Goal: Task Accomplishment & Management: Manage account settings

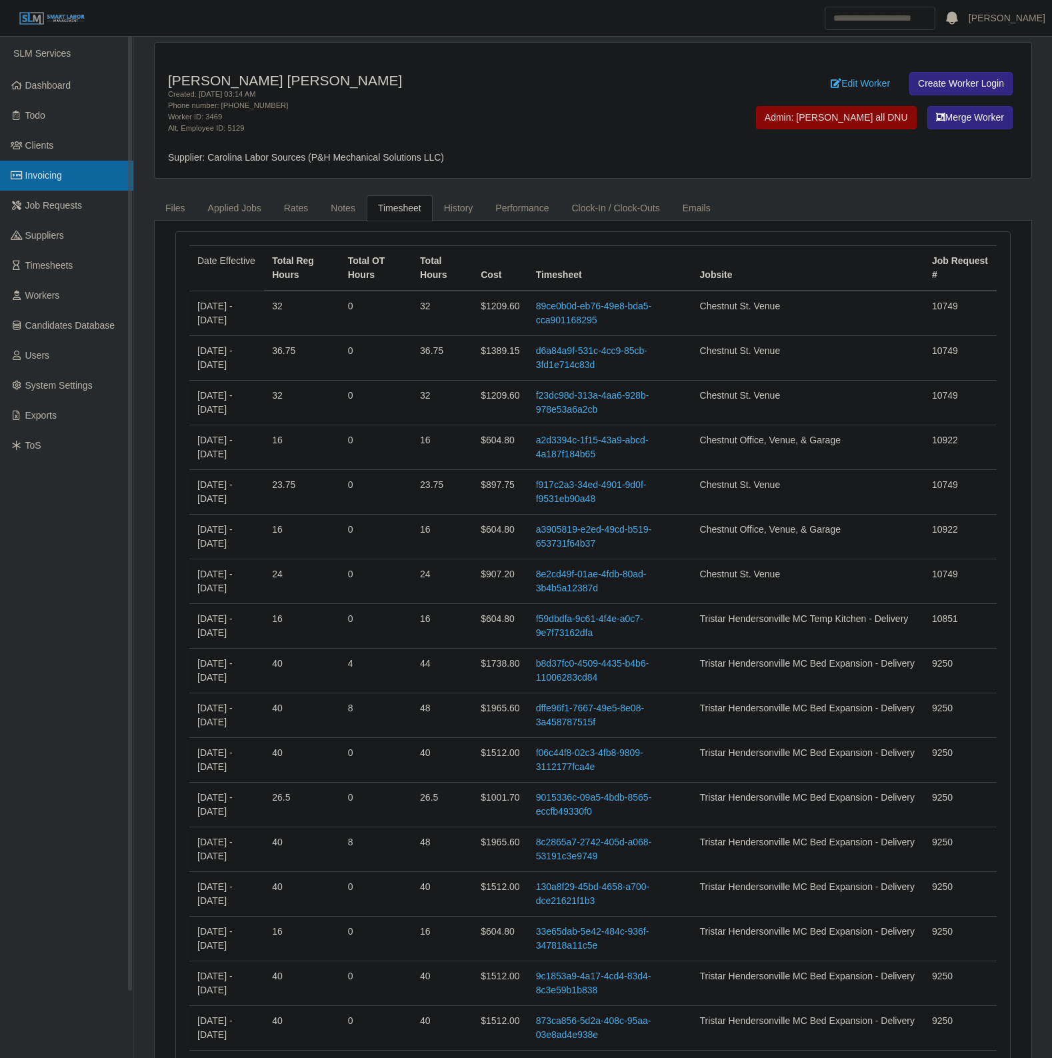
click at [91, 172] on link "Invoicing" at bounding box center [66, 176] width 133 height 30
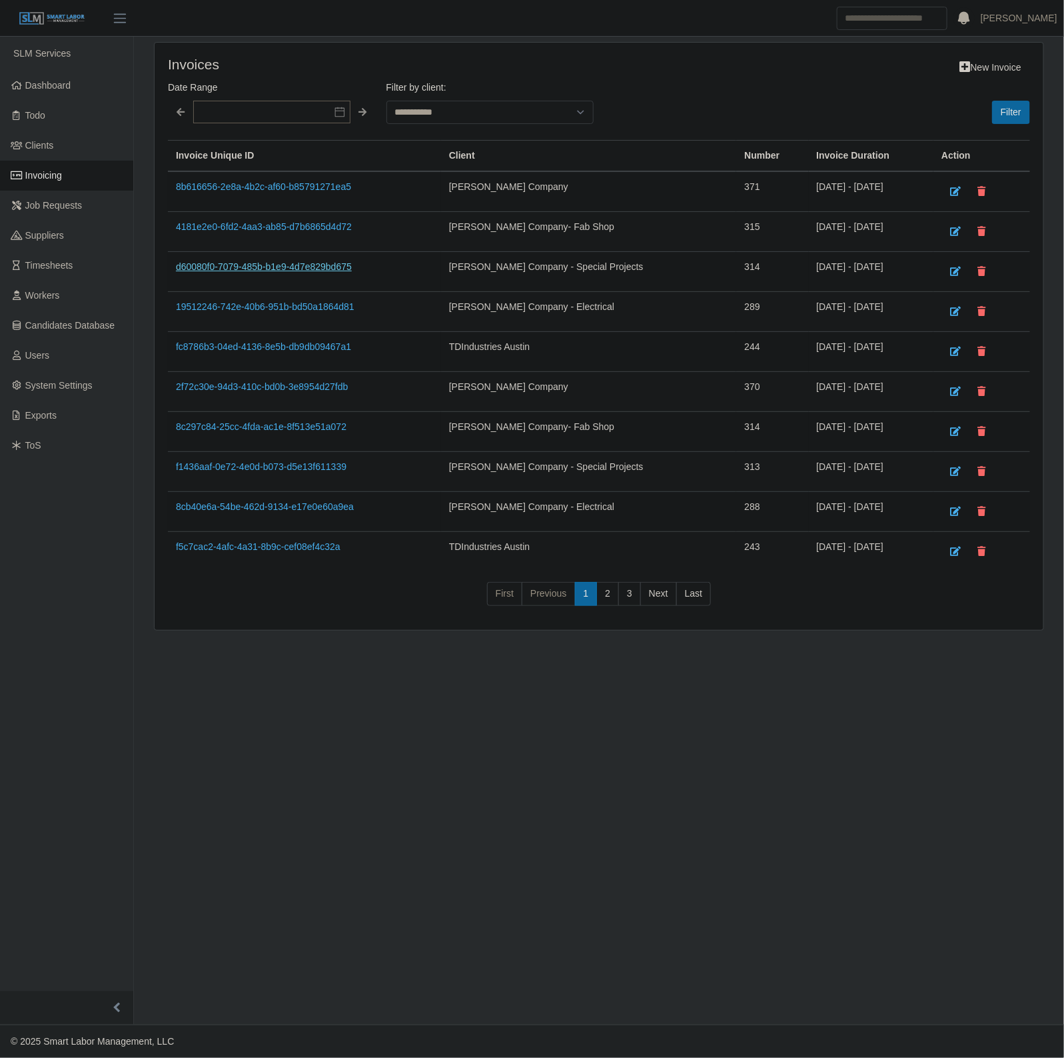
click at [270, 262] on link "d60080f0-7079-485b-b1e9-4d7e829bd675" at bounding box center [264, 266] width 176 height 11
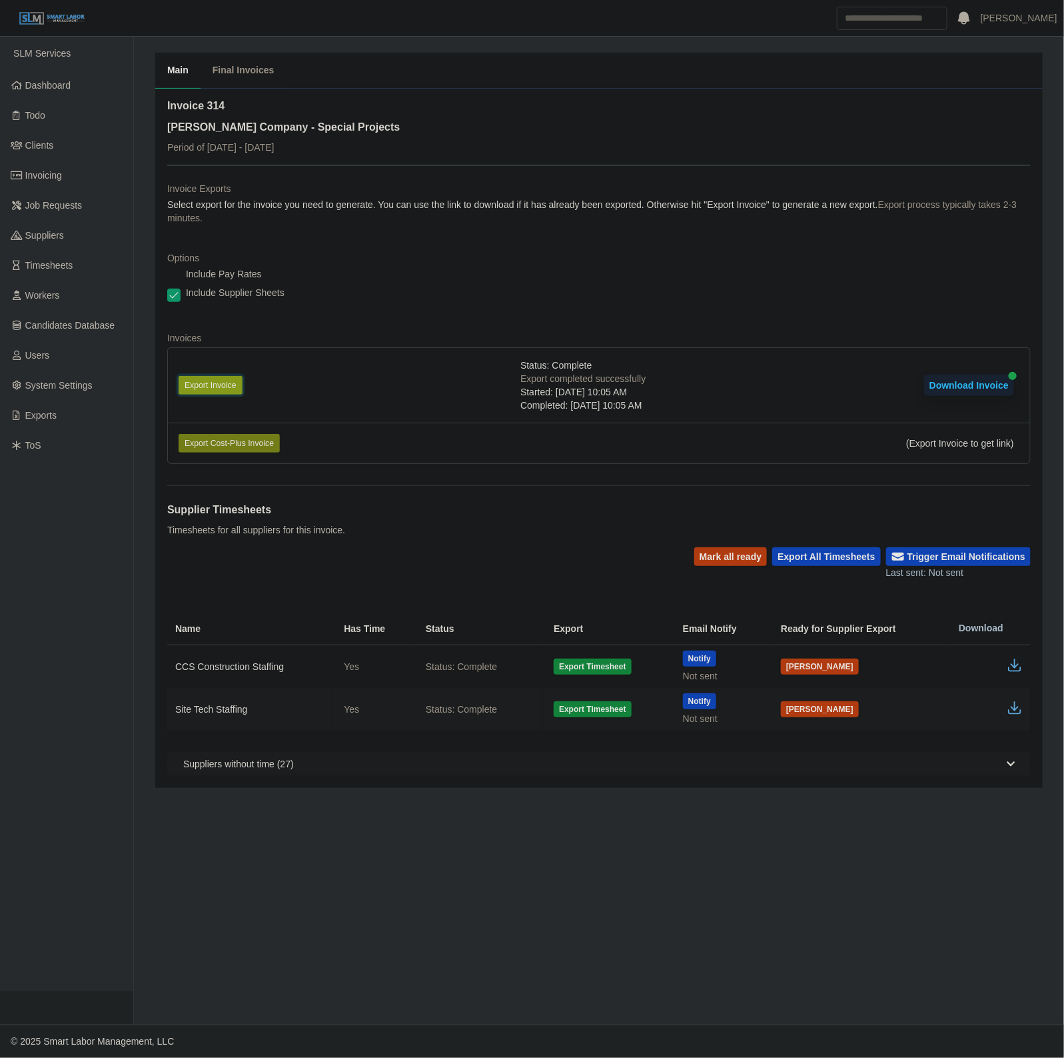
click at [225, 387] on button "Export Invoice" at bounding box center [211, 385] width 64 height 19
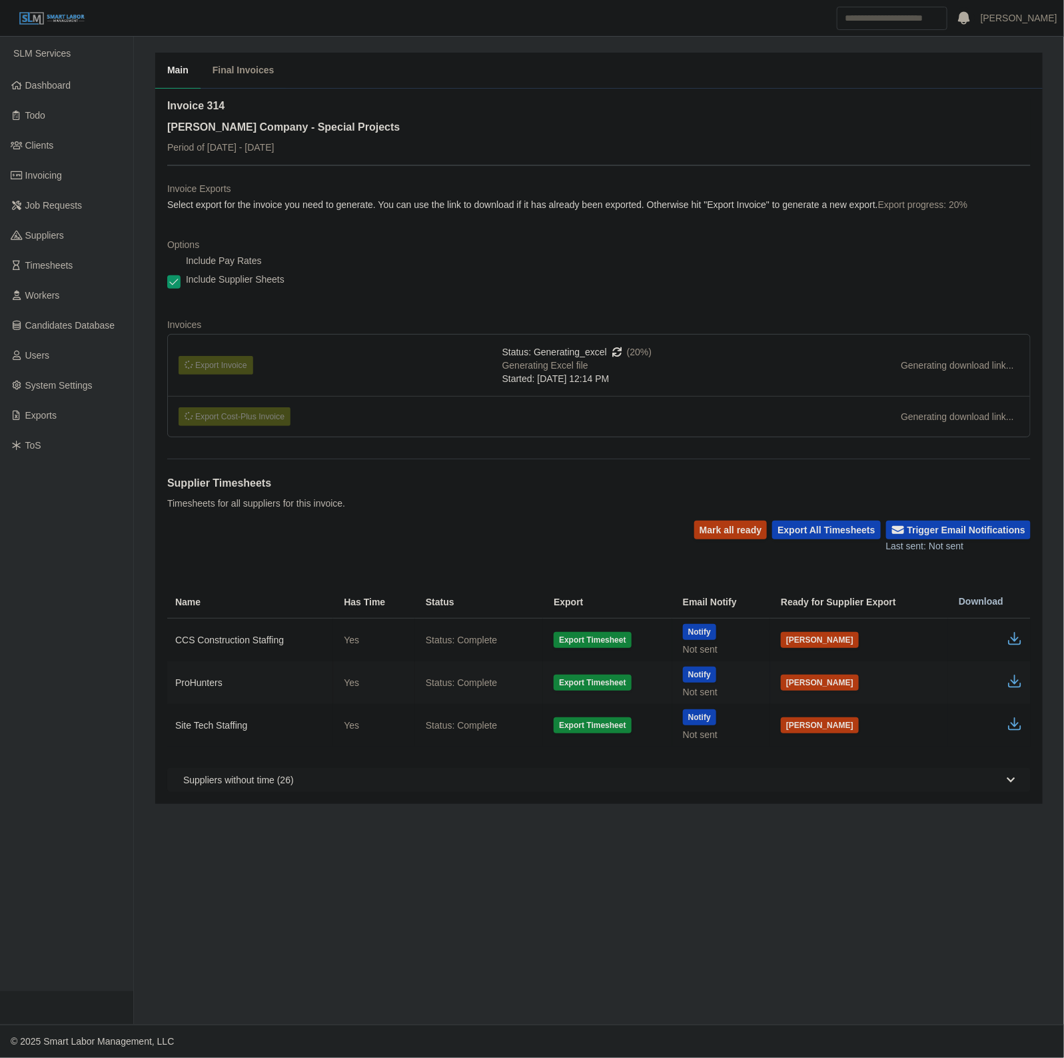
click at [934, 691] on td "Mark Ready" at bounding box center [859, 682] width 178 height 43
click at [1010, 662] on td at bounding box center [989, 640] width 83 height 43
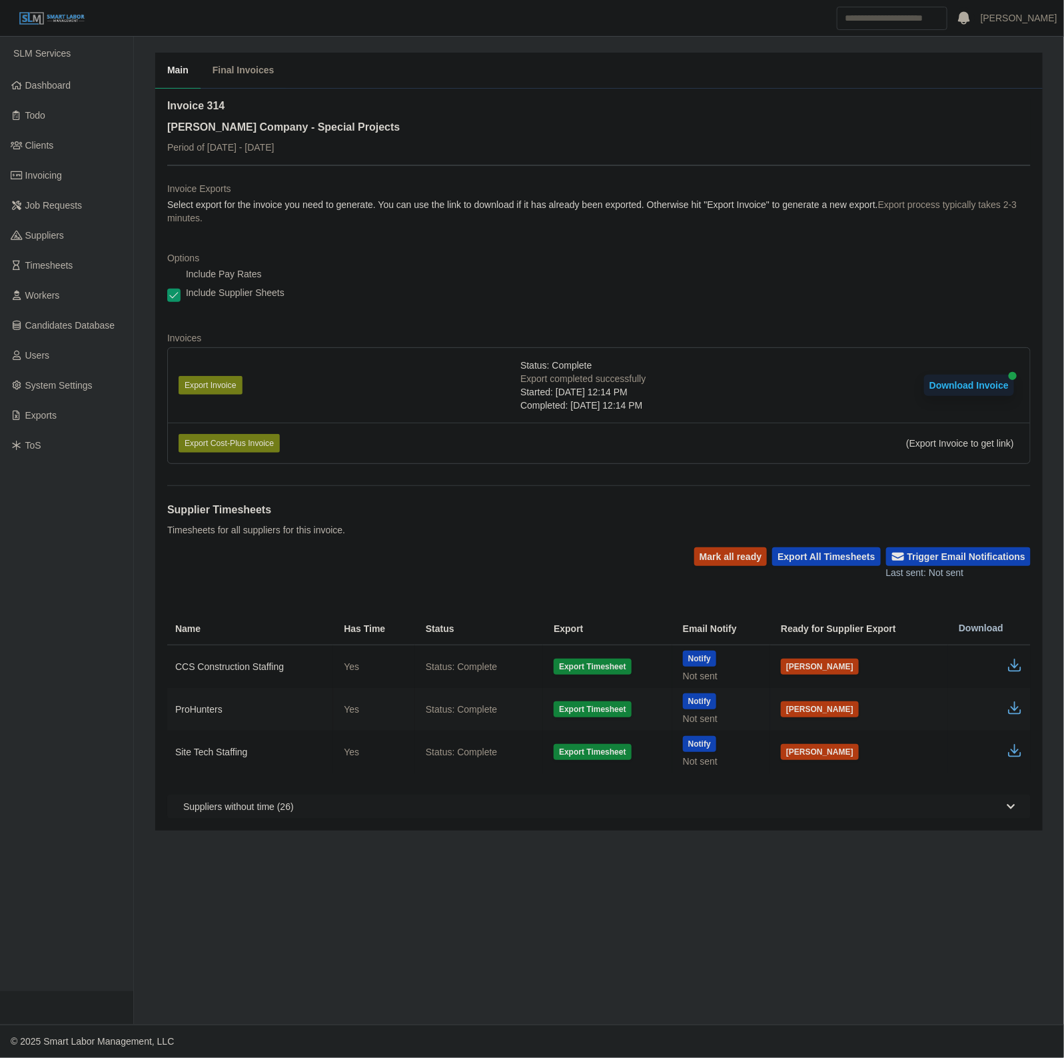
click at [1016, 709] on icon "button" at bounding box center [1015, 708] width 16 height 16
click at [447, 249] on dl "Invoice Exports Select export for the invoice you need to generate. You can use…" at bounding box center [599, 328] width 864 height 293
click at [687, 291] on div "Include Supplier Sheets" at bounding box center [599, 295] width 864 height 19
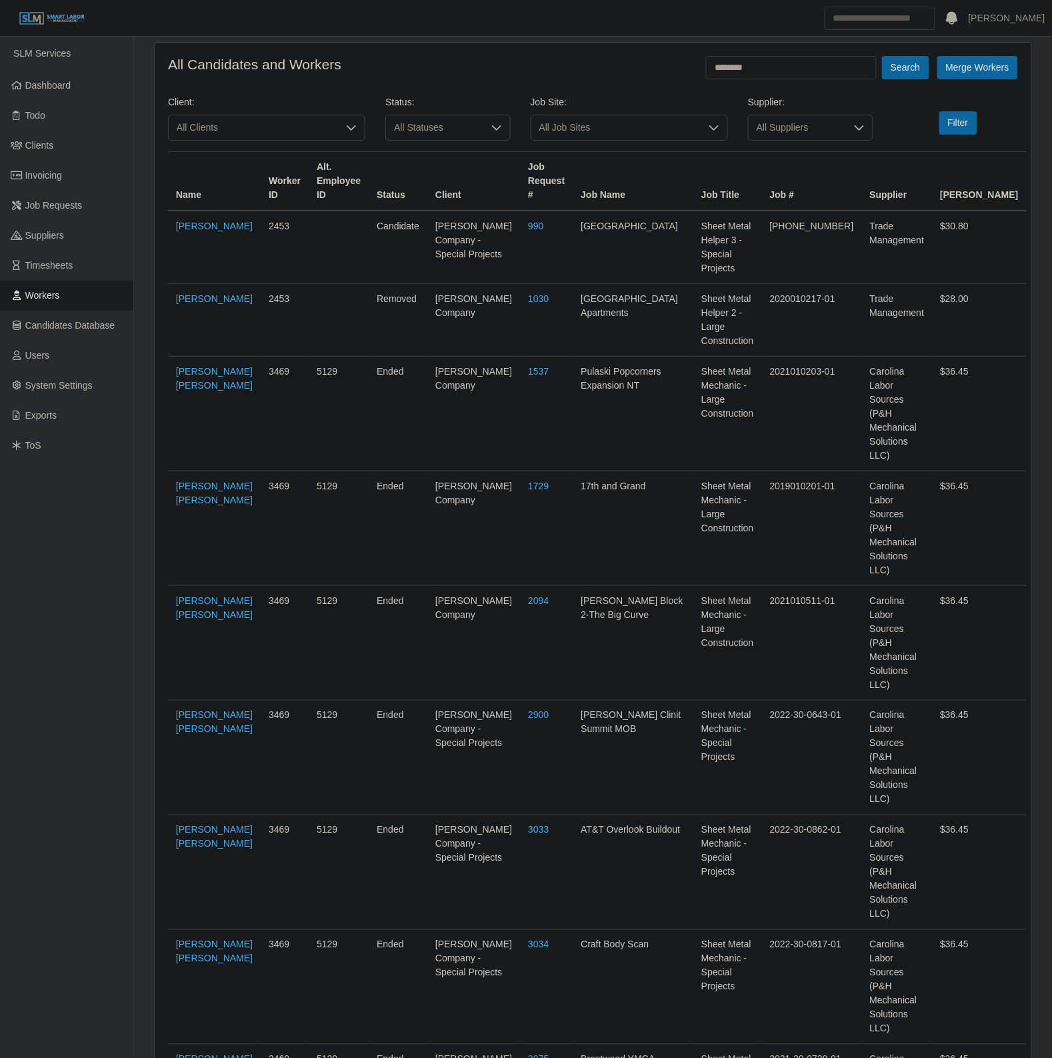
click at [37, 297] on span "Workers" at bounding box center [42, 295] width 35 height 11
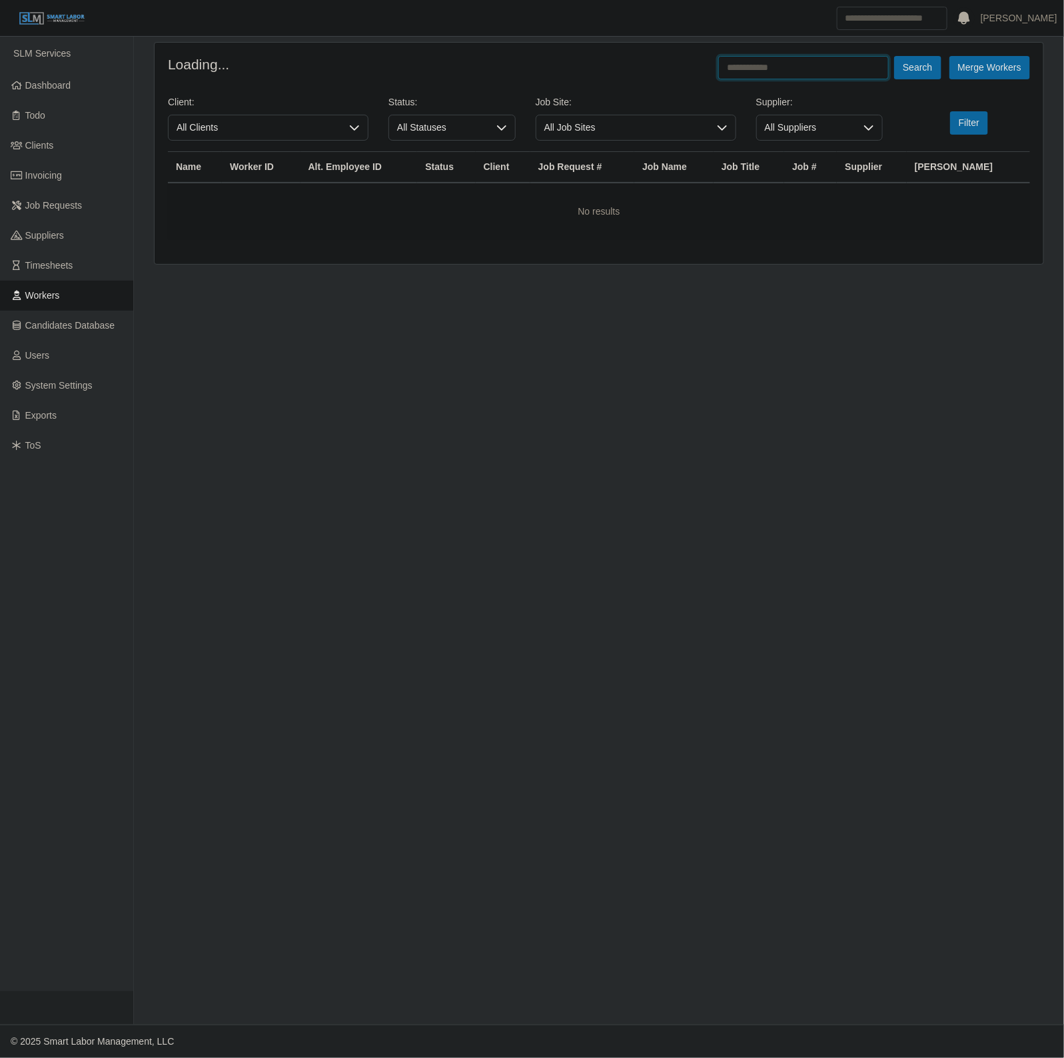
click at [768, 65] on input "text" at bounding box center [804, 67] width 171 height 23
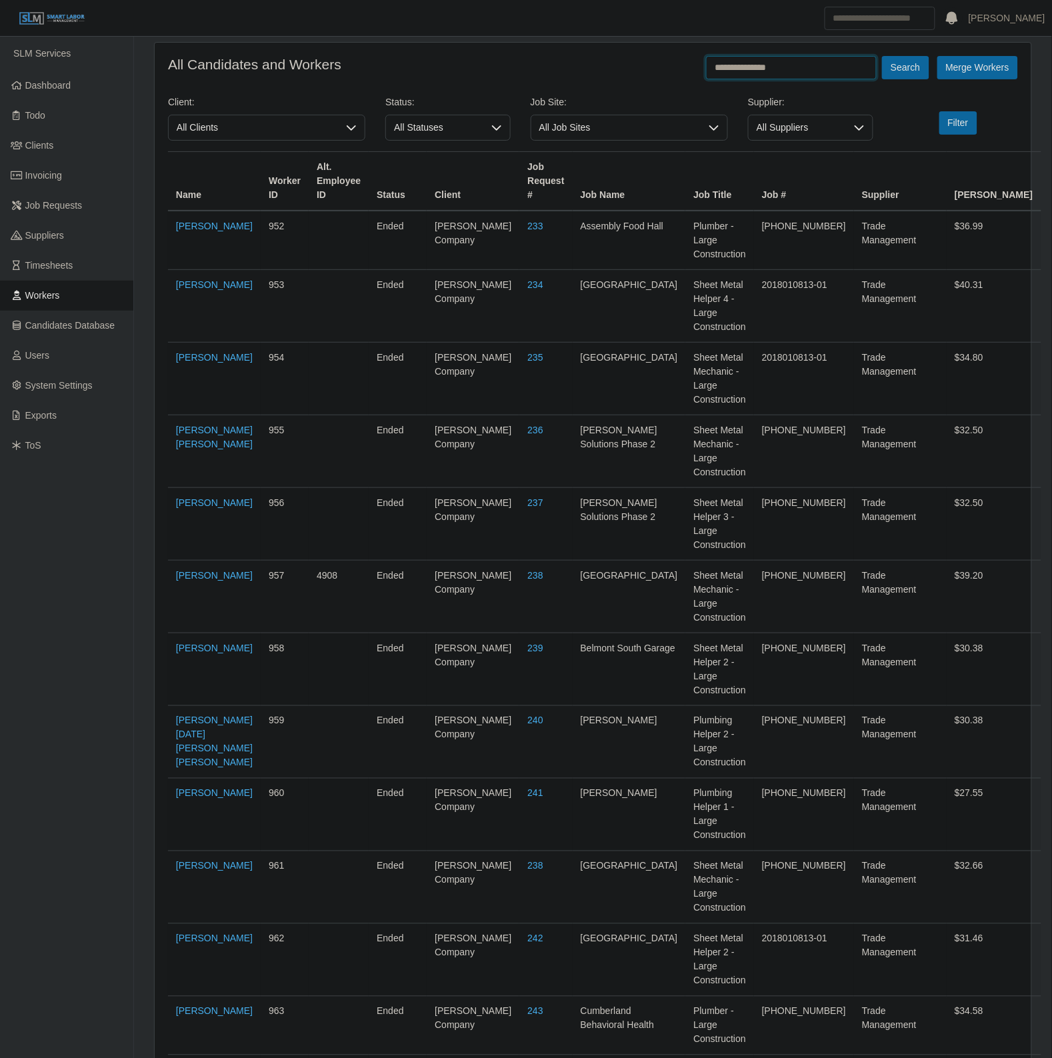
click at [882, 56] on button "Search" at bounding box center [905, 67] width 47 height 23
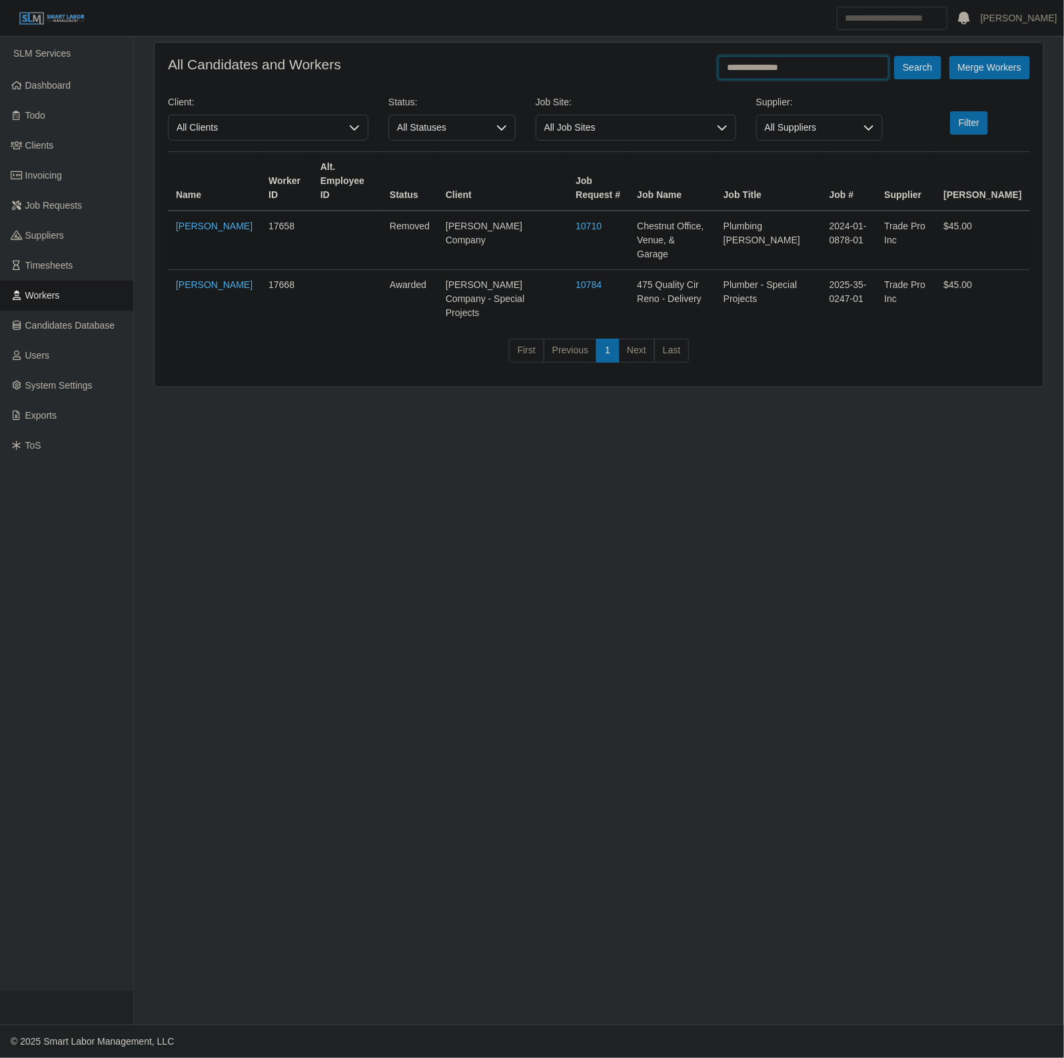
click at [818, 77] on input "**********" at bounding box center [804, 67] width 171 height 23
click at [813, 68] on input "**********" at bounding box center [804, 67] width 171 height 23
type input "********"
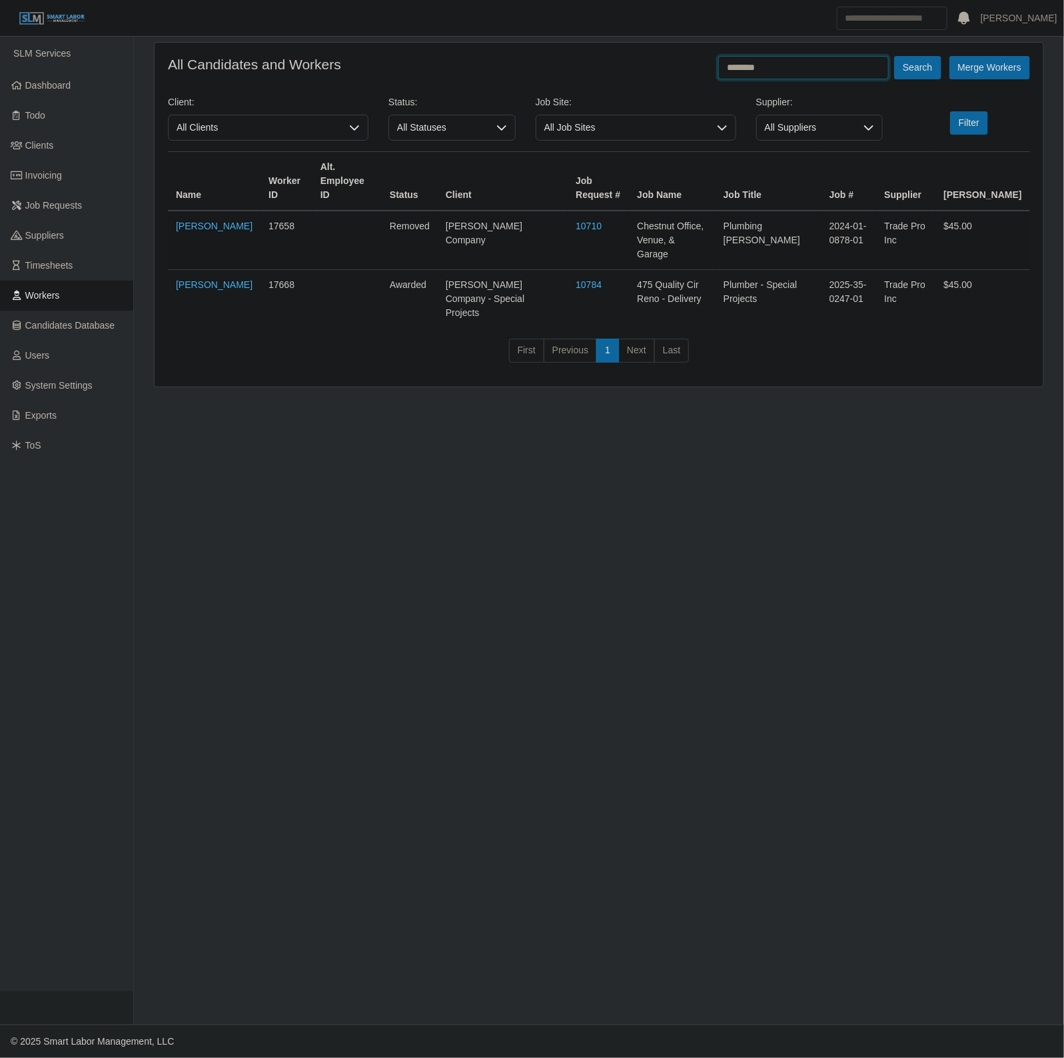
click at [894, 56] on button "Search" at bounding box center [917, 67] width 47 height 23
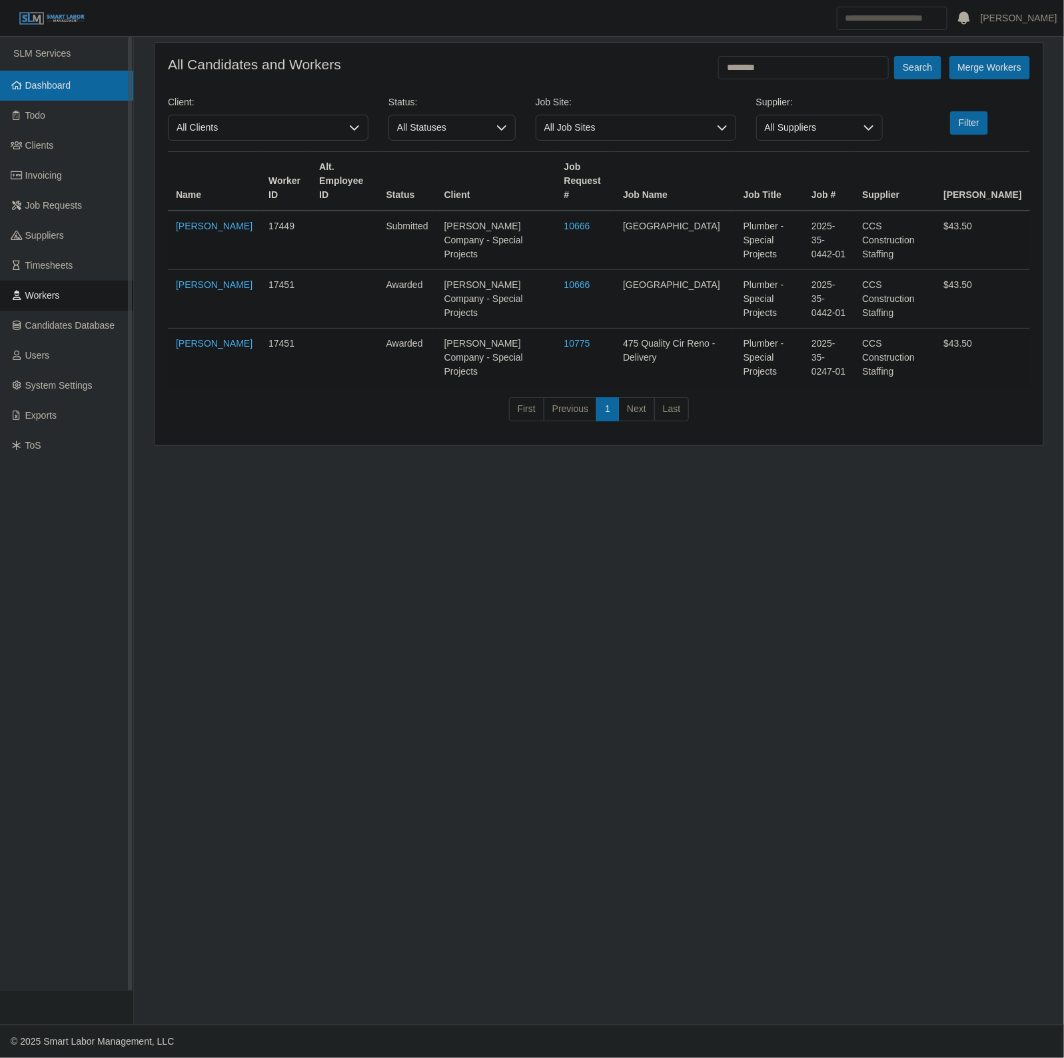
click at [78, 84] on link "Dashboard" at bounding box center [66, 86] width 133 height 30
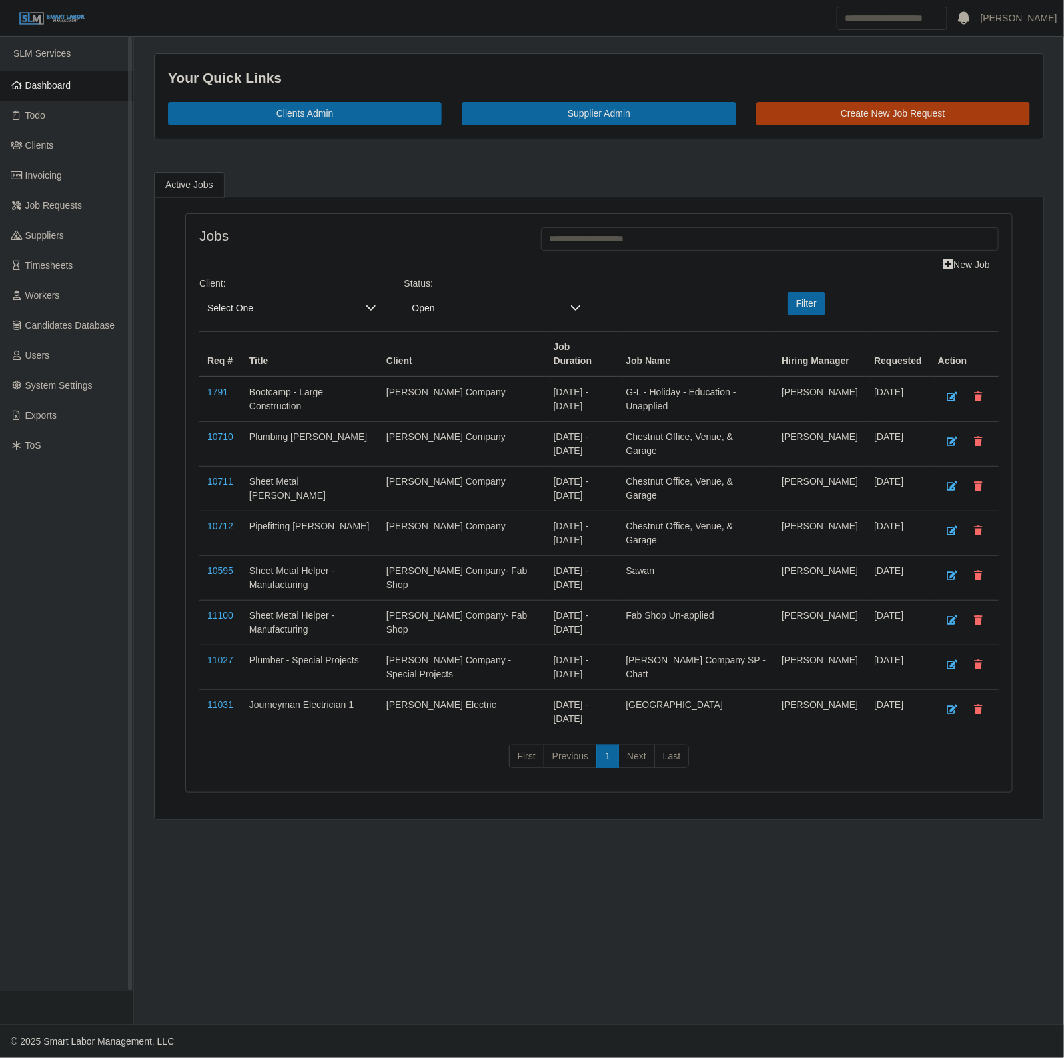
click at [41, 77] on link "Dashboard" at bounding box center [66, 86] width 133 height 30
click at [79, 291] on link "Workers" at bounding box center [66, 296] width 133 height 30
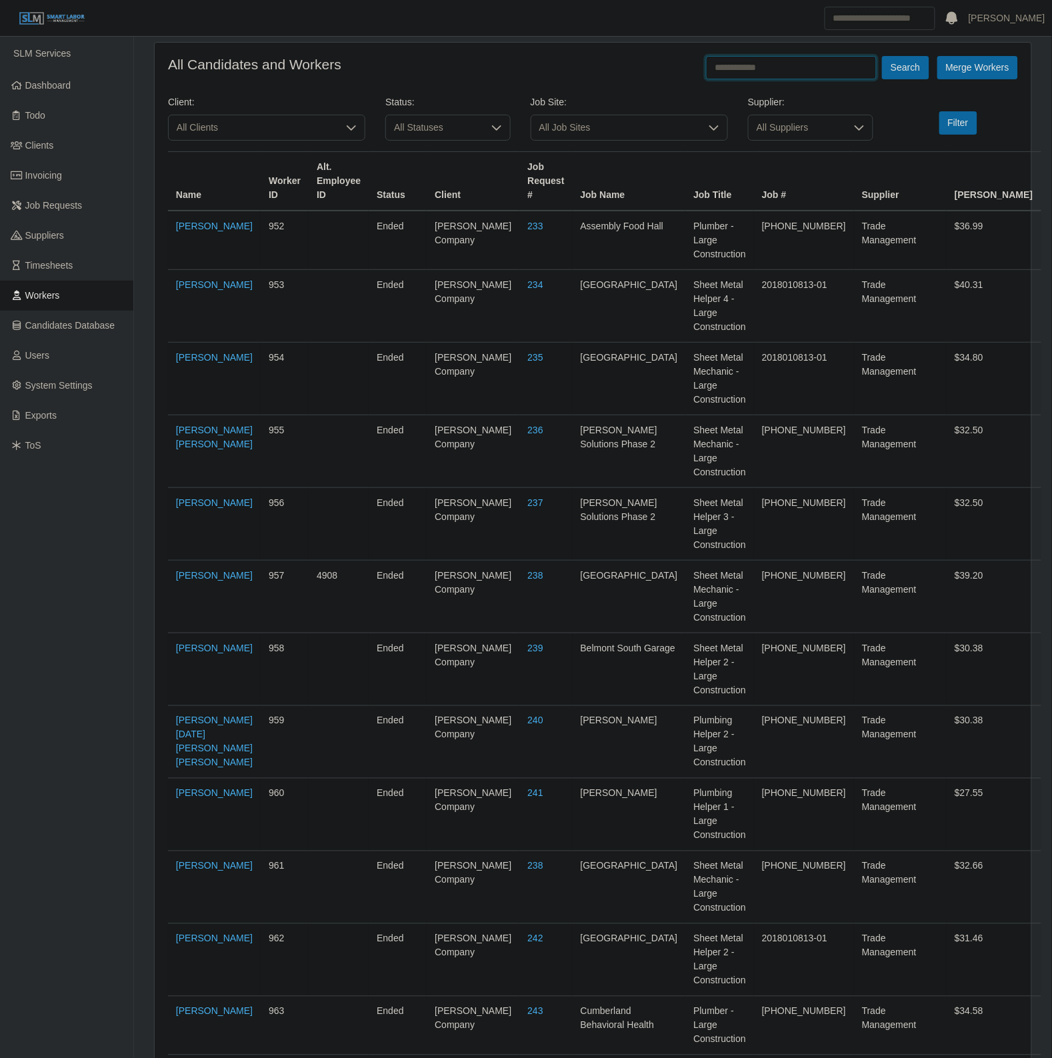
click at [774, 65] on input "text" at bounding box center [791, 67] width 171 height 23
type input "*********"
click at [882, 56] on button "Search" at bounding box center [905, 67] width 47 height 23
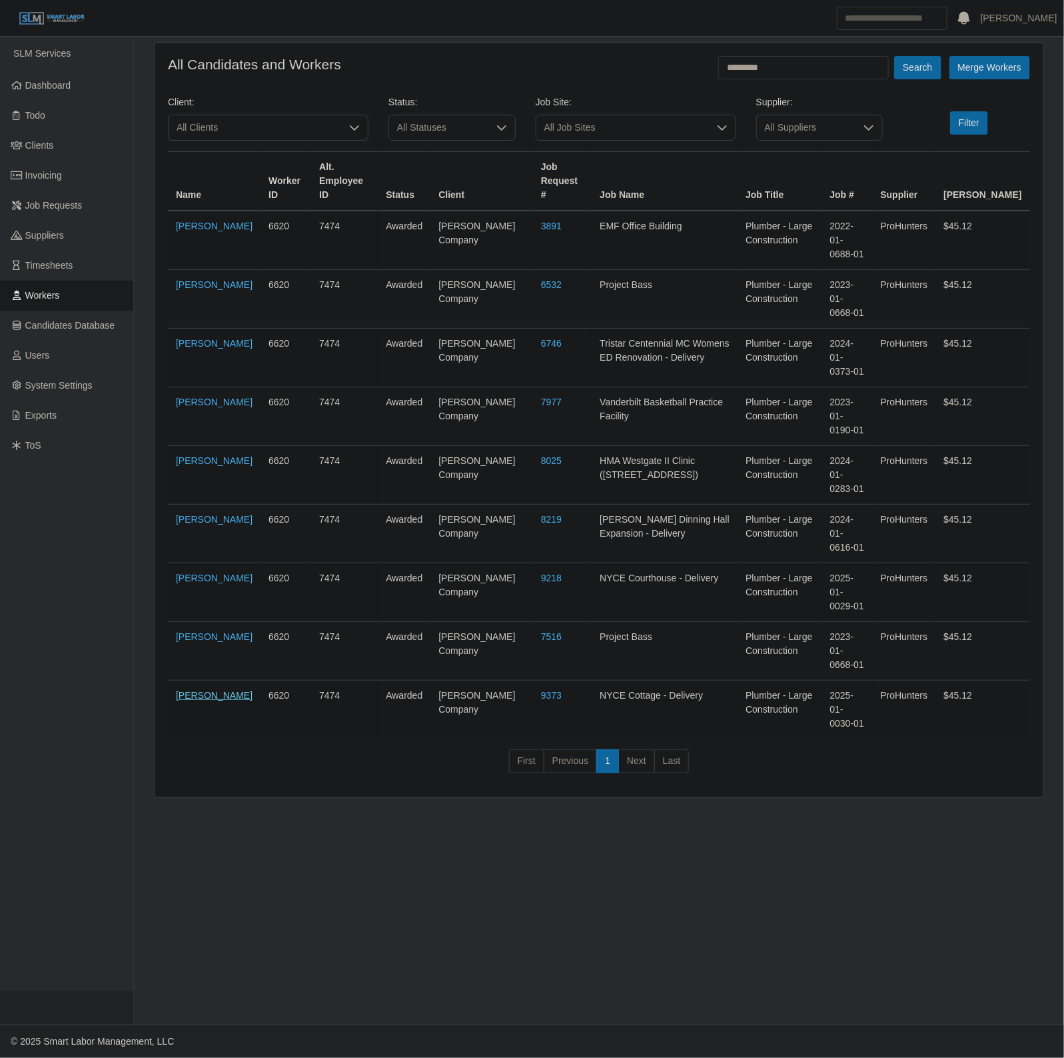
click at [187, 690] on link "[PERSON_NAME]" at bounding box center [214, 695] width 77 height 11
click at [74, 94] on link "Dashboard" at bounding box center [66, 86] width 133 height 30
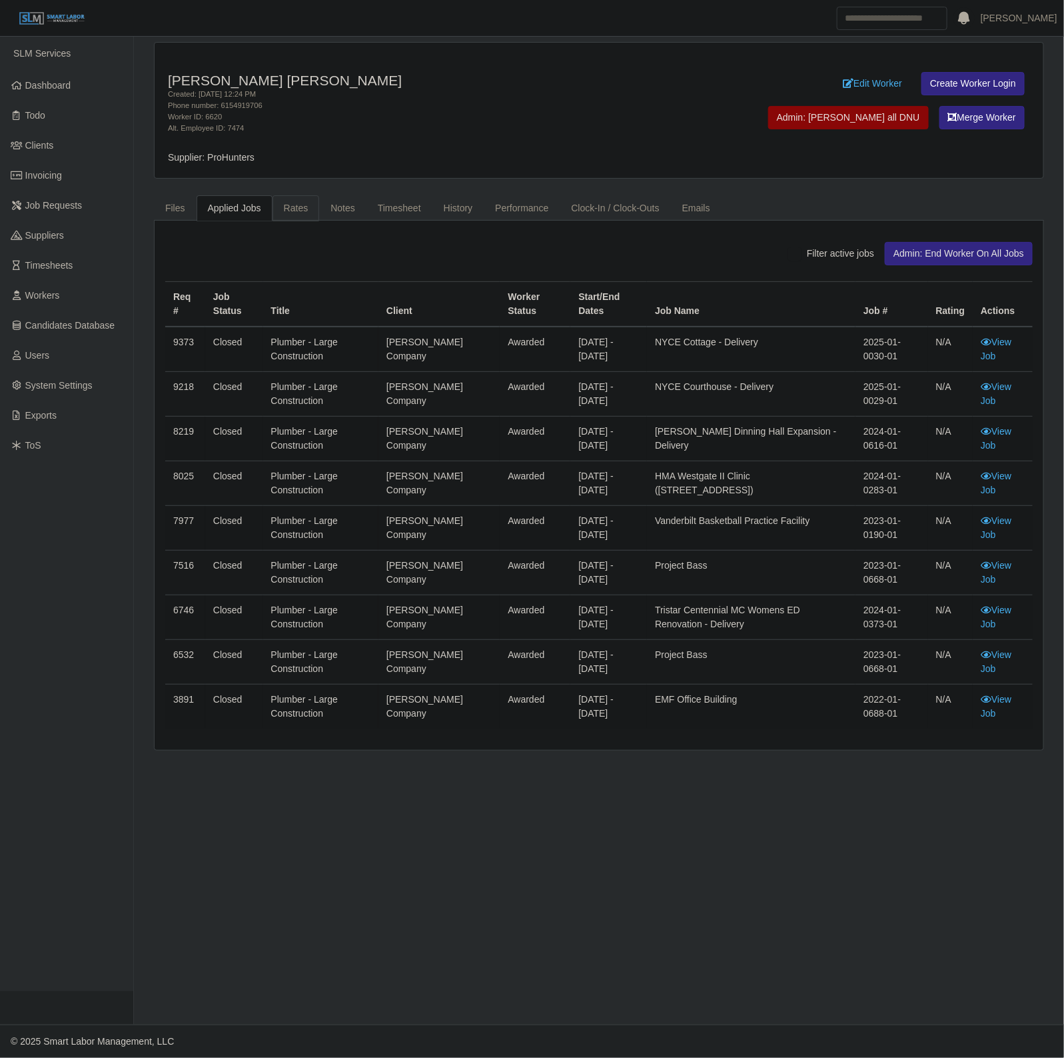
click at [287, 202] on link "Rates" at bounding box center [296, 208] width 47 height 26
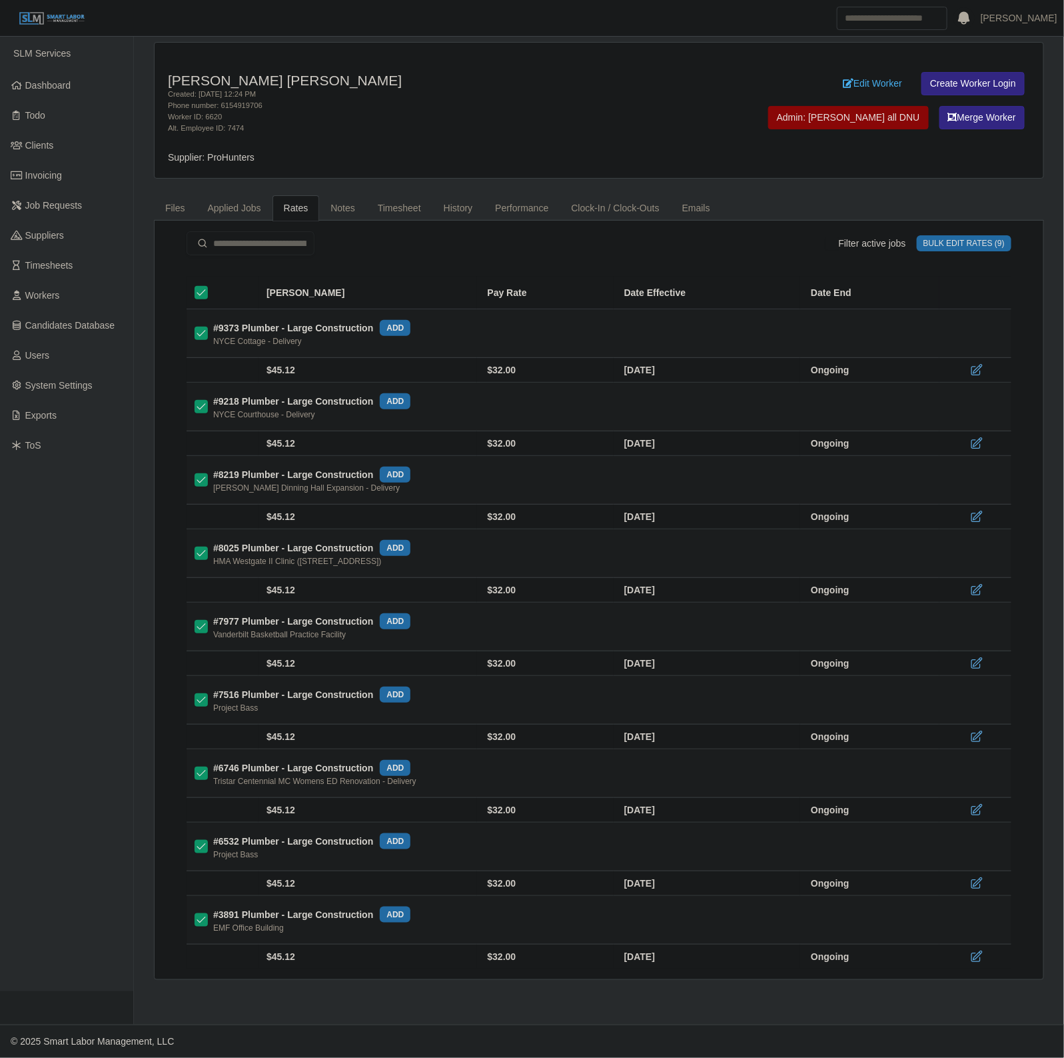
click at [966, 239] on button "Bulk Edit Rates (9)" at bounding box center [964, 243] width 95 height 16
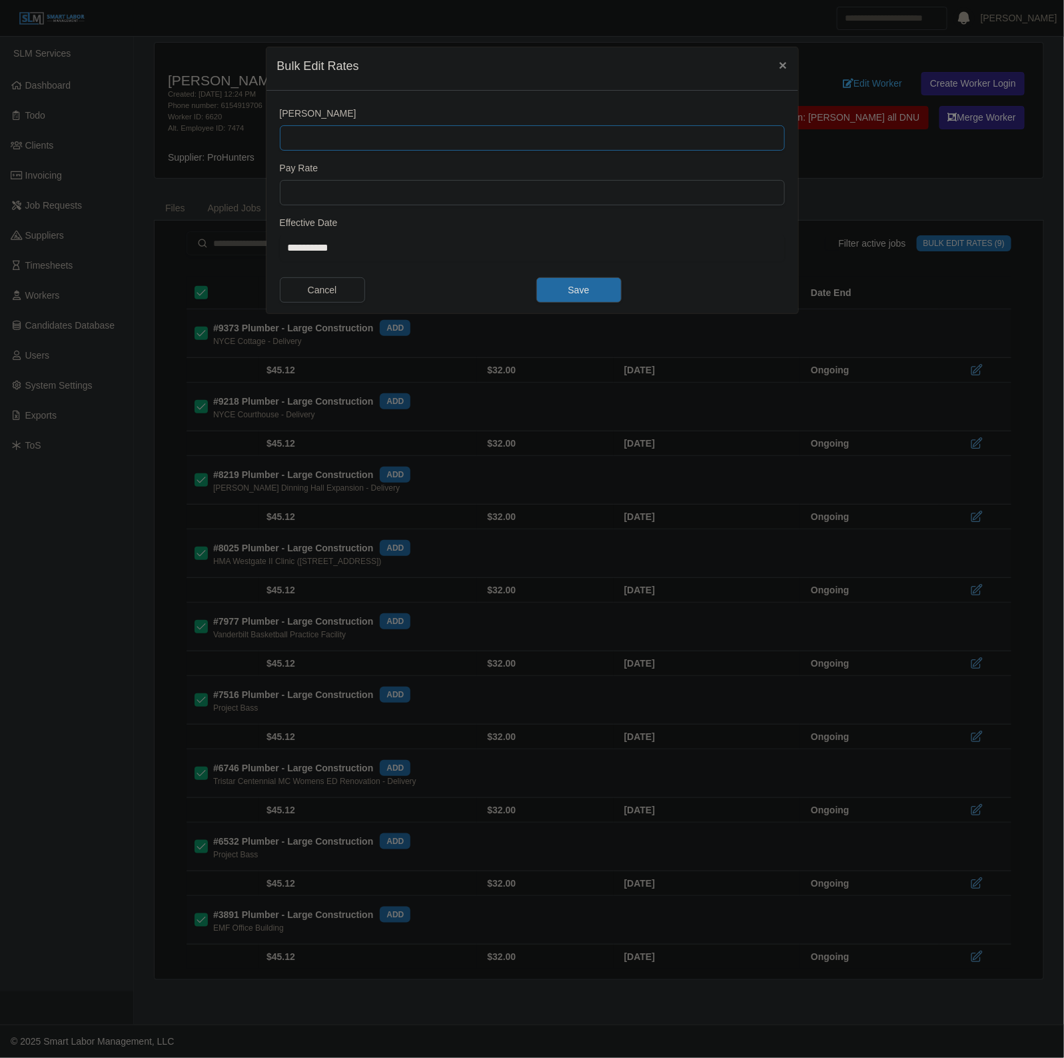
click at [328, 129] on input "[PERSON_NAME]" at bounding box center [532, 137] width 505 height 25
type input "*****"
type input "**"
click at [315, 253] on input "**********" at bounding box center [532, 248] width 505 height 27
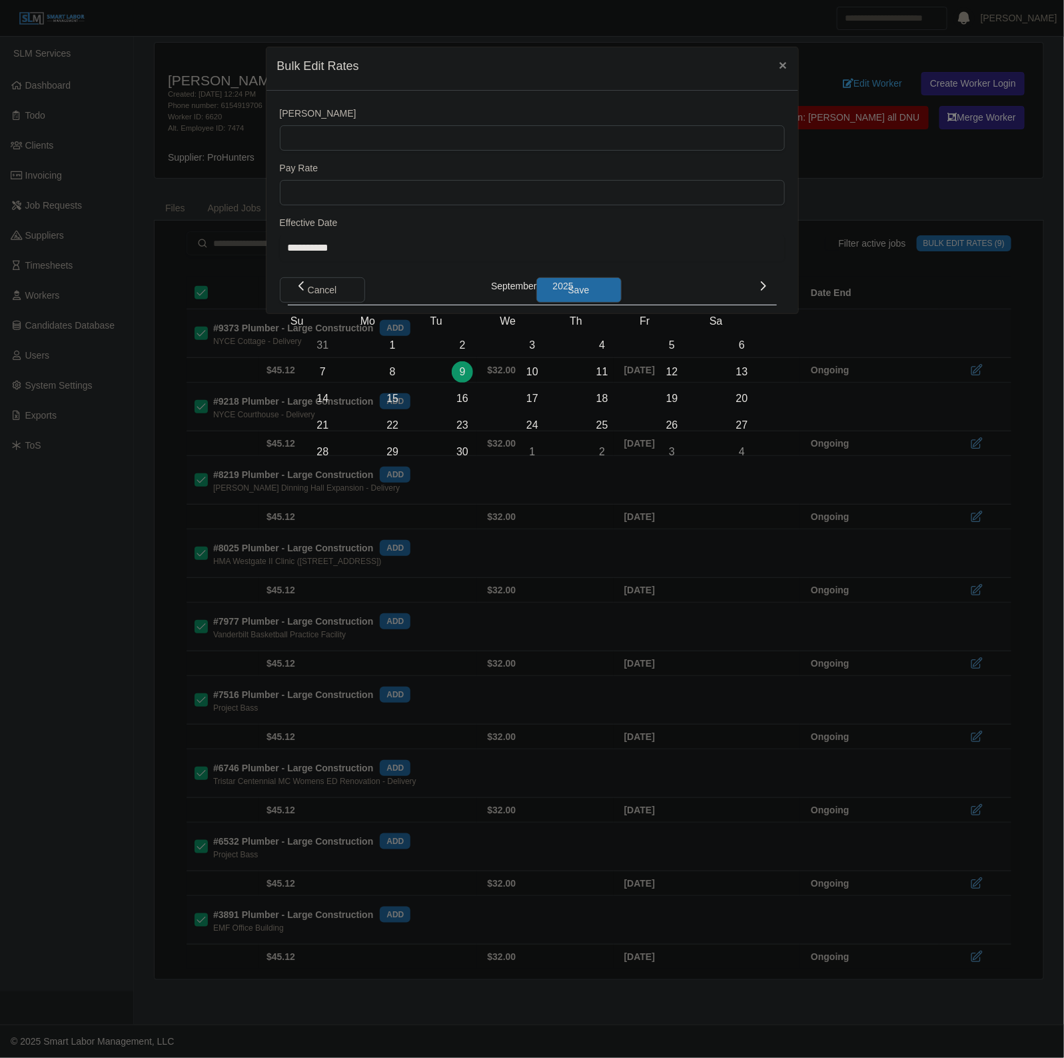
click at [395, 375] on span "8" at bounding box center [392, 371] width 21 height 21
type input "**********"
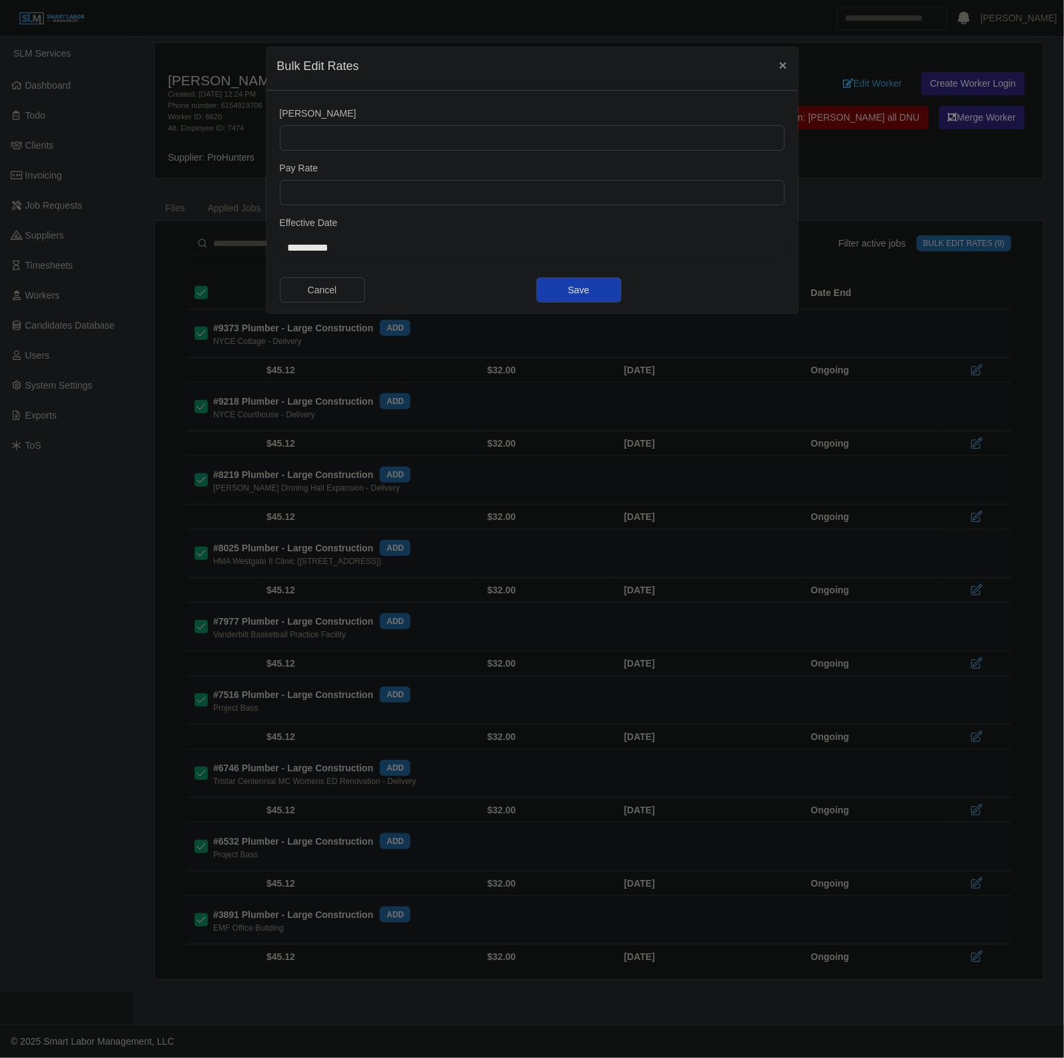
click at [609, 293] on button "Save" at bounding box center [579, 289] width 85 height 25
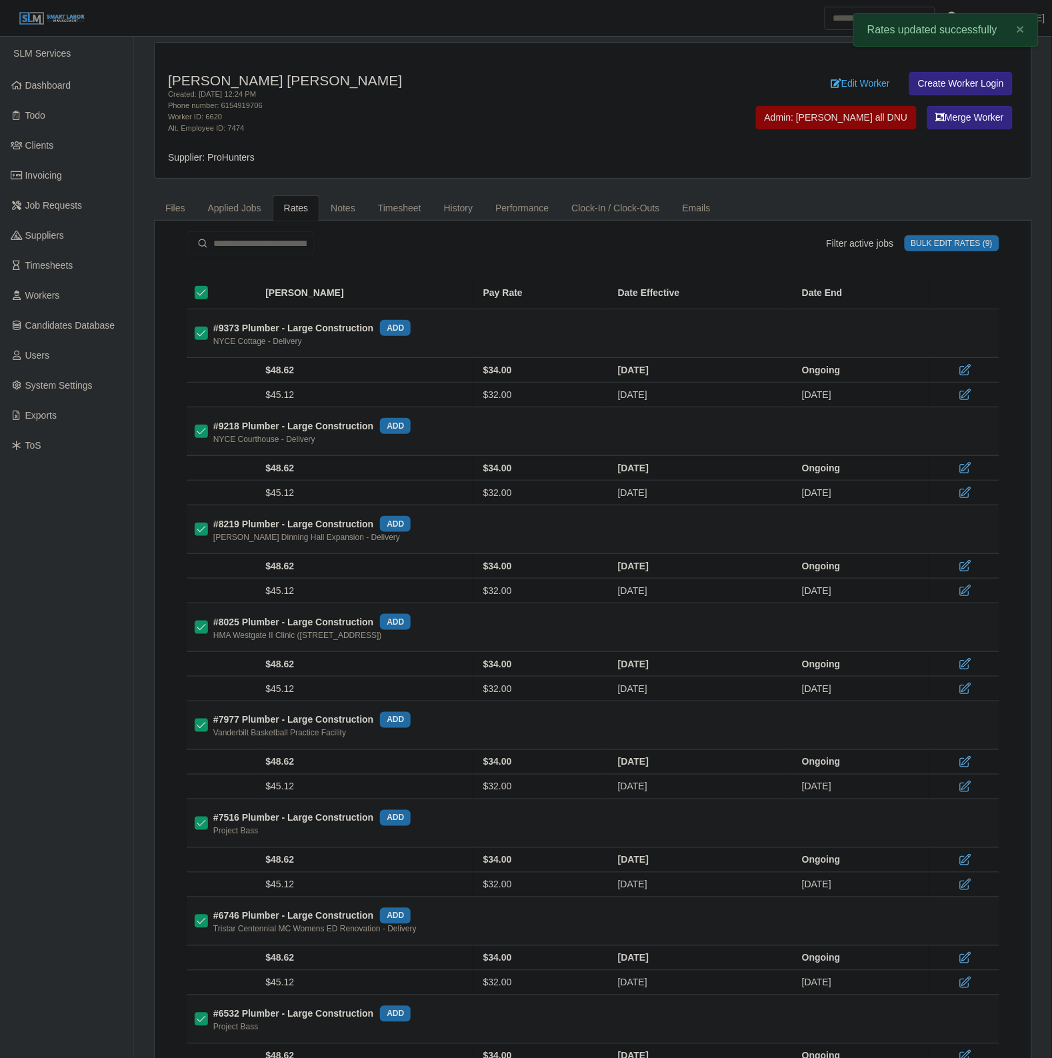
click at [541, 465] on td "$34.00" at bounding box center [540, 468] width 135 height 25
click at [338, 213] on link "Notes" at bounding box center [342, 208] width 47 height 26
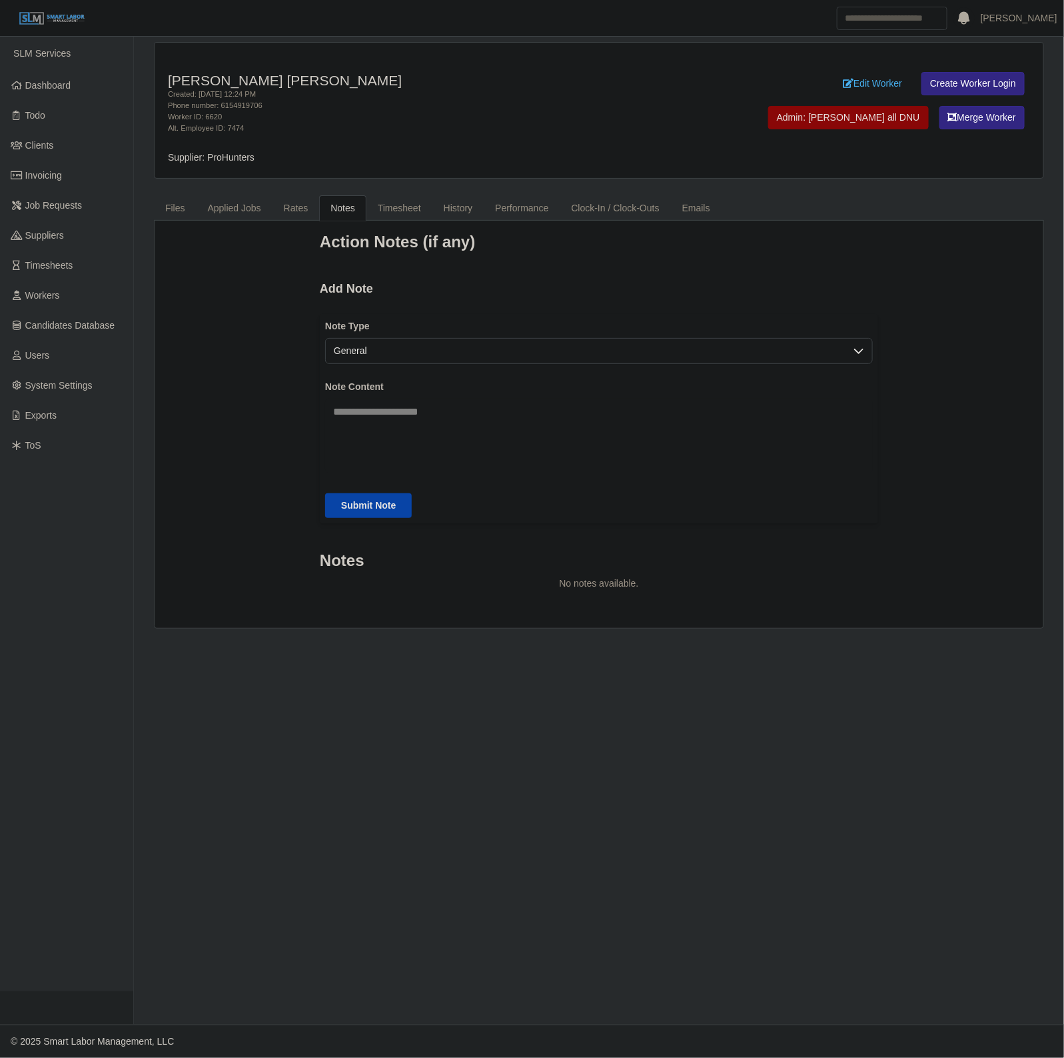
click at [592, 425] on textarea "Note Content" at bounding box center [599, 436] width 548 height 75
type textarea "**********"
click at [381, 517] on button "Submit Note" at bounding box center [368, 505] width 87 height 25
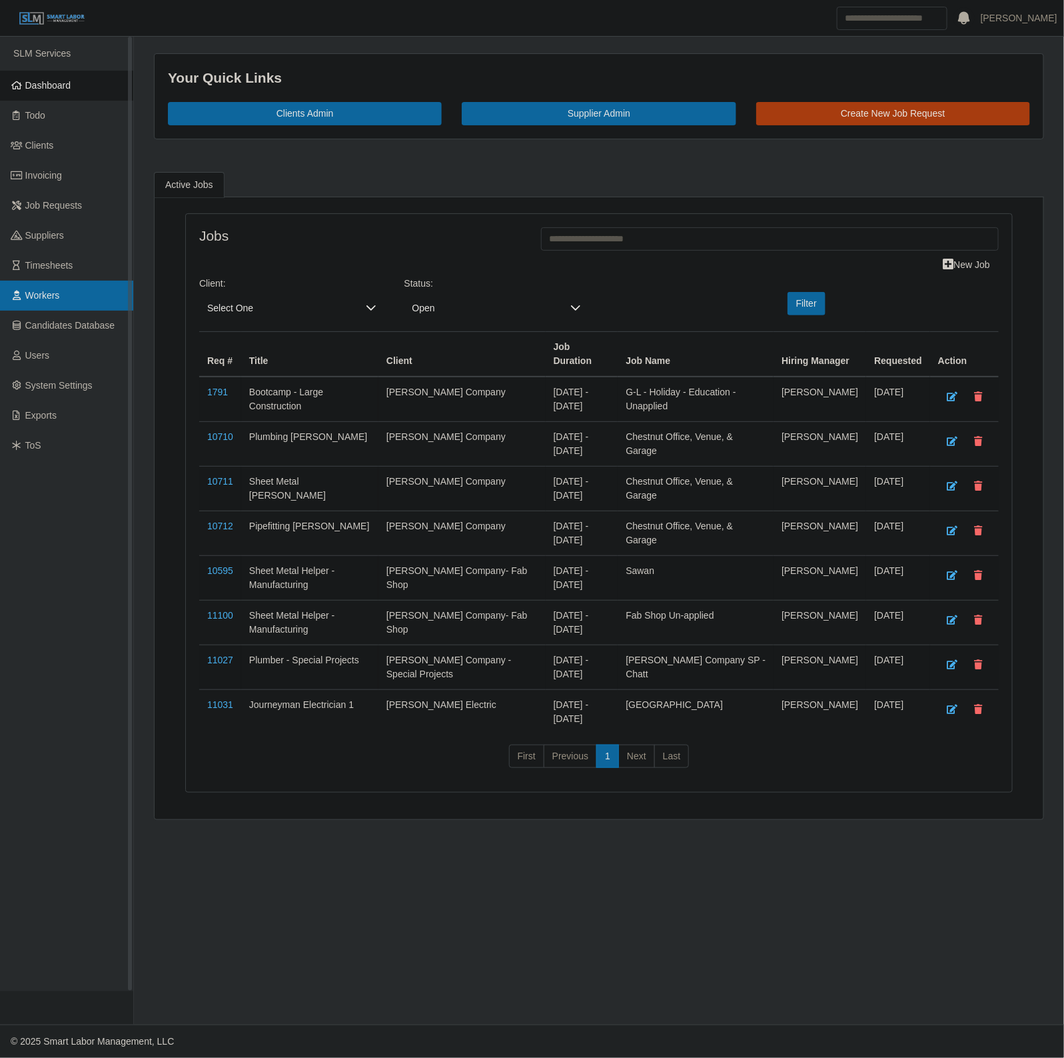
click at [65, 301] on link "Workers" at bounding box center [66, 296] width 133 height 30
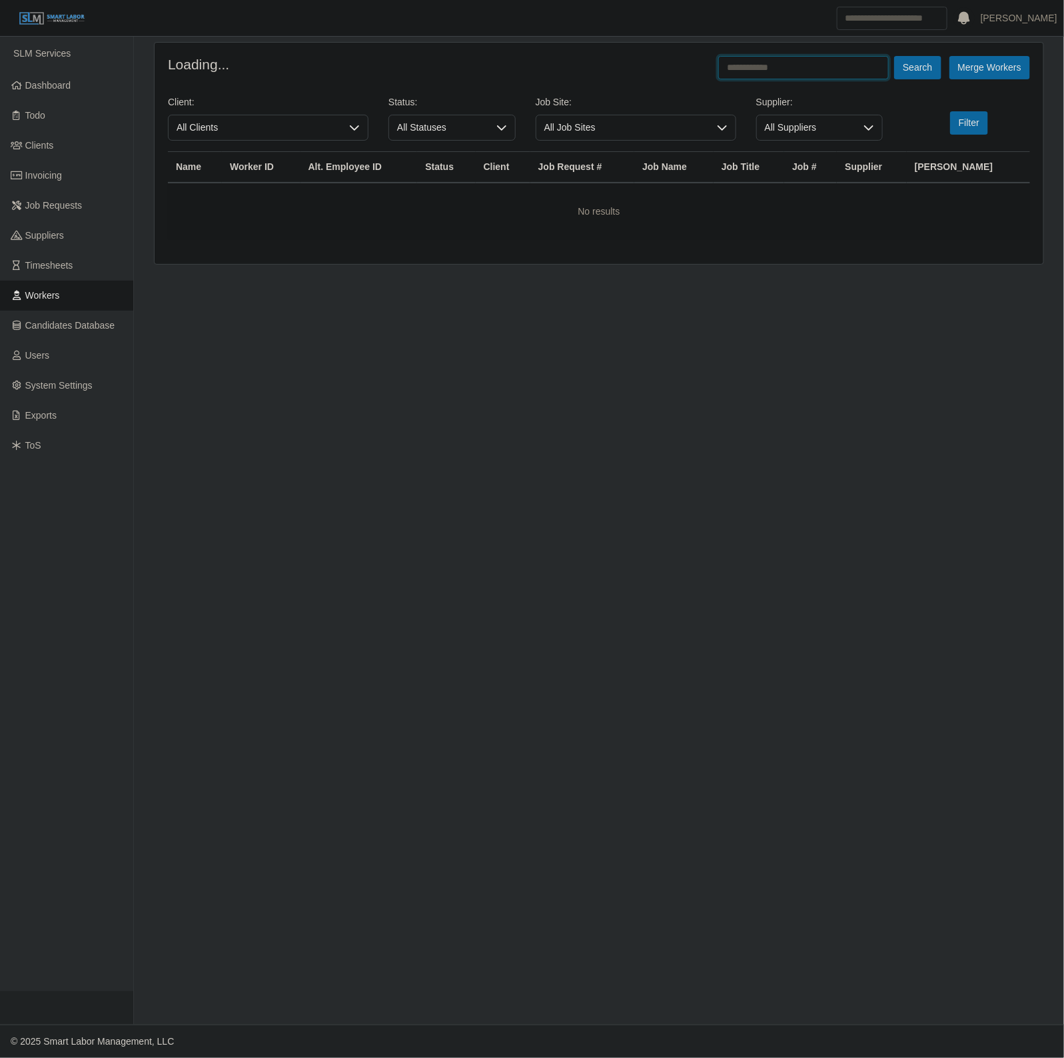
click at [828, 73] on input "text" at bounding box center [804, 67] width 171 height 23
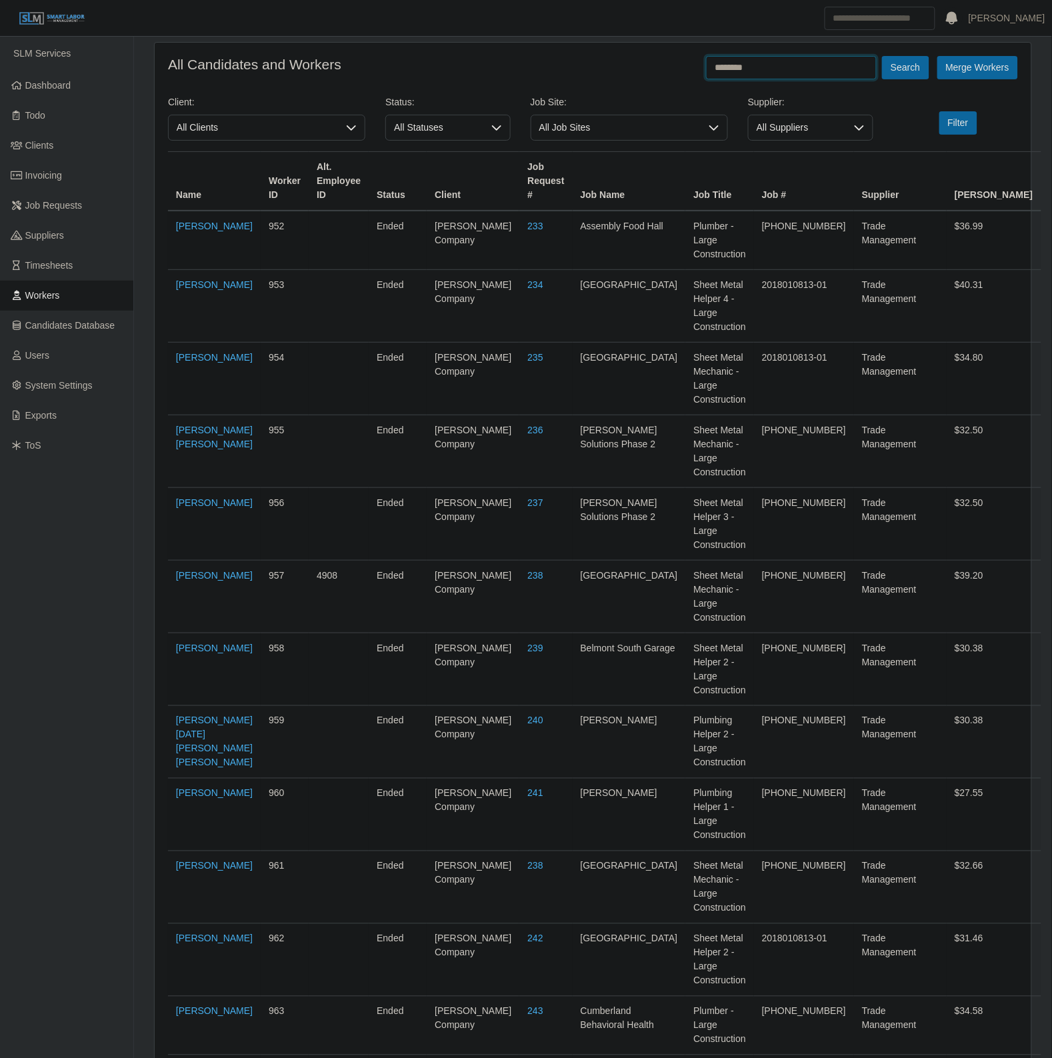
type input "********"
click at [882, 56] on button "Search" at bounding box center [905, 67] width 47 height 23
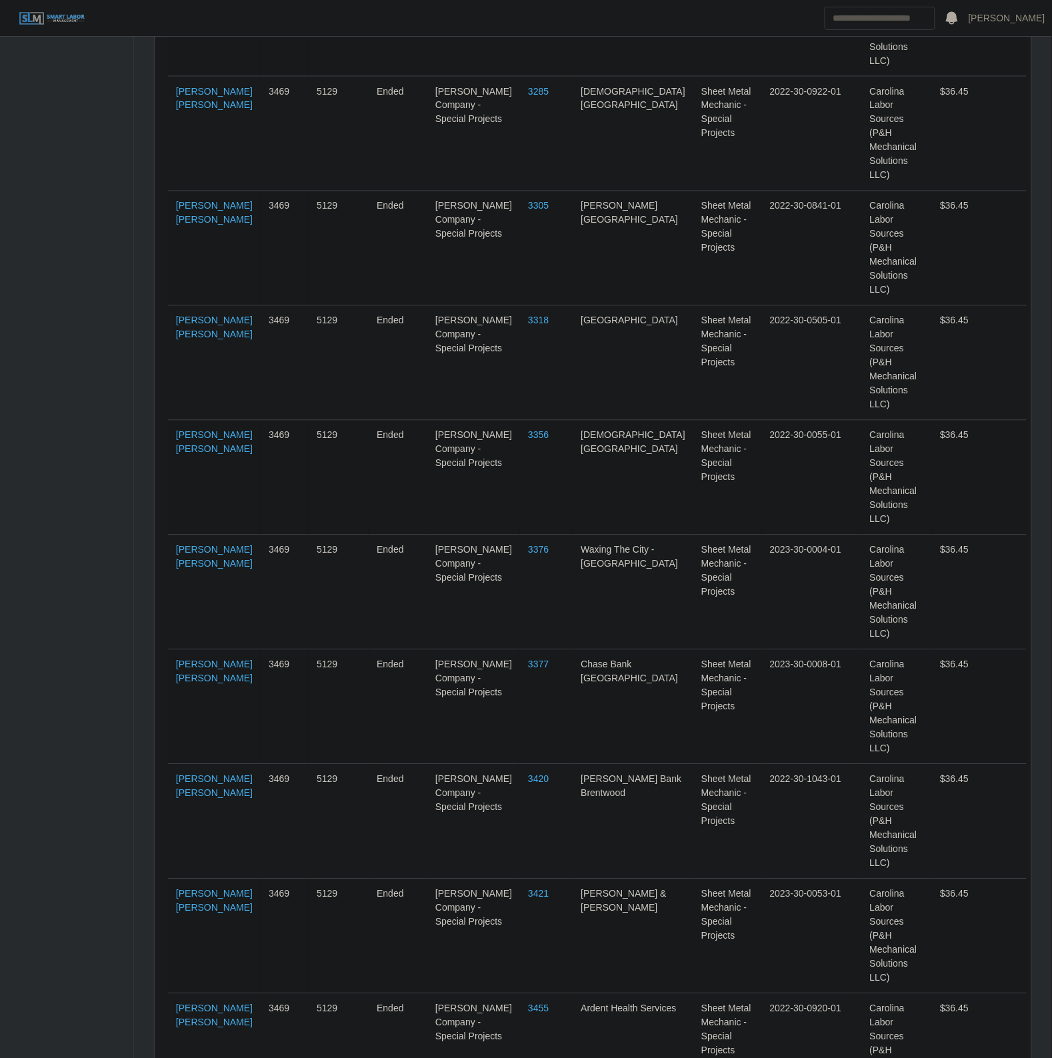
scroll to position [2118, 0]
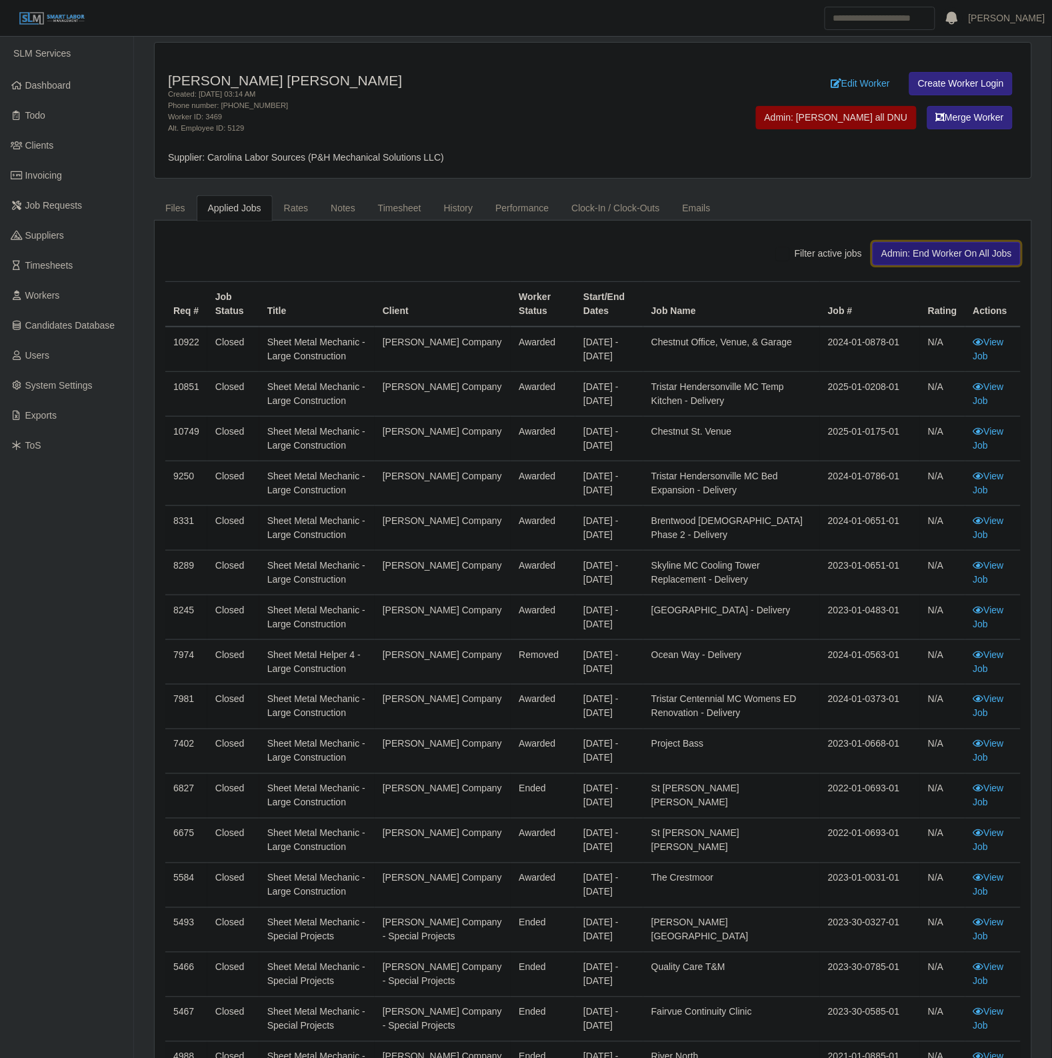
click at [958, 245] on button "Admin: End Worker On All Jobs" at bounding box center [946, 253] width 148 height 23
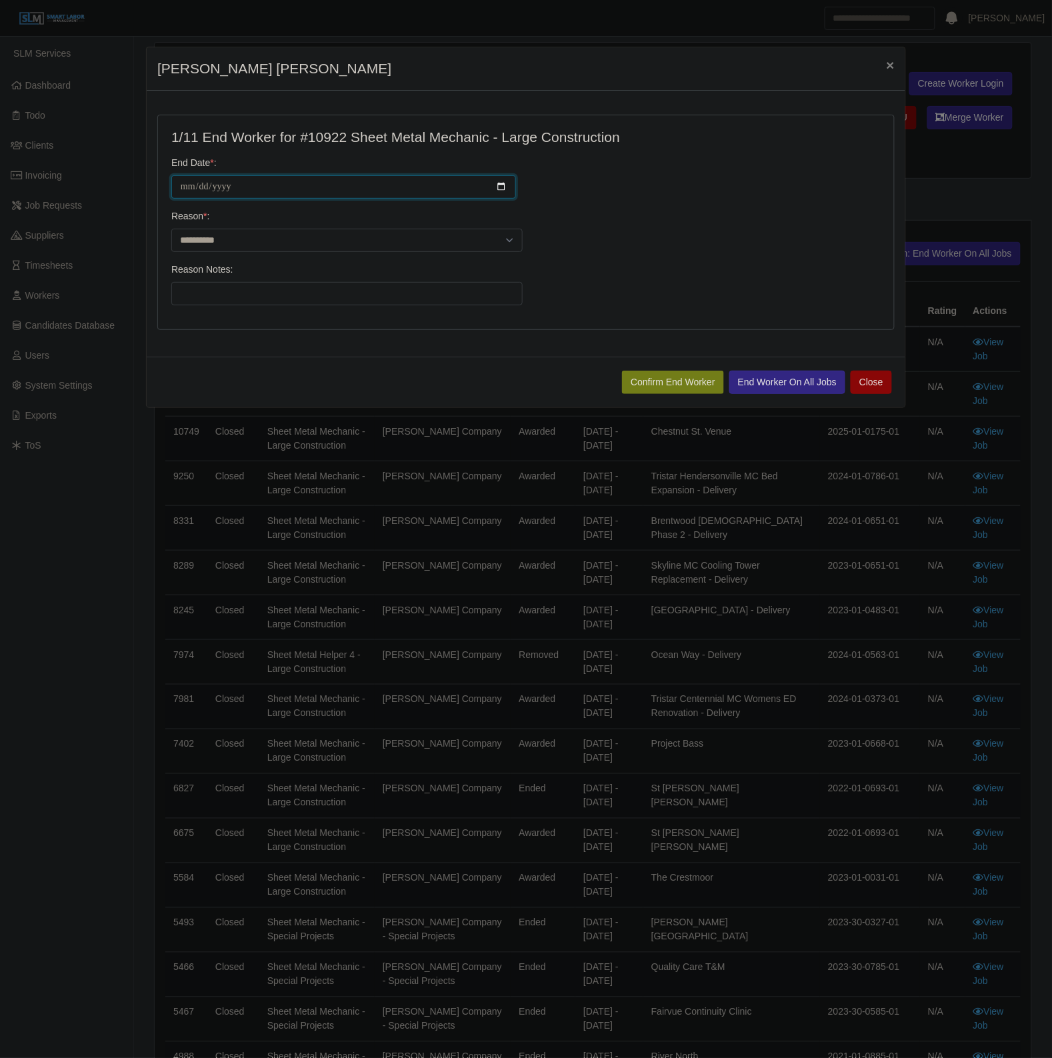
click at [184, 184] on input "**********" at bounding box center [343, 186] width 345 height 23
type input "**********"
select select "**********"
click at [234, 289] on input "Reason Notes:" at bounding box center [346, 293] width 351 height 23
paste input "**********"
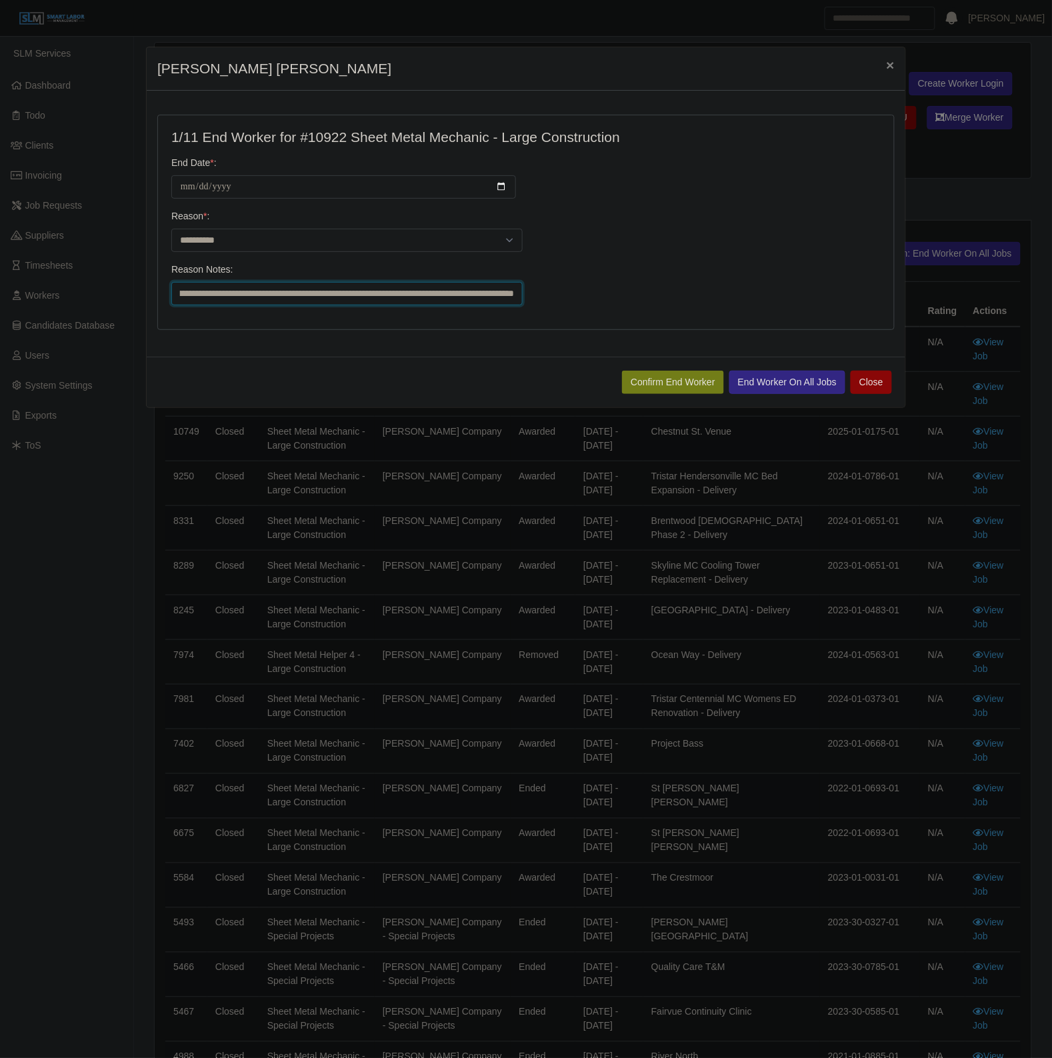
scroll to position [0, 455]
type input "**********"
click at [772, 383] on button "End Worker On All Jobs" at bounding box center [787, 382] width 116 height 23
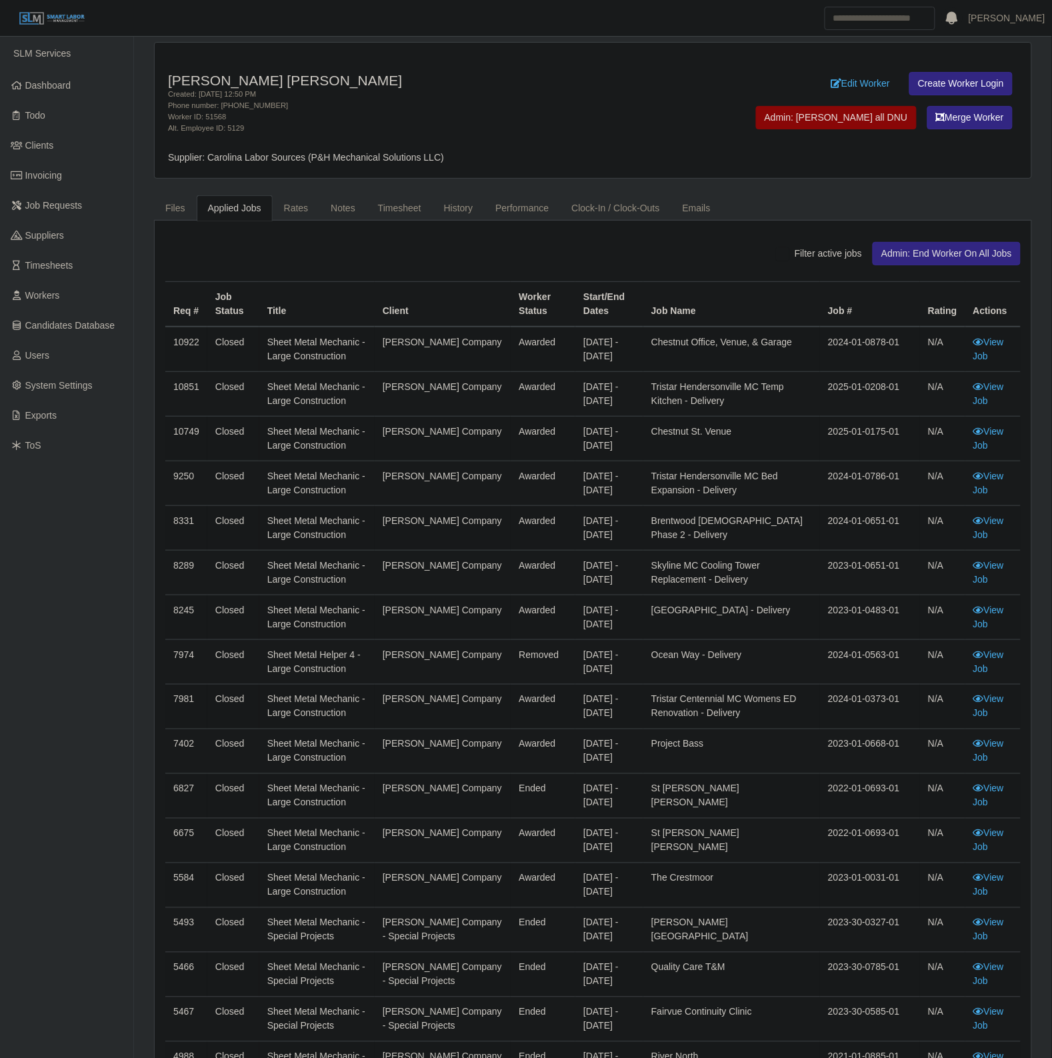
click at [550, 74] on h4 "Jonathan Aparicio Salasar" at bounding box center [411, 80] width 487 height 17
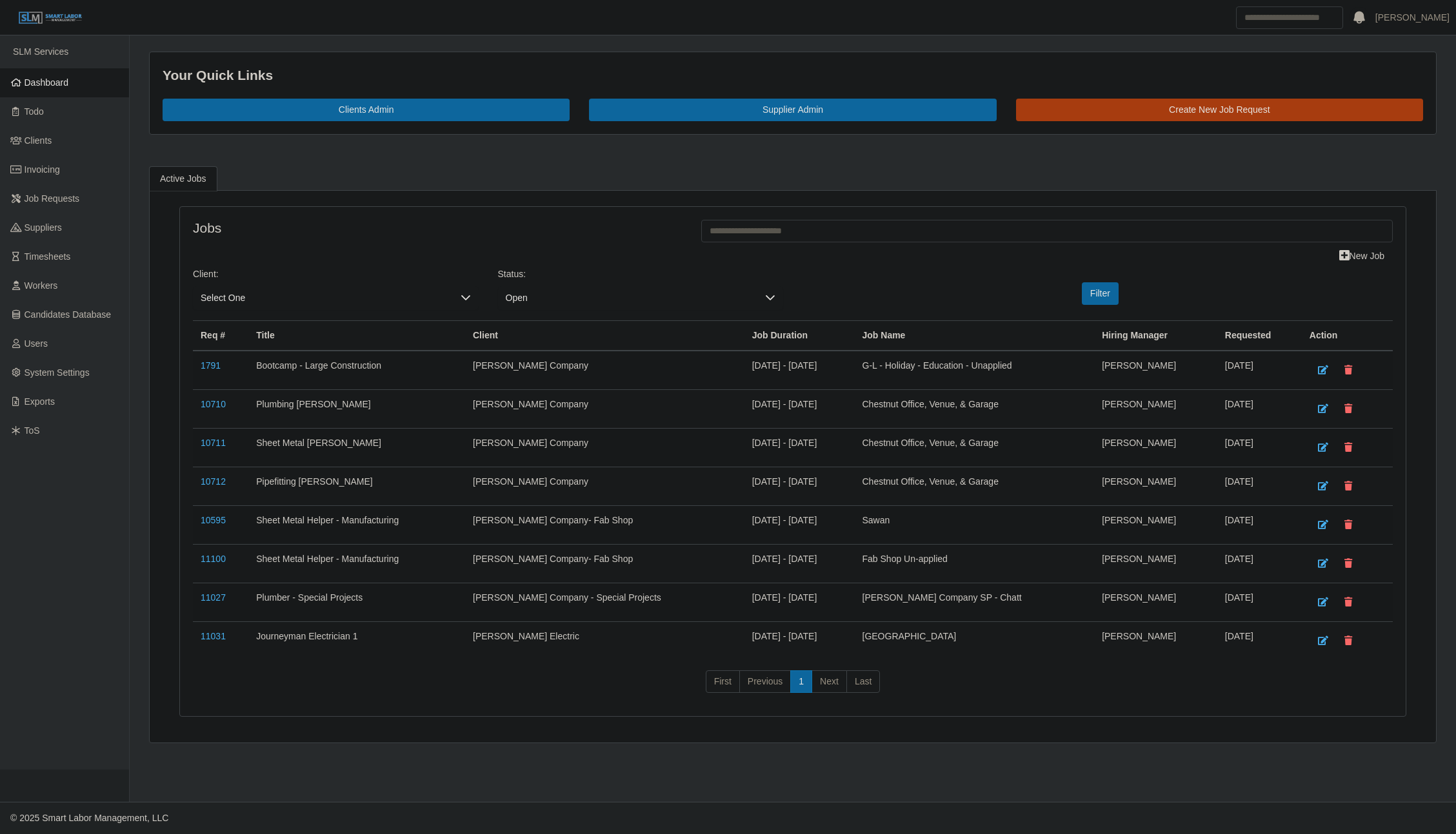
click at [349, 171] on ul "Active Jobs" at bounding box center [793, 178] width 1288 height 24
drag, startPoint x: 823, startPoint y: 785, endPoint x: 831, endPoint y: 791, distance: 10.0
click at [823, 786] on main "Your Quick Links Clients Admin Supplier Admin Create New Job Request Active Job…" at bounding box center [793, 419] width 1326 height 766
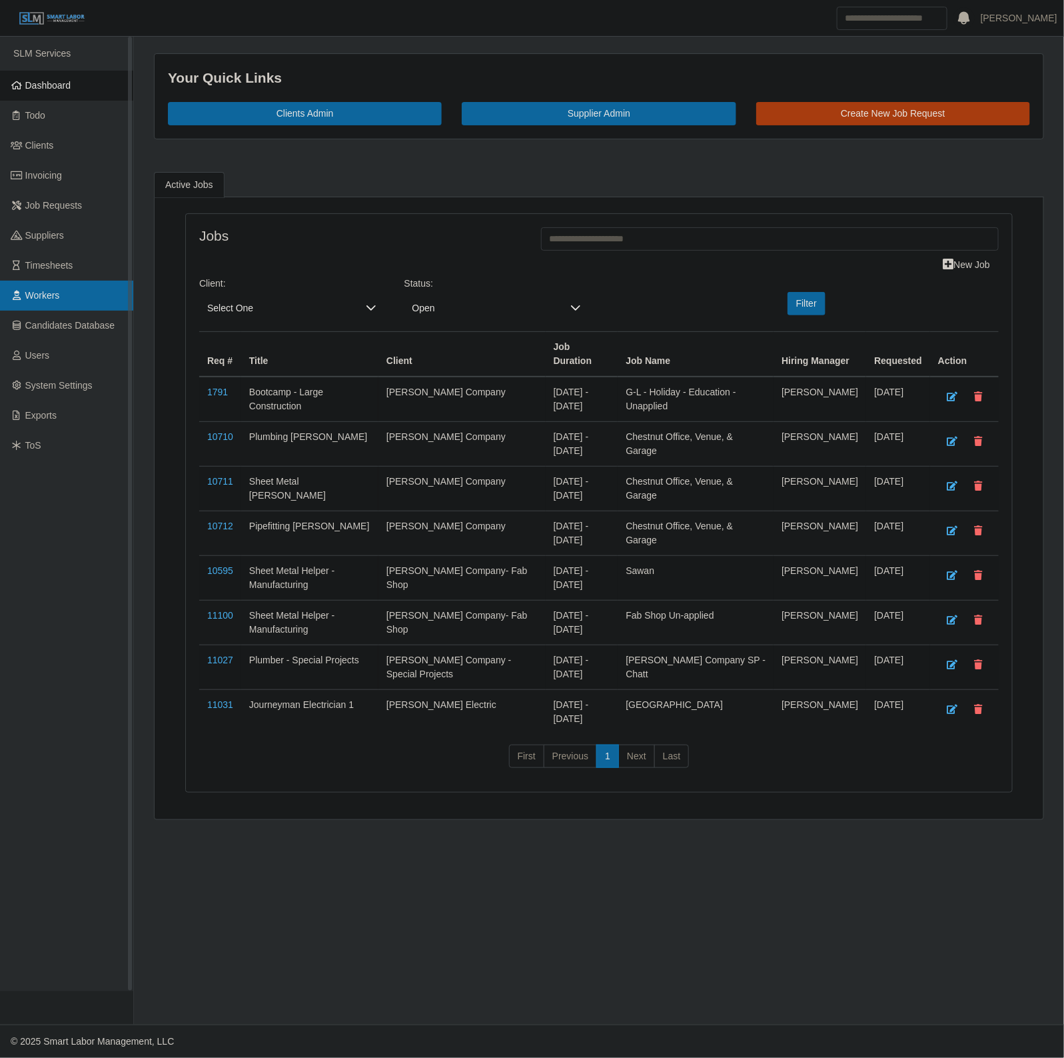
click at [105, 295] on link "Workers" at bounding box center [66, 296] width 133 height 30
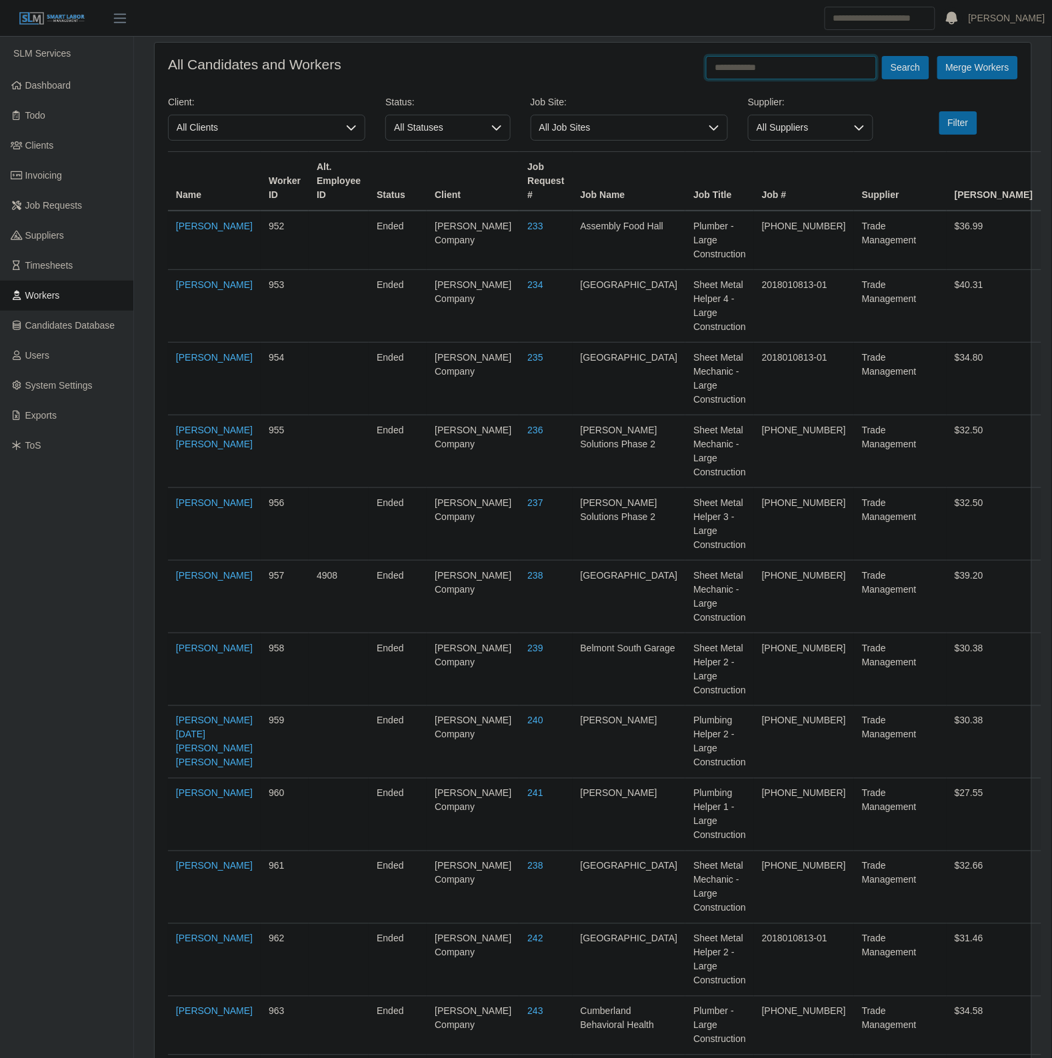
click at [805, 57] on input "text" at bounding box center [791, 67] width 171 height 23
type input "*******"
click at [882, 56] on button "Search" at bounding box center [905, 67] width 47 height 23
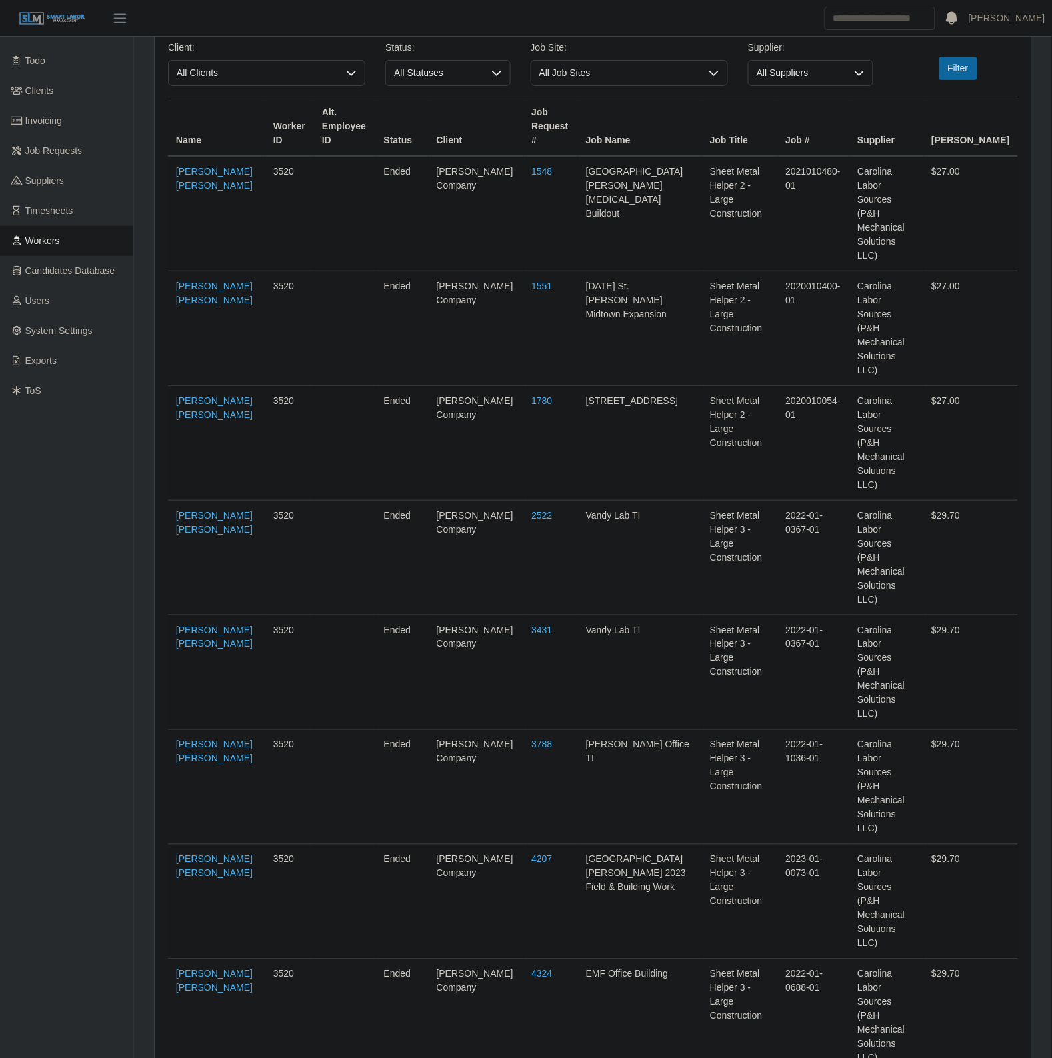
scroll to position [85, 0]
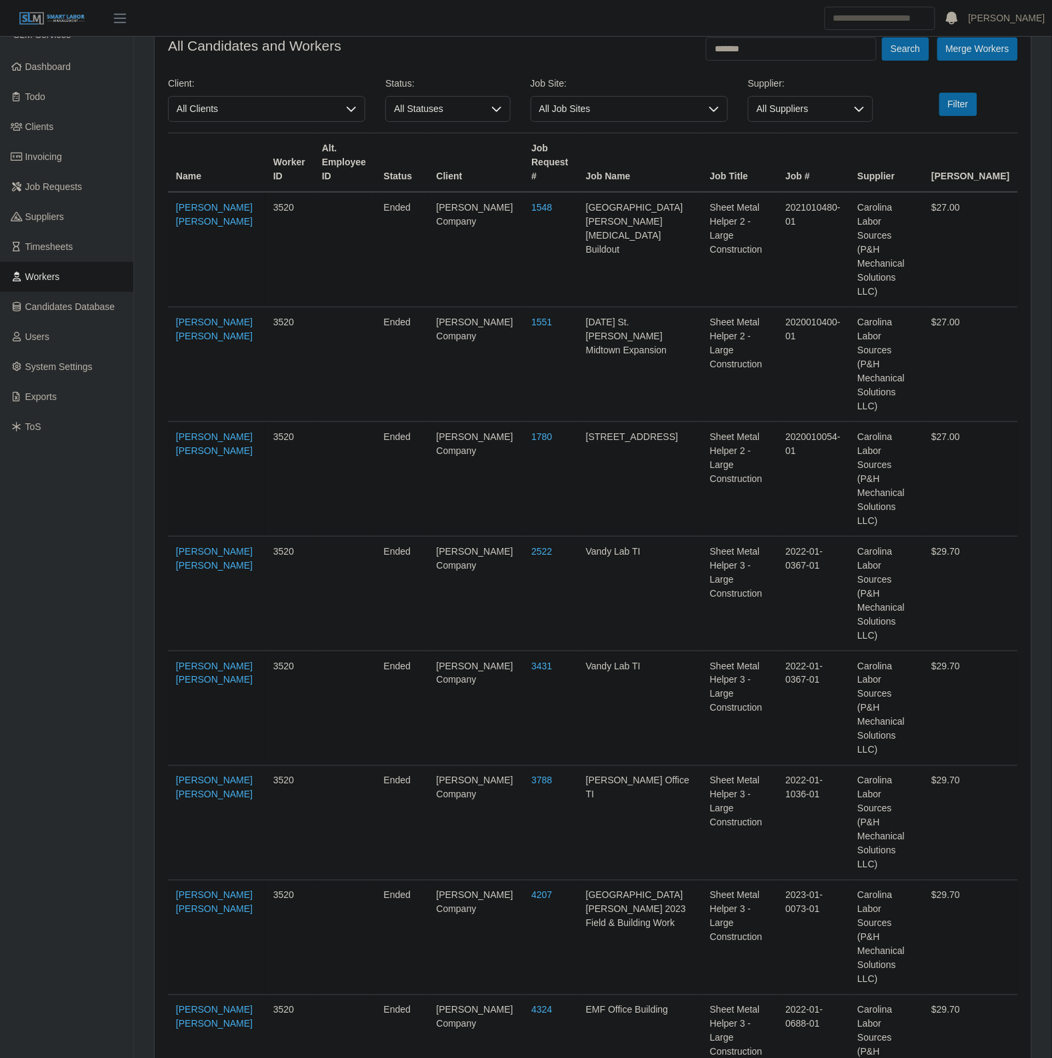
scroll to position [0, 0]
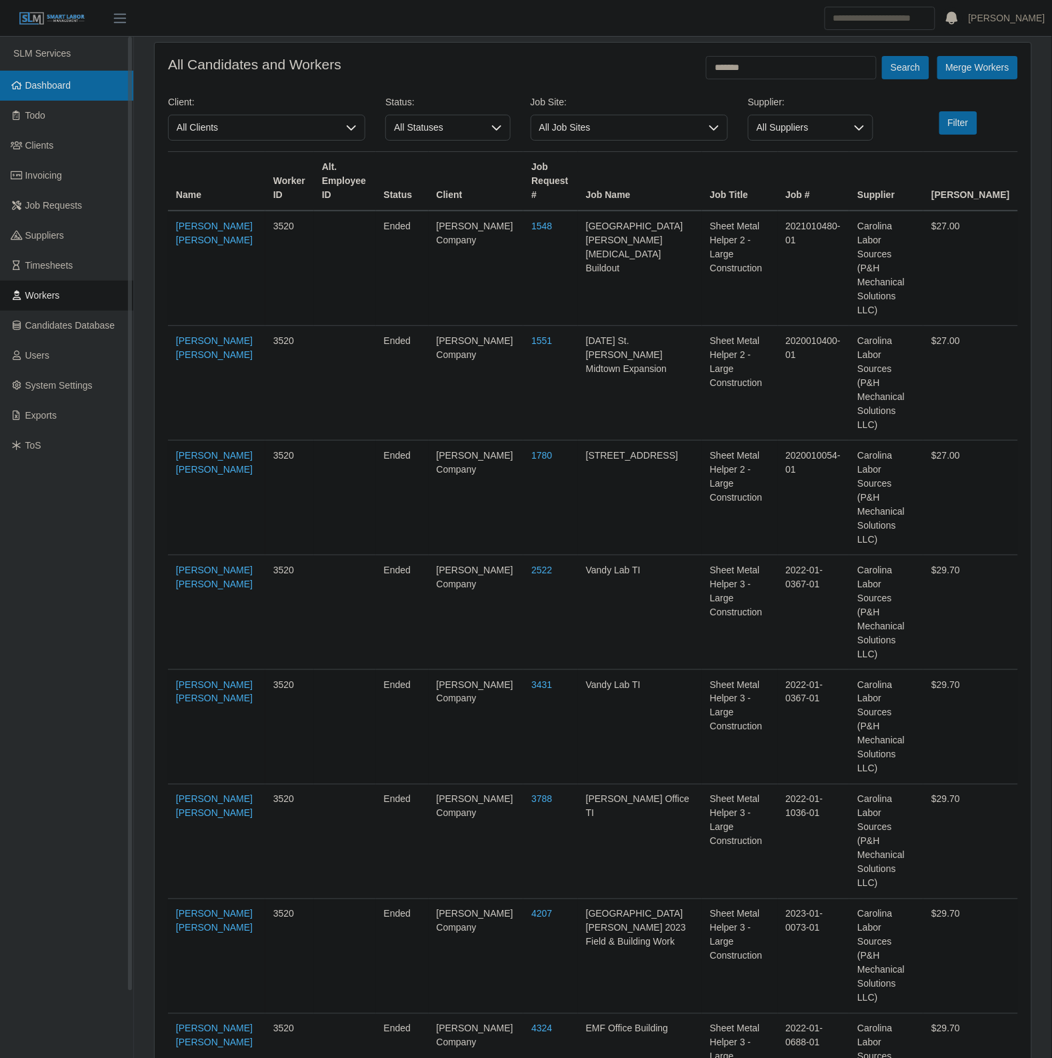
click at [89, 95] on link "Dashboard" at bounding box center [66, 86] width 133 height 30
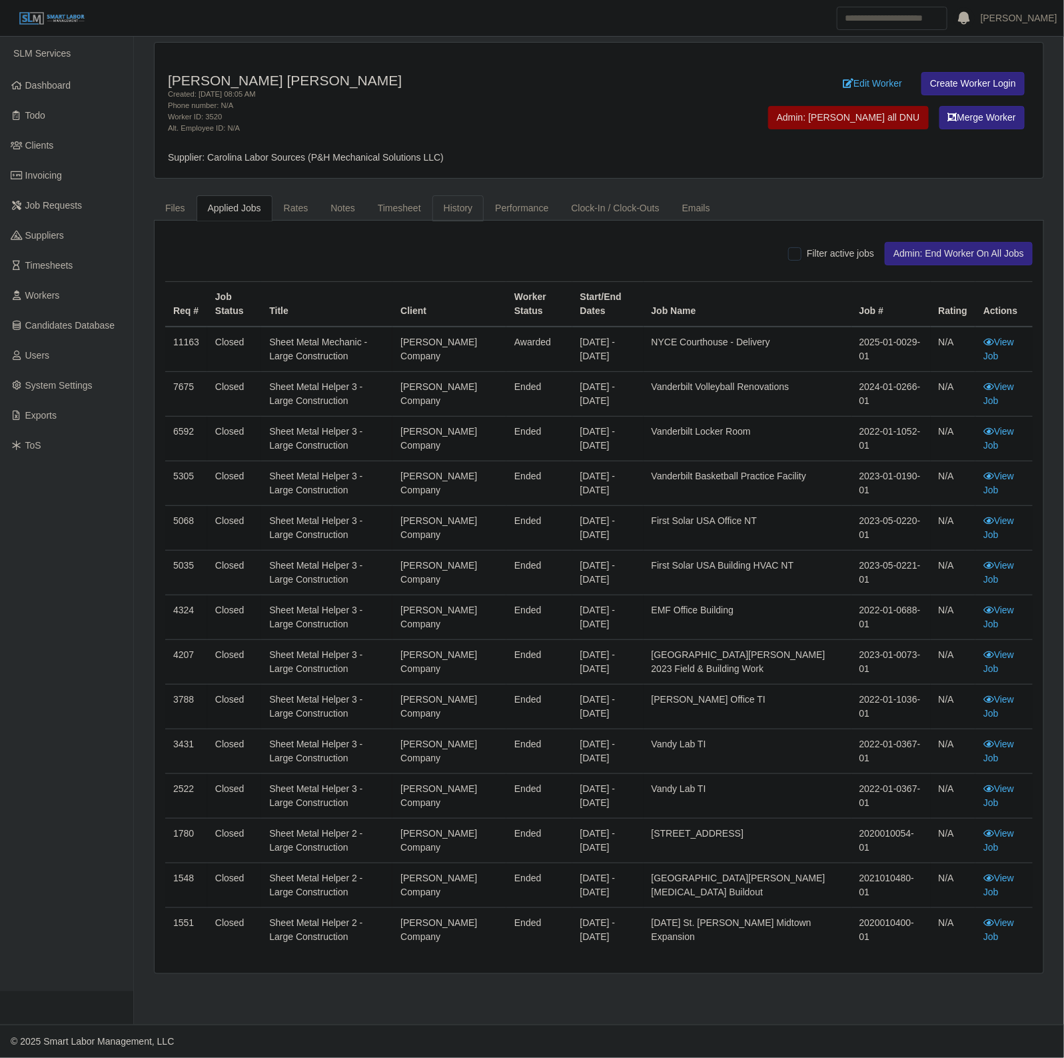
click at [455, 201] on link "History" at bounding box center [459, 208] width 52 height 26
click at [297, 214] on link "Rates" at bounding box center [296, 208] width 47 height 26
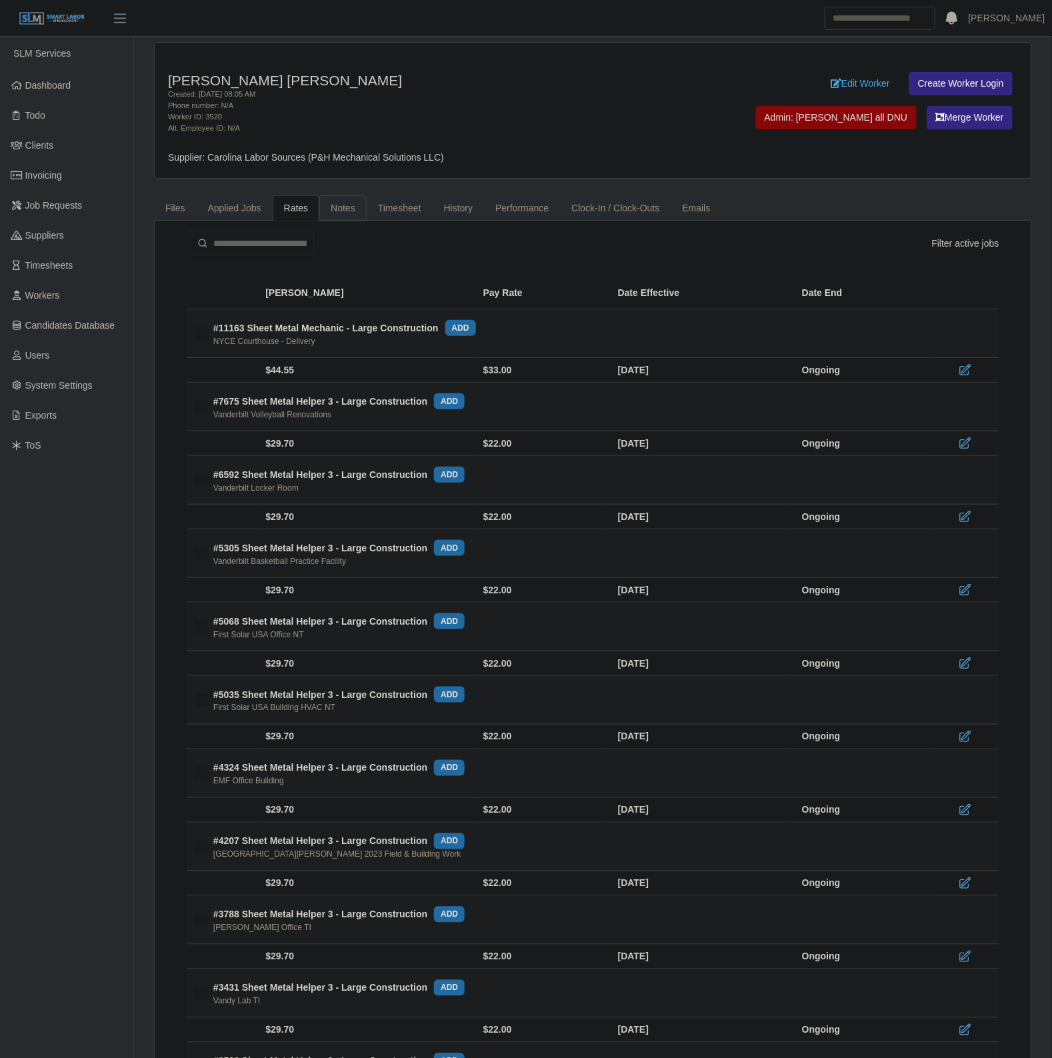
click at [340, 205] on link "Notes" at bounding box center [342, 208] width 47 height 26
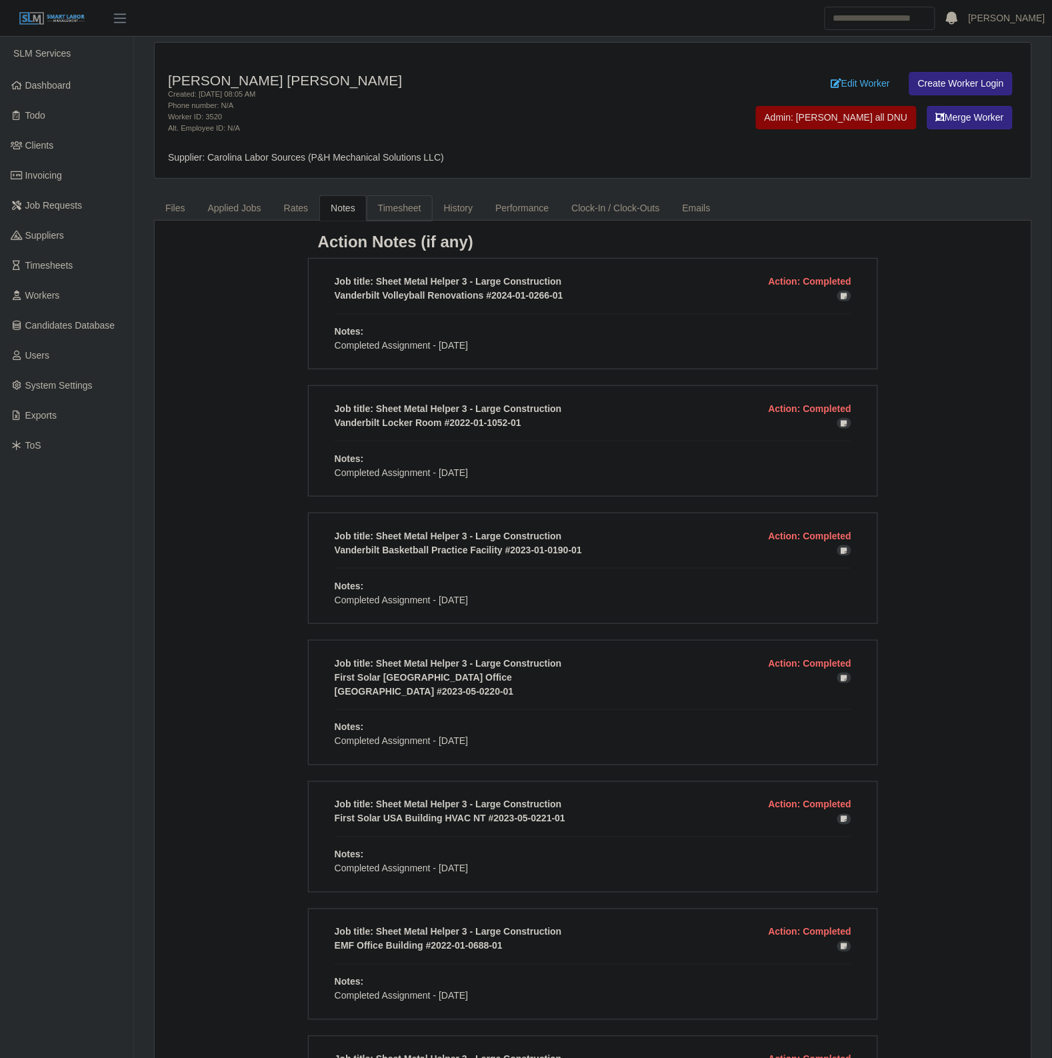
drag, startPoint x: 394, startPoint y: 223, endPoint x: 394, endPoint y: 215, distance: 8.7
click at [394, 209] on link "Timesheet" at bounding box center [400, 208] width 66 height 26
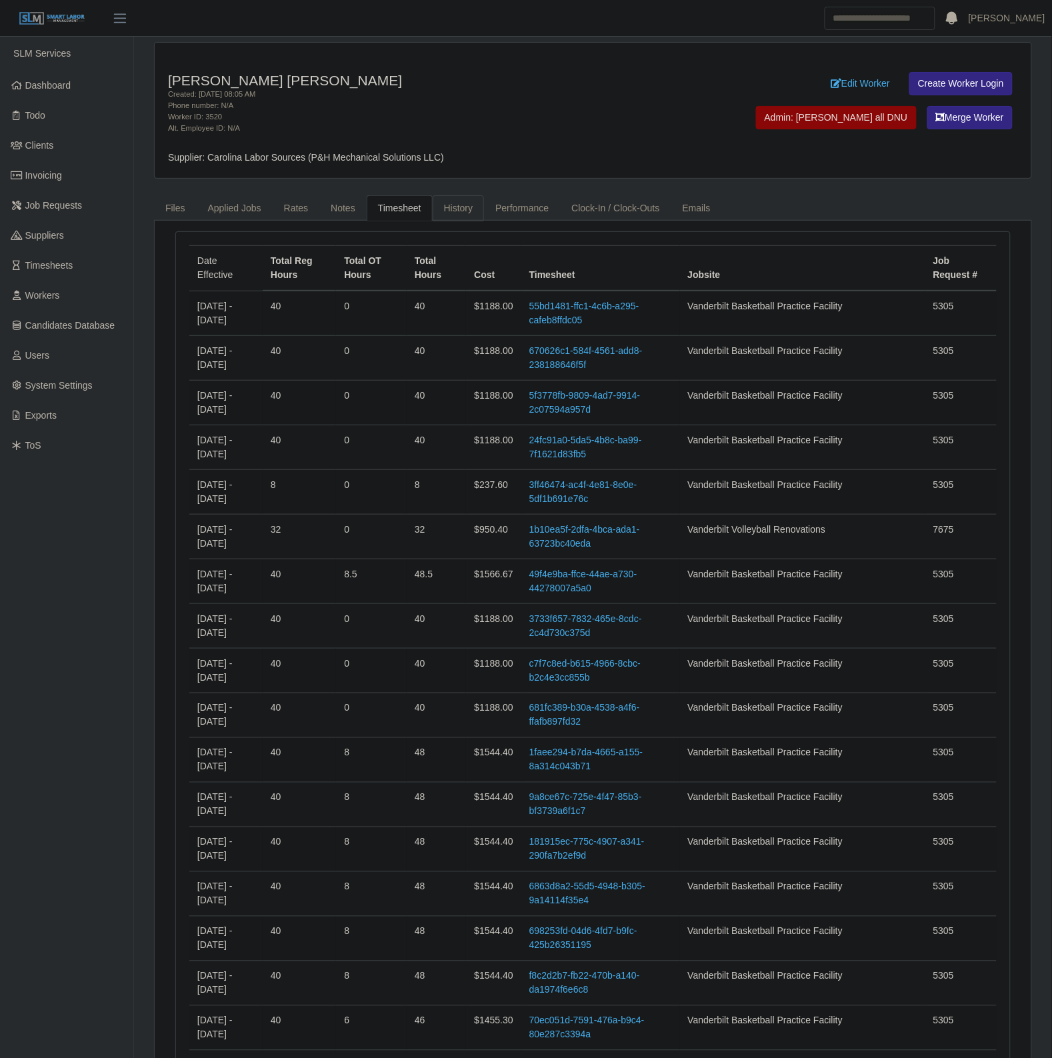
click at [460, 208] on link "History" at bounding box center [459, 208] width 52 height 26
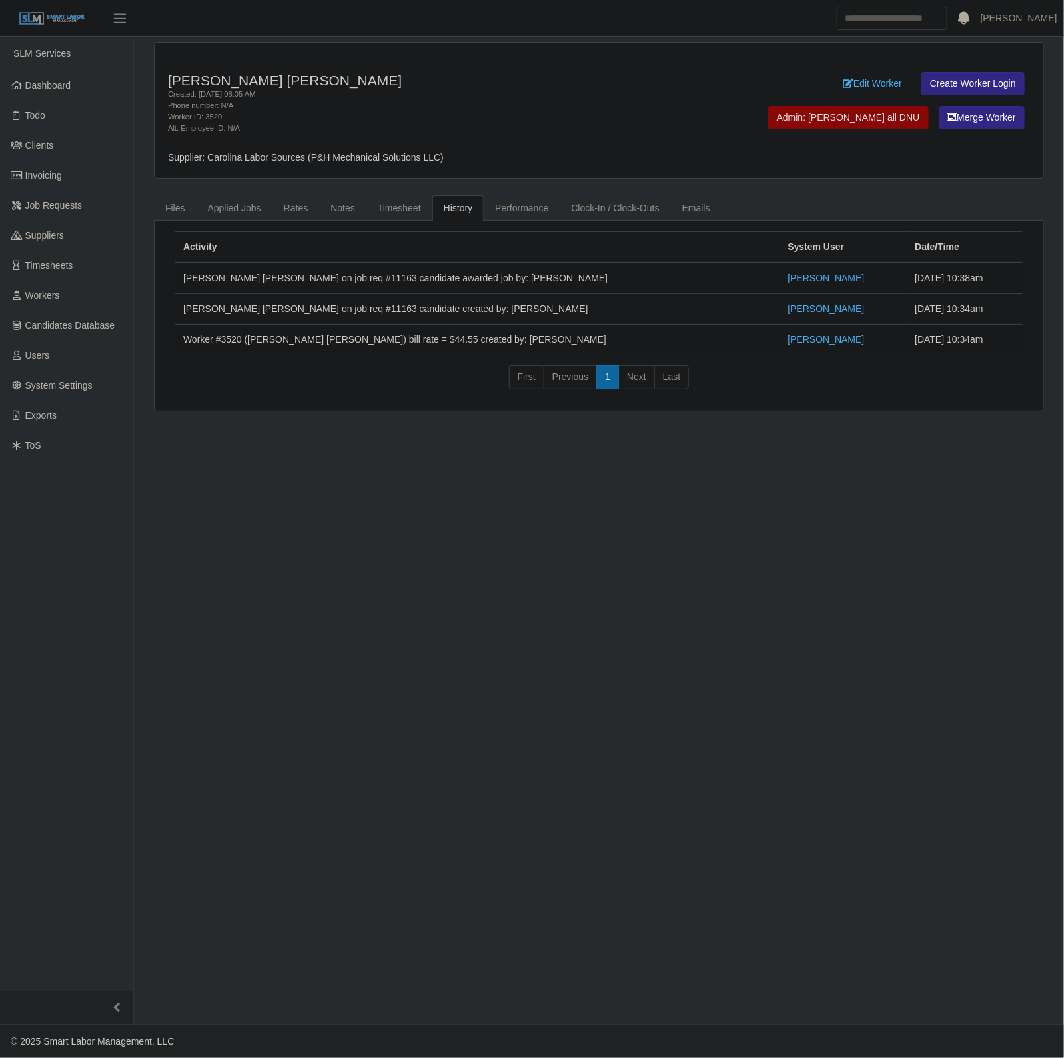
click at [554, 121] on div "Worker ID: 3520" at bounding box center [415, 116] width 495 height 11
click at [657, 517] on main "Riordan Steelmer Rodas Maldonado Created: 09/28/2021 08:05 AM Phone number: N/A…" at bounding box center [599, 531] width 930 height 988
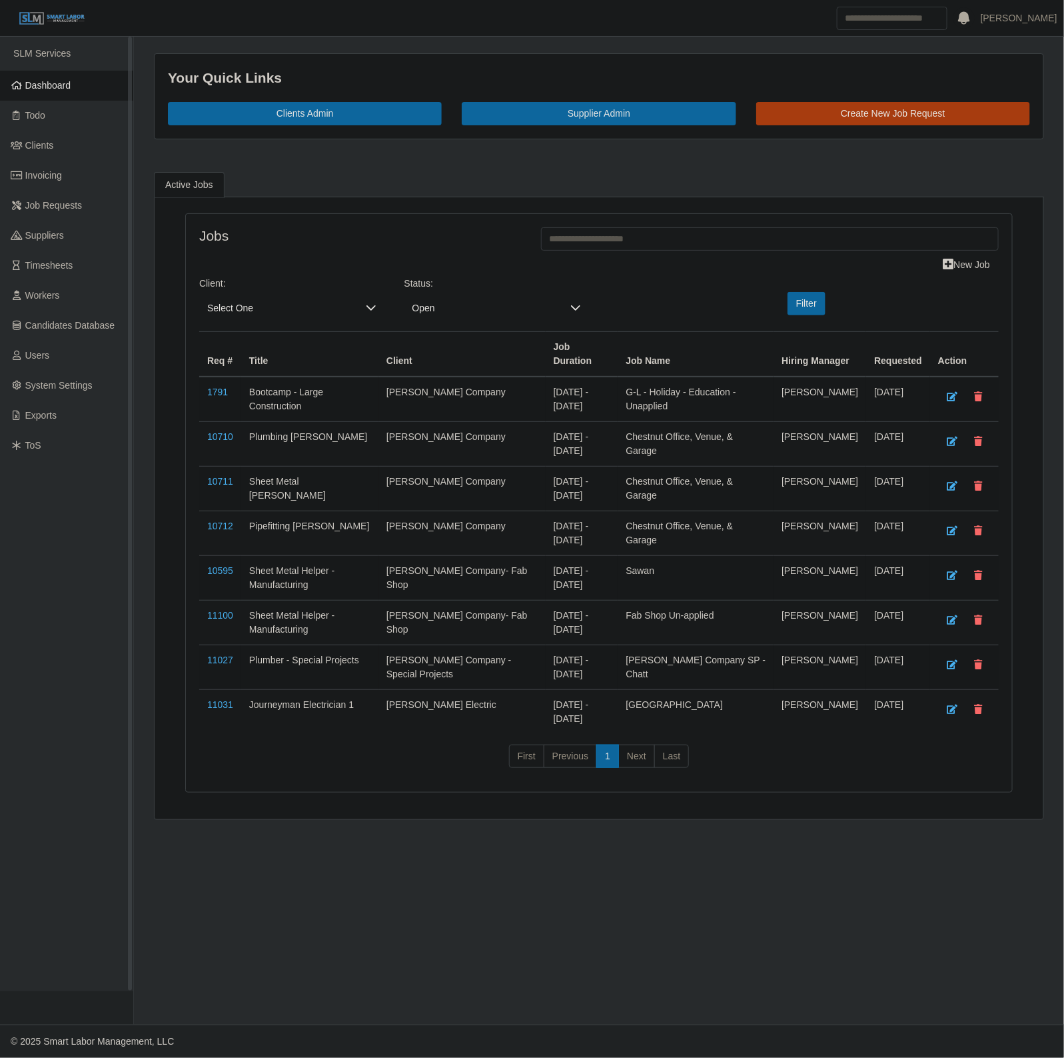
click at [61, 95] on link "Dashboard" at bounding box center [66, 86] width 133 height 30
click at [41, 85] on span "Dashboard" at bounding box center [48, 85] width 46 height 11
drag, startPoint x: 818, startPoint y: 99, endPoint x: 827, endPoint y: 105, distance: 11.5
click at [824, 100] on div "Your Quick Links Clients Admin Supplier Admin Create New Job Request" at bounding box center [599, 96] width 889 height 85
click at [828, 115] on link "Create New Job Request" at bounding box center [894, 113] width 274 height 23
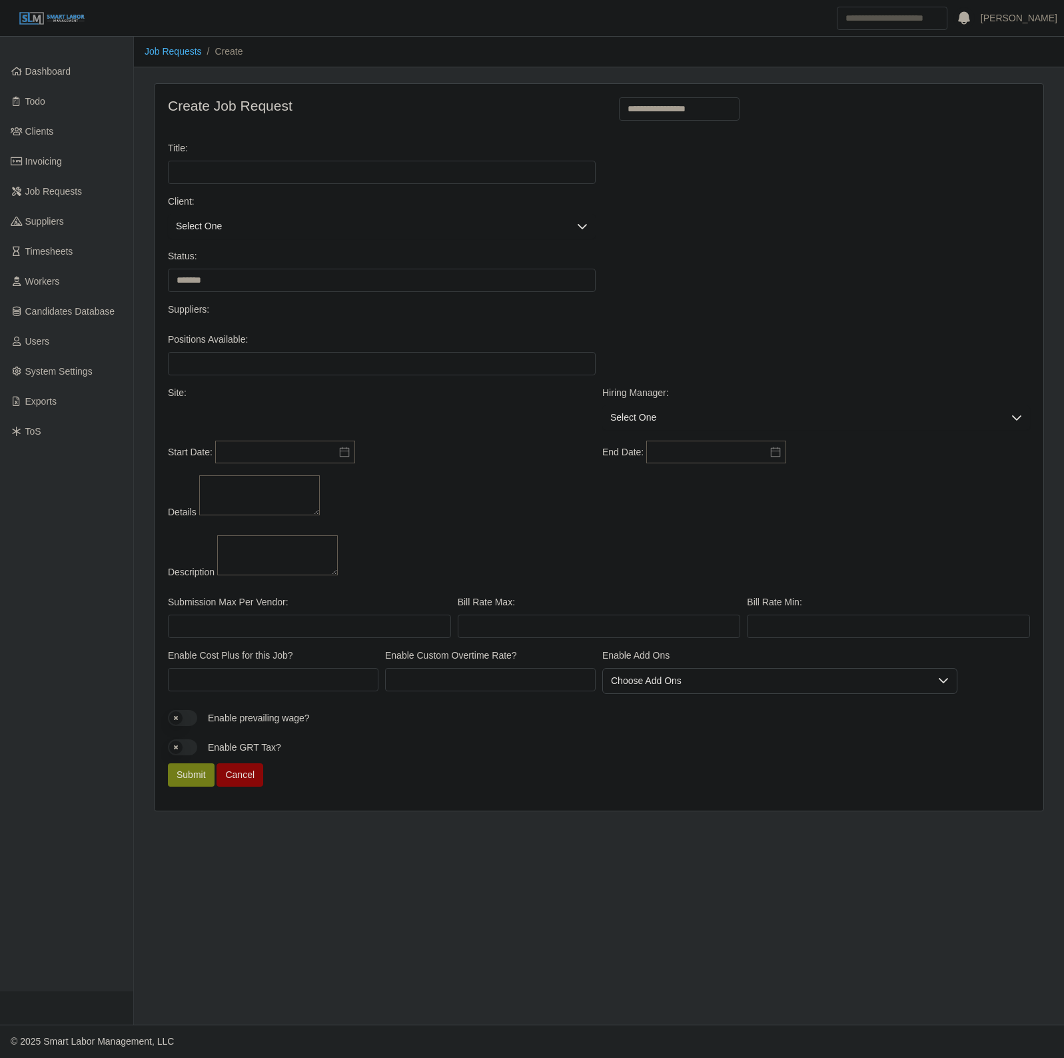
select select
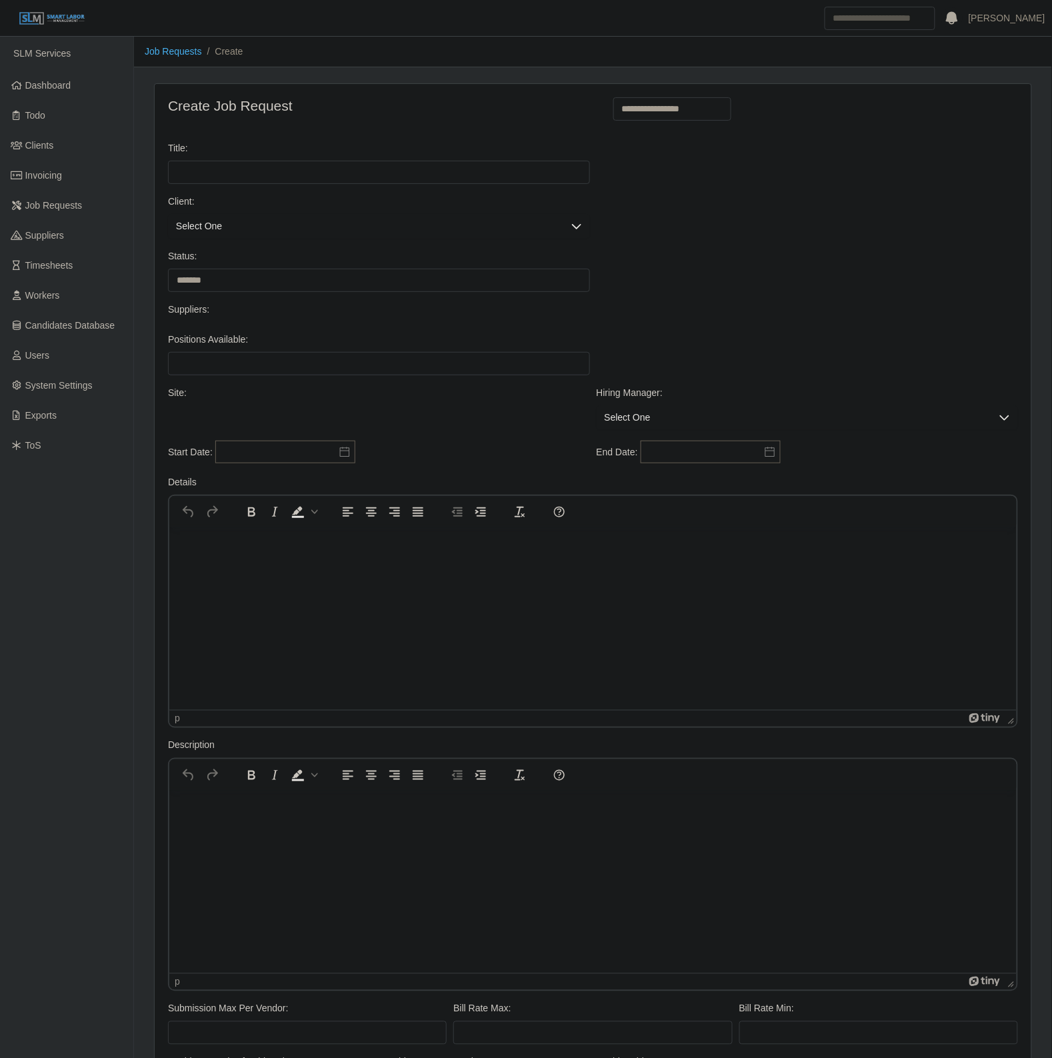
click at [219, 225] on span "Select One" at bounding box center [365, 226] width 395 height 25
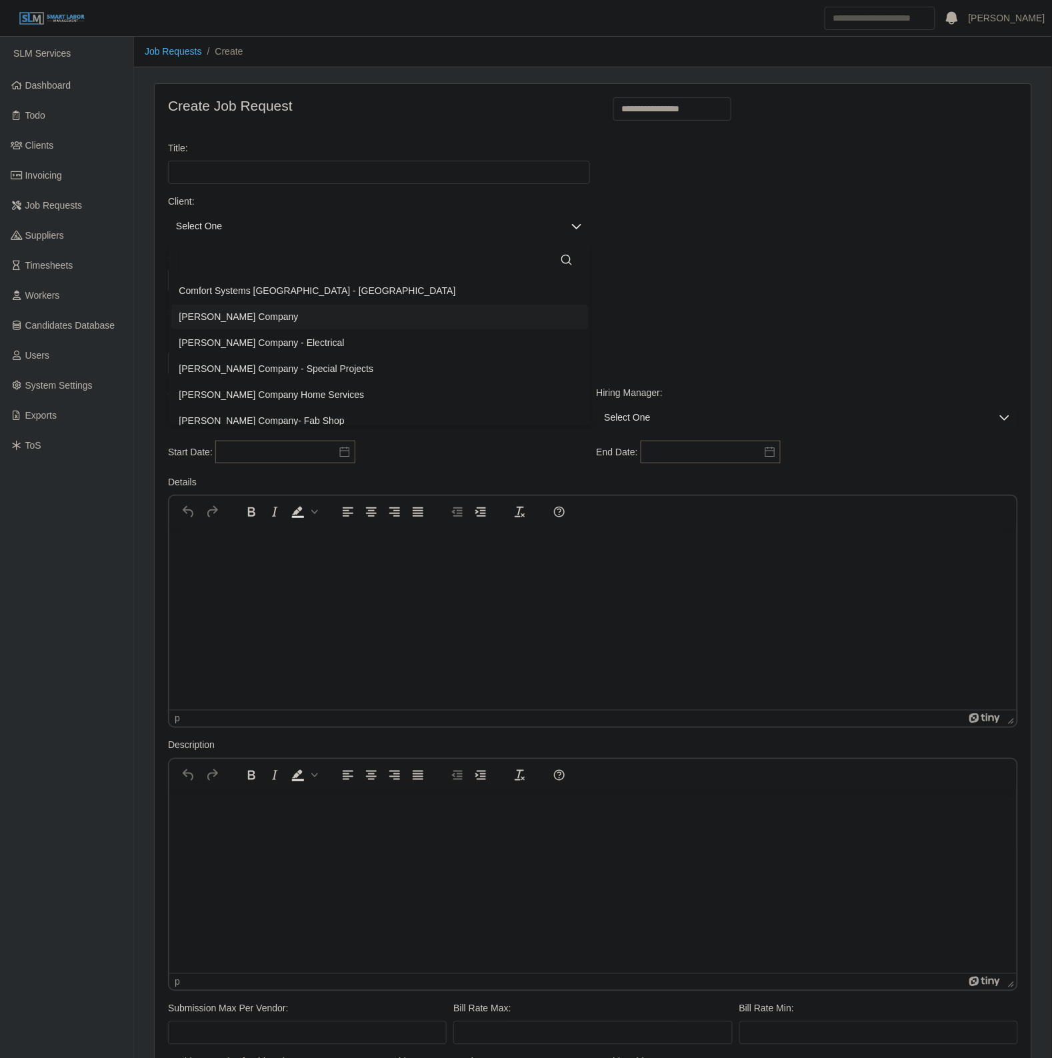
click at [255, 313] on li "[PERSON_NAME] Company" at bounding box center [379, 317] width 417 height 25
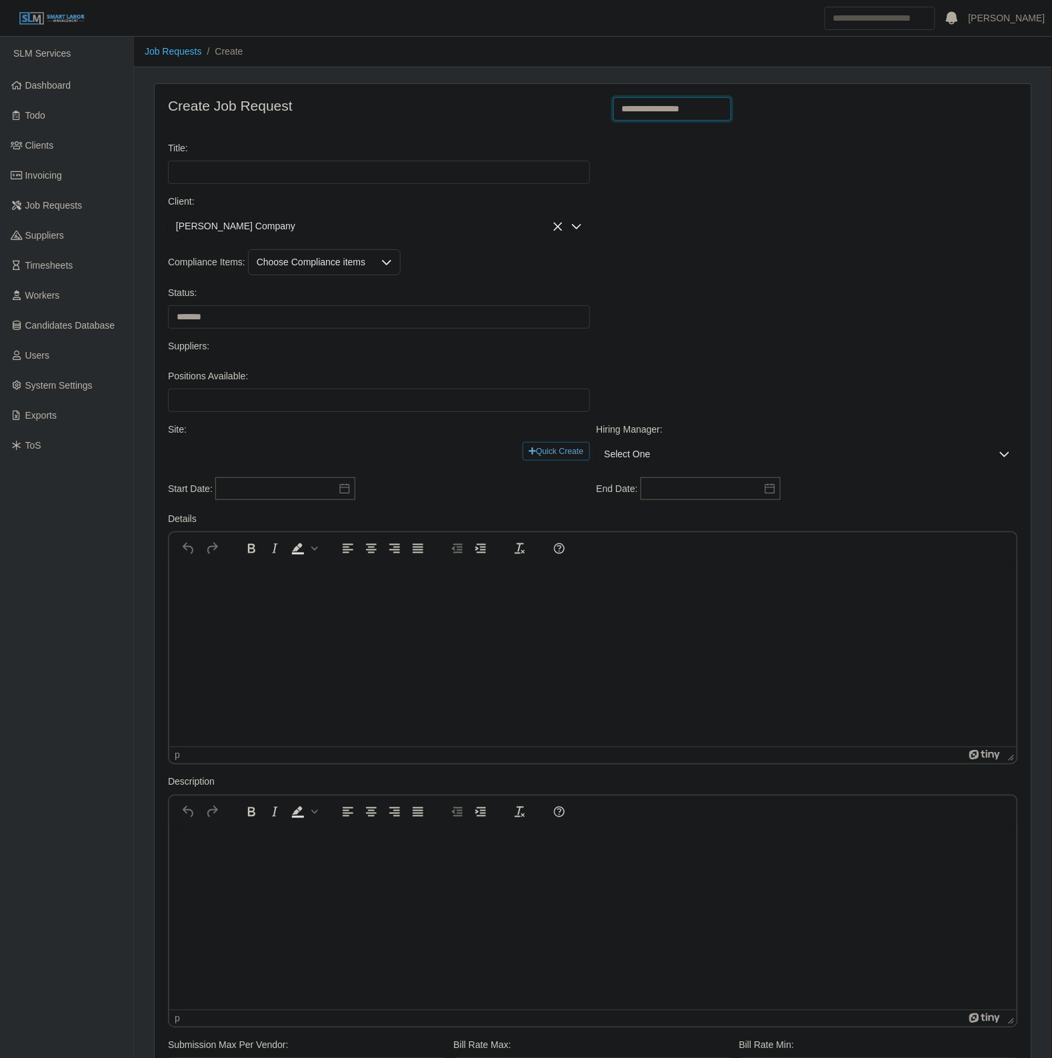
click at [668, 109] on select "**********" at bounding box center [672, 108] width 119 height 23
click at [315, 319] on select "******* ****" at bounding box center [379, 316] width 422 height 23
select select "****"
click at [168, 307] on select "******* ****" at bounding box center [379, 316] width 422 height 23
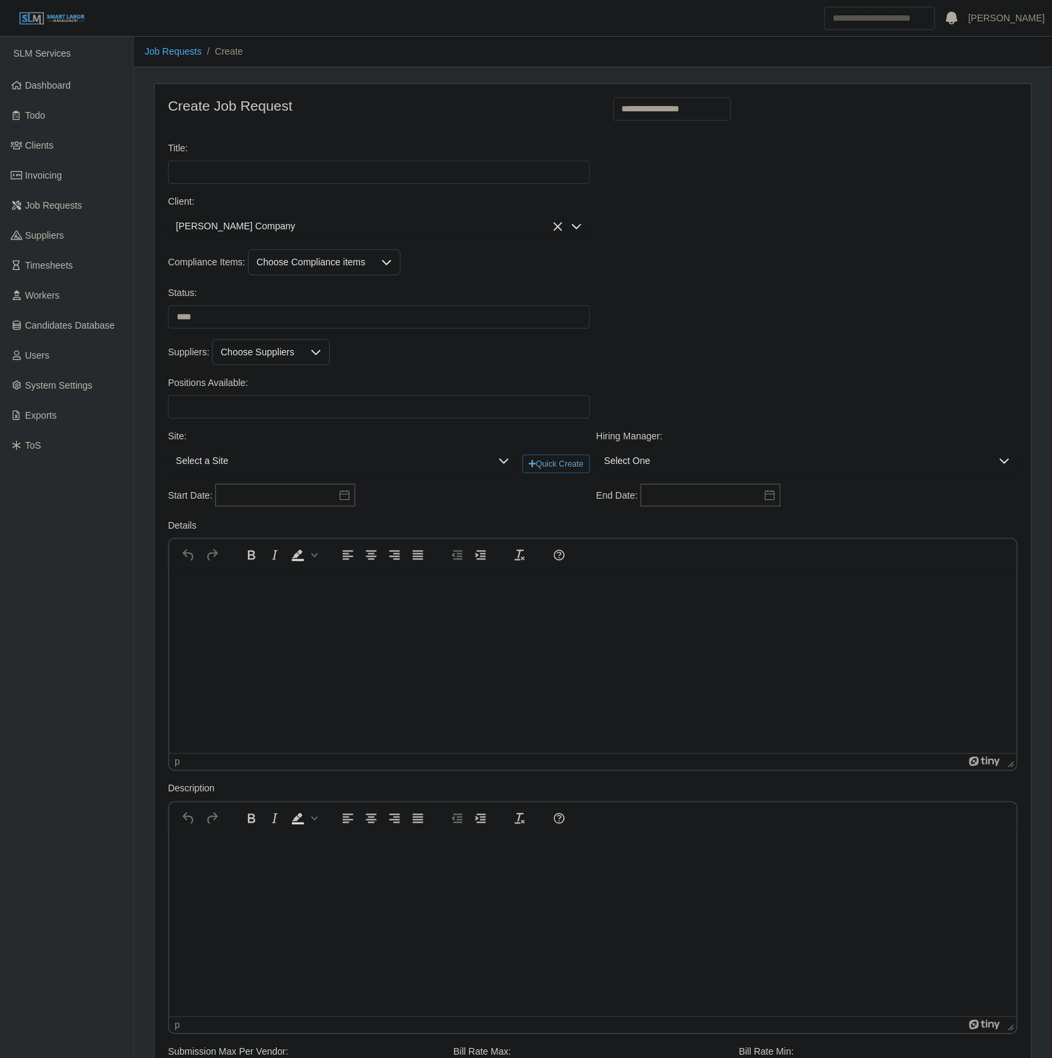
click at [644, 188] on div "Title: Please provide a valid title." at bounding box center [593, 167] width 856 height 53
click at [665, 112] on select "**********" at bounding box center [672, 108] width 119 height 23
select select "**********"
click at [613, 97] on select "**********" at bounding box center [672, 108] width 119 height 23
type input "**********"
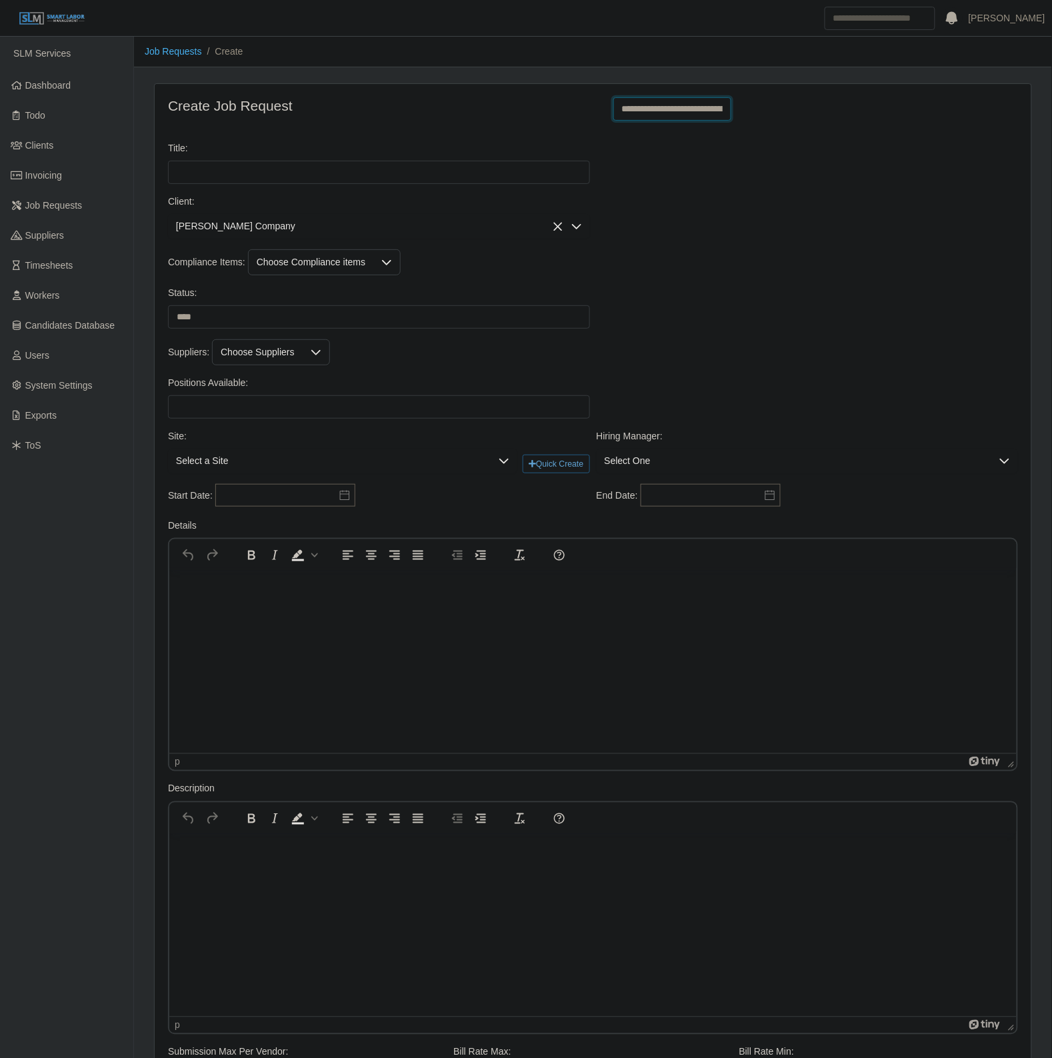
type input "*"
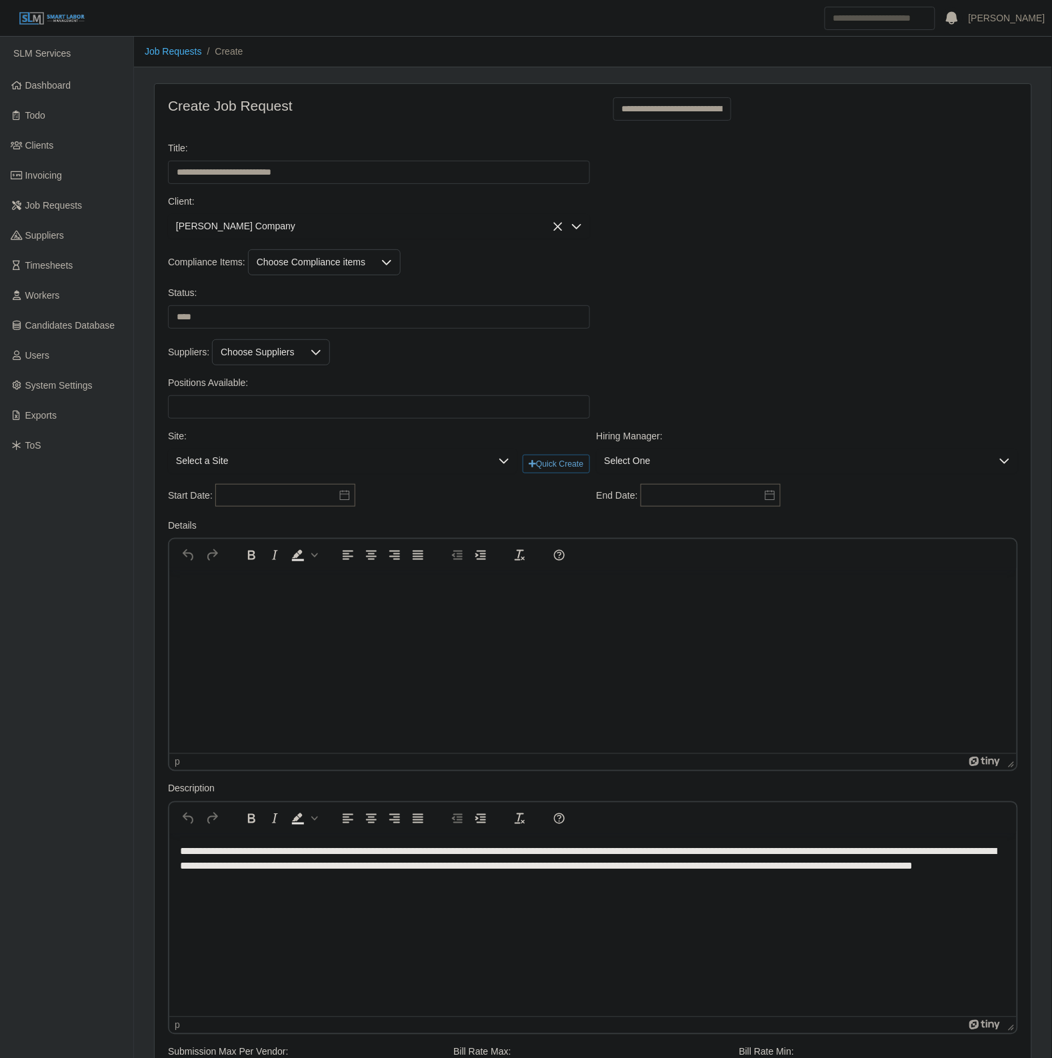
click at [261, 421] on div "Positions Available: Please provide a valid position available number." at bounding box center [593, 402] width 856 height 53
click at [258, 417] on input "Positions Available:" at bounding box center [379, 406] width 422 height 23
type input "*"
drag, startPoint x: 727, startPoint y: 344, endPoint x: 672, endPoint y: 383, distance: 67.3
click at [717, 357] on div "Suppliers: Choose Suppliers" at bounding box center [593, 352] width 856 height 26
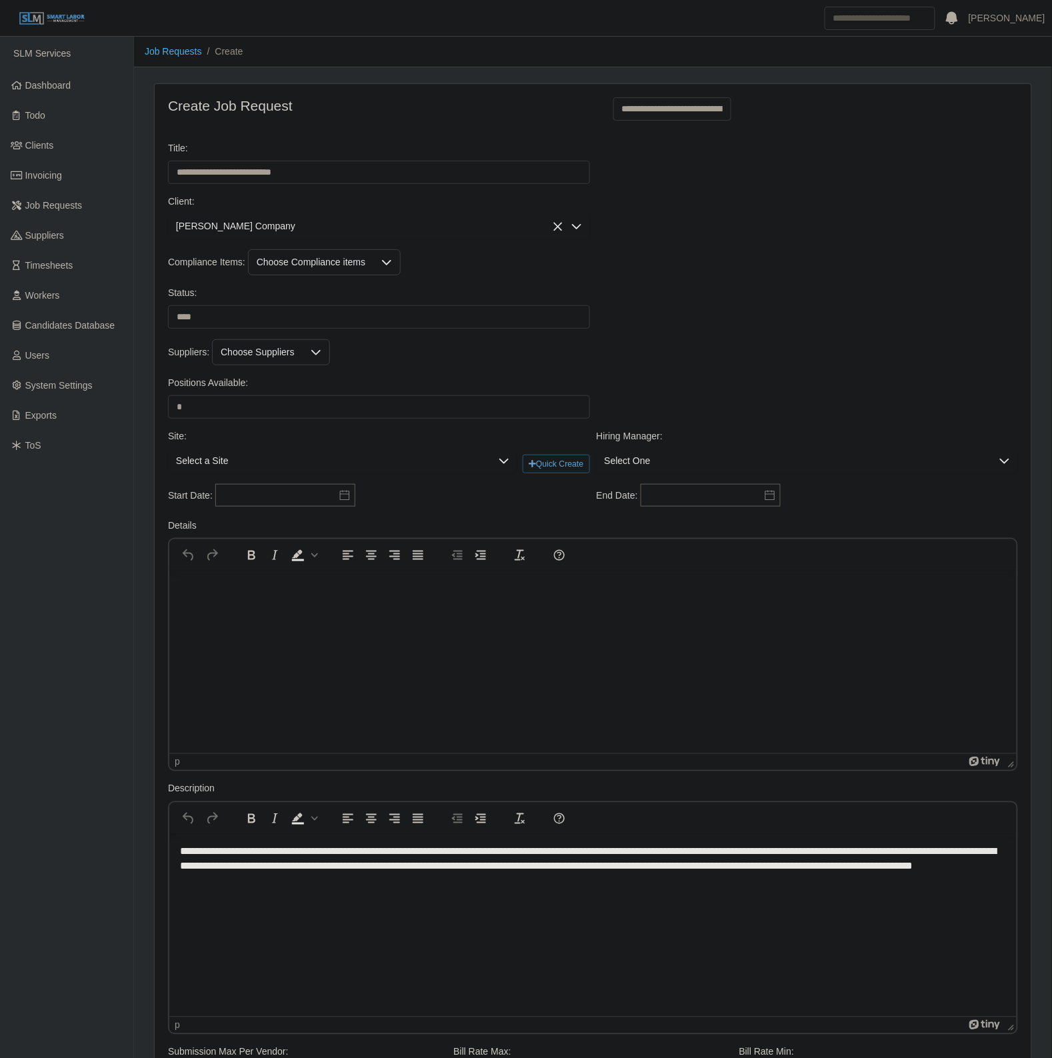
click at [268, 457] on span "Select a Site" at bounding box center [329, 461] width 323 height 25
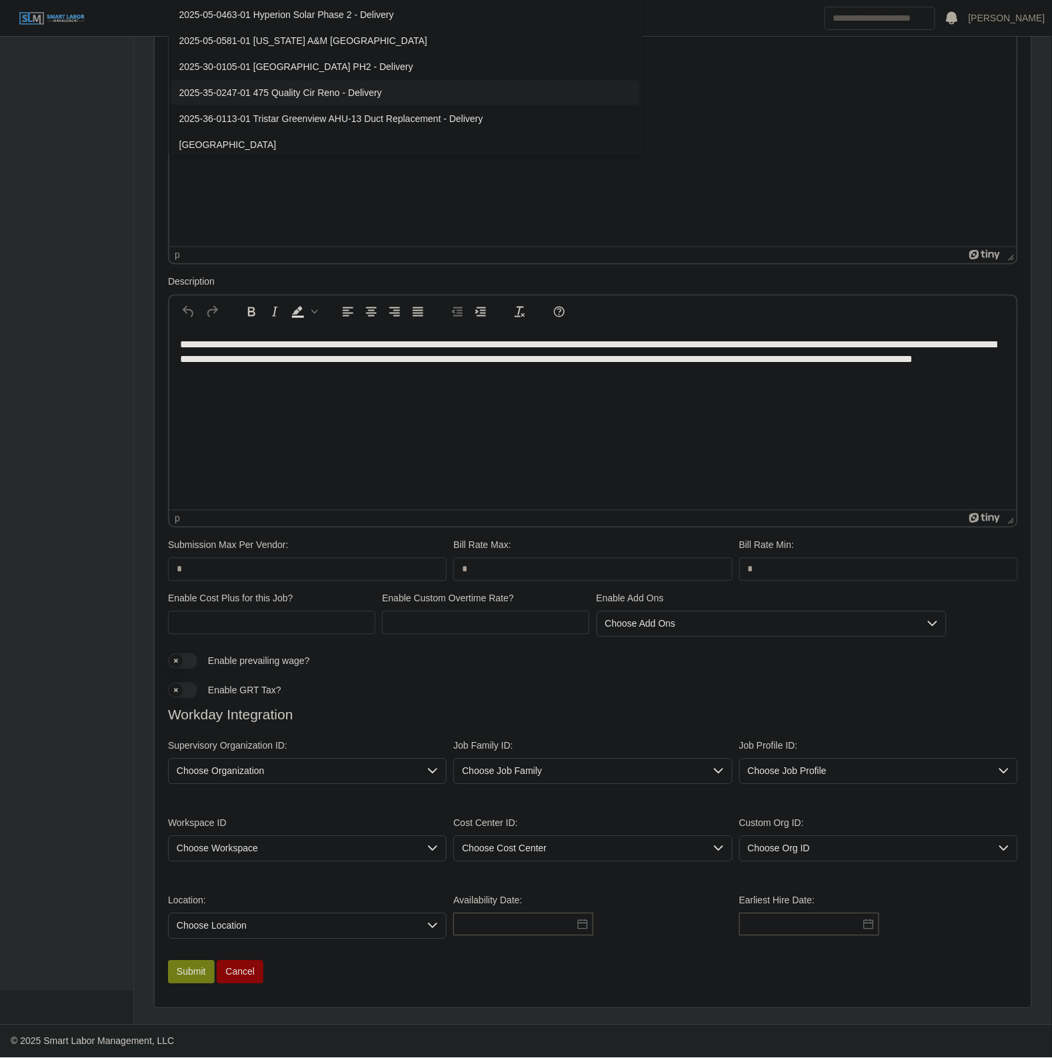
scroll to position [12, 0]
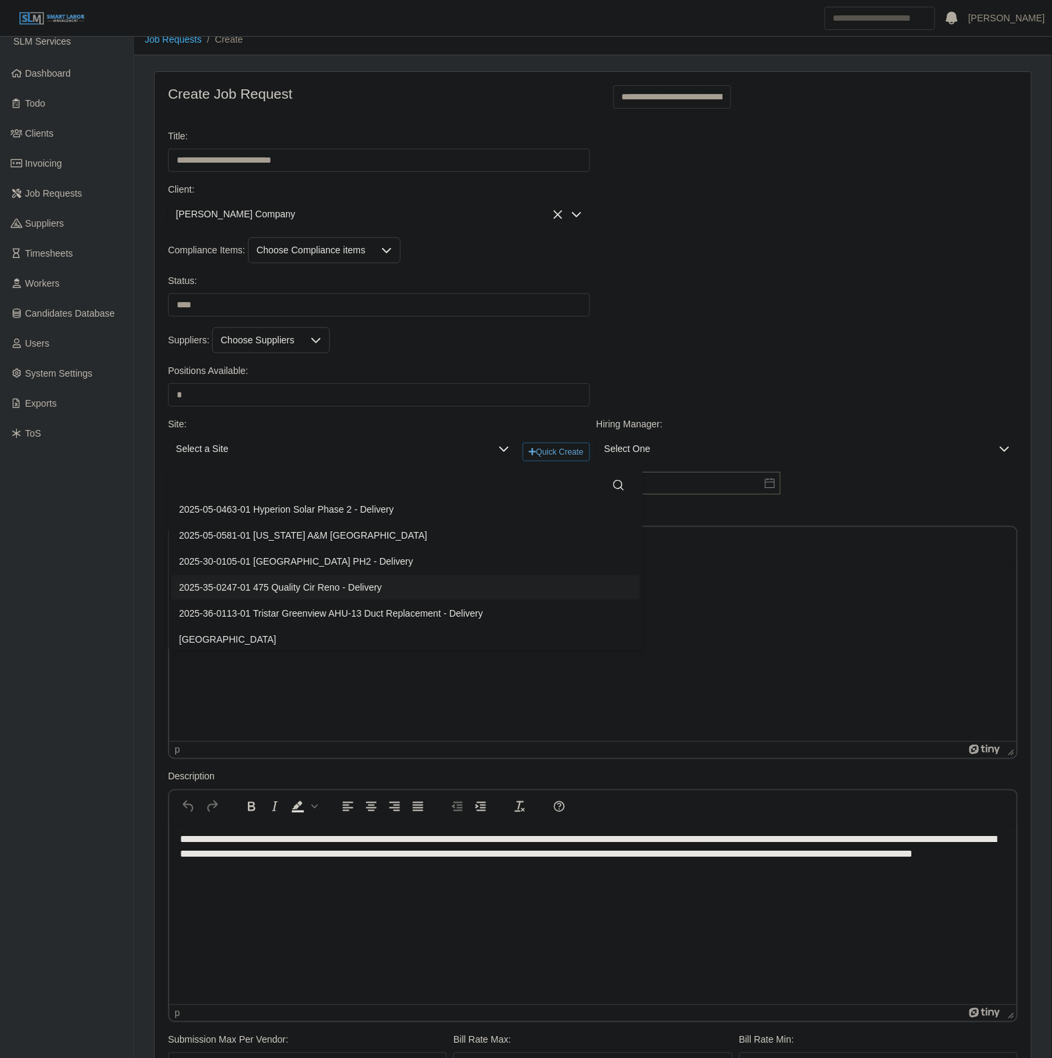
click at [807, 345] on div "Suppliers: Choose Suppliers" at bounding box center [593, 340] width 856 height 26
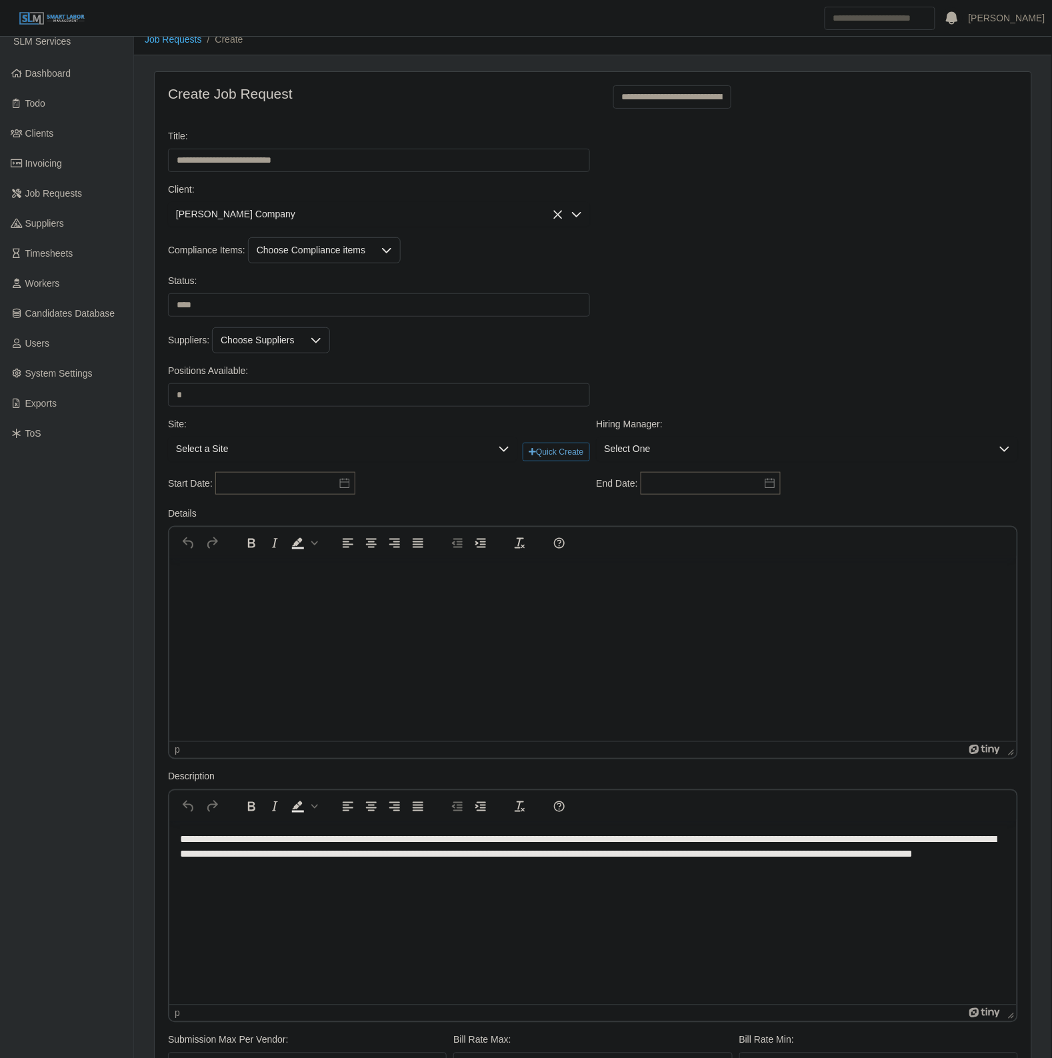
drag, startPoint x: 731, startPoint y: 379, endPoint x: 422, endPoint y: 454, distance: 318.3
click at [731, 379] on div "Positions Available: * Please provide a valid position available number." at bounding box center [593, 390] width 856 height 53
click at [259, 461] on span "Select a Site" at bounding box center [329, 449] width 323 height 25
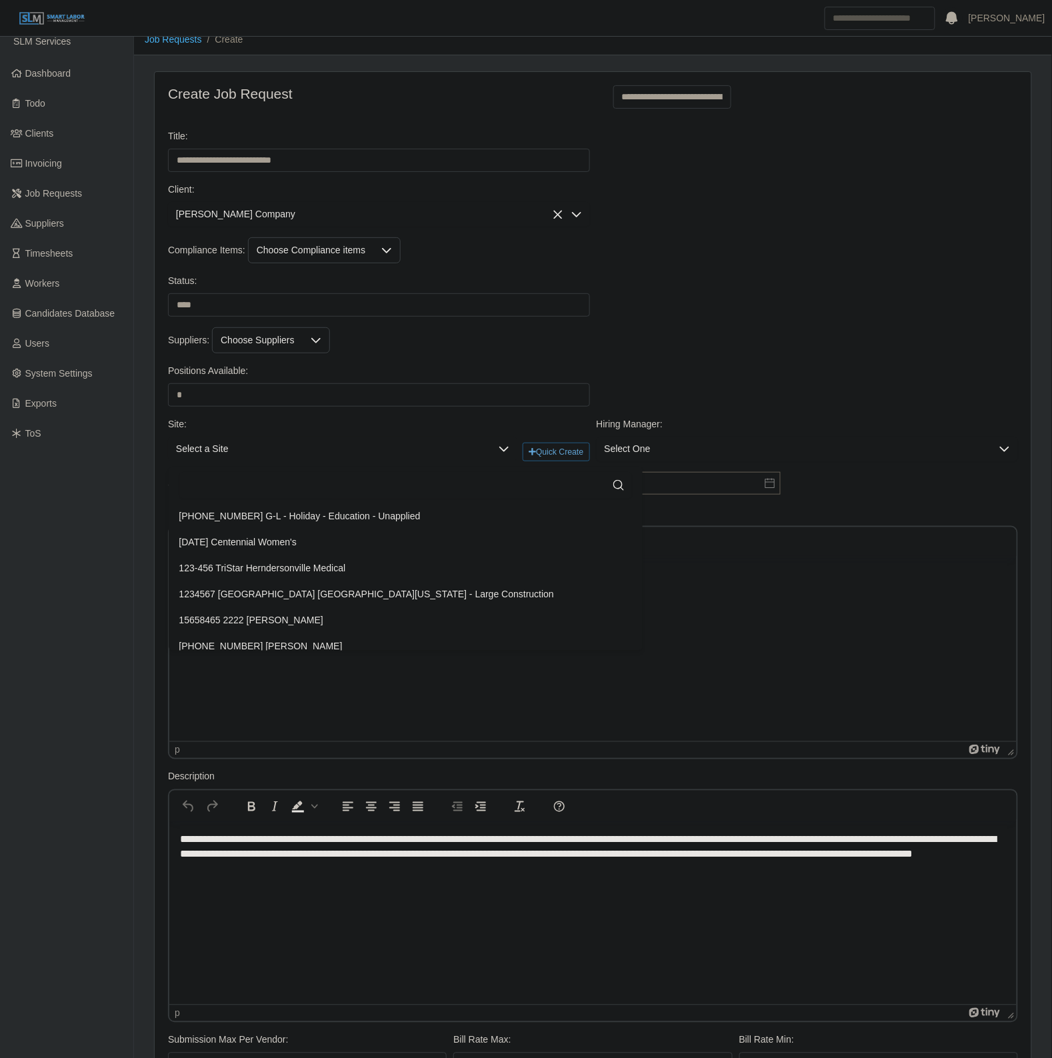
click at [712, 355] on div "Suppliers: Choose Suppliers" at bounding box center [593, 345] width 856 height 37
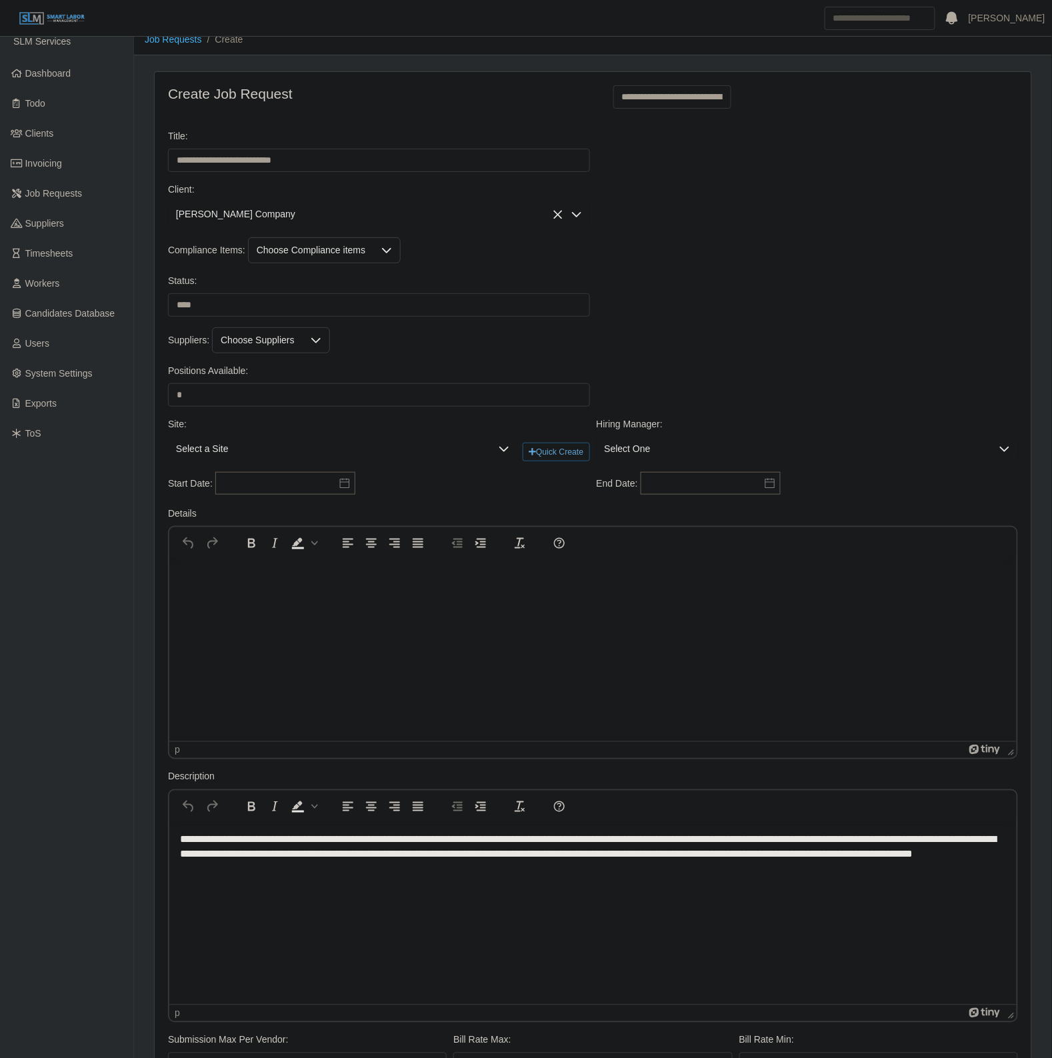
click at [267, 444] on span "Select a Site" at bounding box center [329, 449] width 323 height 25
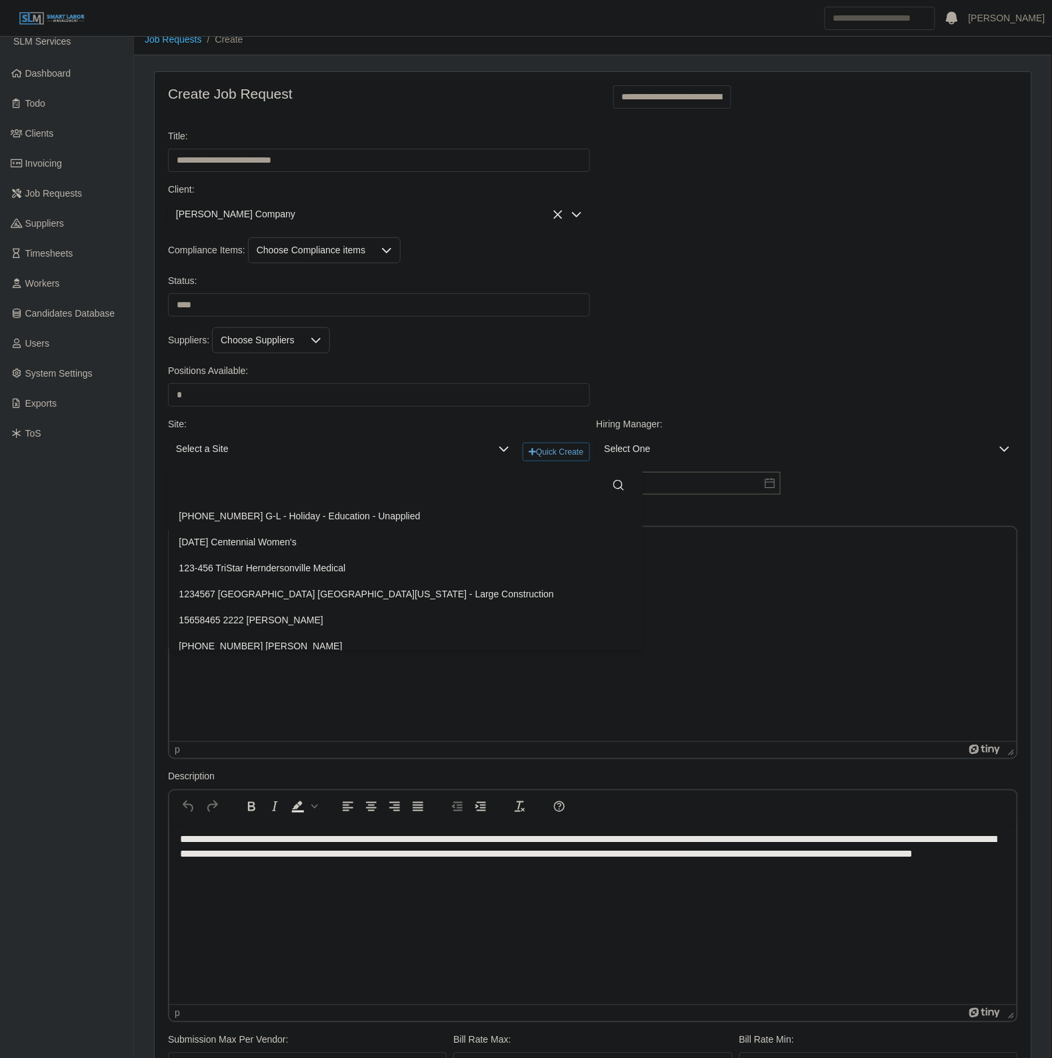
click at [263, 484] on input "text" at bounding box center [405, 485] width 453 height 27
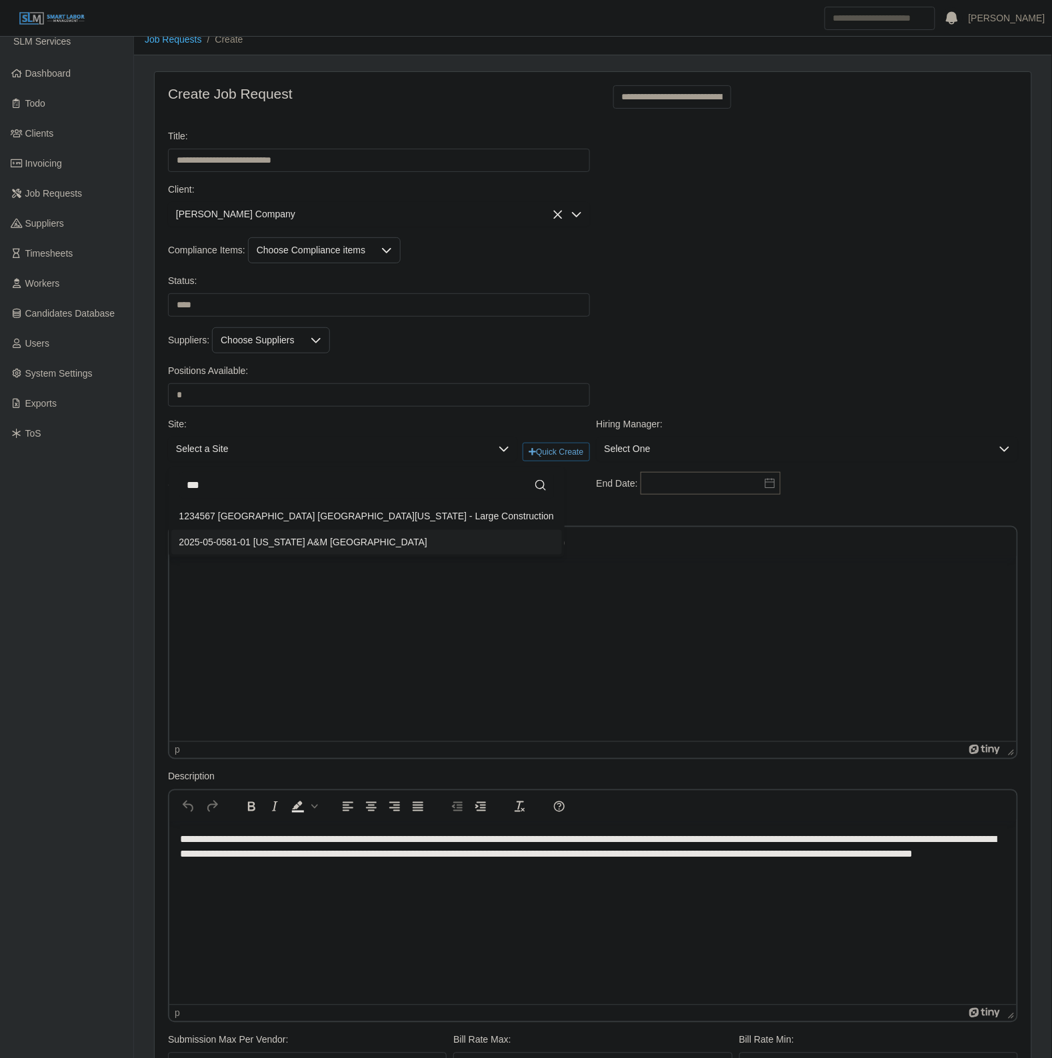
type input "***"
click at [383, 533] on li "2025-05-0581-01 Alabama A&M New Science Building" at bounding box center [366, 542] width 391 height 25
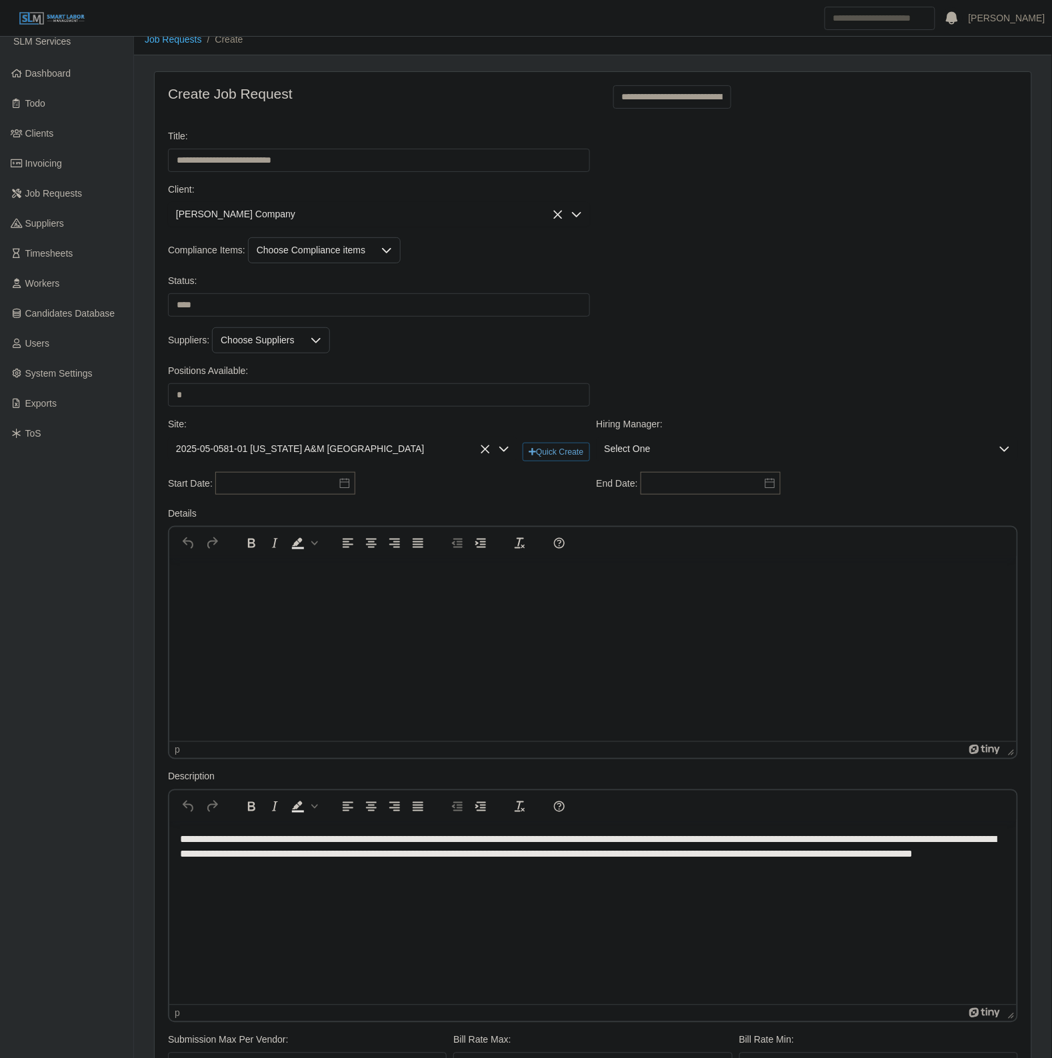
click at [761, 458] on span "Select One" at bounding box center [794, 449] width 395 height 25
click at [304, 477] on input "text" at bounding box center [285, 483] width 140 height 23
click at [301, 581] on div "10" at bounding box center [297, 580] width 21 height 12
type input "**********"
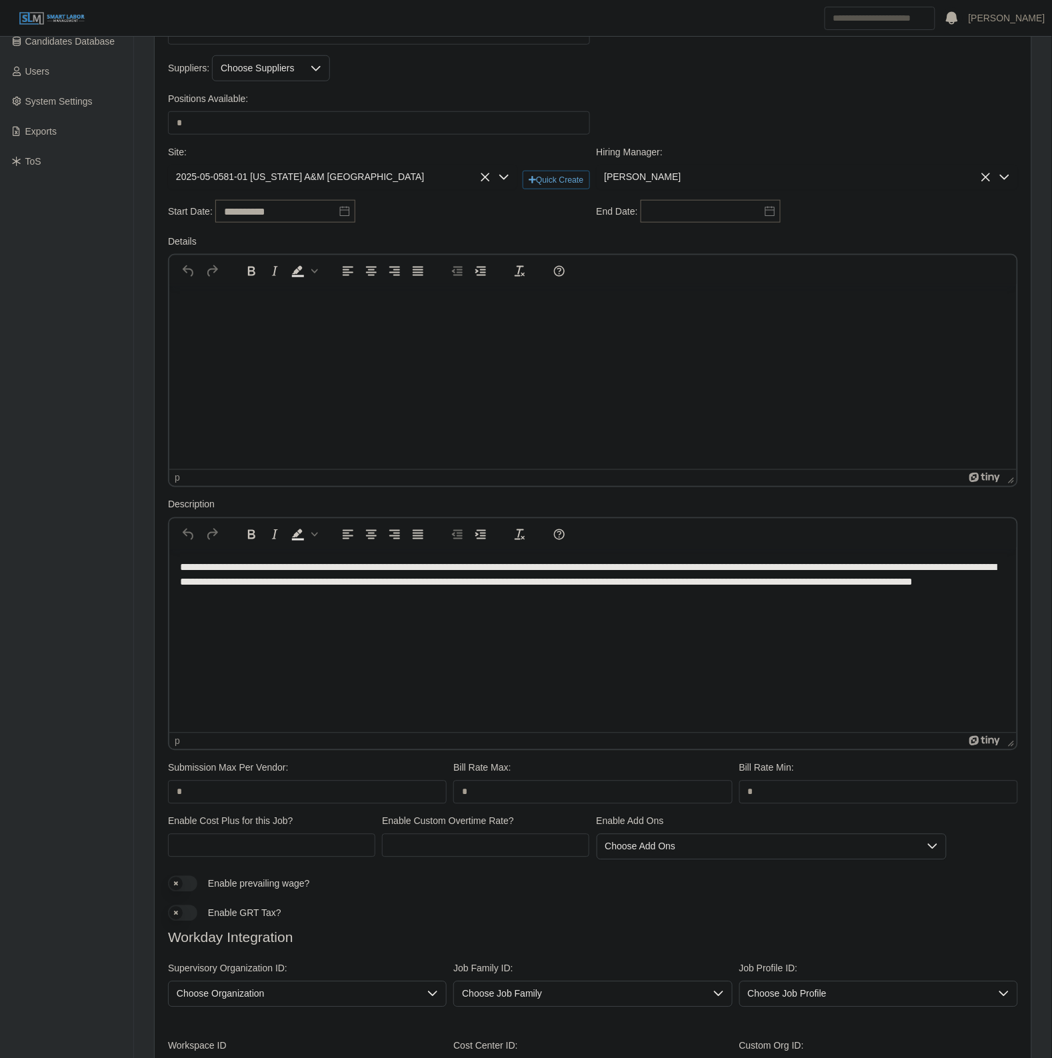
scroll to position [262, 0]
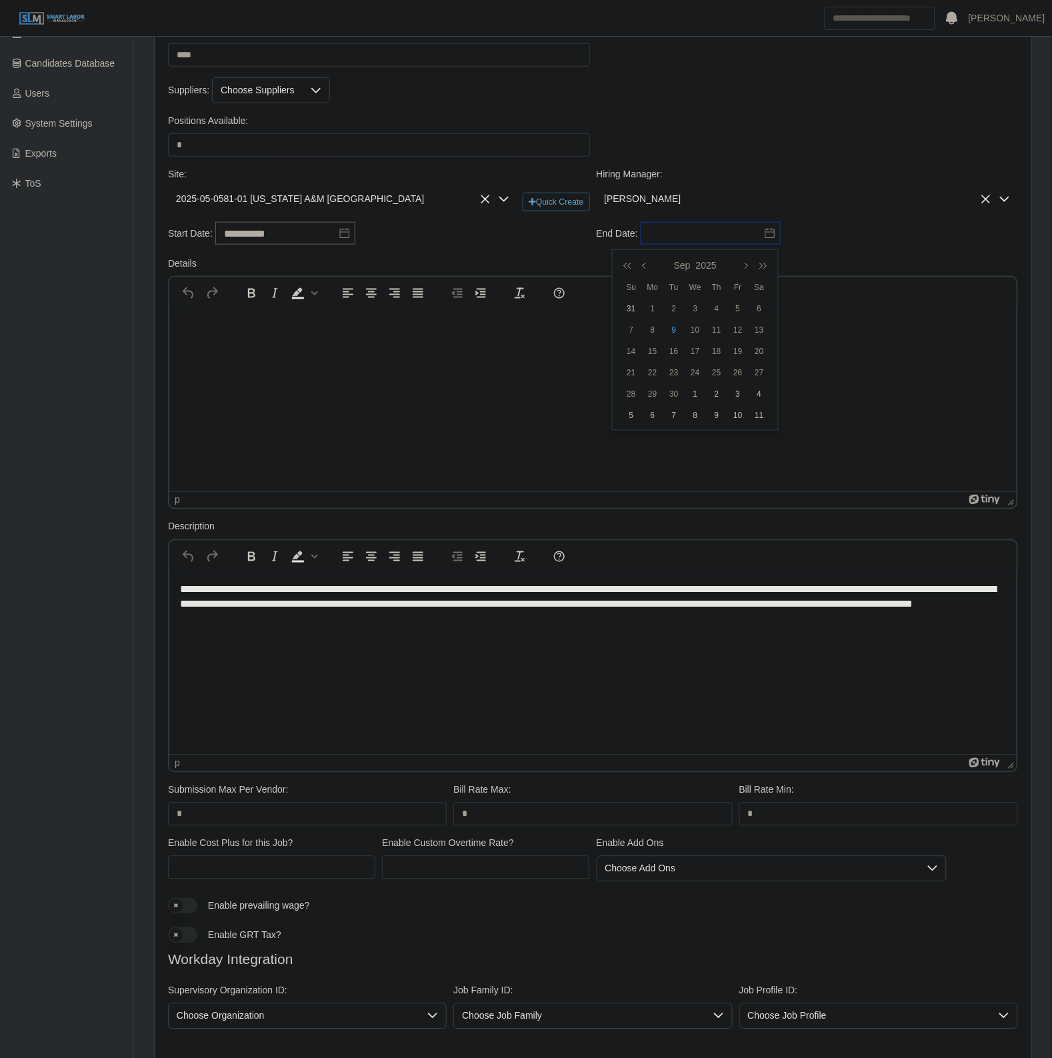
click at [721, 243] on input "text" at bounding box center [711, 233] width 140 height 23
click at [765, 263] on icon "button" at bounding box center [760, 265] width 13 height 11
click at [721, 330] on div "10" at bounding box center [716, 330] width 21 height 12
type input "**********"
click at [607, 344] on html at bounding box center [592, 326] width 847 height 36
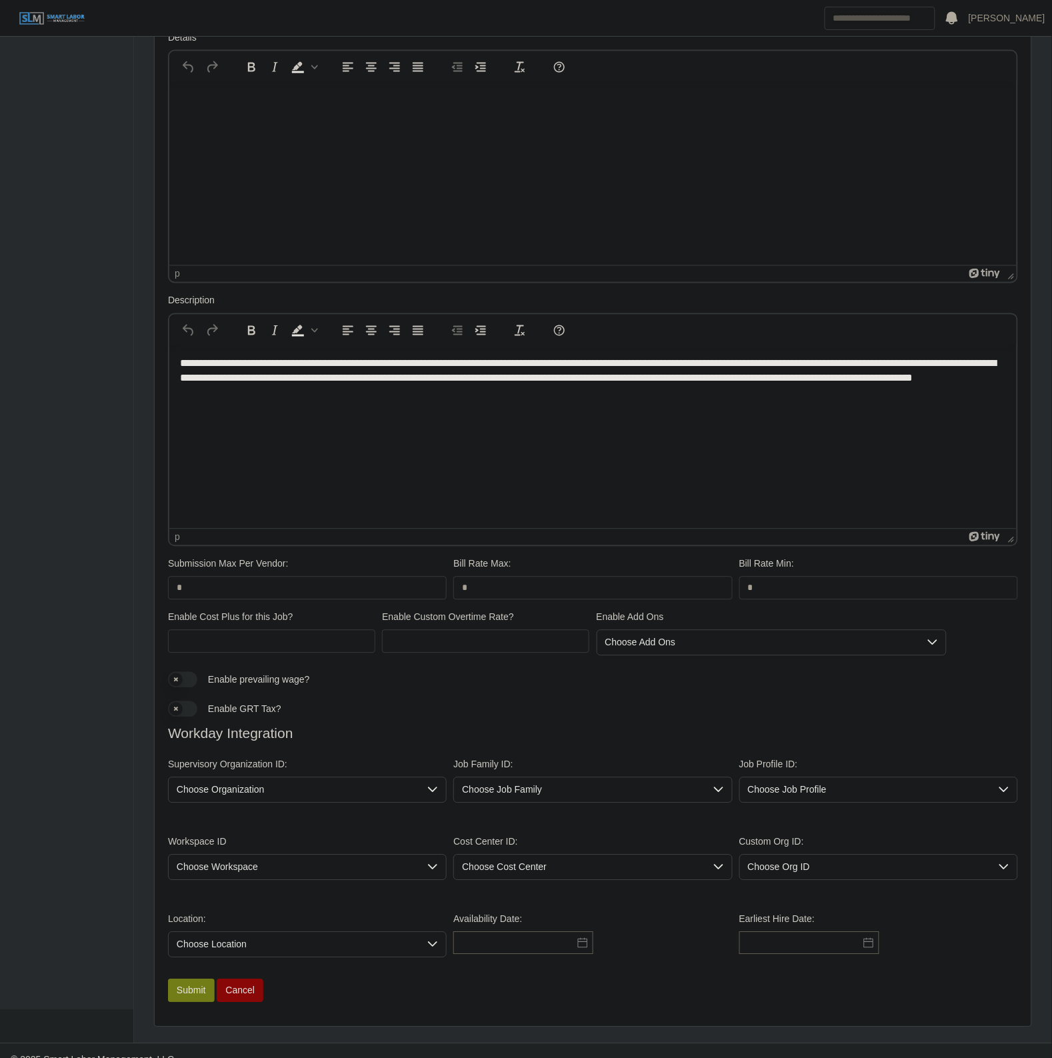
scroll to position [512, 0]
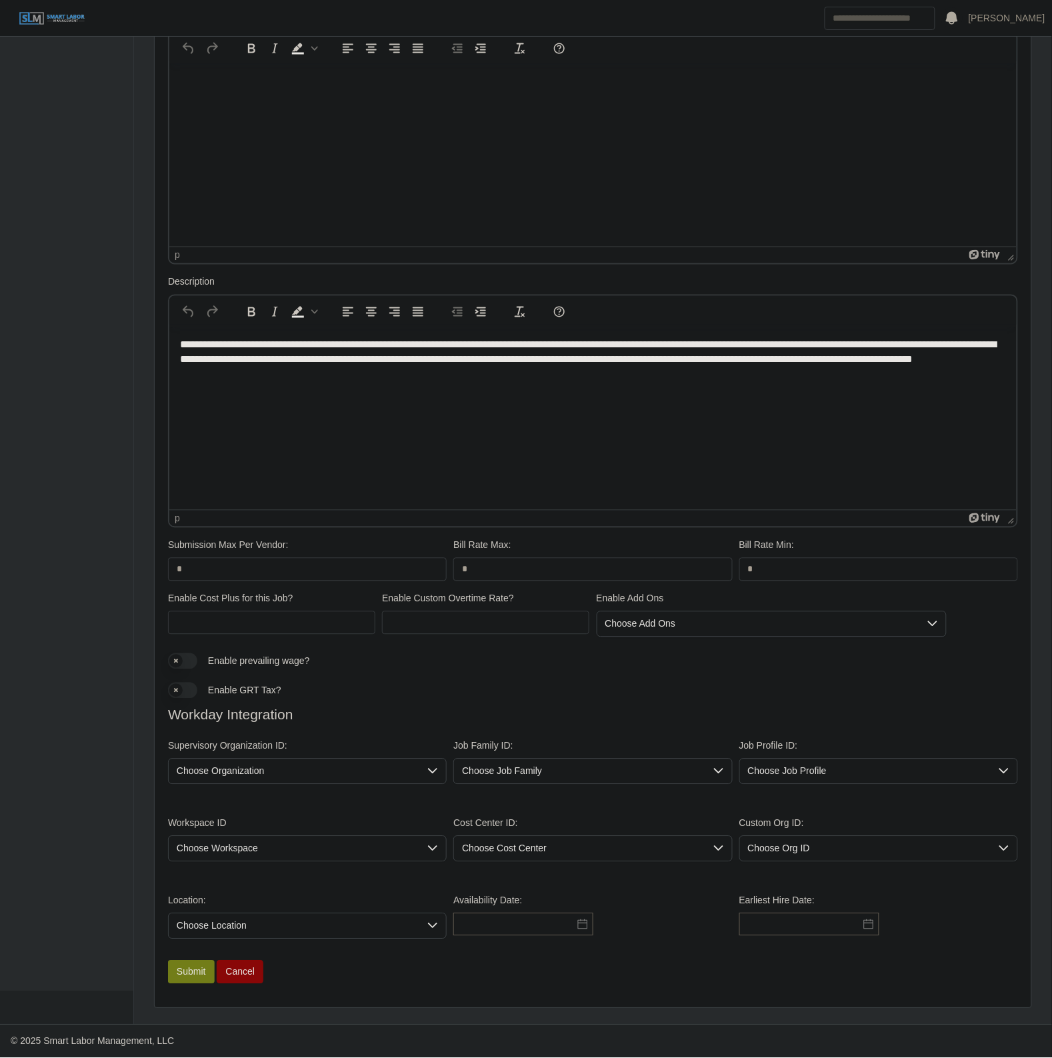
click at [261, 780] on span "Choose Organization" at bounding box center [294, 771] width 251 height 25
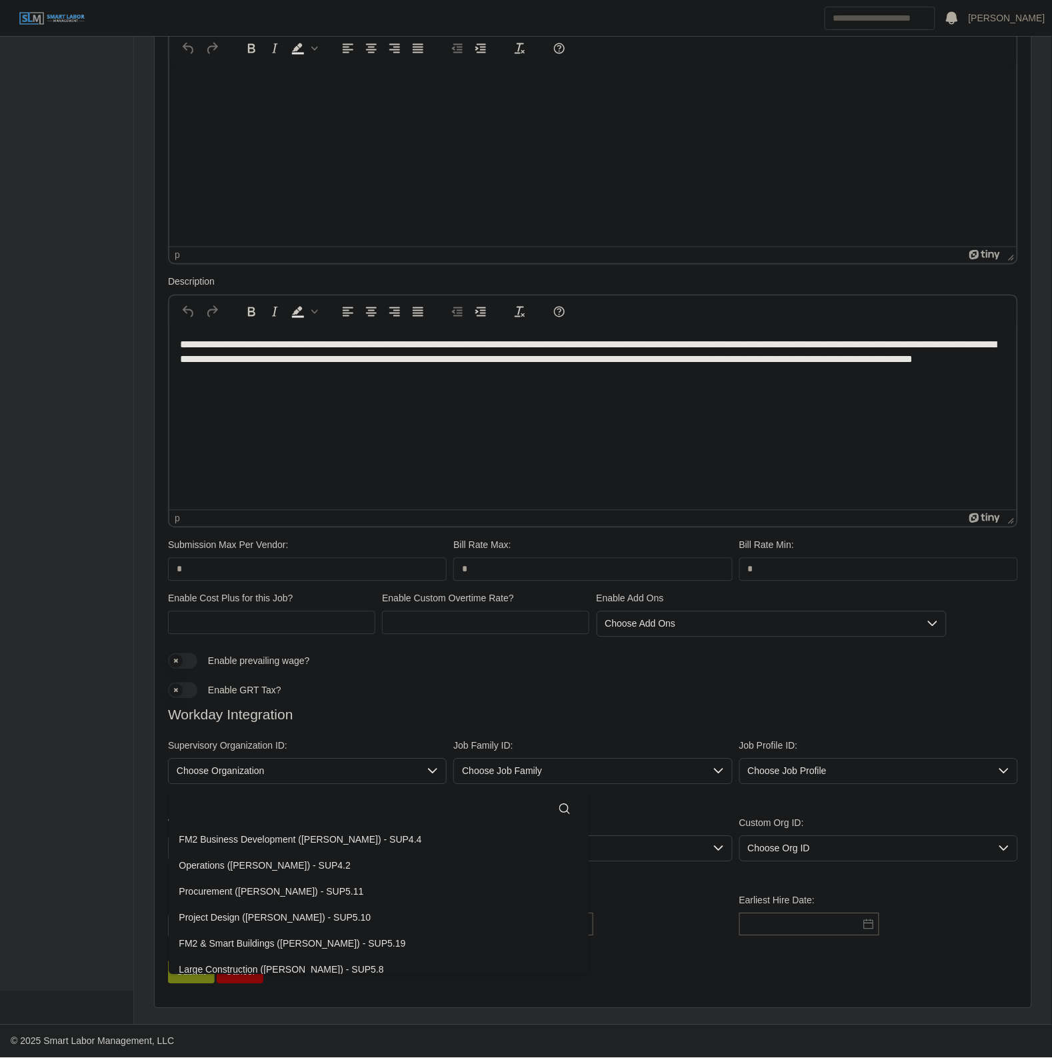
click at [239, 797] on input "text" at bounding box center [378, 809] width 399 height 27
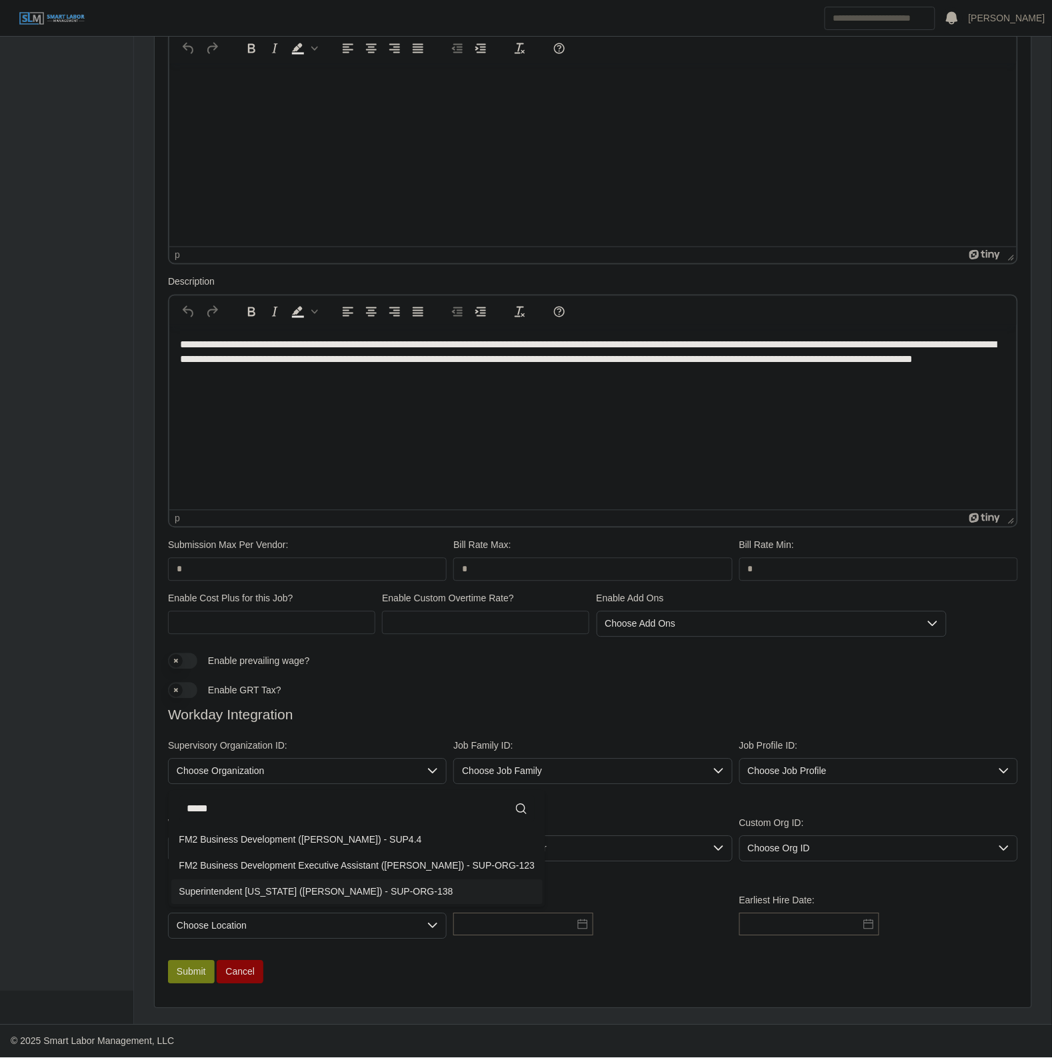
type input "*****"
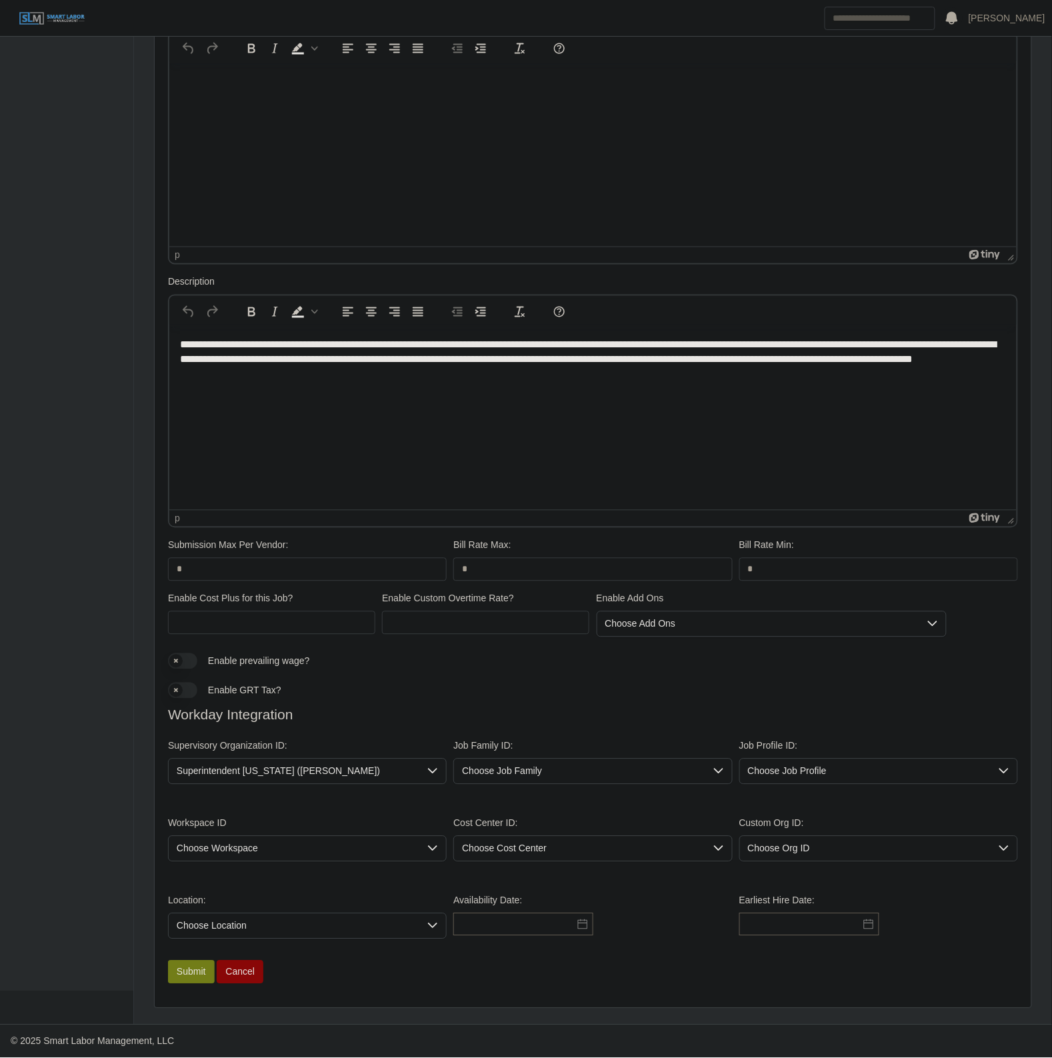
click at [317, 894] on div "Superintendent Alabama (Steve Pauley) - SUP-ORG-138" at bounding box center [316, 892] width 274 height 14
click at [507, 776] on span "Choose Job Family" at bounding box center [579, 771] width 251 height 25
click at [560, 864] on span "Large Construction Field" at bounding box center [516, 866] width 102 height 14
click at [775, 776] on span "Choose Job Profile" at bounding box center [865, 771] width 251 height 25
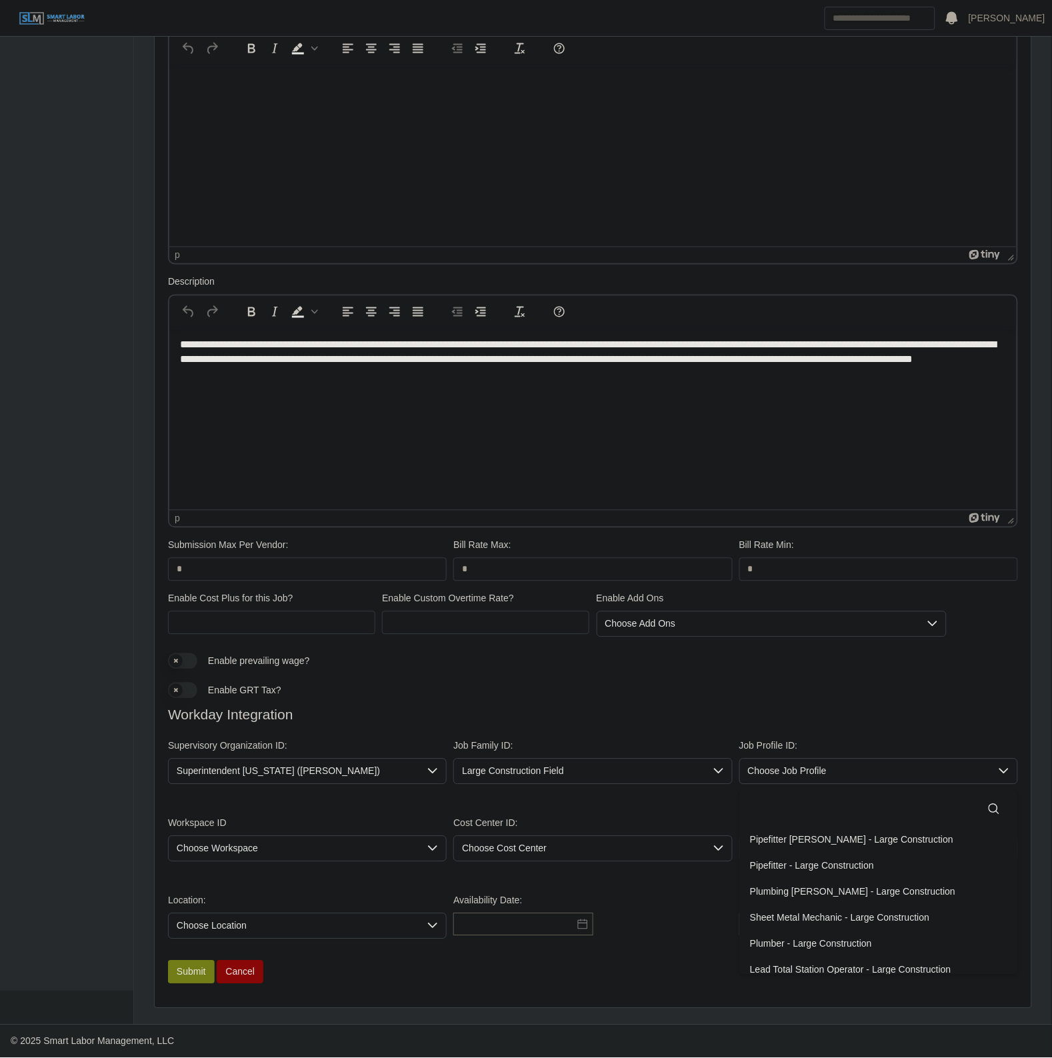
click at [820, 811] on input "text" at bounding box center [878, 809] width 257 height 27
click at [770, 944] on span "Plumber - Large Construction" at bounding box center [811, 944] width 122 height 14
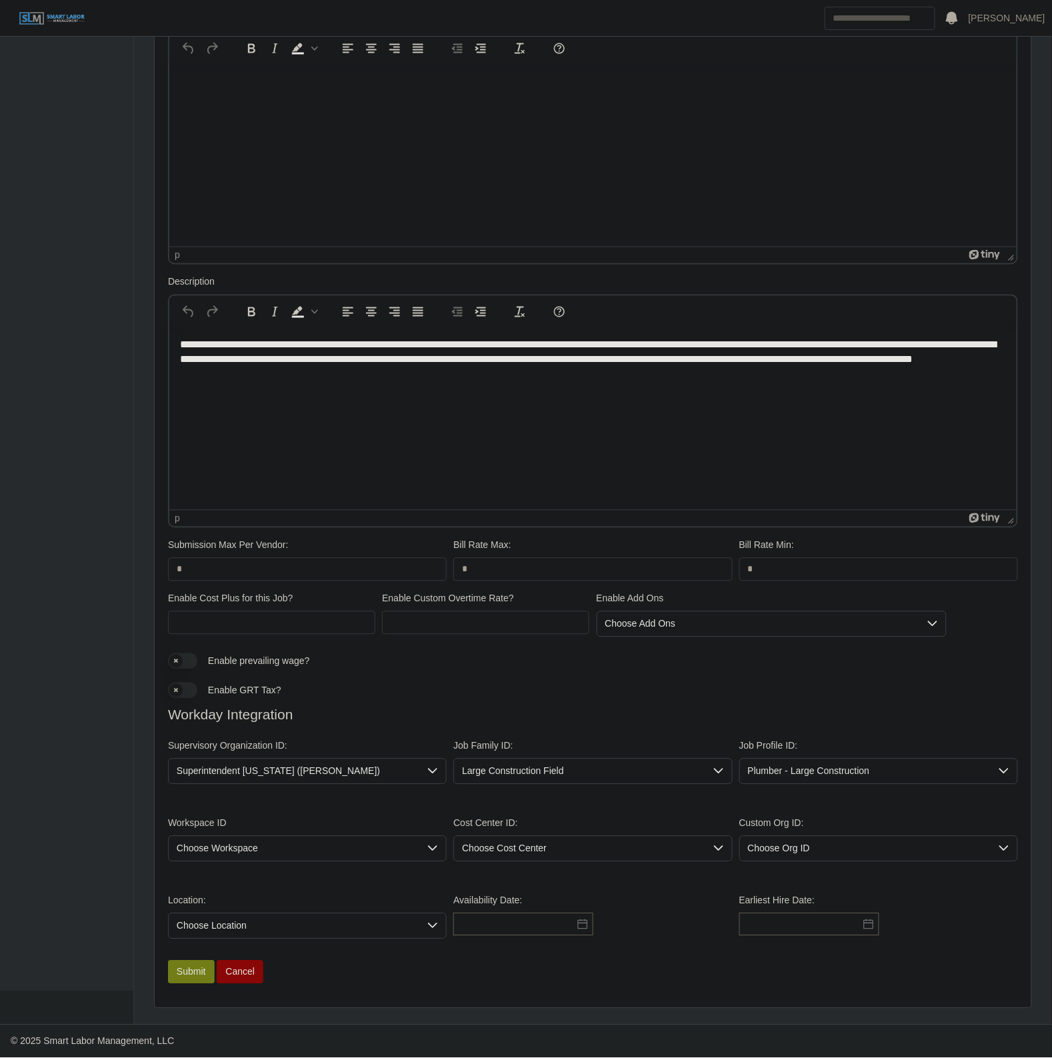
click at [335, 844] on span "Choose Workspace" at bounding box center [294, 848] width 251 height 25
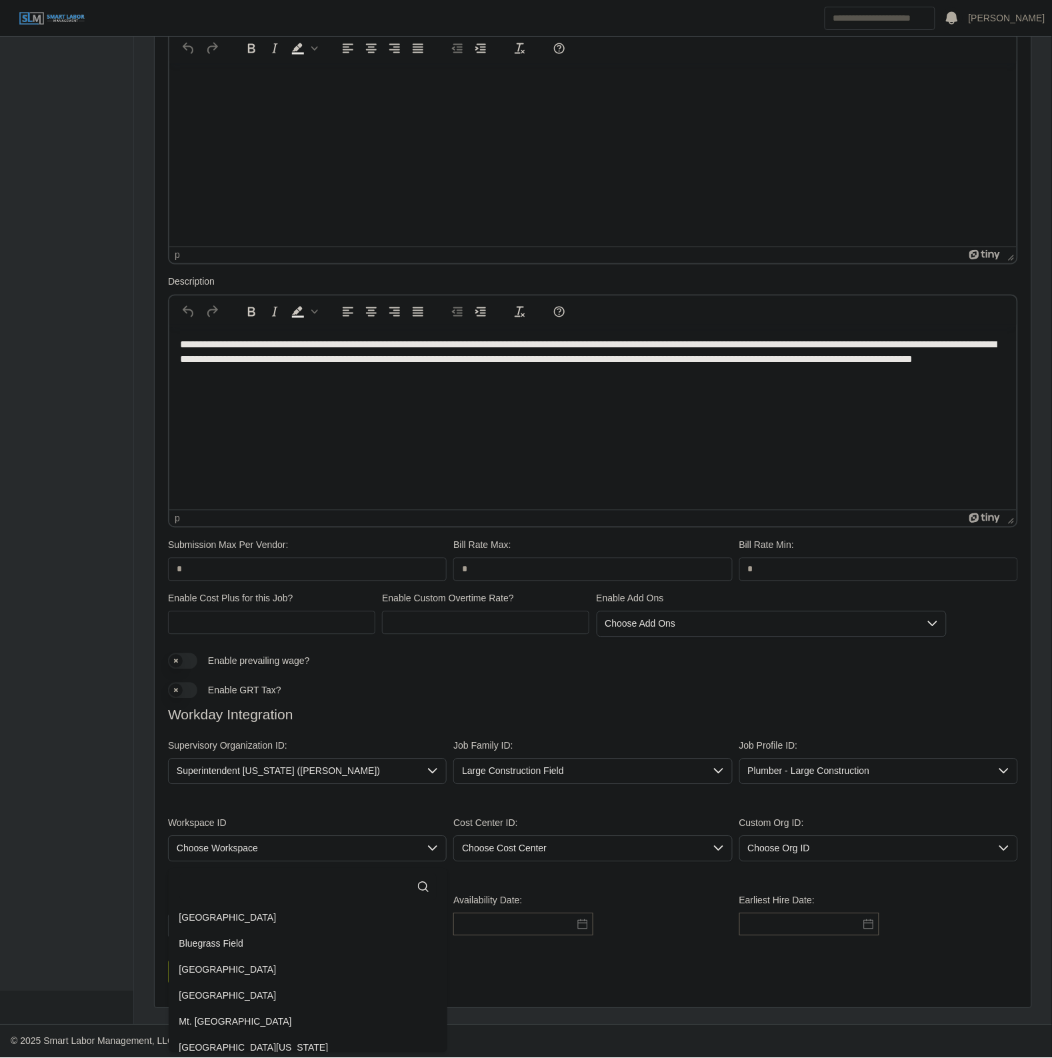
click at [284, 892] on input "text" at bounding box center [307, 887] width 257 height 27
type input "*****"
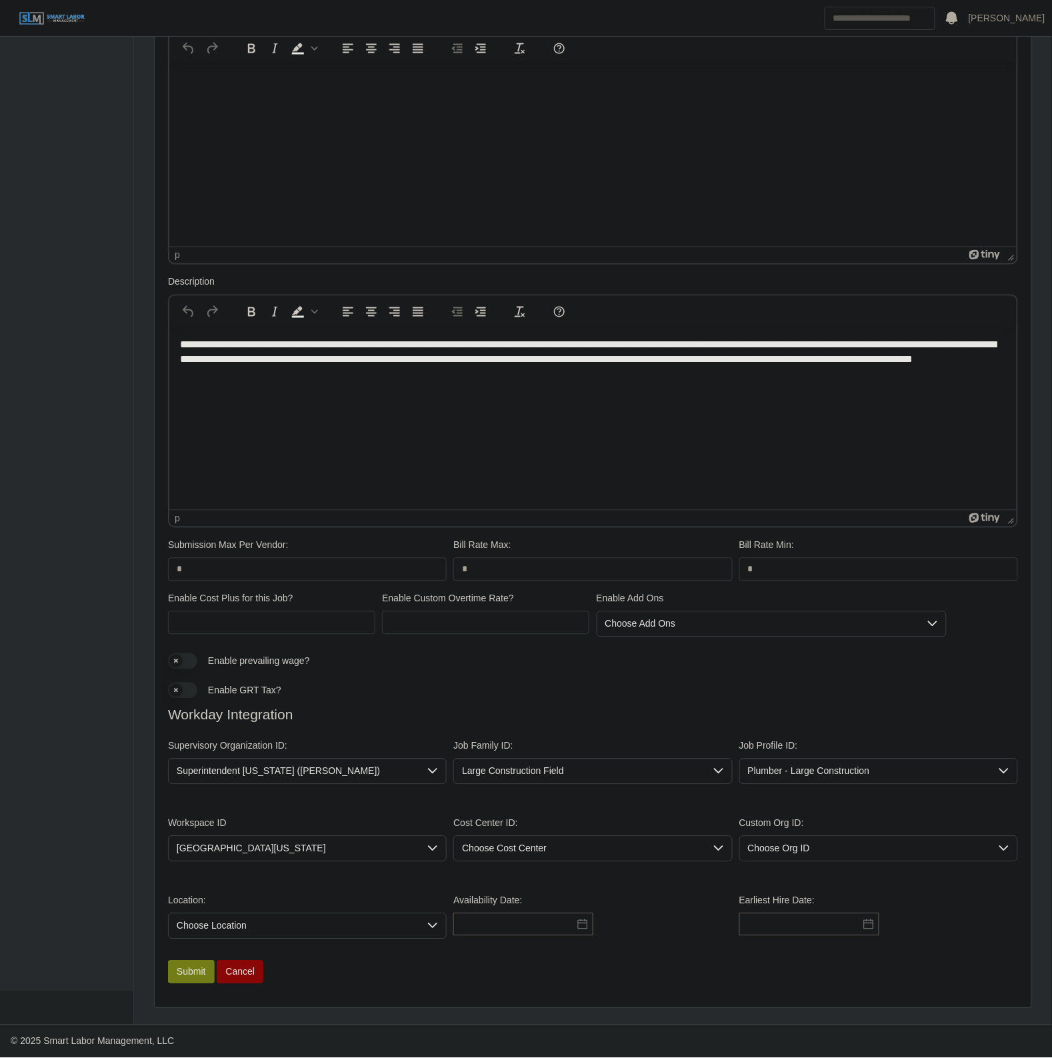
click at [309, 918] on li "North Alabama Field" at bounding box center [307, 918] width 273 height 25
drag, startPoint x: 511, startPoint y: 838, endPoint x: 511, endPoint y: 858, distance: 19.3
click at [511, 840] on span "Choose Cost Center" at bounding box center [579, 848] width 251 height 25
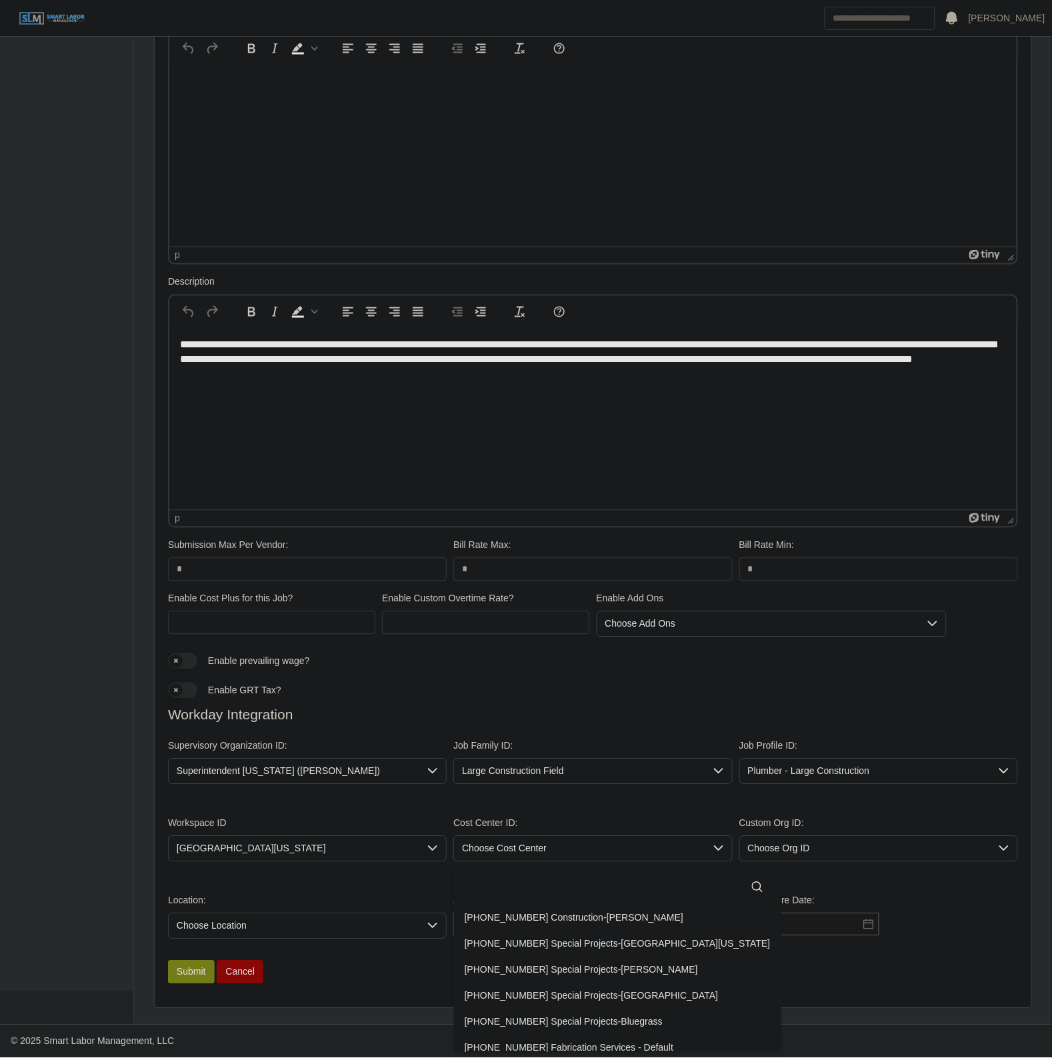
click at [521, 893] on input "text" at bounding box center [618, 887] width 306 height 27
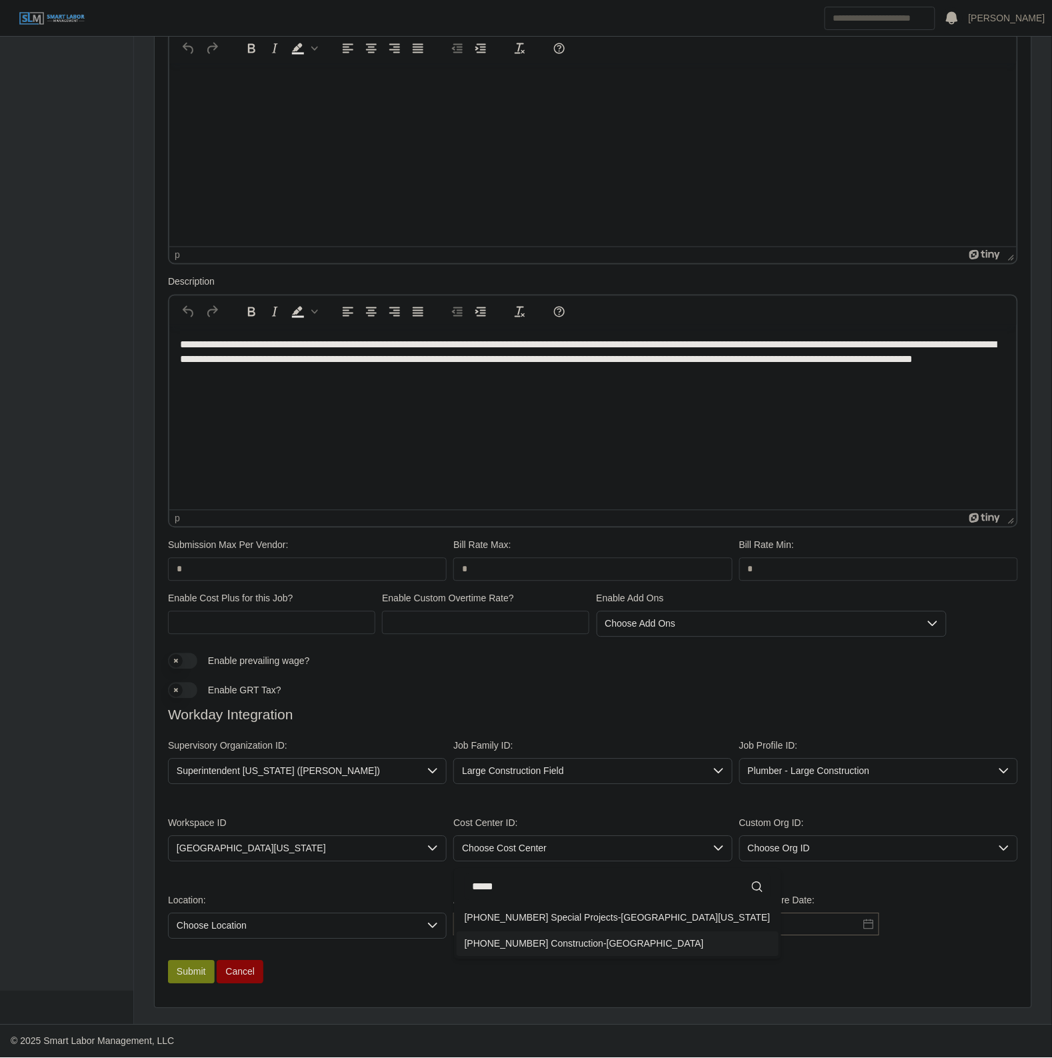
type input "*****"
drag, startPoint x: 601, startPoint y: 942, endPoint x: 549, endPoint y: 957, distance: 54.8
click at [601, 942] on span "01-01-05-00 Construction-North AL" at bounding box center [584, 944] width 239 height 14
click at [375, 925] on span "Choose Location" at bounding box center [294, 926] width 251 height 25
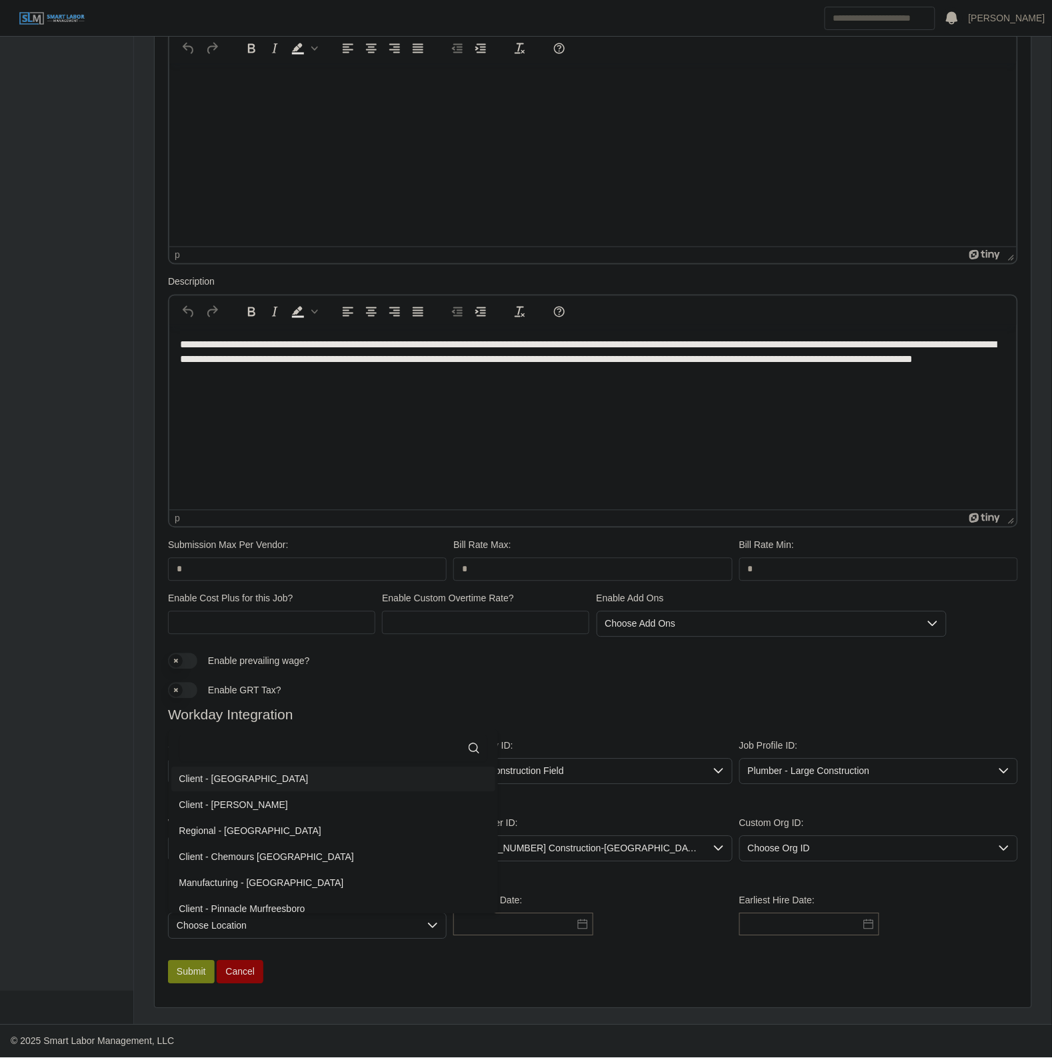
scroll to position [2, 0]
click at [295, 741] on input "text" at bounding box center [333, 748] width 309 height 27
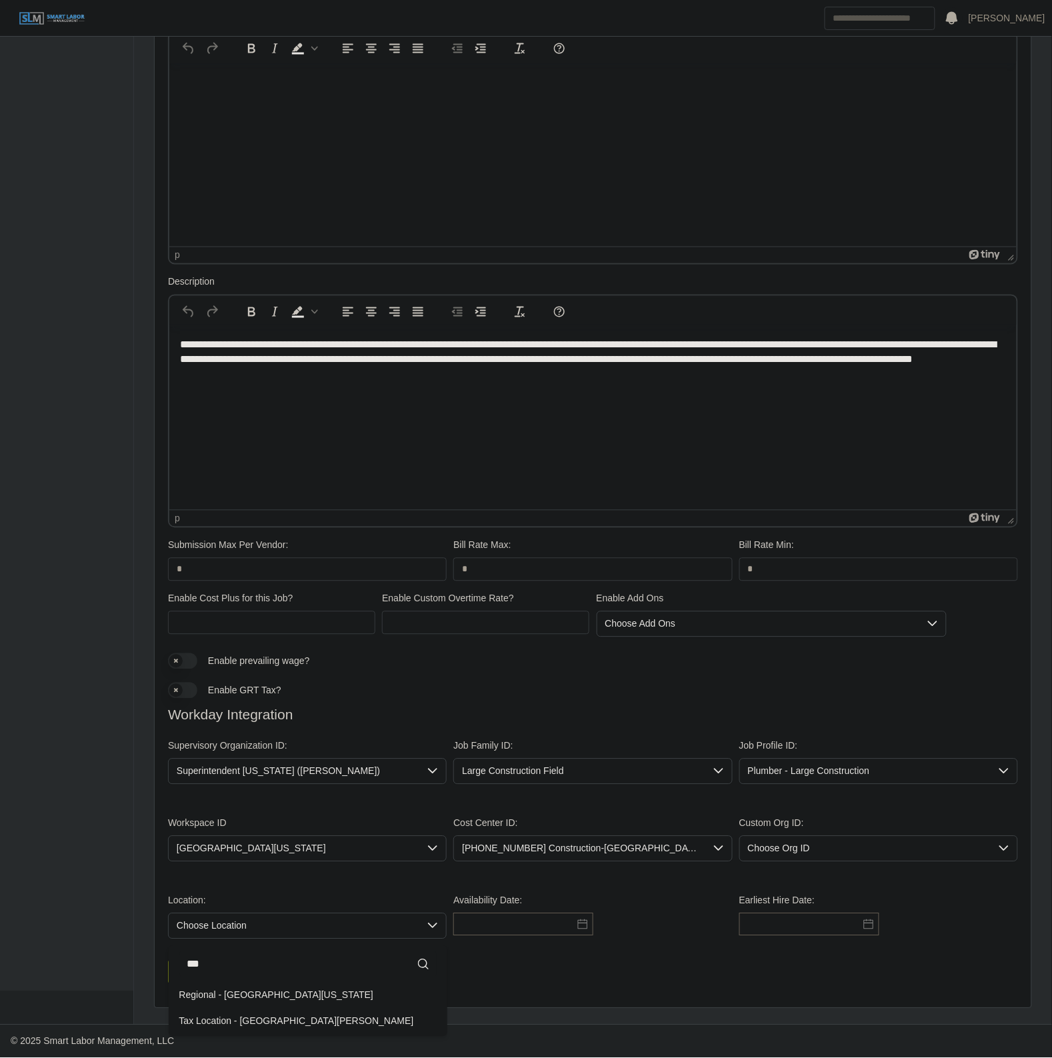
scroll to position [0, 0]
type input "*****"
click at [275, 990] on span "Regional - North Alabama" at bounding box center [276, 995] width 194 height 14
click at [537, 905] on div "Availability Date:" at bounding box center [592, 916] width 285 height 45
click at [525, 938] on div "Availability Date:" at bounding box center [592, 916] width 285 height 45
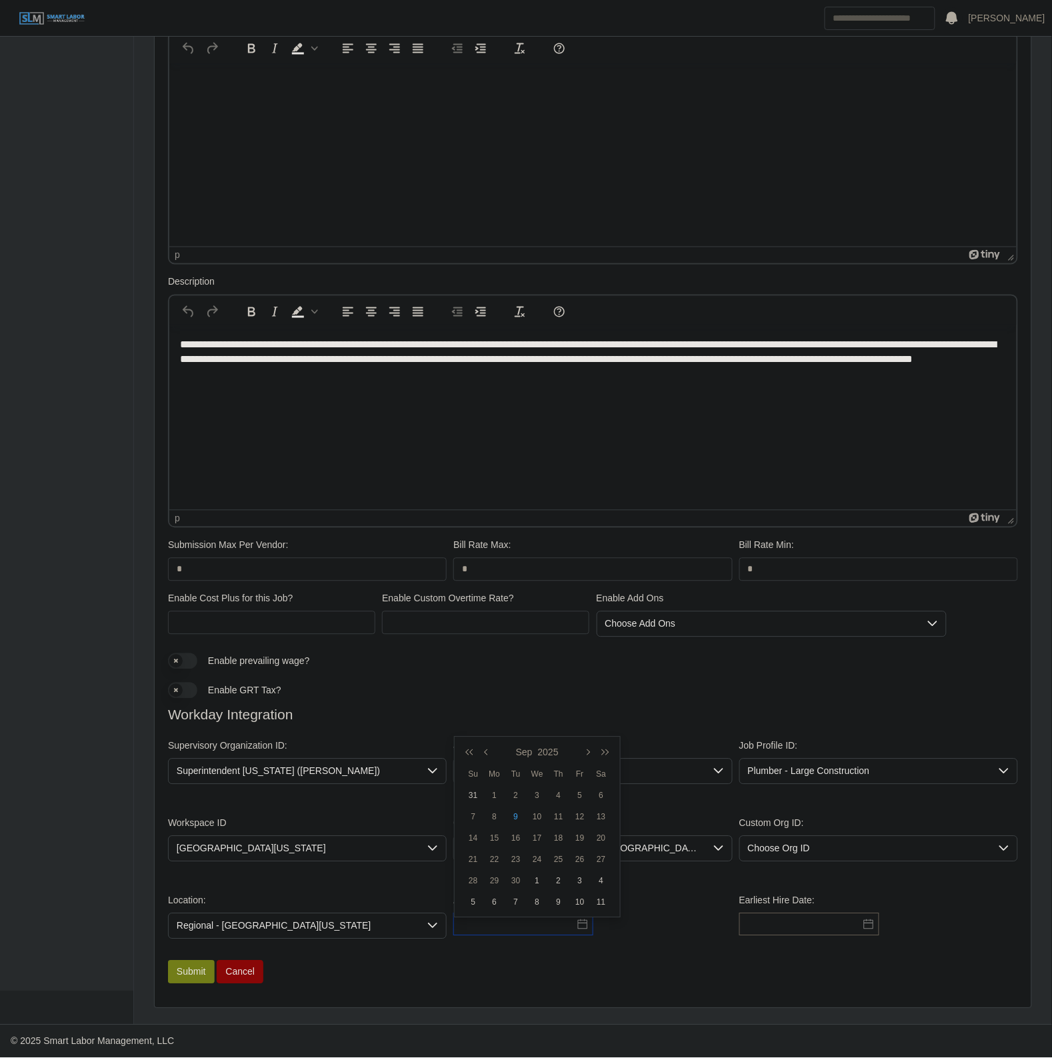
click at [527, 923] on input "text" at bounding box center [523, 924] width 140 height 23
click at [510, 818] on td "9" at bounding box center [515, 816] width 21 height 21
type input "**********"
click at [784, 927] on input "text" at bounding box center [809, 924] width 140 height 23
click at [778, 813] on div "9" at bounding box center [774, 817] width 21 height 12
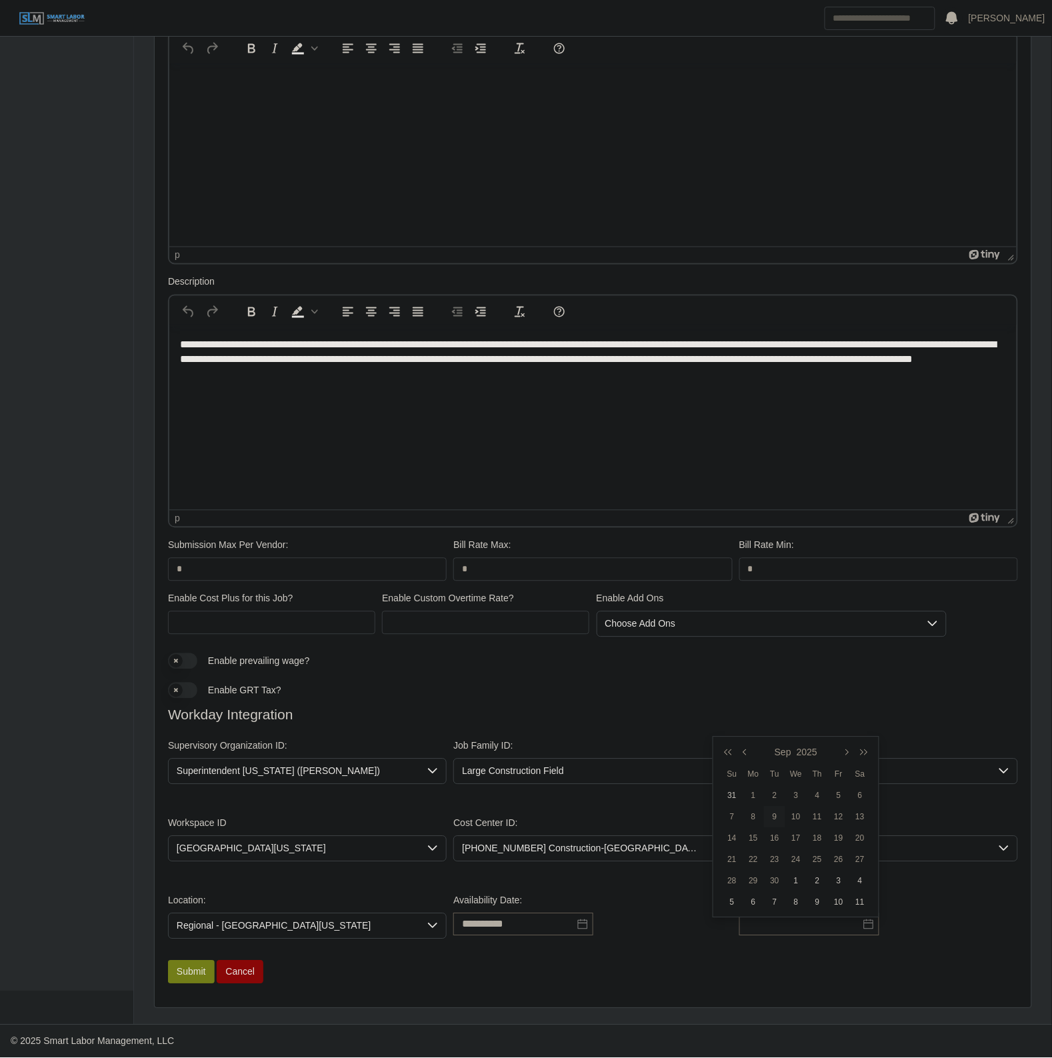
type input "**********"
click at [703, 928] on div "**********" at bounding box center [592, 916] width 285 height 45
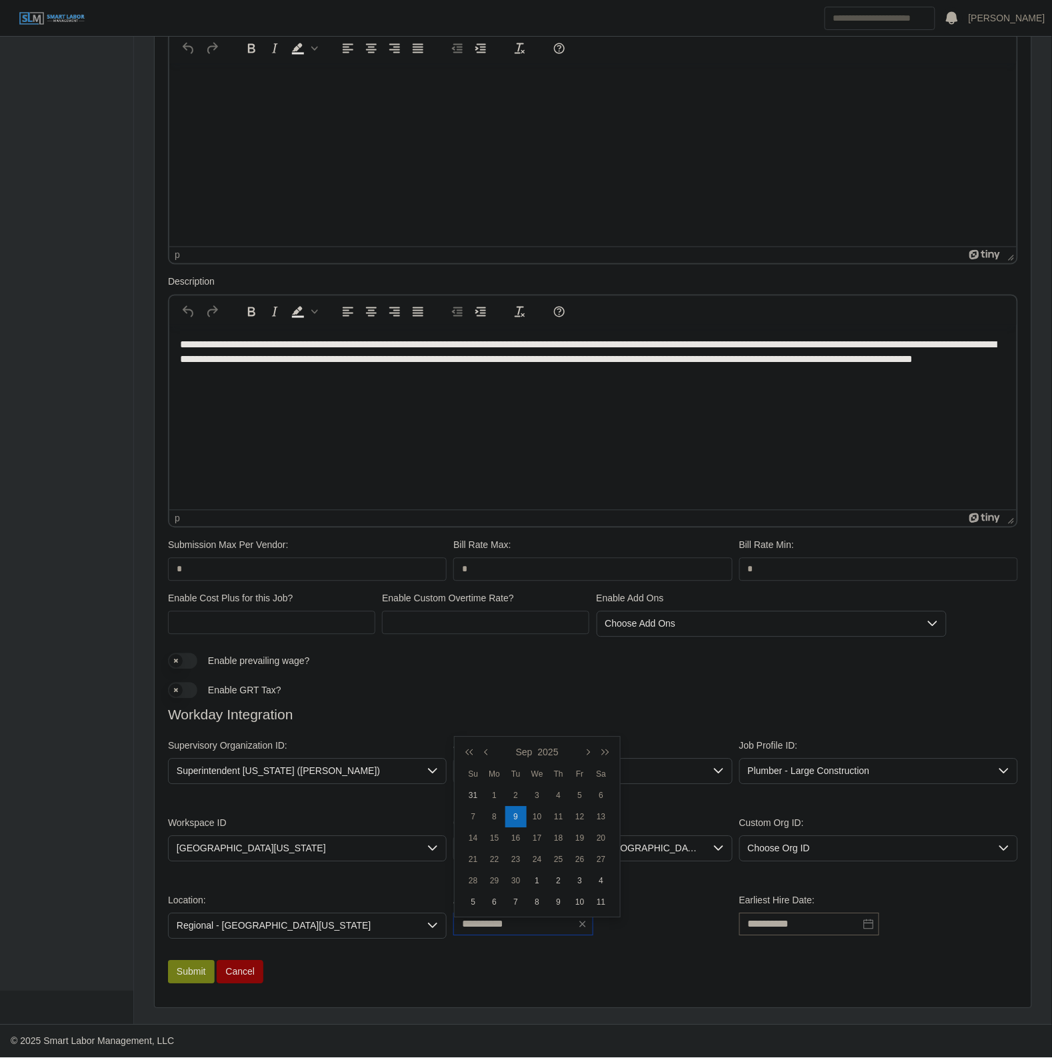
click at [539, 927] on input "**********" at bounding box center [523, 924] width 140 height 23
click at [672, 944] on div "**********" at bounding box center [593, 921] width 856 height 77
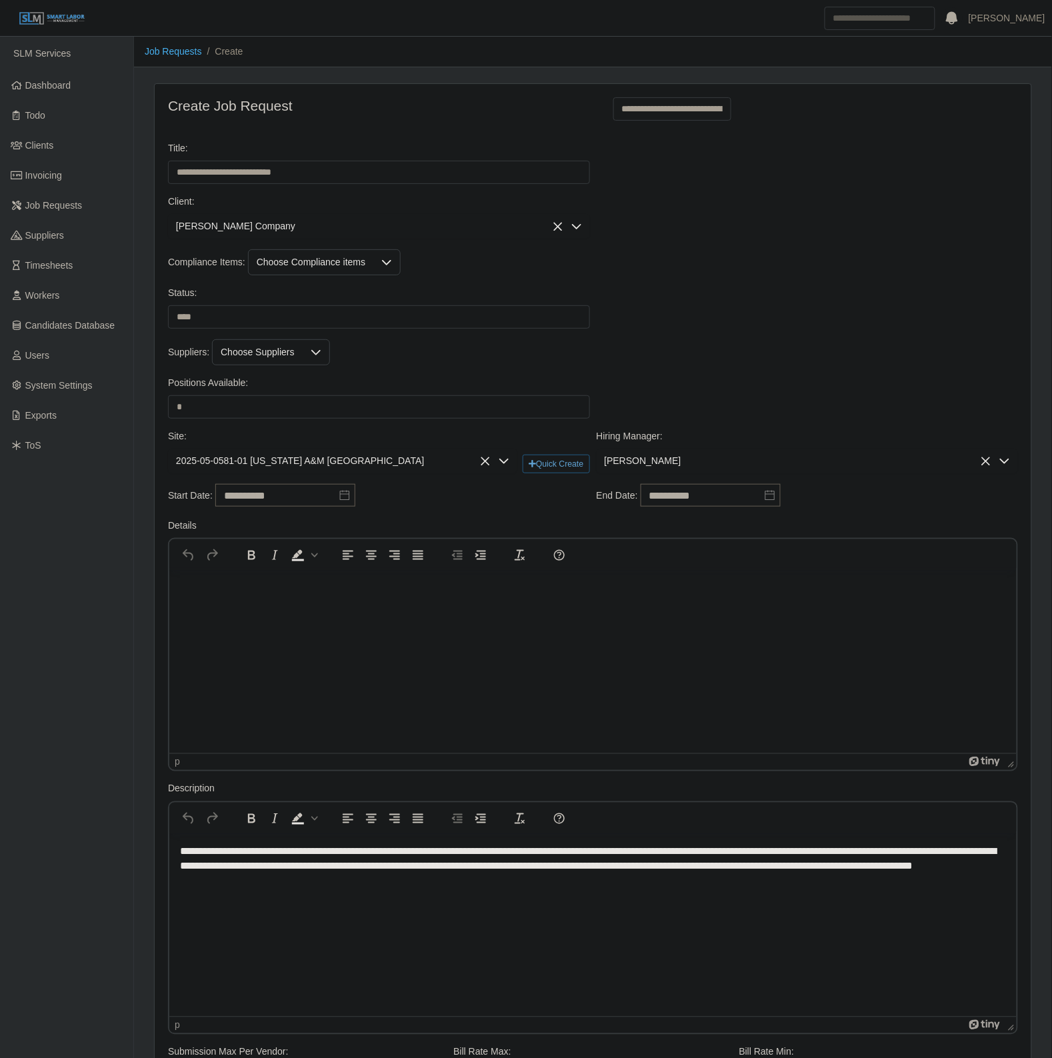
scroll to position [512, 0]
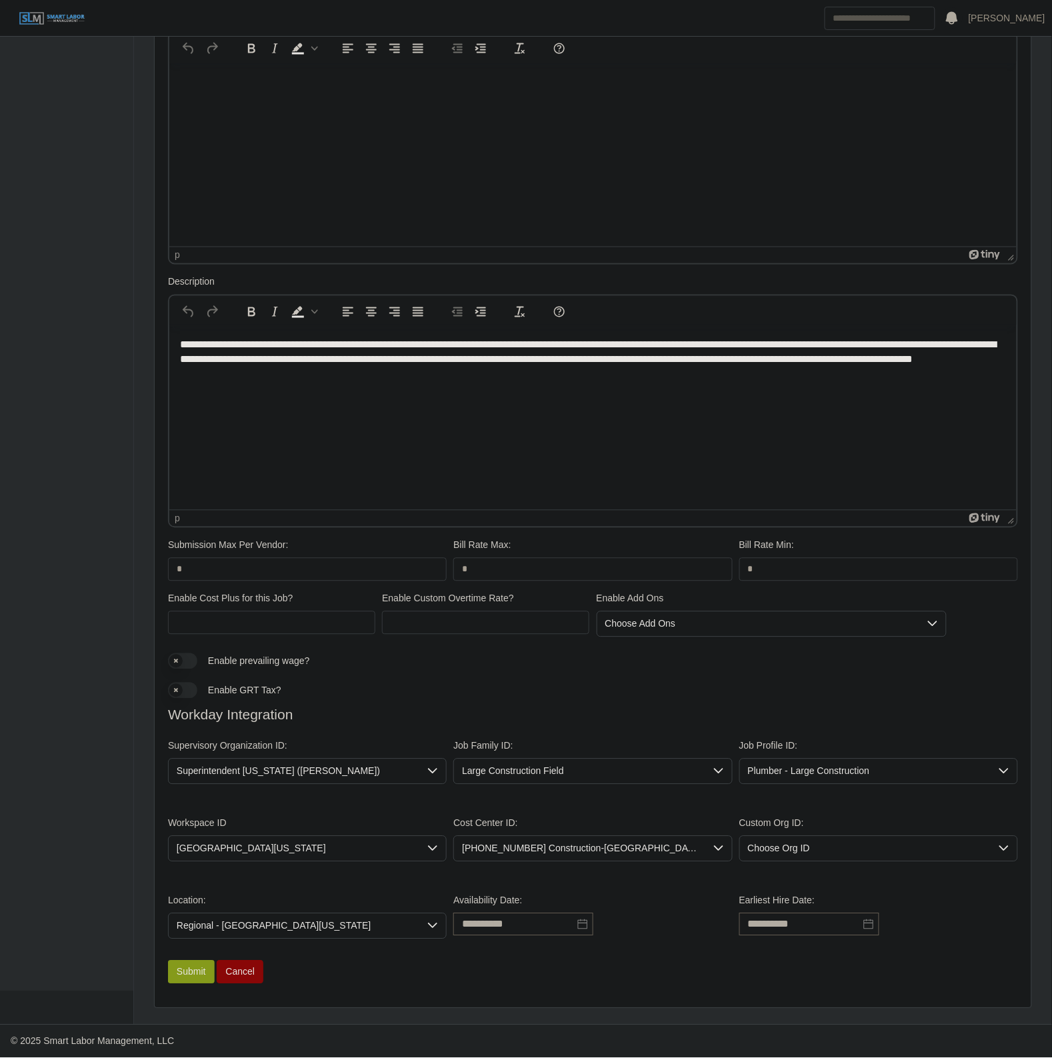
click at [191, 980] on button "Submit" at bounding box center [191, 971] width 47 height 23
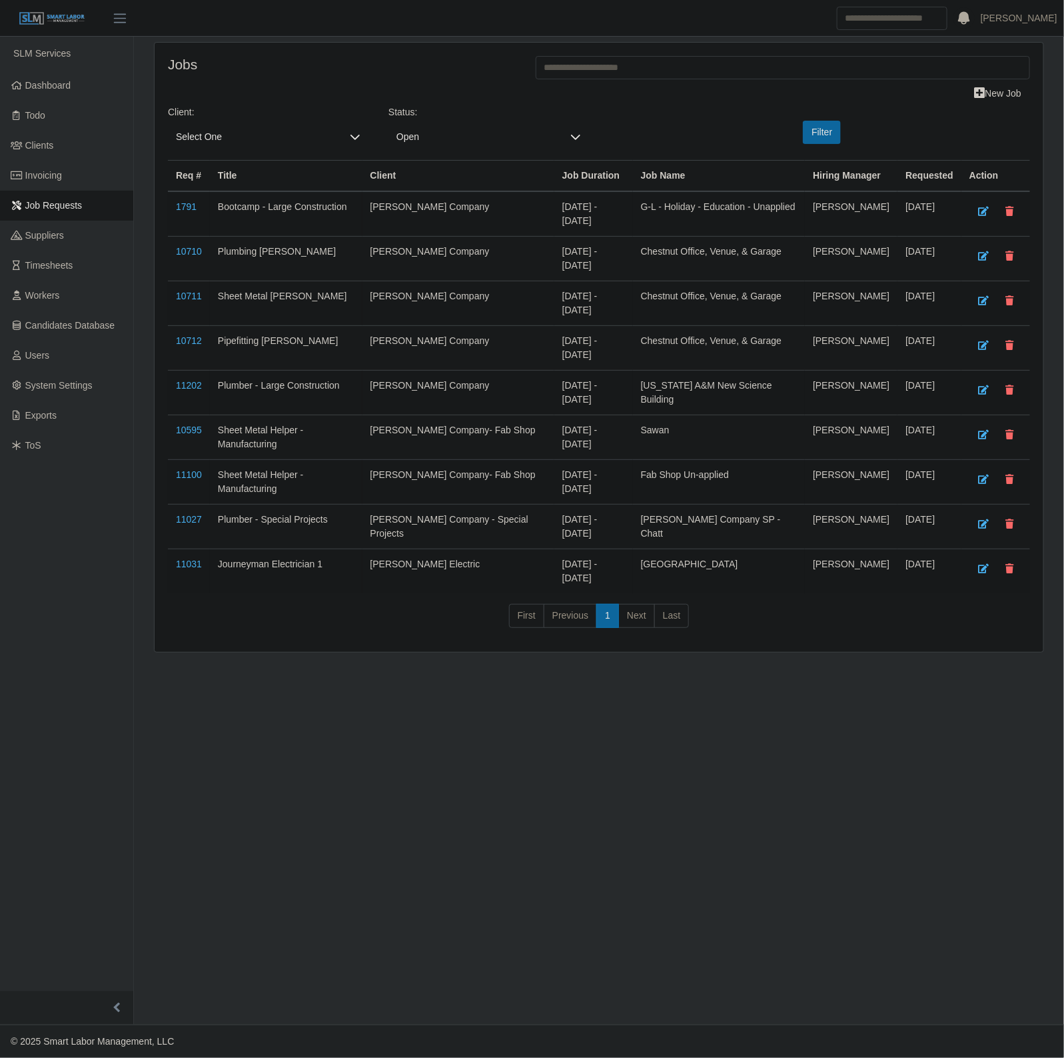
click at [233, 131] on span "Select One" at bounding box center [255, 137] width 174 height 25
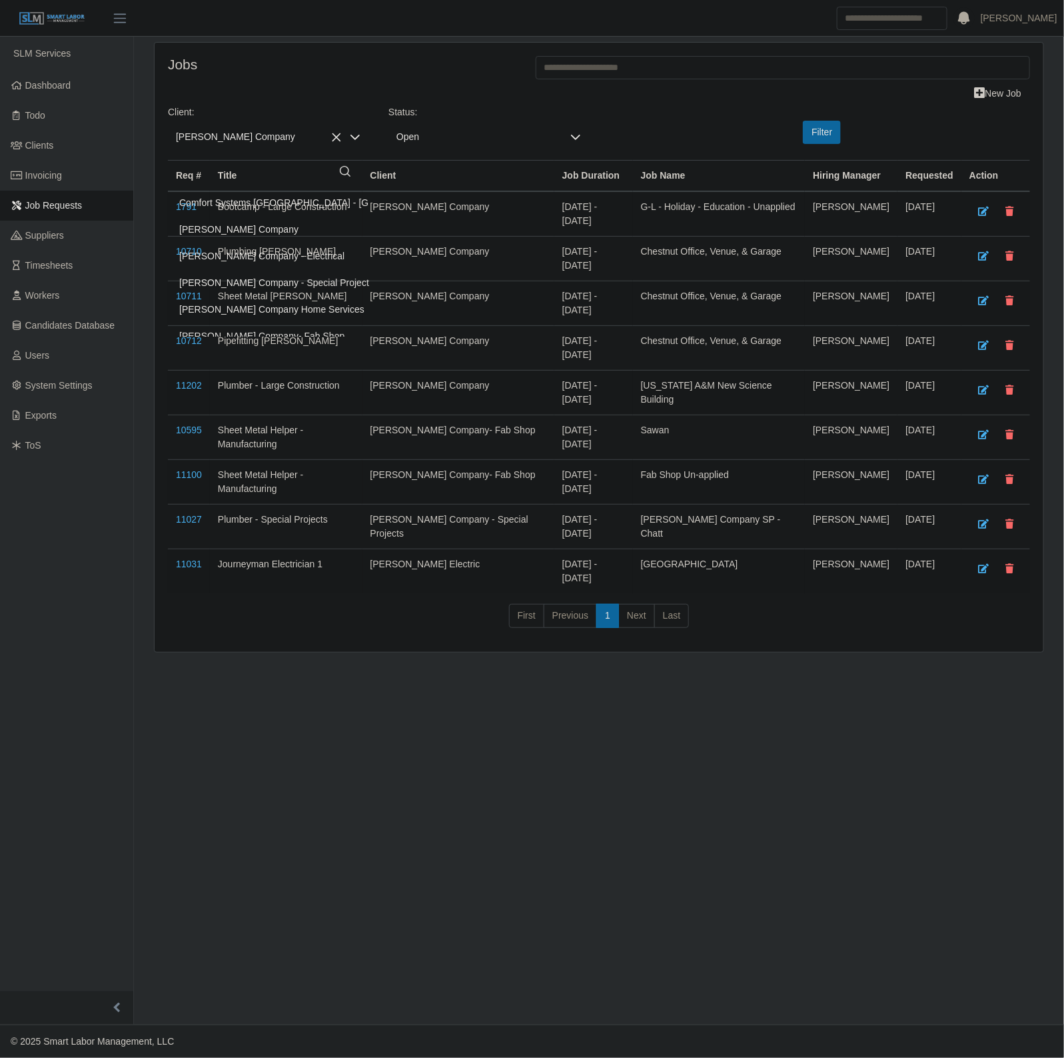
click at [242, 221] on li "[PERSON_NAME] Company" at bounding box center [317, 229] width 293 height 25
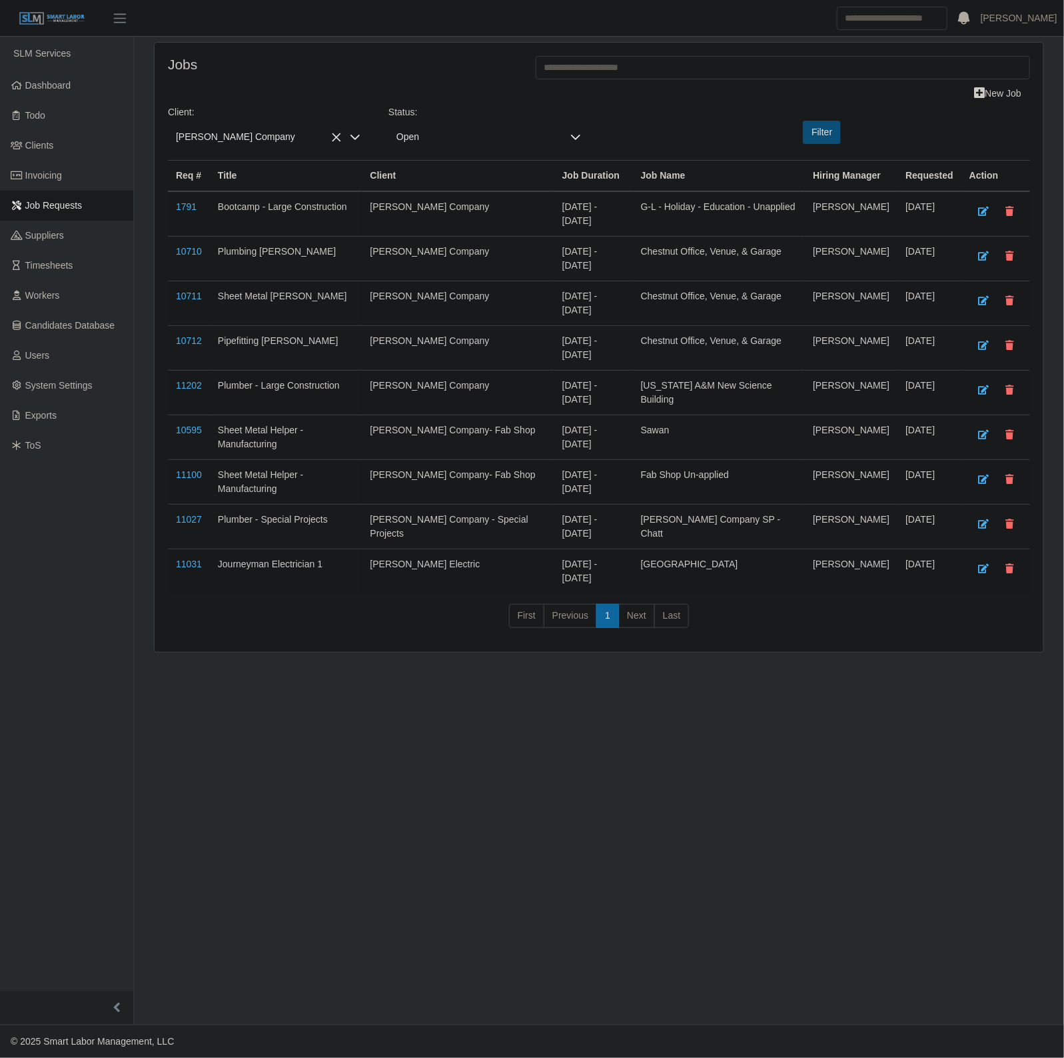
click at [818, 129] on button "Filter" at bounding box center [822, 132] width 38 height 23
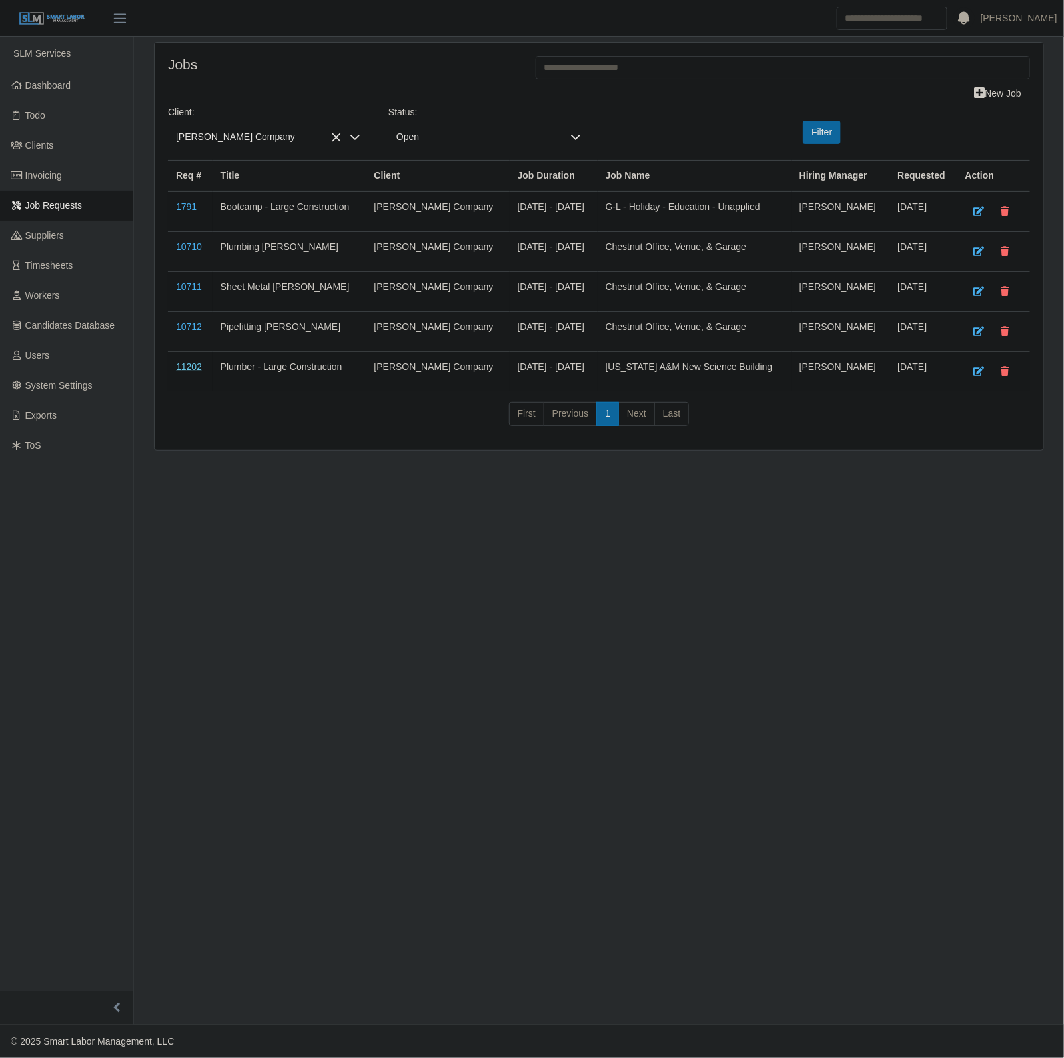
click at [191, 372] on link "11202" at bounding box center [189, 366] width 26 height 11
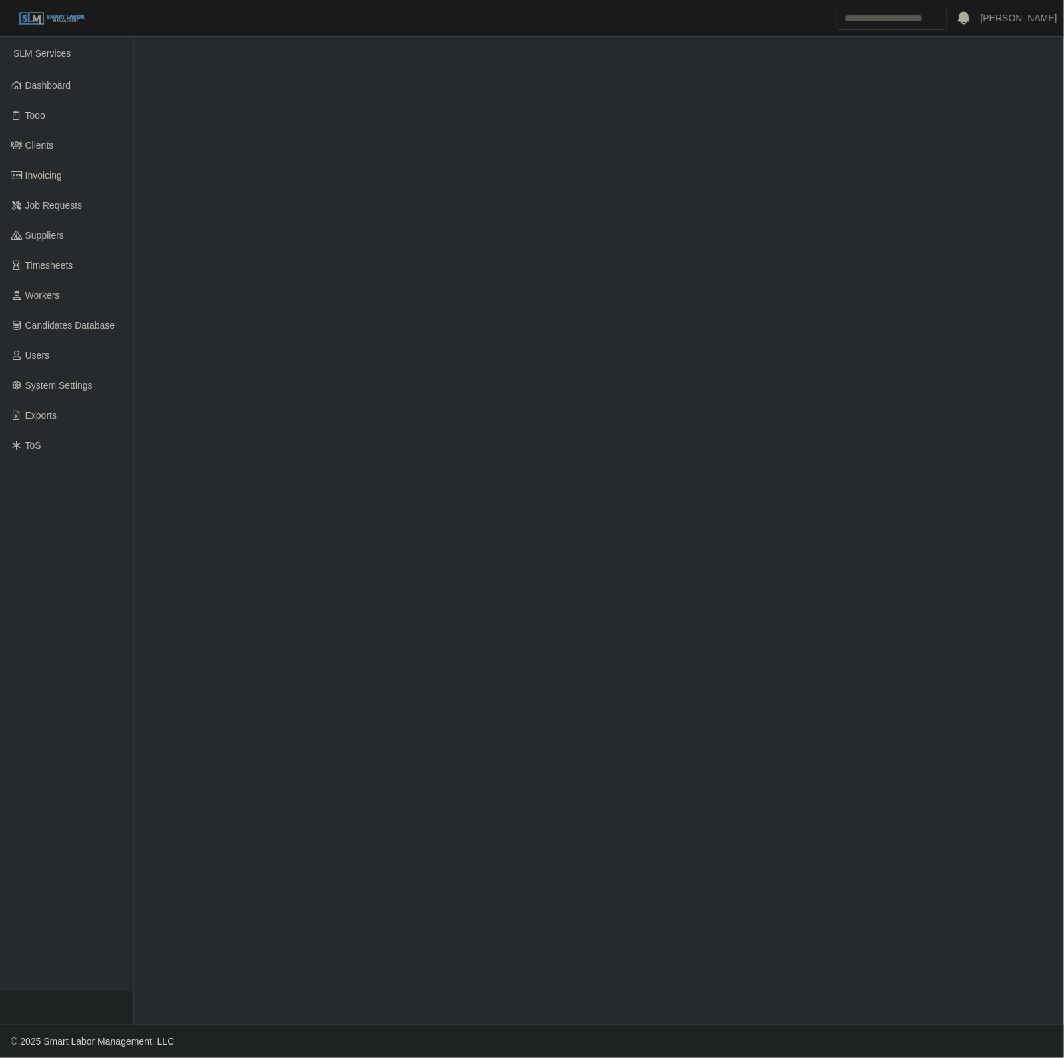
select select "****"
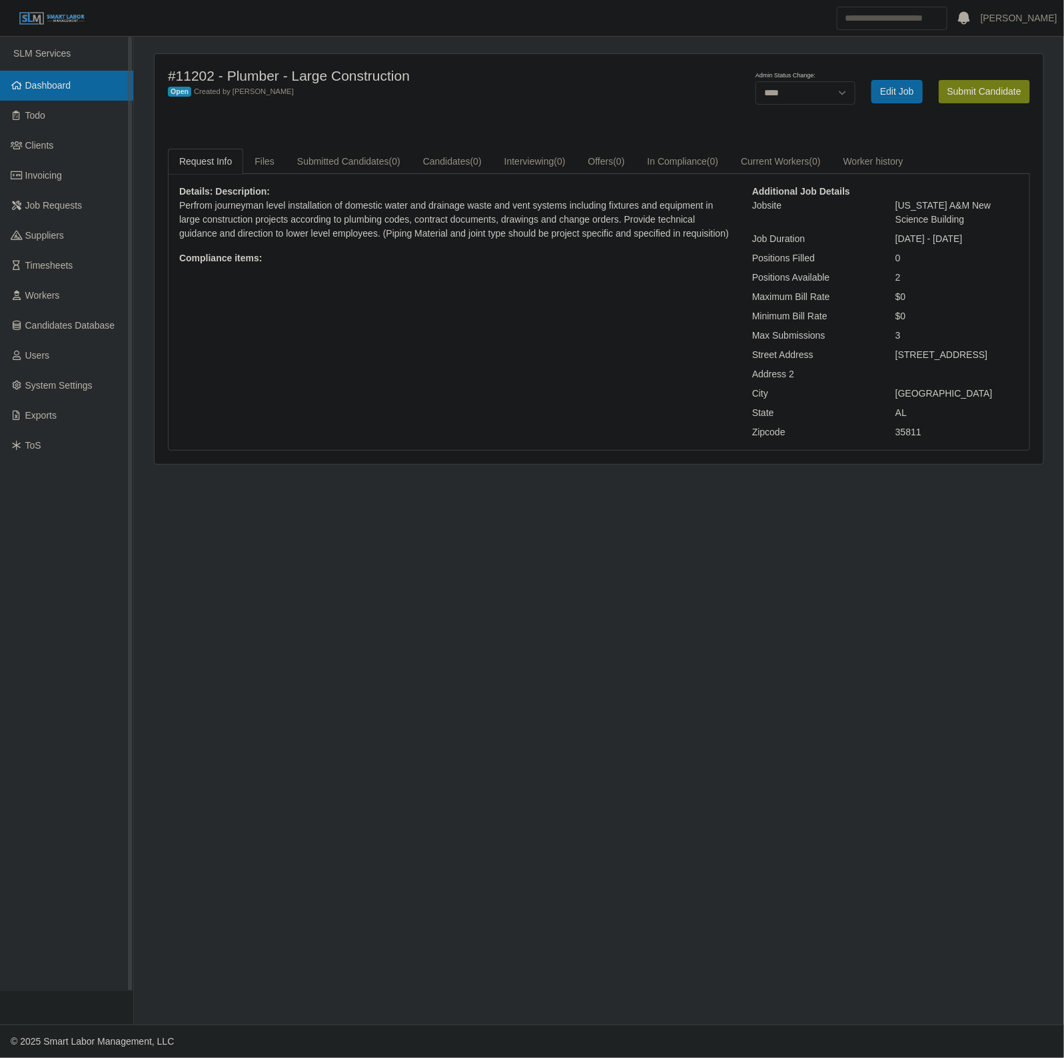
click at [41, 80] on span "Dashboard" at bounding box center [48, 85] width 46 height 11
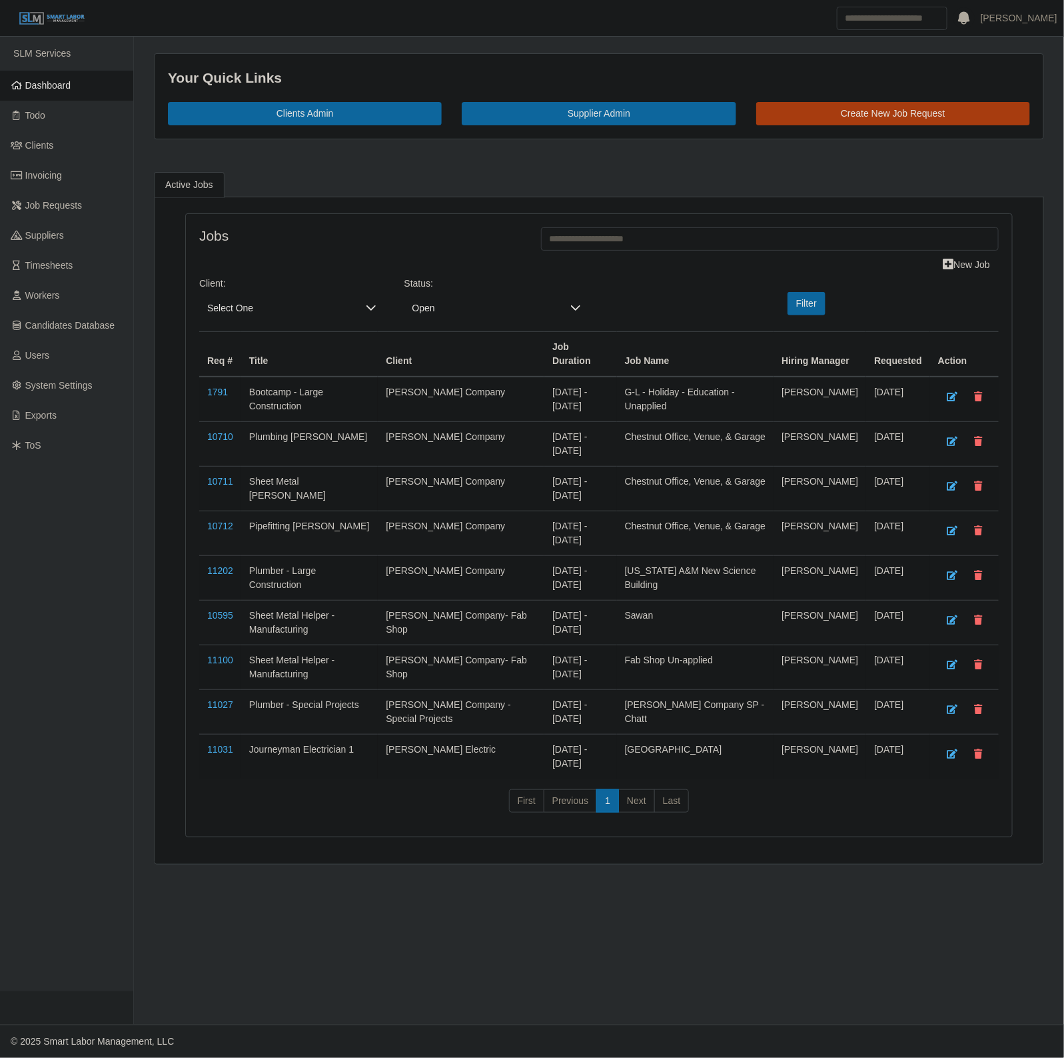
click at [245, 318] on span "Select One" at bounding box center [278, 308] width 159 height 25
click at [330, 448] on li "[PERSON_NAME] Company - Special Projects" at bounding box center [349, 454] width 293 height 25
click at [810, 309] on button "Filter" at bounding box center [807, 303] width 38 height 23
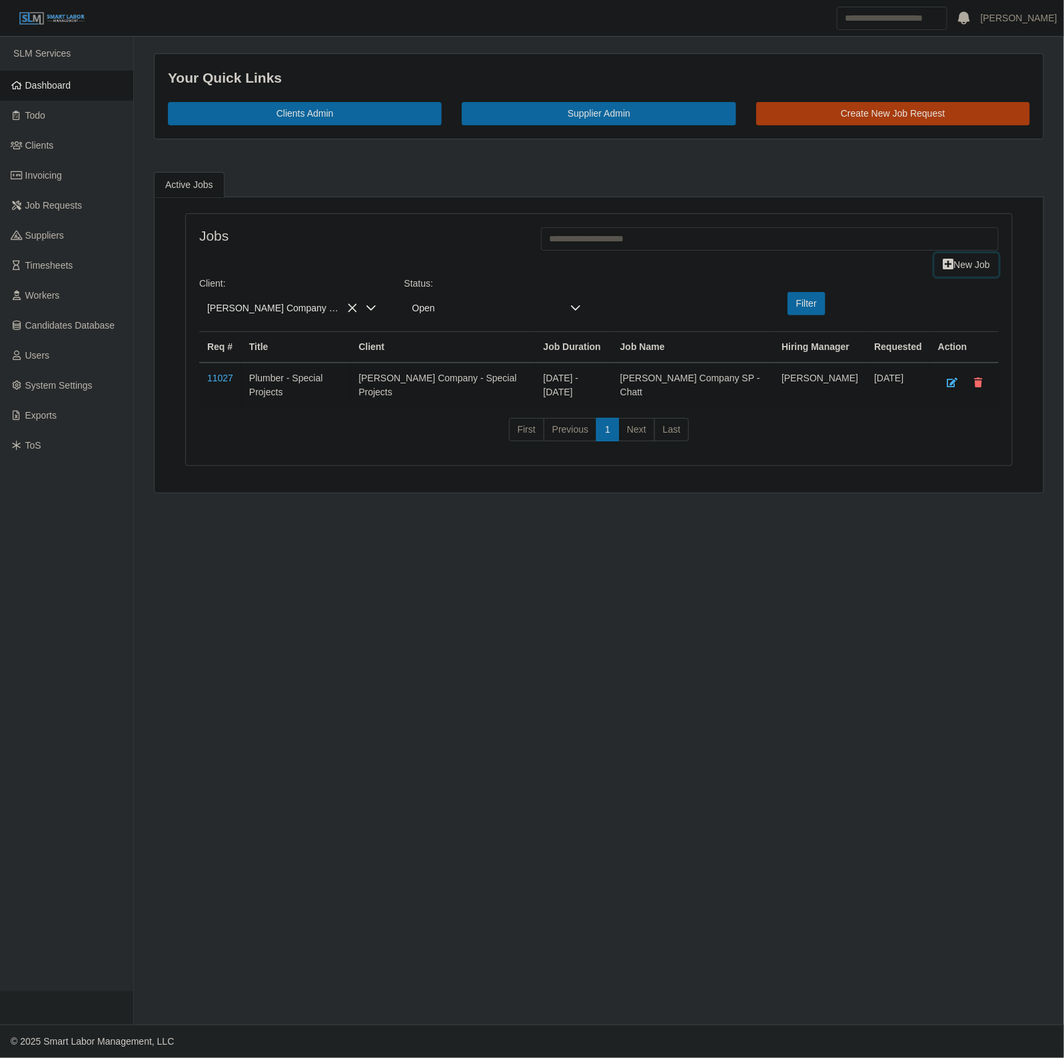
click at [968, 262] on link "New Job" at bounding box center [967, 264] width 64 height 23
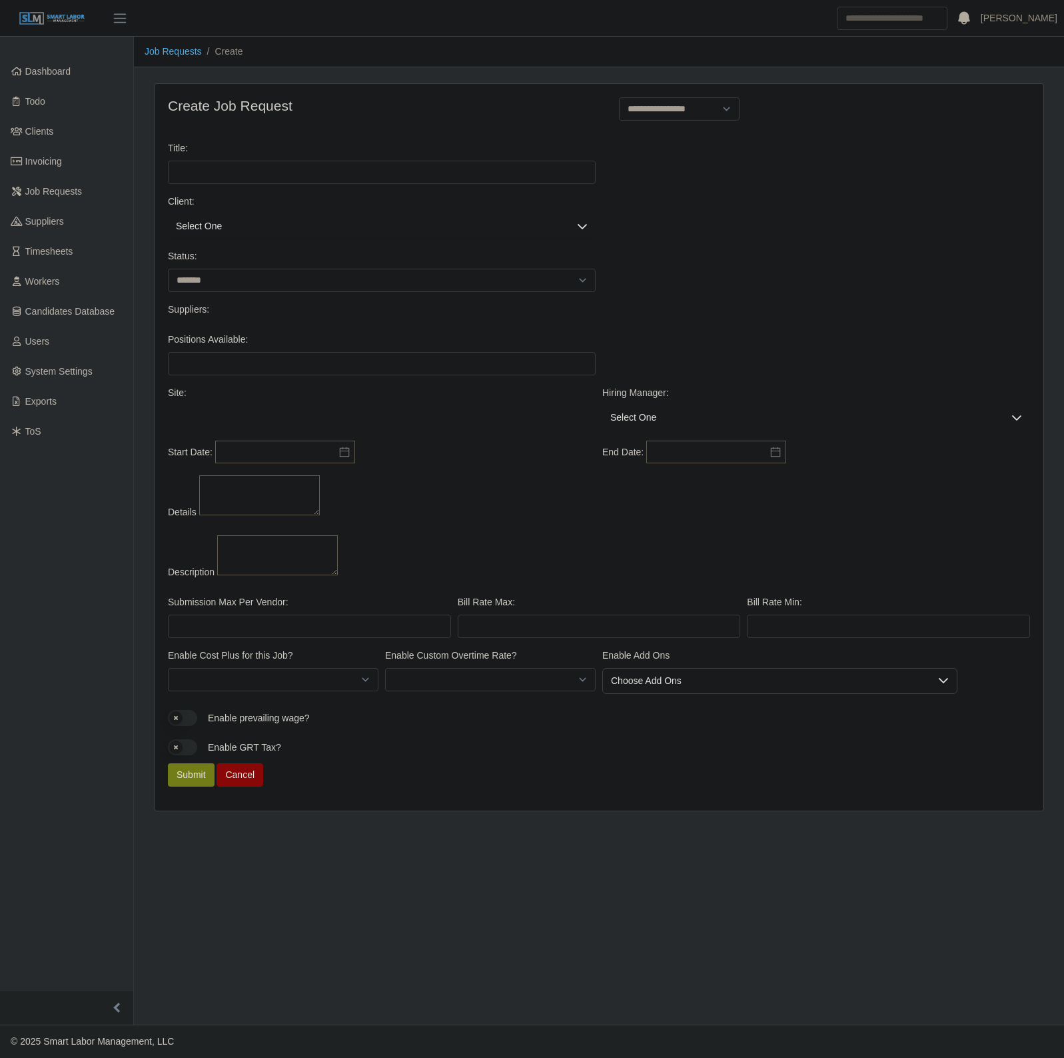
select select
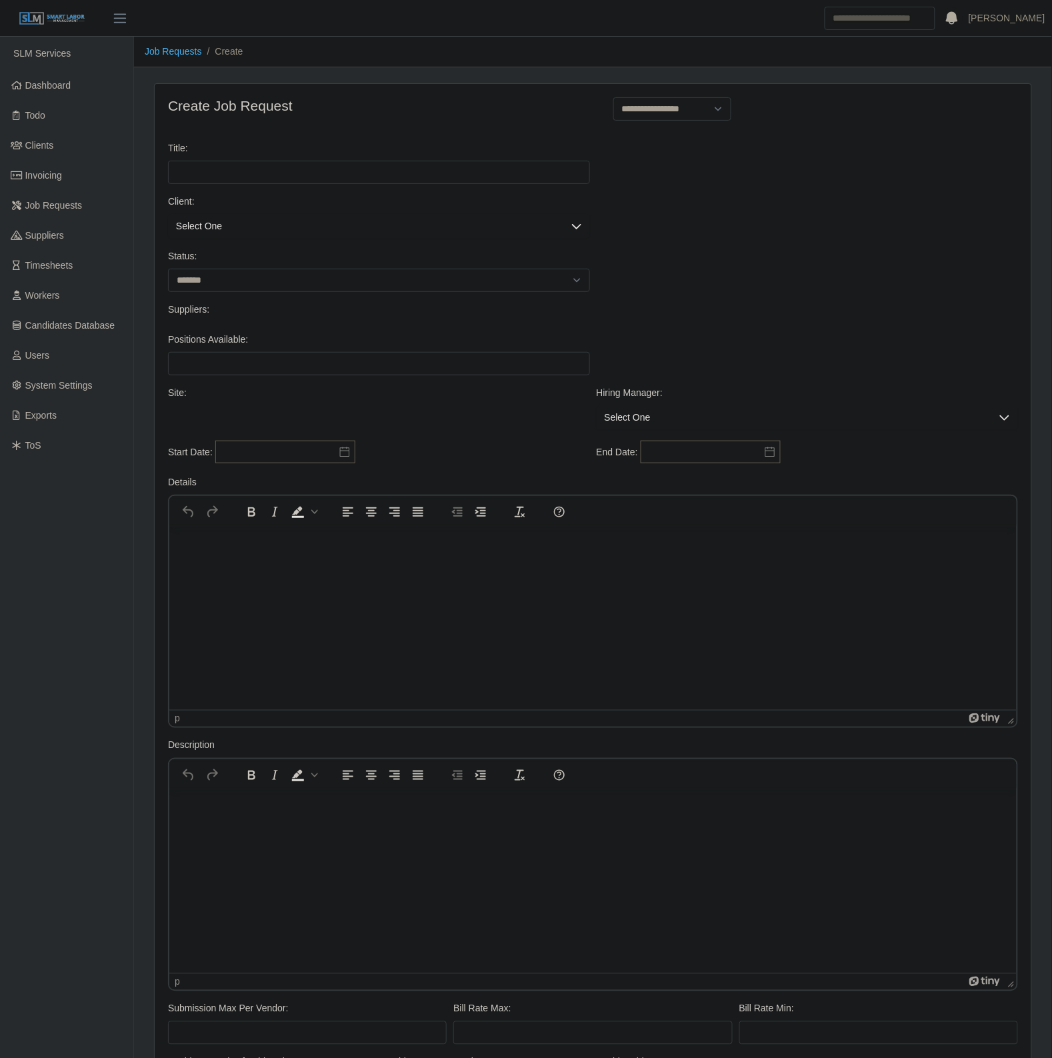
click at [191, 234] on span "Select One" at bounding box center [365, 226] width 395 height 25
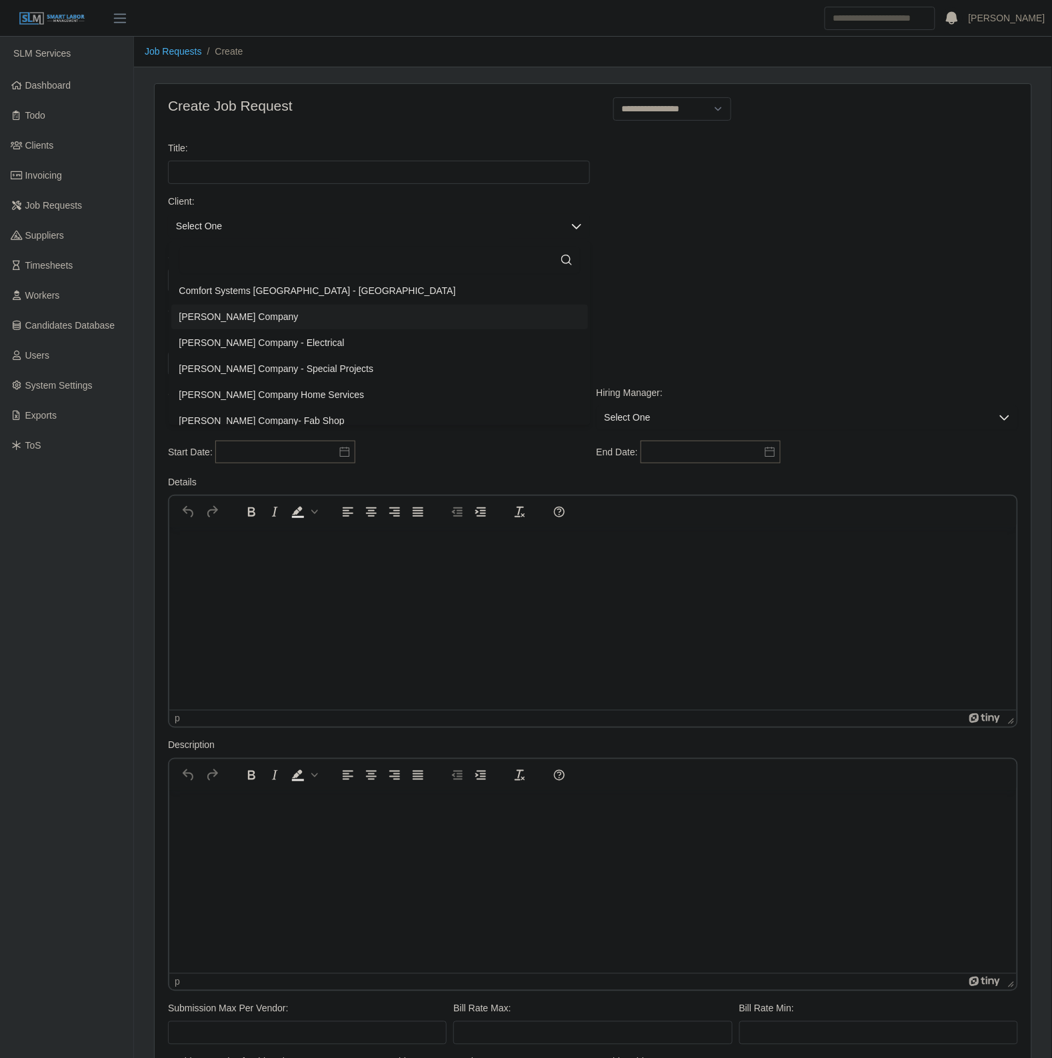
click at [220, 310] on li "[PERSON_NAME] Company" at bounding box center [379, 317] width 417 height 25
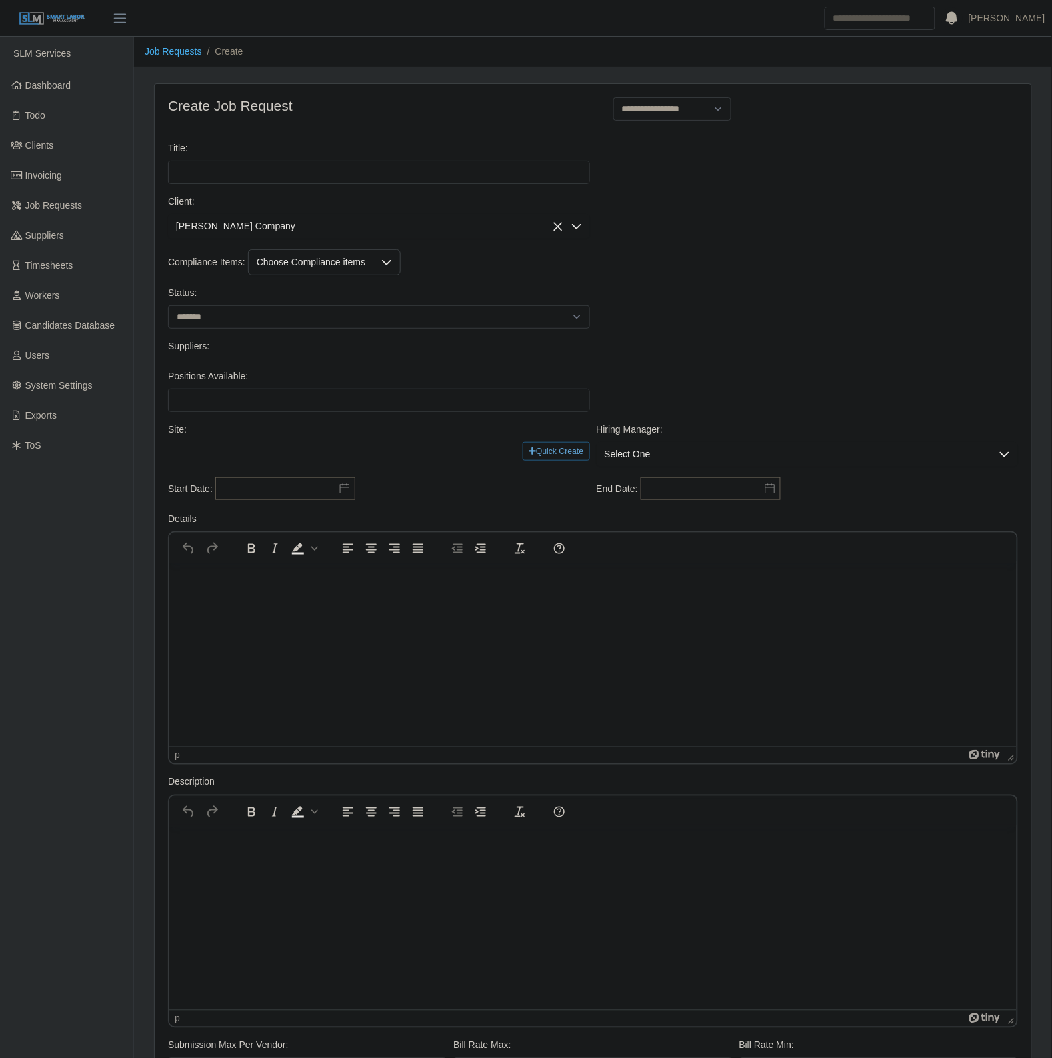
click at [267, 227] on span "[PERSON_NAME] Company" at bounding box center [365, 226] width 395 height 25
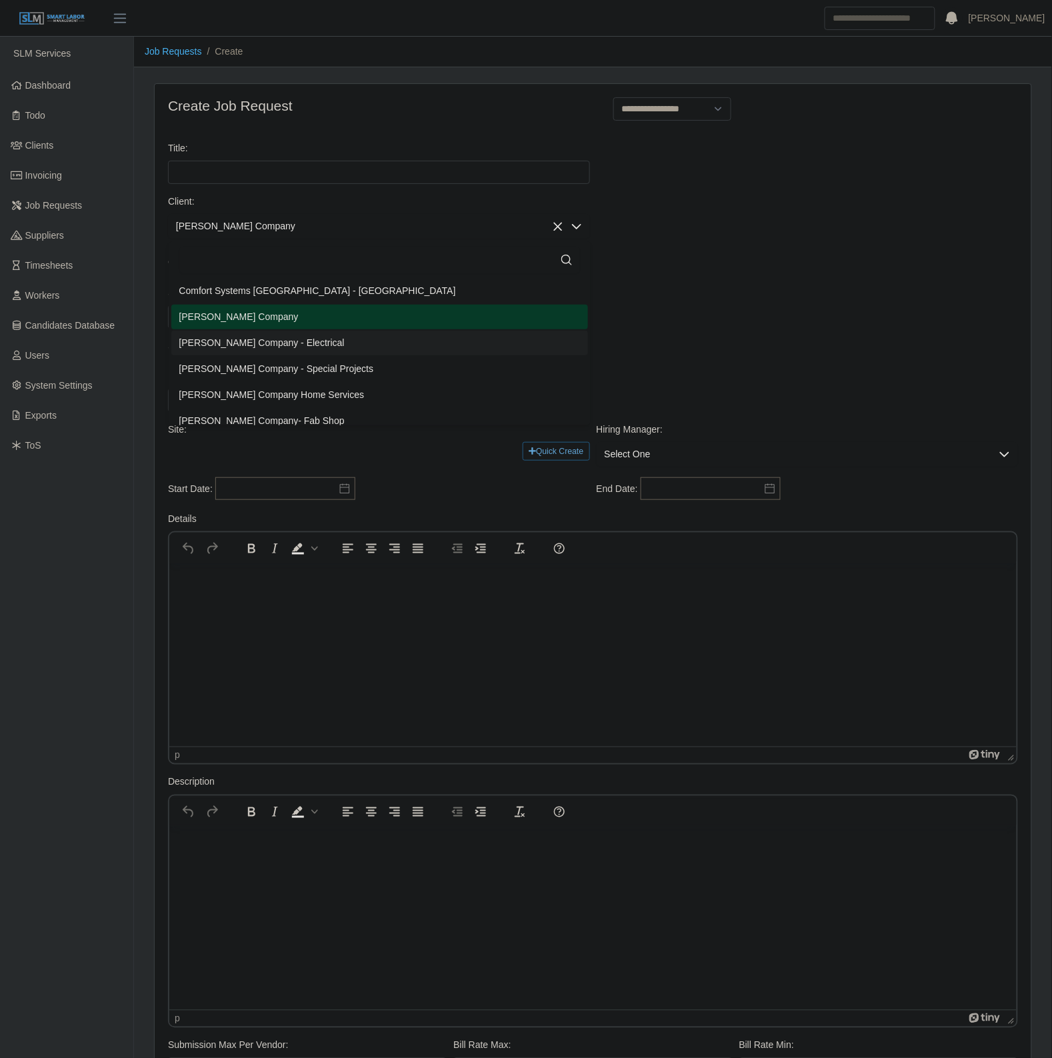
click at [301, 369] on span "Lee Company - Special Projects" at bounding box center [276, 369] width 195 height 14
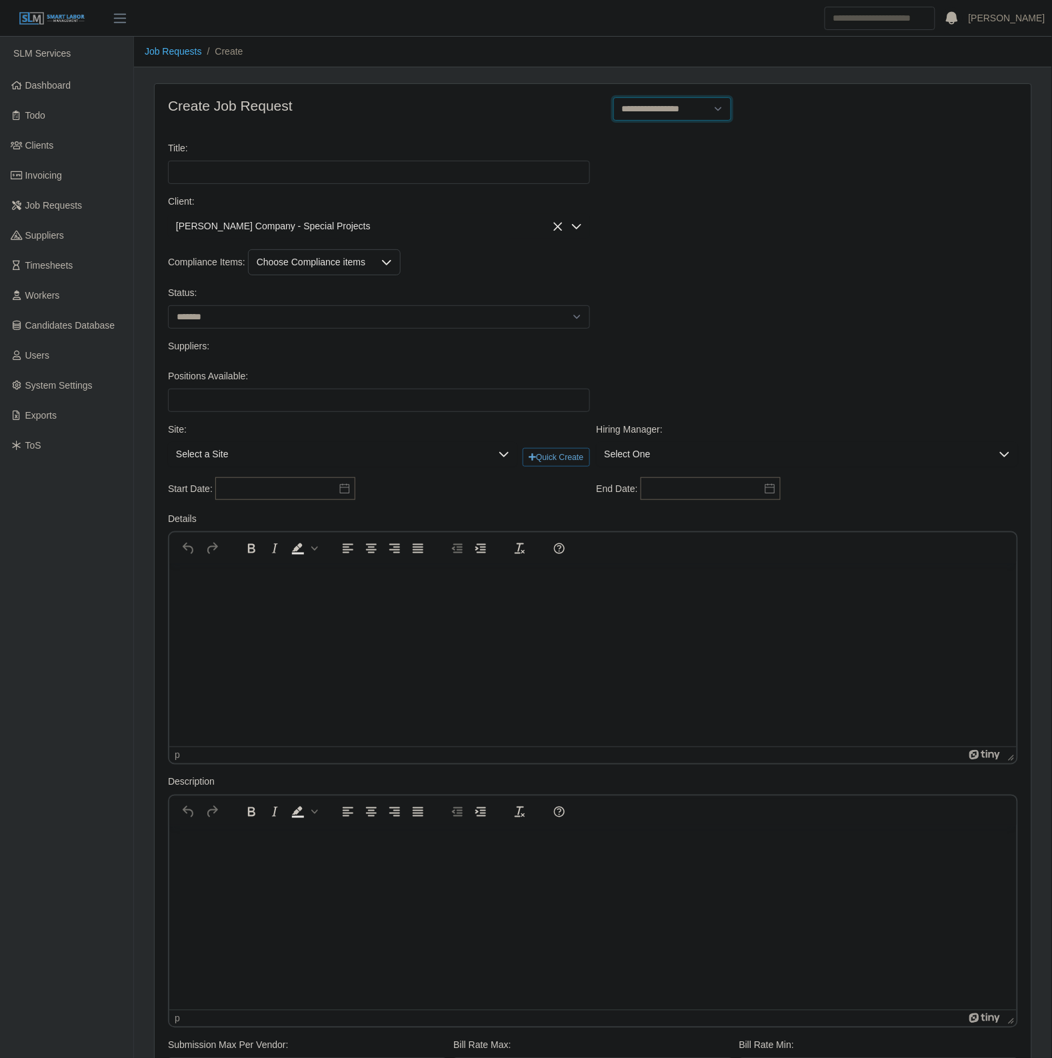
click at [669, 115] on select "**********" at bounding box center [672, 108] width 119 height 23
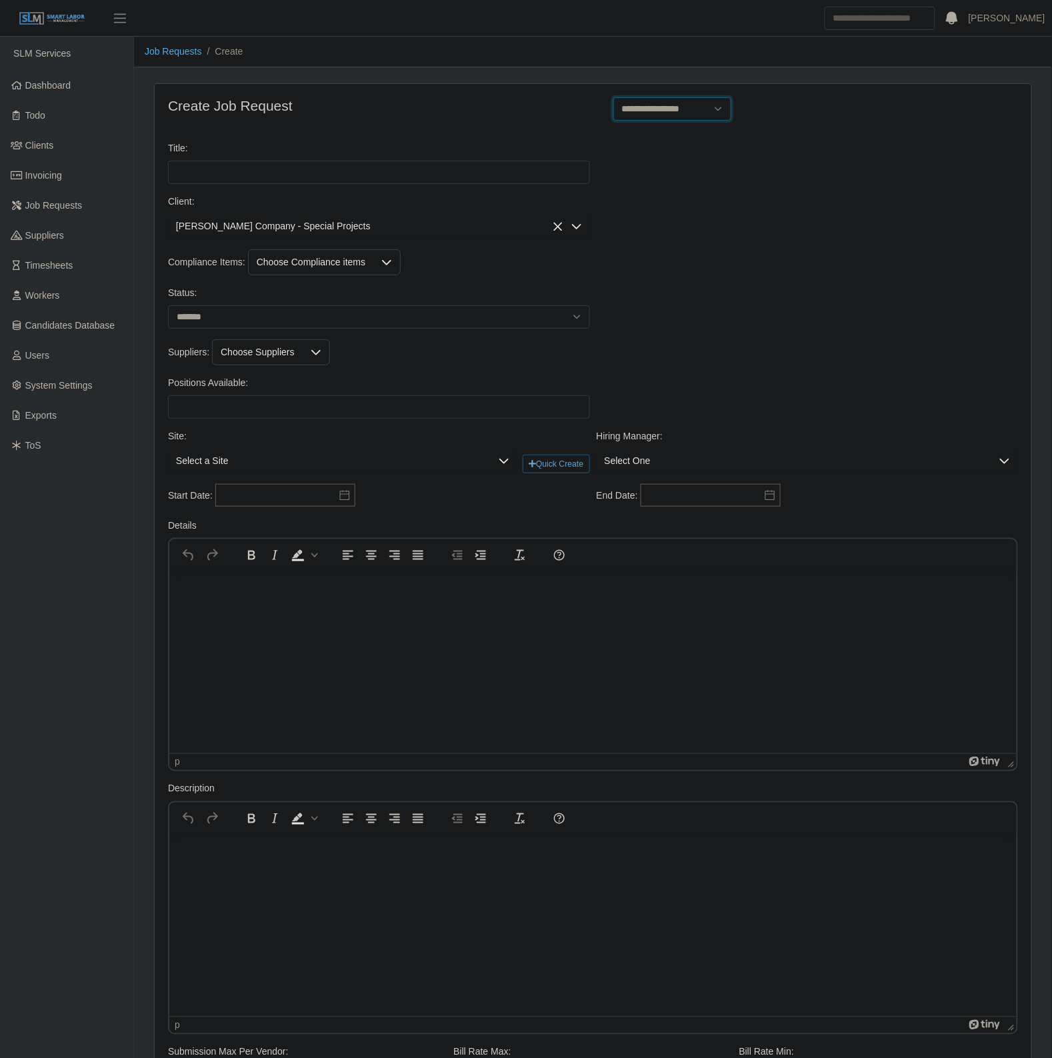
select select "**********"
click at [613, 97] on select "**********" at bounding box center [672, 108] width 119 height 23
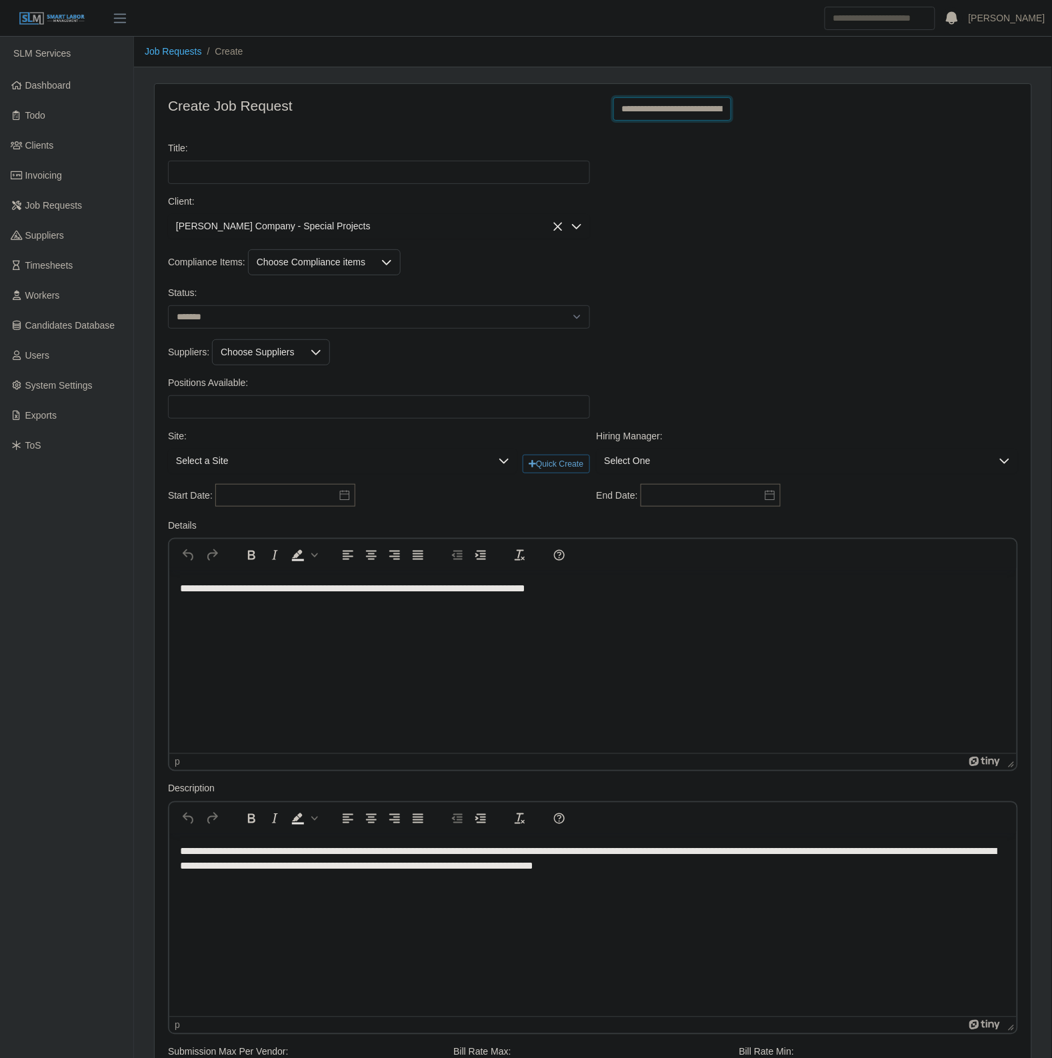
type input "**********"
type input "*"
click at [215, 310] on select "******* ****" at bounding box center [379, 316] width 422 height 23
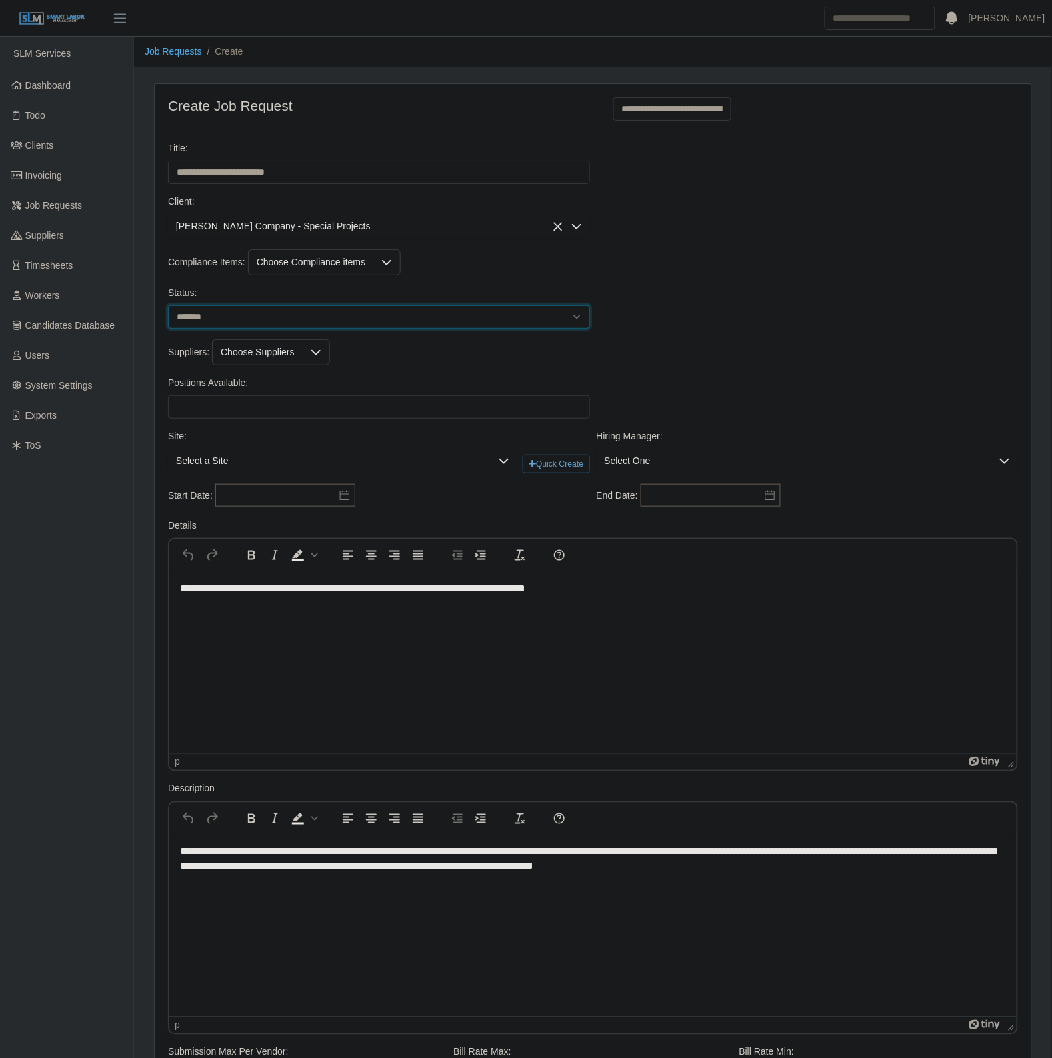
select select "****"
click at [168, 307] on select "******* ****" at bounding box center [379, 316] width 422 height 23
click at [227, 401] on input "Positions Available:" at bounding box center [379, 406] width 422 height 23
type input "*"
click at [645, 341] on div "Suppliers: Choose Suppliers" at bounding box center [593, 352] width 856 height 26
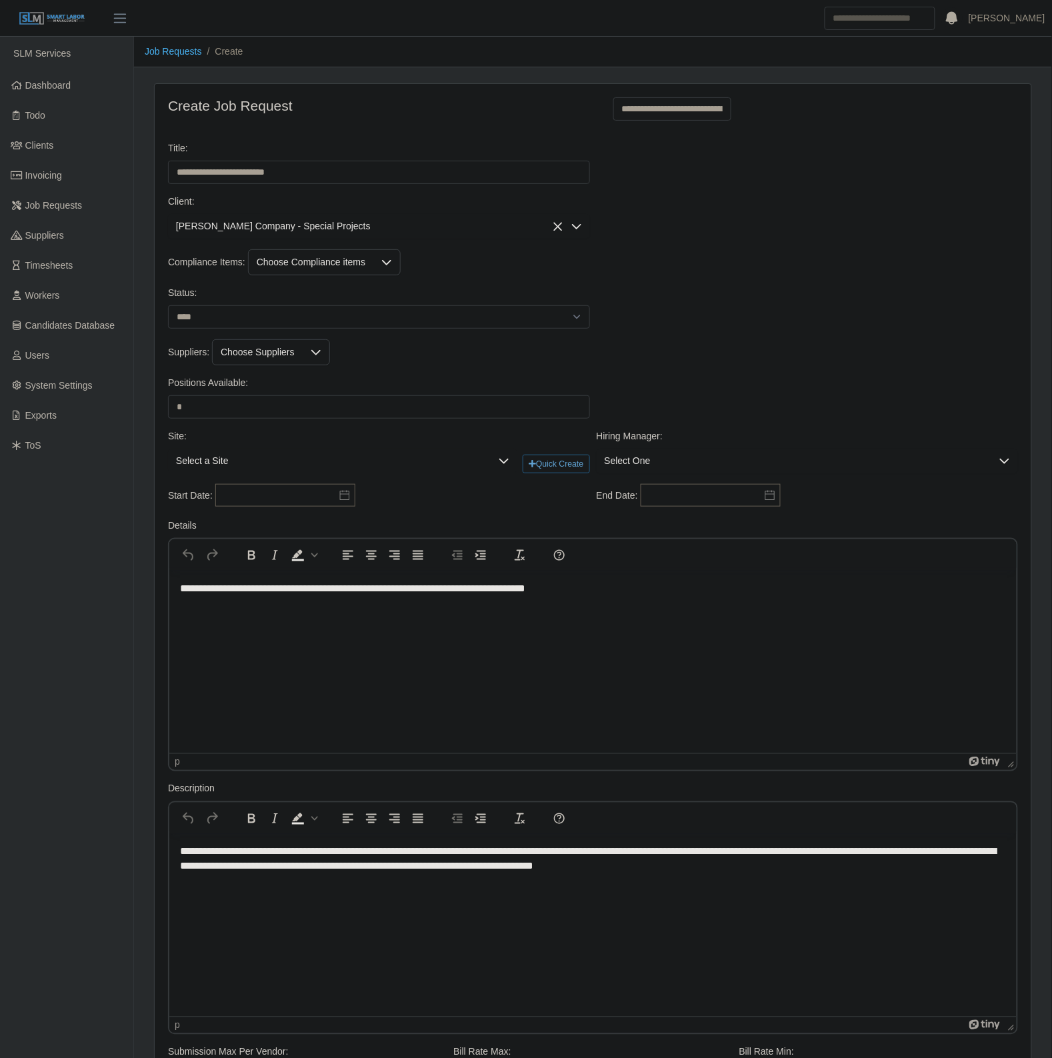
click at [267, 461] on span "Select a Site" at bounding box center [329, 461] width 323 height 25
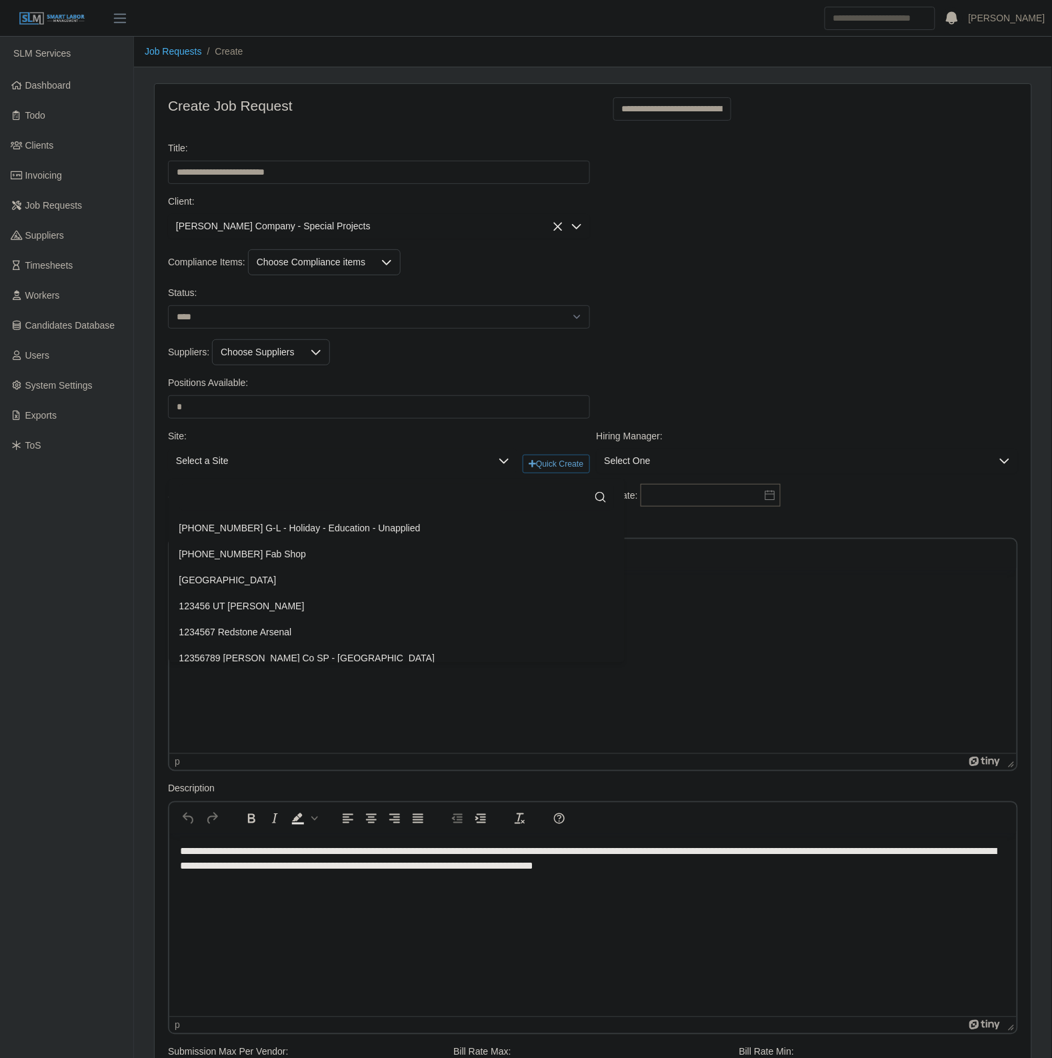
click at [252, 487] on input "text" at bounding box center [396, 497] width 435 height 27
type input "****"
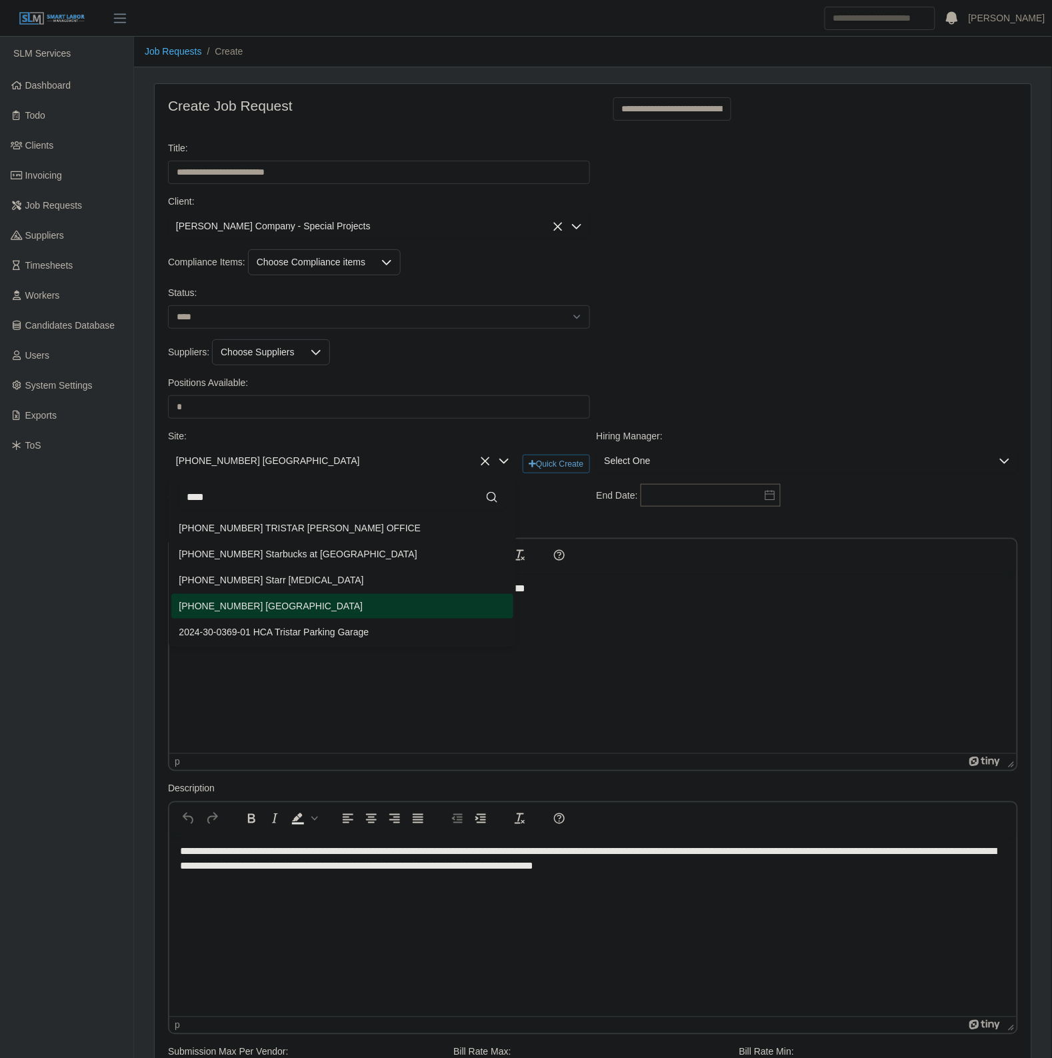
click at [330, 604] on span "2024-14-0787 Starr Regional Memorial Hospital" at bounding box center [271, 606] width 184 height 14
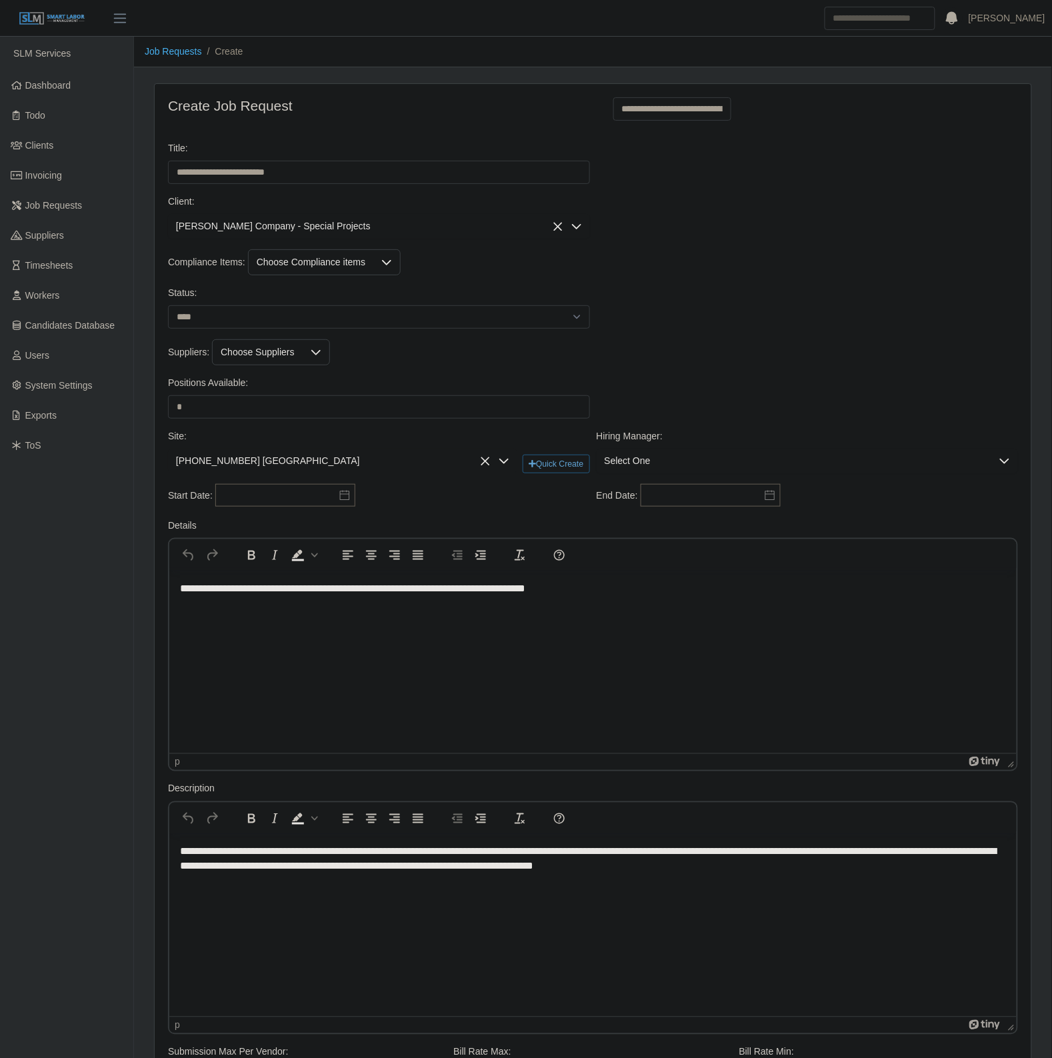
drag, startPoint x: 850, startPoint y: 350, endPoint x: 795, endPoint y: 394, distance: 70.2
click at [848, 350] on div "Suppliers: Choose Suppliers" at bounding box center [593, 352] width 856 height 26
click at [687, 461] on span "Select One" at bounding box center [794, 461] width 395 height 25
click at [677, 507] on input "text" at bounding box center [807, 497] width 401 height 27
type input "*"
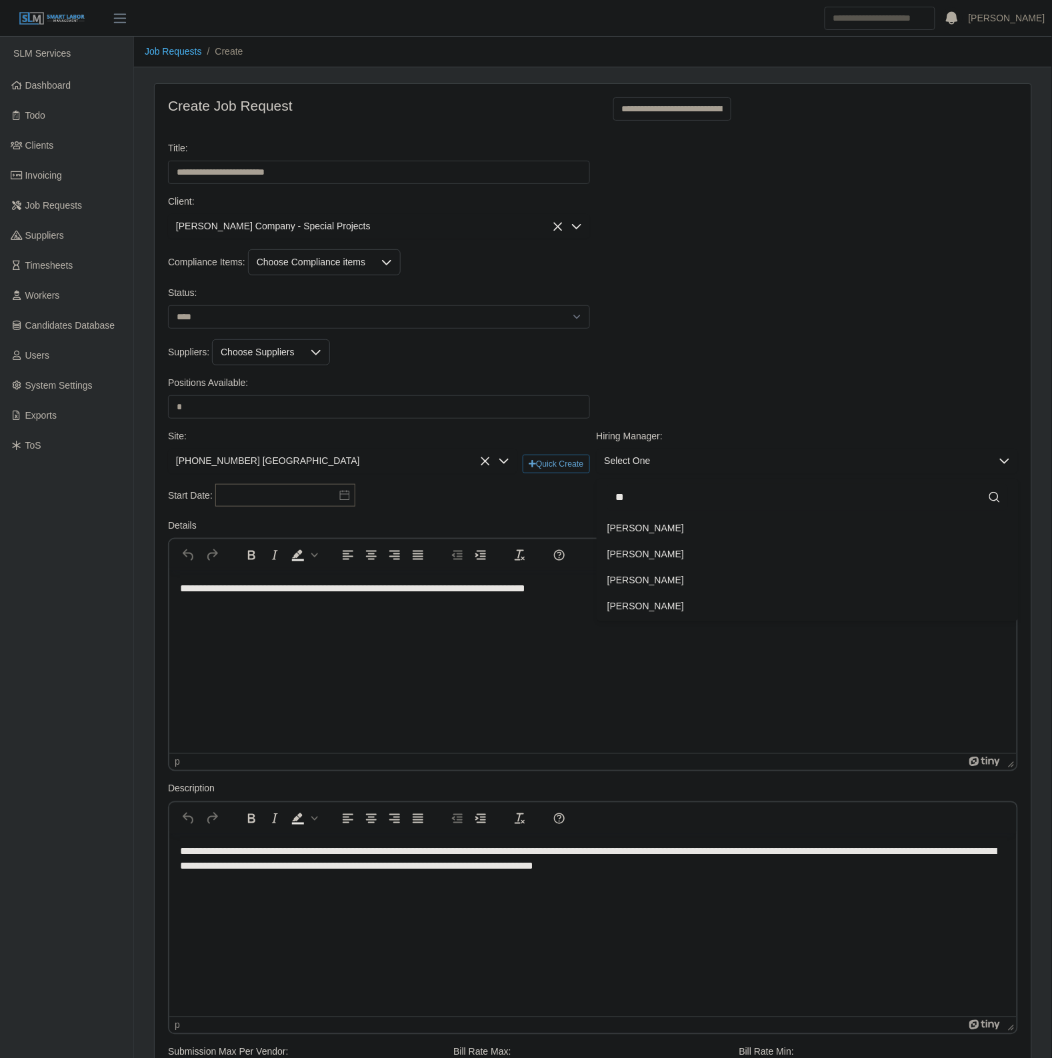
type input "*"
type input "*****"
click at [648, 529] on span "Robert Deck" at bounding box center [645, 528] width 77 height 14
click at [282, 505] on input "text" at bounding box center [285, 495] width 140 height 23
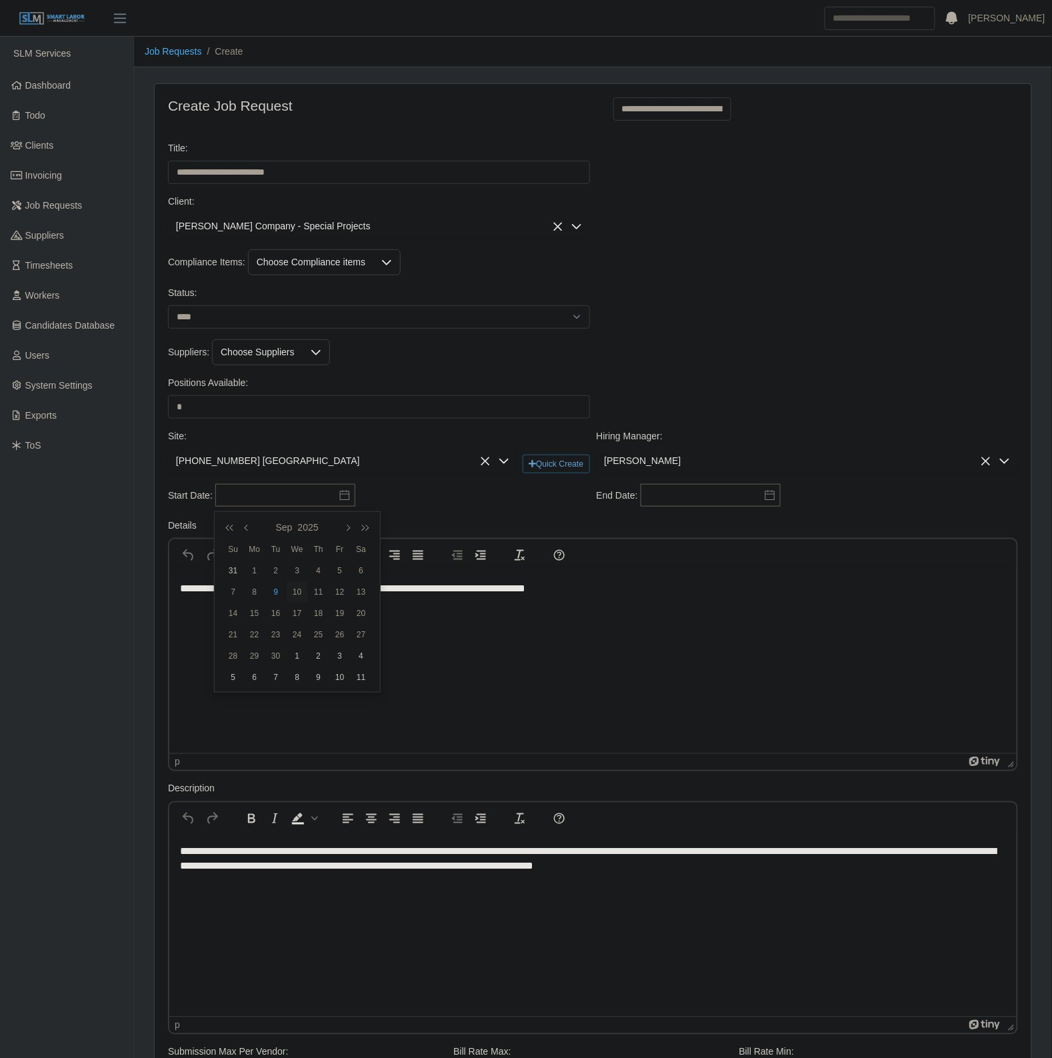
click at [293, 594] on div "10" at bounding box center [297, 592] width 21 height 12
type input "**********"
click at [457, 505] on div "**********" at bounding box center [379, 496] width 429 height 24
click at [681, 493] on input "text" at bounding box center [711, 495] width 140 height 23
drag, startPoint x: 759, startPoint y: 518, endPoint x: 751, endPoint y: 547, distance: 30.4
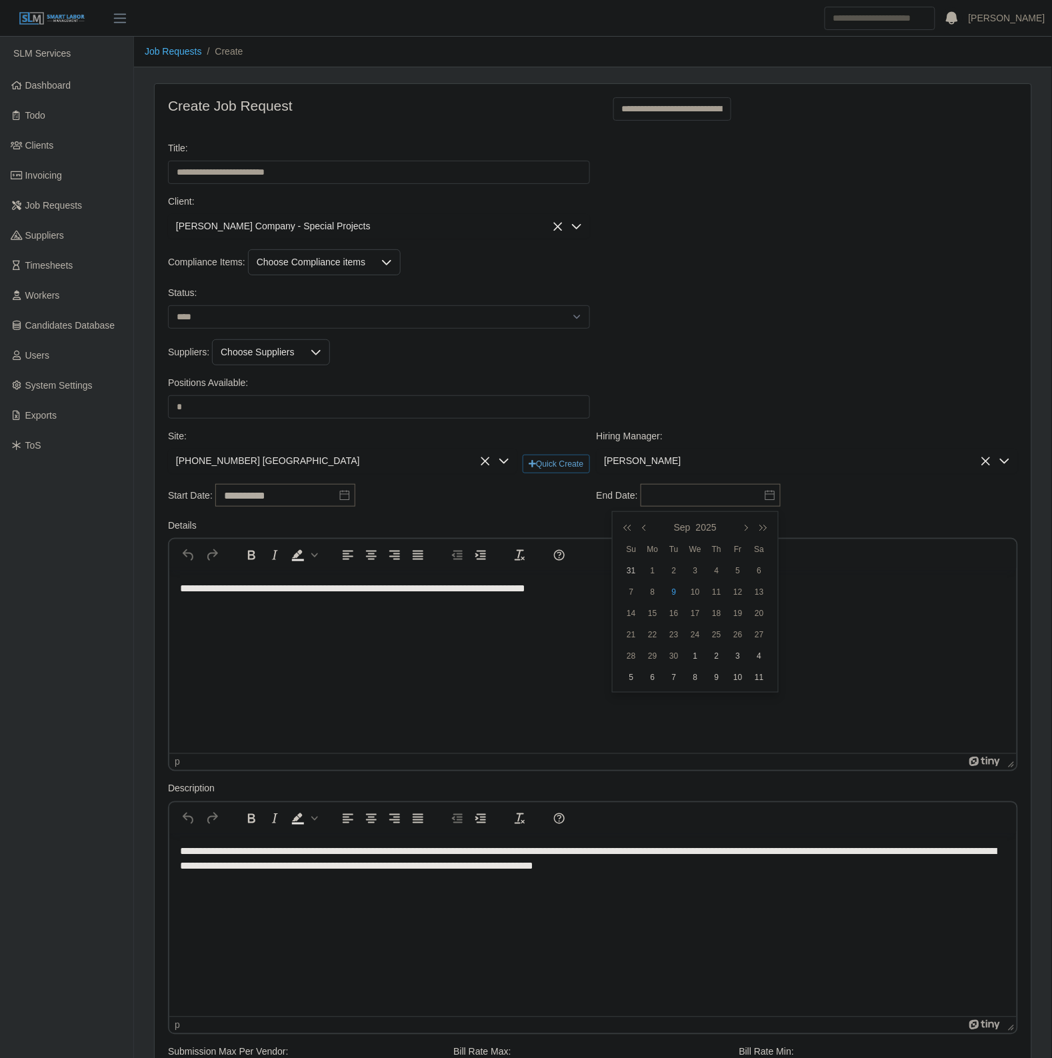
click at [759, 519] on button "button" at bounding box center [760, 527] width 19 height 23
click at [715, 587] on div "10" at bounding box center [716, 592] width 21 height 12
type input "**********"
click at [447, 524] on div "Details To open the popup, press Shift+Enter p" at bounding box center [593, 645] width 856 height 253
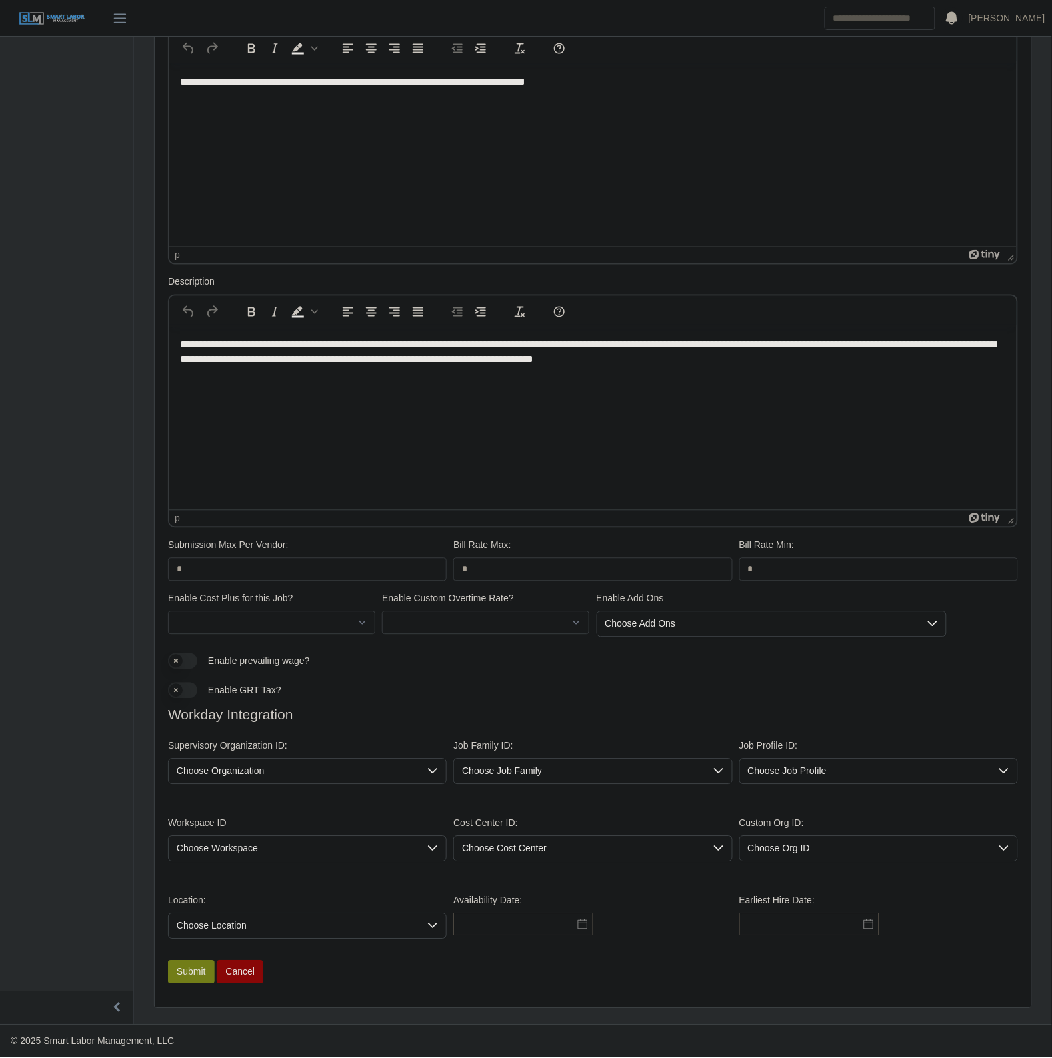
drag, startPoint x: 239, startPoint y: 774, endPoint x: 244, endPoint y: 784, distance: 11.3
click at [239, 772] on span "Choose Organization" at bounding box center [294, 771] width 251 height 25
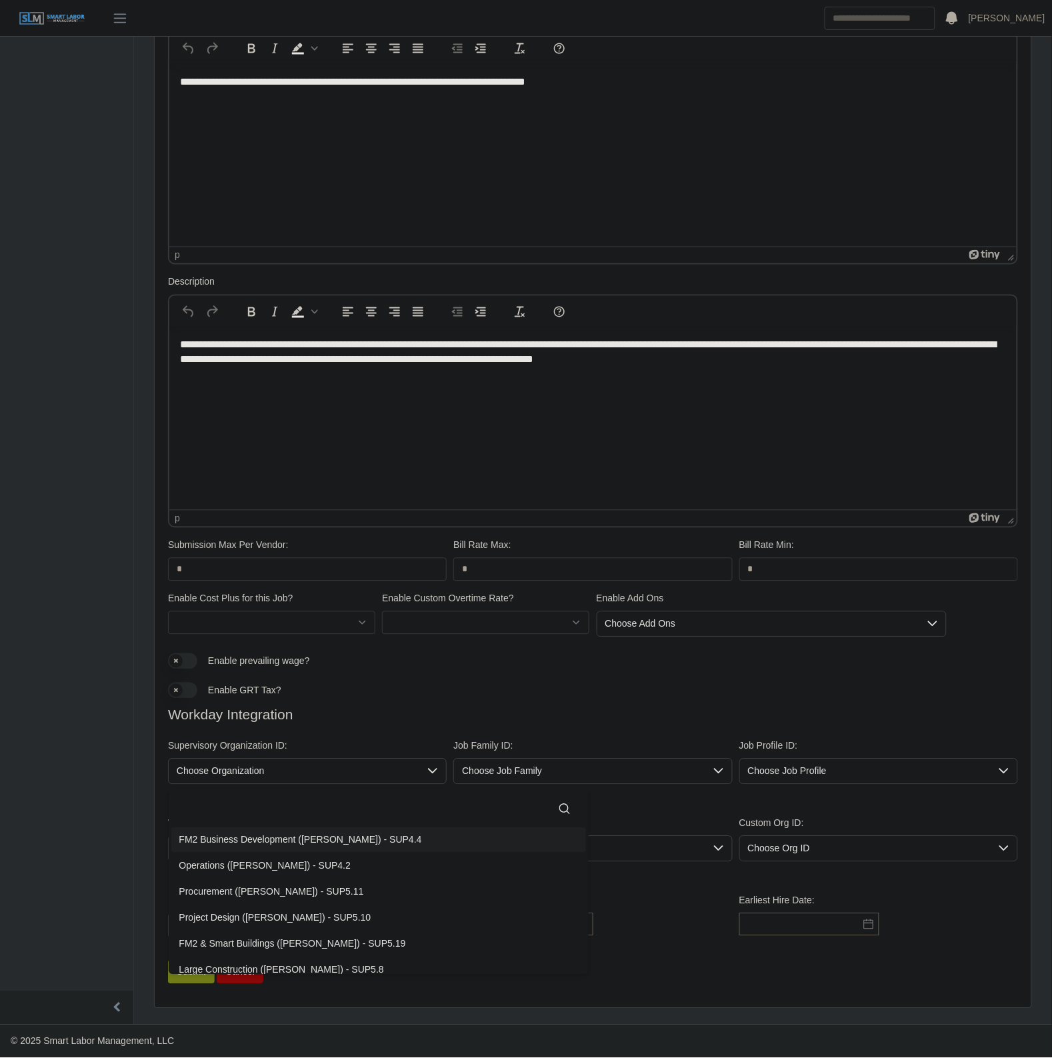
click at [231, 803] on input "text" at bounding box center [378, 809] width 399 height 27
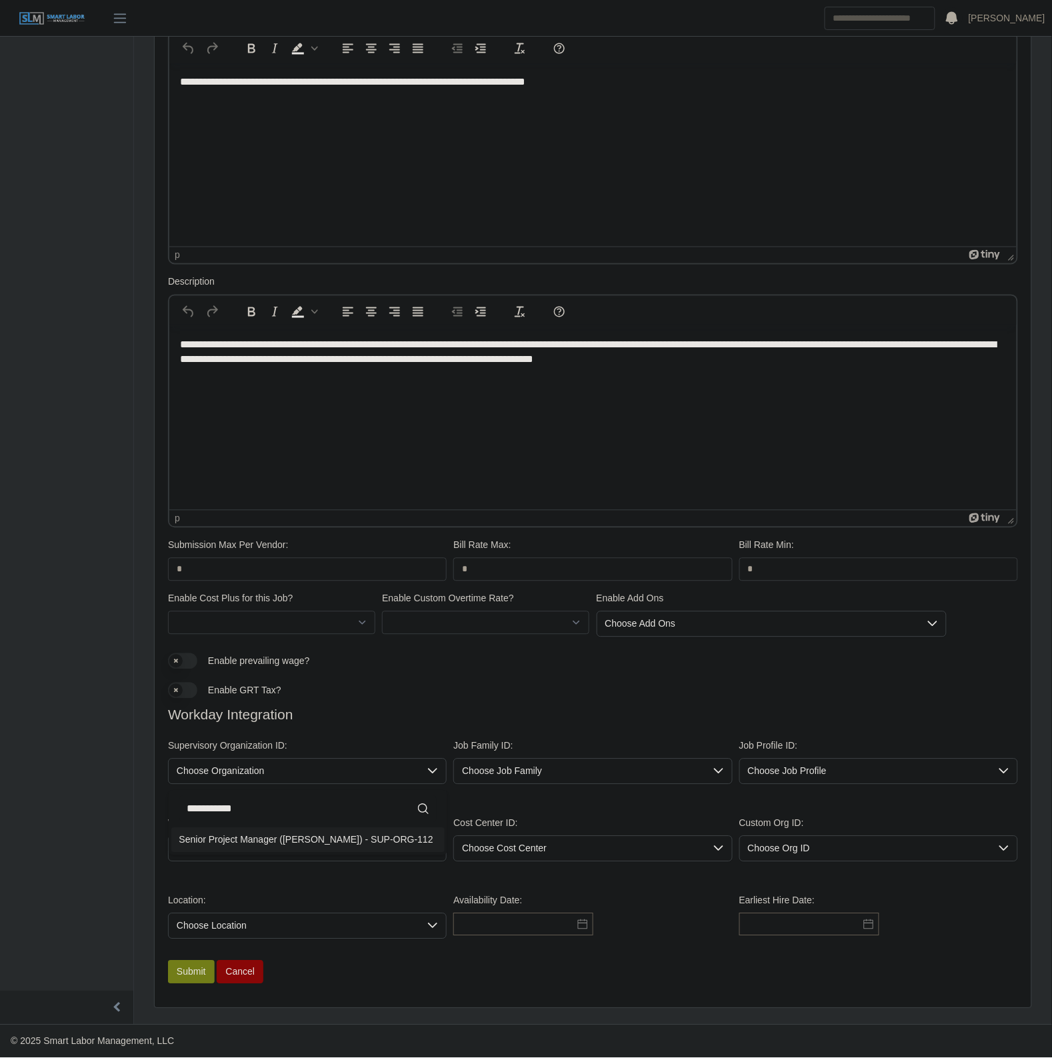
type input "**********"
click at [305, 838] on div "Senior Project Manager (Robert Deck) - SUP-ORG-112" at bounding box center [306, 840] width 254 height 14
click at [621, 773] on span "Choose Job Family" at bounding box center [579, 771] width 251 height 25
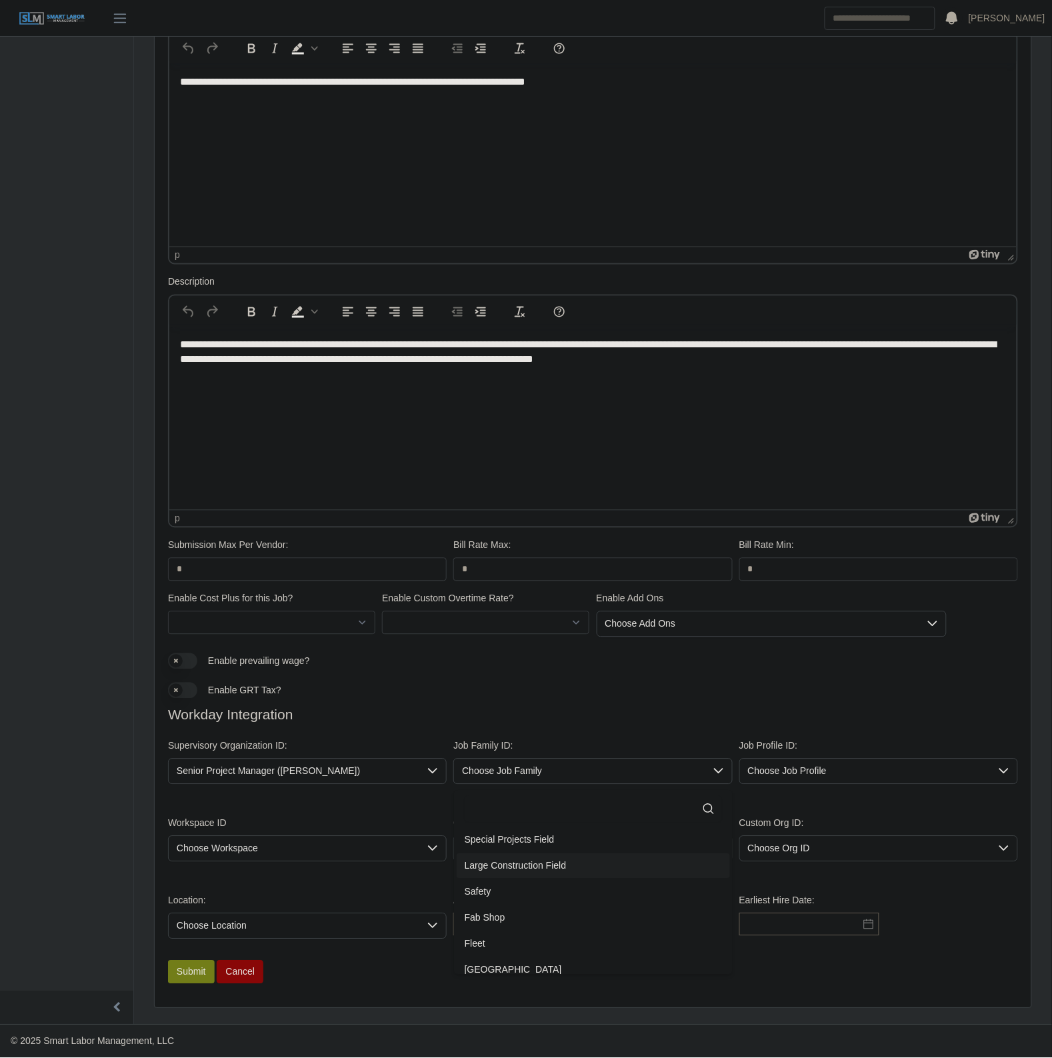
click at [587, 860] on li "Large Construction Field" at bounding box center [593, 866] width 273 height 25
drag, startPoint x: 780, startPoint y: 767, endPoint x: 783, endPoint y: 780, distance: 13.6
click at [782, 773] on span "Choose Job Profile" at bounding box center [865, 771] width 251 height 25
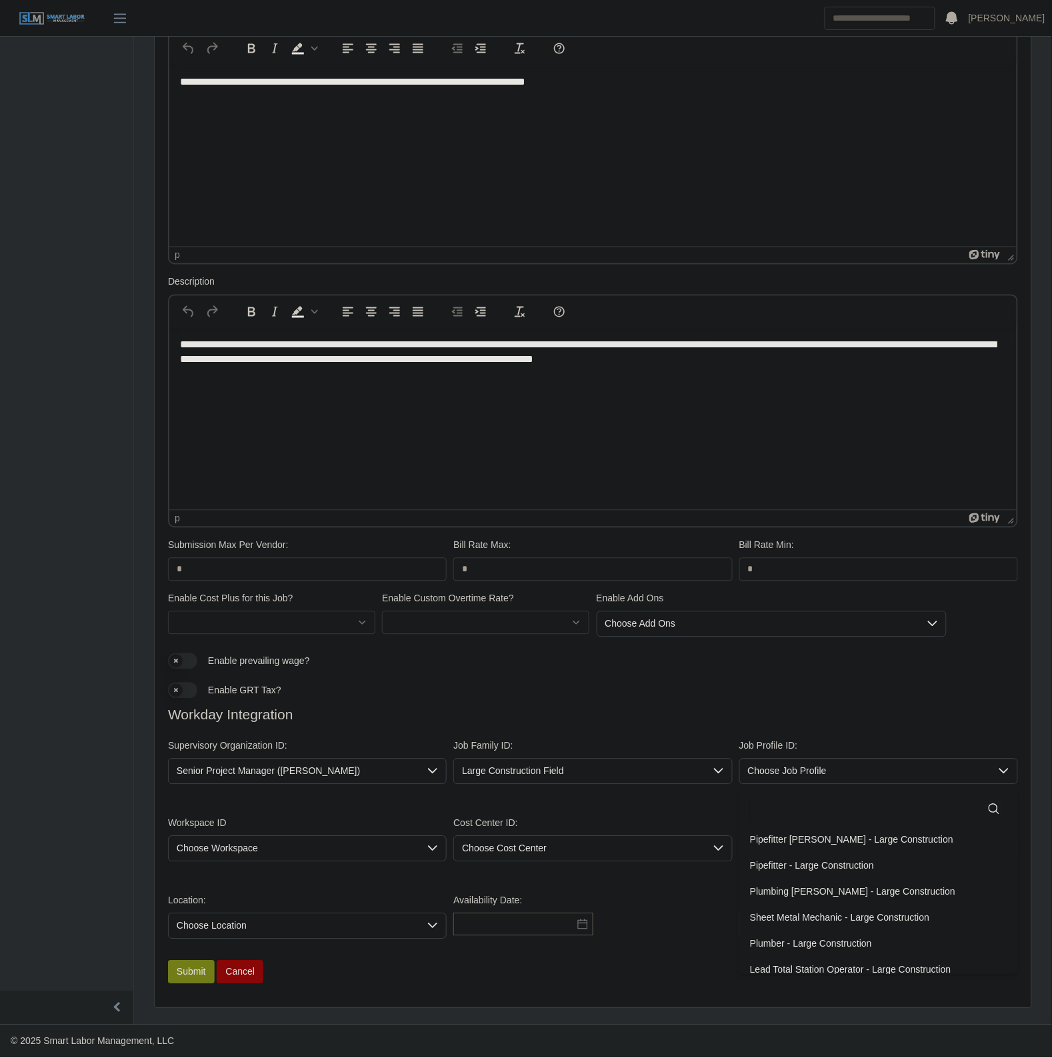
click at [575, 774] on span "Large Construction Field" at bounding box center [579, 771] width 251 height 25
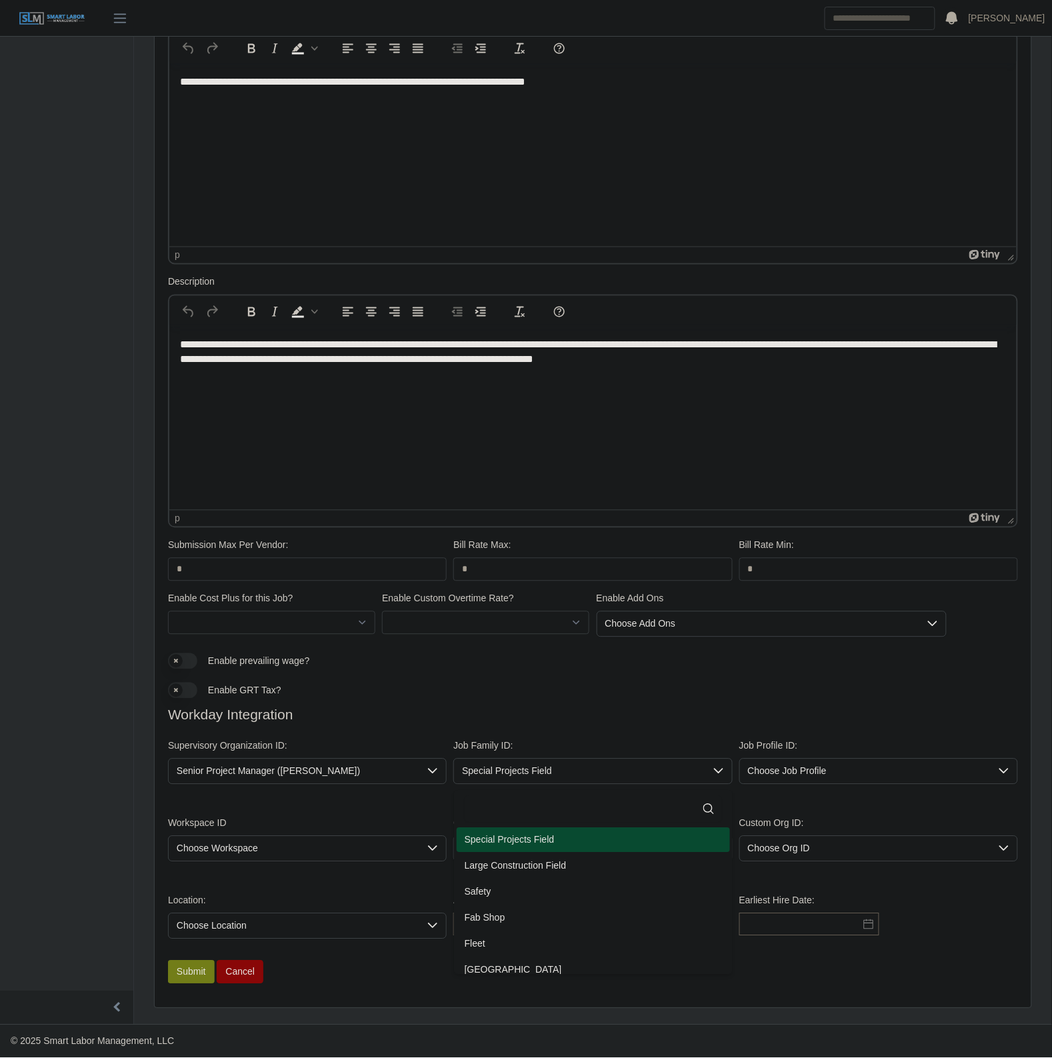
drag, startPoint x: 551, startPoint y: 841, endPoint x: 725, endPoint y: 781, distance: 184.6
click at [551, 840] on span "Special Projects Field" at bounding box center [510, 840] width 90 height 14
click at [755, 777] on span "Choose Job Profile" at bounding box center [865, 771] width 251 height 25
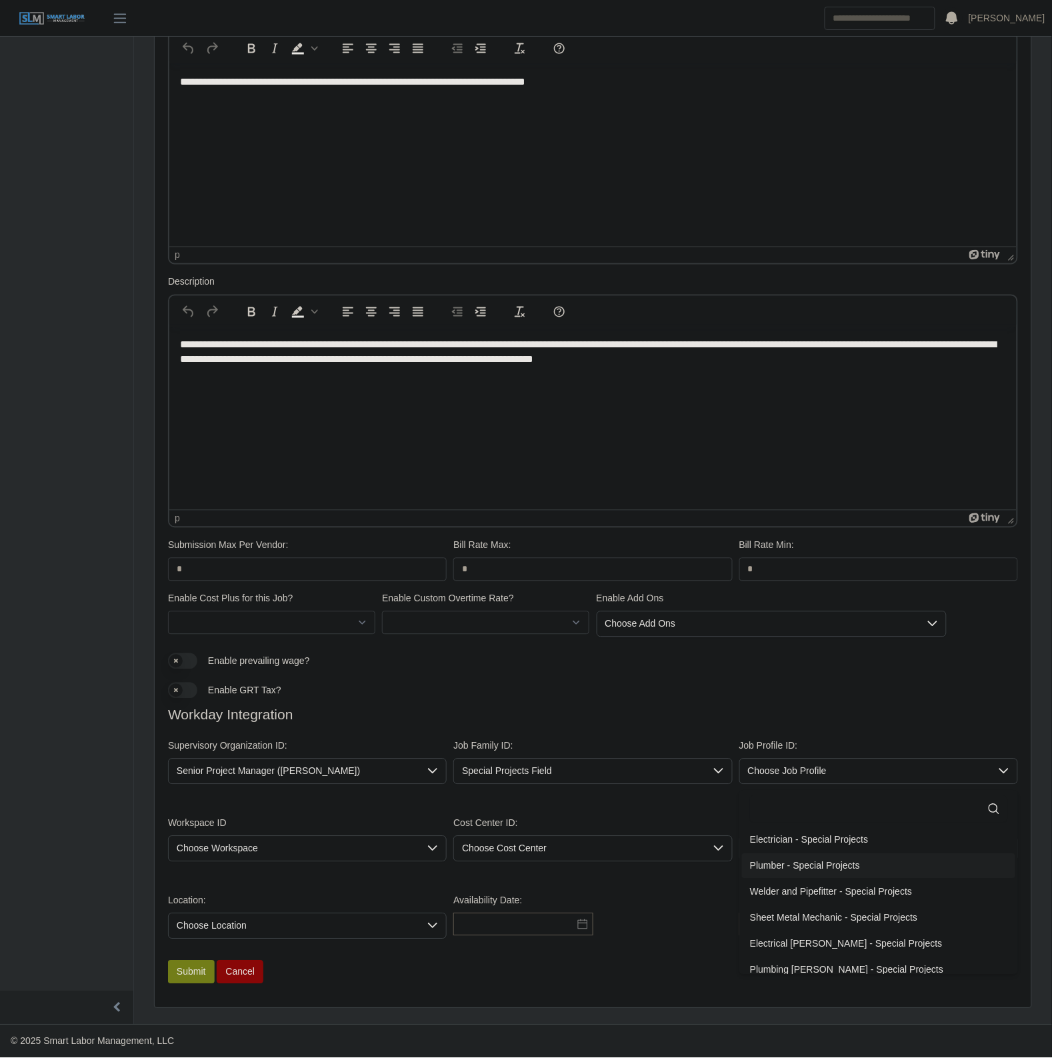
click at [811, 860] on span "Plumber - Special Projects" at bounding box center [805, 866] width 110 height 14
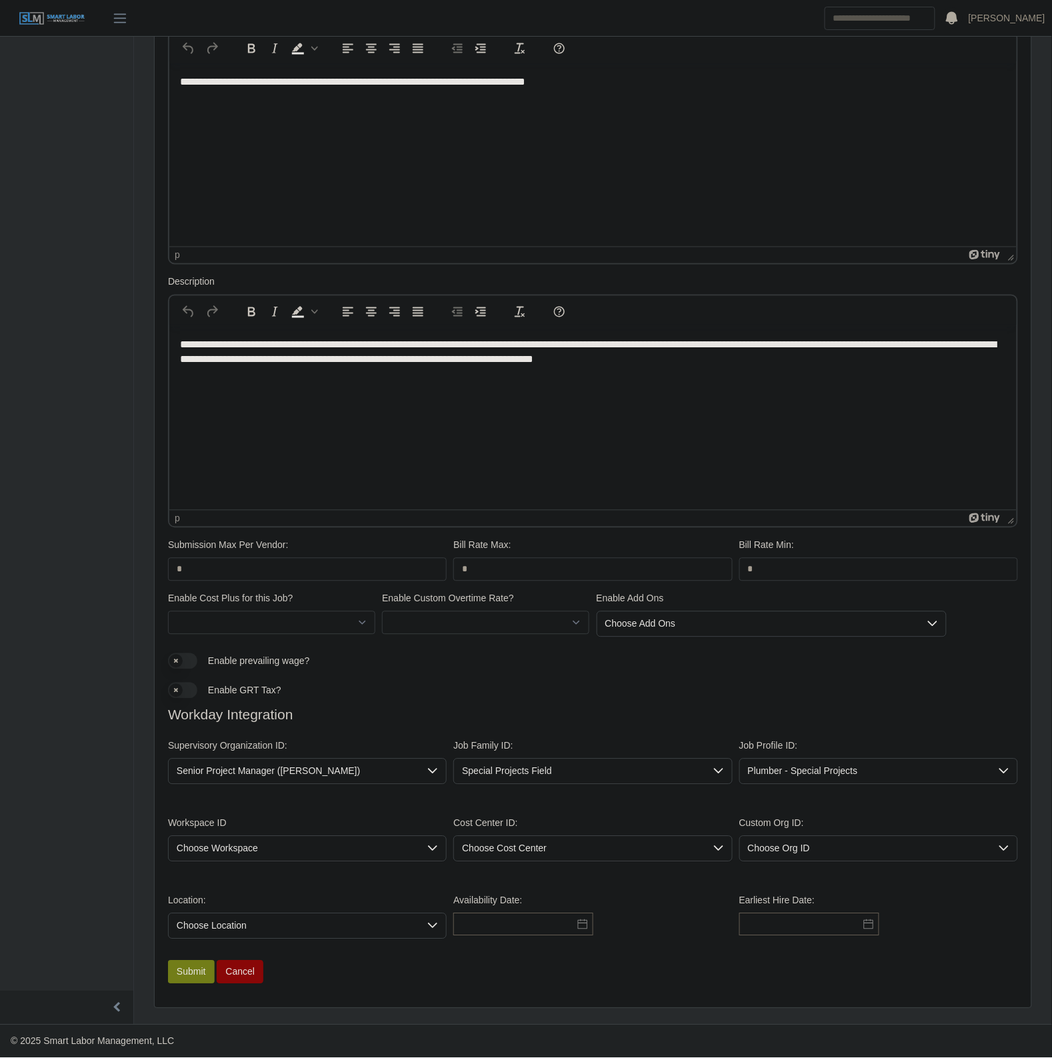
drag, startPoint x: 331, startPoint y: 854, endPoint x: 322, endPoint y: 854, distance: 9.3
click at [327, 854] on span "Choose Workspace" at bounding box center [294, 848] width 251 height 25
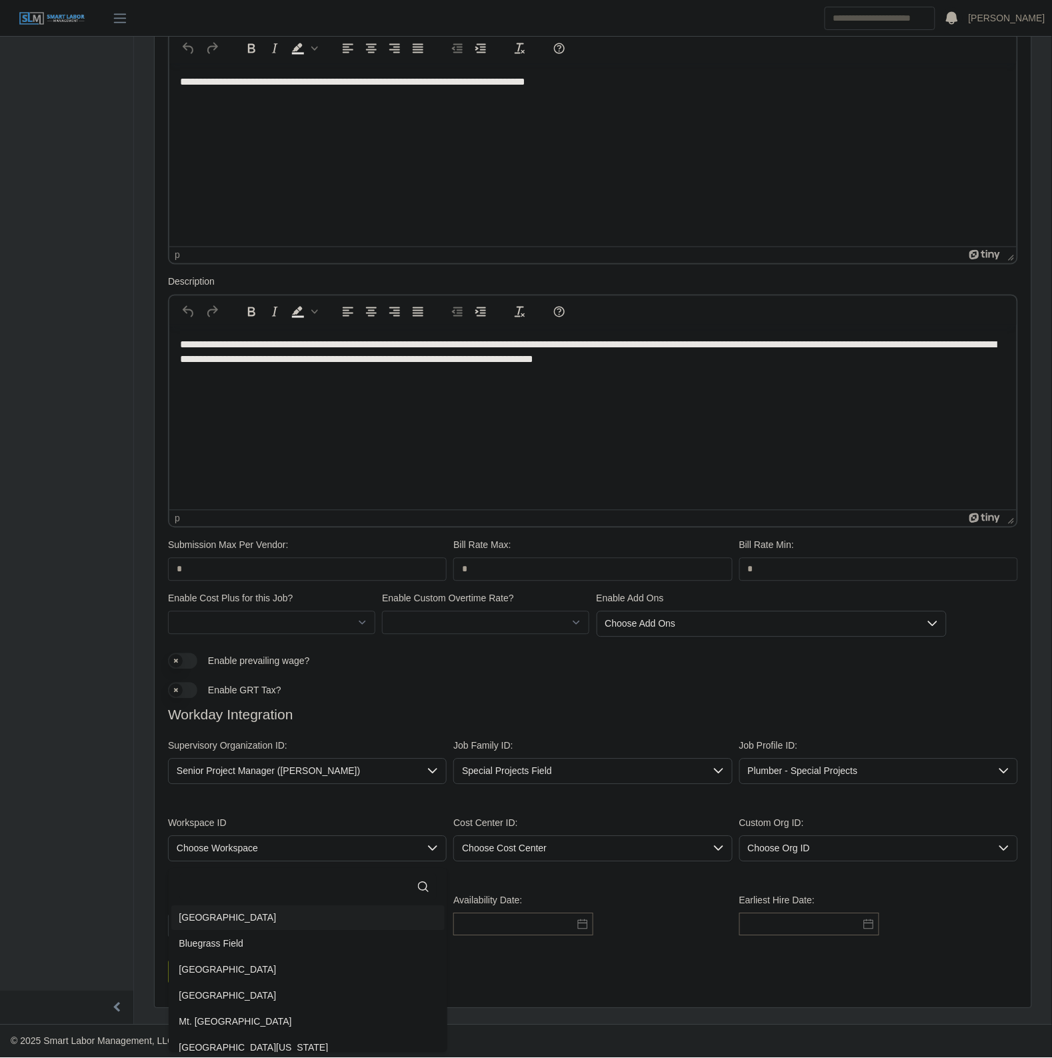
click at [241, 884] on input "text" at bounding box center [307, 887] width 257 height 27
type input "*"
type input "*****"
click at [243, 918] on span "Chattanooga Field" at bounding box center [227, 918] width 97 height 14
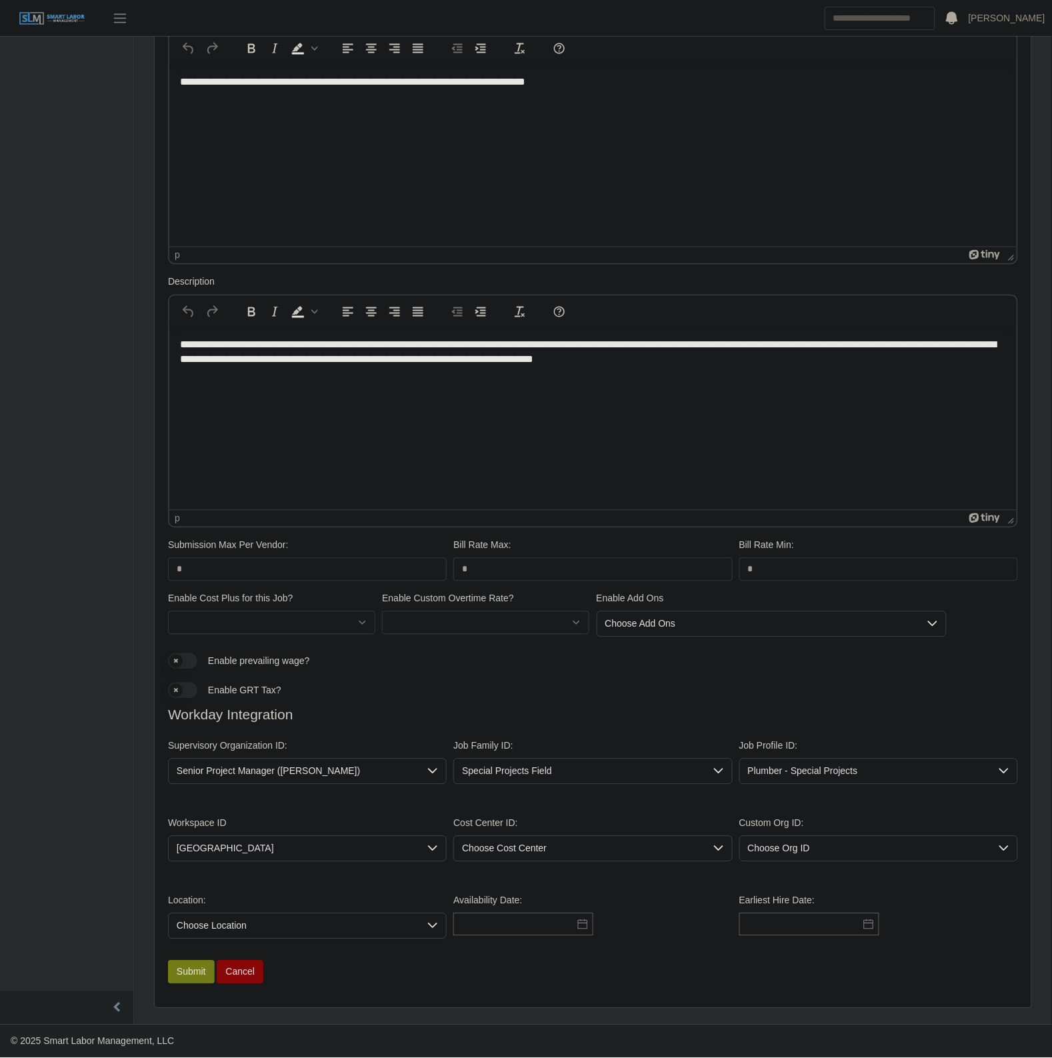
drag, startPoint x: 621, startPoint y: 854, endPoint x: 613, endPoint y: 855, distance: 8.1
click at [621, 853] on span "Choose Cost Center" at bounding box center [579, 848] width 251 height 25
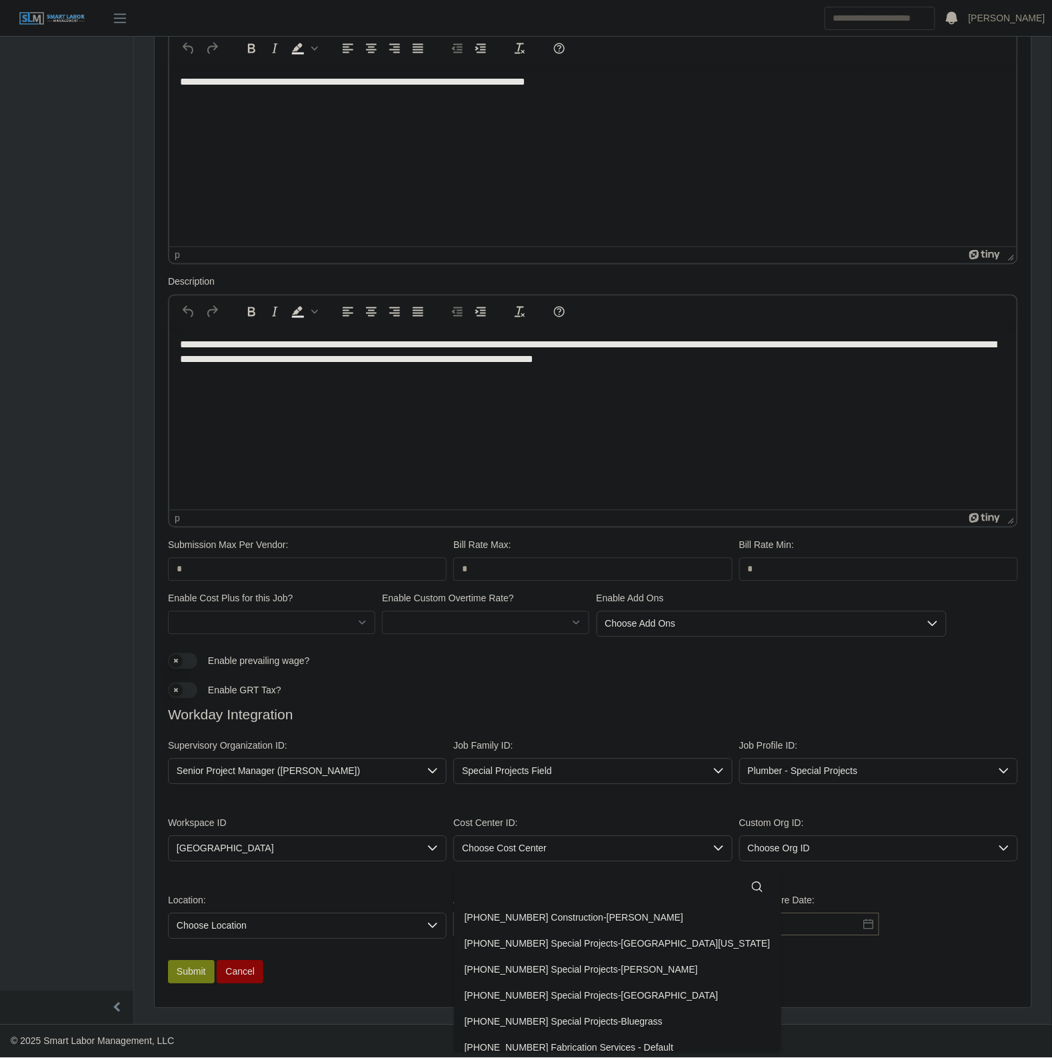
click at [535, 896] on input "text" at bounding box center [618, 887] width 306 height 27
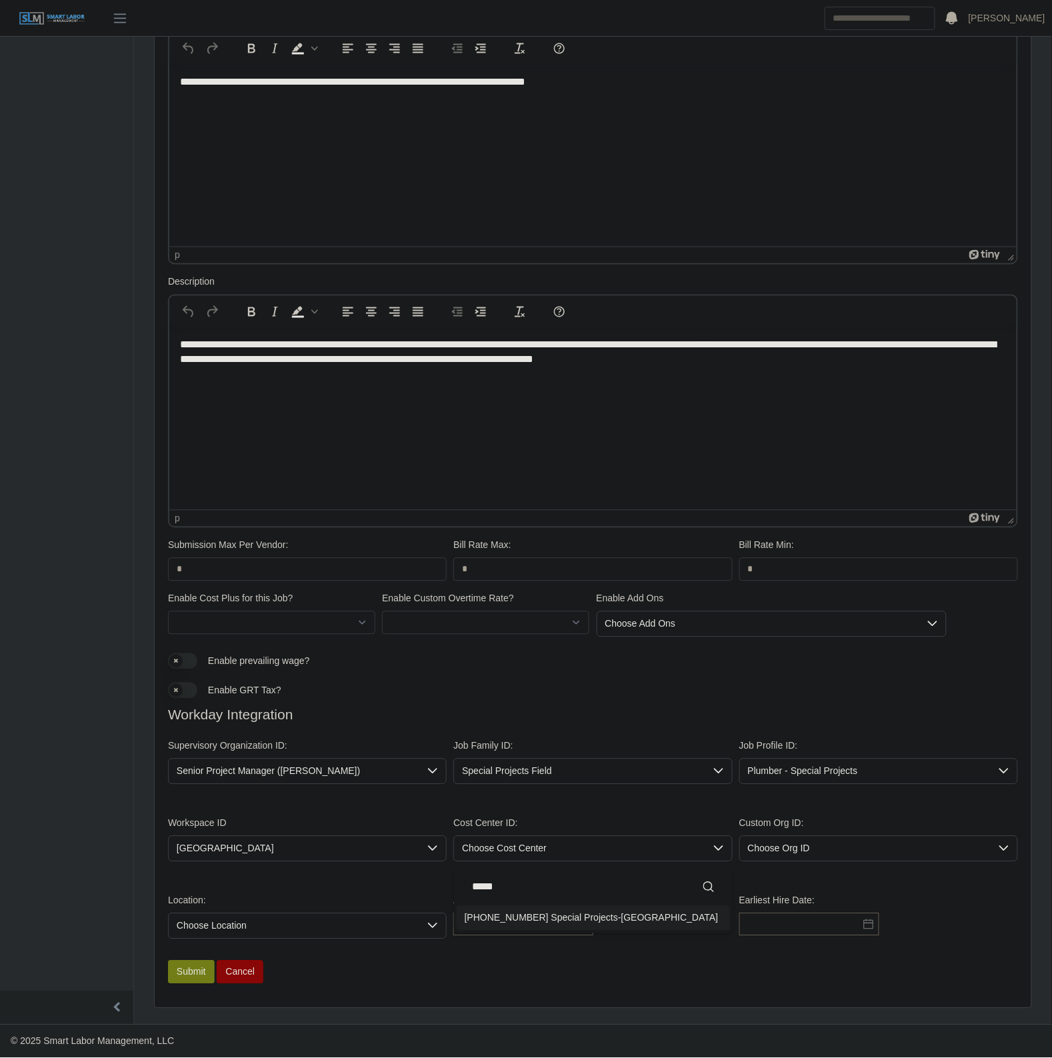
type input "*****"
drag, startPoint x: 531, startPoint y: 911, endPoint x: 465, endPoint y: 947, distance: 74.6
click at [530, 916] on span "01-30-14-00 Special Projects-Chattanooga" at bounding box center [592, 918] width 254 height 14
click at [304, 910] on div "Location: Choose Location" at bounding box center [307, 916] width 285 height 45
click at [290, 917] on span "Choose Location" at bounding box center [294, 926] width 251 height 25
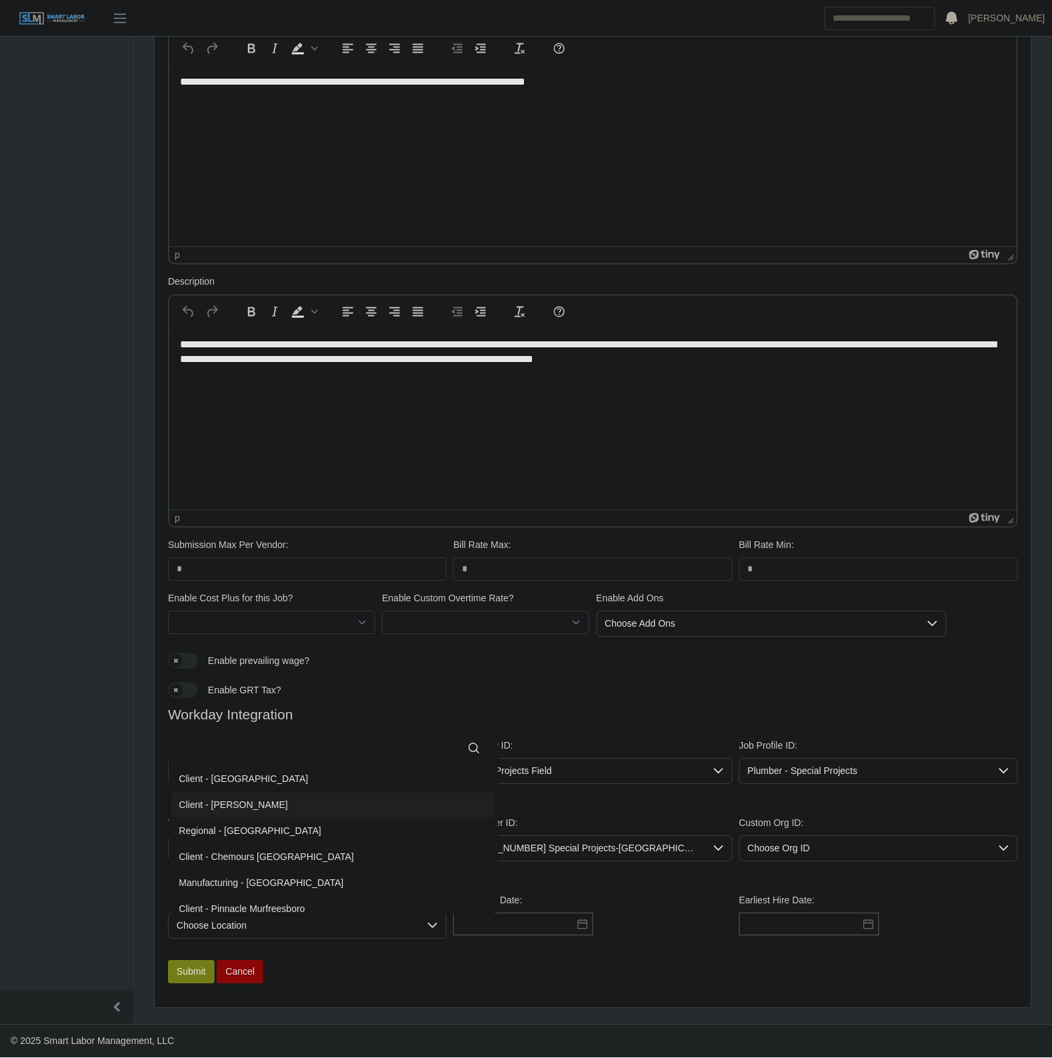
scroll to position [2, 0]
click at [265, 749] on input "text" at bounding box center [333, 748] width 309 height 27
type input "*"
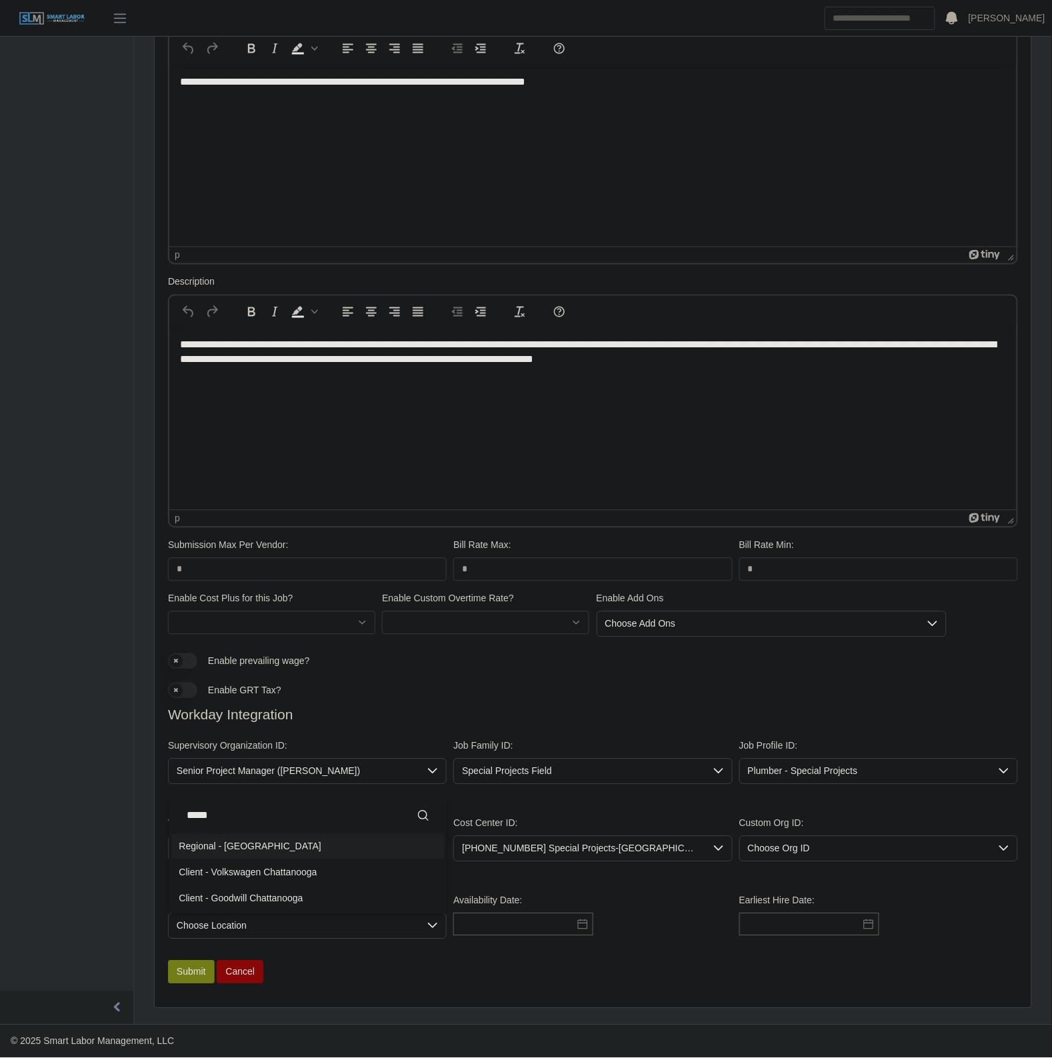
type input "*****"
click at [271, 834] on li "Regional - Chattanooga" at bounding box center [307, 846] width 273 height 25
click at [497, 910] on div "Availability Date:" at bounding box center [592, 916] width 285 height 45
click at [499, 913] on input "text" at bounding box center [523, 924] width 140 height 23
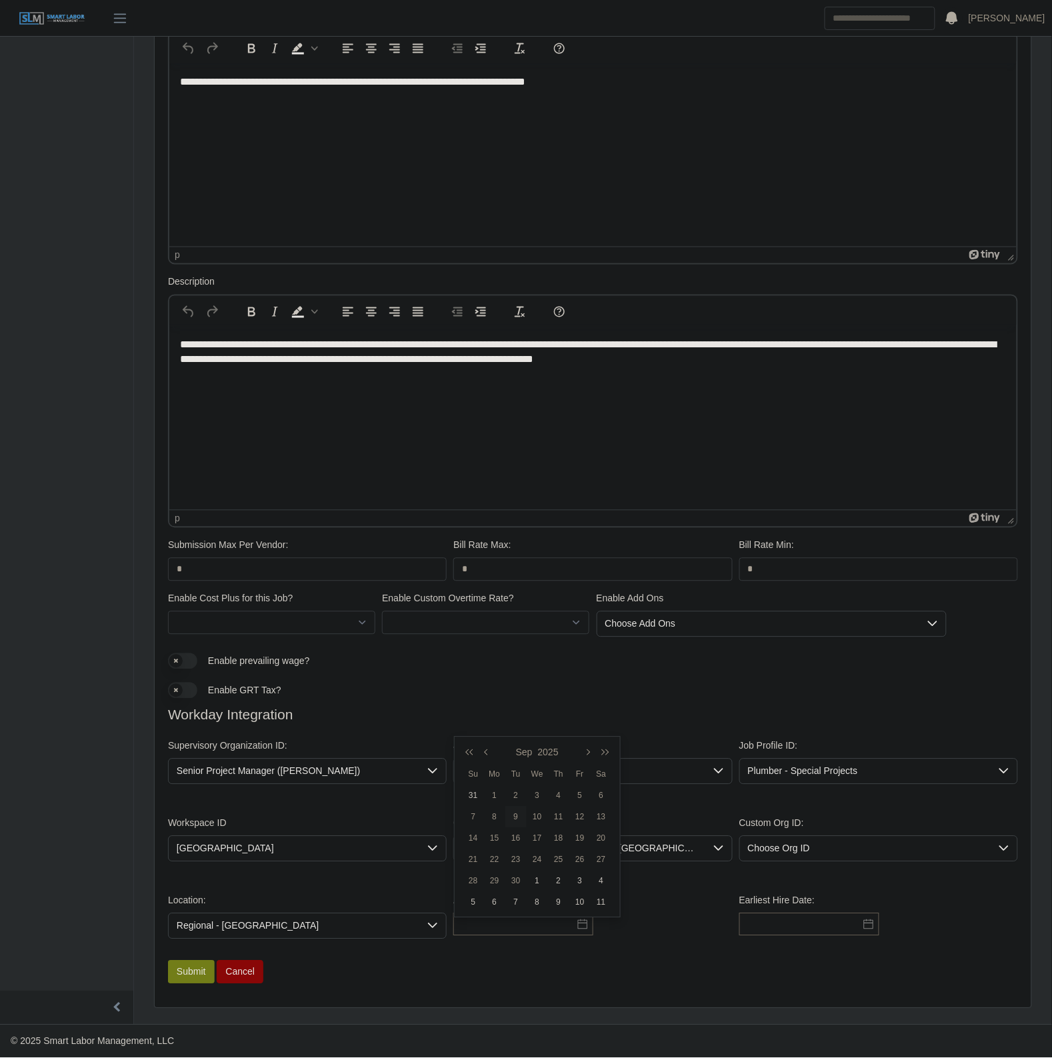
click at [517, 812] on div "9" at bounding box center [515, 817] width 21 height 12
type input "**********"
click at [830, 932] on input "text" at bounding box center [809, 924] width 140 height 23
click at [774, 811] on div "9" at bounding box center [774, 817] width 21 height 12
type input "**********"
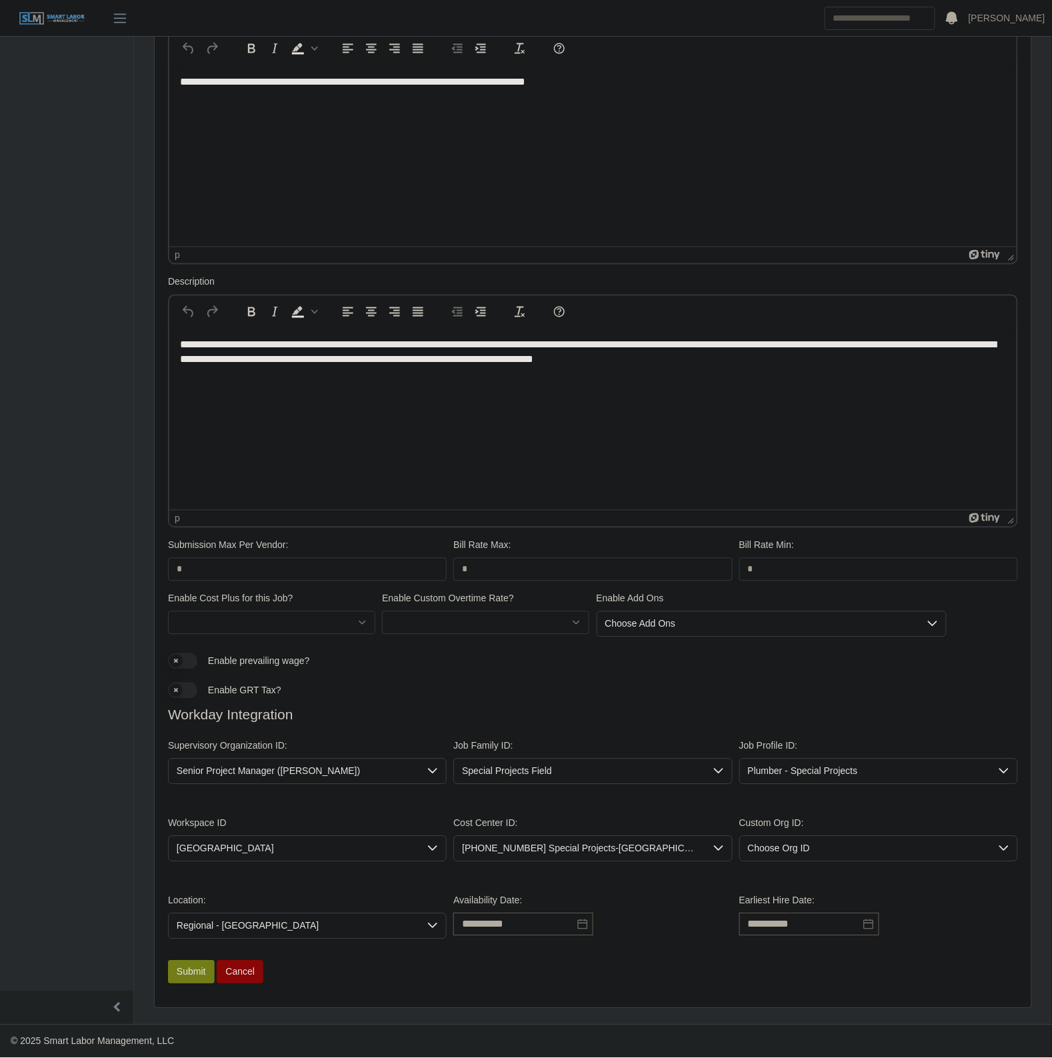
click at [185, 958] on div "**********" at bounding box center [593, 921] width 856 height 77
drag, startPoint x: 185, startPoint y: 968, endPoint x: 182, endPoint y: 984, distance: 15.6
click at [185, 970] on button "Submit" at bounding box center [191, 971] width 47 height 23
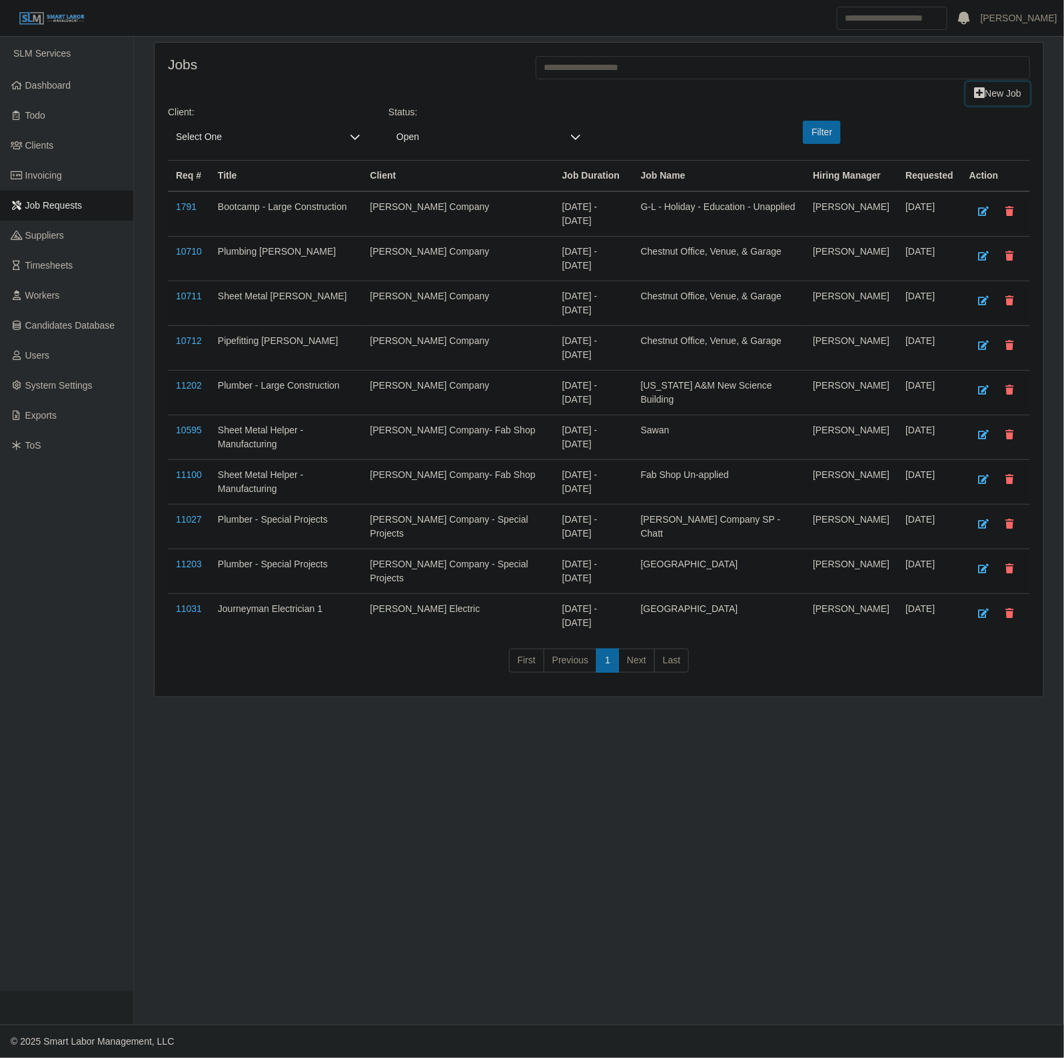
click at [975, 94] on icon at bounding box center [980, 92] width 11 height 9
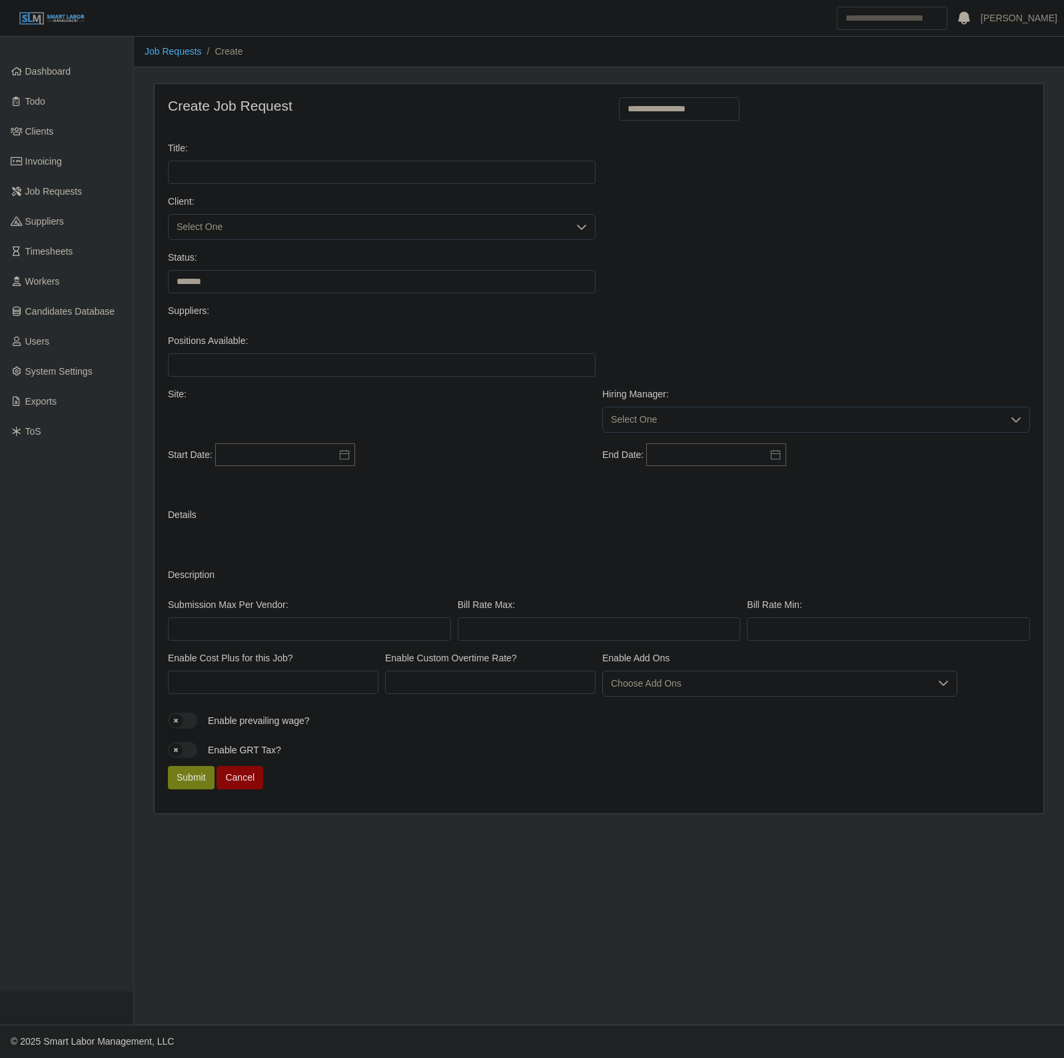
select select
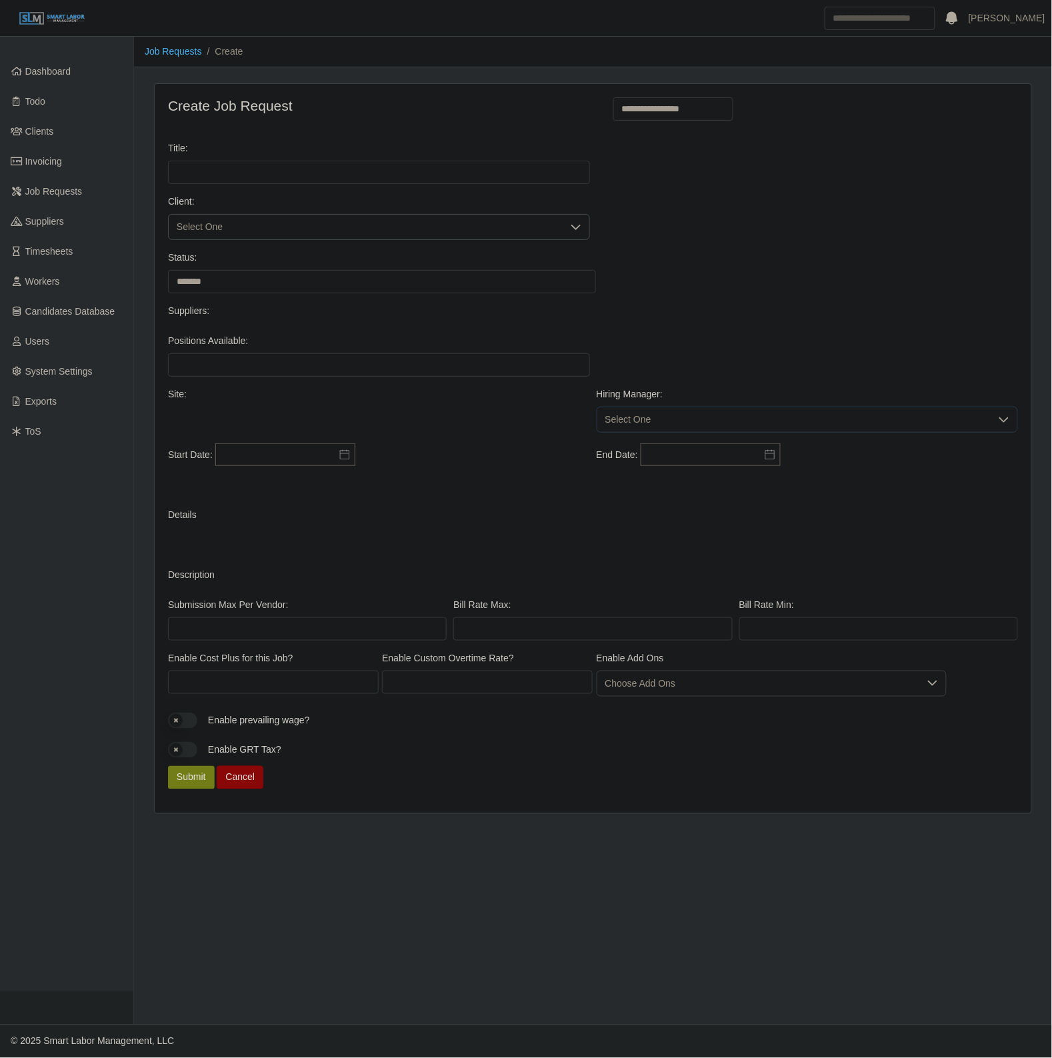
click at [248, 230] on span "Select One" at bounding box center [366, 227] width 394 height 25
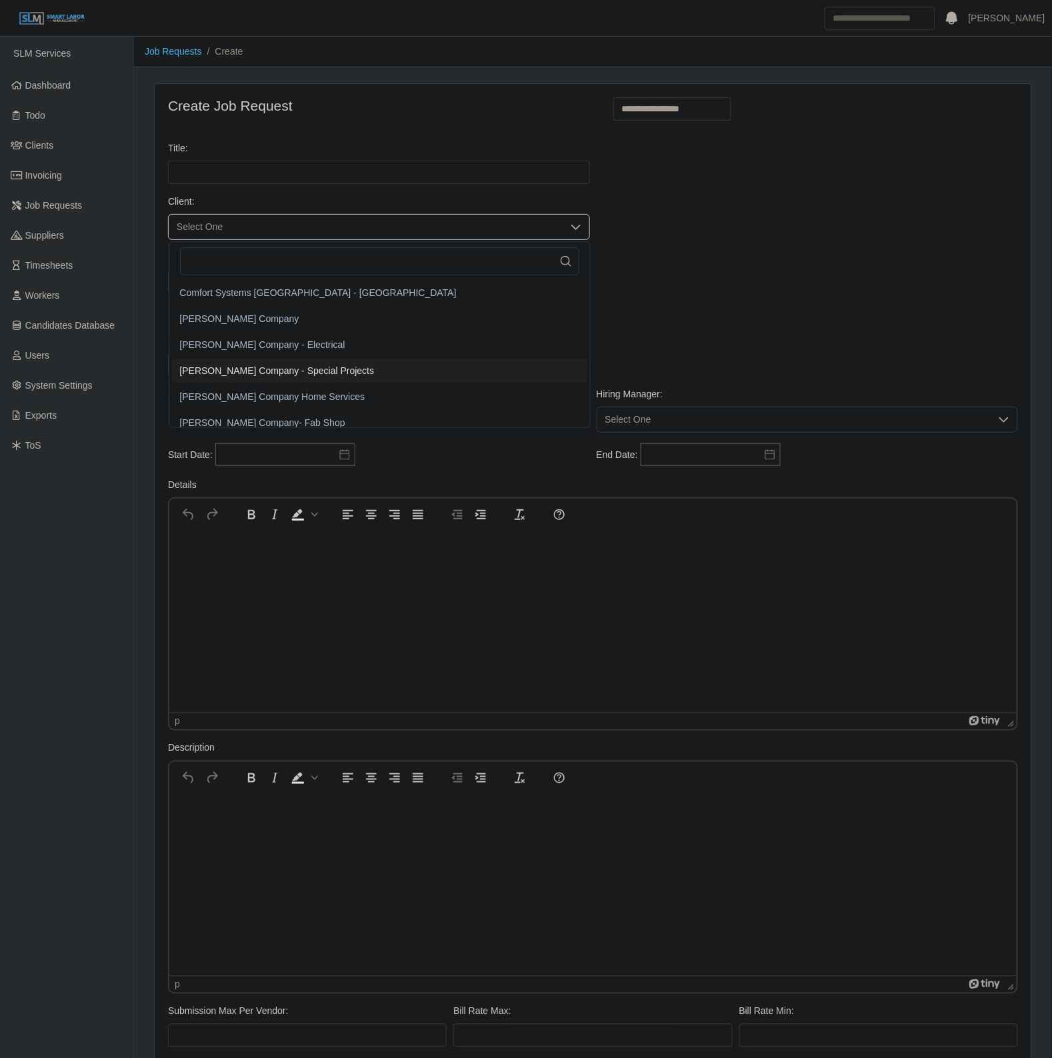
drag, startPoint x: 239, startPoint y: 372, endPoint x: 309, endPoint y: 364, distance: 70.4
click at [240, 372] on span "[PERSON_NAME] Company - Special Projects" at bounding box center [277, 371] width 195 height 14
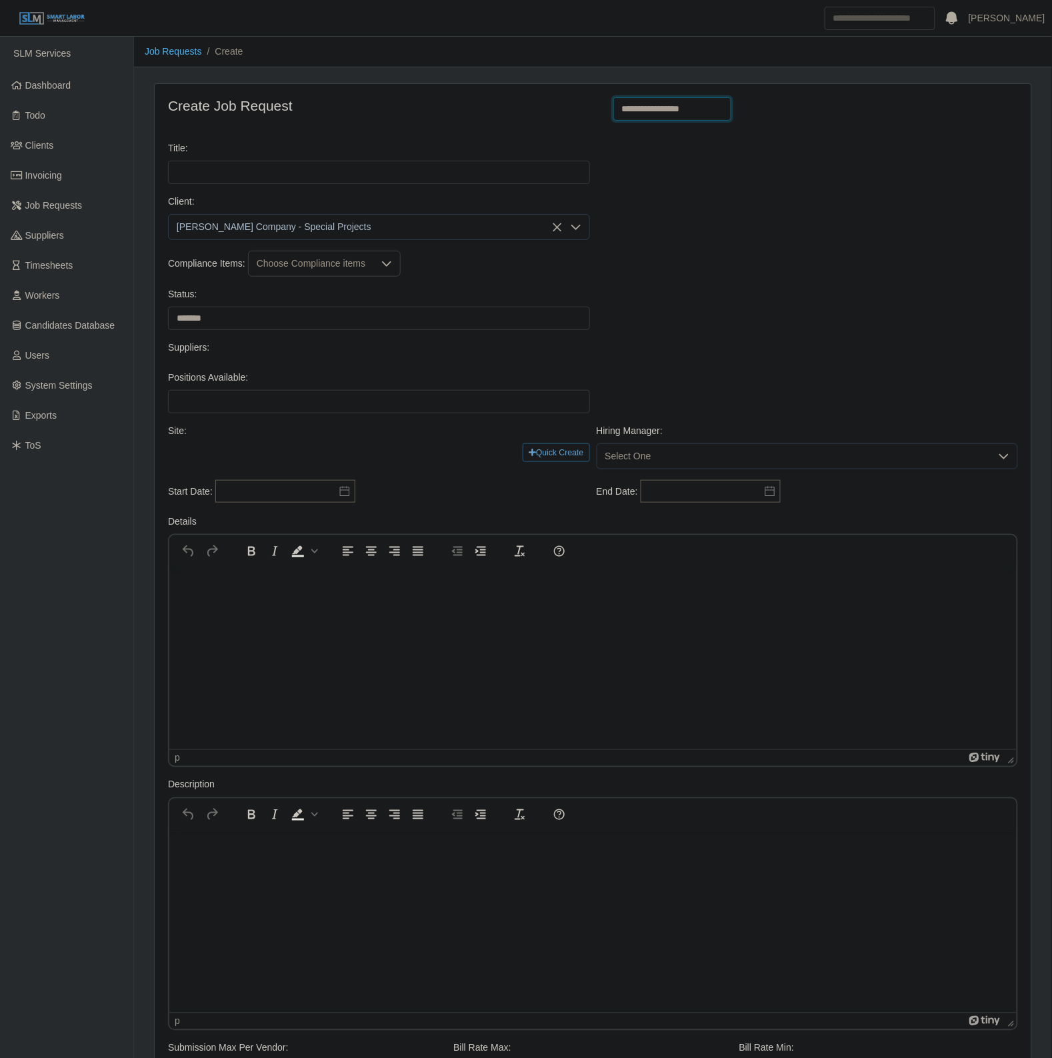
click at [701, 115] on select "**********" at bounding box center [672, 108] width 119 height 23
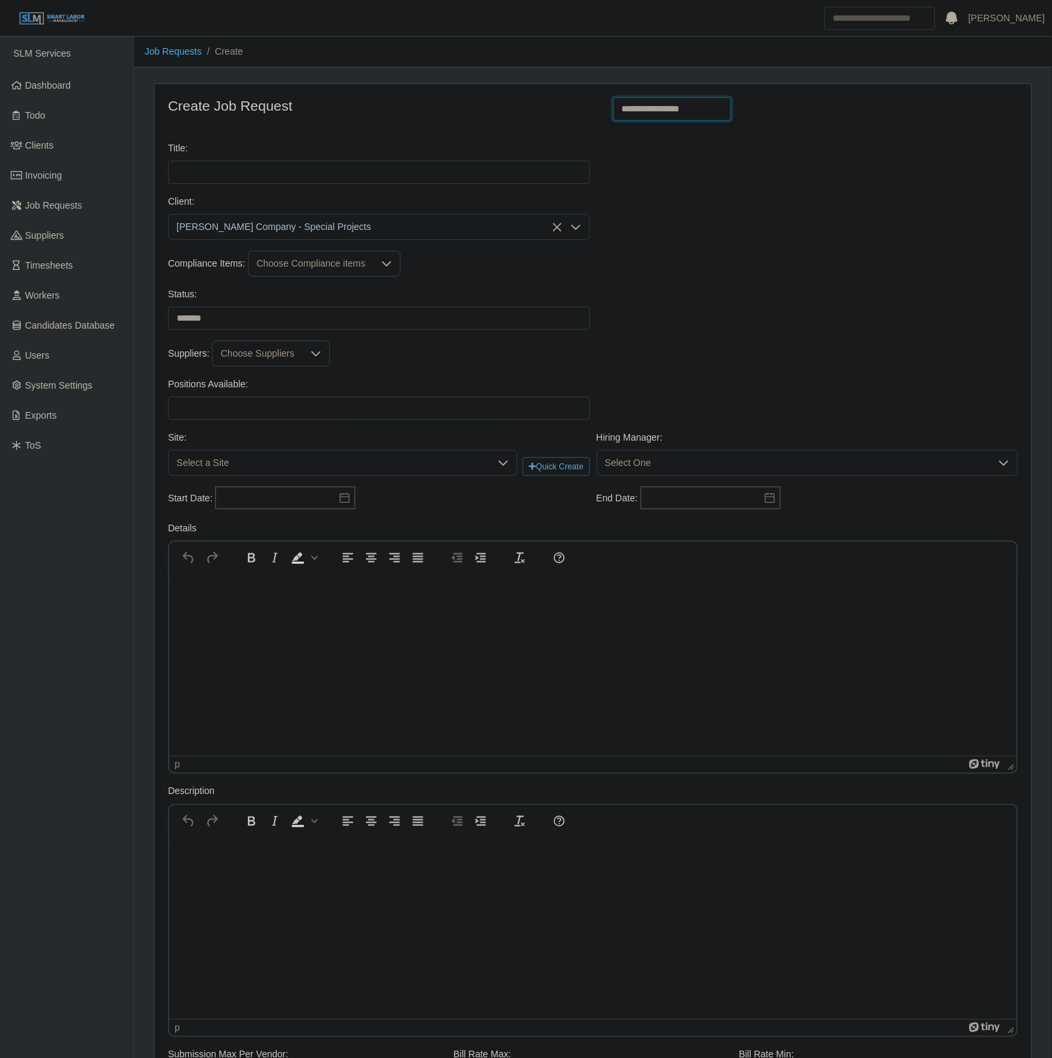
select select "**********"
click at [613, 97] on select "**********" at bounding box center [672, 108] width 119 height 23
type input "**********"
type input "*"
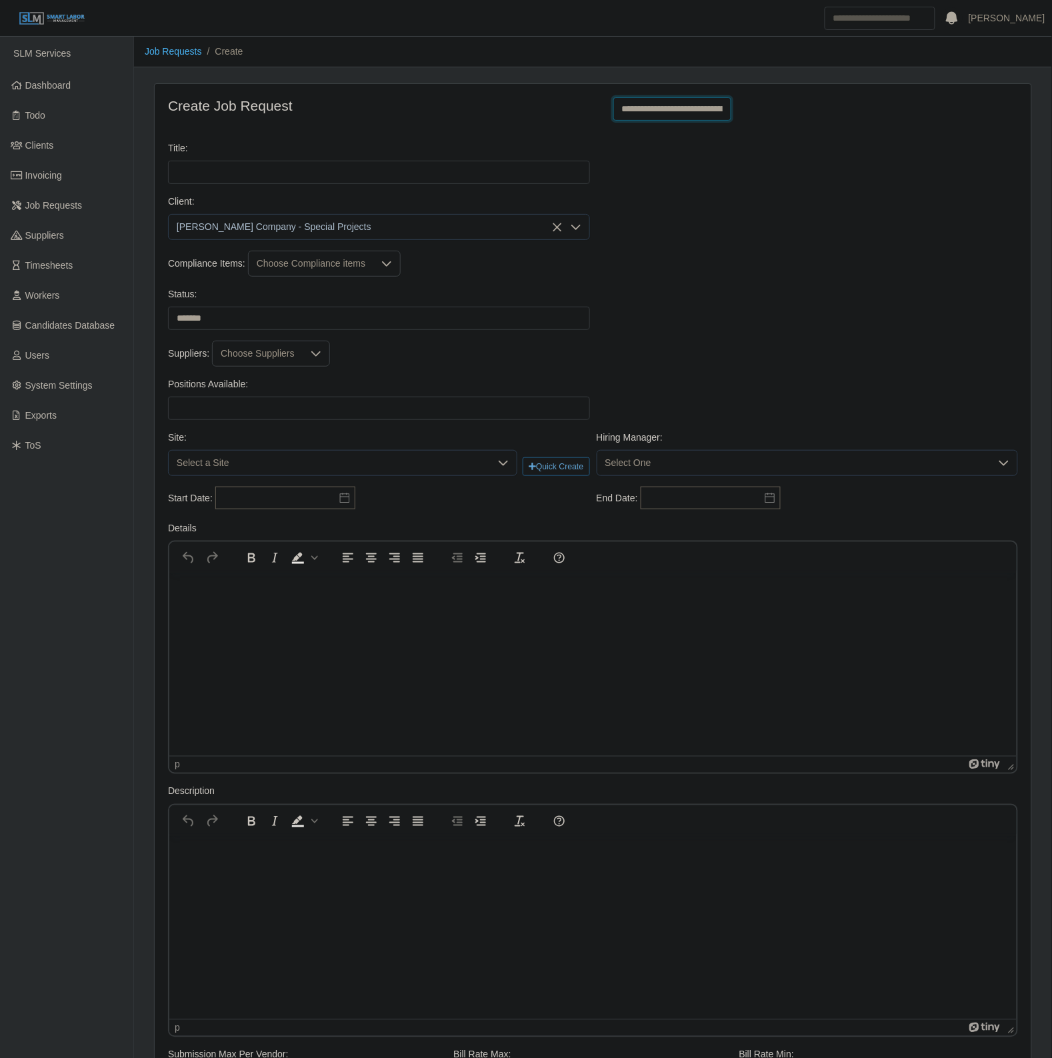
type input "*"
click at [195, 309] on select "******* ****" at bounding box center [379, 318] width 422 height 23
select select "****"
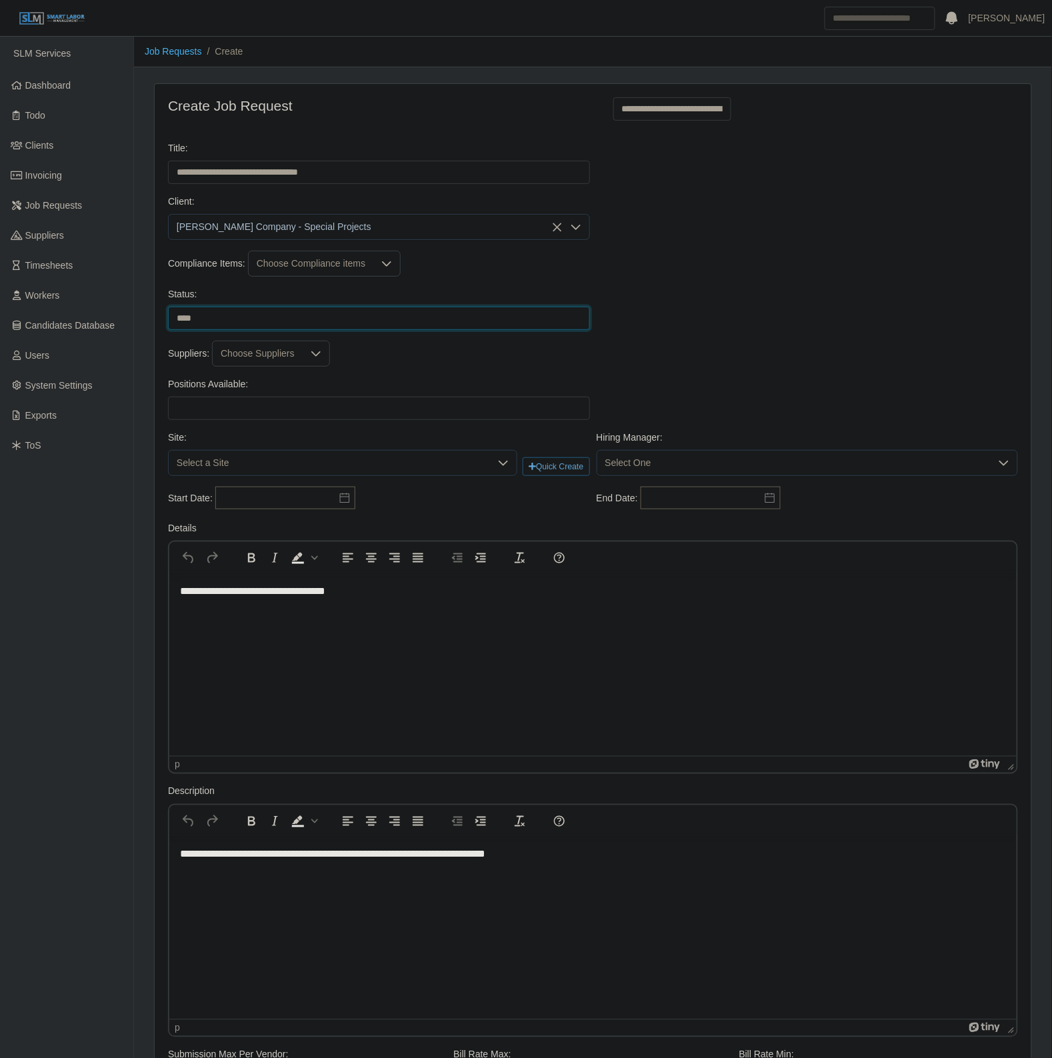
click at [168, 307] on select "******* ****" at bounding box center [379, 318] width 422 height 23
click at [221, 385] on label "Positions Available:" at bounding box center [208, 384] width 80 height 14
click at [221, 397] on input "Positions Available:" at bounding box center [379, 408] width 422 height 23
click at [218, 394] on div "Positions Available: Please provide a valid position available number." at bounding box center [379, 398] width 429 height 43
click at [292, 408] on input "Positions Available:" at bounding box center [379, 408] width 422 height 23
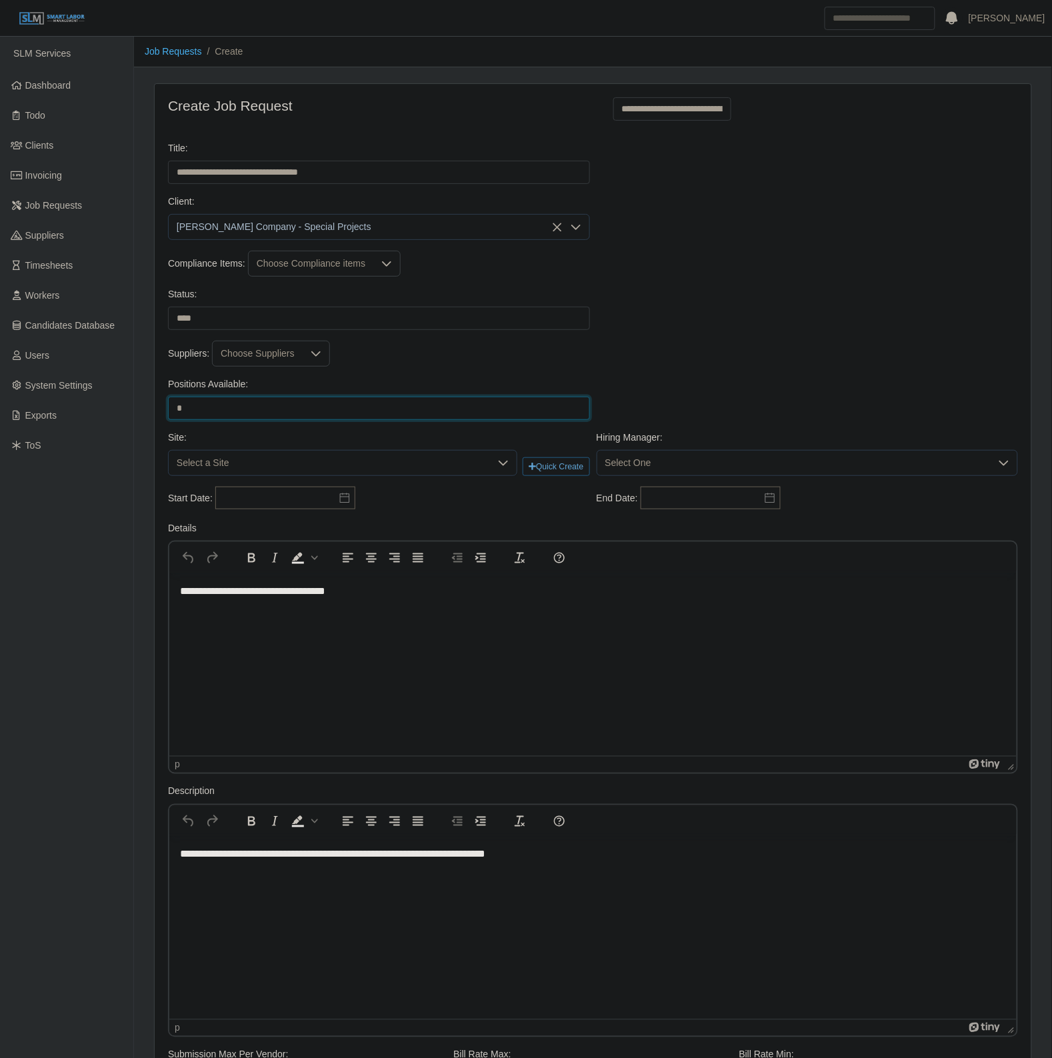
type input "*"
drag, startPoint x: 695, startPoint y: 334, endPoint x: 367, endPoint y: 467, distance: 354.4
click at [687, 350] on div "**********" at bounding box center [593, 800] width 876 height 1433
click at [291, 476] on div "Select a Site" at bounding box center [342, 463] width 349 height 26
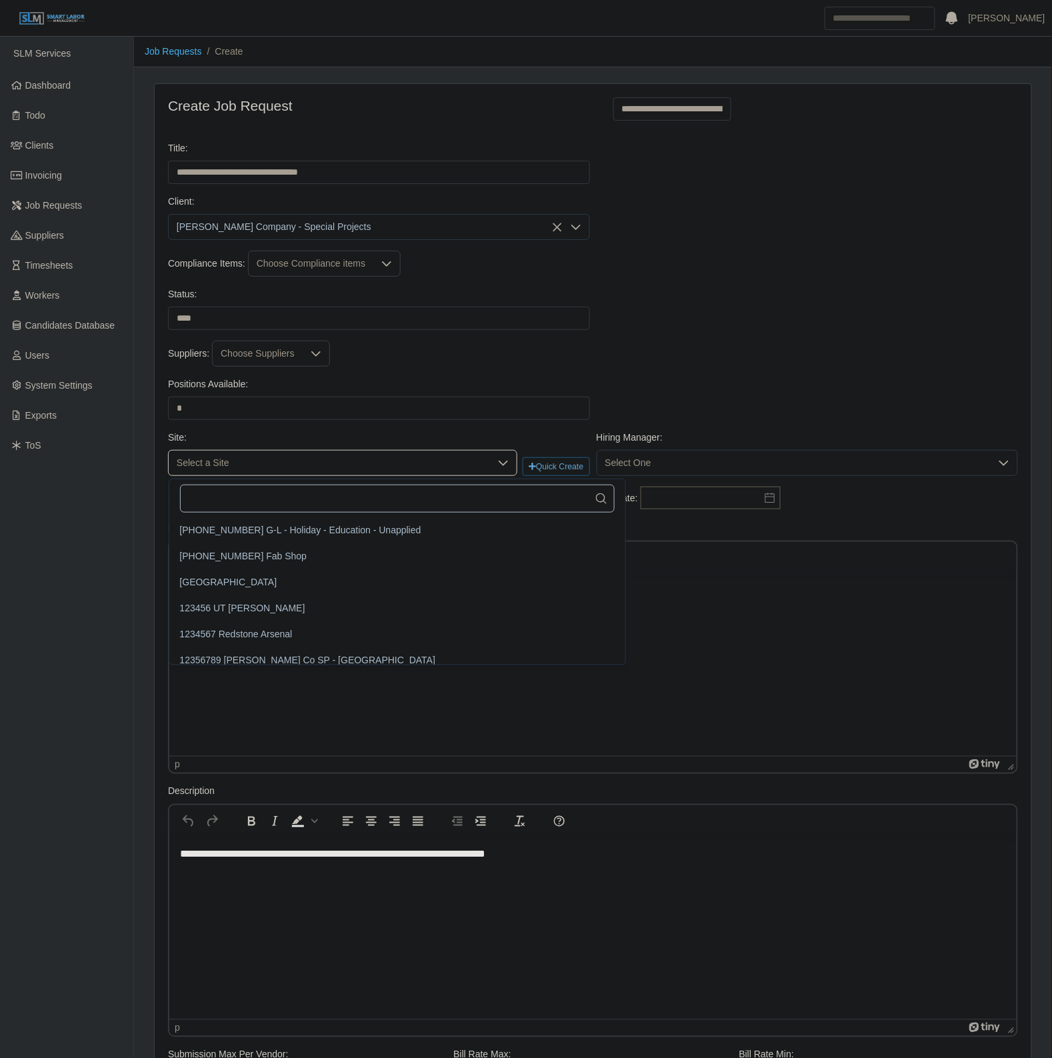
click at [241, 495] on input "text" at bounding box center [397, 499] width 435 height 28
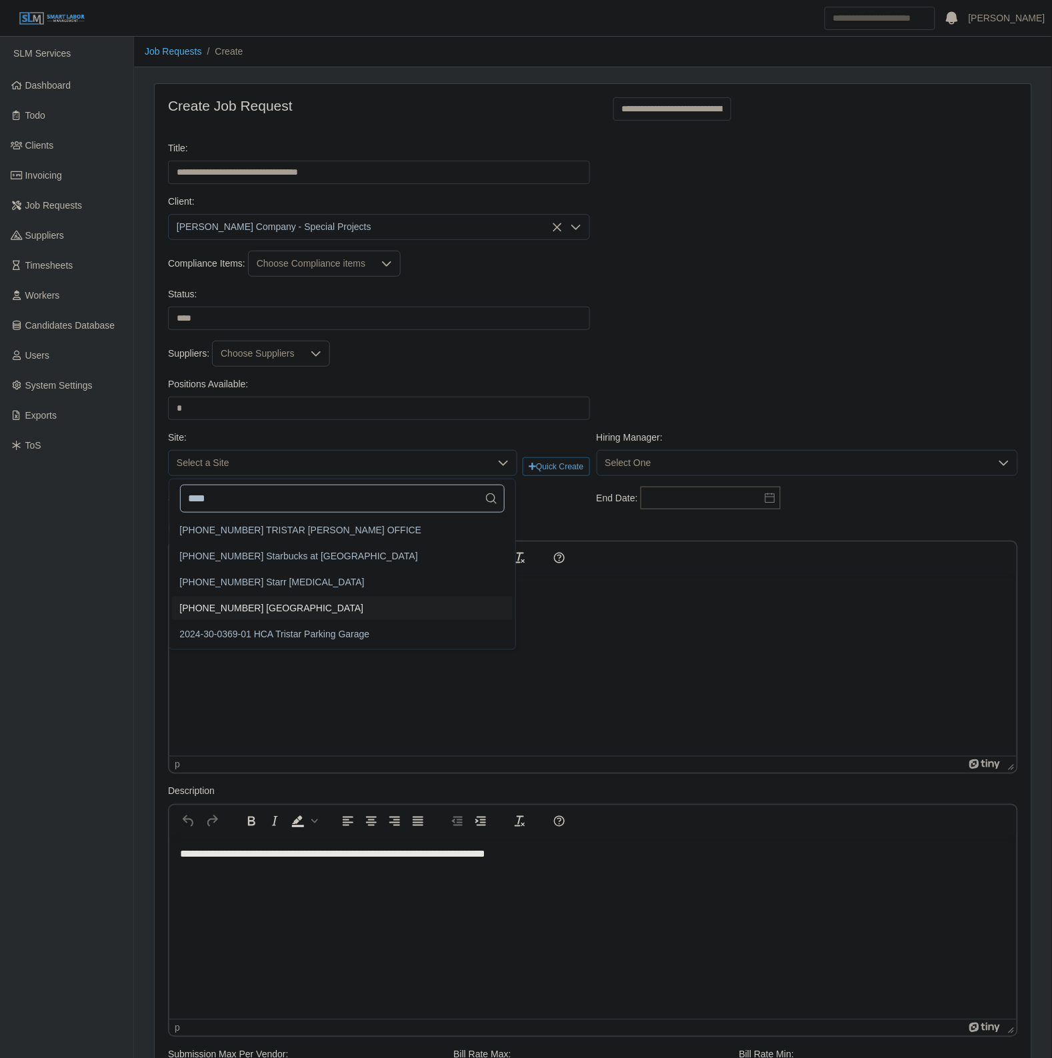
type input "****"
click at [354, 614] on span "2024-14-0787 Starr Regional Memorial Hospital" at bounding box center [272, 608] width 184 height 14
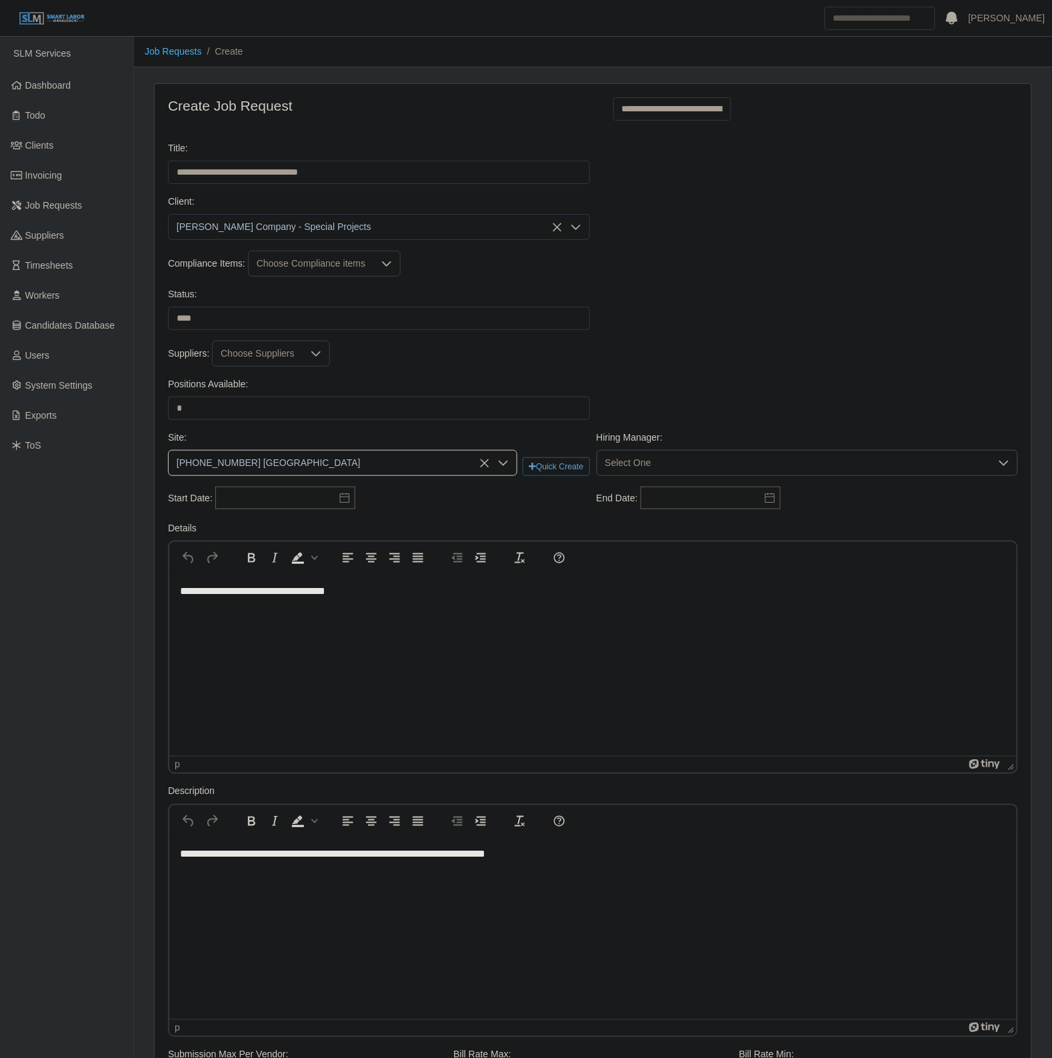
click at [655, 467] on span "Select One" at bounding box center [794, 463] width 394 height 25
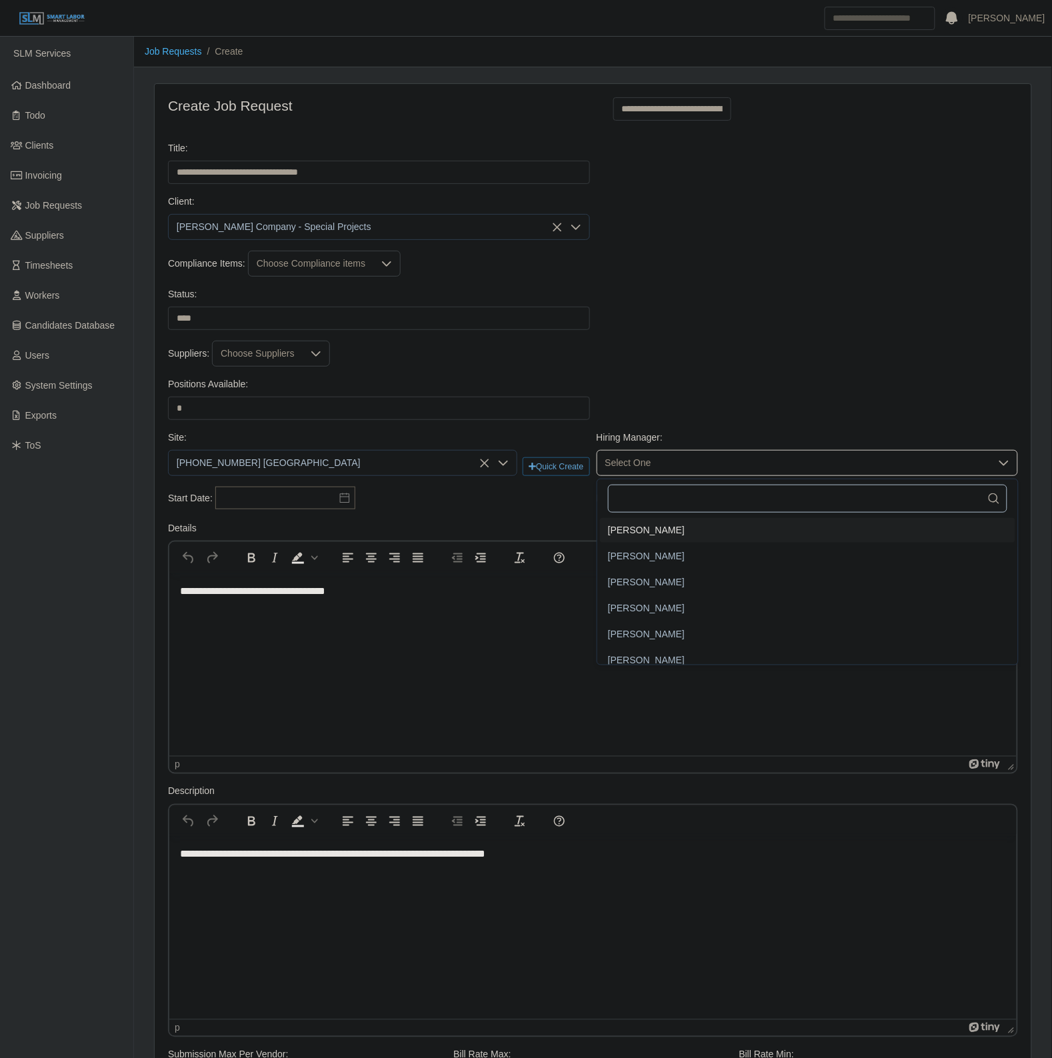
click at [664, 505] on input "text" at bounding box center [807, 499] width 399 height 28
type input "*****"
click at [659, 533] on li "Robert Deck" at bounding box center [807, 530] width 415 height 25
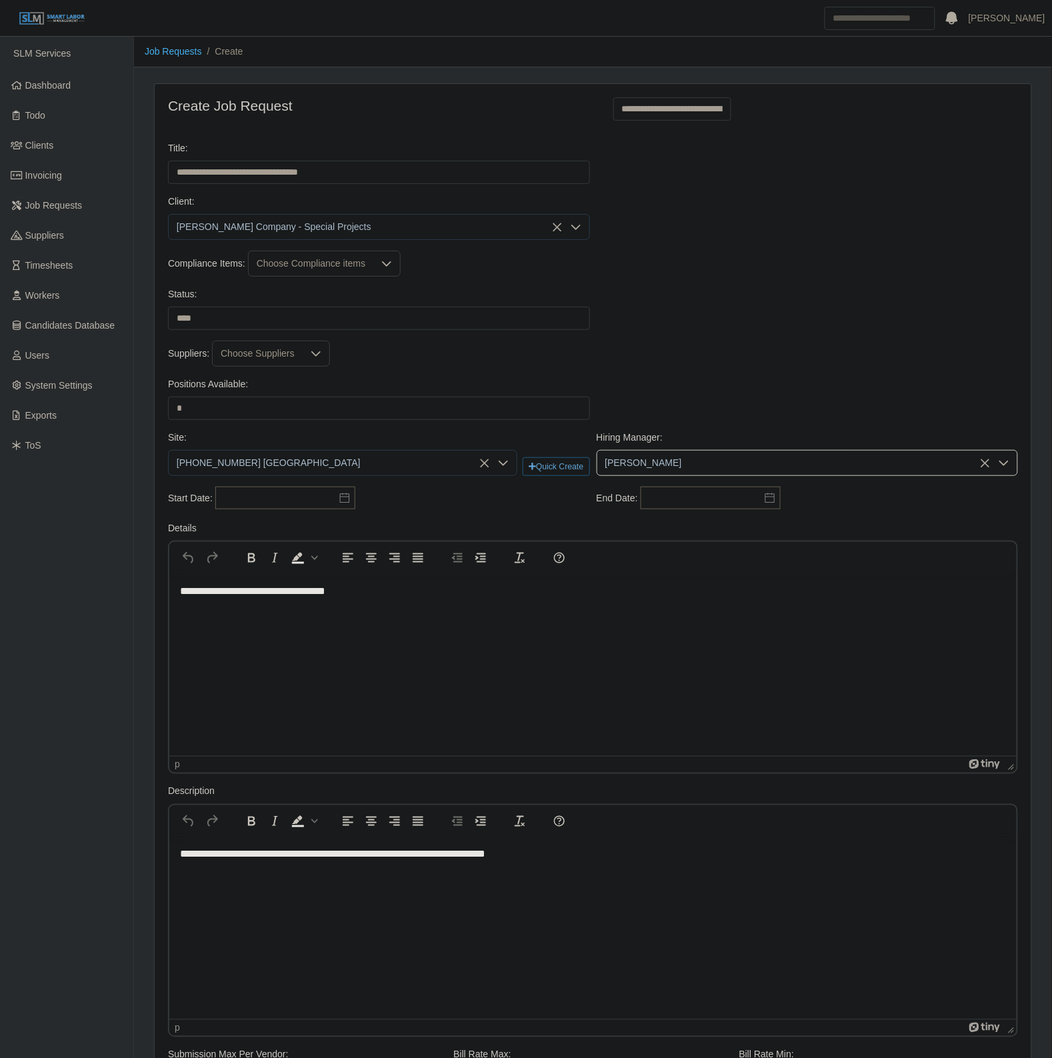
click at [257, 485] on div "Site: 2024-14-0787 Starr Regional Memorial Hospital Quick Create Hiring Manager…" at bounding box center [593, 459] width 856 height 56
click at [255, 499] on input "text" at bounding box center [285, 498] width 140 height 23
click at [254, 597] on div "8" at bounding box center [254, 592] width 21 height 12
click at [497, 515] on div "**********" at bounding box center [593, 504] width 856 height 35
click at [695, 497] on input "text" at bounding box center [711, 498] width 140 height 23
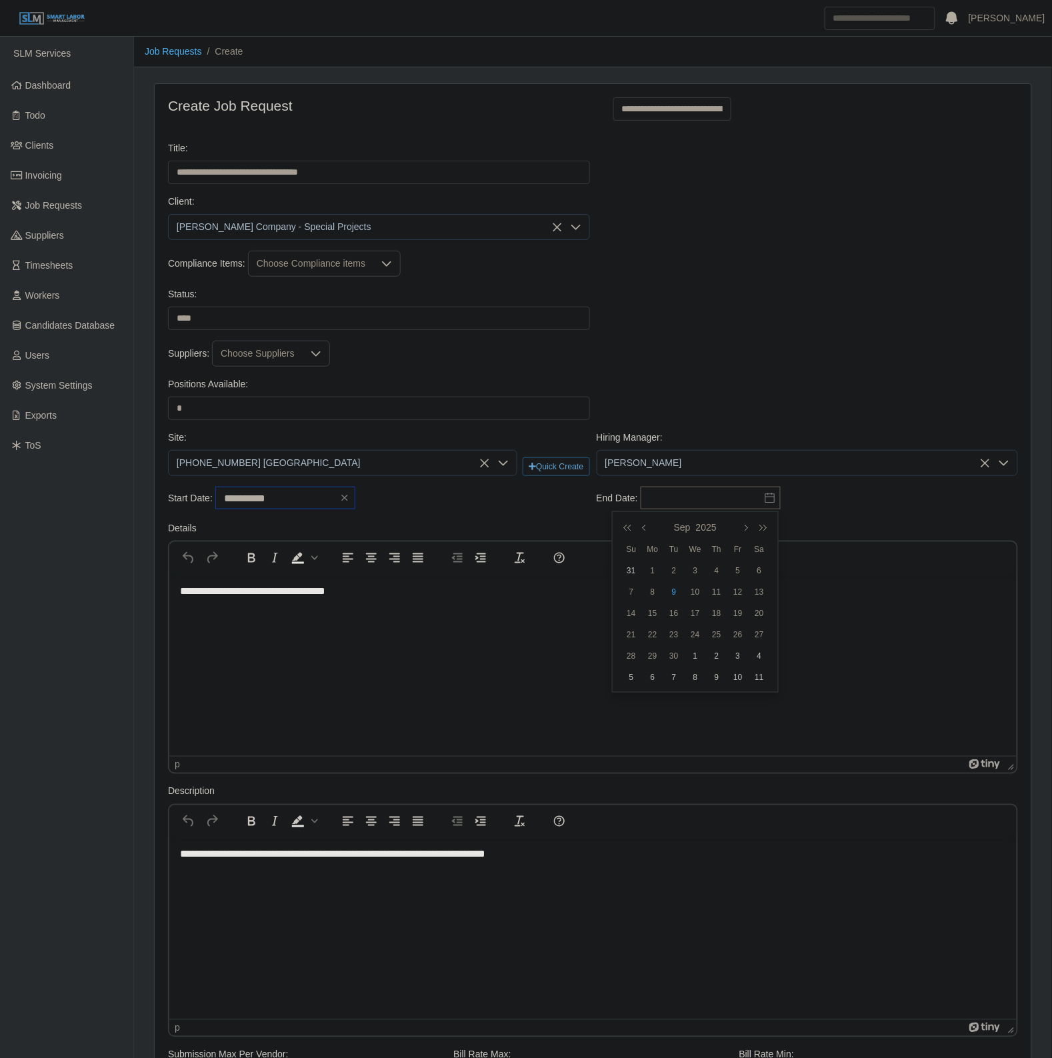
click at [284, 500] on input "**********" at bounding box center [285, 498] width 140 height 23
drag, startPoint x: 277, startPoint y: 592, endPoint x: 210, endPoint y: 6, distance: 589.7
click at [277, 592] on div "9" at bounding box center [275, 592] width 21 height 12
click at [293, 498] on input "**********" at bounding box center [285, 498] width 140 height 23
click at [303, 587] on div "10" at bounding box center [297, 592] width 21 height 12
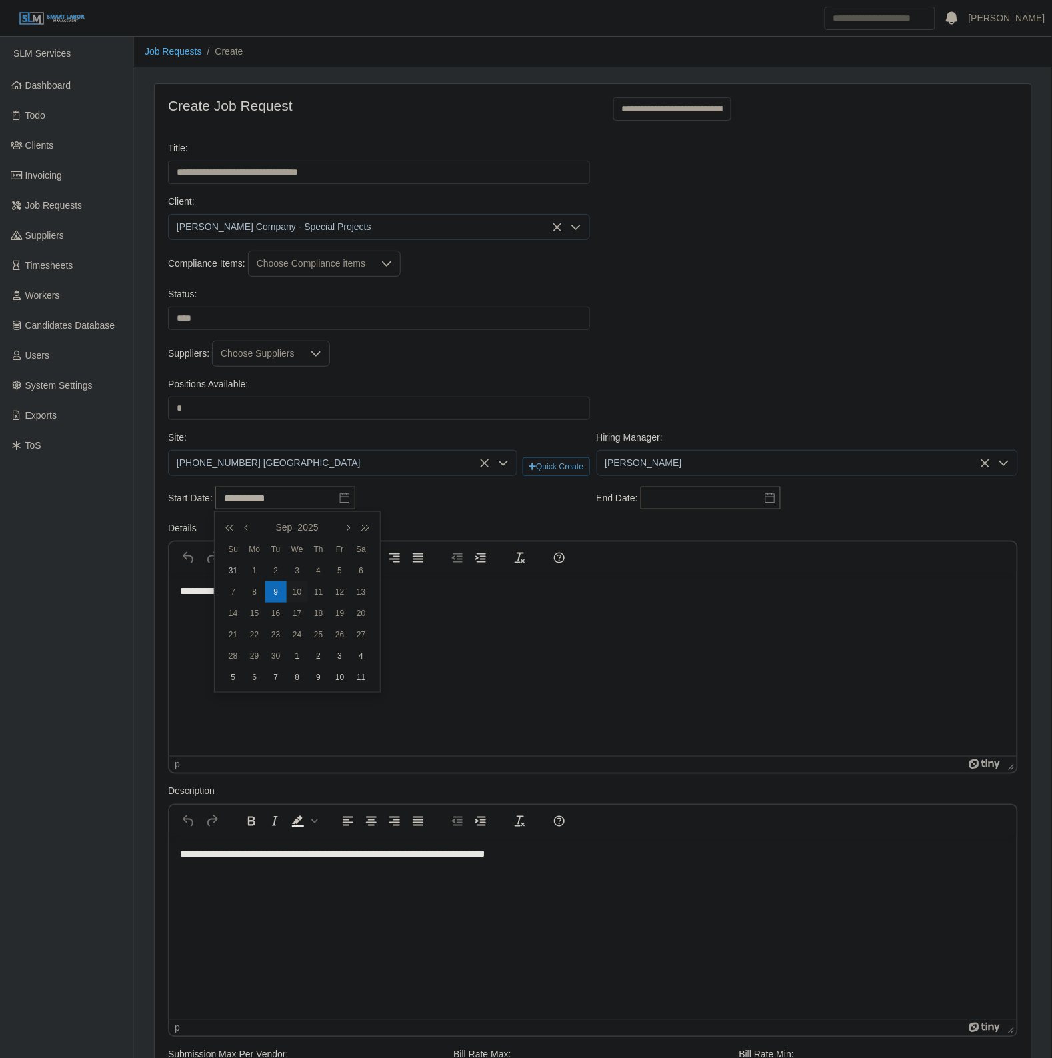
type input "**********"
click at [800, 475] on span "Robert Deck" at bounding box center [794, 463] width 394 height 25
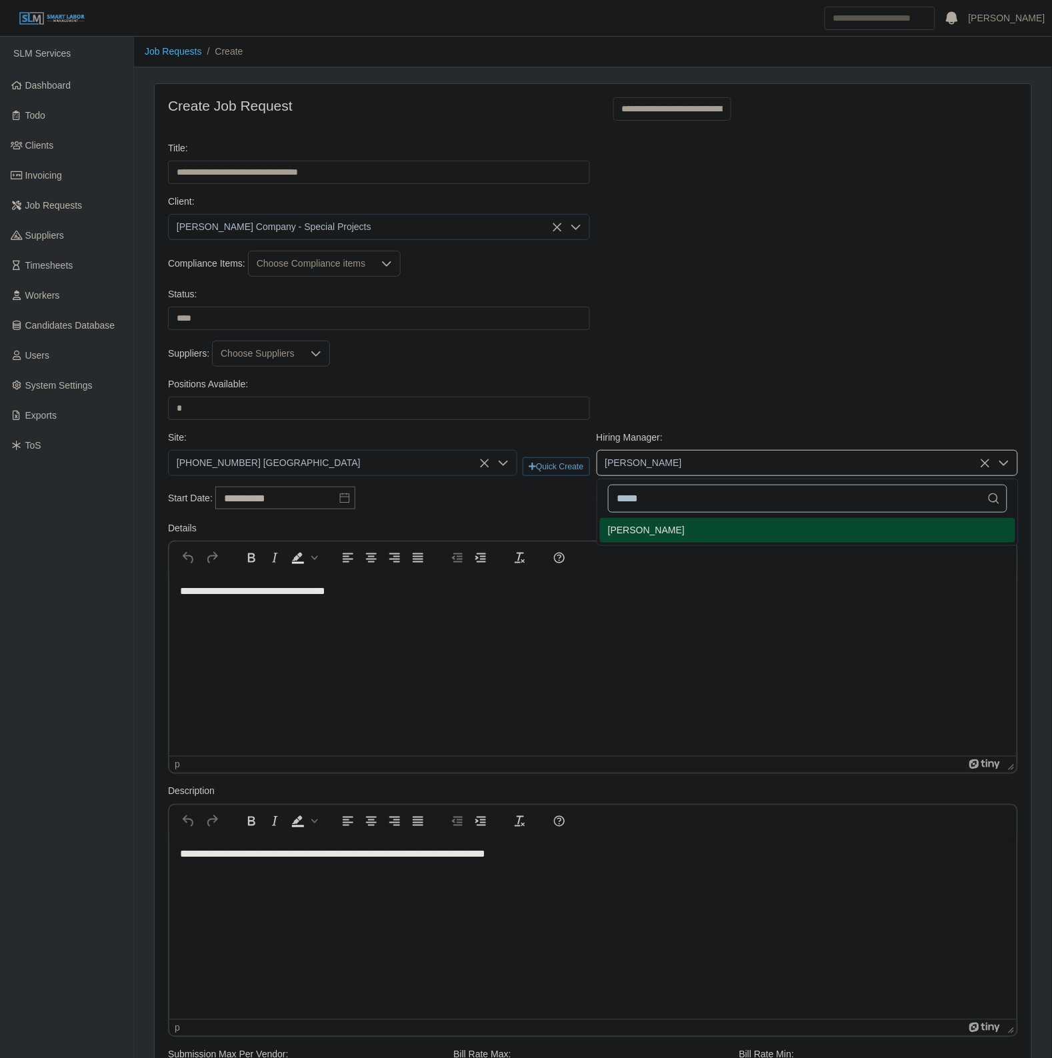
click at [687, 504] on input "*****" at bounding box center [807, 499] width 399 height 28
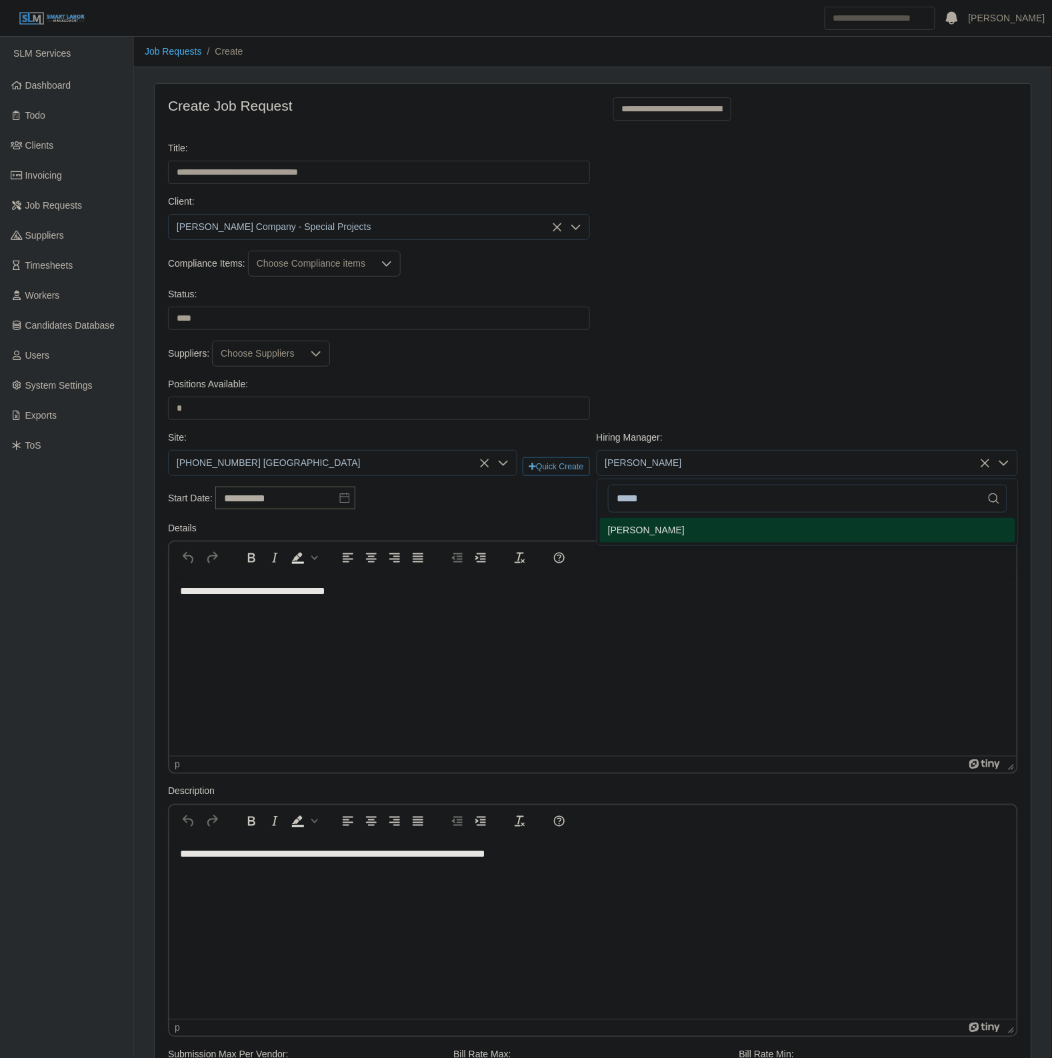
click at [757, 372] on div "Suppliers: Choose Suppliers" at bounding box center [593, 359] width 856 height 37
click at [512, 502] on div "**********" at bounding box center [379, 499] width 429 height 24
click at [749, 489] on input "text" at bounding box center [711, 498] width 140 height 23
click at [760, 524] on icon "button" at bounding box center [760, 527] width 13 height 11
drag, startPoint x: 717, startPoint y: 585, endPoint x: 505, endPoint y: 527, distance: 219.7
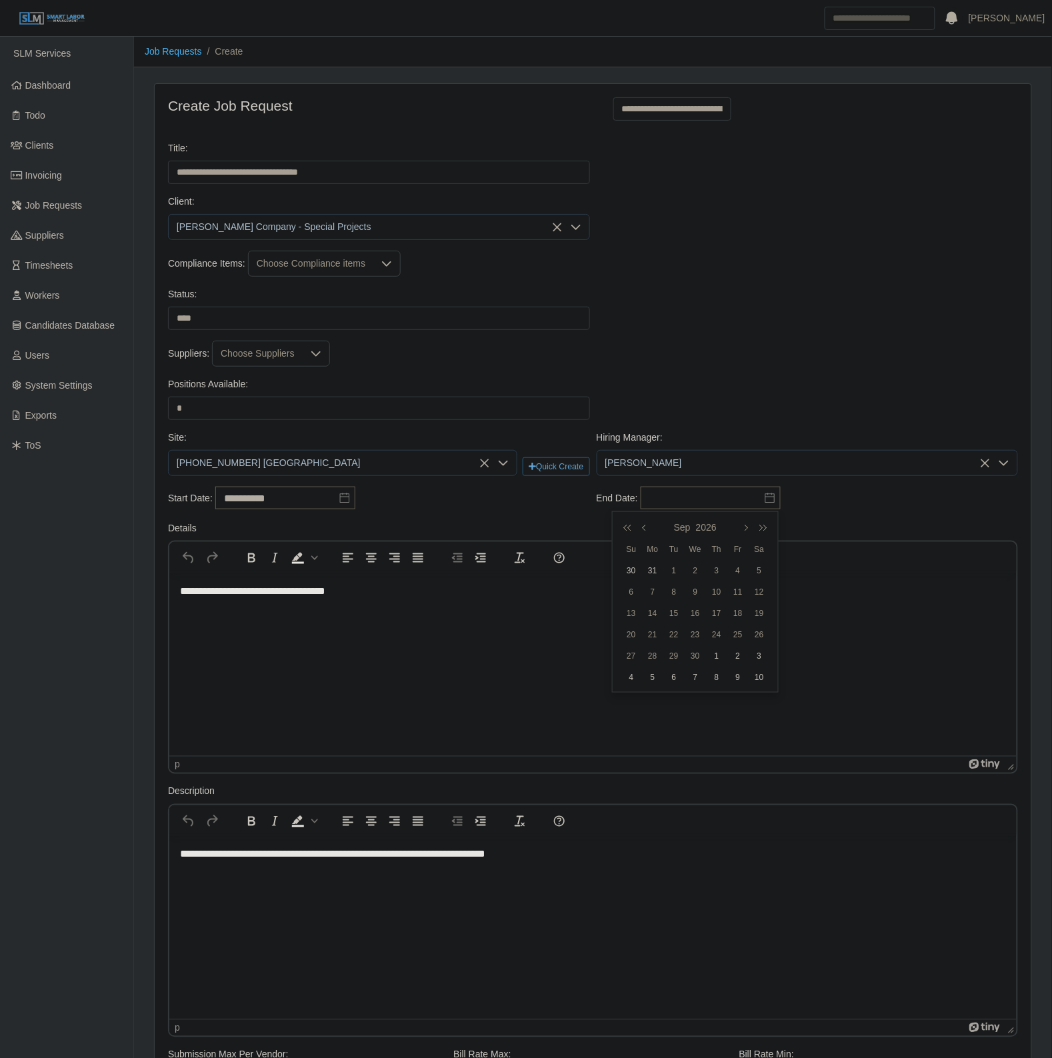
click at [713, 585] on td "10" at bounding box center [716, 591] width 21 height 21
type input "**********"
click at [471, 521] on div "**********" at bounding box center [593, 504] width 856 height 35
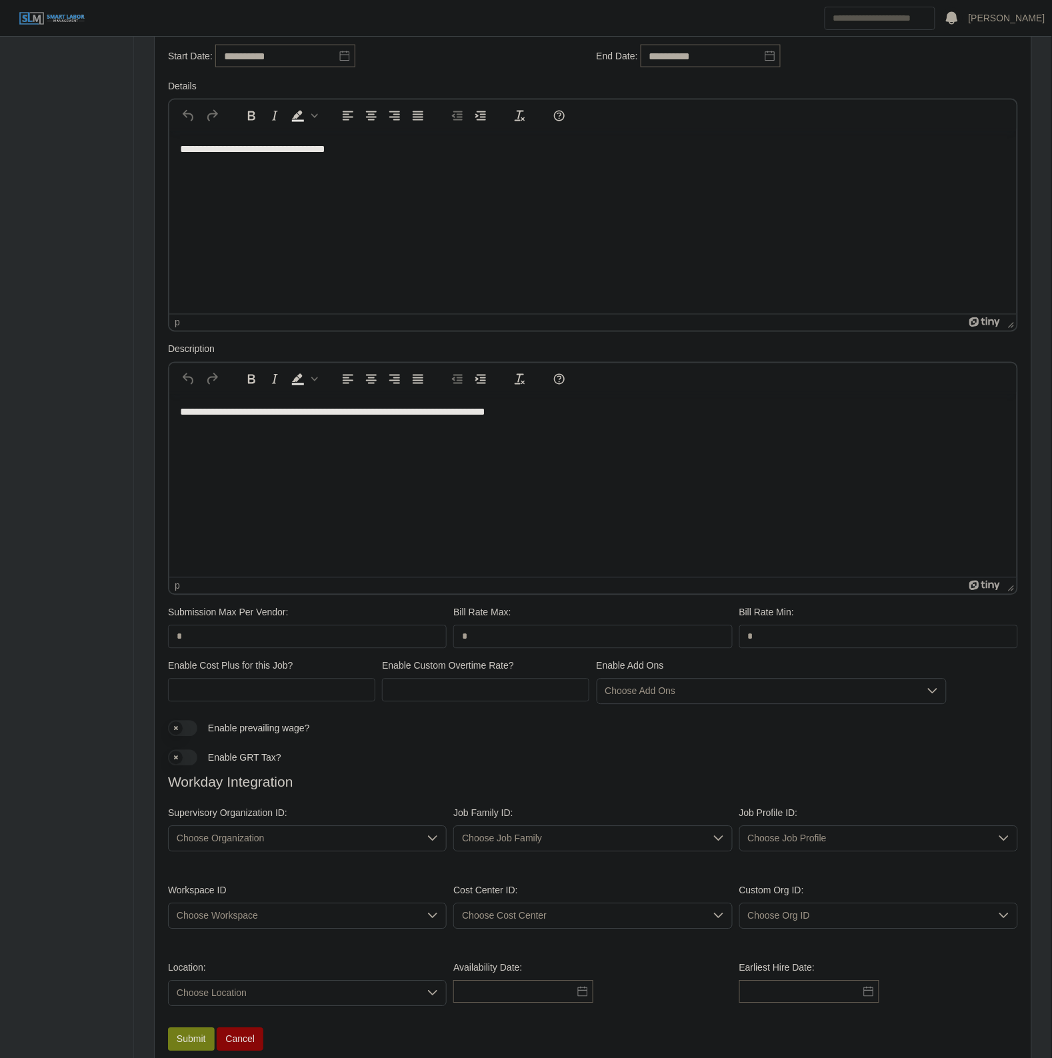
scroll to position [512, 0]
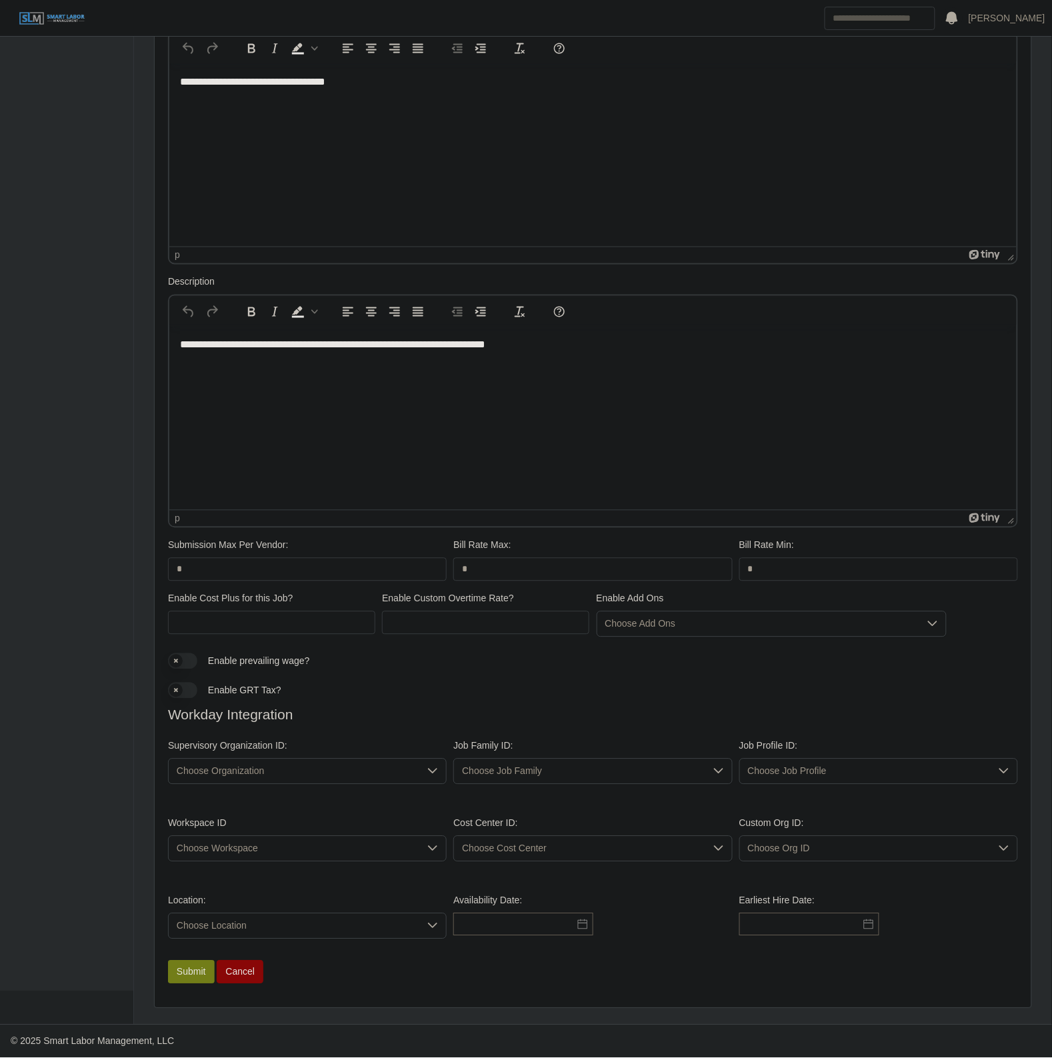
drag, startPoint x: 303, startPoint y: 768, endPoint x: 275, endPoint y: 777, distance: 29.5
click at [302, 768] on span "Choose Organization" at bounding box center [294, 771] width 251 height 25
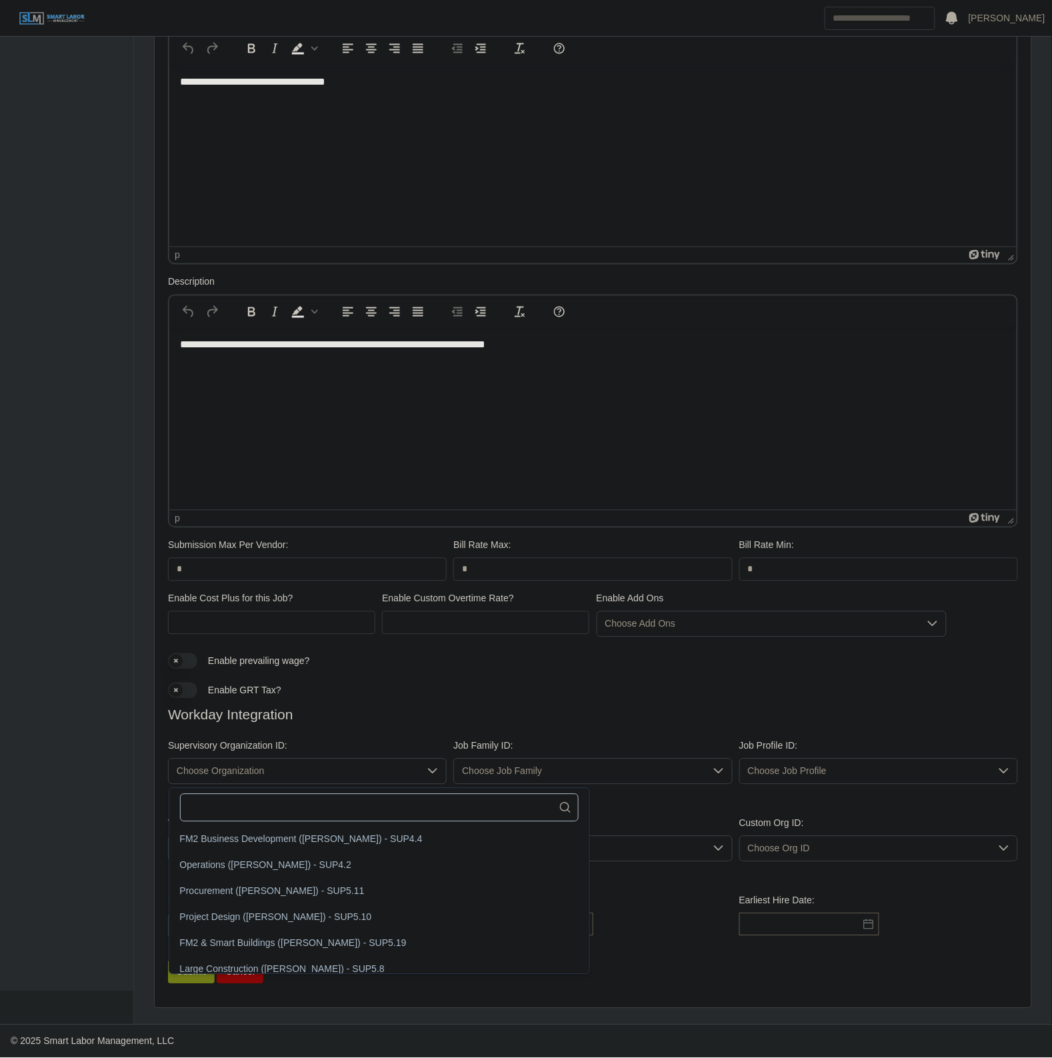
click at [233, 801] on input "text" at bounding box center [379, 808] width 399 height 28
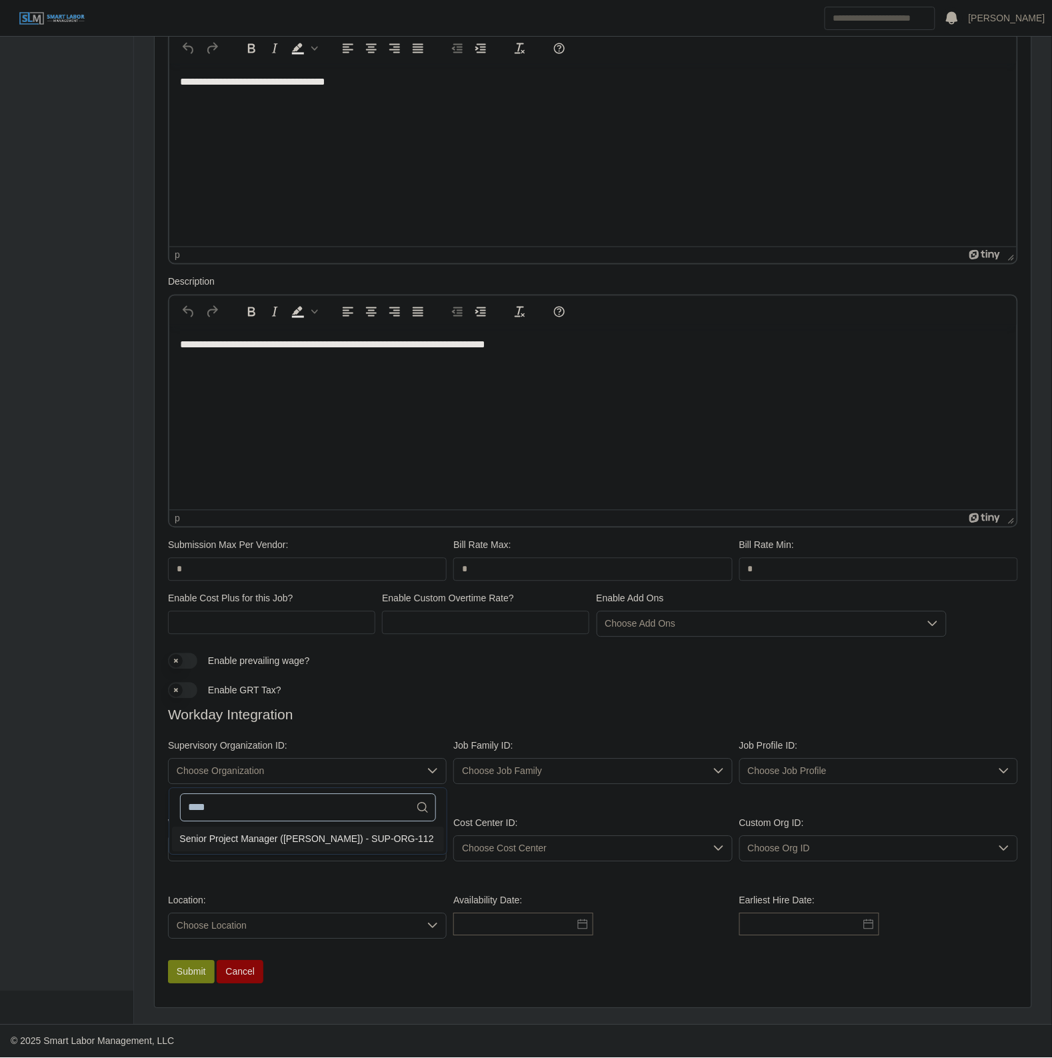
type input "****"
drag, startPoint x: 295, startPoint y: 833, endPoint x: 307, endPoint y: 833, distance: 11.3
click at [297, 833] on div "Senior Project Manager (Robert Deck) - SUP-ORG-112" at bounding box center [307, 839] width 254 height 14
click at [499, 771] on span "Choose Job Family" at bounding box center [579, 771] width 251 height 25
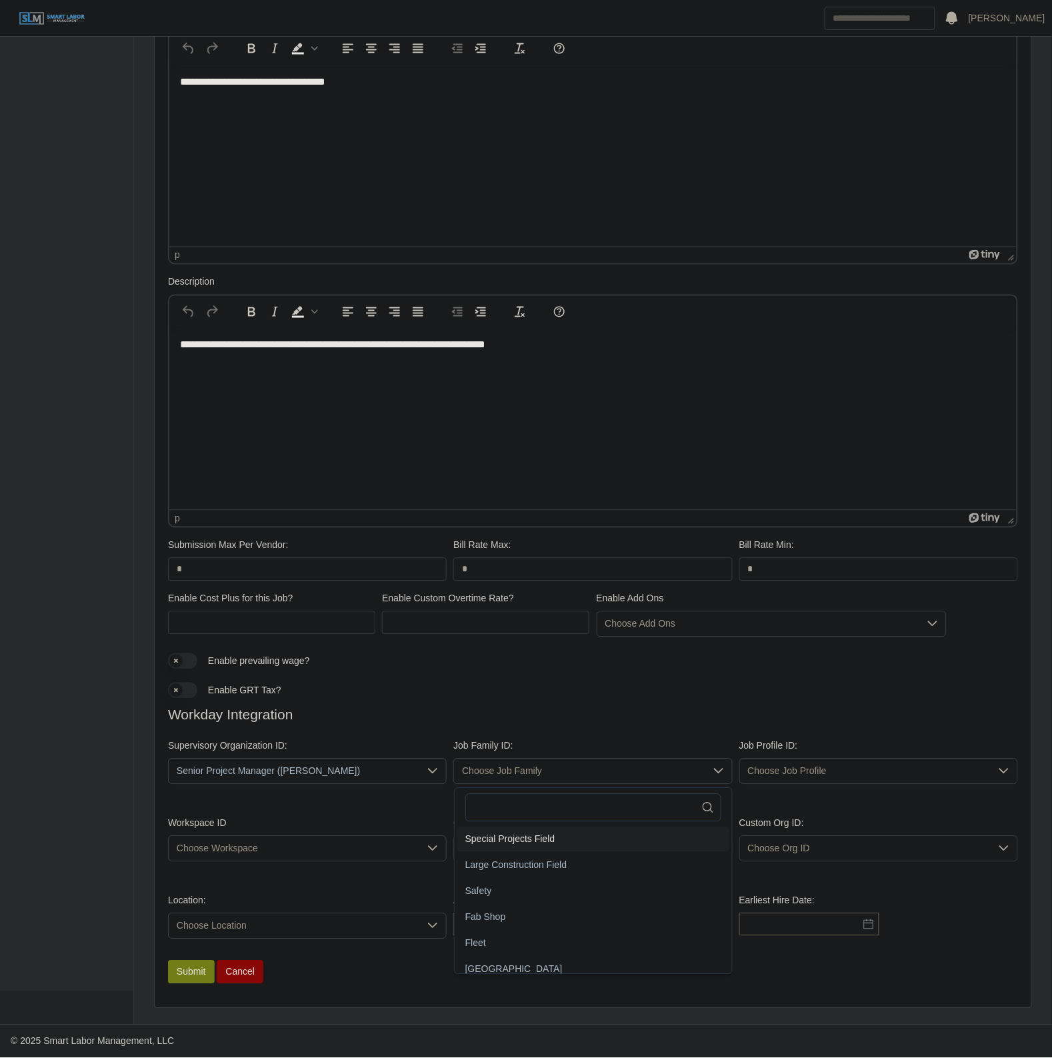
click at [530, 834] on span "Special Projects Field" at bounding box center [510, 839] width 90 height 14
click at [783, 774] on span "Choose Job Profile" at bounding box center [865, 771] width 251 height 25
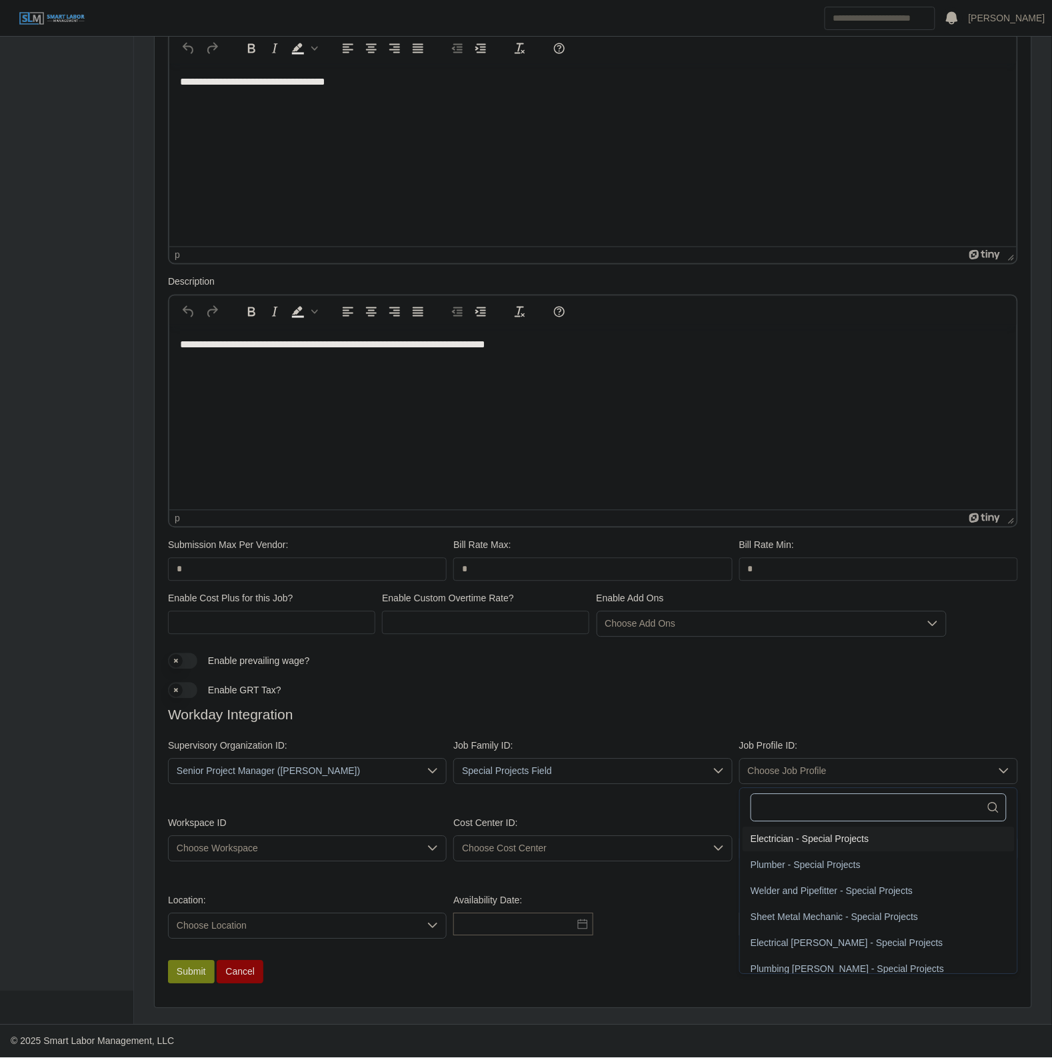
click at [804, 796] on input "text" at bounding box center [879, 808] width 256 height 28
type input "*"
click at [805, 870] on li "Plumbing Helper 3 - Special Projects" at bounding box center [879, 865] width 272 height 25
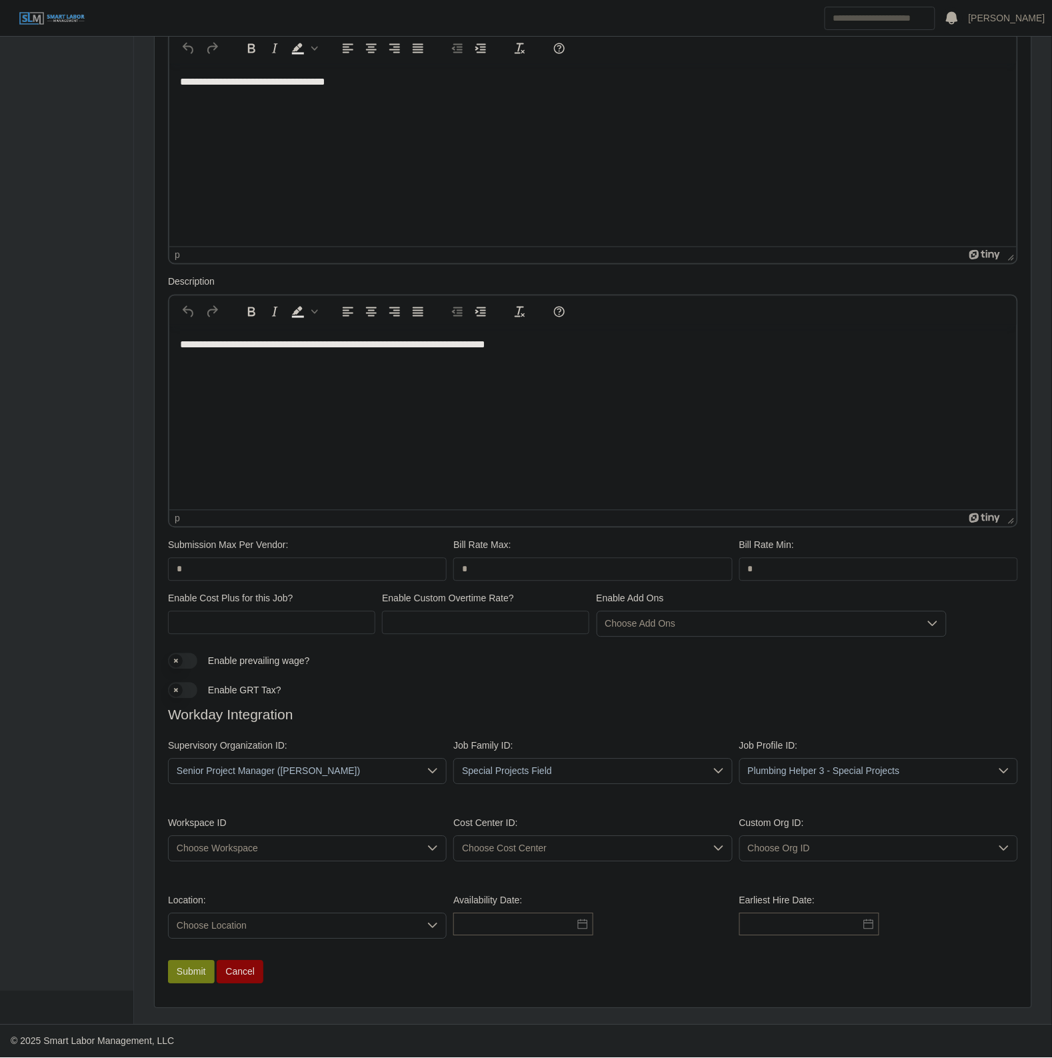
click at [191, 854] on span "Choose Workspace" at bounding box center [294, 848] width 251 height 25
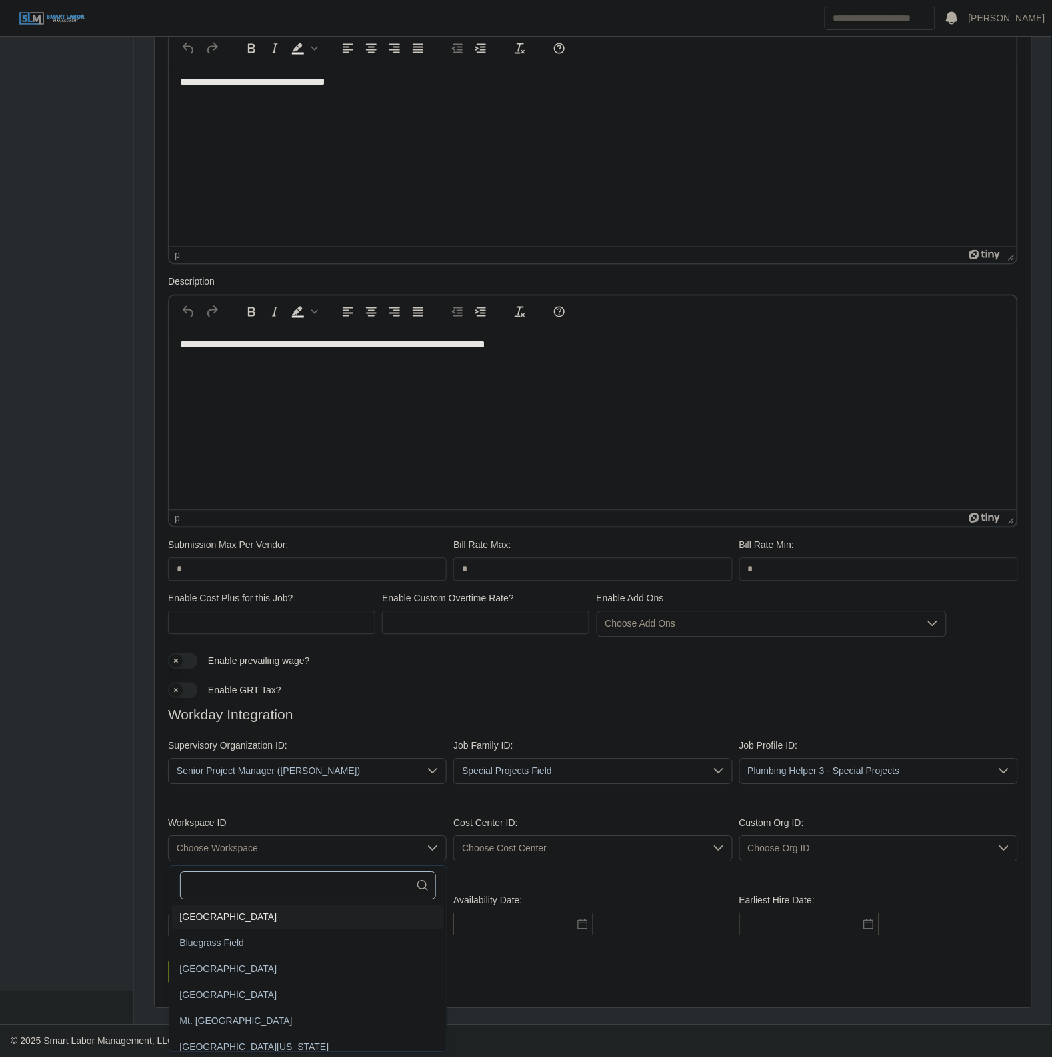
click at [247, 890] on input "text" at bounding box center [308, 886] width 256 height 28
type input "****"
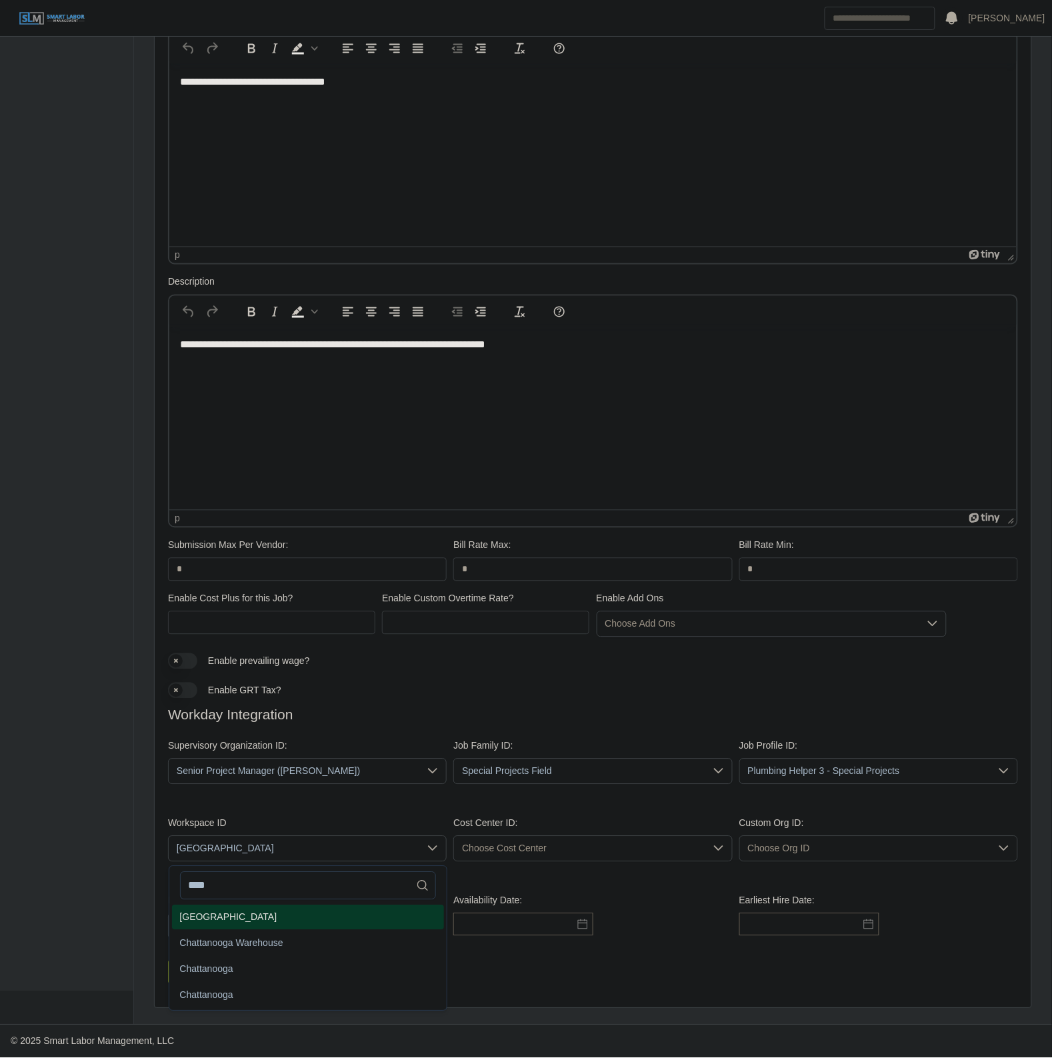
click at [240, 922] on li "Chattanooga Field" at bounding box center [308, 917] width 272 height 25
click at [515, 860] on span "Choose Cost Center" at bounding box center [579, 848] width 251 height 25
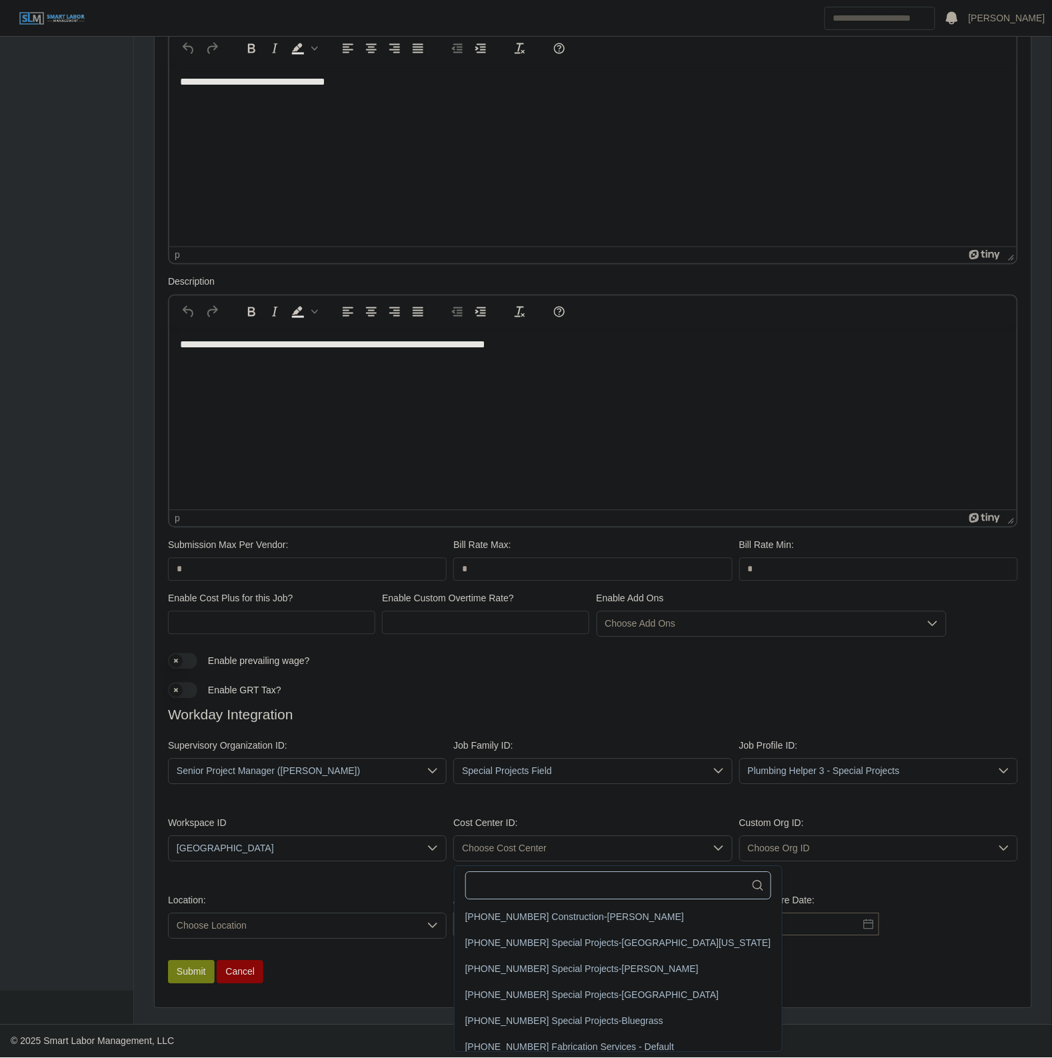
click at [515, 888] on input "text" at bounding box center [618, 886] width 306 height 28
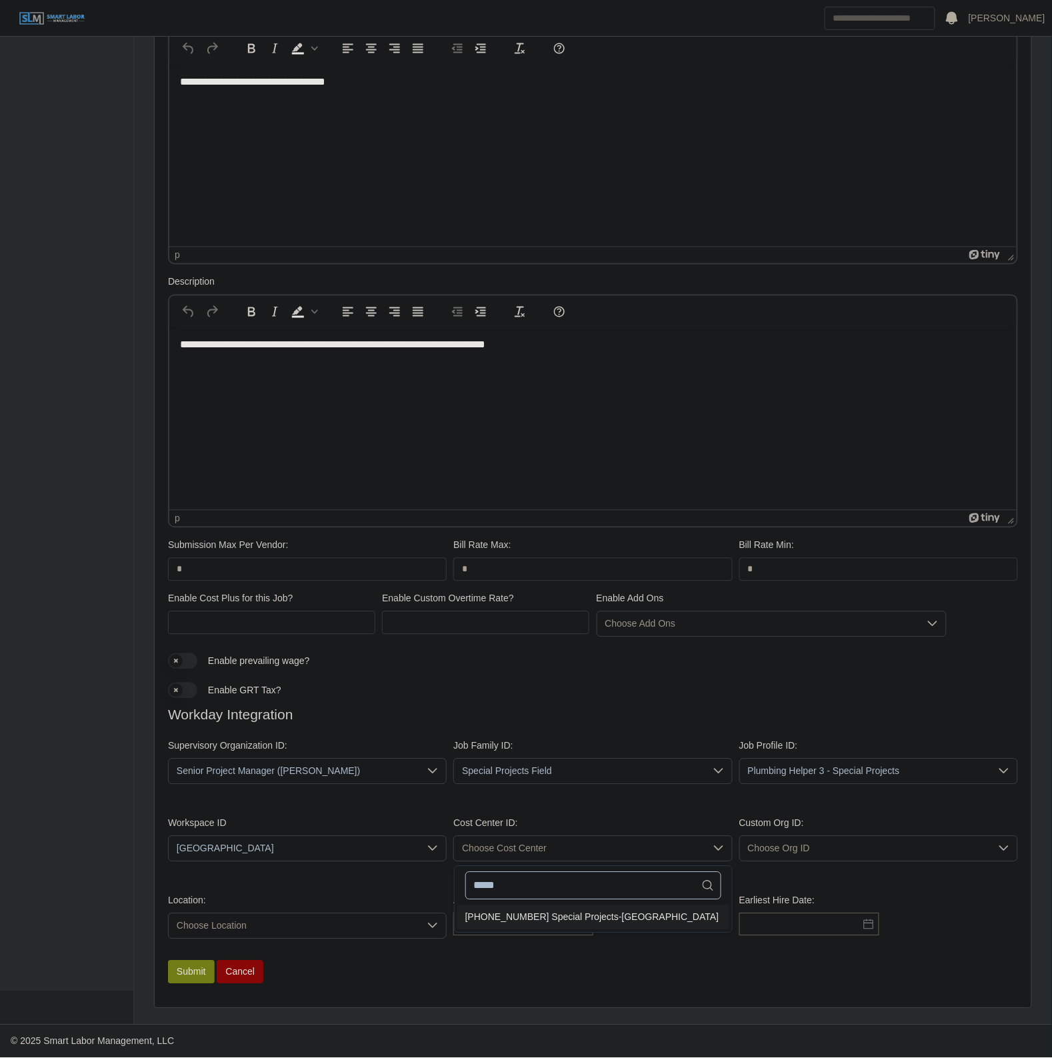
type input "*****"
click at [603, 917] on span "01-30-14-00 Special Projects-Chattanooga" at bounding box center [592, 917] width 254 height 14
click at [325, 928] on span "Choose Location" at bounding box center [294, 926] width 251 height 25
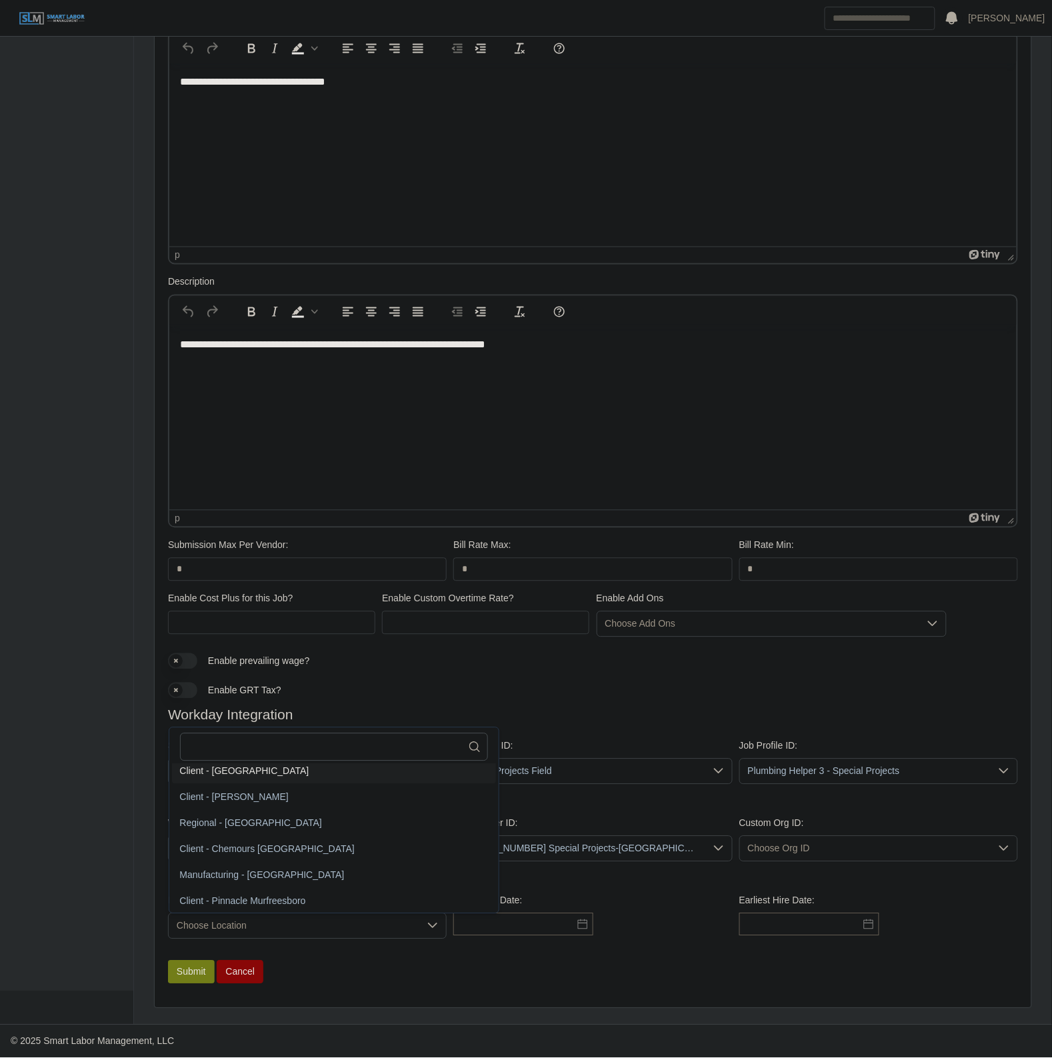
scroll to position [2, 0]
click at [259, 753] on input "text" at bounding box center [334, 747] width 309 height 28
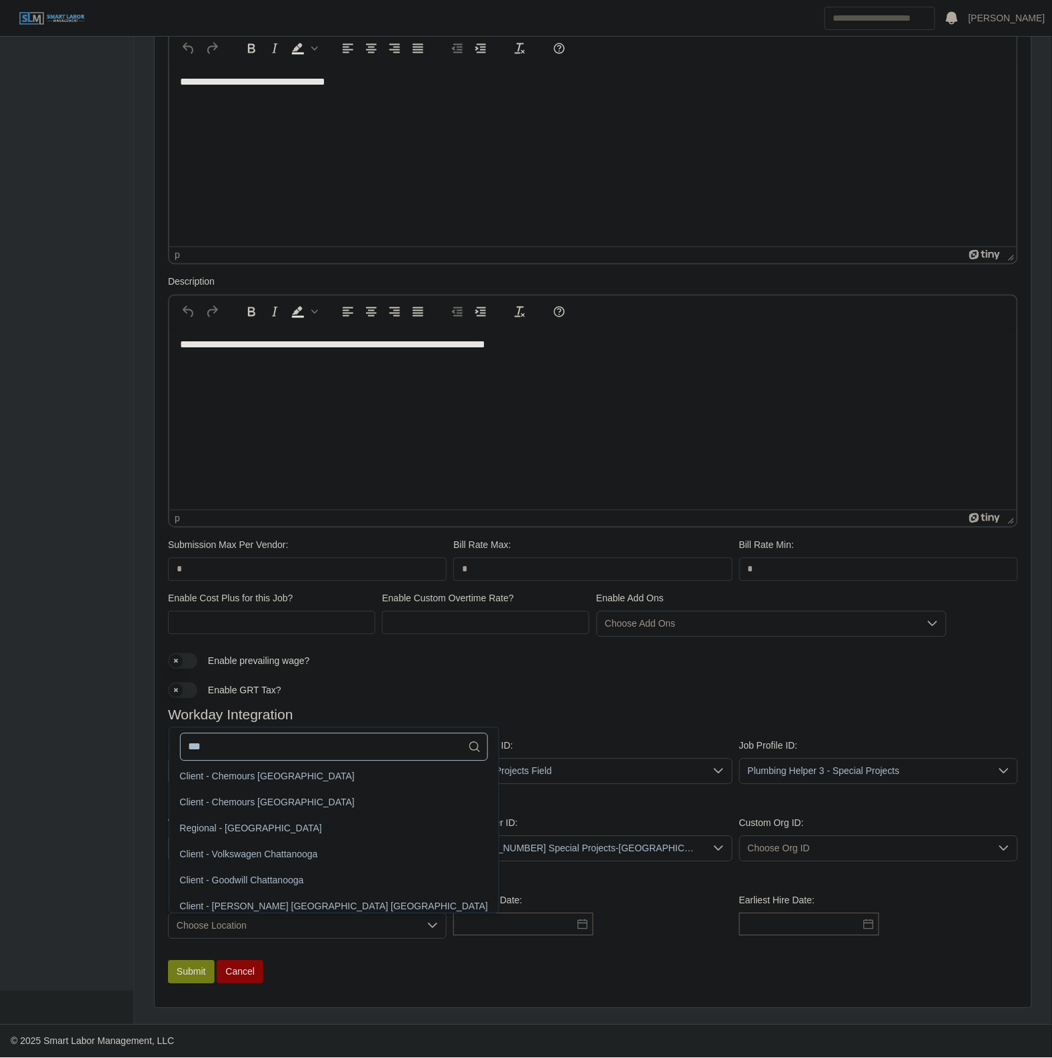
scroll to position [0, 0]
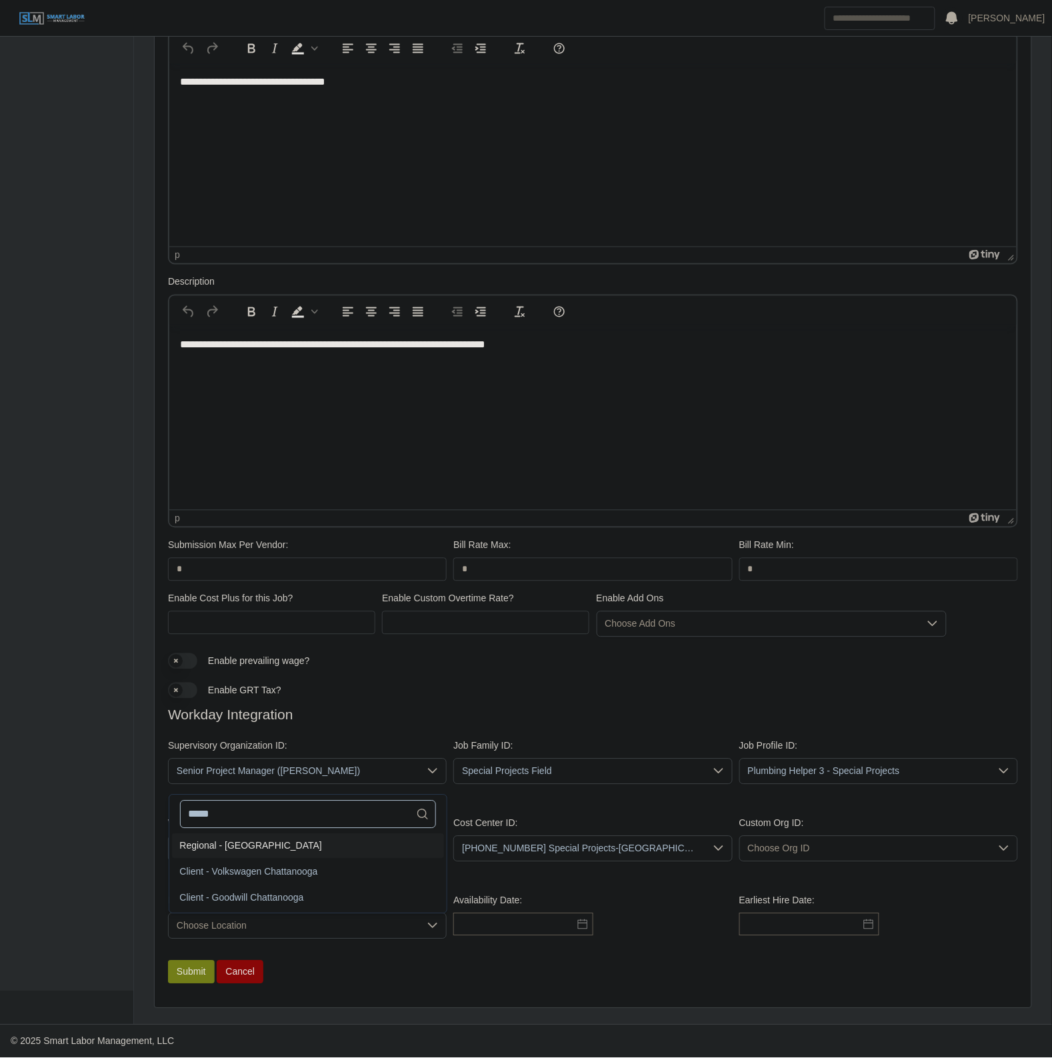
type input "*****"
click at [251, 841] on span "Regional - Chattanooga" at bounding box center [251, 846] width 142 height 14
click at [531, 918] on input "text" at bounding box center [523, 924] width 140 height 23
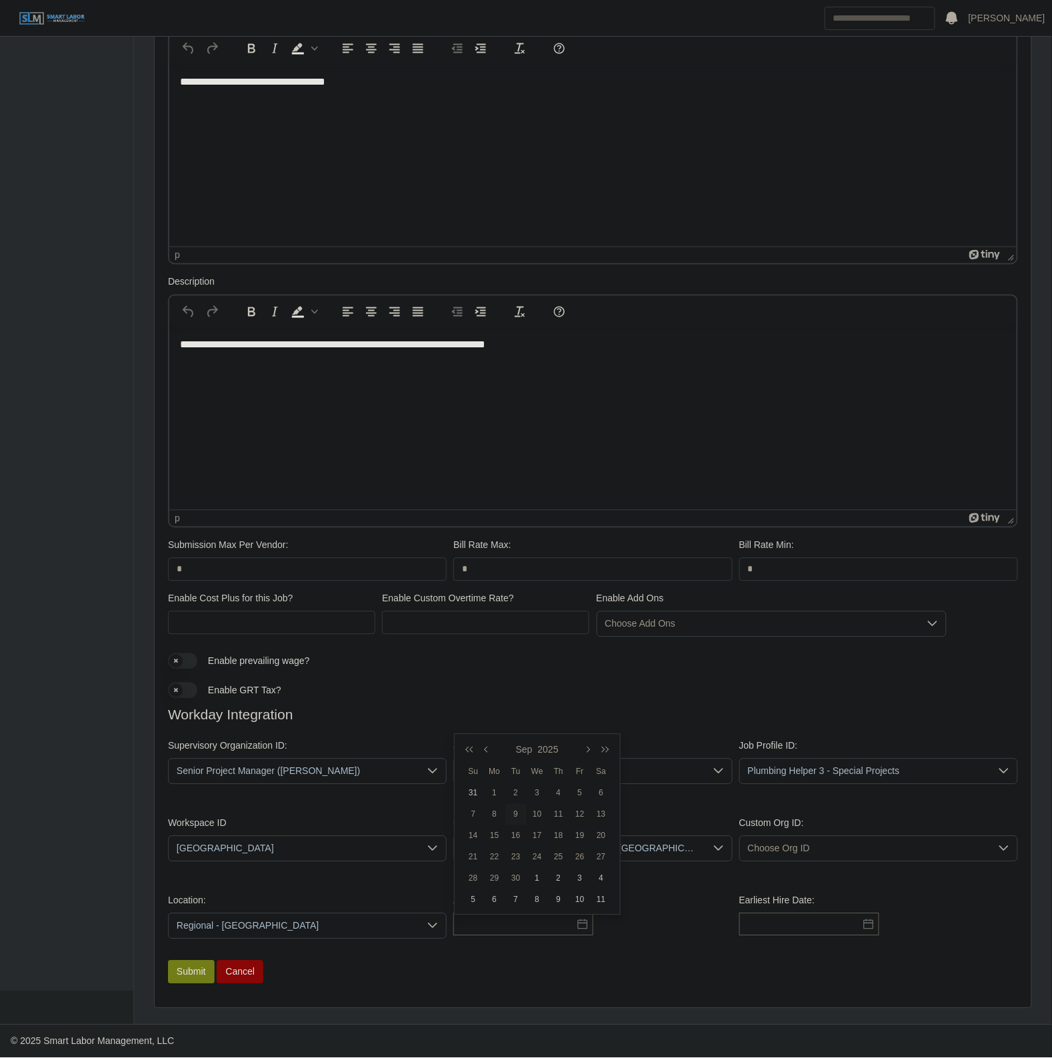
click at [514, 818] on td "9" at bounding box center [515, 814] width 21 height 21
type input "**********"
click at [820, 920] on input "text" at bounding box center [809, 924] width 140 height 23
click at [768, 814] on div "9" at bounding box center [774, 814] width 21 height 12
type input "**********"
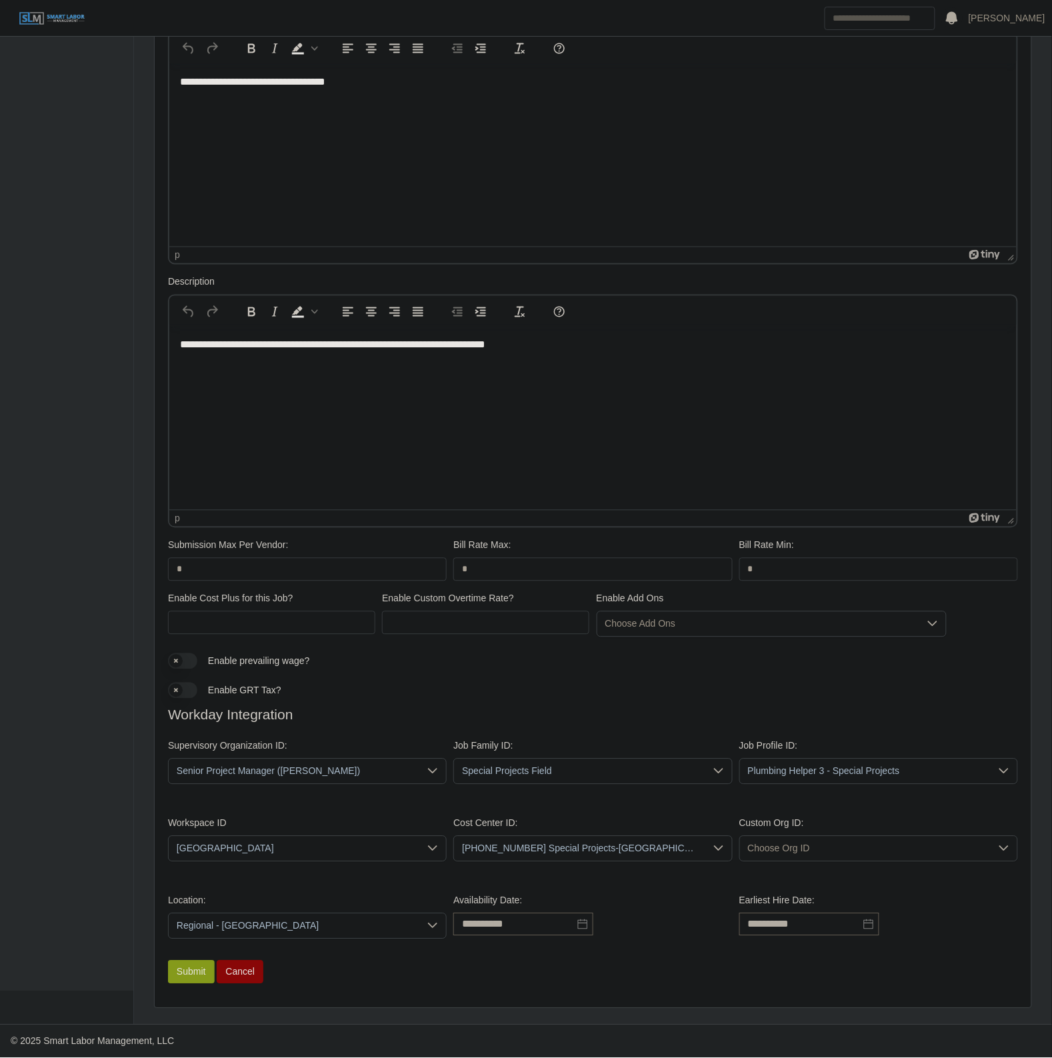
click at [170, 978] on button "Submit" at bounding box center [191, 971] width 47 height 23
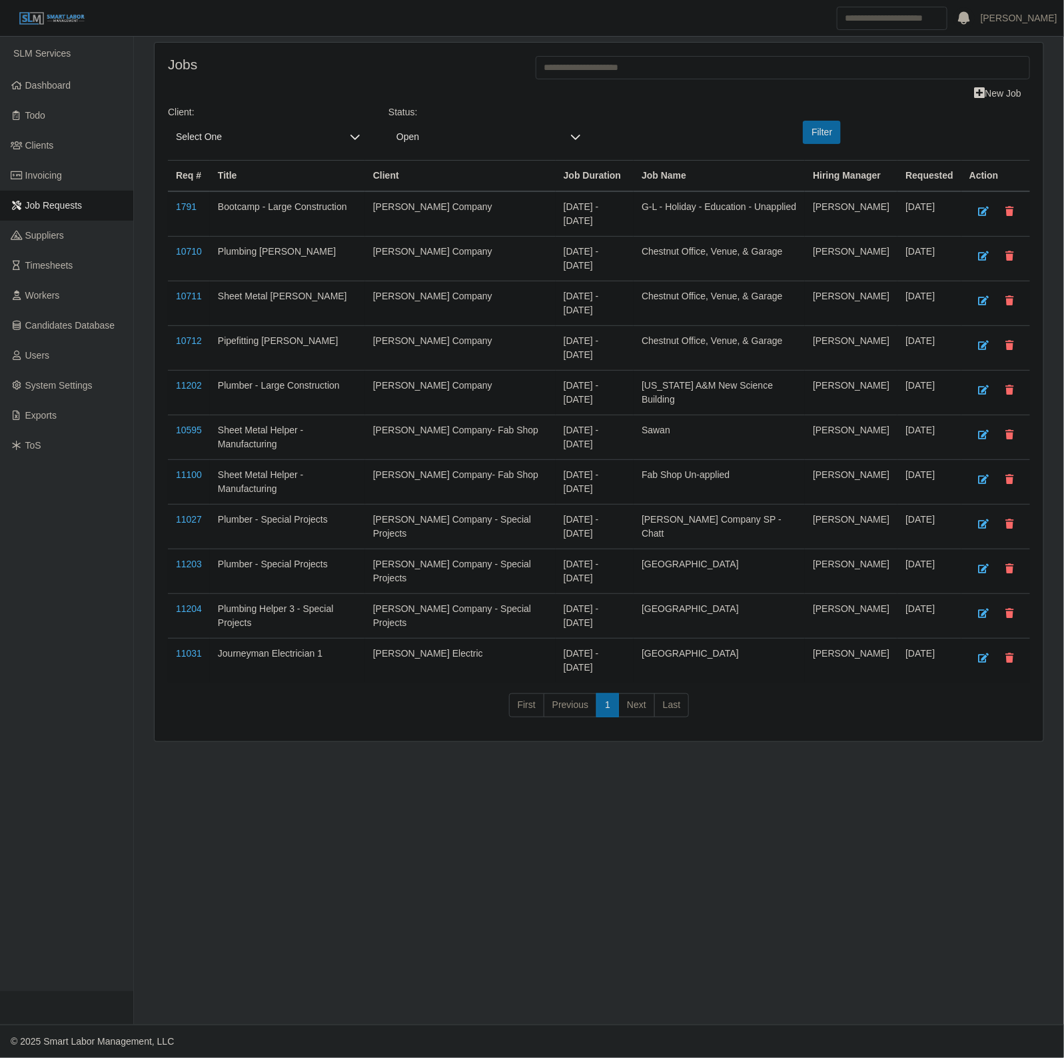
drag, startPoint x: 435, startPoint y: 844, endPoint x: 371, endPoint y: 507, distance: 342.5
click at [443, 844] on main "Jobs New Job Client: Select One Status: Open Filter Req # Title Client Job Dura…" at bounding box center [599, 531] width 930 height 988
click at [57, 84] on span "Dashboard" at bounding box center [48, 85] width 46 height 11
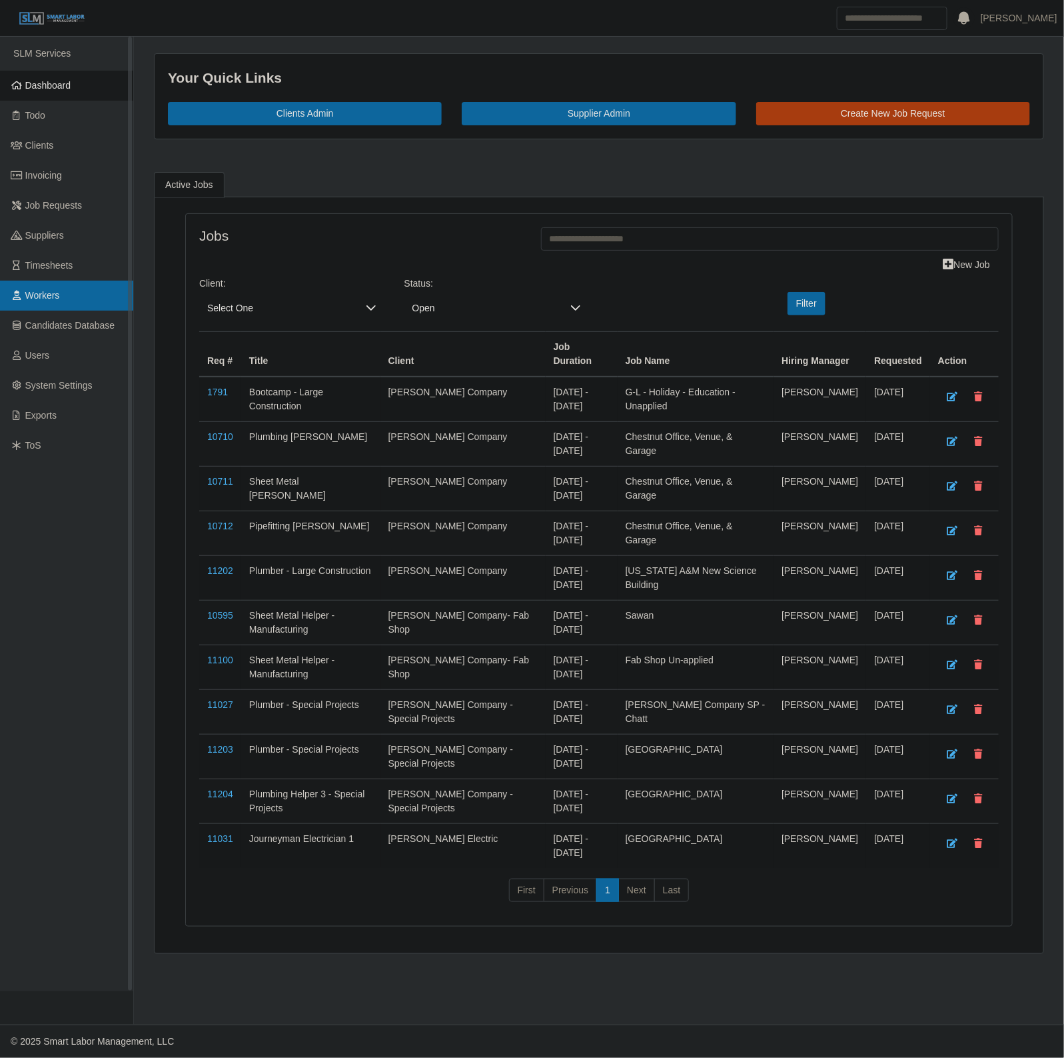
click at [37, 290] on span "Workers" at bounding box center [42, 295] width 35 height 11
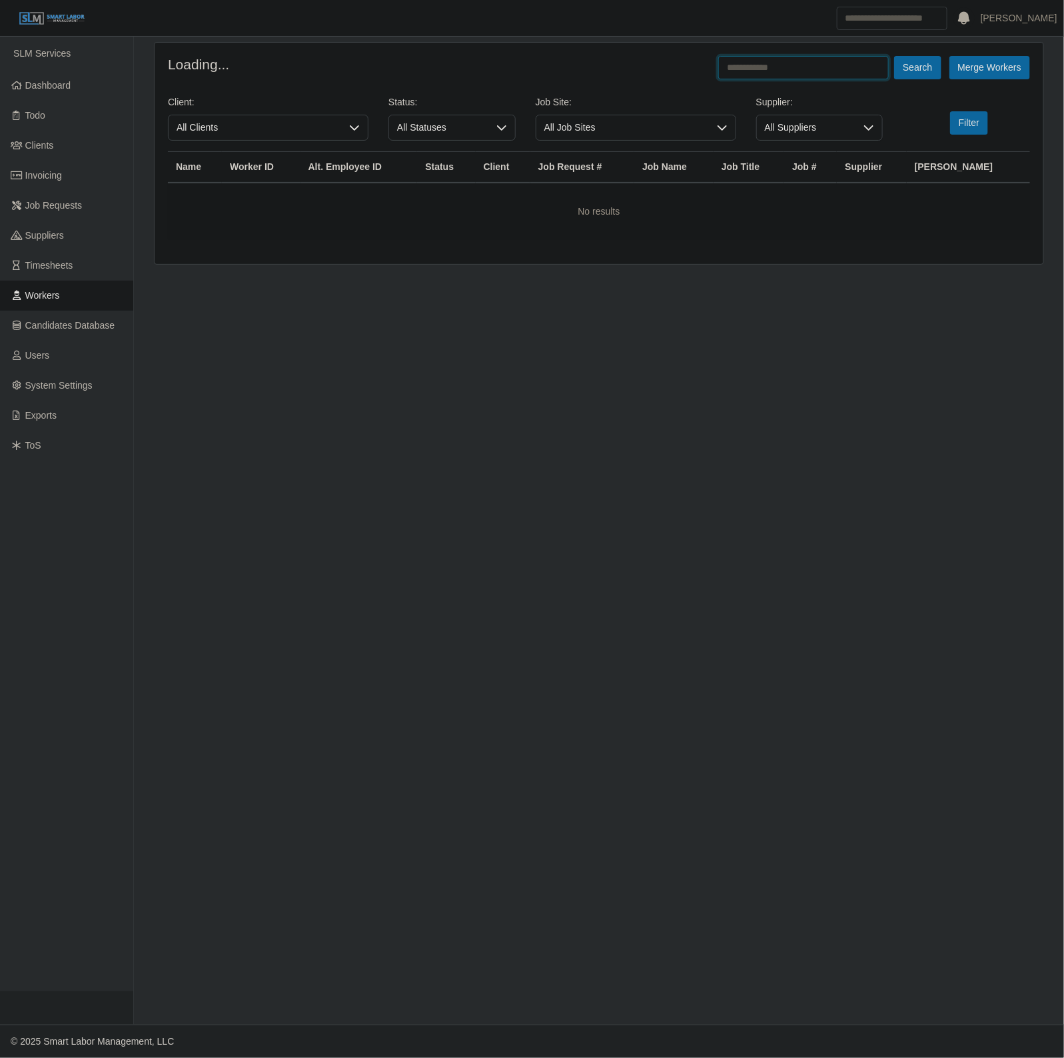
click at [837, 69] on input "text" at bounding box center [804, 67] width 171 height 23
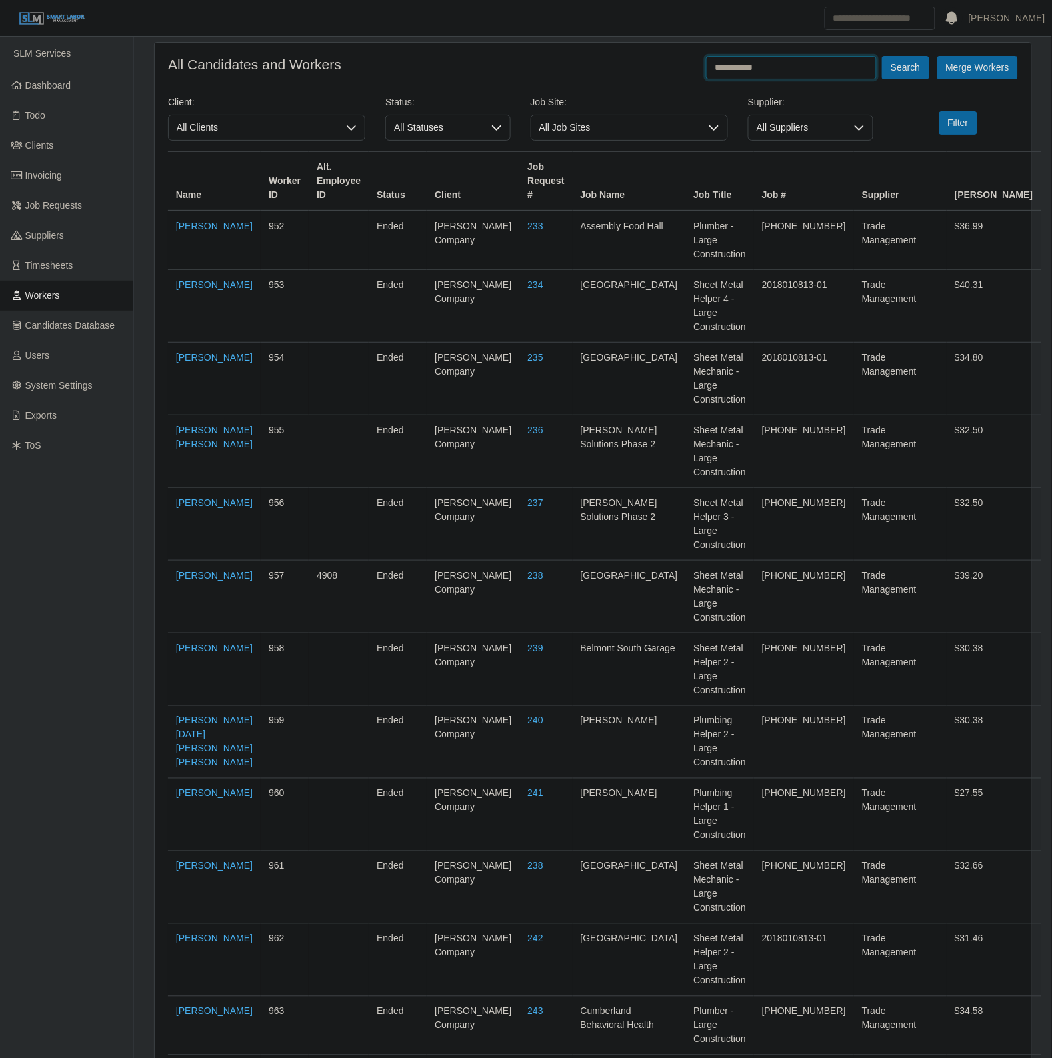
type input "**********"
click at [882, 56] on button "Search" at bounding box center [905, 67] width 47 height 23
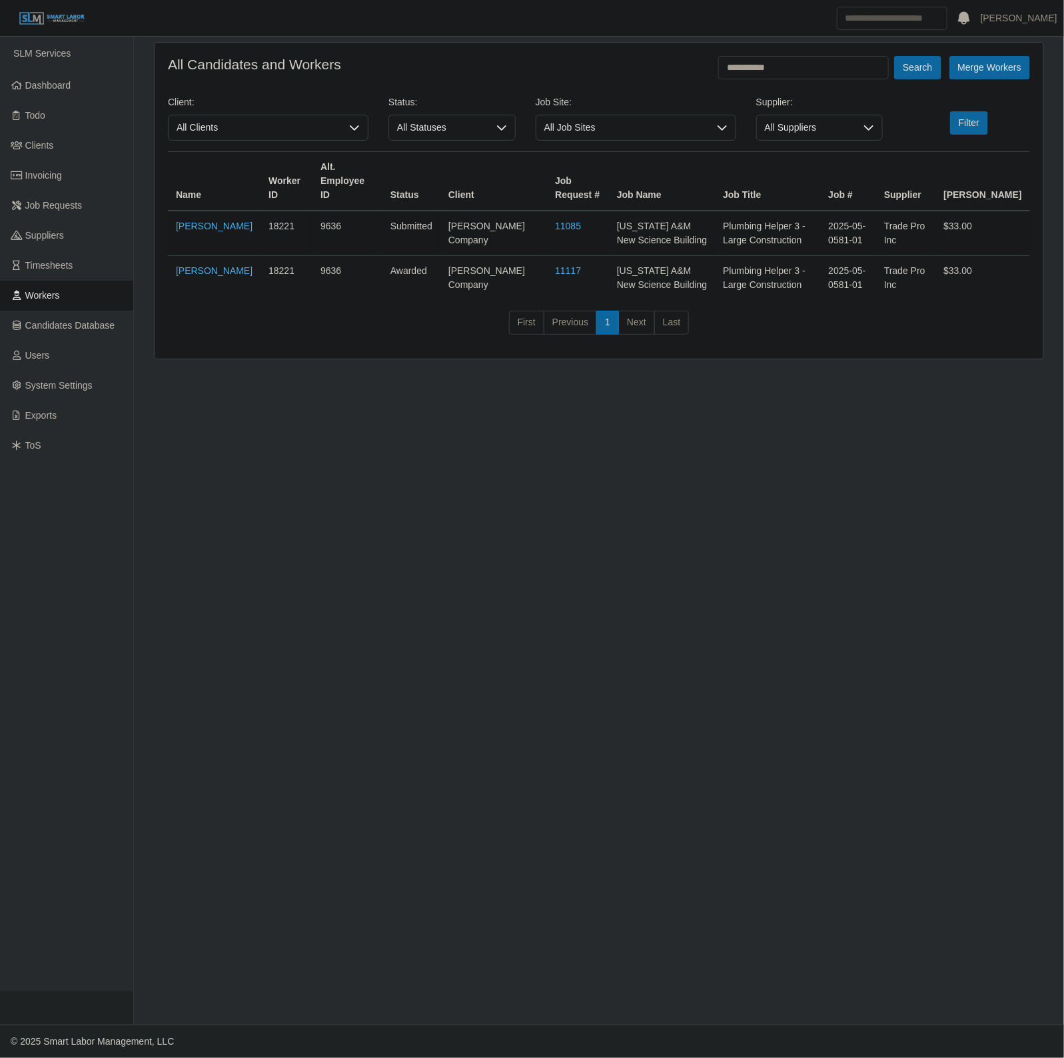
click at [172, 272] on td "[PERSON_NAME]" at bounding box center [214, 278] width 93 height 45
click at [191, 272] on link "[PERSON_NAME]" at bounding box center [214, 270] width 77 height 11
click at [37, 87] on span "Dashboard" at bounding box center [48, 85] width 46 height 11
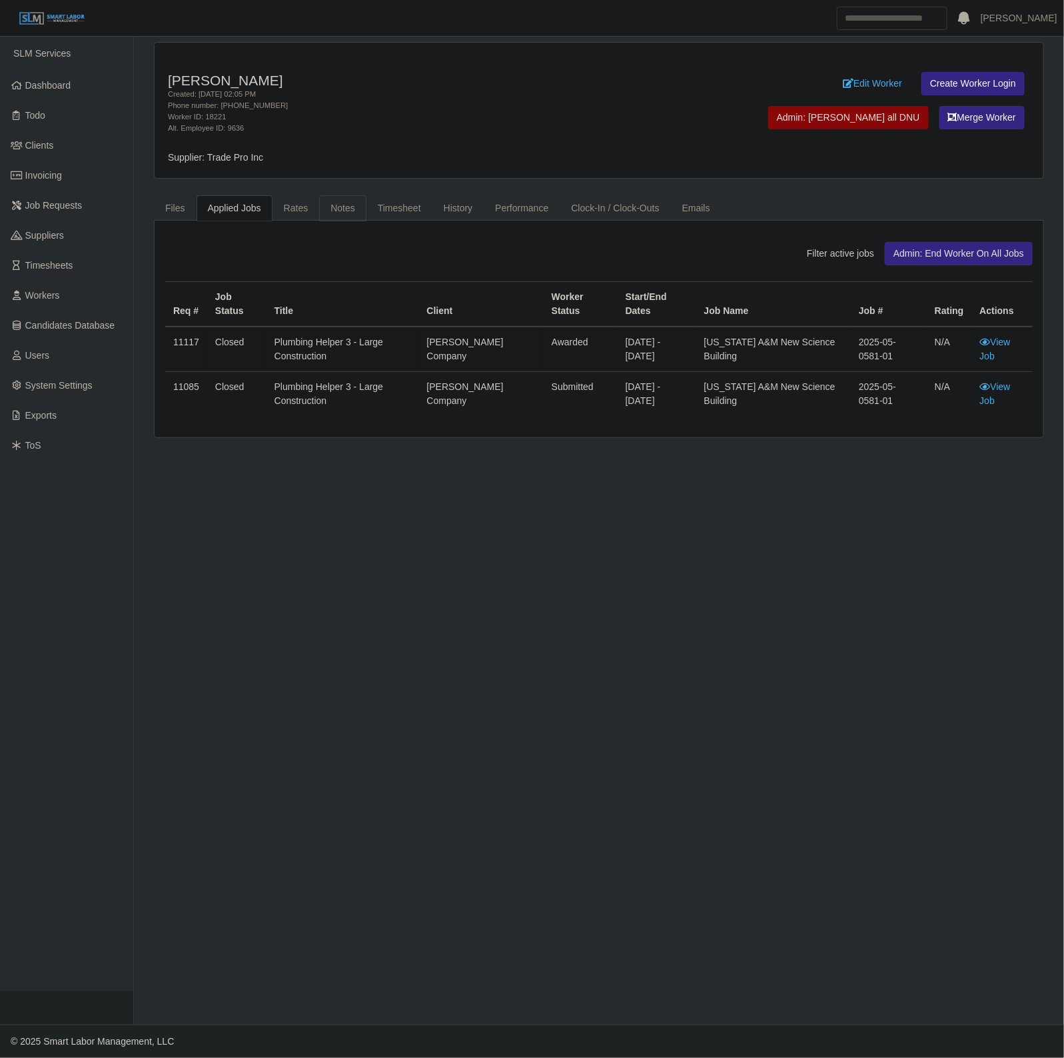
click at [330, 210] on link "Notes" at bounding box center [342, 208] width 47 height 26
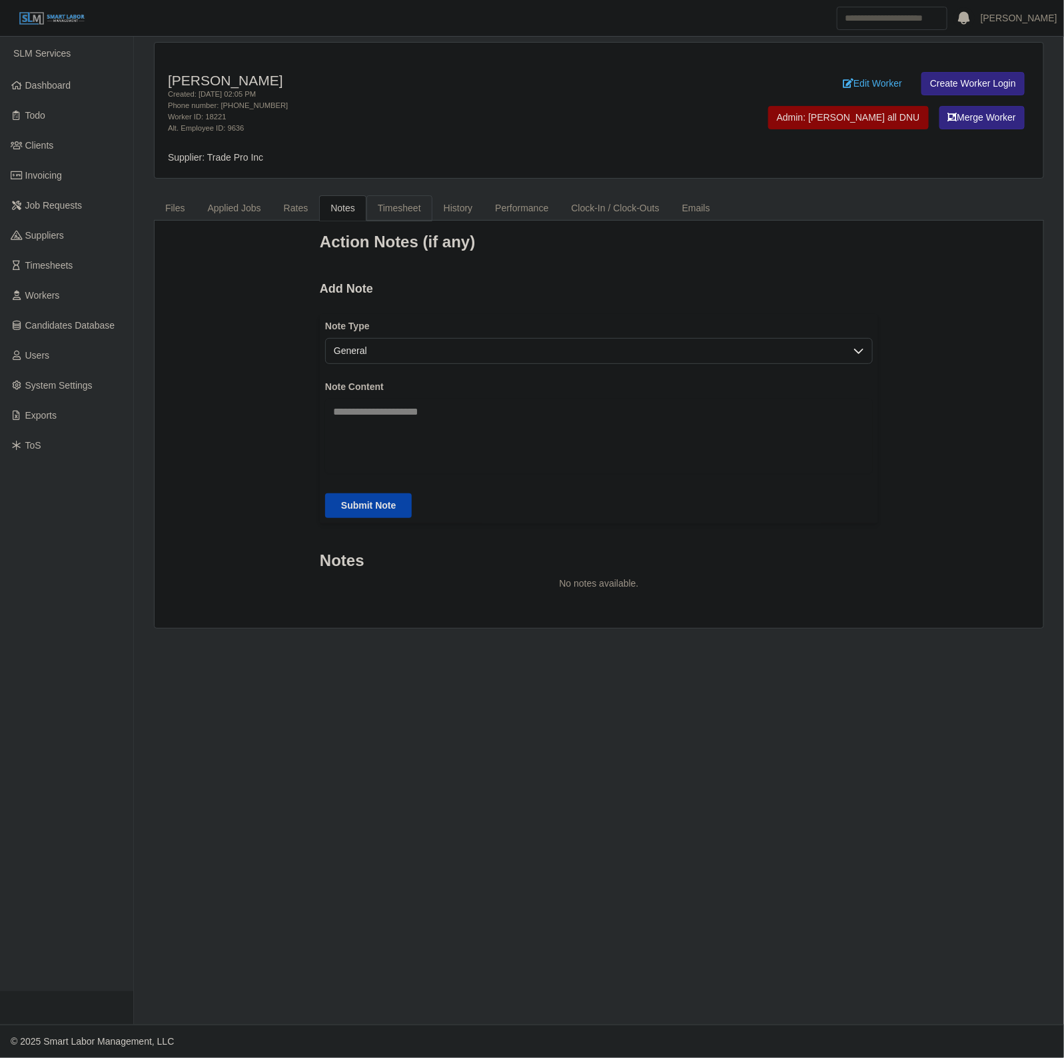
click at [385, 205] on link "Timesheet" at bounding box center [400, 208] width 66 height 26
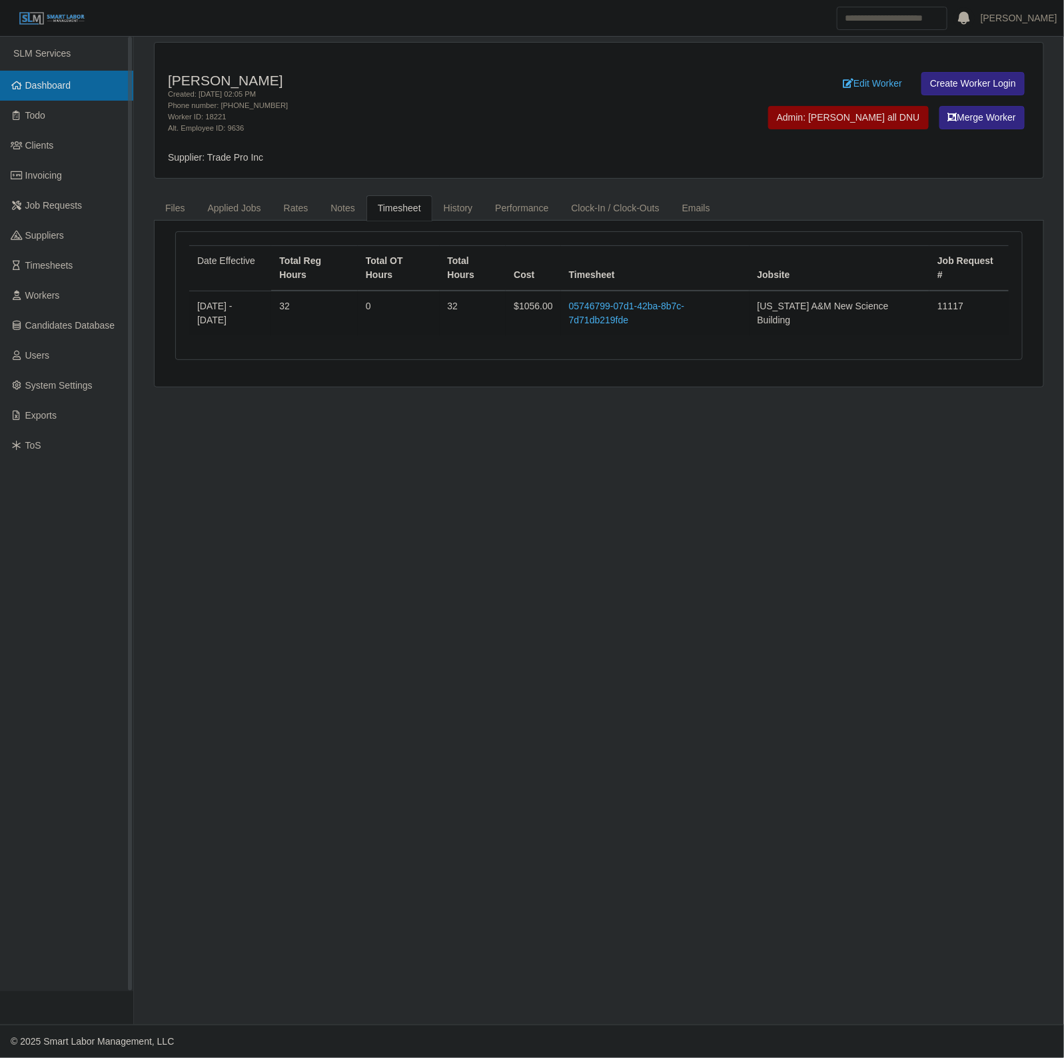
click at [57, 97] on link "Dashboard" at bounding box center [66, 86] width 133 height 30
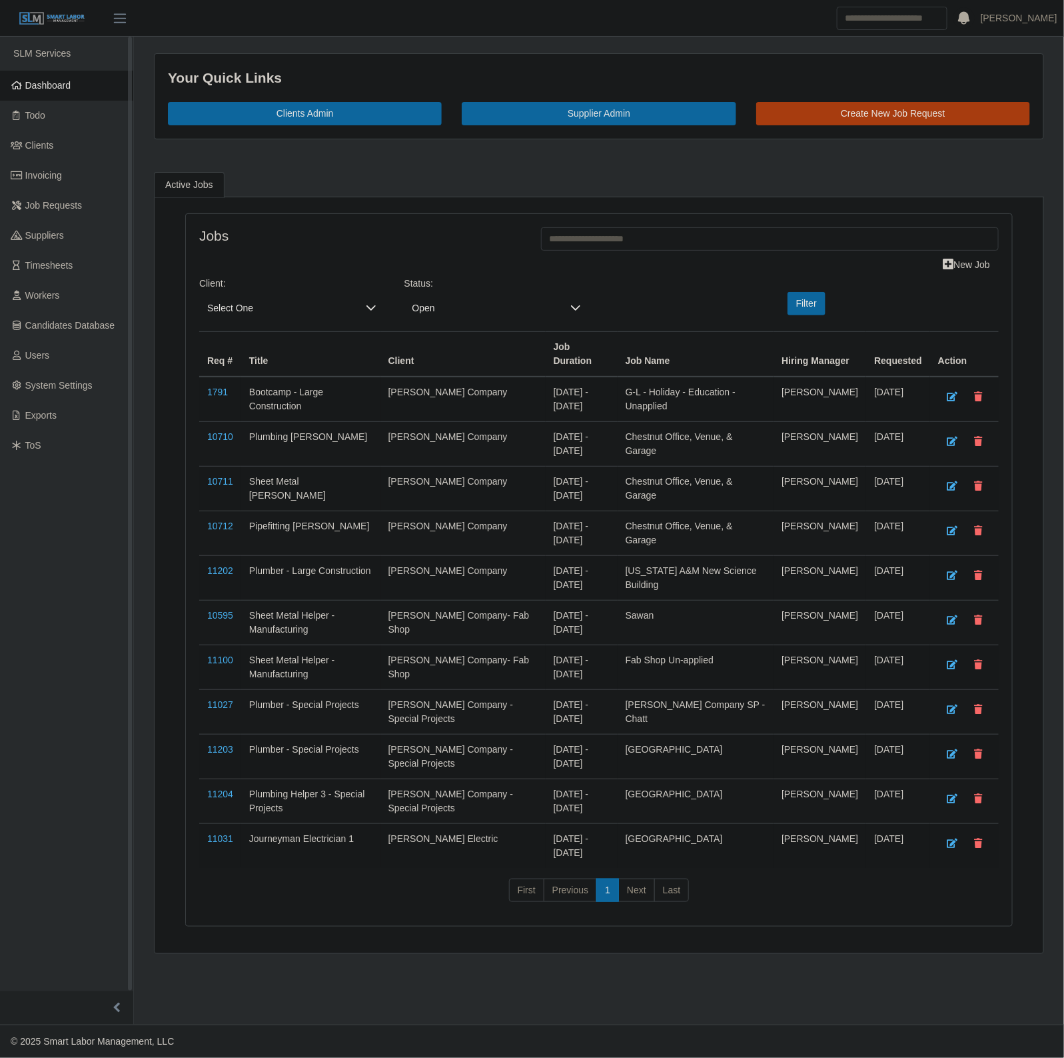
click at [98, 98] on link "Dashboard" at bounding box center [66, 86] width 133 height 30
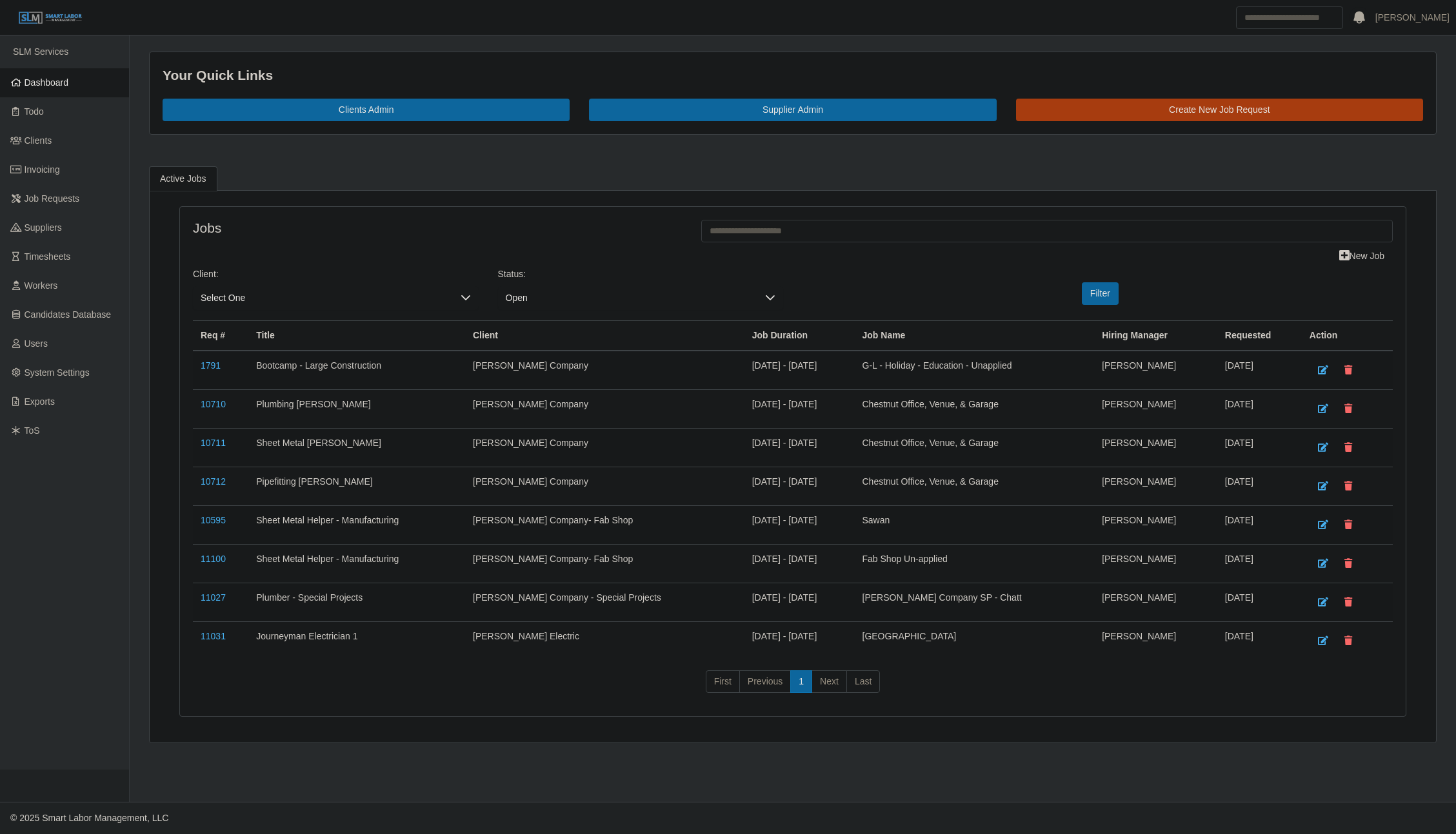
click at [46, 74] on link "Dashboard" at bounding box center [64, 83] width 129 height 29
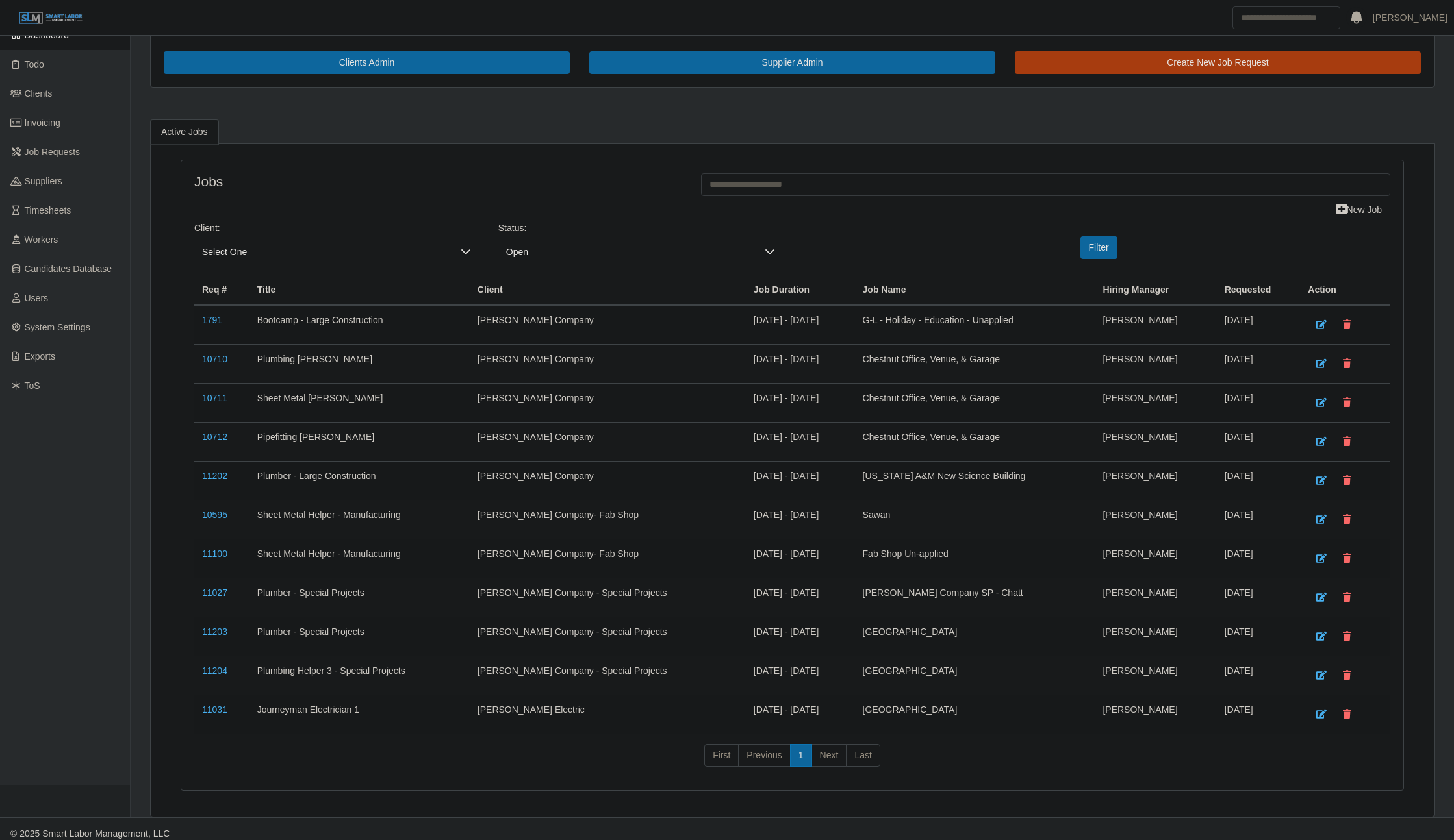
scroll to position [57, 0]
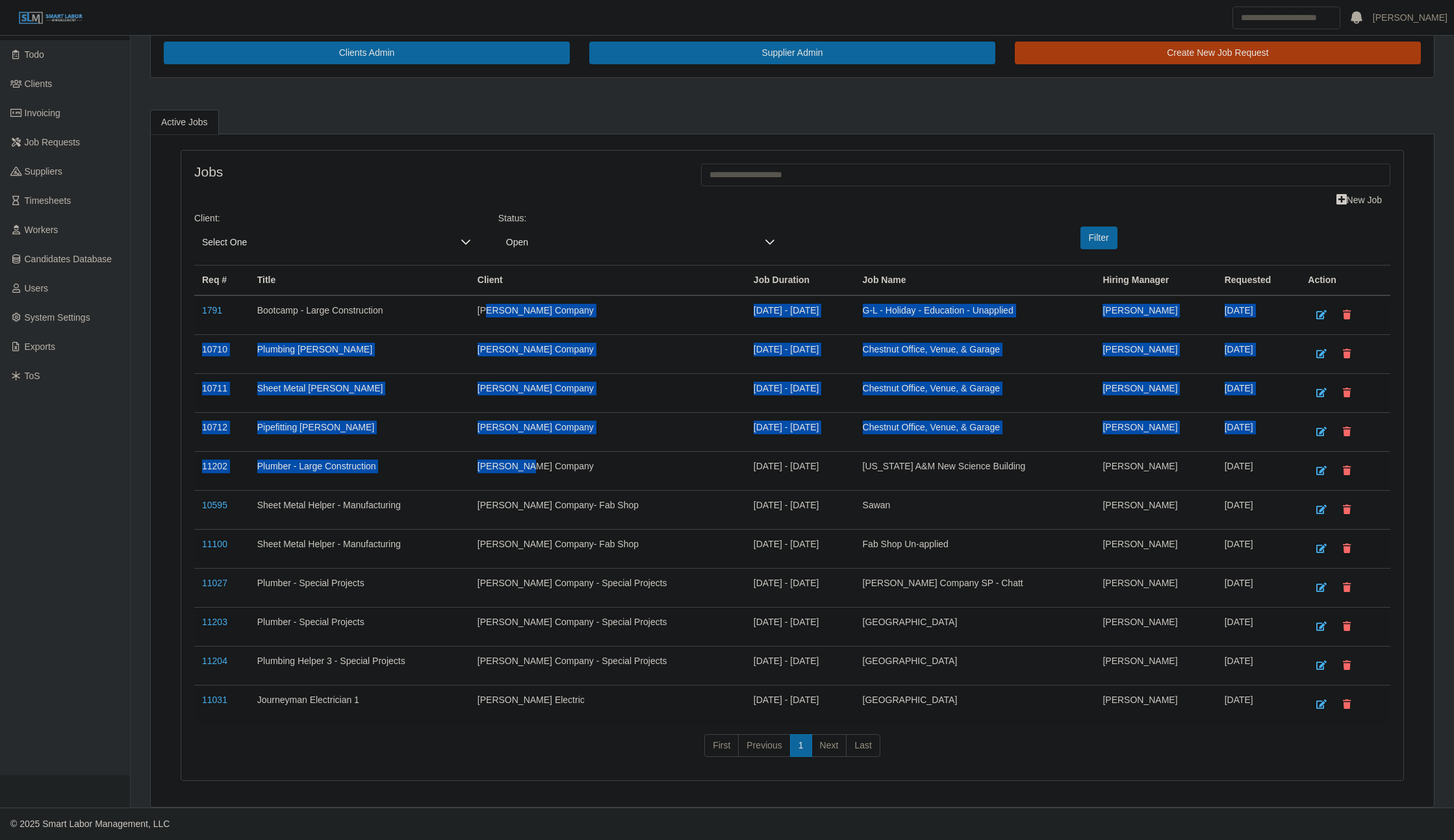
drag, startPoint x: 496, startPoint y: 316, endPoint x: 538, endPoint y: 467, distance: 156.7
click at [538, 467] on tbody "1791 Bootcamp - Large Construction Lee Company 12/20/2021 - 12/31/2028 G-L - Ho…" at bounding box center [791, 510] width 1196 height 429
click at [538, 467] on td "[PERSON_NAME] Company" at bounding box center [607, 471] width 276 height 39
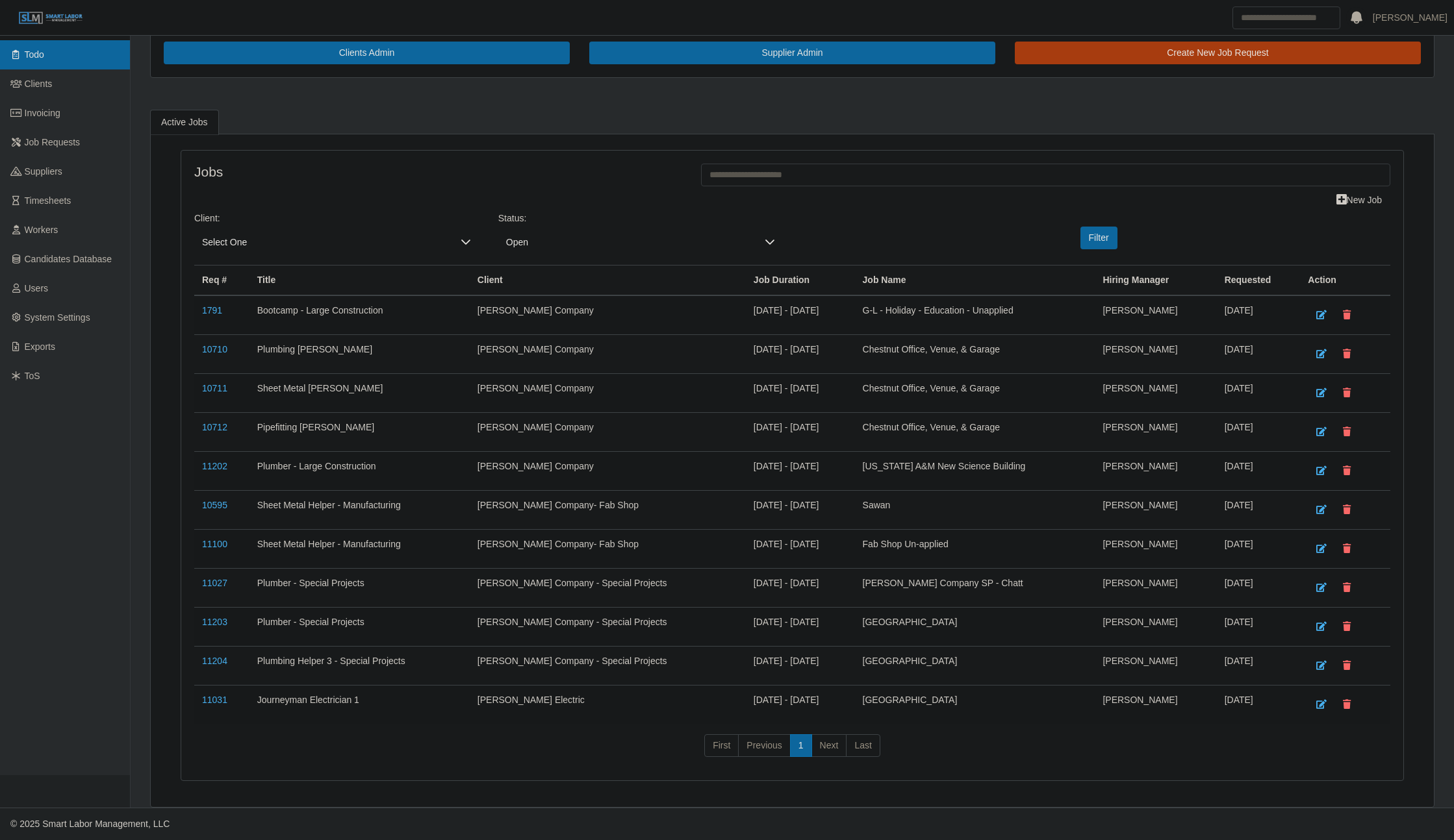
click at [34, 59] on span "Todo" at bounding box center [34, 55] width 19 height 11
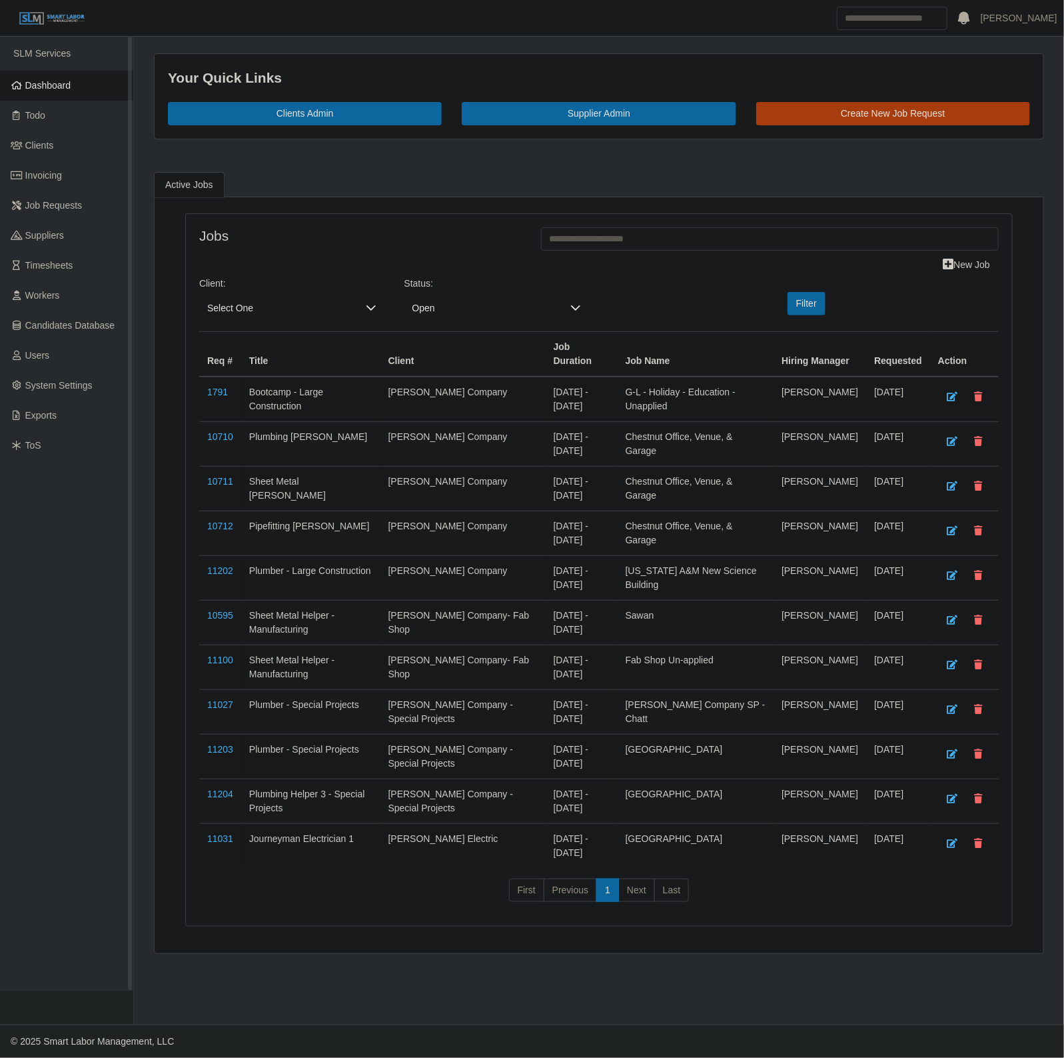
click at [49, 90] on span "Dashboard" at bounding box center [48, 85] width 46 height 11
click at [37, 82] on span "Dashboard" at bounding box center [48, 85] width 46 height 11
click at [55, 75] on link "Dashboard" at bounding box center [66, 86] width 133 height 30
click at [271, 312] on span "Select One" at bounding box center [278, 308] width 159 height 25
click at [302, 447] on li "[PERSON_NAME] Company - Special Projects" at bounding box center [349, 454] width 293 height 25
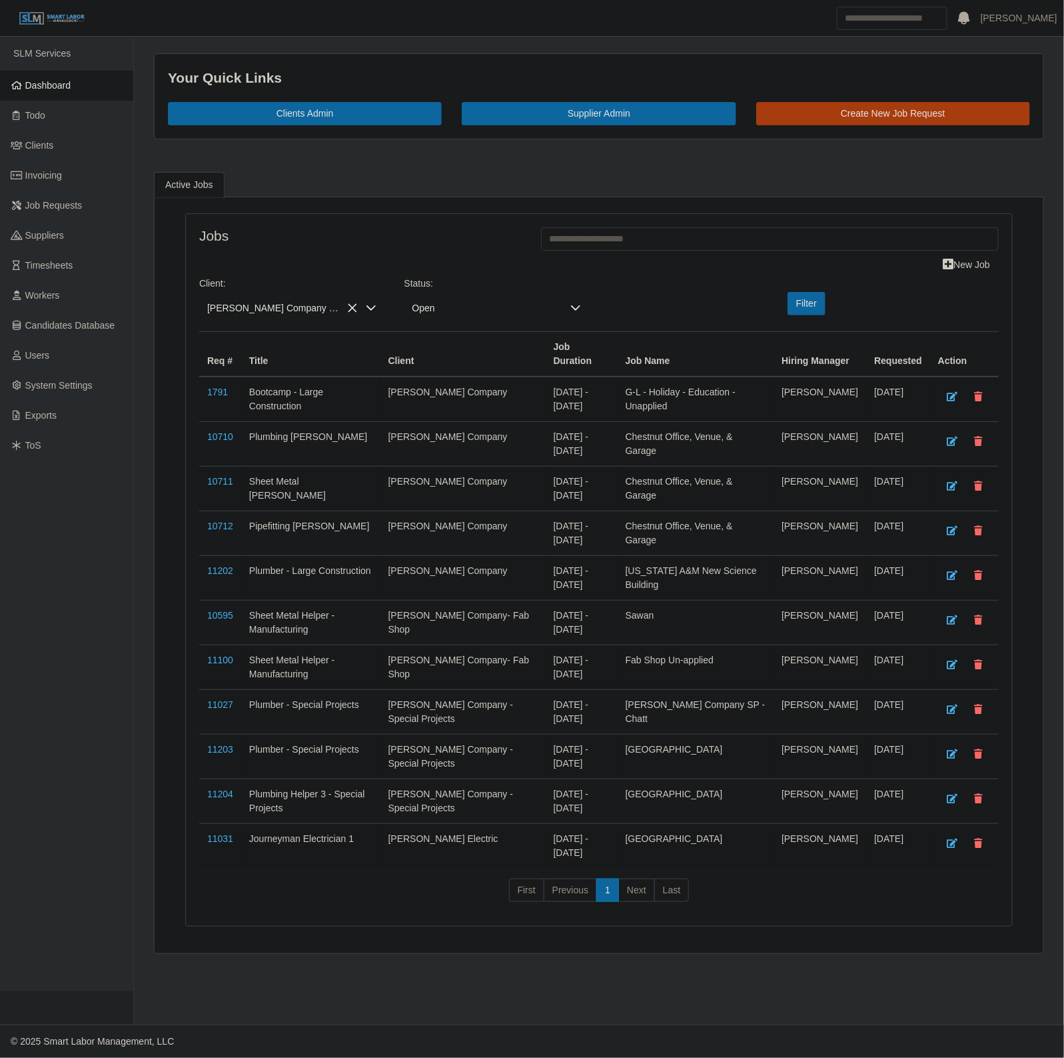
click at [786, 312] on div "Filter" at bounding box center [804, 303] width 137 height 23
click at [804, 307] on button "Filter" at bounding box center [807, 303] width 38 height 23
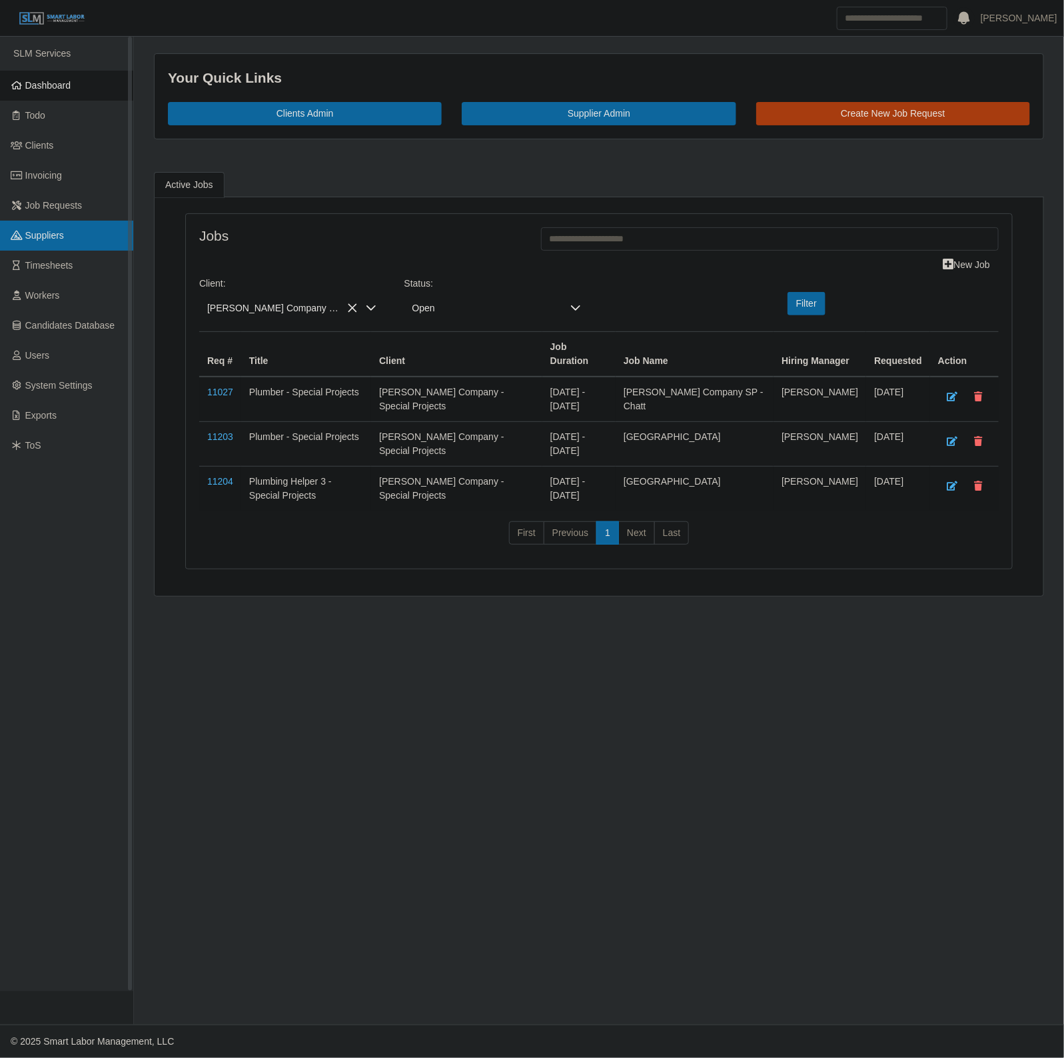
click at [71, 241] on link "Suppliers" at bounding box center [66, 236] width 133 height 30
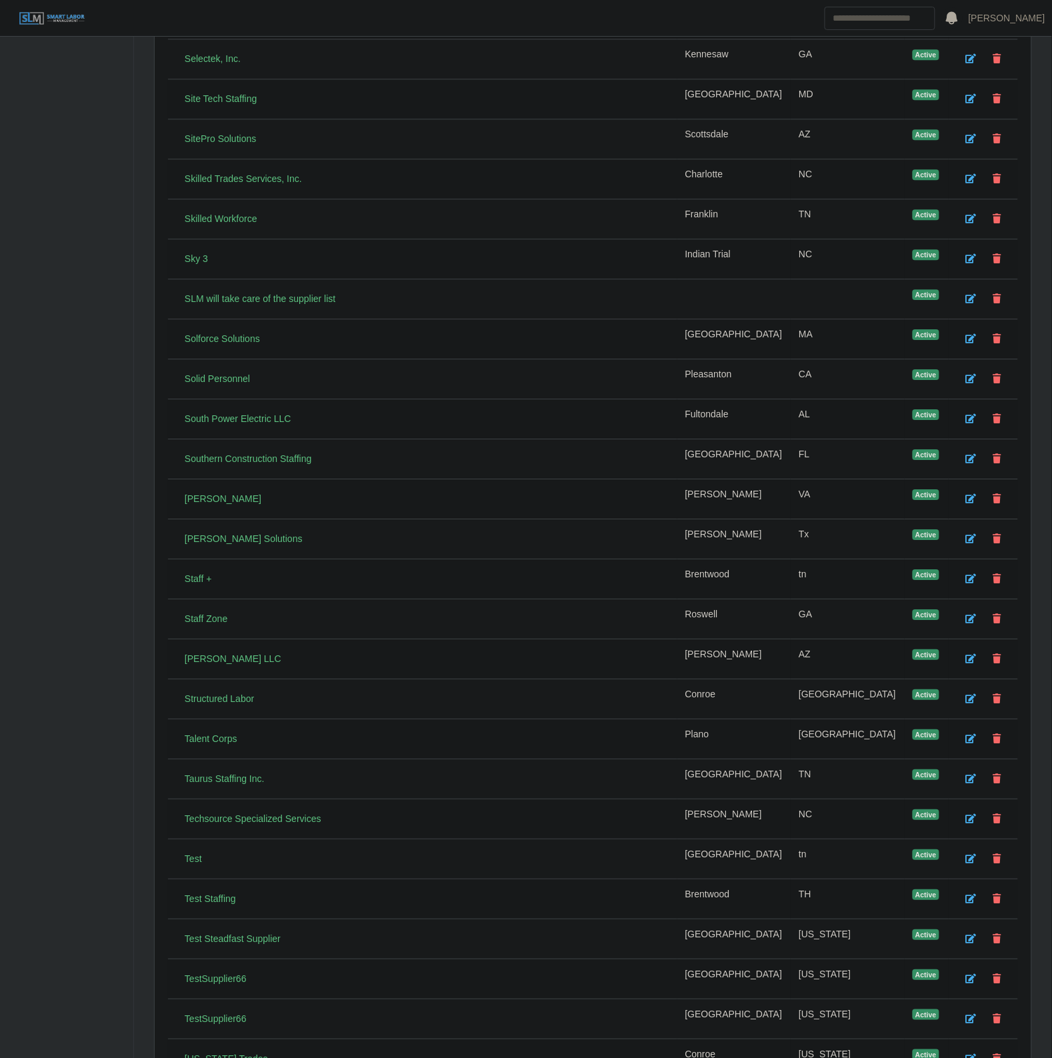
scroll to position [4778, 0]
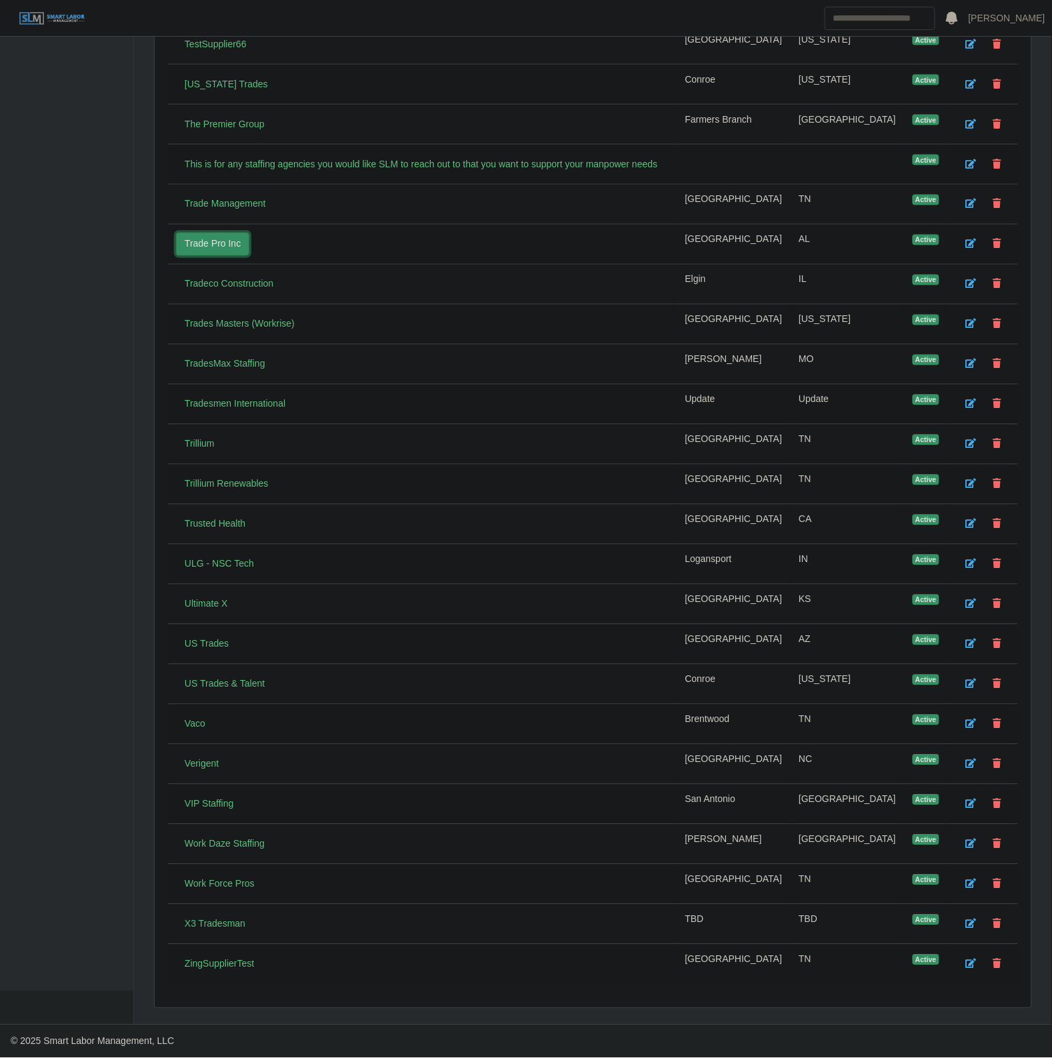
click at [230, 233] on link "Trade Pro Inc" at bounding box center [212, 244] width 73 height 23
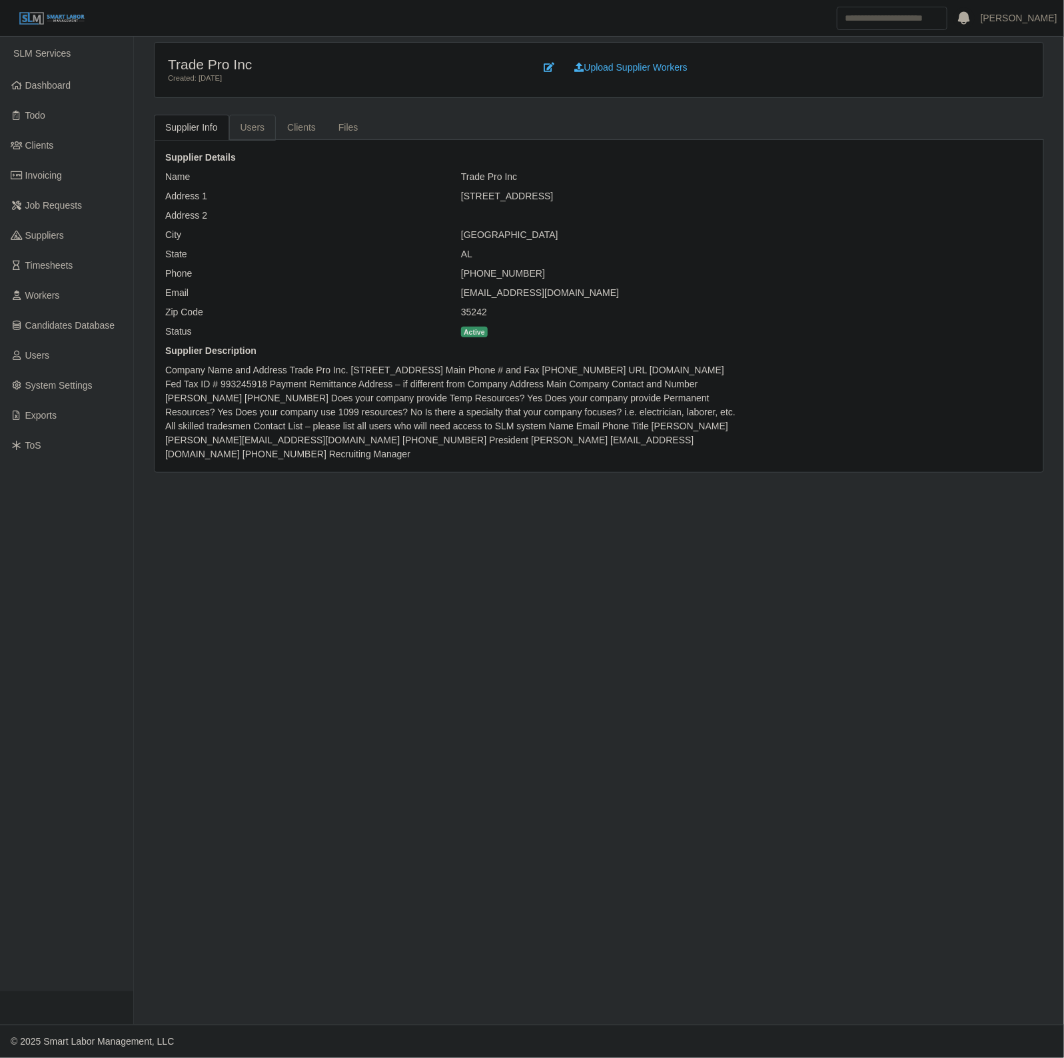
click at [240, 115] on link "Users" at bounding box center [252, 128] width 47 height 26
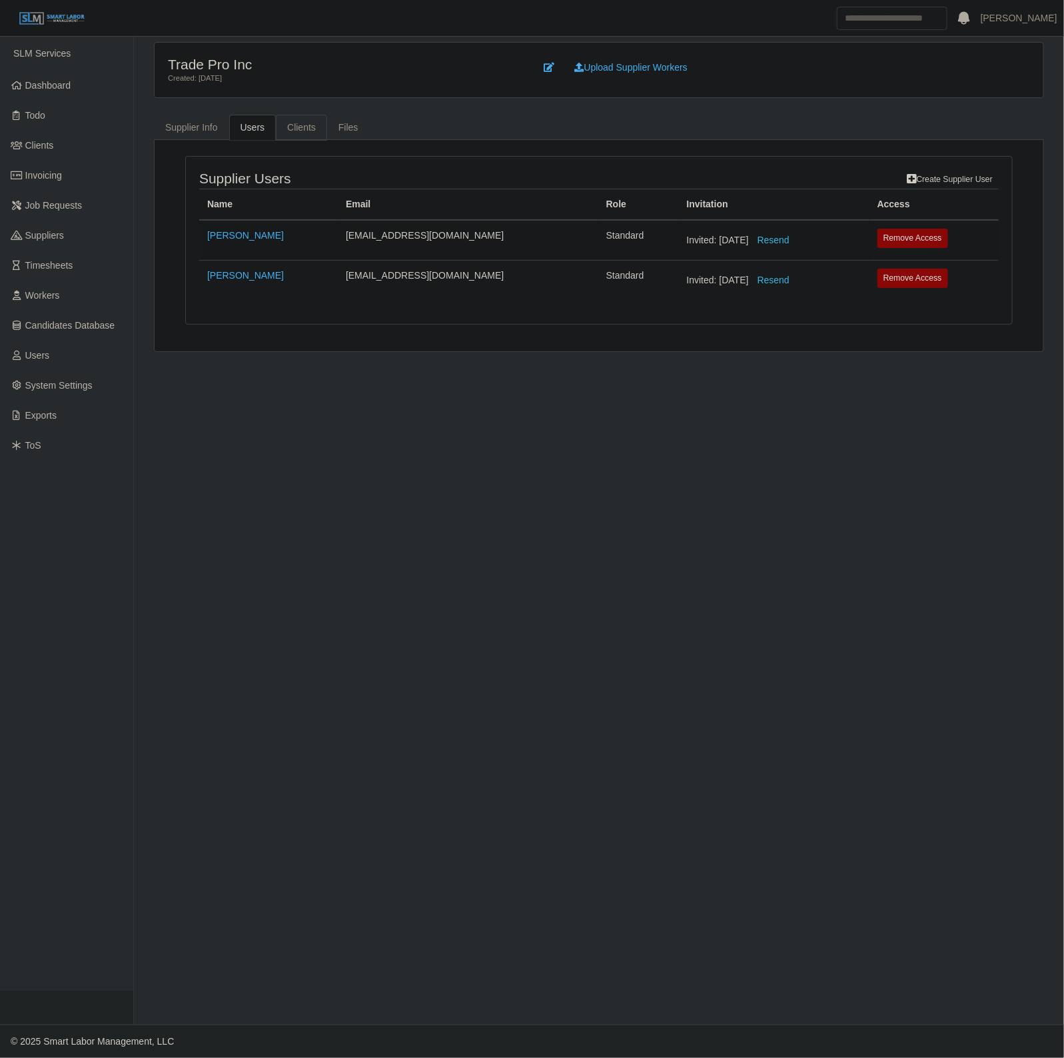
click at [282, 117] on link "Clients" at bounding box center [301, 128] width 51 height 26
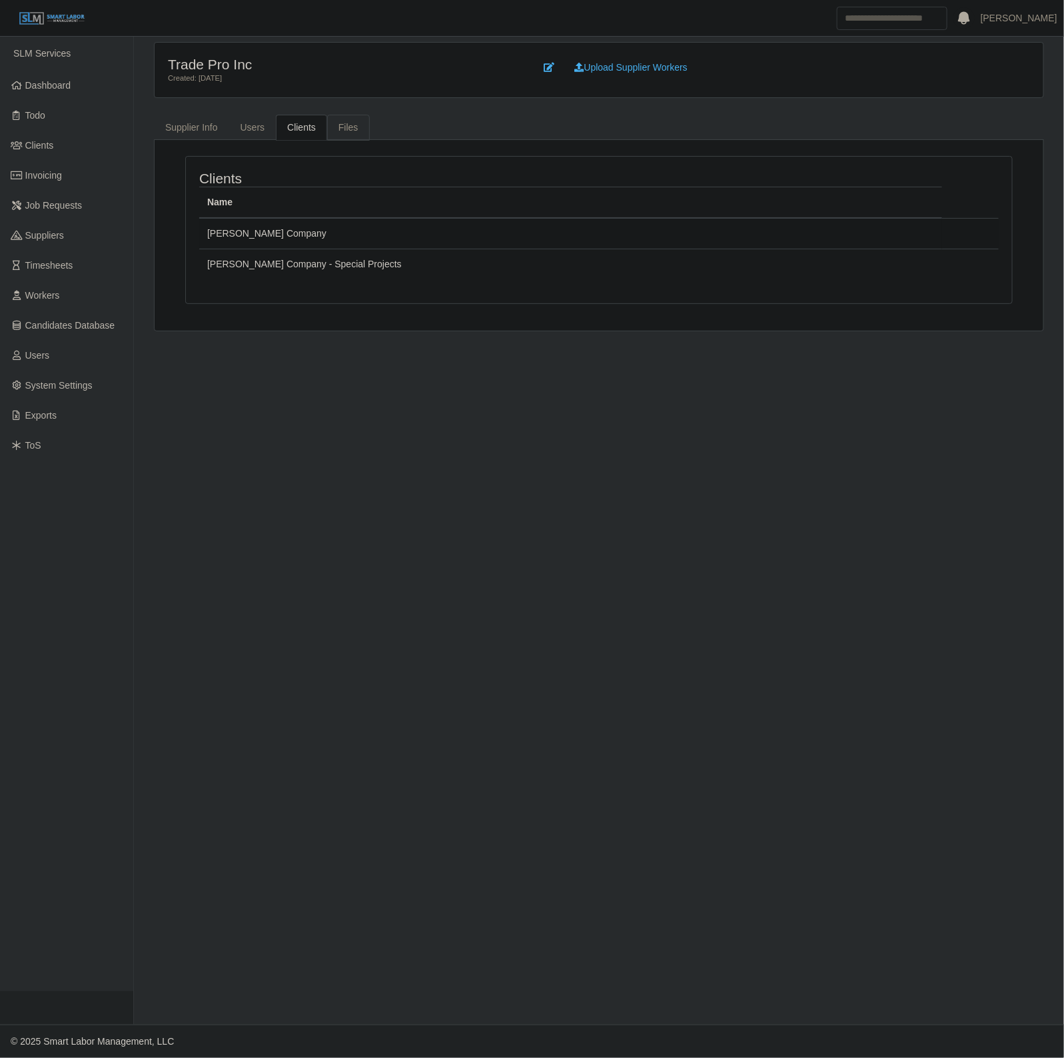
click at [337, 125] on link "Files" at bounding box center [348, 128] width 43 height 26
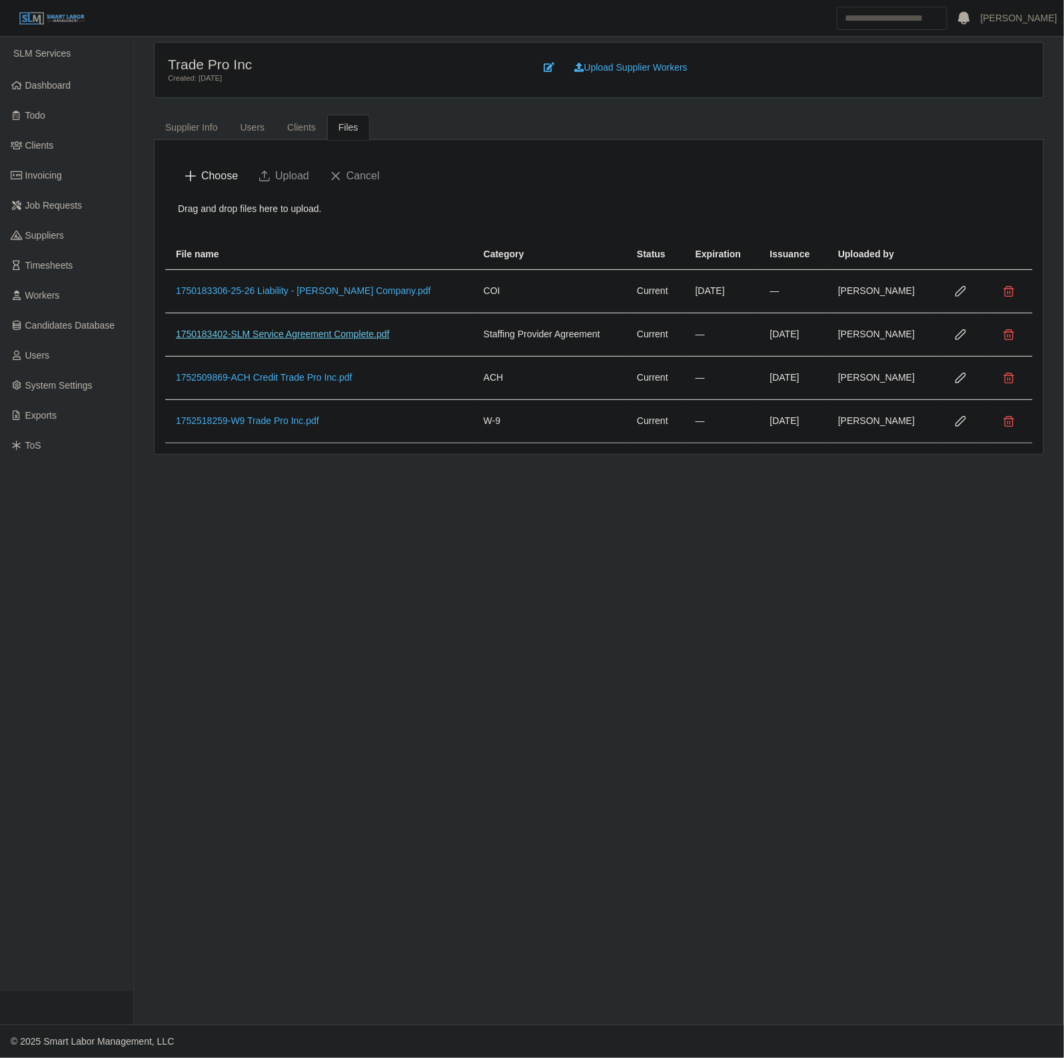
click at [363, 335] on link "1750183402-SLM Service Agreement Complete.pdf" at bounding box center [283, 334] width 214 height 11
click at [299, 339] on link "1750183402-SLM Service Agreement Complete.pdf" at bounding box center [283, 334] width 214 height 11
click at [358, 339] on link "1750183402-SLM Service Agreement Complete.pdf" at bounding box center [283, 334] width 214 height 11
click at [1020, 15] on link "[PERSON_NAME]" at bounding box center [1019, 18] width 77 height 14
click at [977, 92] on link "Logout" at bounding box center [1004, 91] width 120 height 27
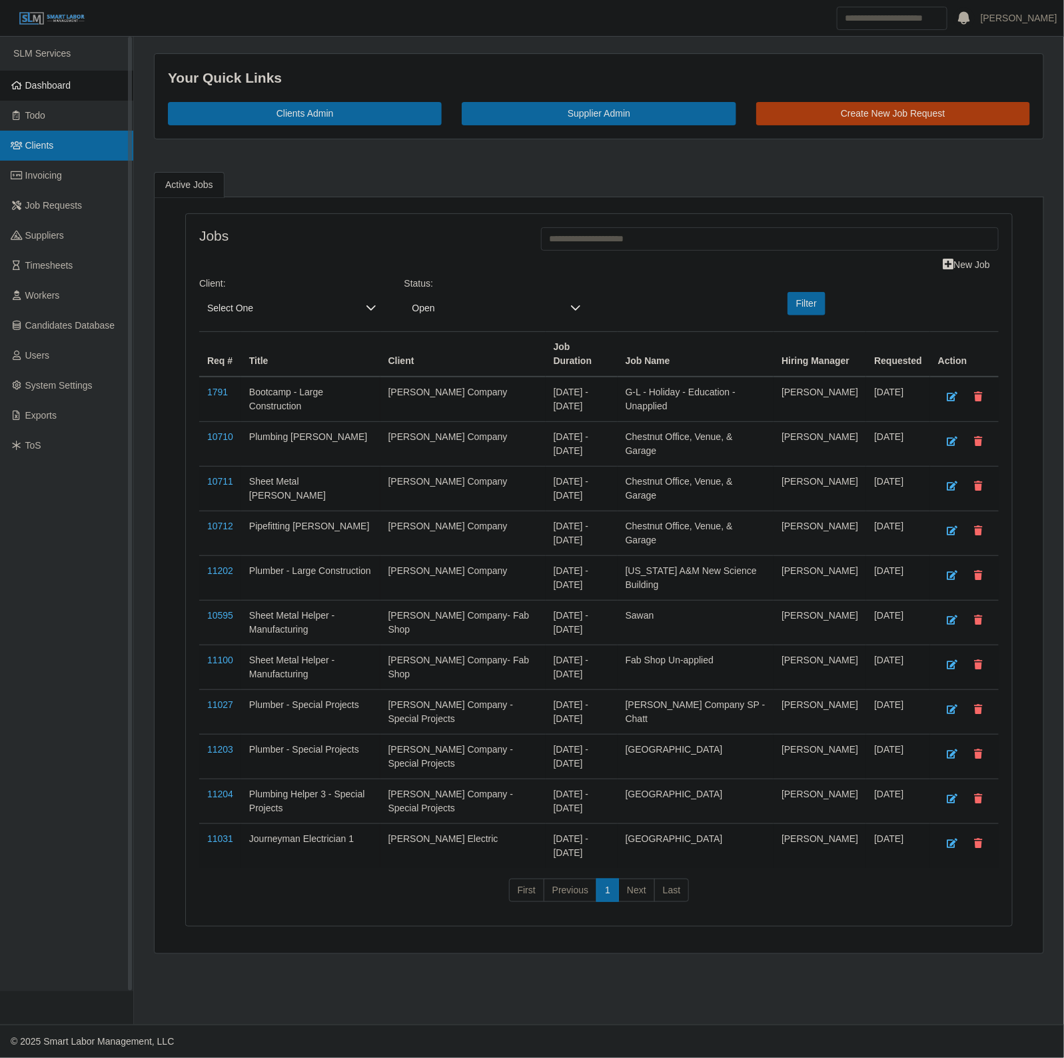
click at [55, 142] on link "Clients" at bounding box center [66, 146] width 133 height 30
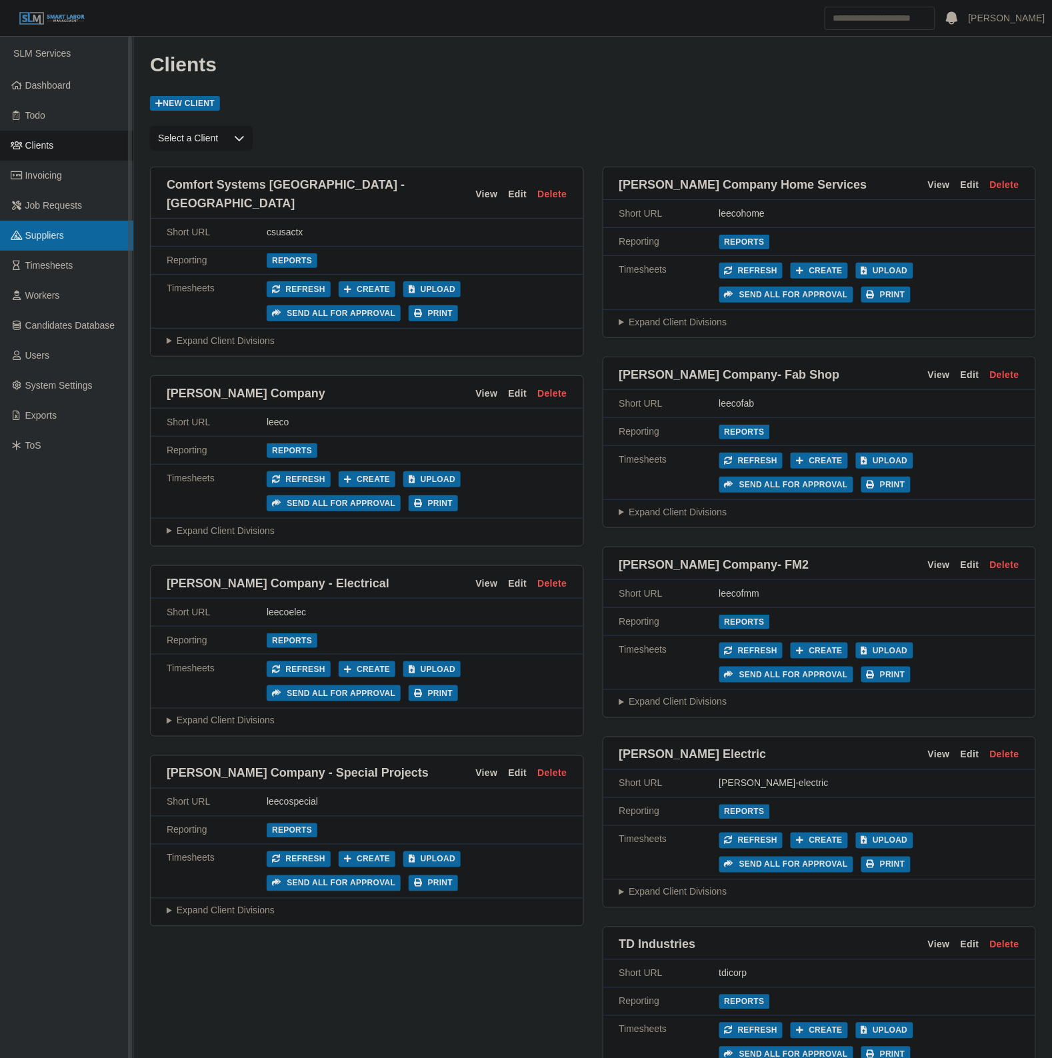
click at [50, 242] on link "Suppliers" at bounding box center [66, 236] width 133 height 30
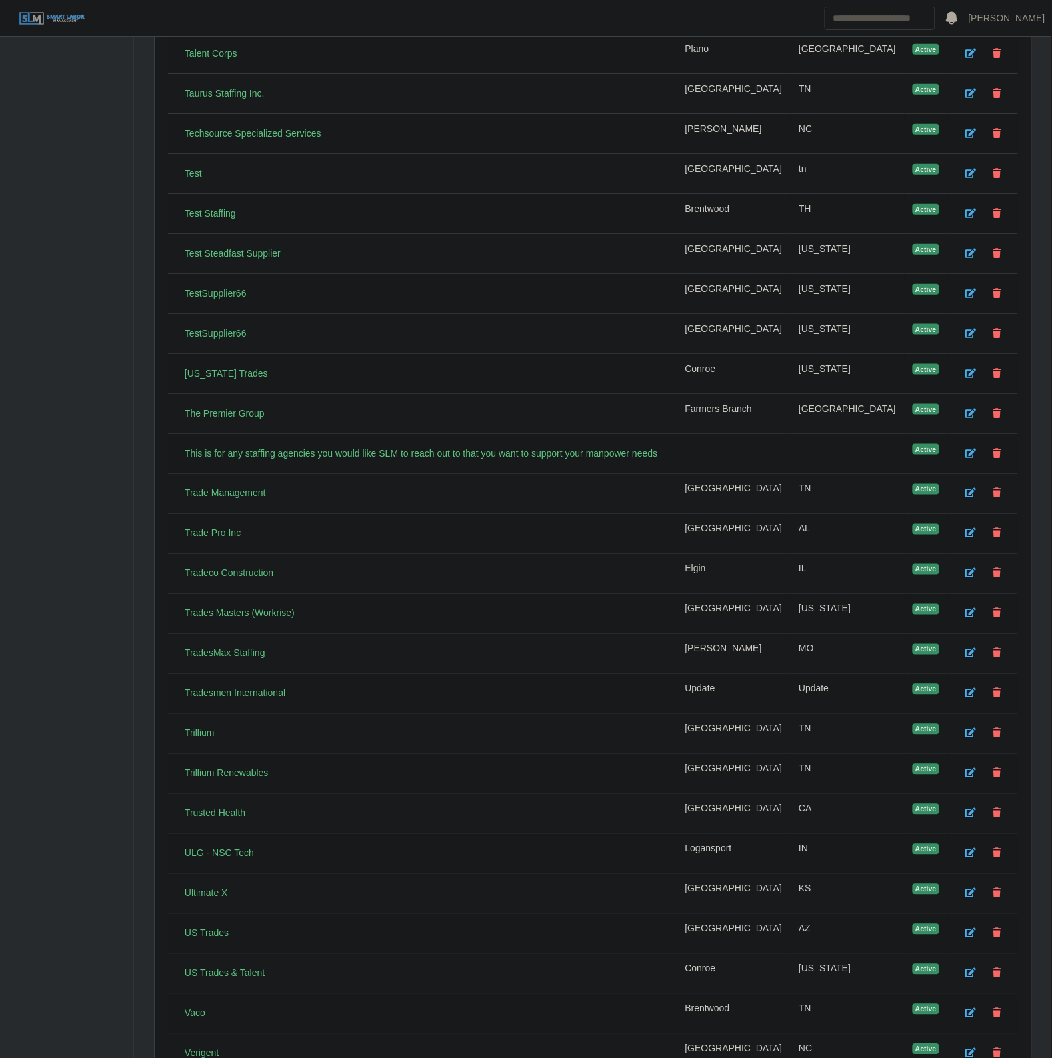
scroll to position [4499, 0]
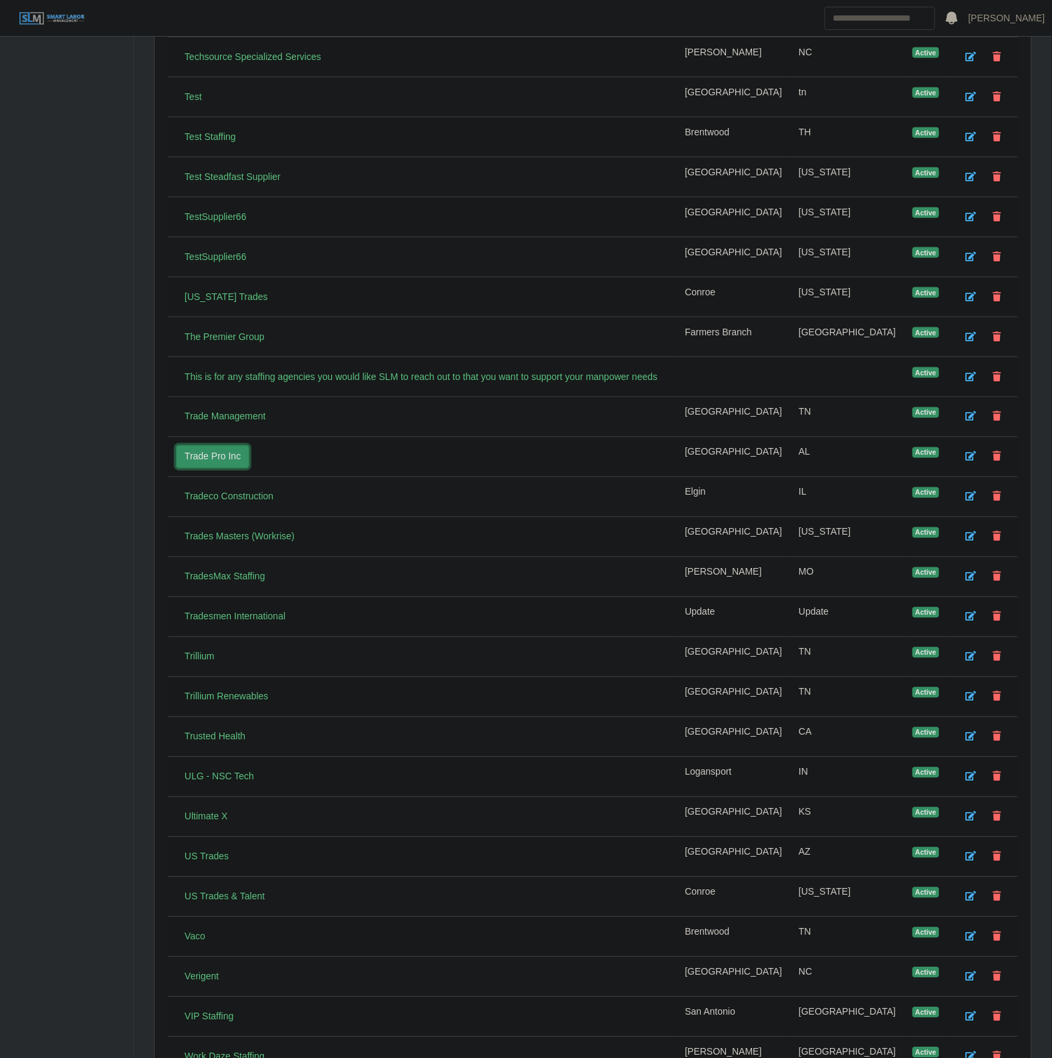
click at [211, 469] on link "Trade Pro Inc" at bounding box center [212, 456] width 73 height 23
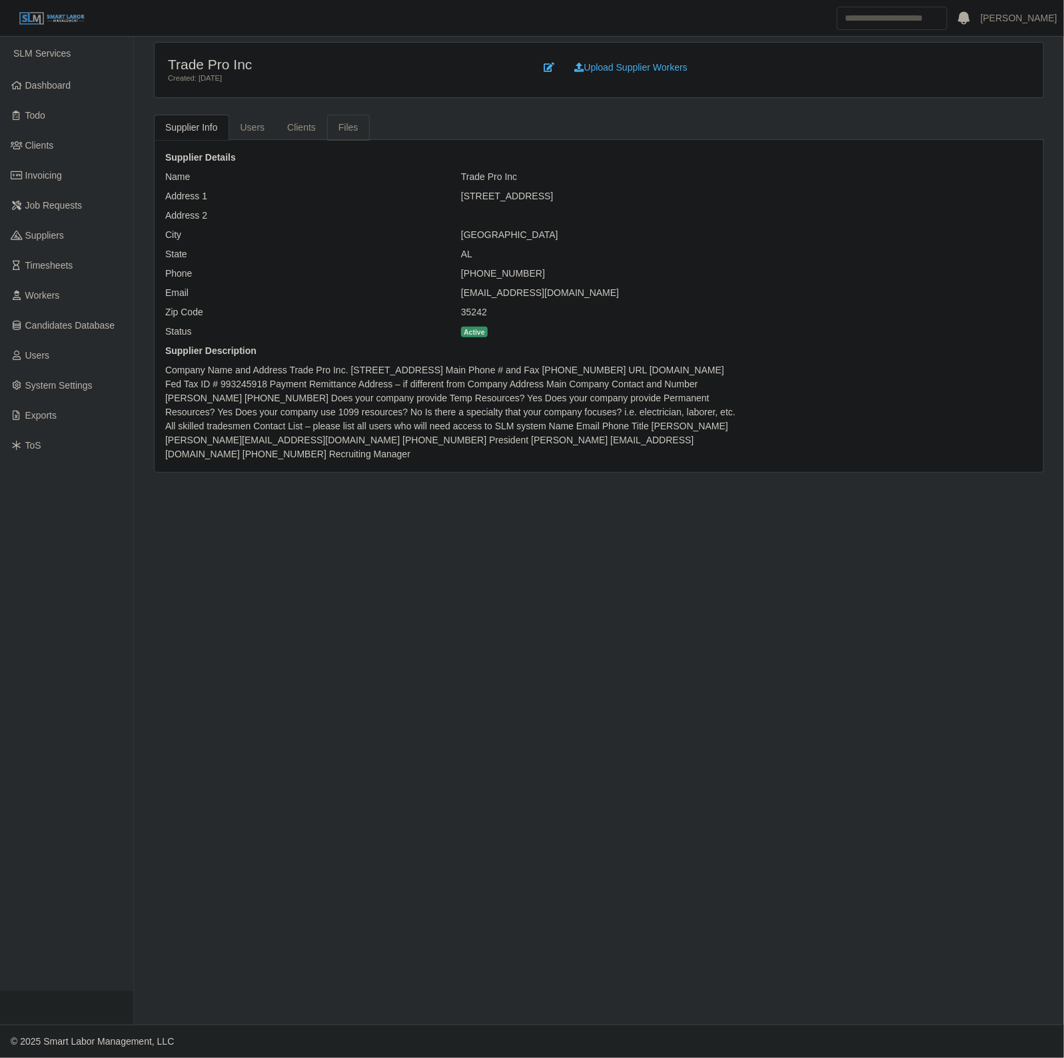
click at [355, 127] on link "Files" at bounding box center [348, 128] width 43 height 26
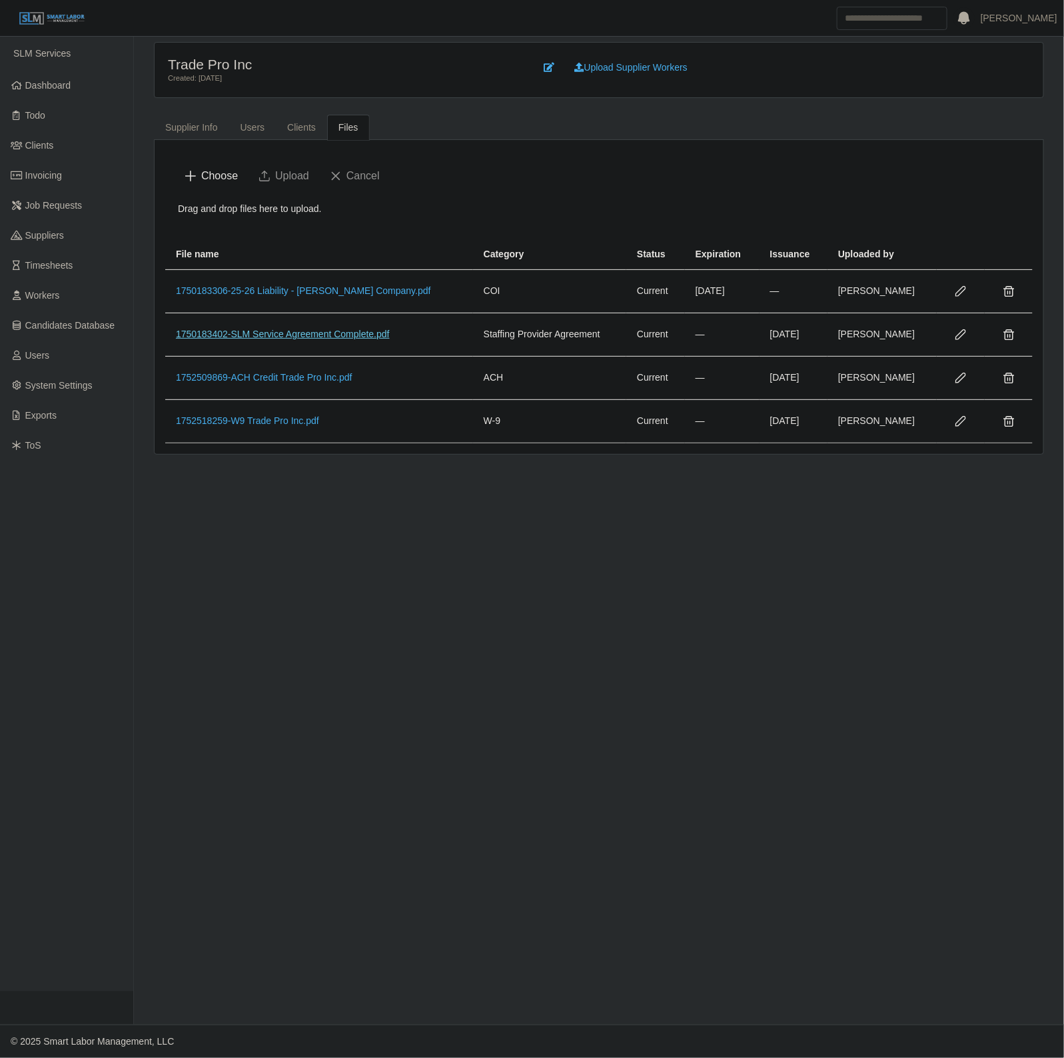
click at [224, 339] on link "1750183402-SLM Service Agreement Complete.pdf" at bounding box center [283, 334] width 214 height 11
click at [77, 95] on link "Dashboard" at bounding box center [66, 86] width 133 height 30
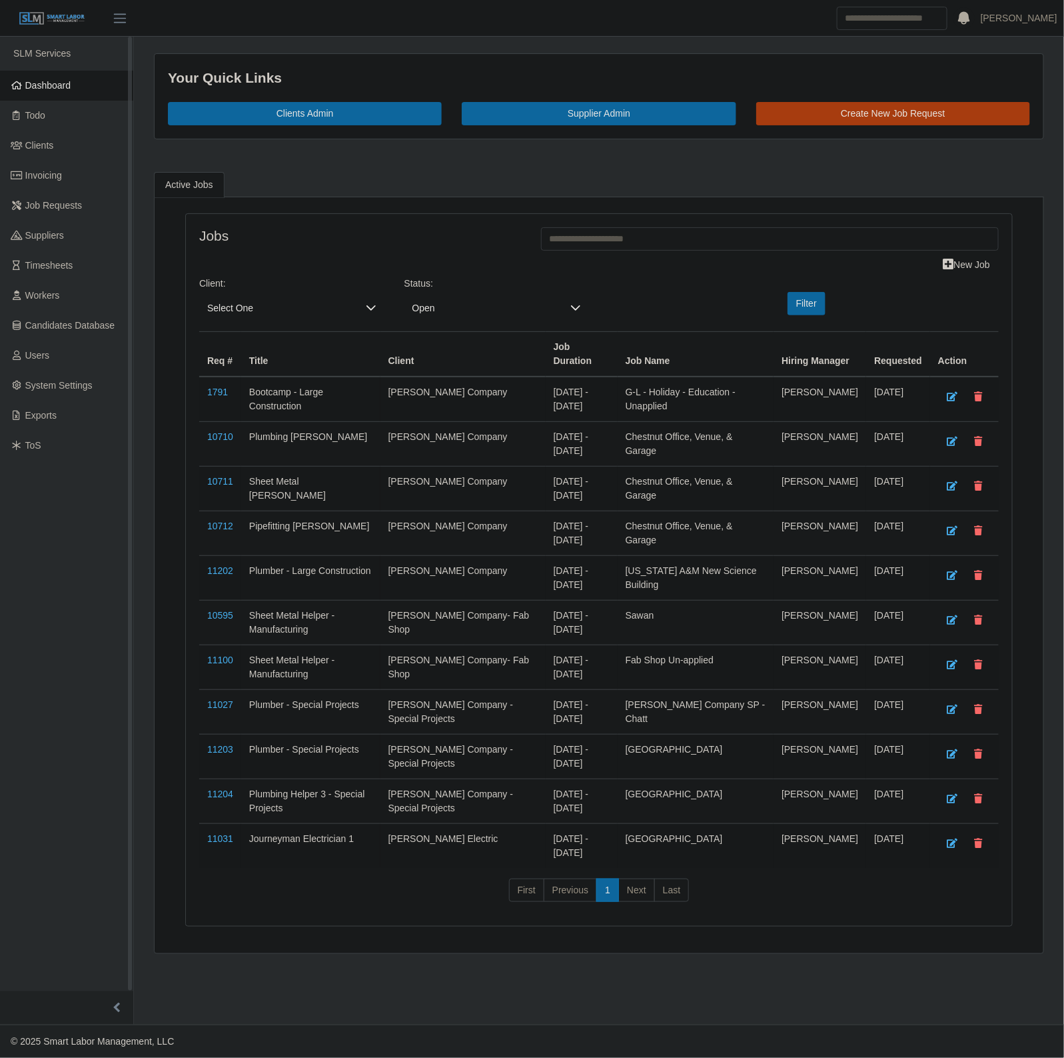
click at [73, 87] on link "Dashboard" at bounding box center [66, 86] width 133 height 30
click at [87, 71] on link "Dashboard" at bounding box center [66, 86] width 133 height 30
click at [251, 315] on span "Select One" at bounding box center [278, 308] width 159 height 25
click at [291, 430] on li "[PERSON_NAME] Electric" at bounding box center [308, 439] width 211 height 25
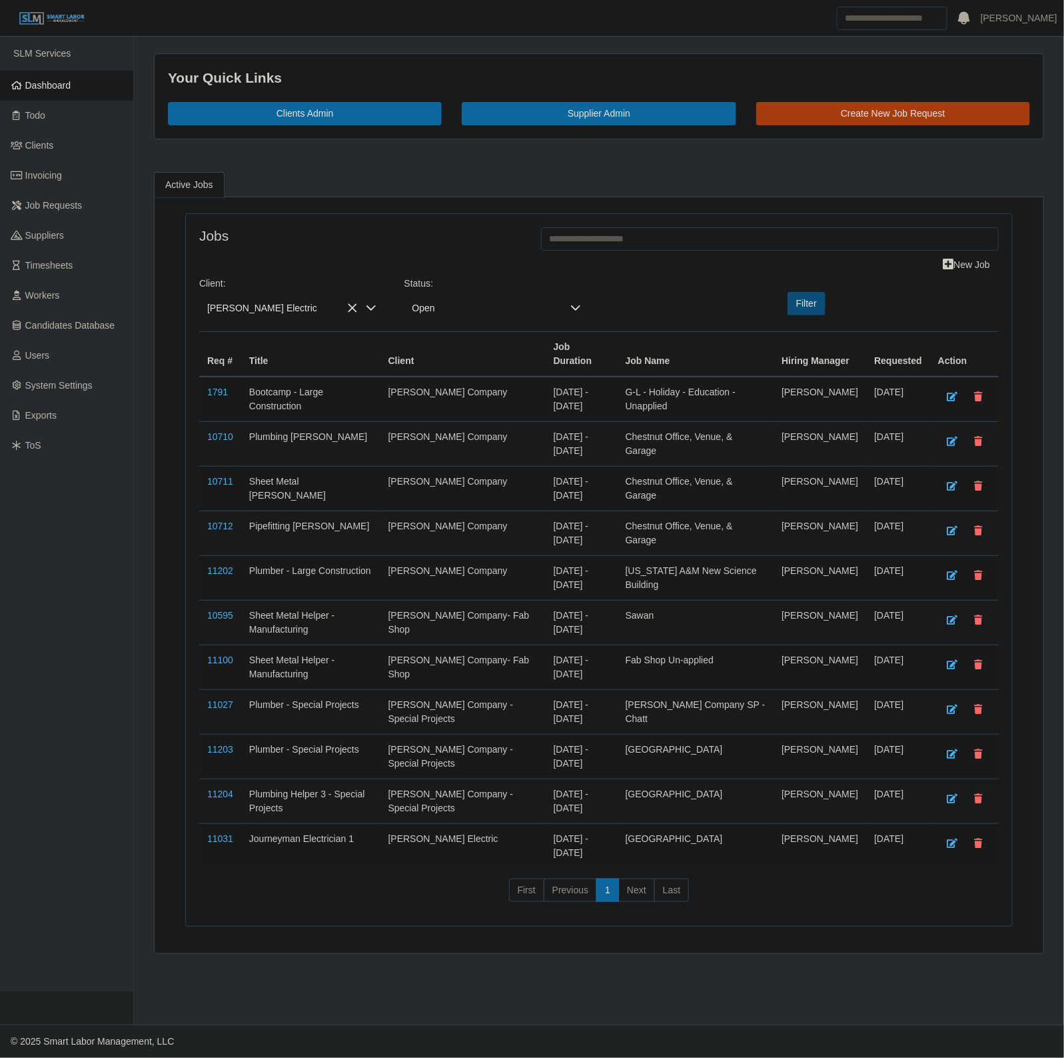
click at [804, 304] on button "Filter" at bounding box center [807, 303] width 38 height 23
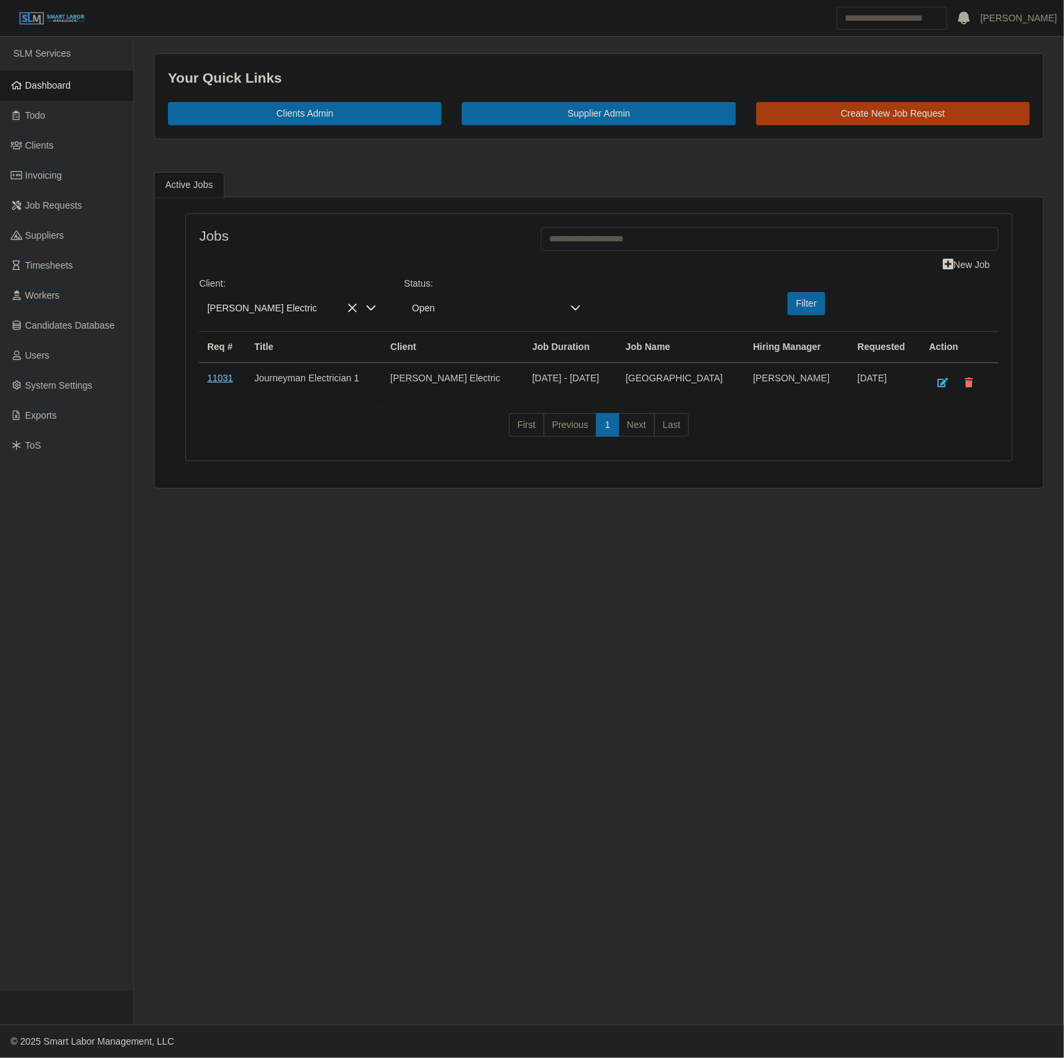
click at [219, 383] on link "11031" at bounding box center [220, 378] width 26 height 11
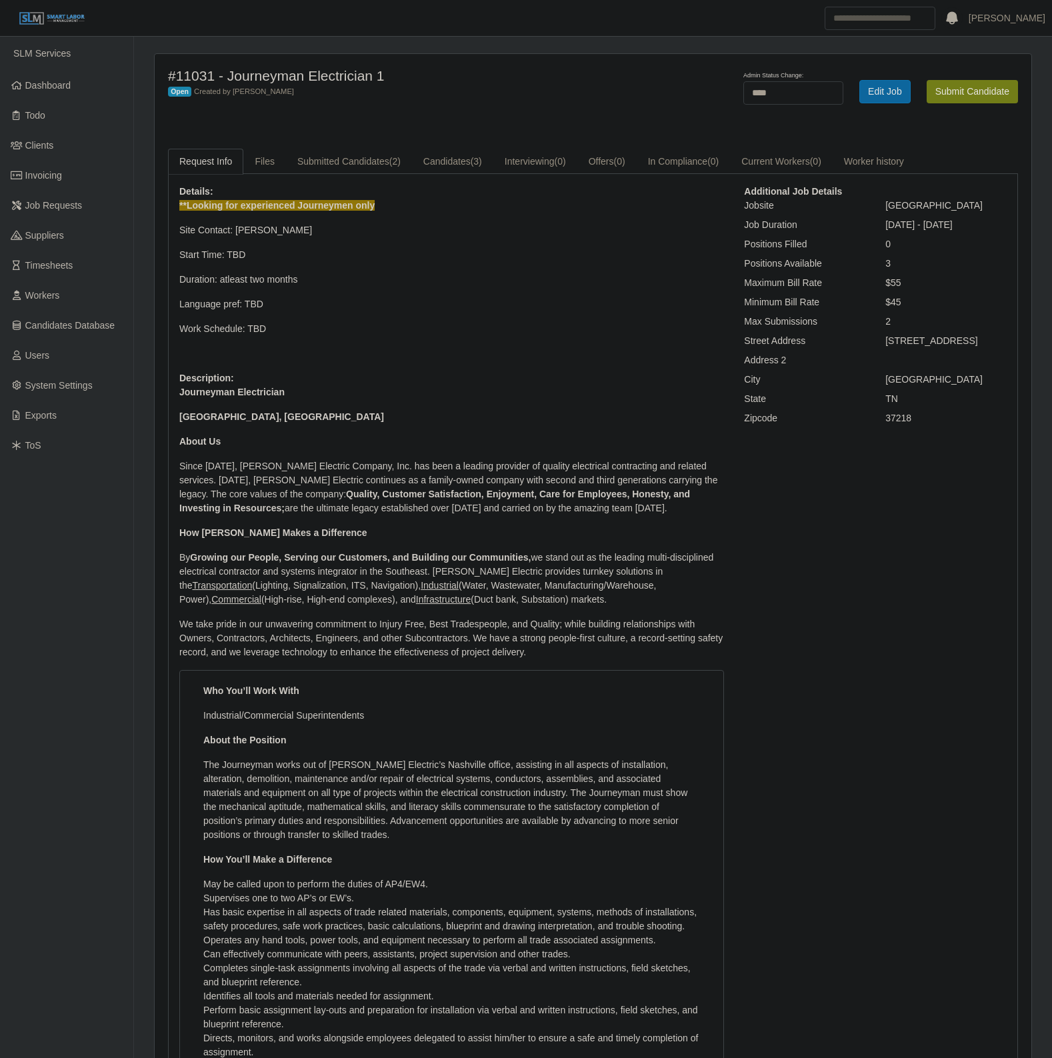
select select "****"
click at [47, 91] on link "Dashboard" at bounding box center [66, 86] width 133 height 30
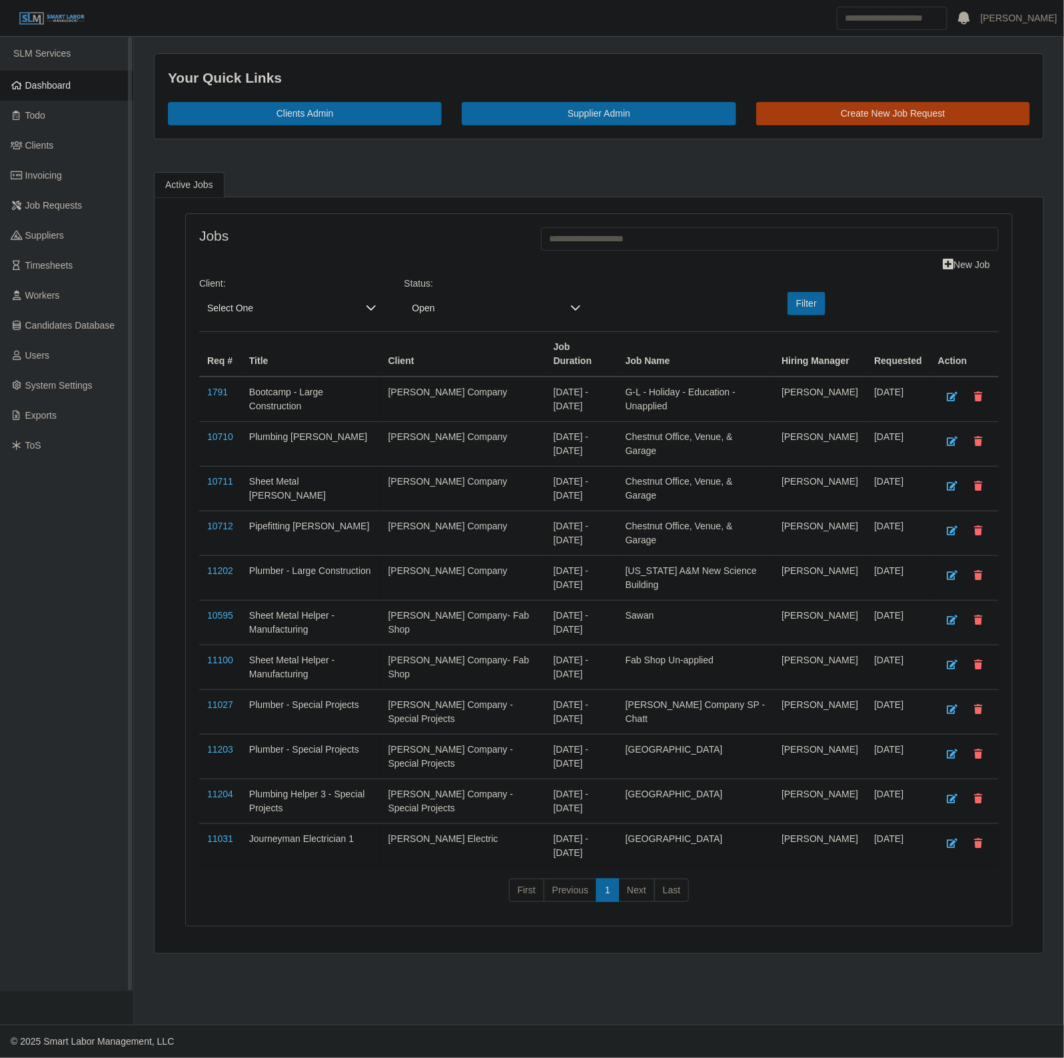
click at [60, 64] on ul "SLM Services Dashboard Todo Clients Invoicing Job Requests Suppliers Timesheets…" at bounding box center [66, 514] width 133 height 954
click at [51, 80] on span "Dashboard" at bounding box center [48, 85] width 46 height 11
click at [43, 293] on span "Workers" at bounding box center [42, 295] width 35 height 11
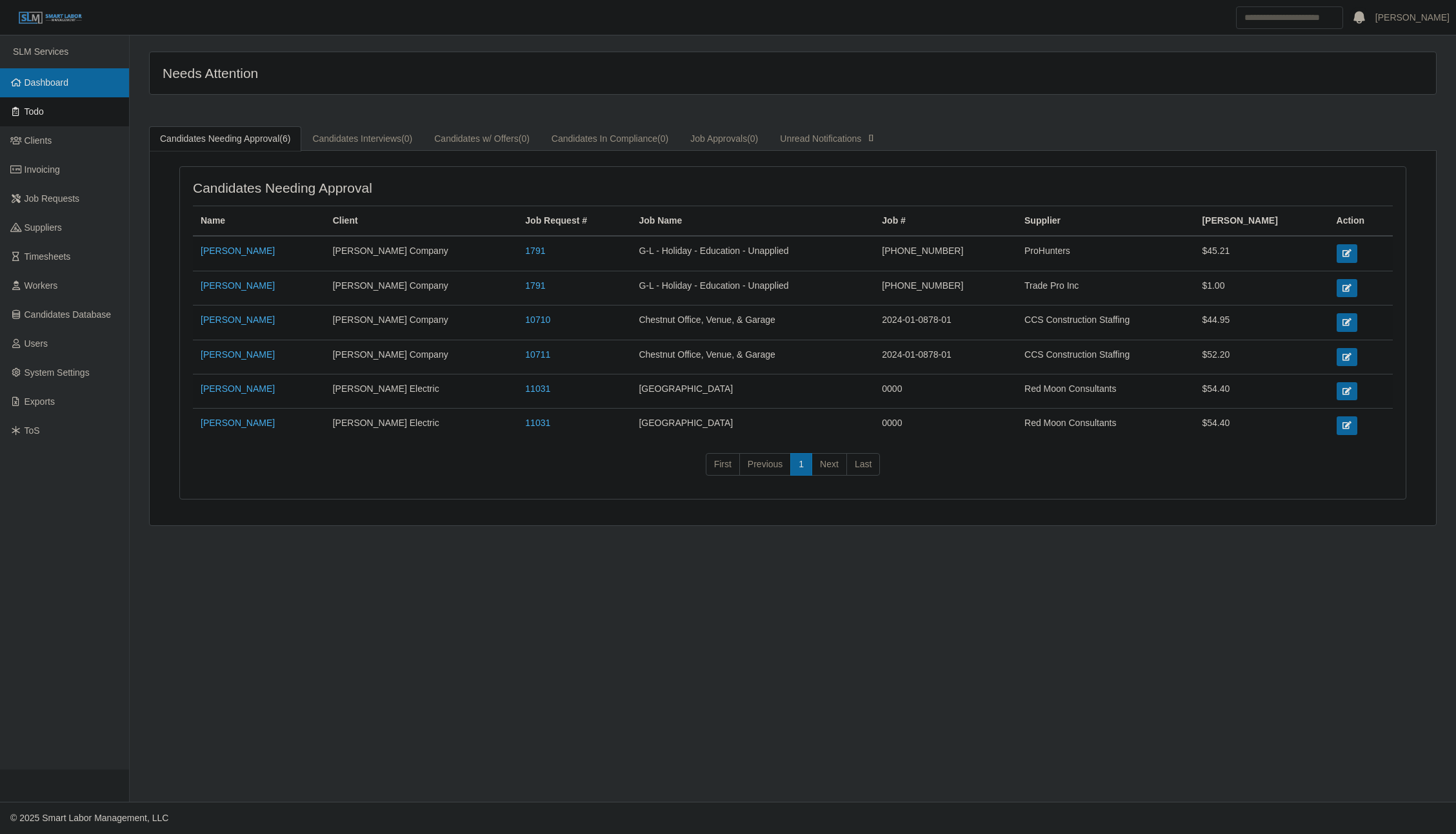
click at [39, 94] on link "Dashboard" at bounding box center [64, 83] width 129 height 29
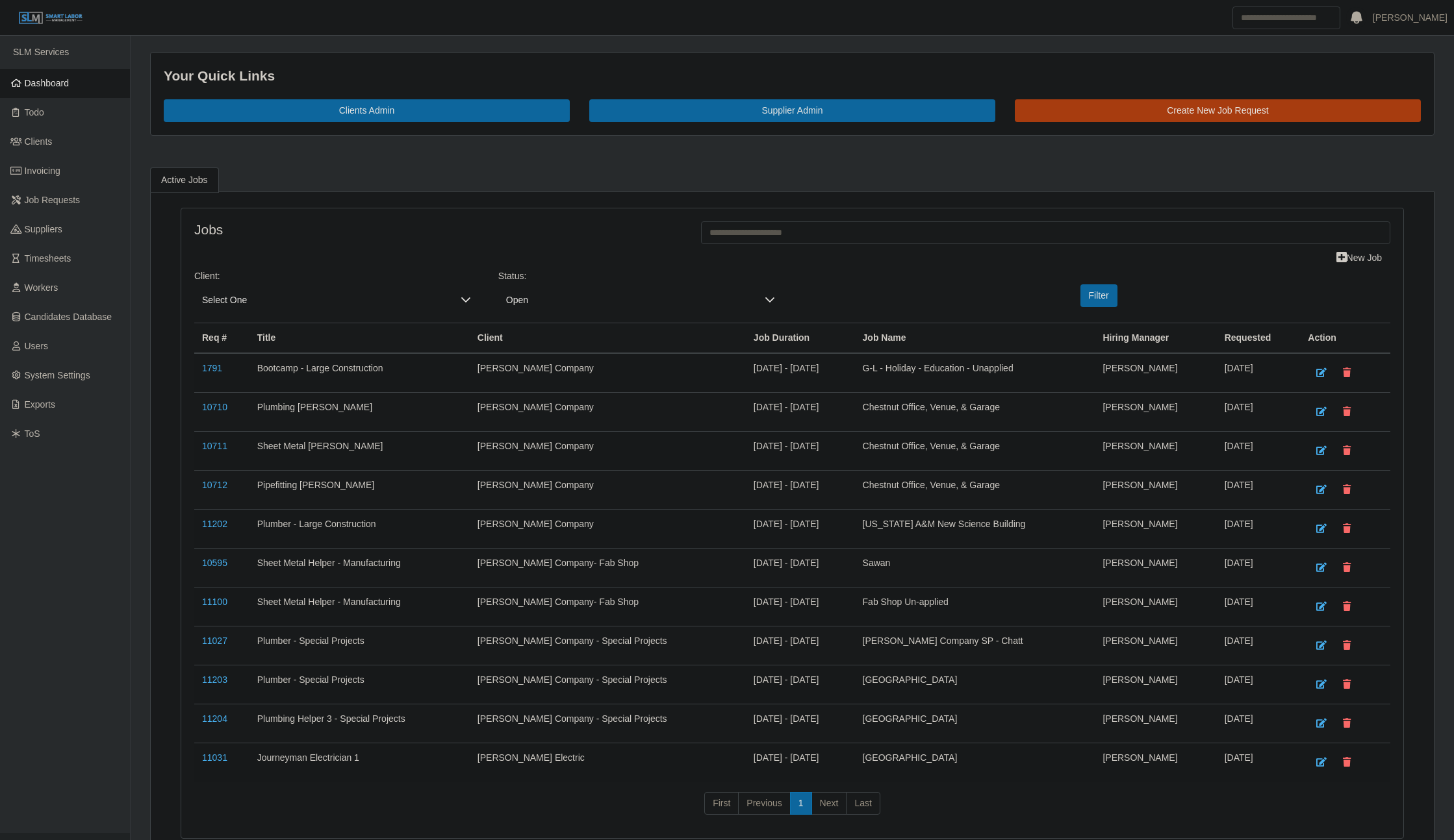
click at [15, 85] on icon at bounding box center [17, 83] width 12 height 9
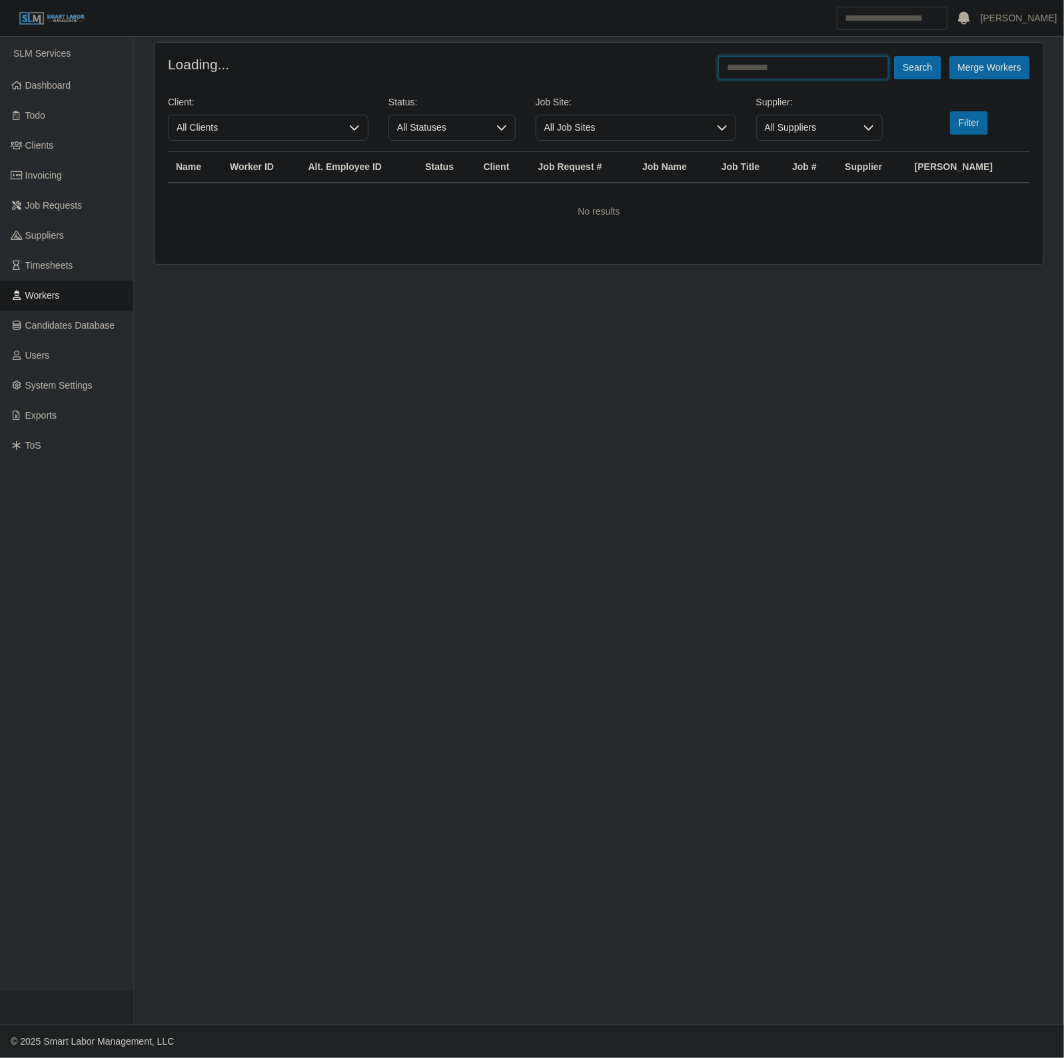
click at [800, 65] on input "text" at bounding box center [804, 67] width 171 height 23
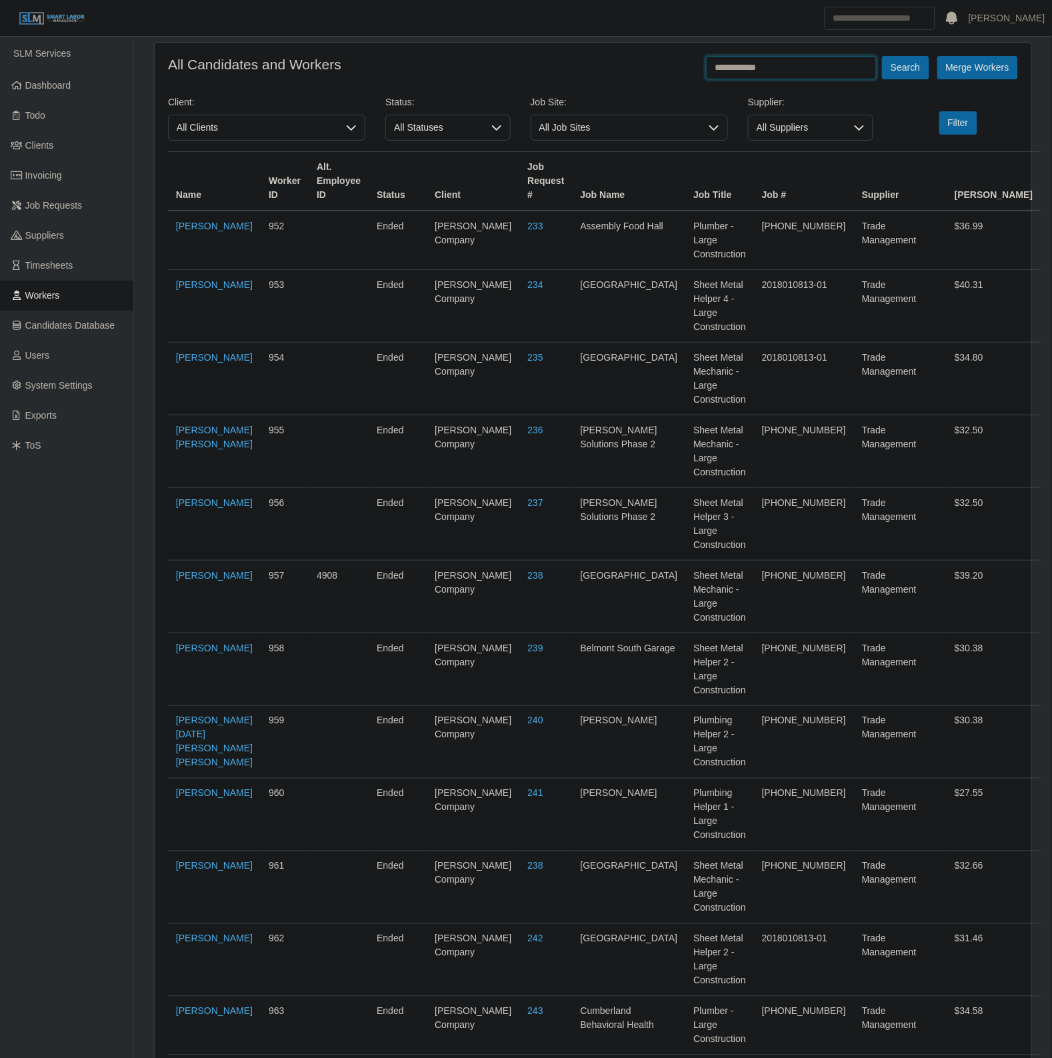
click at [882, 56] on button "Search" at bounding box center [905, 67] width 47 height 23
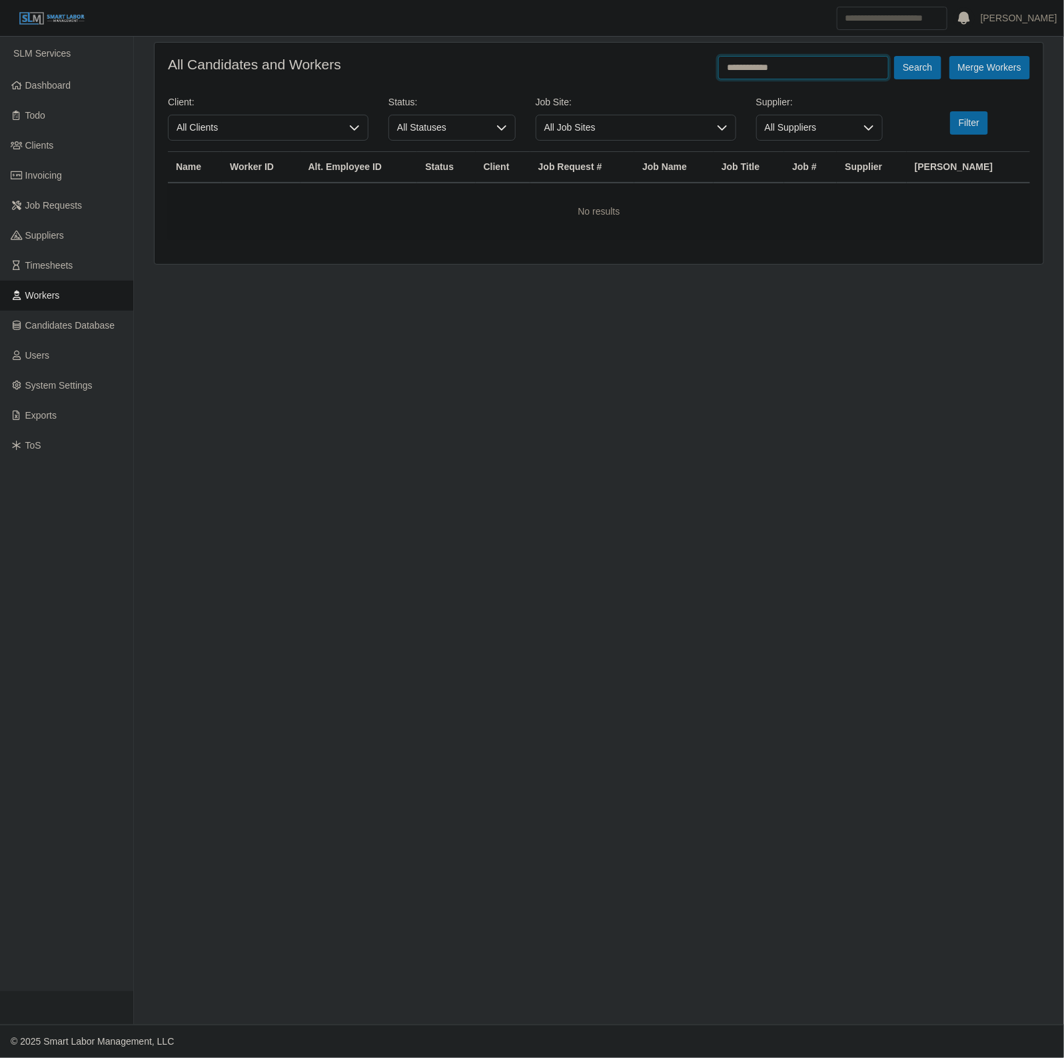
click at [778, 70] on input "**********" at bounding box center [804, 67] width 171 height 23
click at [778, 71] on input "**********" at bounding box center [804, 67] width 171 height 23
click at [778, 70] on input "**********" at bounding box center [804, 67] width 171 height 23
type input "**********"
click at [894, 56] on button "Search" at bounding box center [917, 67] width 47 height 23
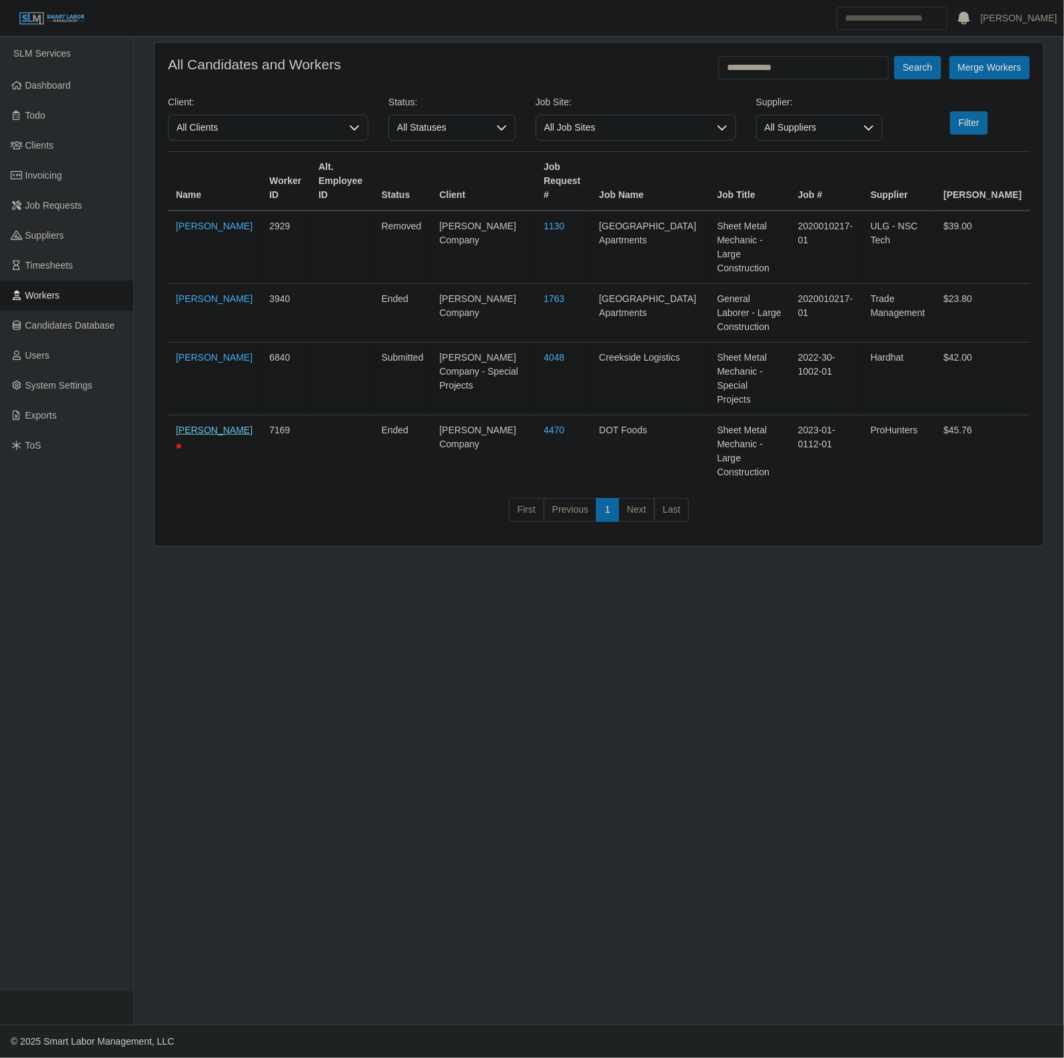
click at [197, 425] on link "James Johnson" at bounding box center [214, 430] width 77 height 11
click at [205, 293] on link "James Johnson" at bounding box center [214, 298] width 77 height 11
click at [199, 221] on link "James Johnson" at bounding box center [214, 226] width 77 height 11
click at [201, 352] on link "James Johnson" at bounding box center [214, 357] width 77 height 11
click at [190, 231] on link "James Johnson" at bounding box center [214, 226] width 77 height 11
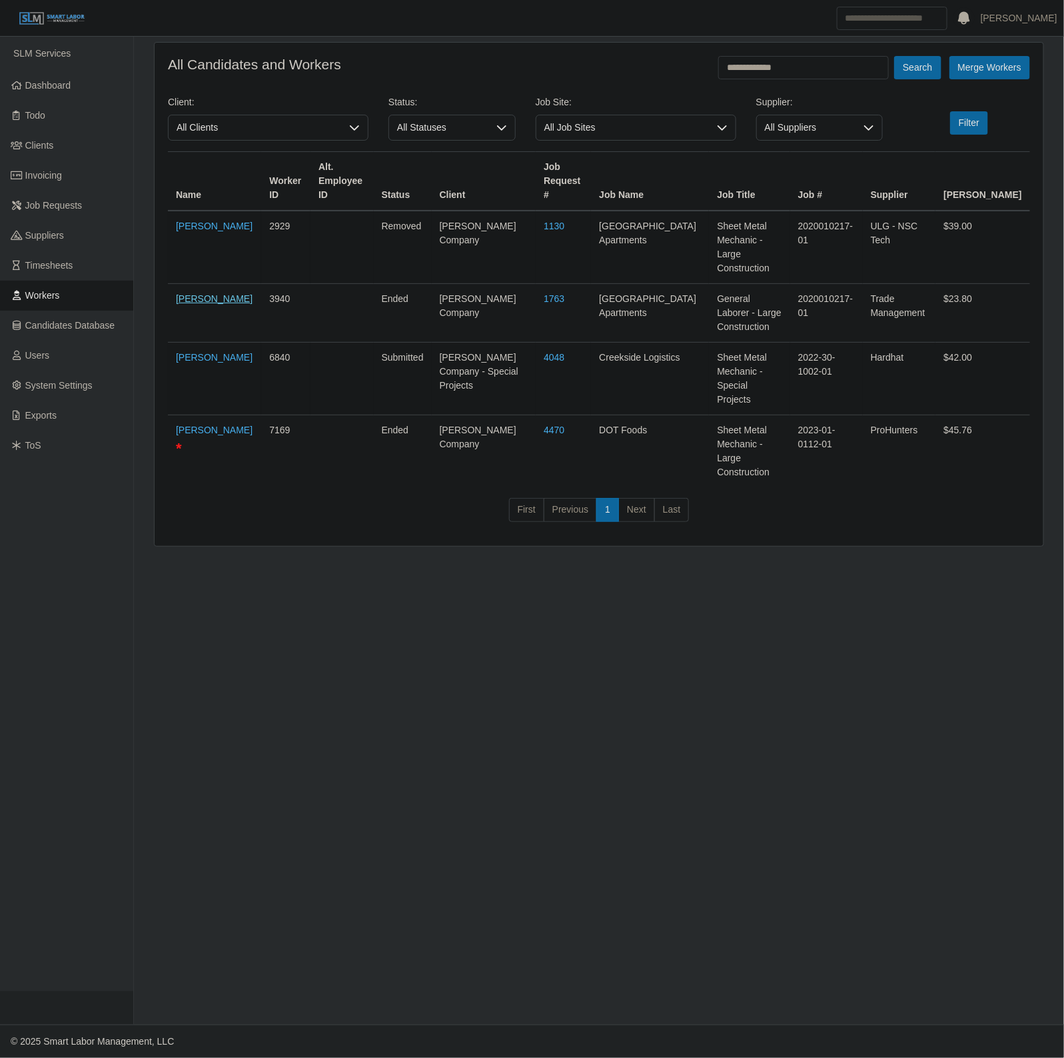
click at [176, 293] on link "James Johnson" at bounding box center [214, 298] width 77 height 11
click at [207, 343] on td "James Johnson" at bounding box center [214, 379] width 93 height 73
click at [198, 352] on link "James Johnson" at bounding box center [214, 357] width 77 height 11
click at [203, 415] on td "James Johnson *" at bounding box center [214, 451] width 93 height 73
click at [200, 415] on td "James Johnson *" at bounding box center [214, 451] width 93 height 73
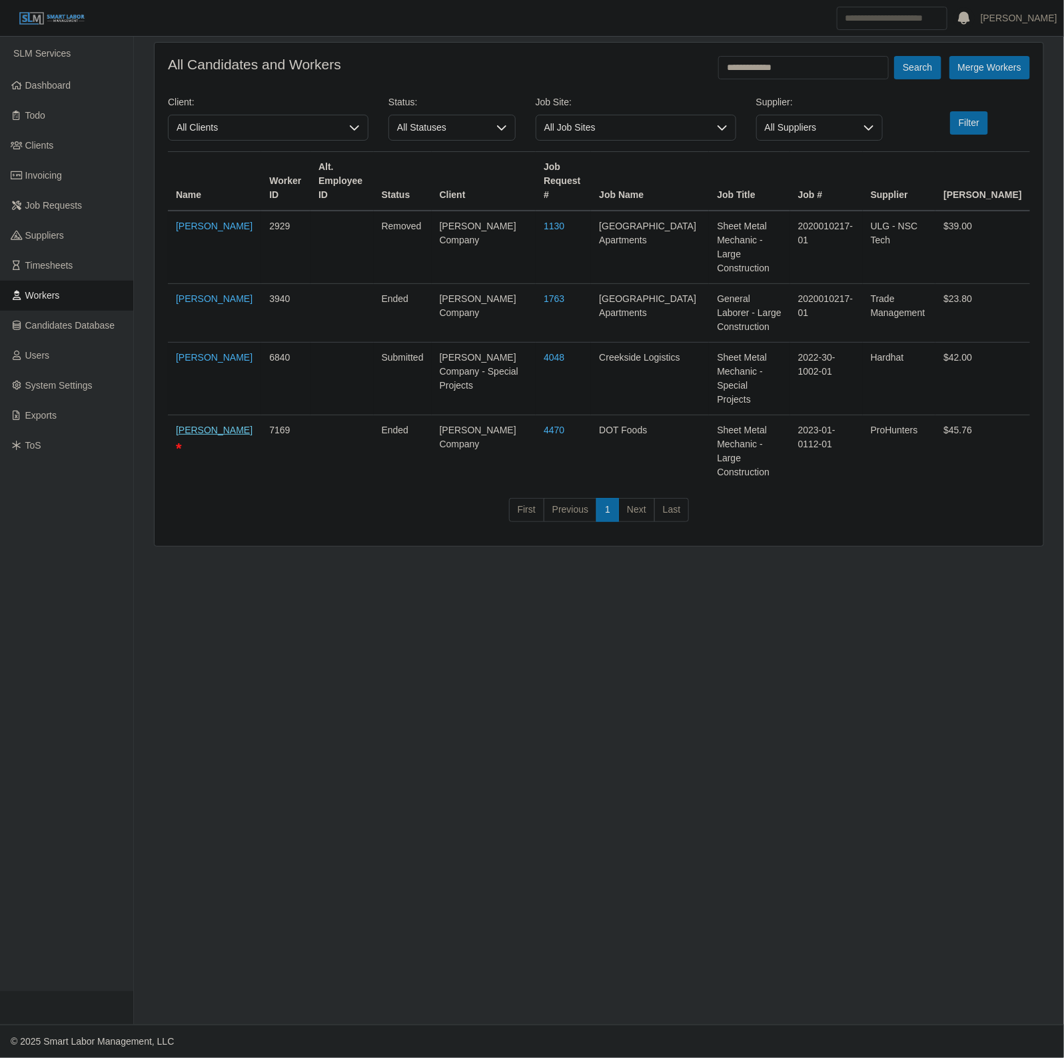
click at [199, 425] on link "James Johnson" at bounding box center [214, 430] width 77 height 11
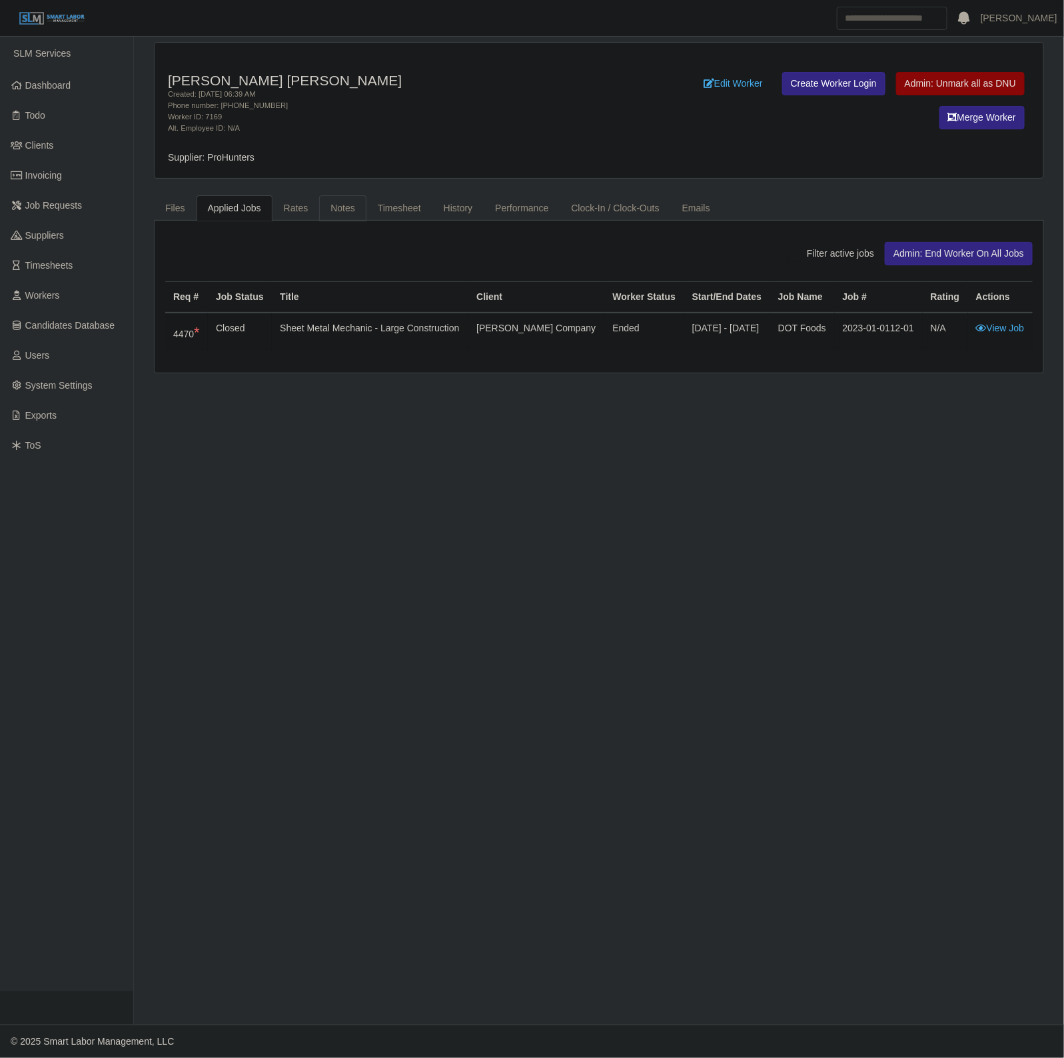
click at [341, 217] on link "Notes" at bounding box center [342, 208] width 47 height 26
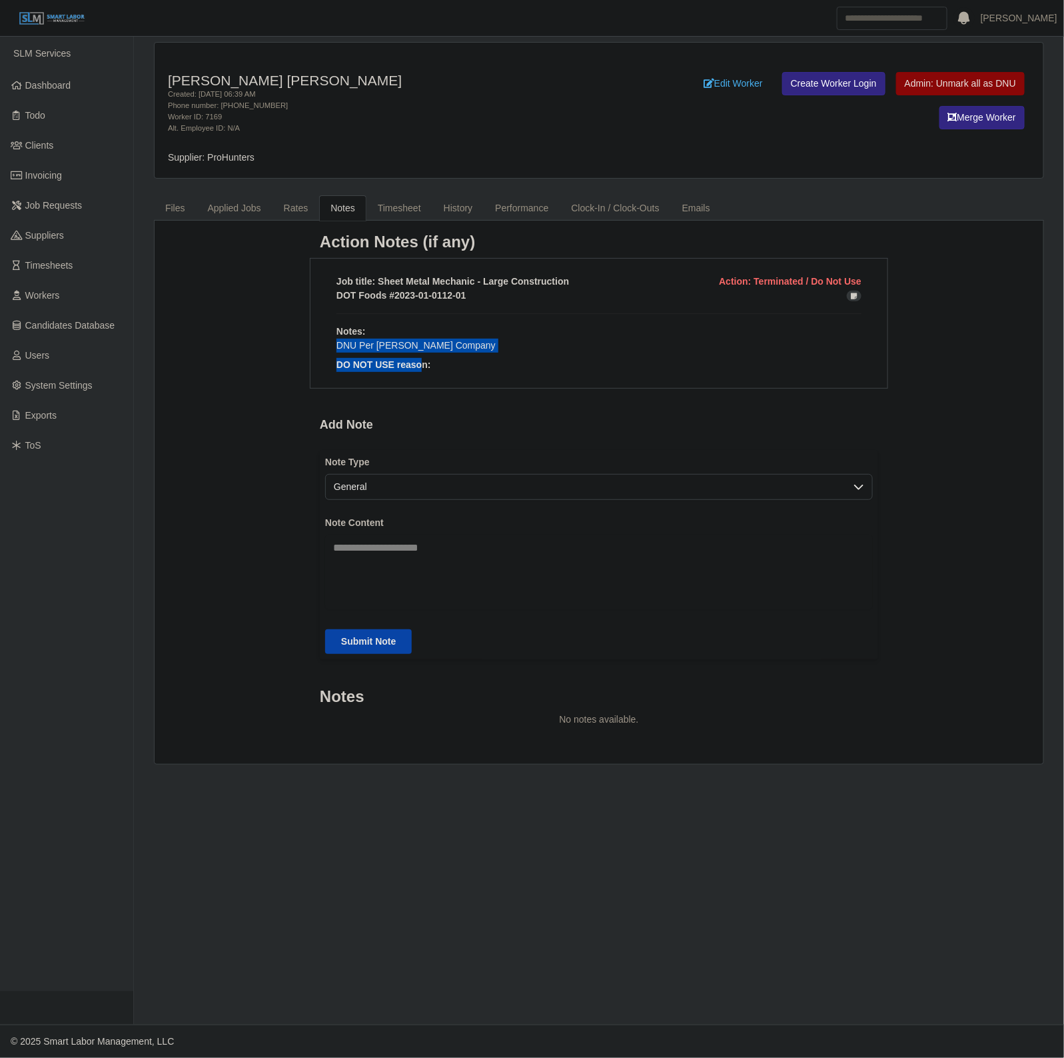
drag, startPoint x: 420, startPoint y: 367, endPoint x: 335, endPoint y: 350, distance: 87.1
click at [335, 350] on div "Job title: Sheet Metal Mechanic - Large Construction Action: Terminated / Do No…" at bounding box center [599, 323] width 579 height 131
click at [407, 347] on p "DNU Per Lee Company" at bounding box center [599, 346] width 525 height 14
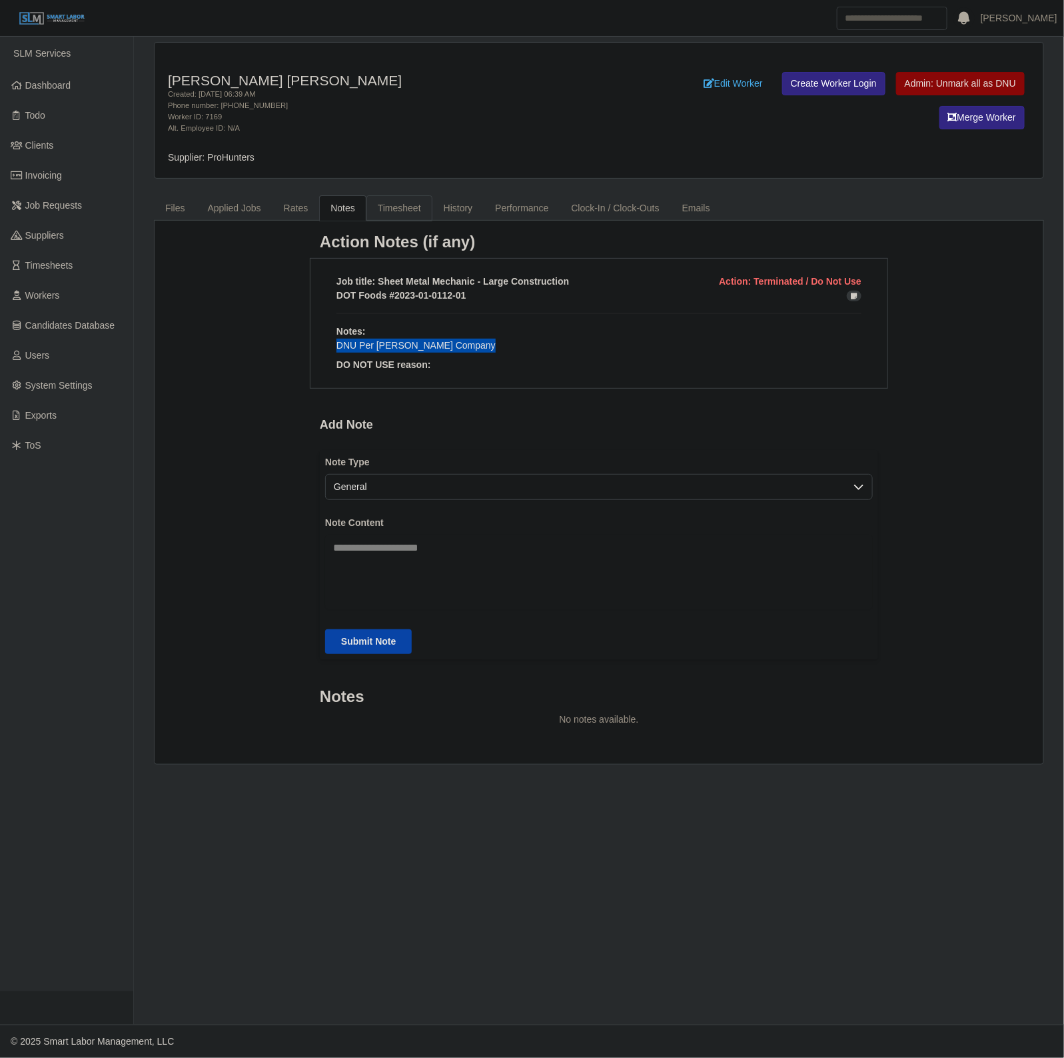
click at [412, 208] on link "Timesheet" at bounding box center [400, 208] width 66 height 26
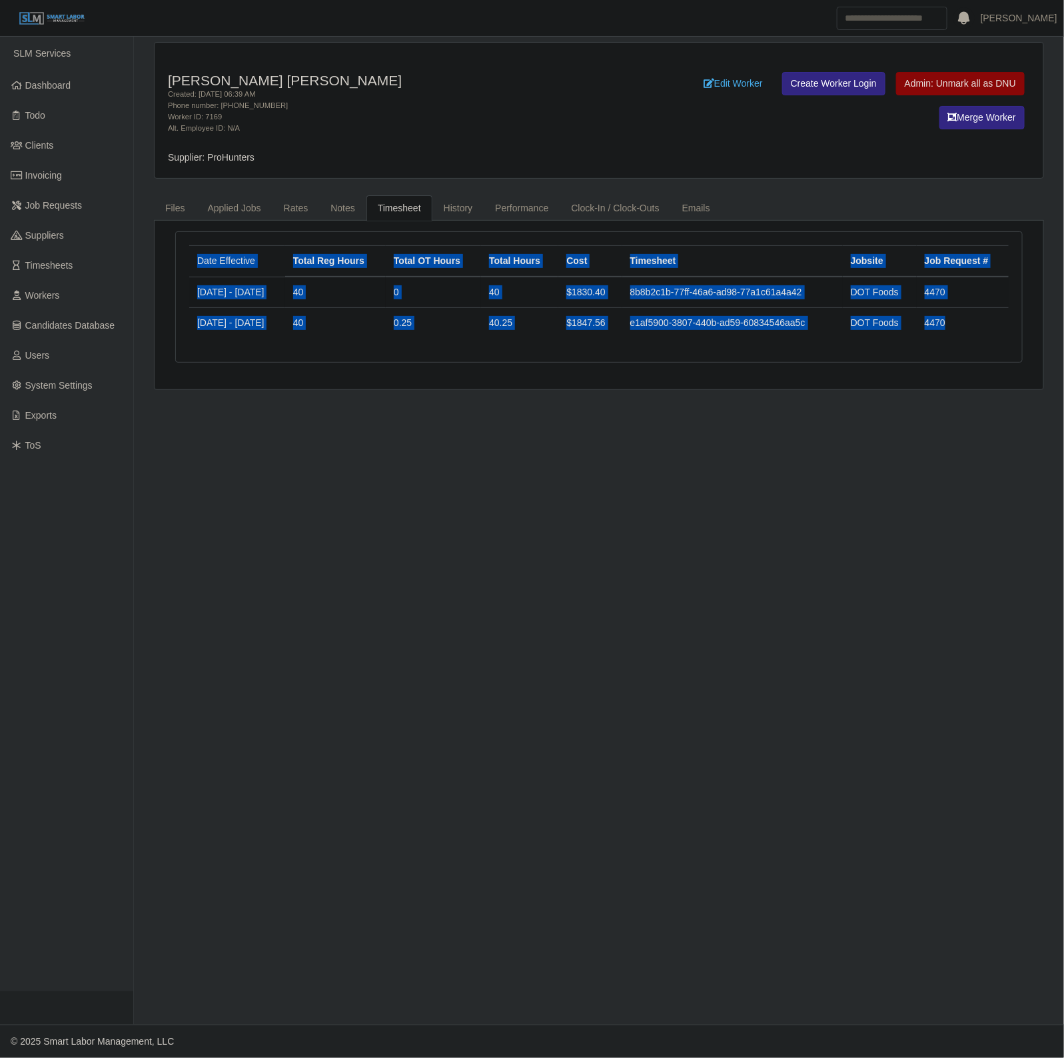
click at [402, 473] on main "James Michael Johnson Created: 07/21/2023 06:39 AM Phone number: 931-580-2765 W…" at bounding box center [599, 531] width 930 height 988
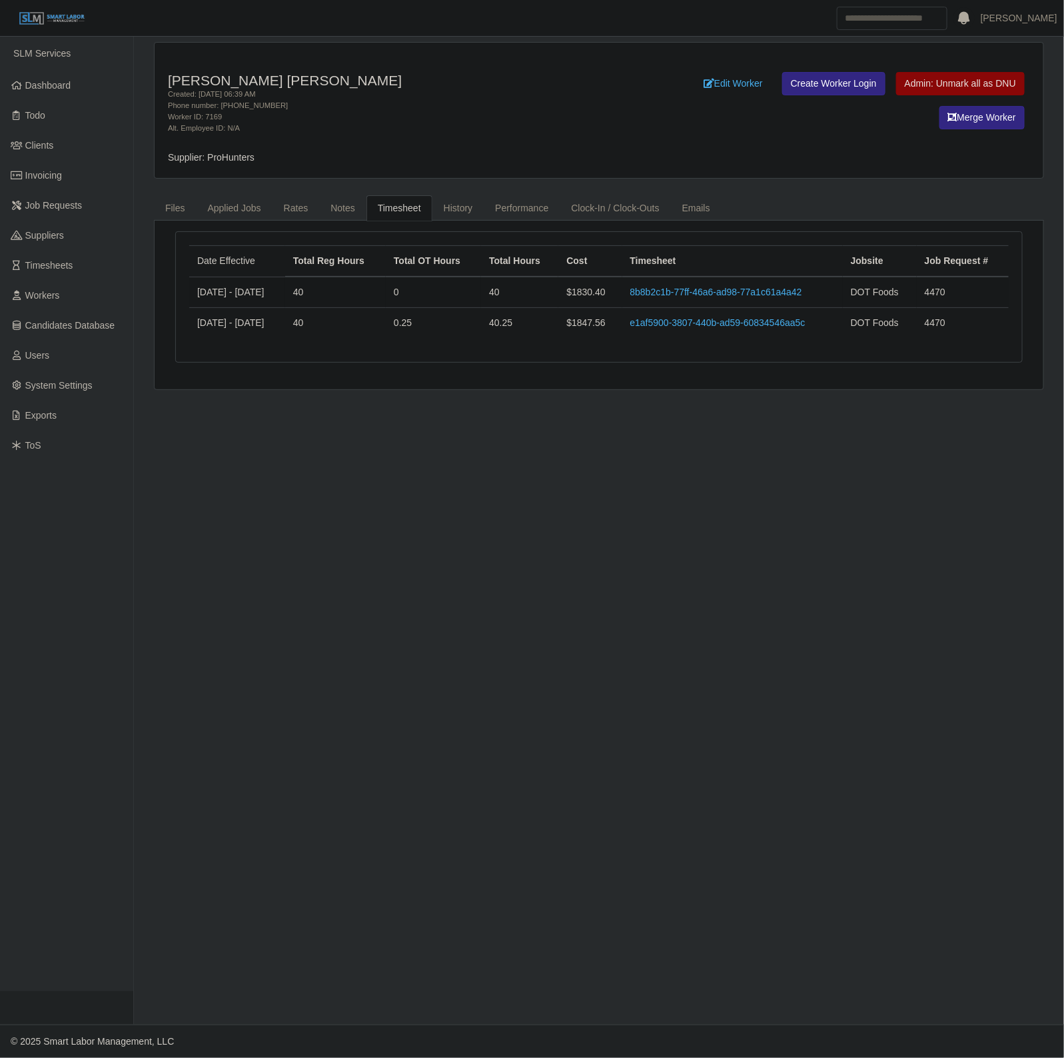
click at [404, 383] on div "Date Effective Total Reg Hours Total OT Hours Total Hours Cost Timesheet Jobsit…" at bounding box center [599, 305] width 889 height 169
click at [347, 204] on link "Notes" at bounding box center [342, 208] width 47 height 26
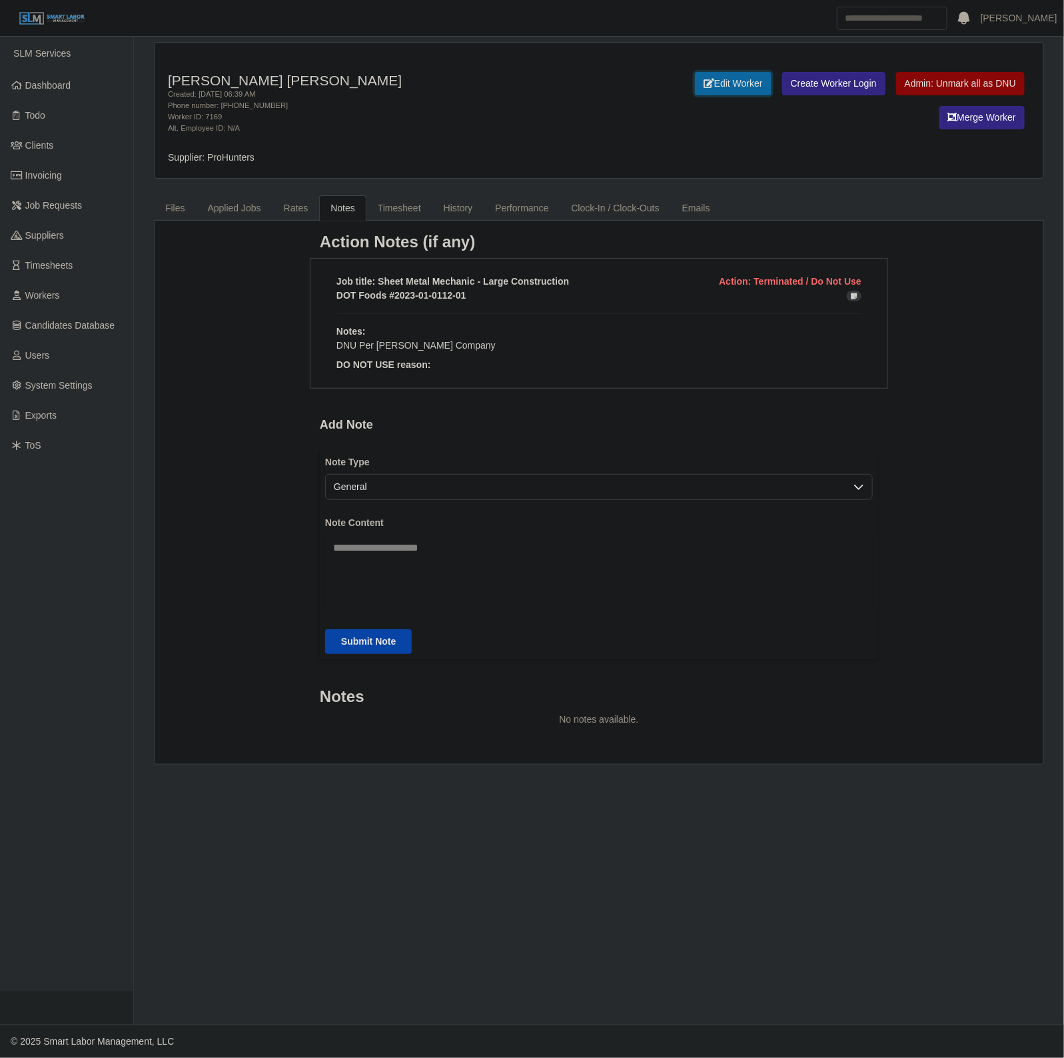
click at [711, 85] on link "Edit Worker" at bounding box center [733, 83] width 77 height 23
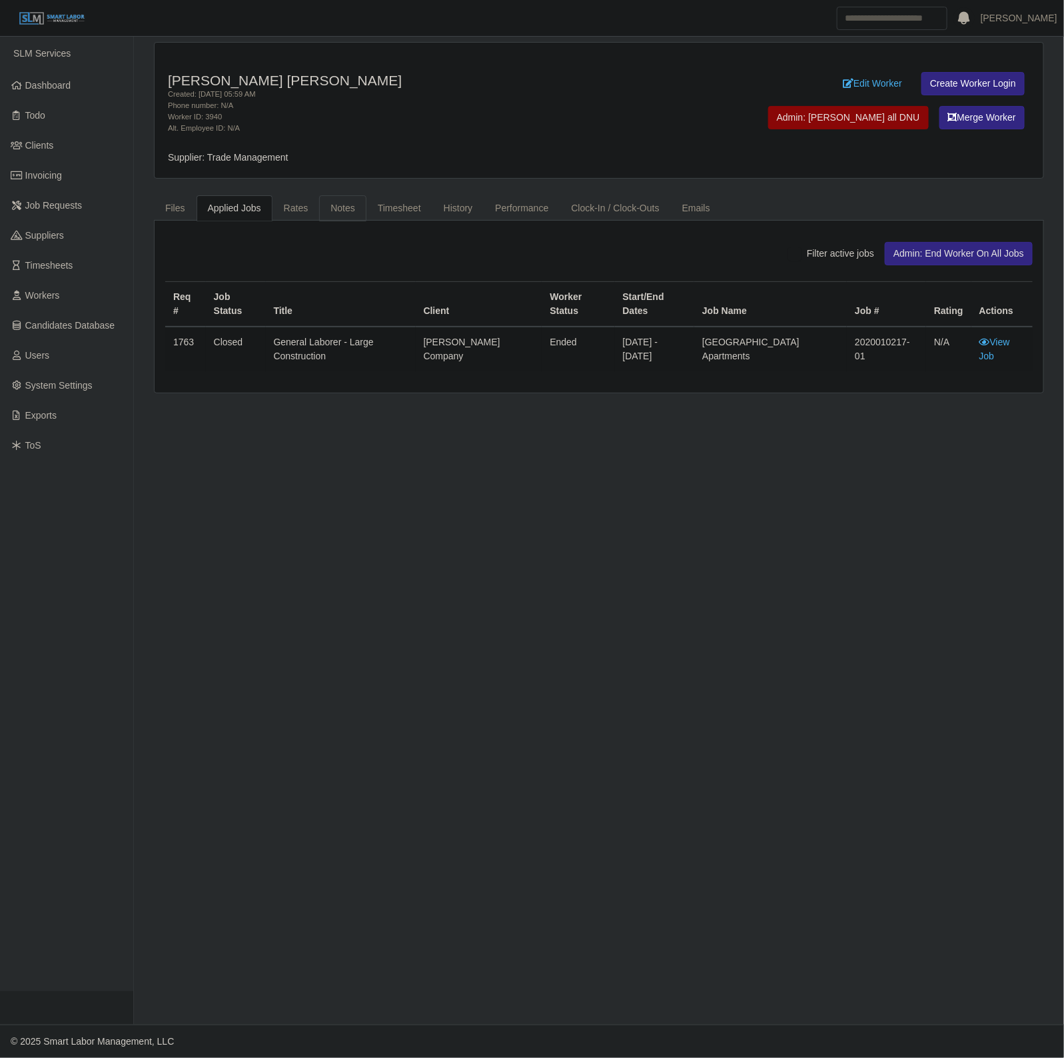
click at [355, 210] on link "Notes" at bounding box center [342, 208] width 47 height 26
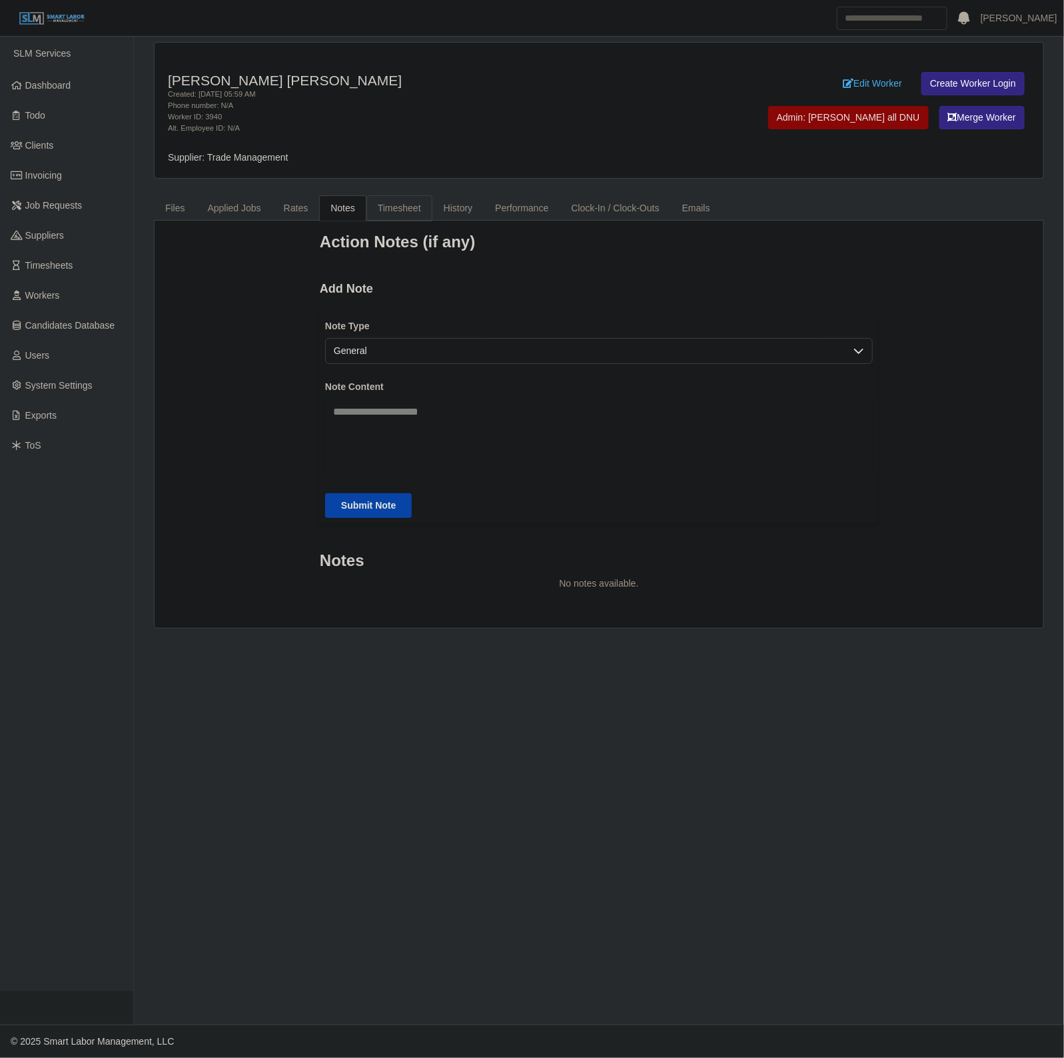
click at [409, 209] on link "Timesheet" at bounding box center [400, 208] width 66 height 26
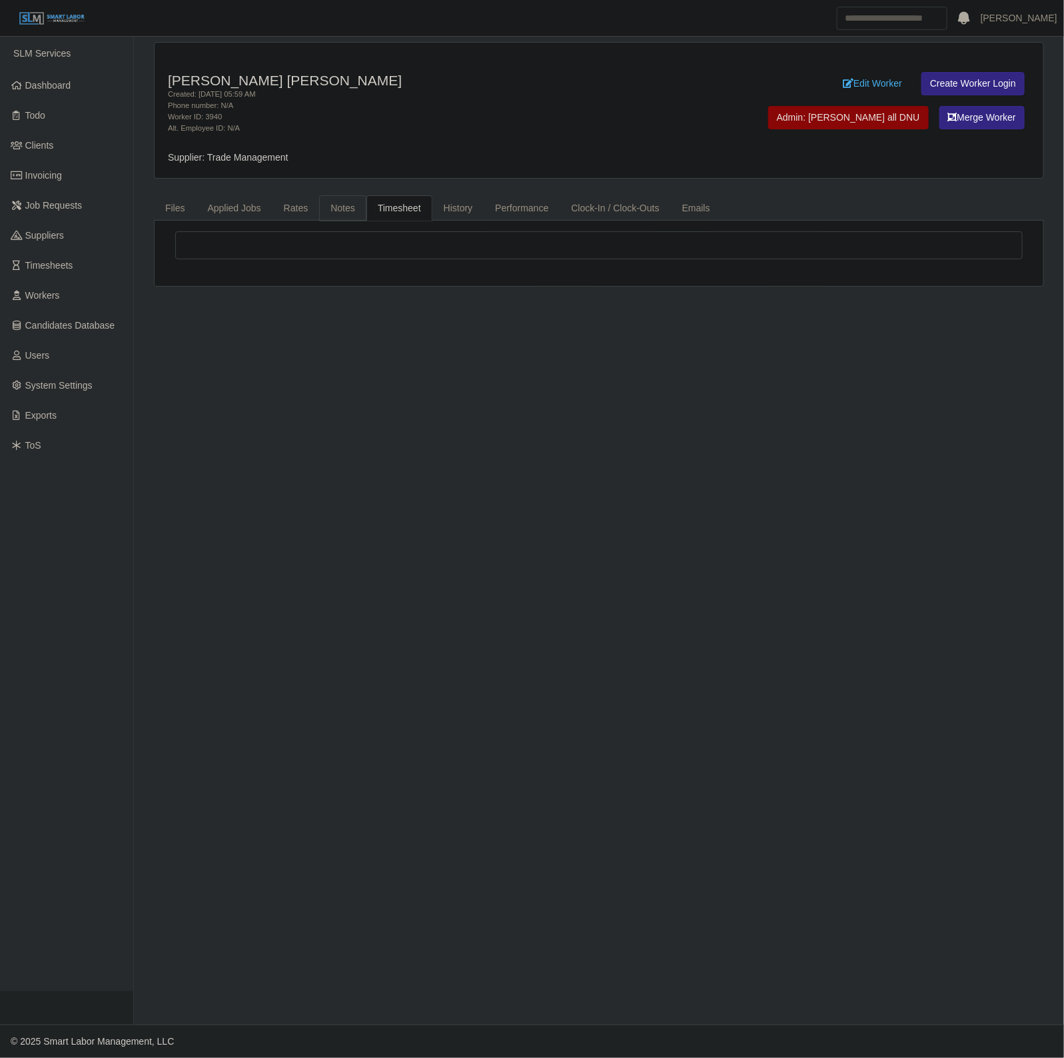
click at [344, 203] on link "Notes" at bounding box center [342, 208] width 47 height 26
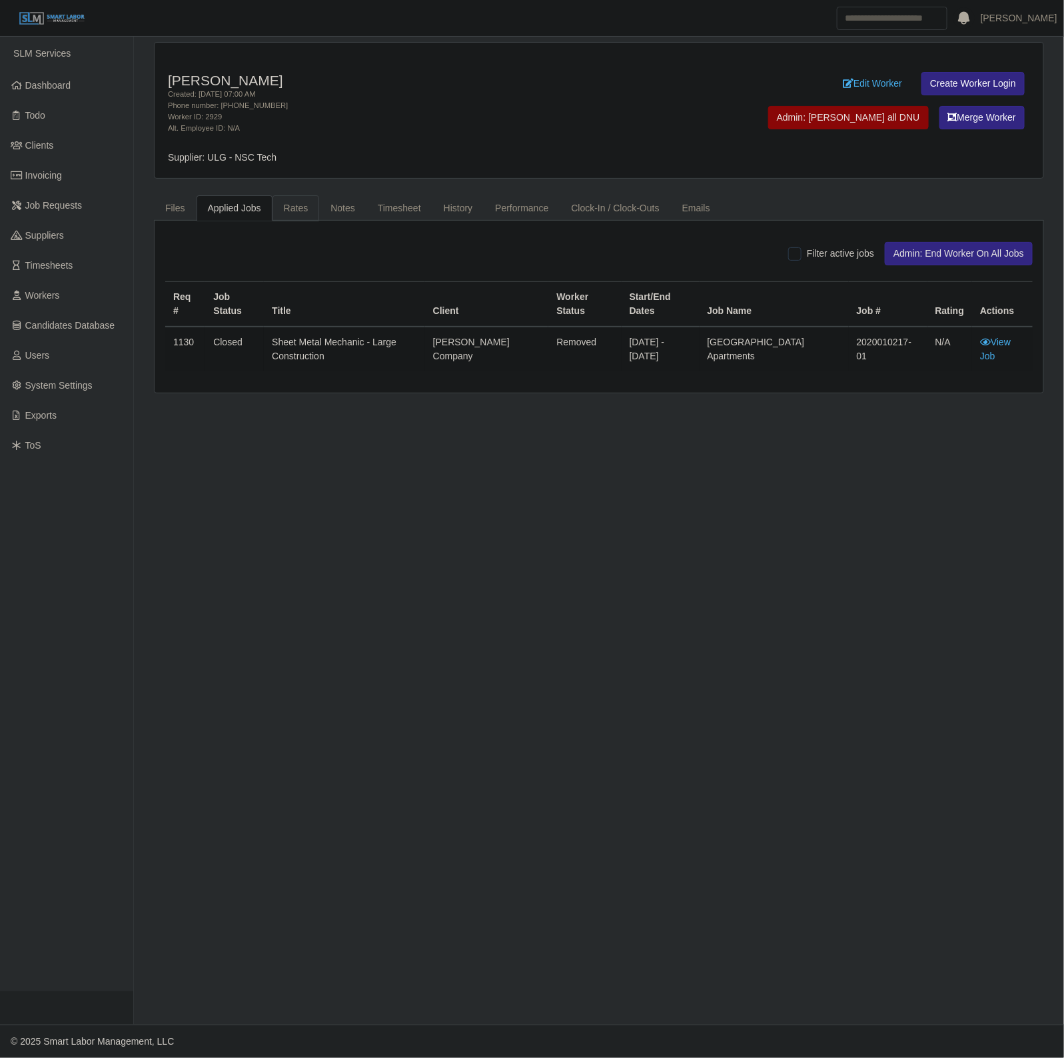
click at [311, 201] on link "Rates" at bounding box center [296, 208] width 47 height 26
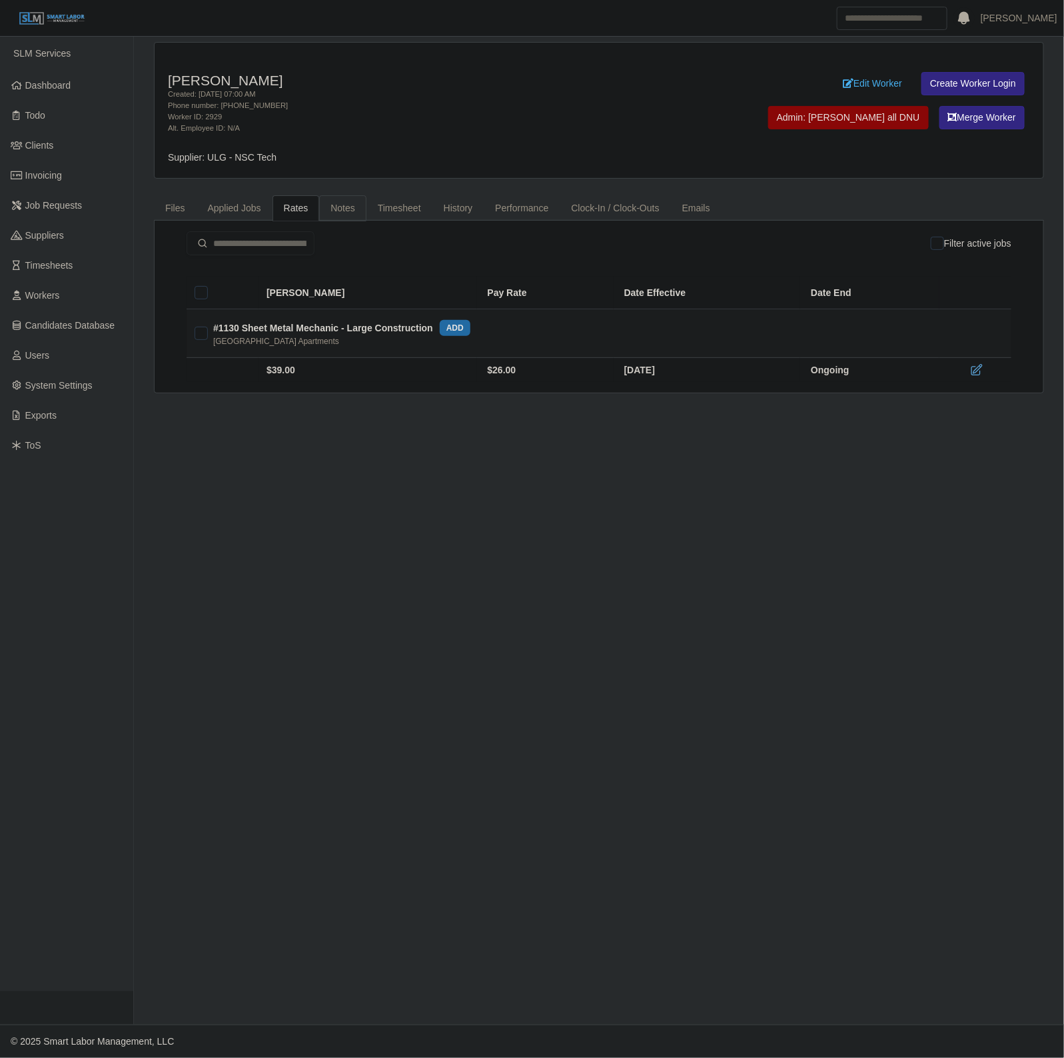
click at [337, 201] on link "Notes" at bounding box center [342, 208] width 47 height 26
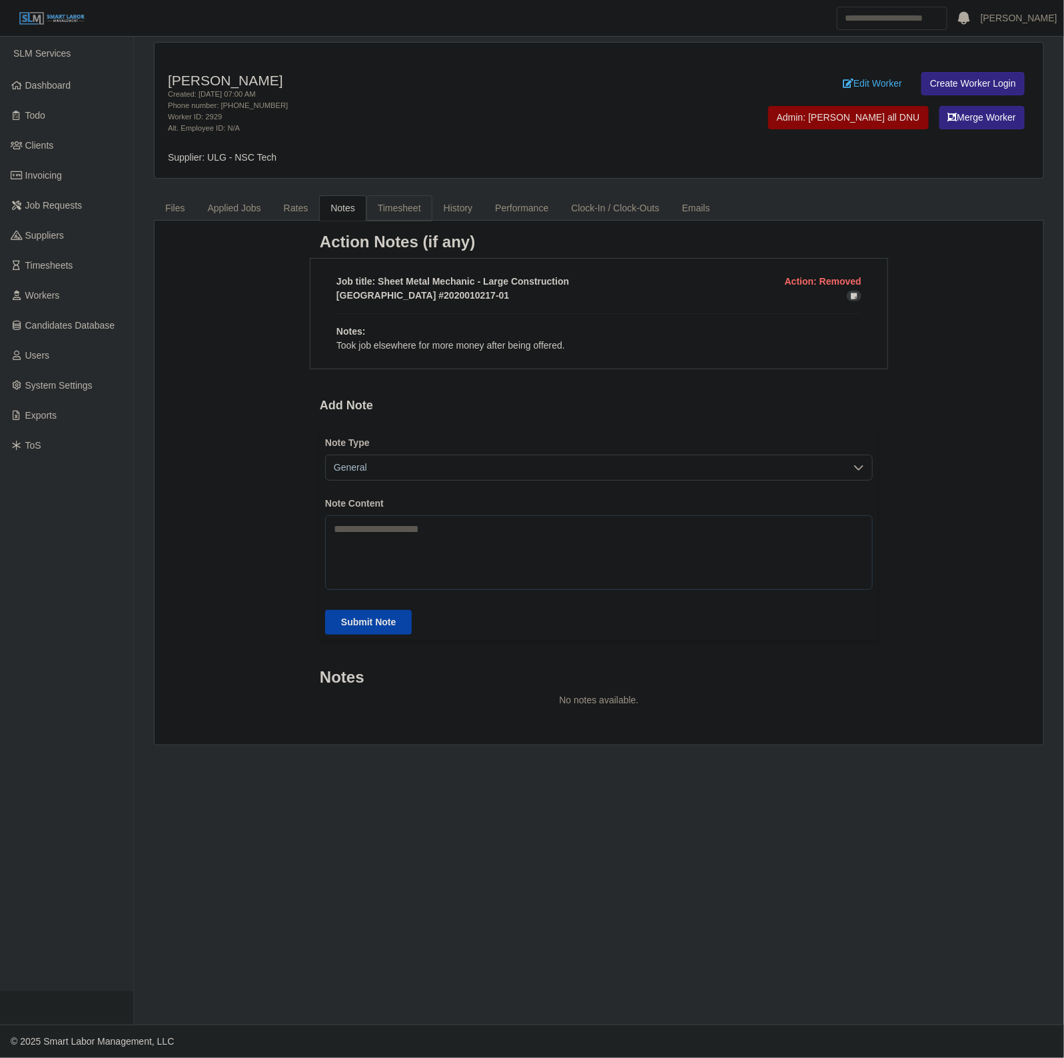
click at [411, 217] on link "Timesheet" at bounding box center [400, 208] width 66 height 26
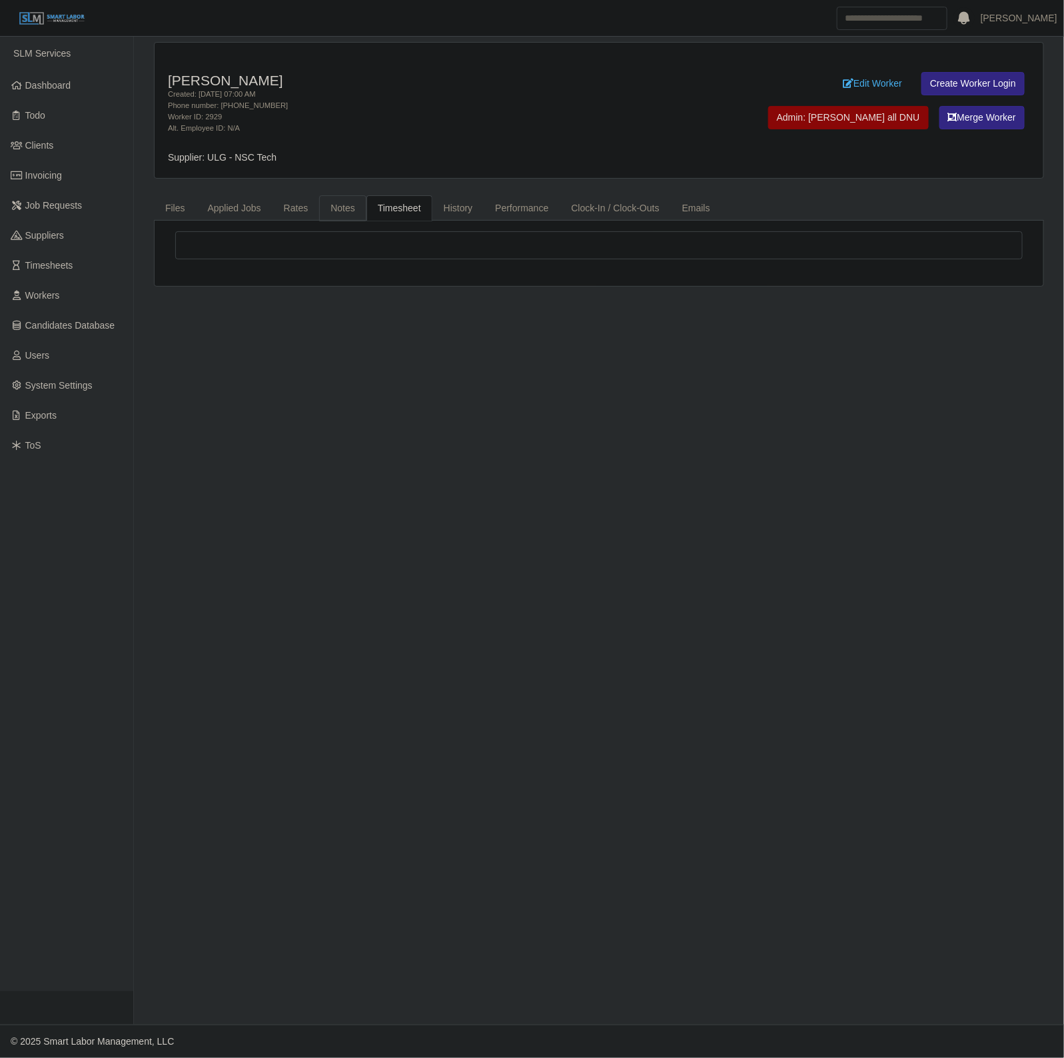
click at [340, 214] on link "Notes" at bounding box center [342, 208] width 47 height 26
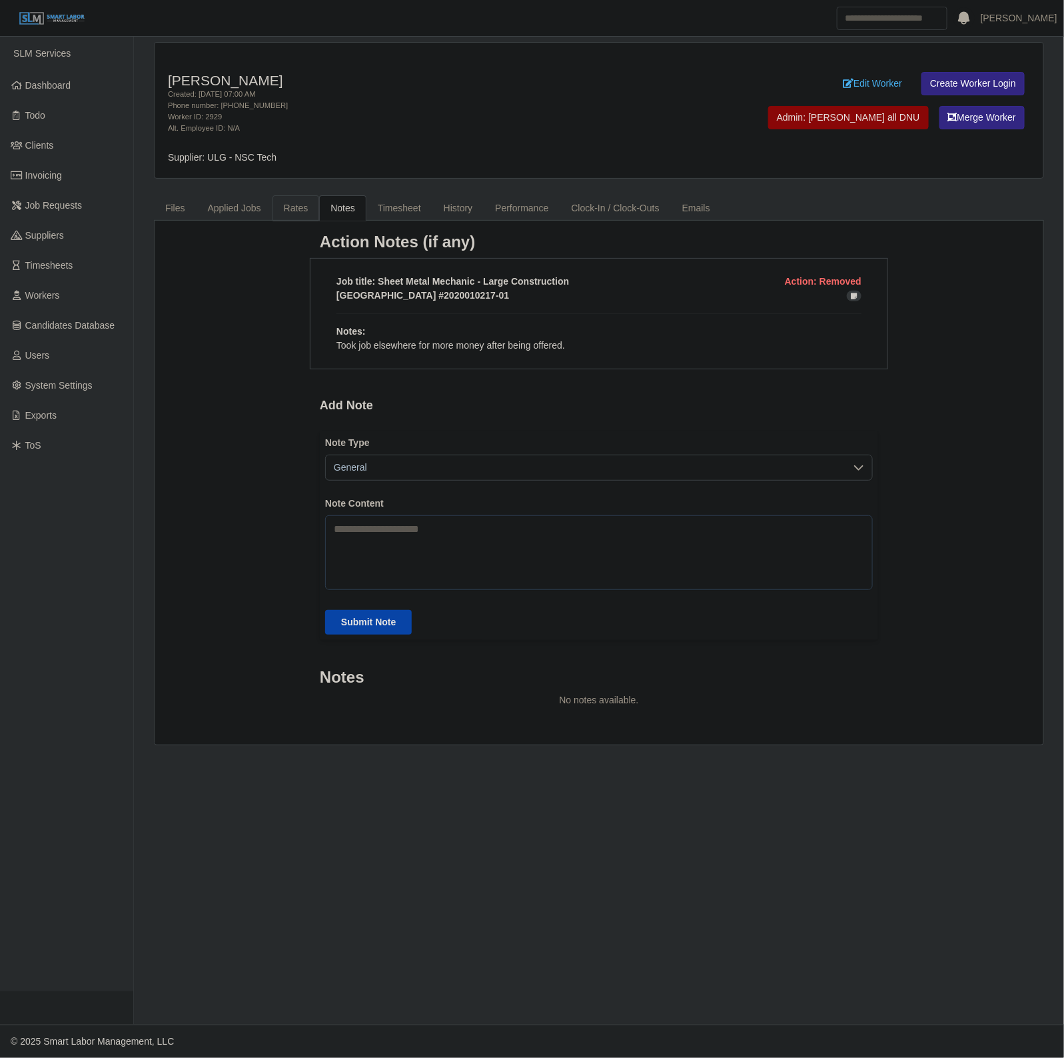
click at [273, 221] on link "Rates" at bounding box center [296, 208] width 47 height 26
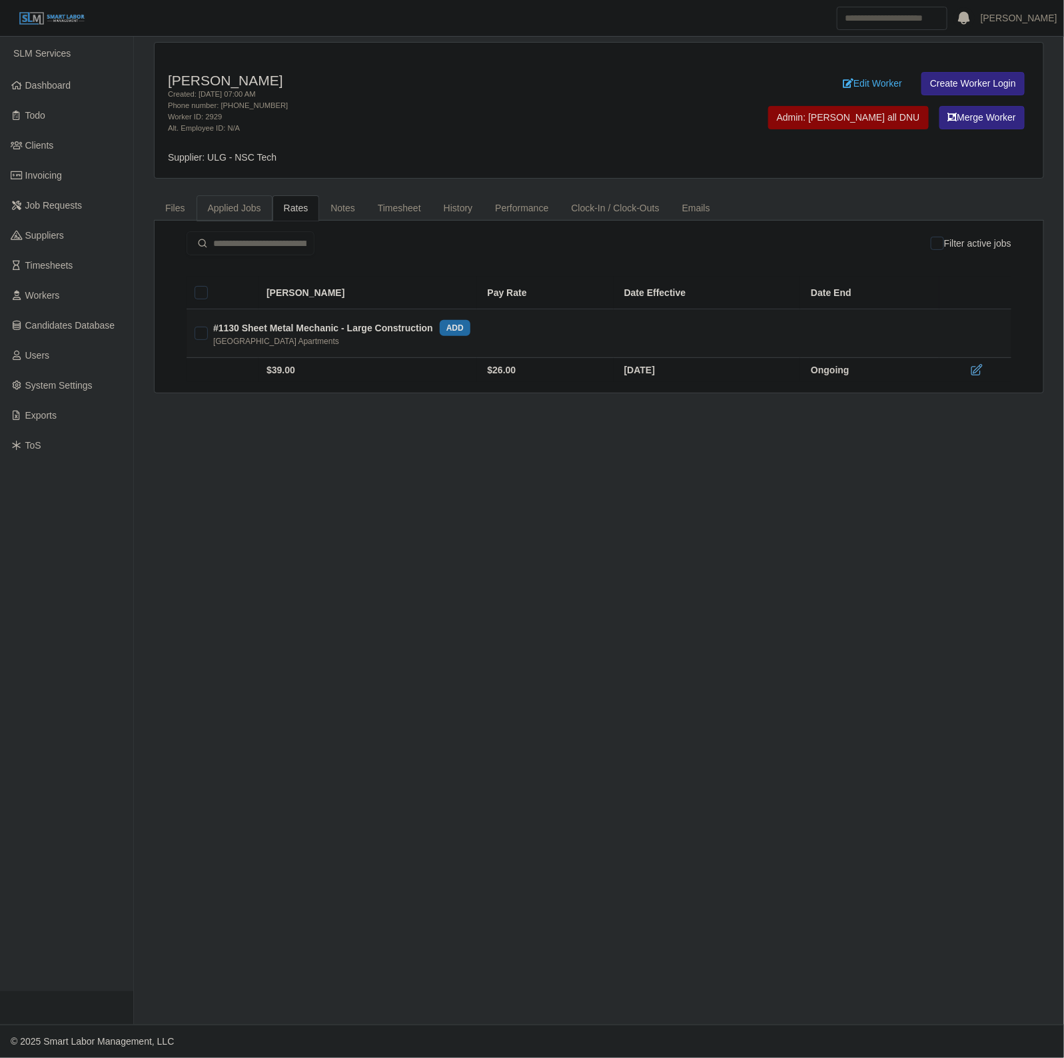
click at [235, 217] on link "Applied Jobs" at bounding box center [235, 208] width 76 height 26
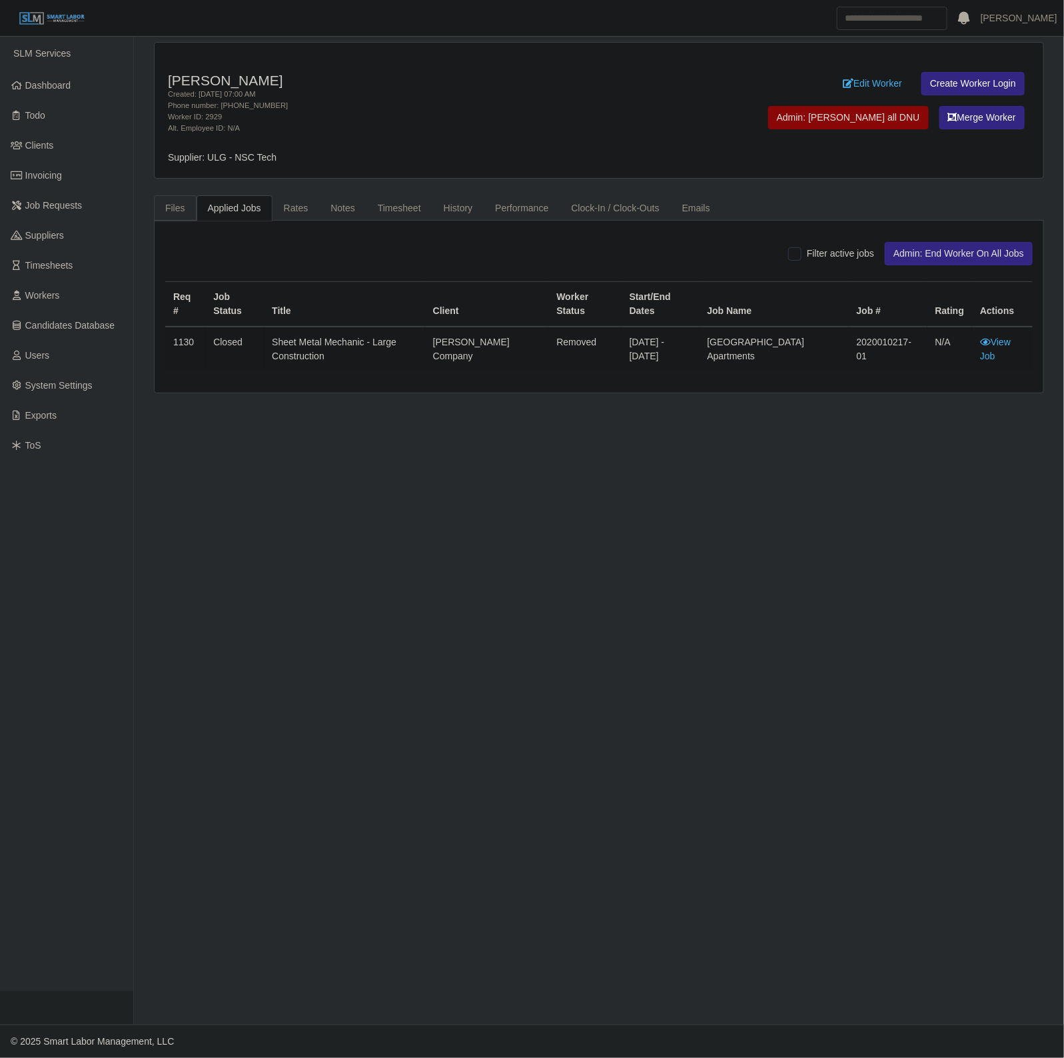
click at [170, 215] on link "Files" at bounding box center [175, 208] width 43 height 26
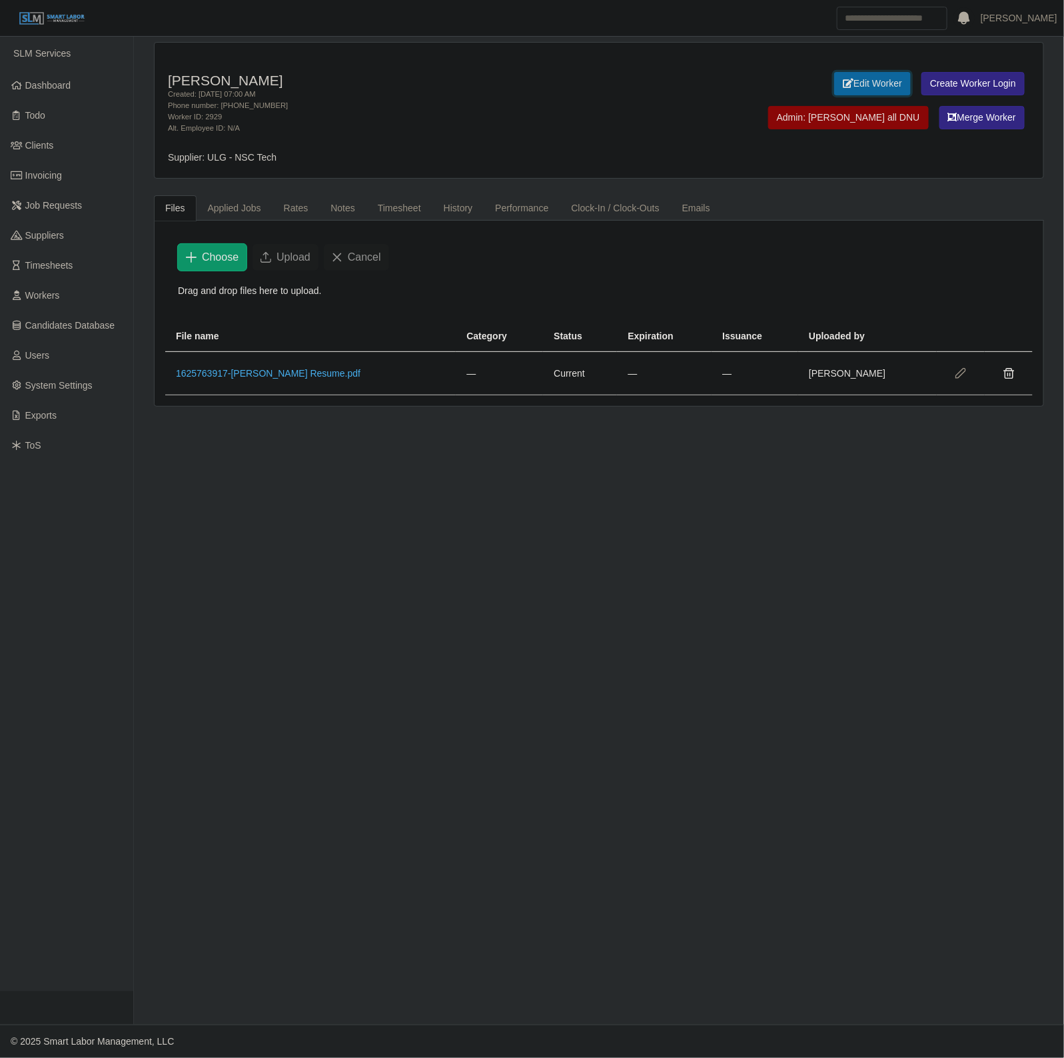
click at [834, 83] on link "Edit Worker" at bounding box center [872, 83] width 77 height 23
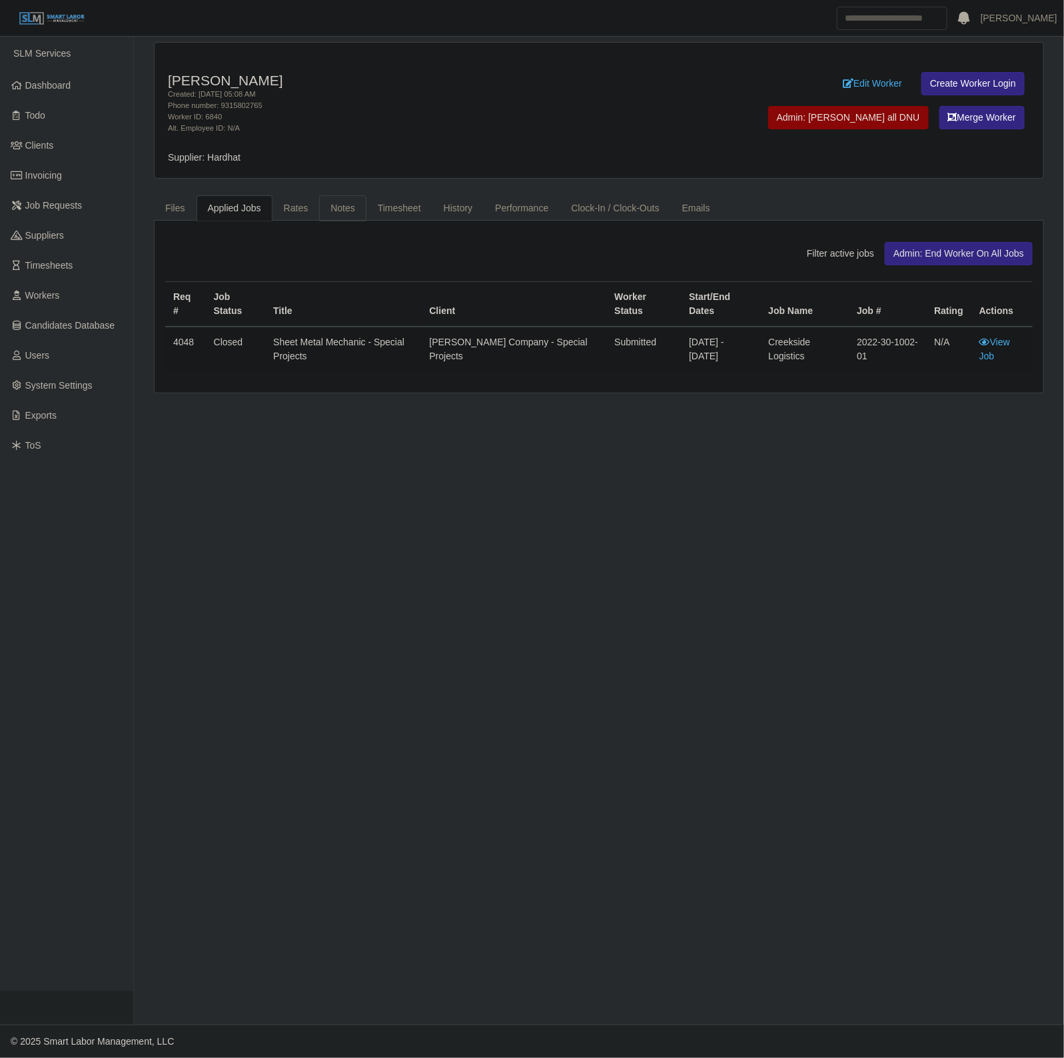
click at [333, 215] on link "Notes" at bounding box center [342, 208] width 47 height 26
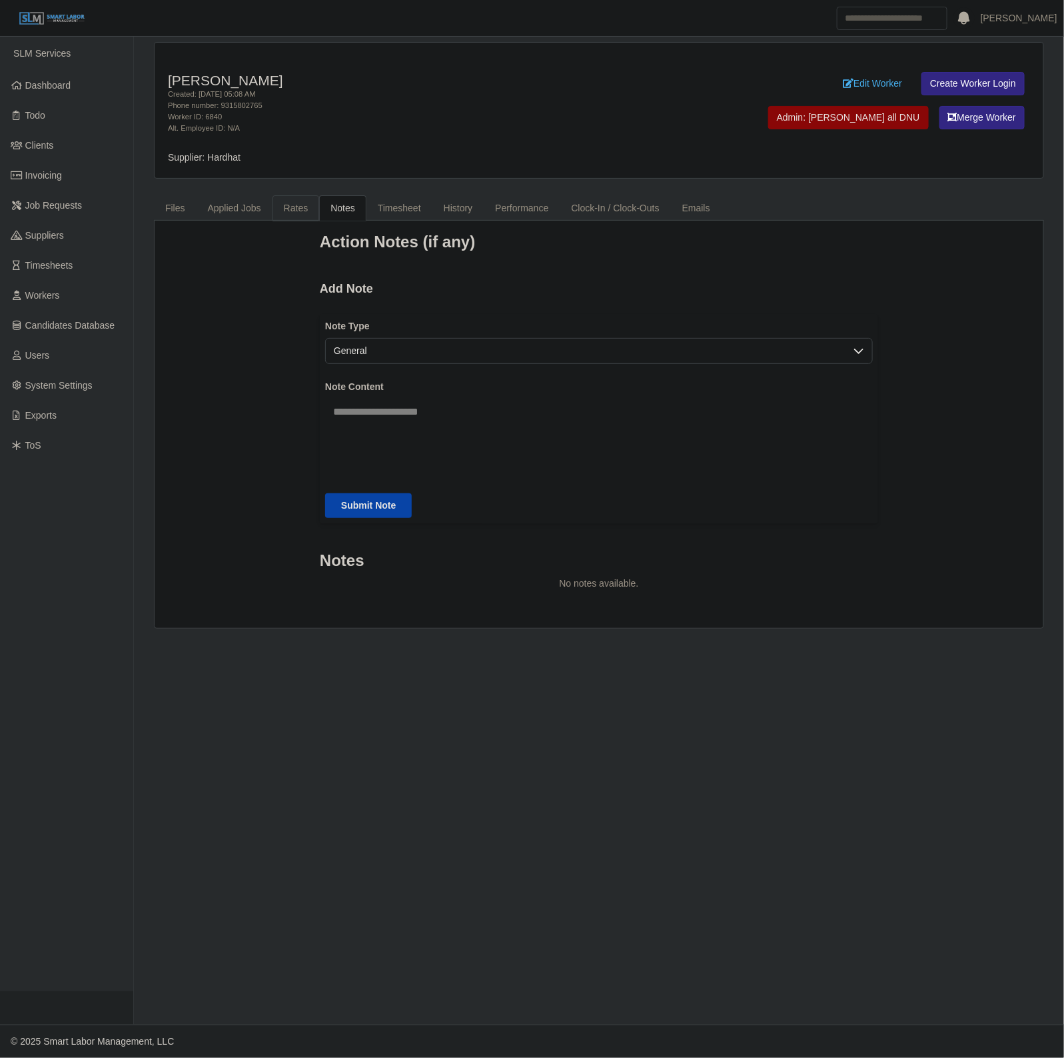
click at [300, 219] on link "Rates" at bounding box center [296, 208] width 47 height 26
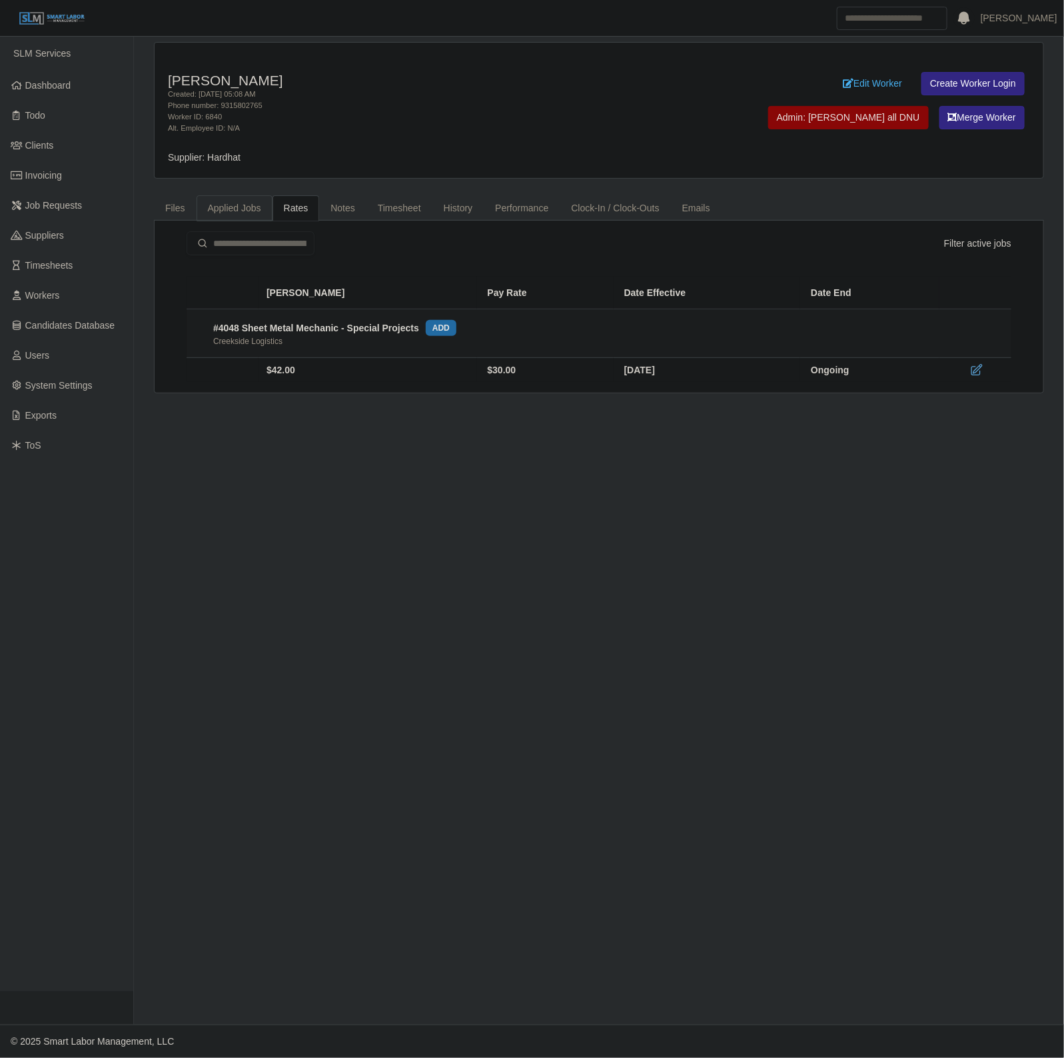
click at [241, 213] on link "Applied Jobs" at bounding box center [235, 208] width 76 height 26
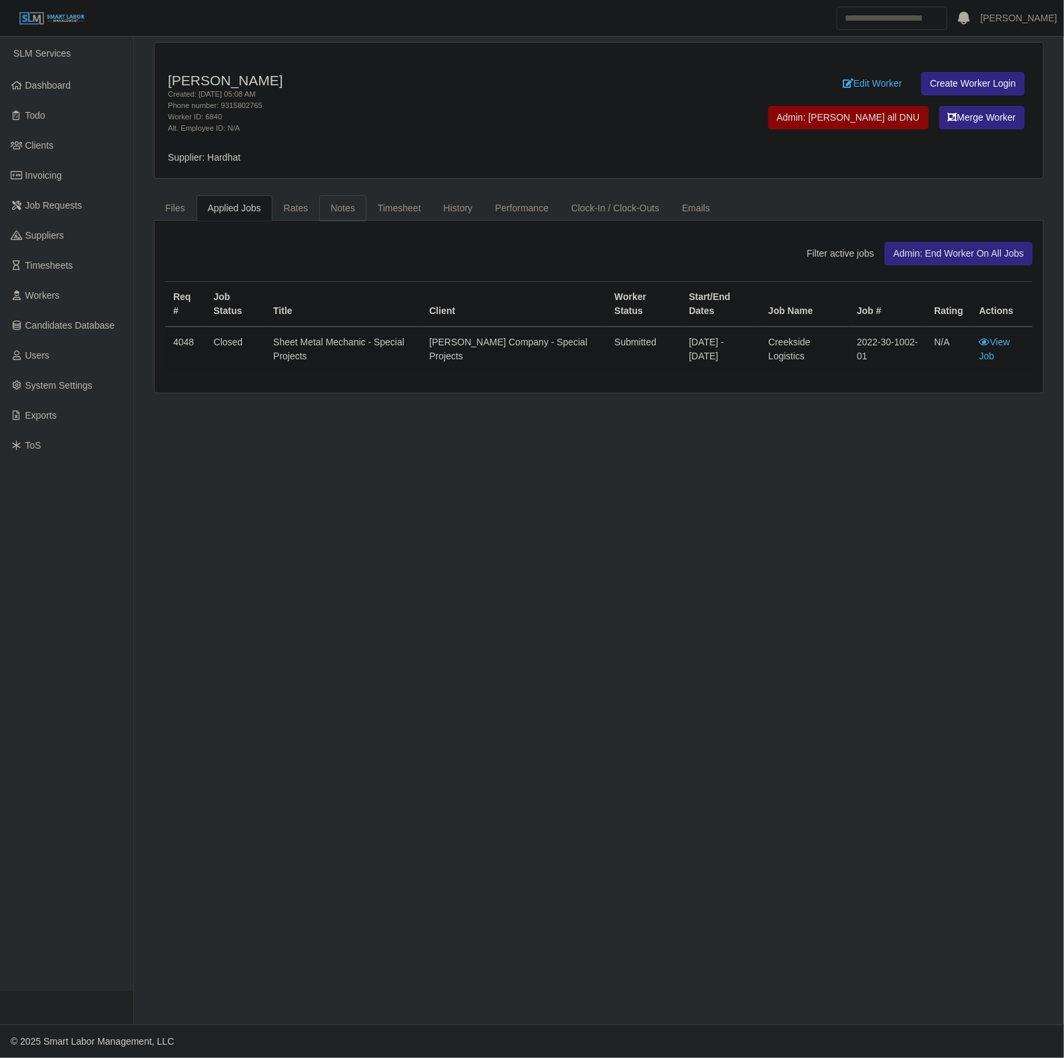
click at [353, 205] on link "Notes" at bounding box center [342, 208] width 47 height 26
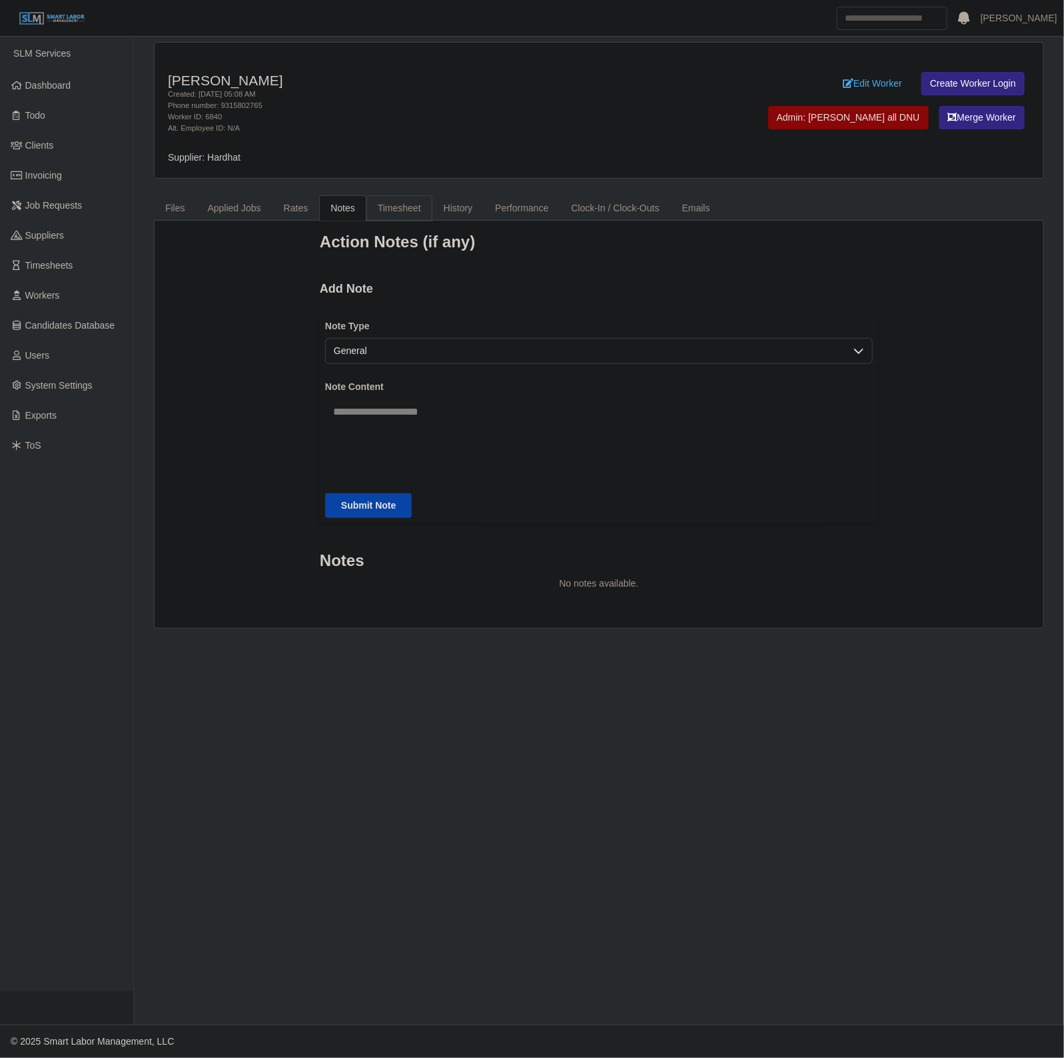
click at [389, 204] on link "Timesheet" at bounding box center [400, 208] width 66 height 26
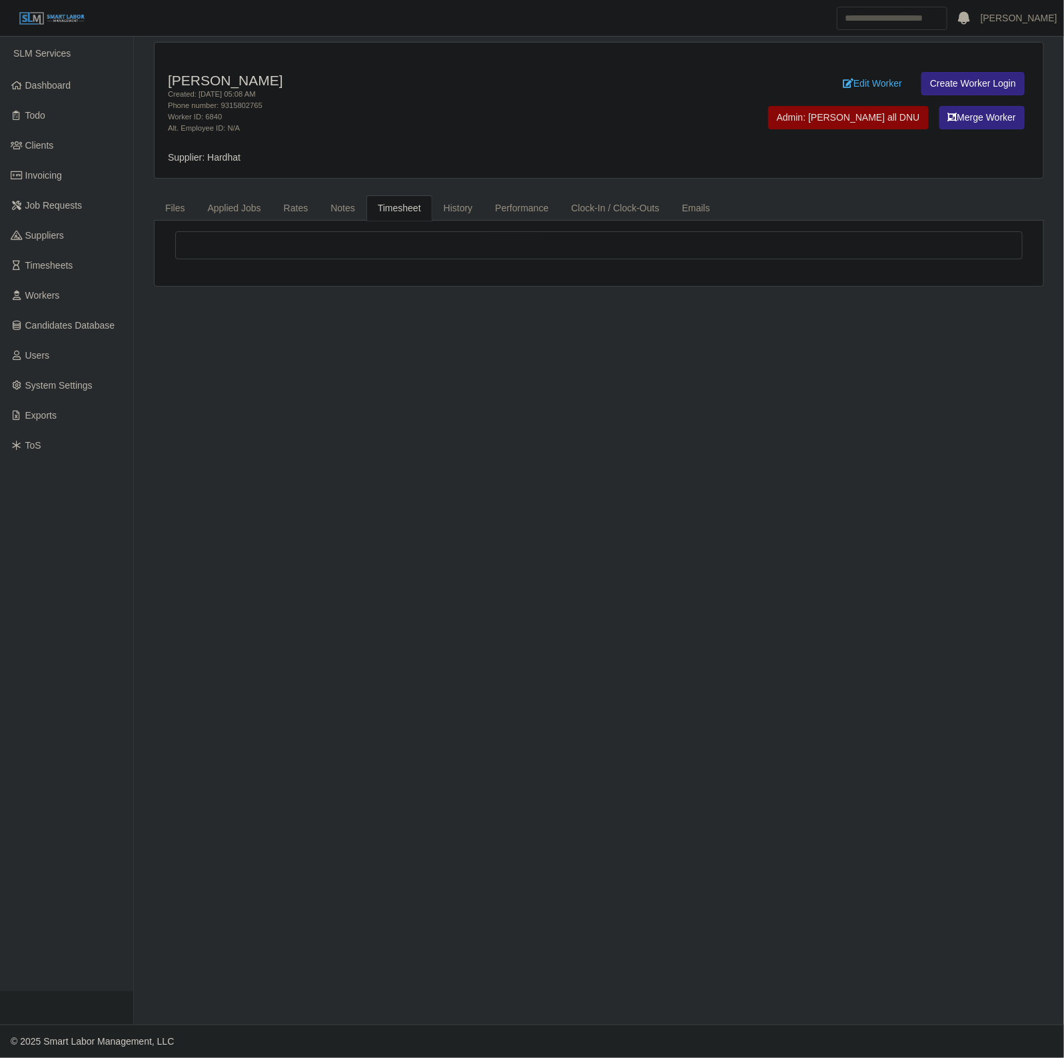
drag, startPoint x: 417, startPoint y: 131, endPoint x: 555, endPoint y: 124, distance: 138.1
click at [420, 131] on div "Alt. Employee ID: N/A" at bounding box center [415, 128] width 495 height 11
click at [834, 81] on link "Edit Worker" at bounding box center [872, 83] width 77 height 23
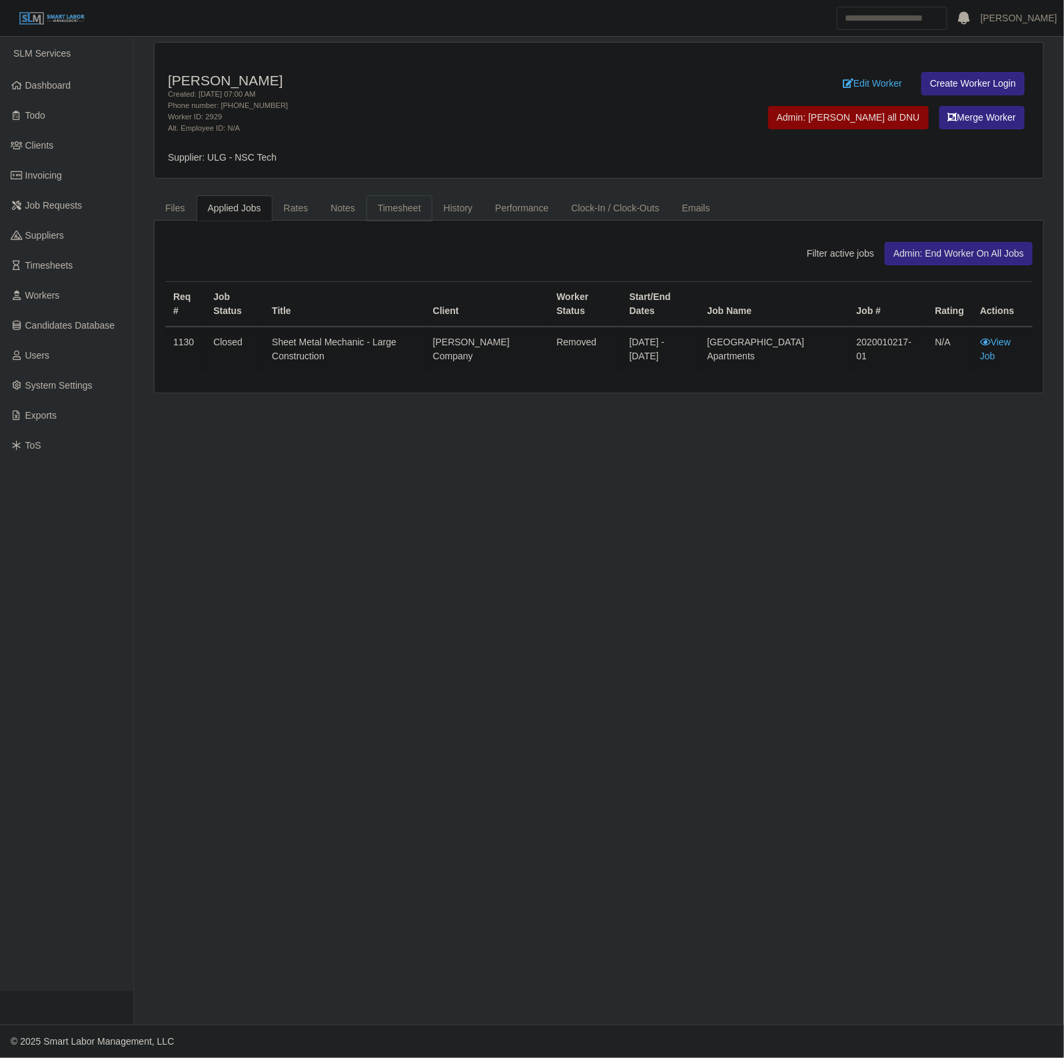
click at [402, 214] on link "Timesheet" at bounding box center [400, 208] width 66 height 26
click at [395, 202] on link "Timesheet" at bounding box center [400, 208] width 66 height 26
click at [405, 215] on link "Timesheet" at bounding box center [400, 208] width 66 height 26
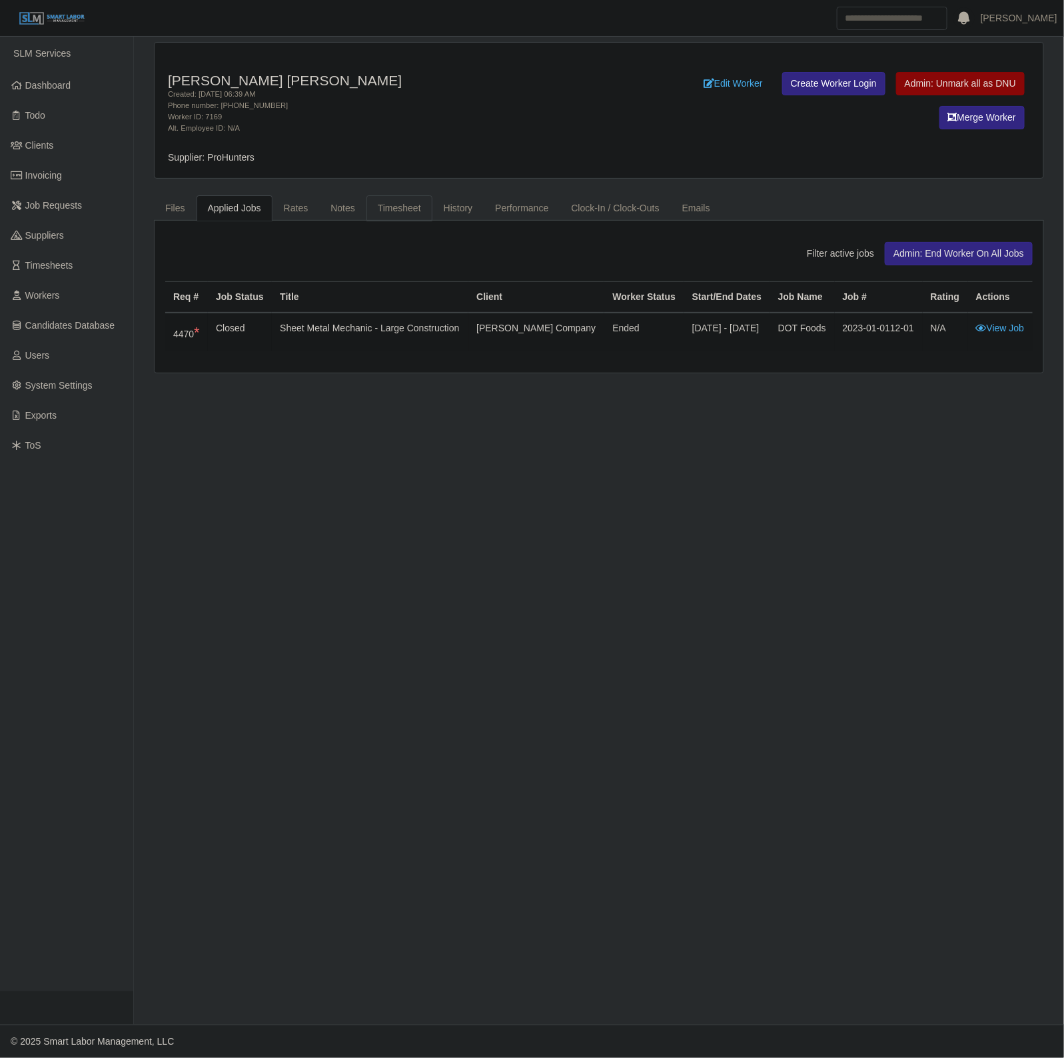
click at [400, 202] on link "Timesheet" at bounding box center [400, 208] width 66 height 26
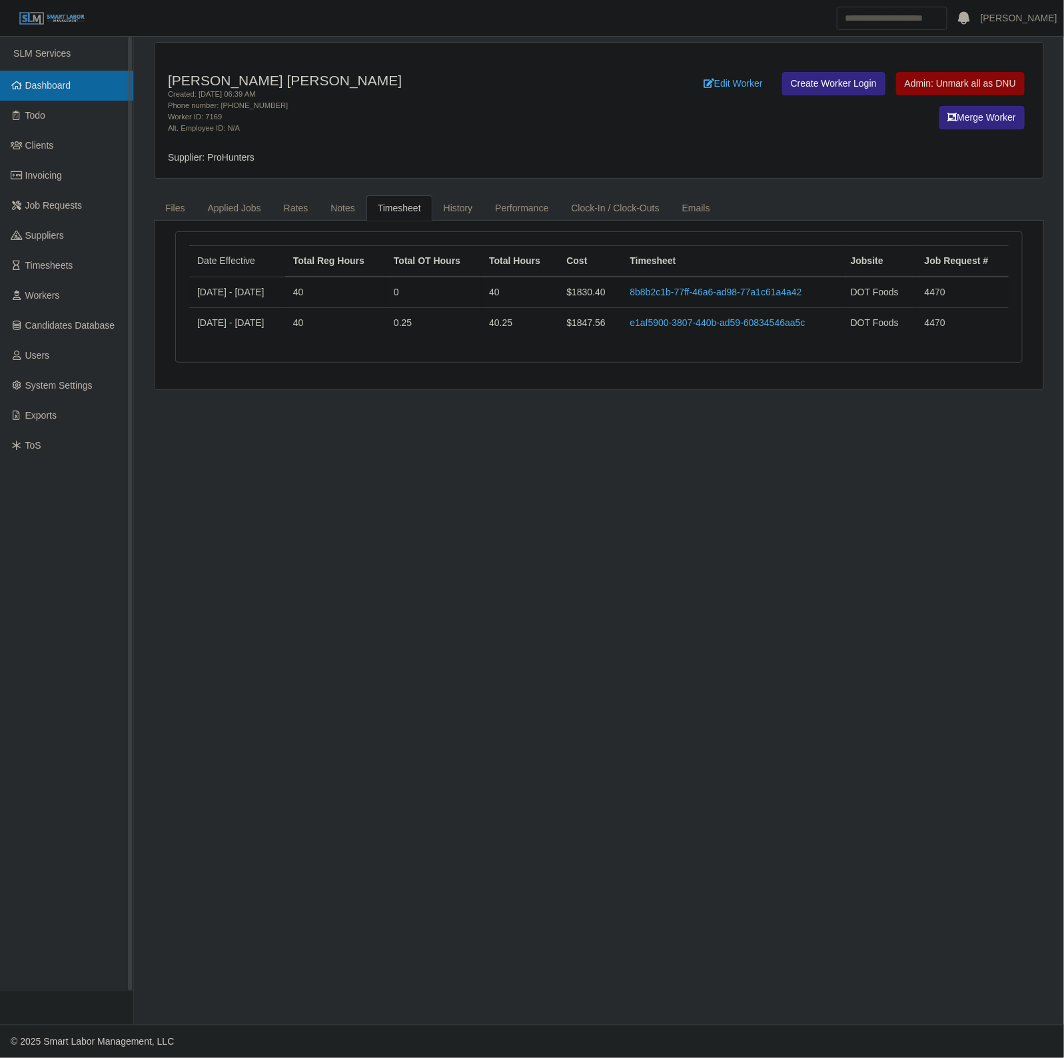
drag, startPoint x: 34, startPoint y: 85, endPoint x: 93, endPoint y: 31, distance: 79.8
click at [34, 85] on span "Dashboard" at bounding box center [48, 85] width 46 height 11
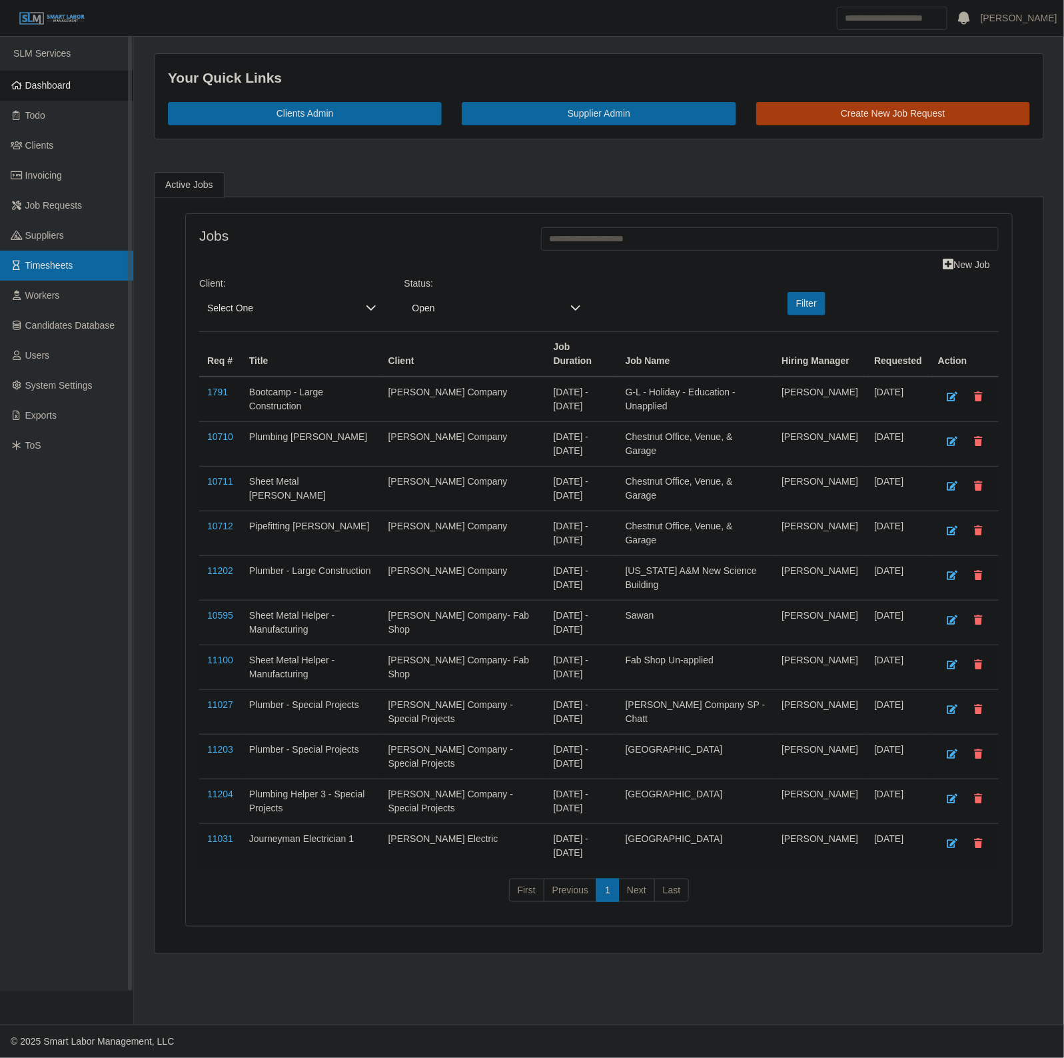
click at [77, 267] on link "Timesheets" at bounding box center [66, 266] width 133 height 30
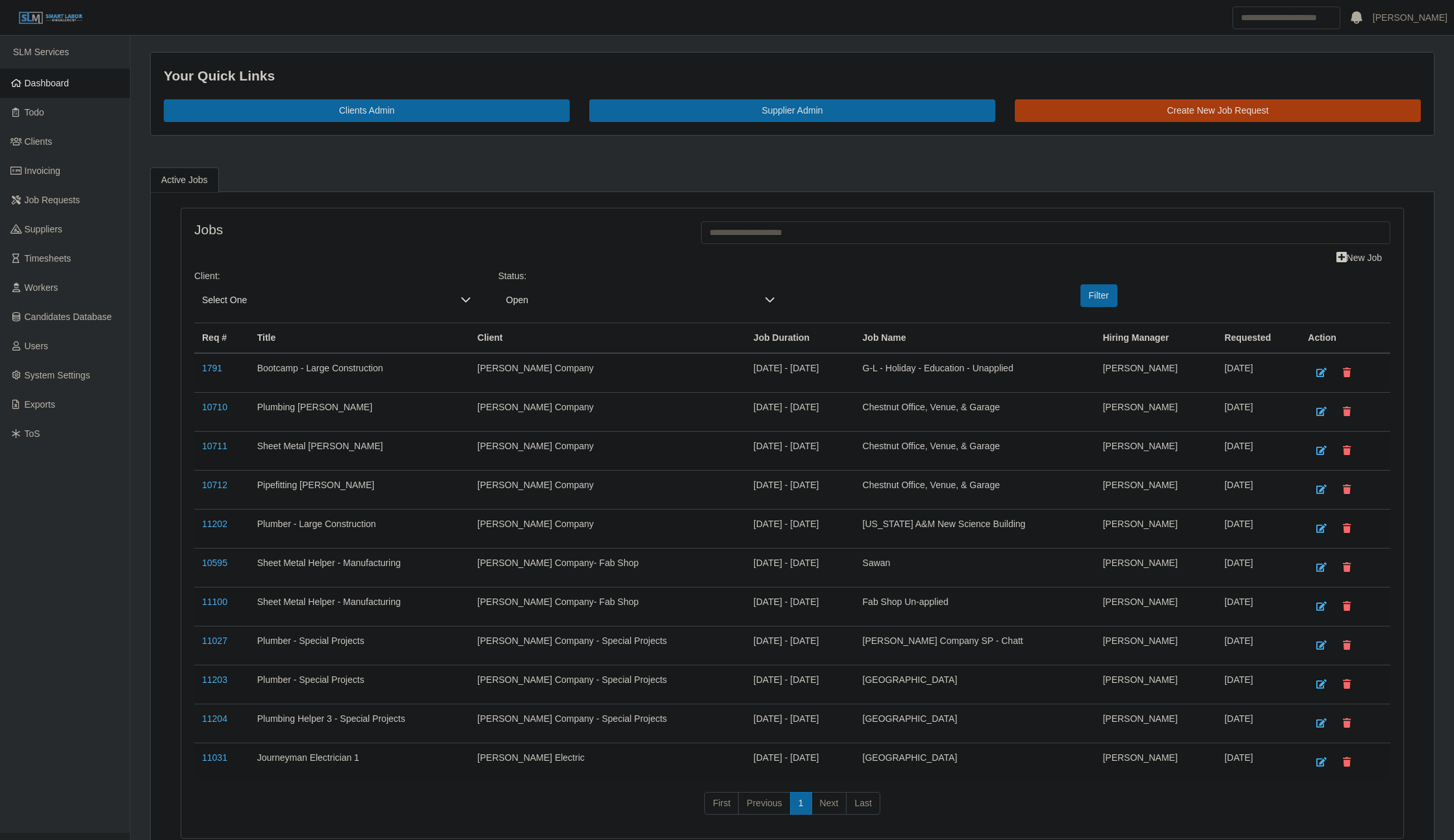
click at [70, 79] on link "Dashboard" at bounding box center [64, 84] width 130 height 29
click at [52, 85] on span "Dashboard" at bounding box center [47, 83] width 45 height 11
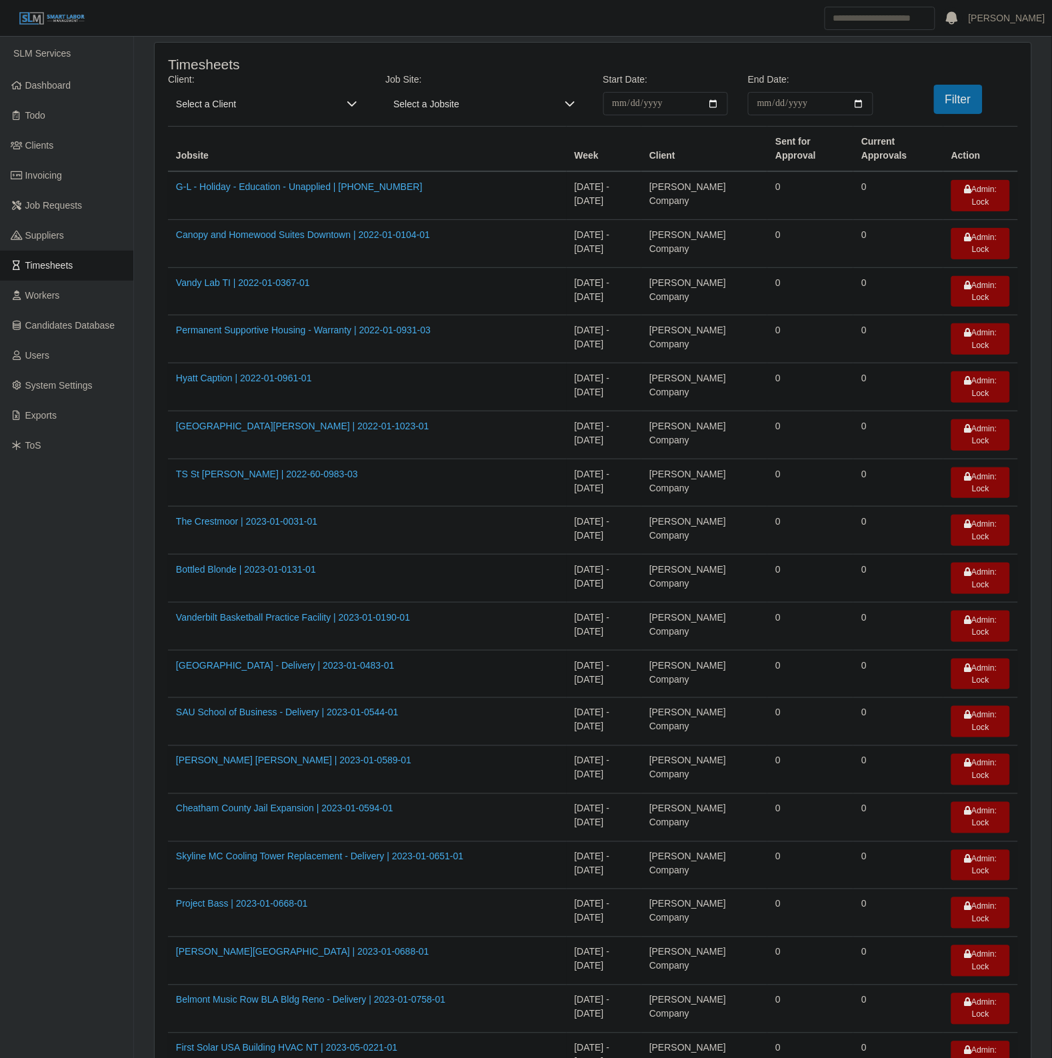
click at [208, 111] on span "Select a Client" at bounding box center [253, 103] width 171 height 23
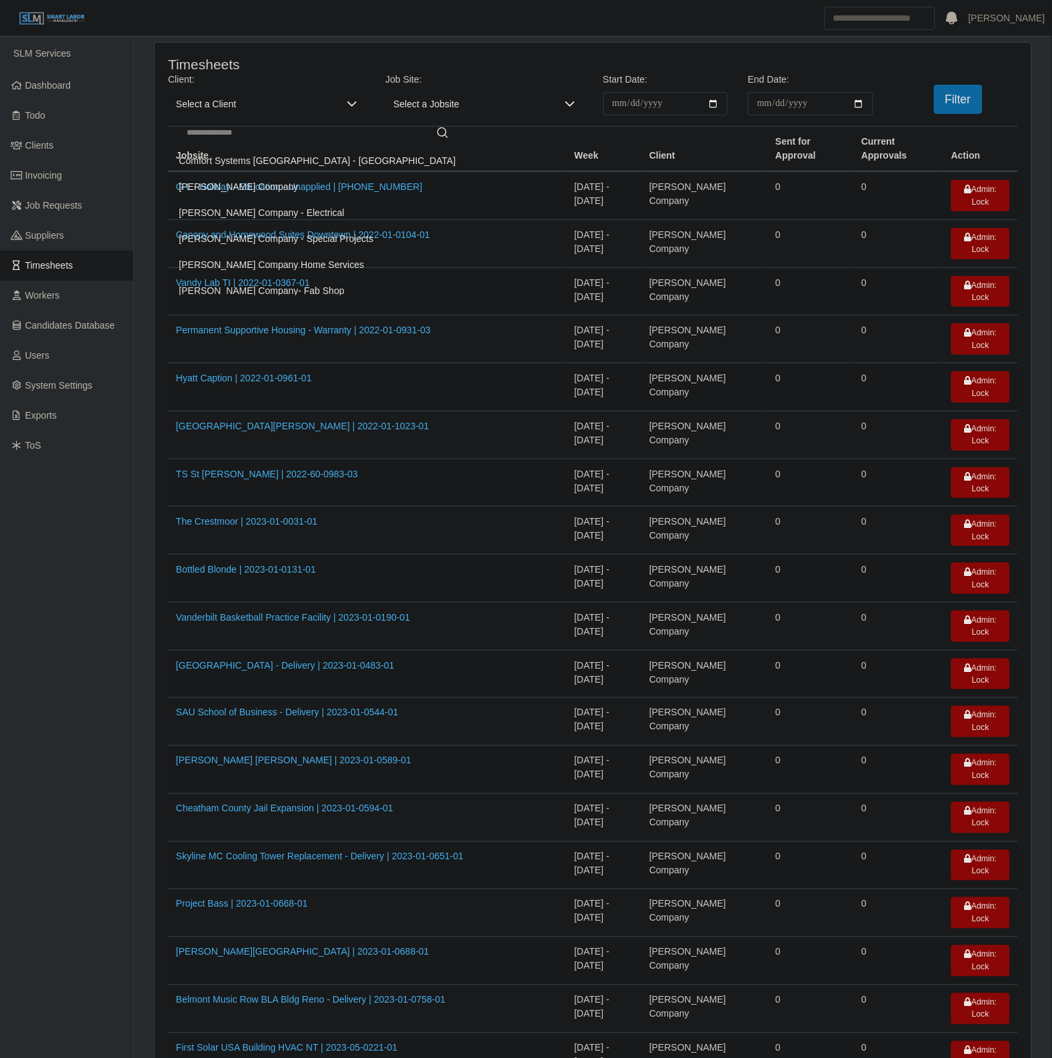
click at [270, 220] on span "Lee Company - Electrical" at bounding box center [261, 213] width 165 height 14
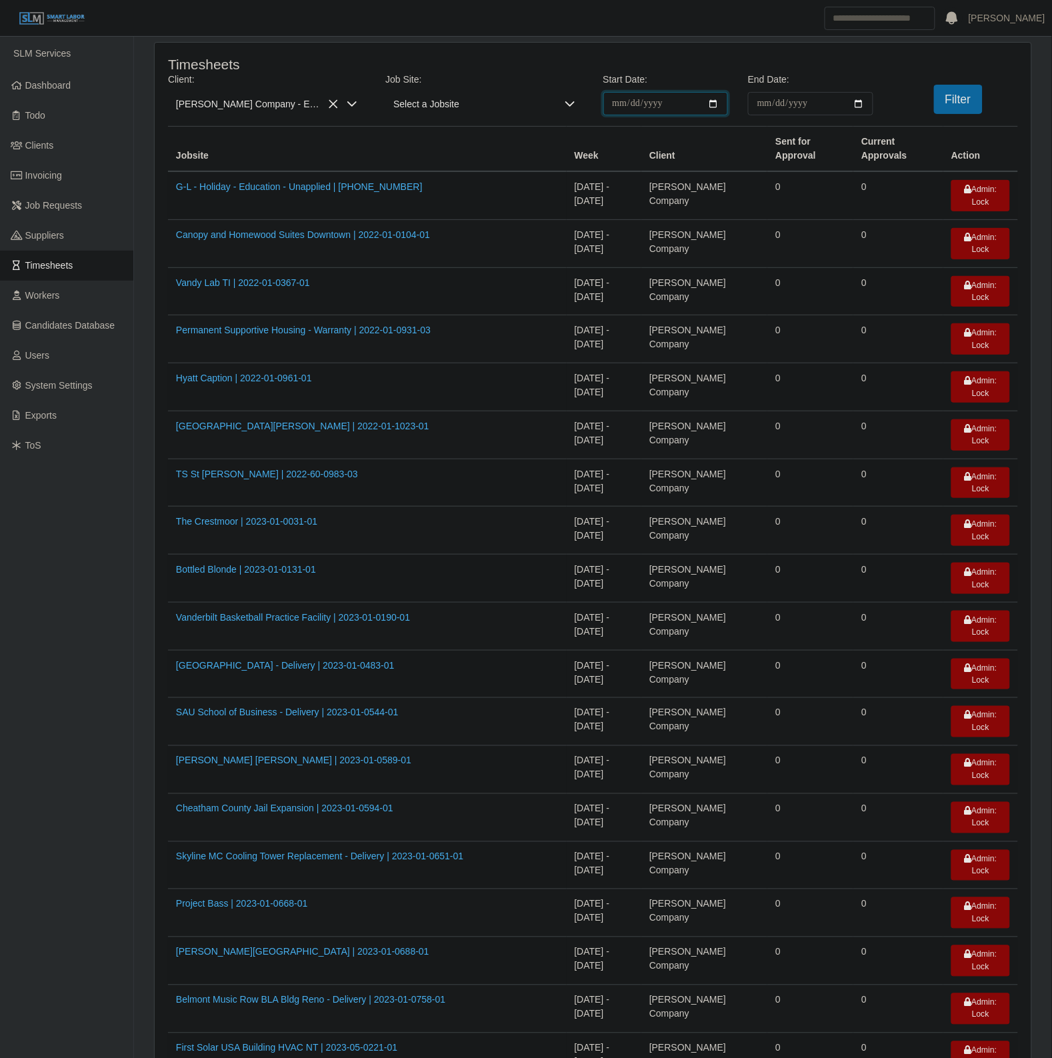
click at [717, 101] on input "**********" at bounding box center [665, 103] width 125 height 23
type input "**********"
click at [860, 102] on input "End Date:" at bounding box center [810, 103] width 125 height 23
type input "**********"
click at [966, 107] on button "Filter" at bounding box center [958, 99] width 49 height 29
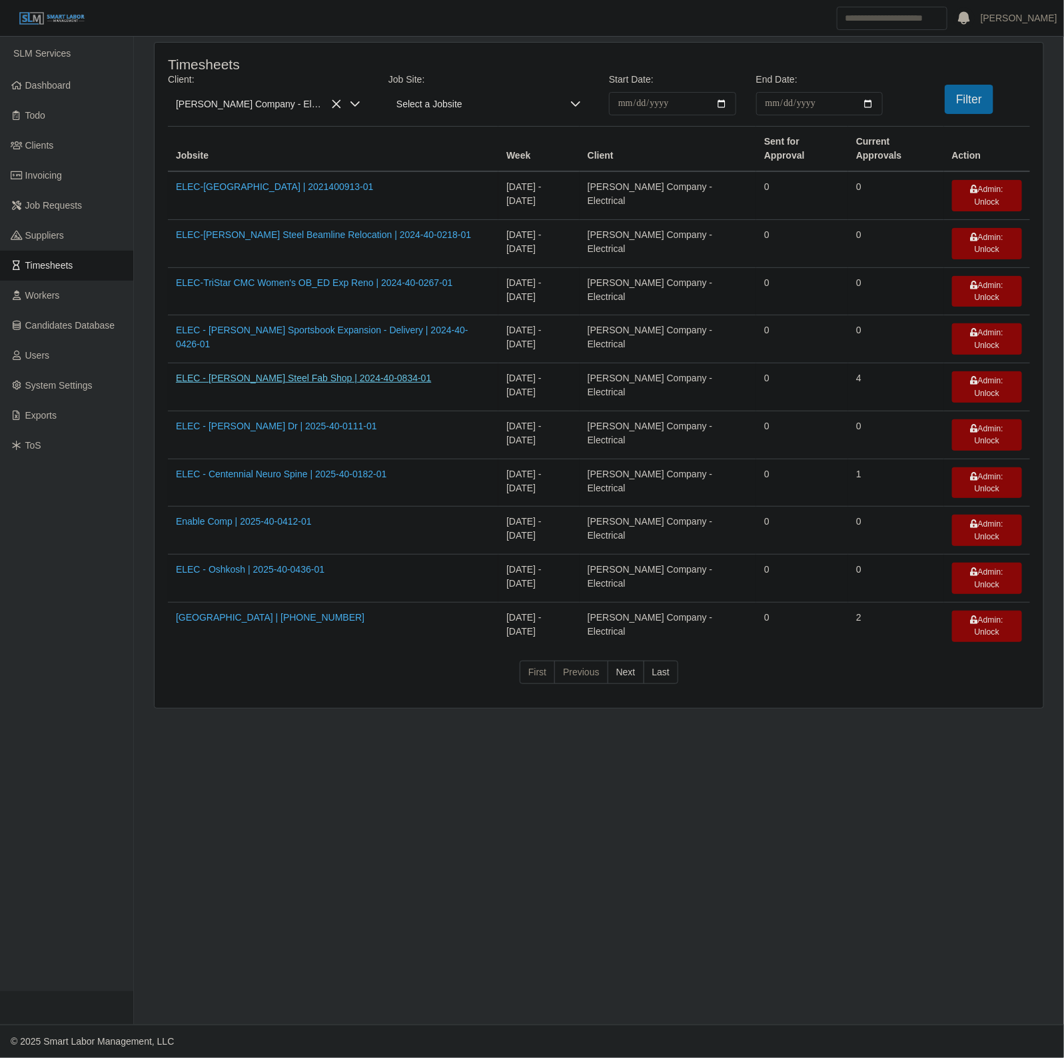
click at [335, 373] on link "ELEC - Cooper Steel Fab Shop | 2024-40-0834-01" at bounding box center [303, 378] width 255 height 11
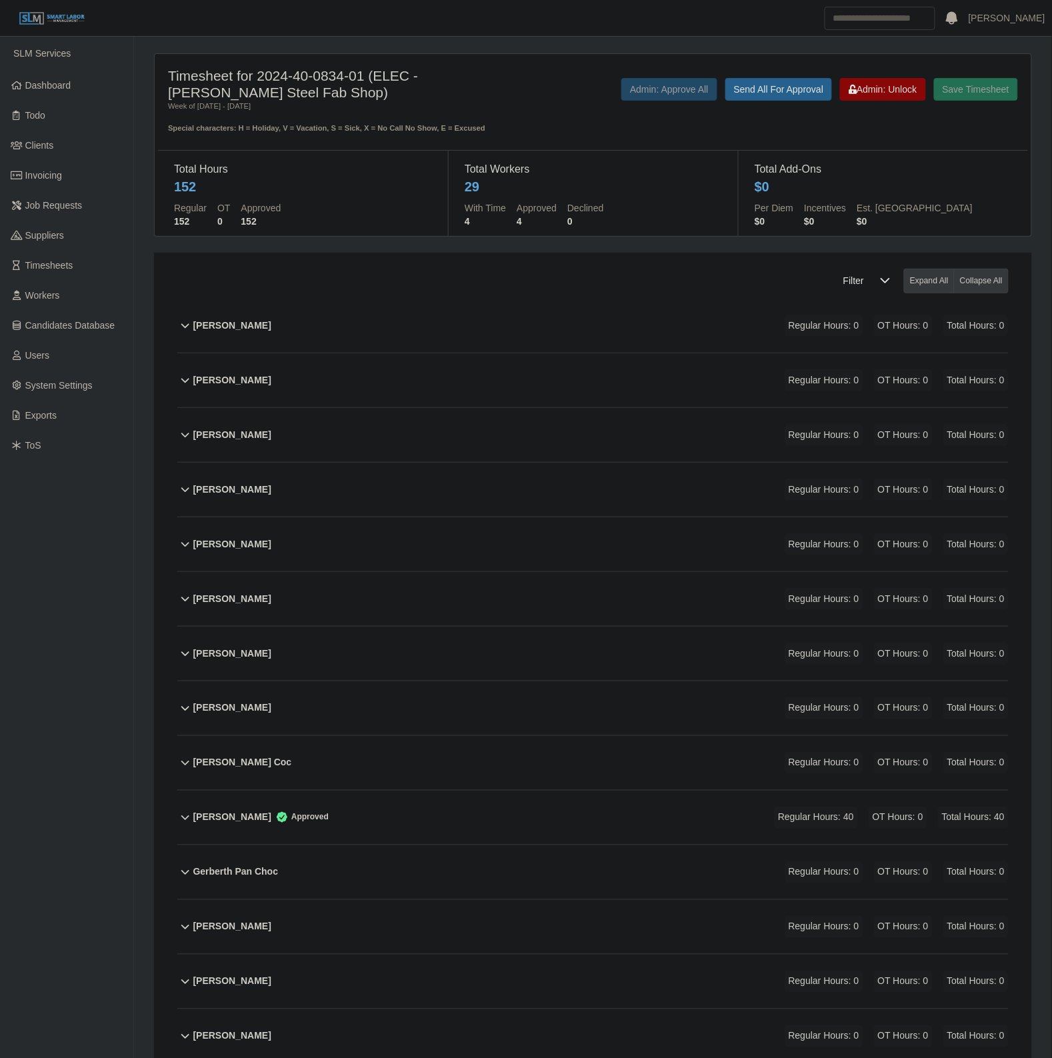
click at [377, 385] on div "Antonio Ibarra Regular Hours: 0 OT Hours: 0 Total Hours: 0" at bounding box center [600, 380] width 815 height 54
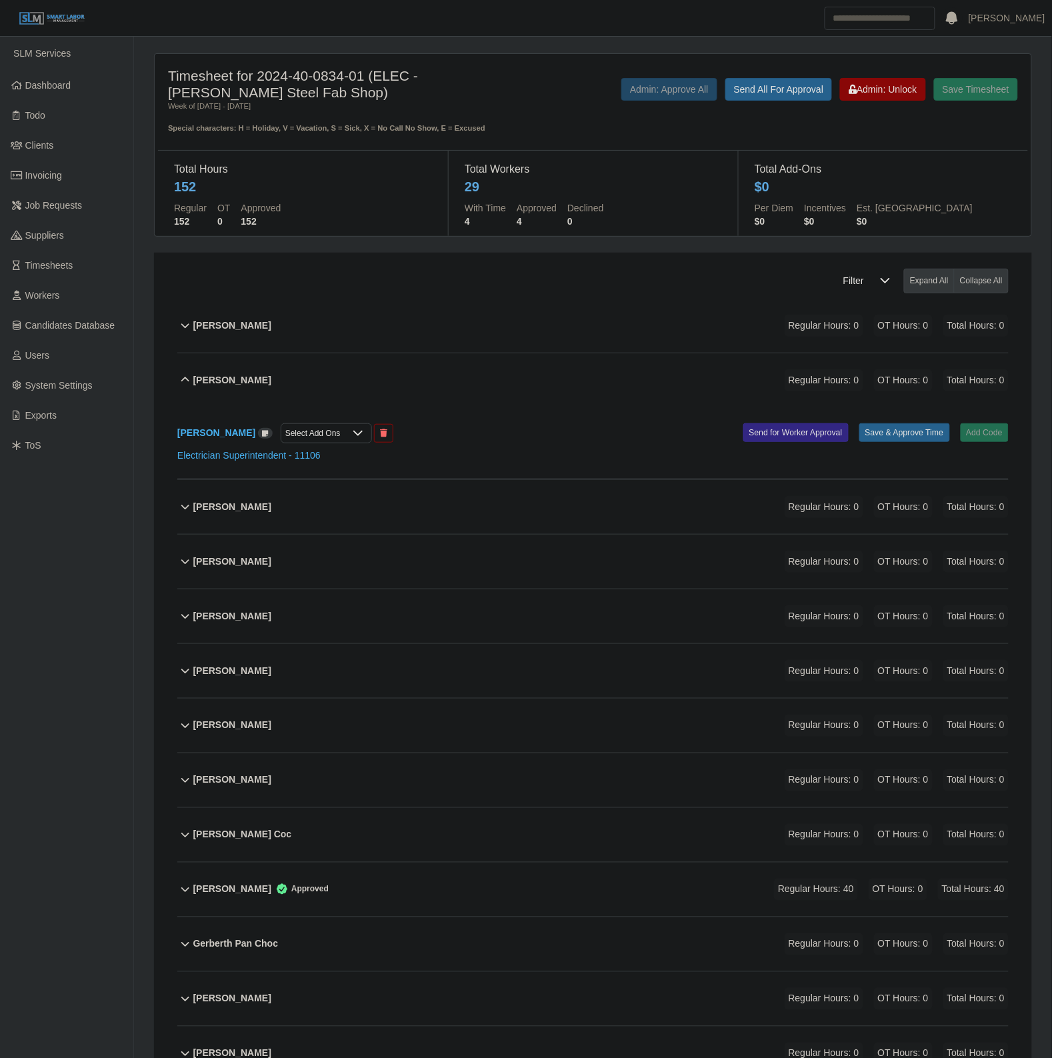
click at [397, 325] on div "Antonio Ibarra Regular Hours: 0 OT Hours: 0 Total Hours: 0" at bounding box center [600, 326] width 815 height 54
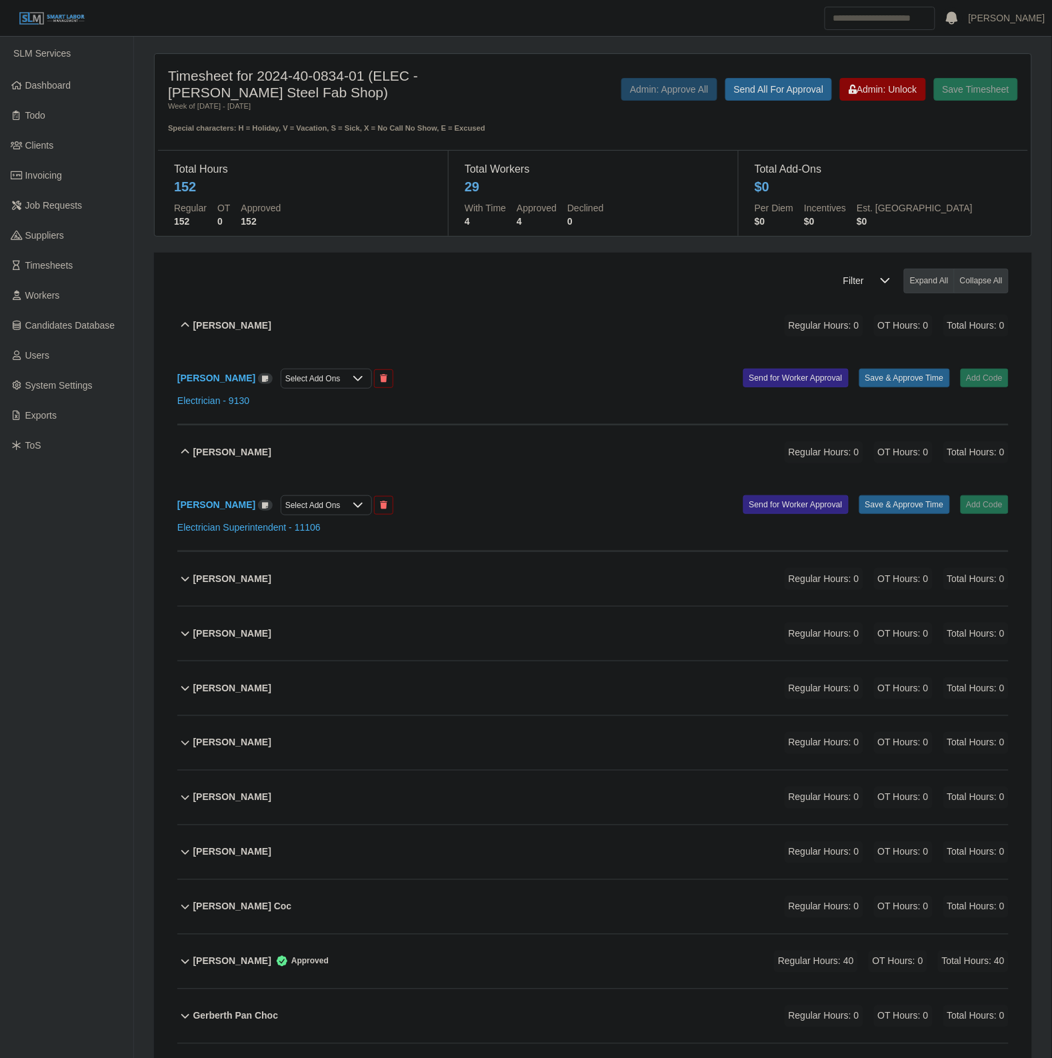
drag, startPoint x: 230, startPoint y: 531, endPoint x: 347, endPoint y: 452, distance: 141.6
click at [347, 452] on div "Antonio Ibarra Regular Hours: 0 OT Hours: 0 Total Hours: 0" at bounding box center [600, 452] width 815 height 54
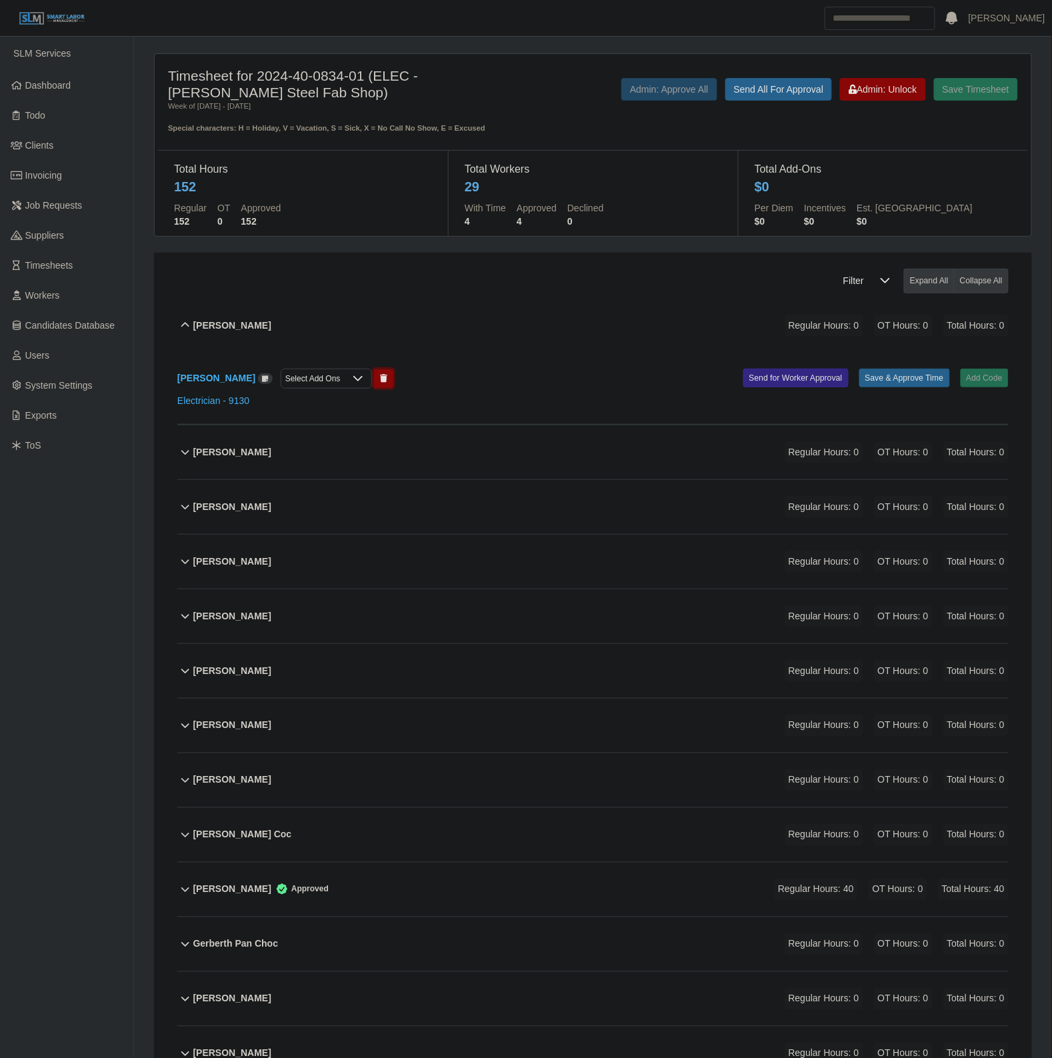
click at [374, 385] on button at bounding box center [383, 378] width 19 height 19
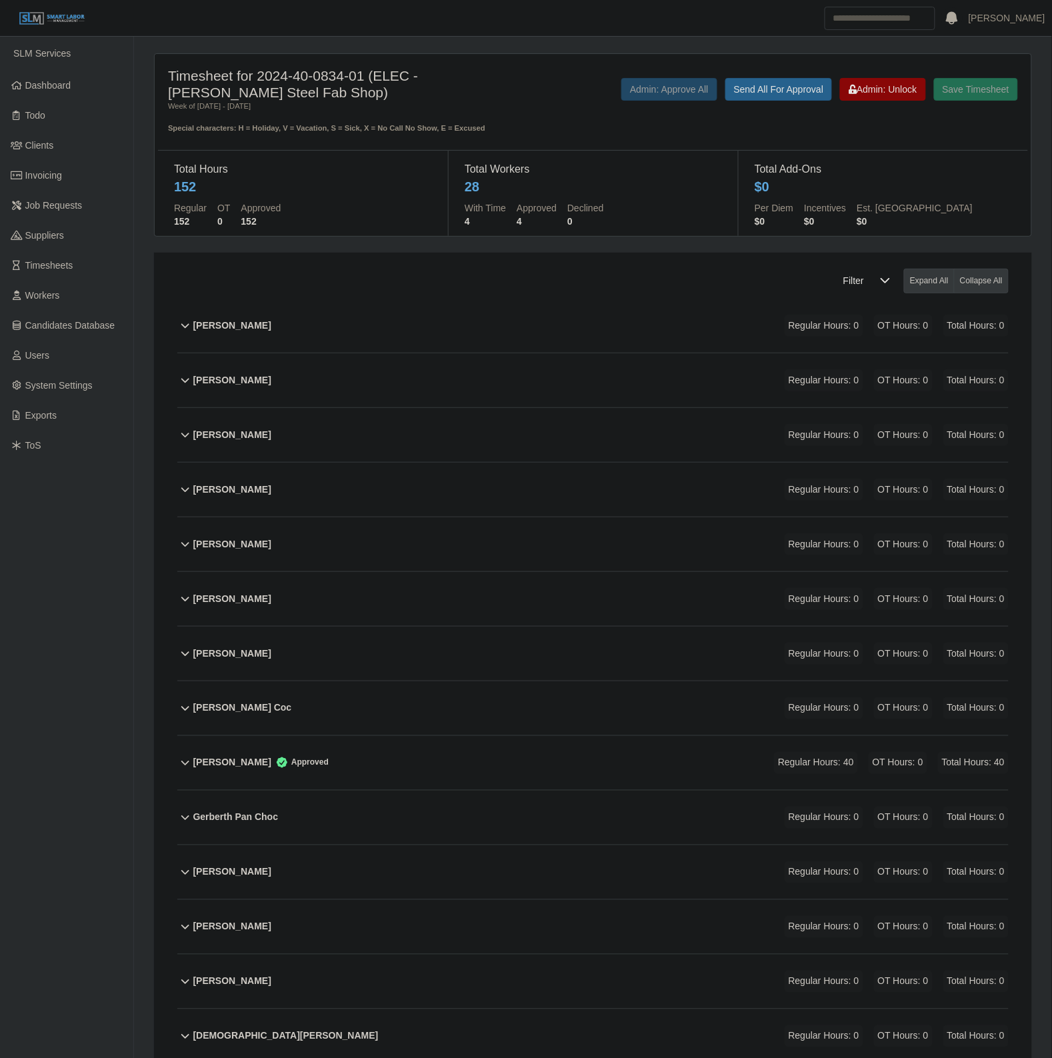
click at [452, 327] on div "Antonio Ibarra Regular Hours: 0 OT Hours: 0 Total Hours: 0" at bounding box center [600, 326] width 815 height 54
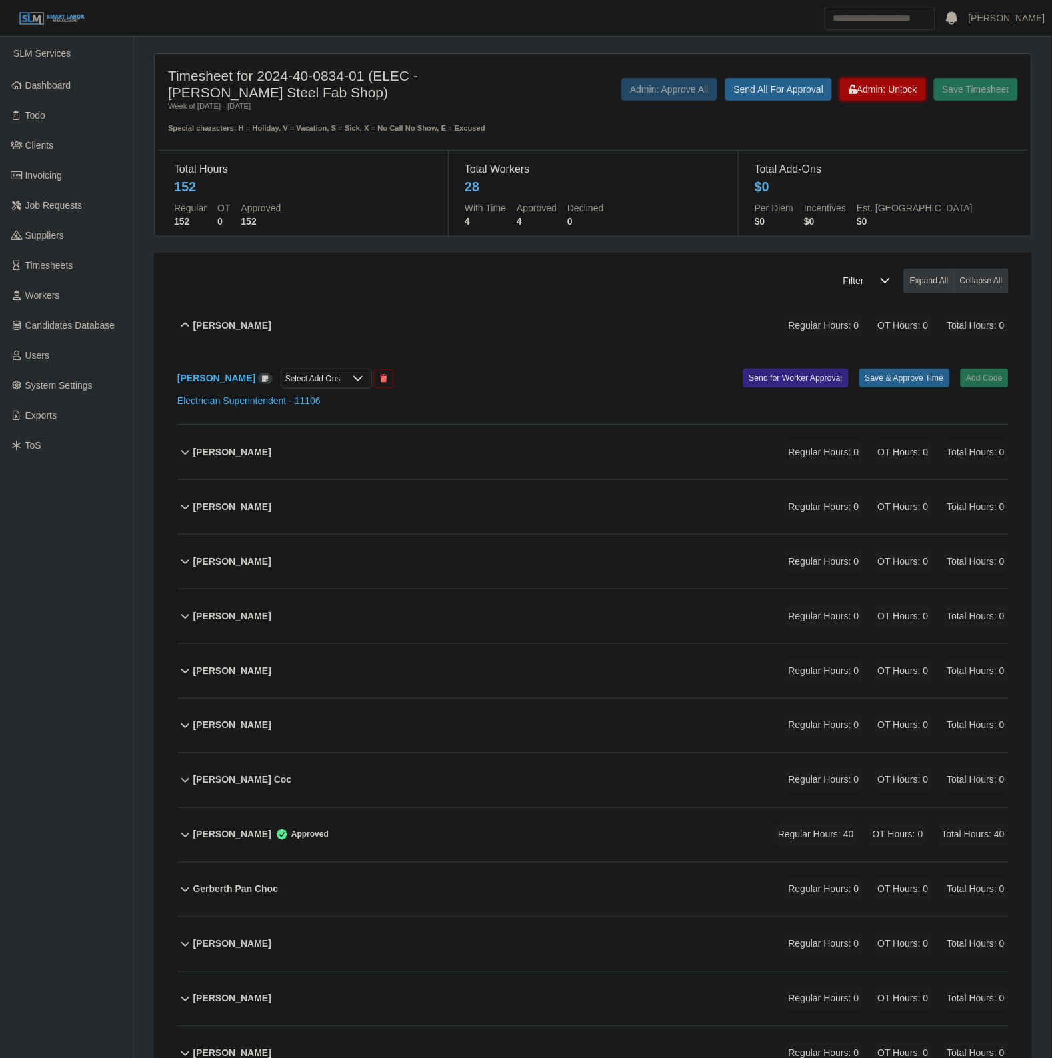
click at [885, 88] on span "Admin: Unlock" at bounding box center [882, 89] width 68 height 11
click at [988, 378] on button "Add Code" at bounding box center [984, 378] width 49 height 19
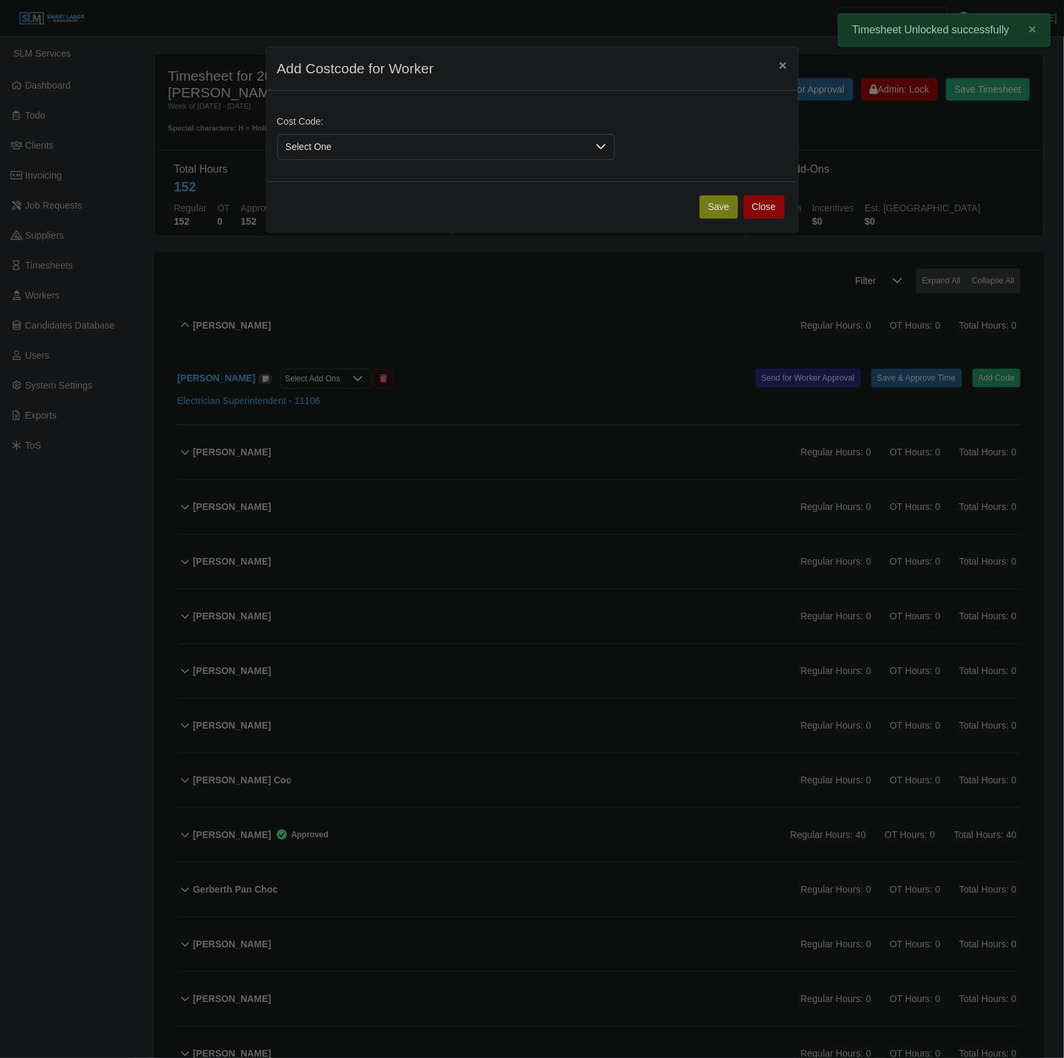
click at [357, 155] on span "Select One" at bounding box center [433, 147] width 310 height 25
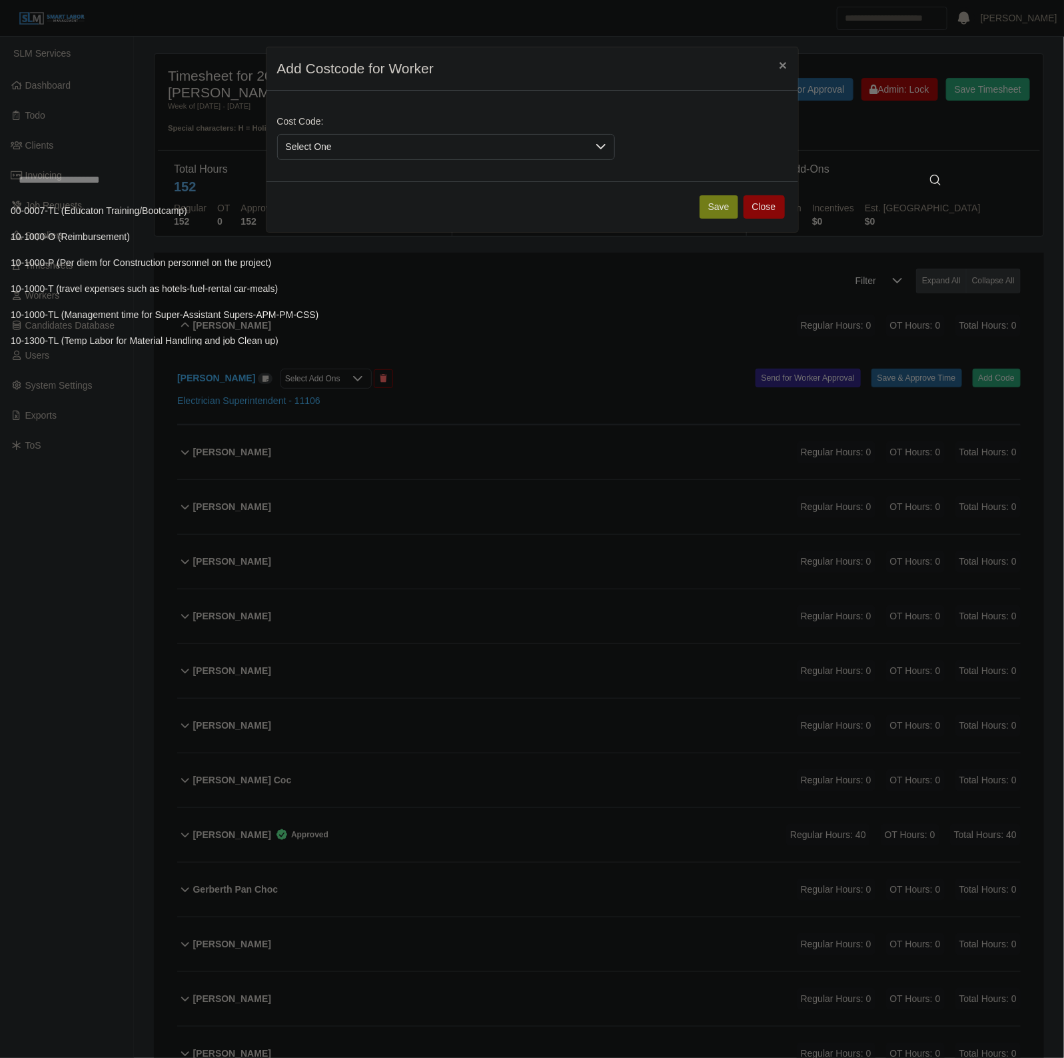
click at [331, 307] on li "10-1000-TL (Management time for Super-Assistant Supers-APM-PM-CSS)" at bounding box center [480, 315] width 954 height 25
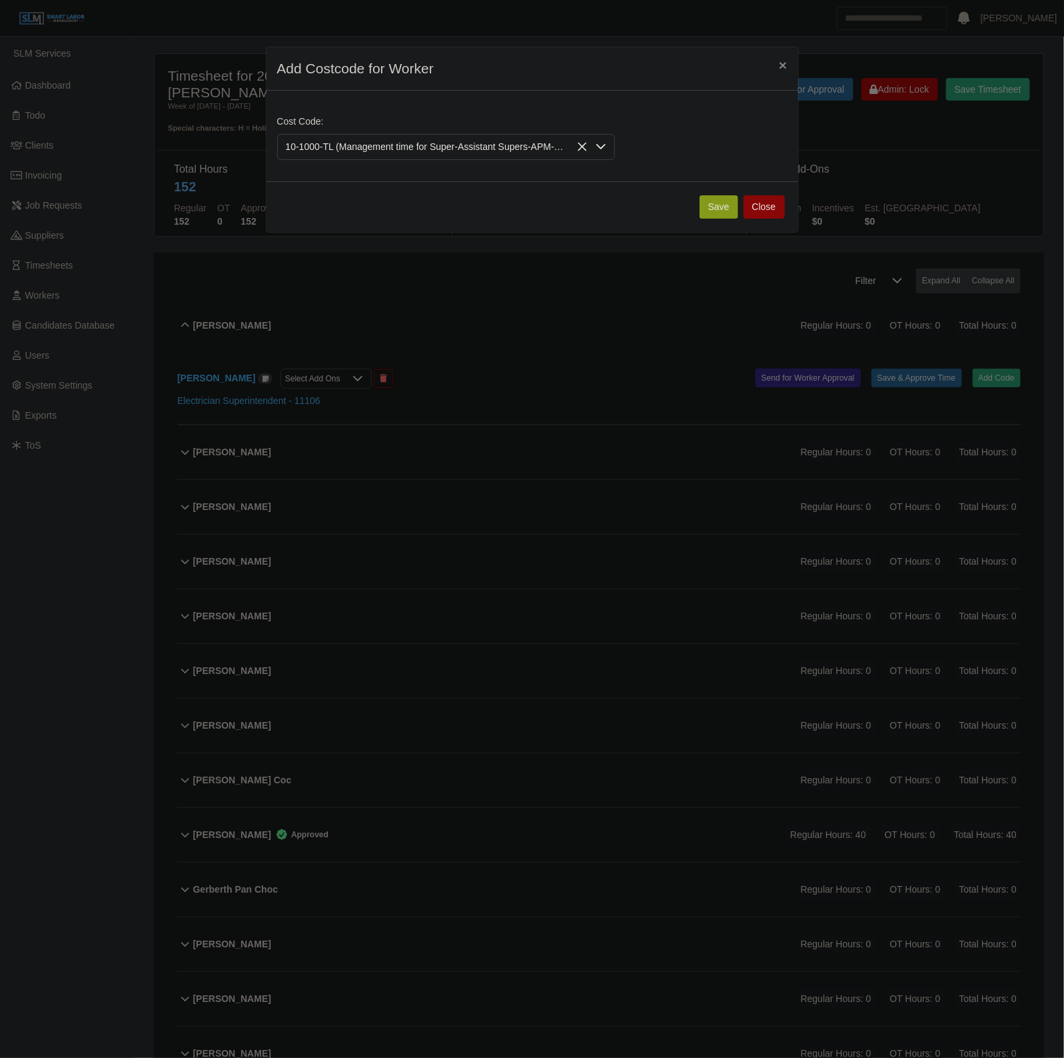
click at [703, 204] on button "Save" at bounding box center [719, 206] width 39 height 23
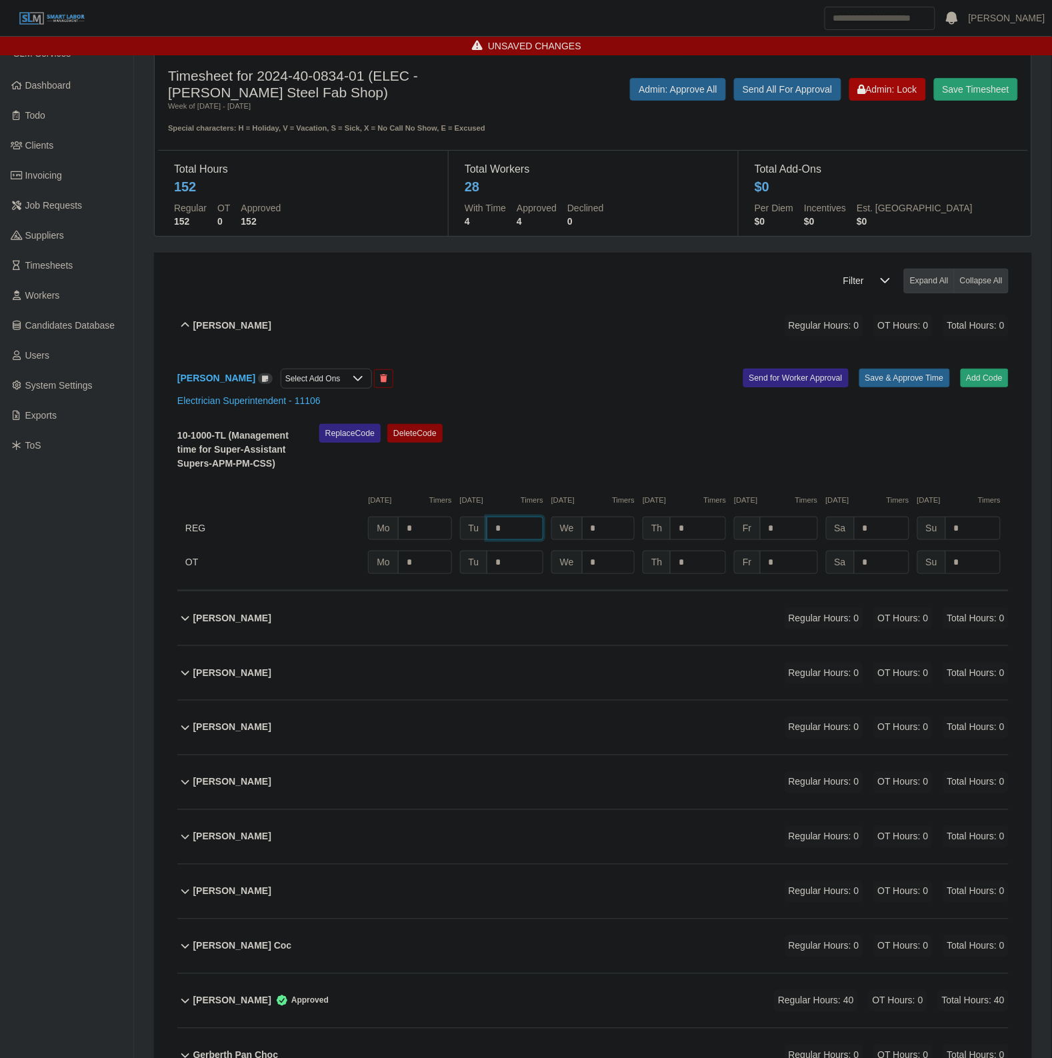
click at [521, 531] on input "*" at bounding box center [515, 528] width 56 height 23
type input "*"
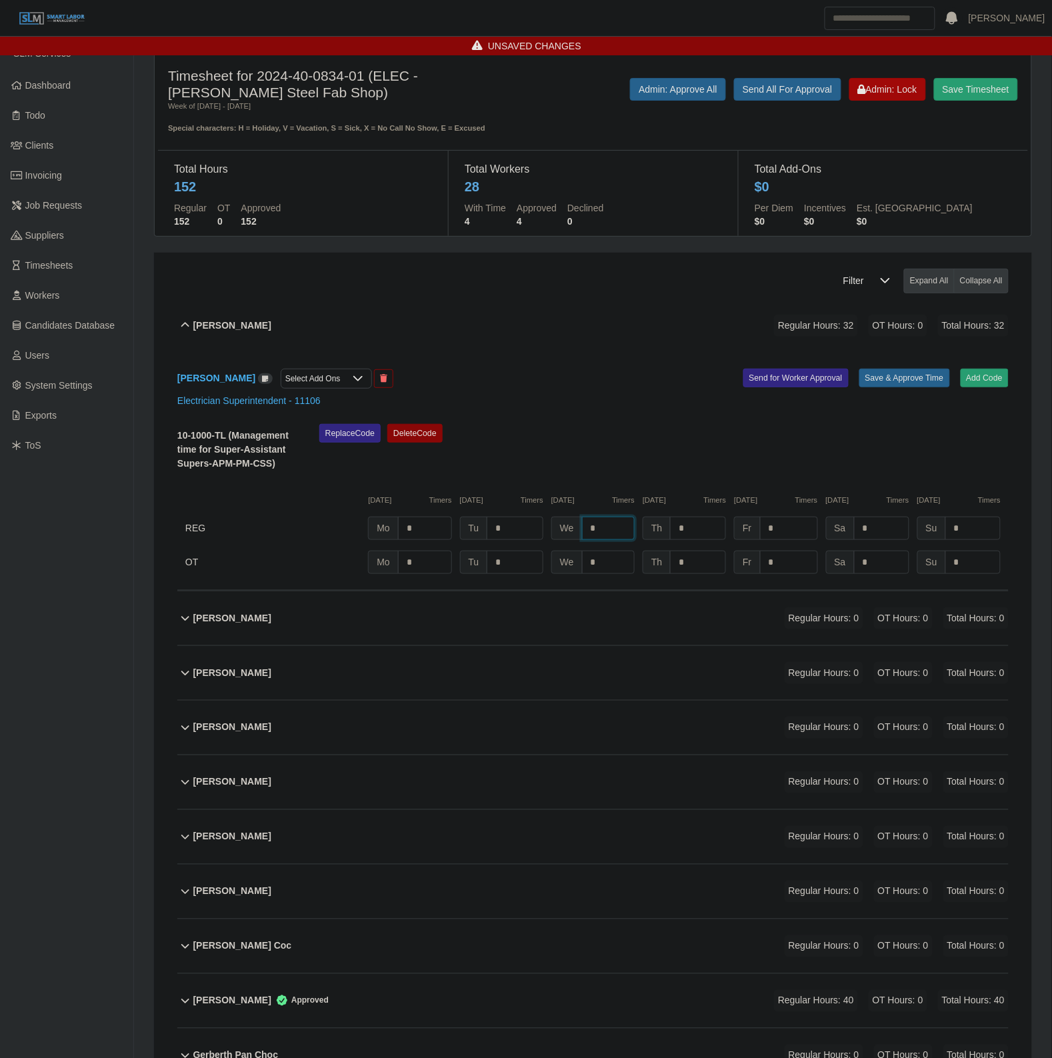
click at [605, 527] on input "*" at bounding box center [608, 528] width 53 height 23
click at [501, 531] on input "*" at bounding box center [515, 528] width 56 height 23
type input "*"
click at [906, 382] on button "Save & Approve Time" at bounding box center [904, 378] width 91 height 19
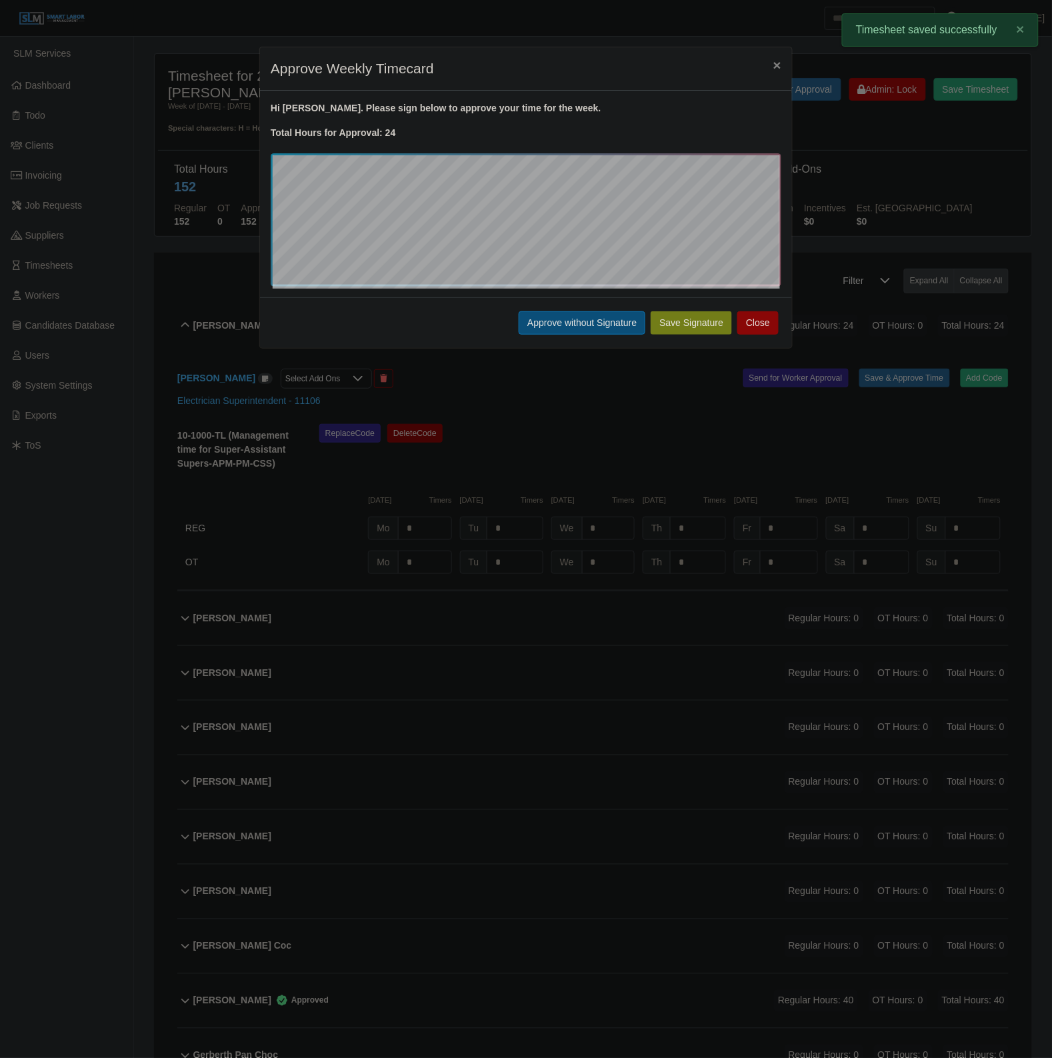
click at [551, 317] on button "Approve without Signature" at bounding box center [582, 322] width 127 height 23
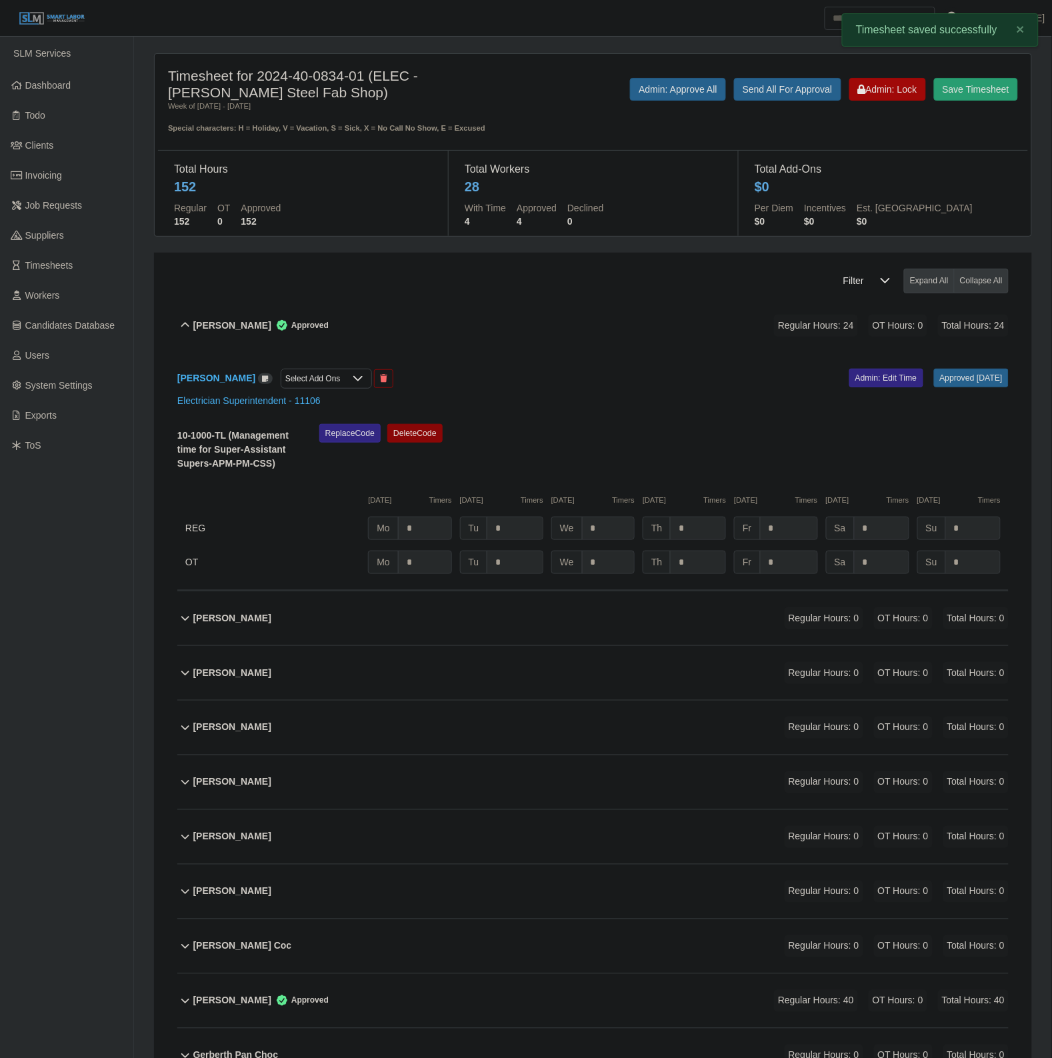
click at [565, 310] on div "Antonio Ibarra Approved Regular Hours: 24 OT Hours: 0 Total Hours: 24" at bounding box center [600, 326] width 815 height 54
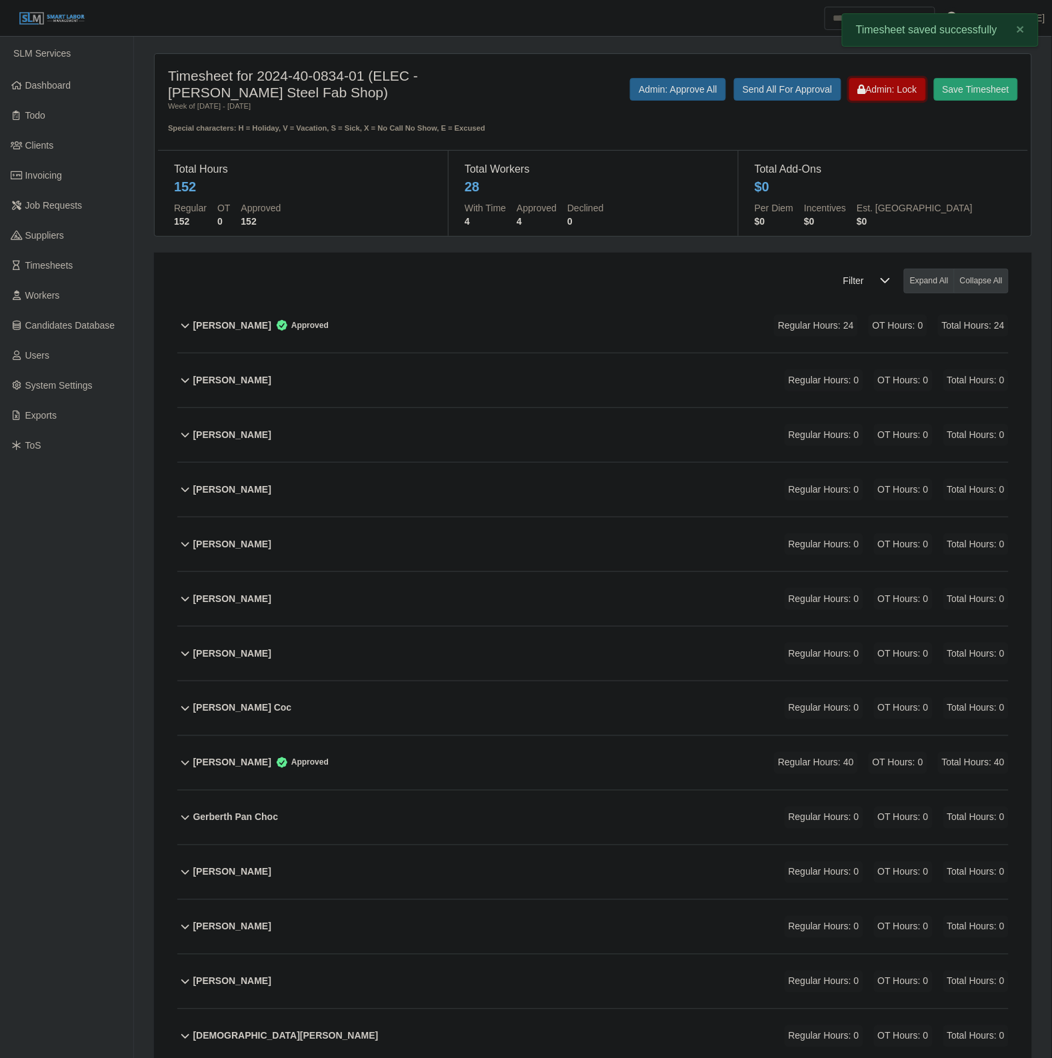
click at [885, 91] on span "Admin: Lock" at bounding box center [887, 89] width 59 height 11
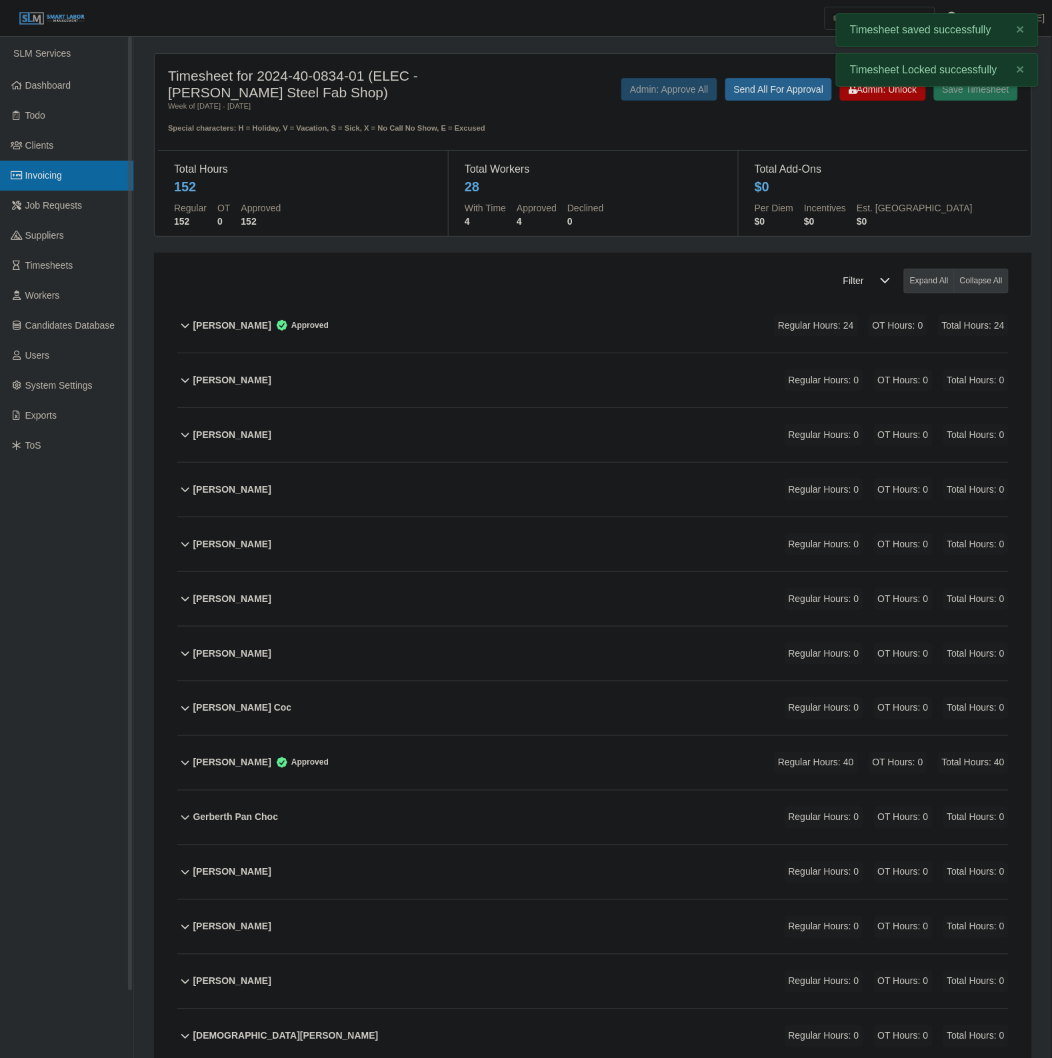
click at [72, 173] on link "Invoicing" at bounding box center [66, 176] width 133 height 30
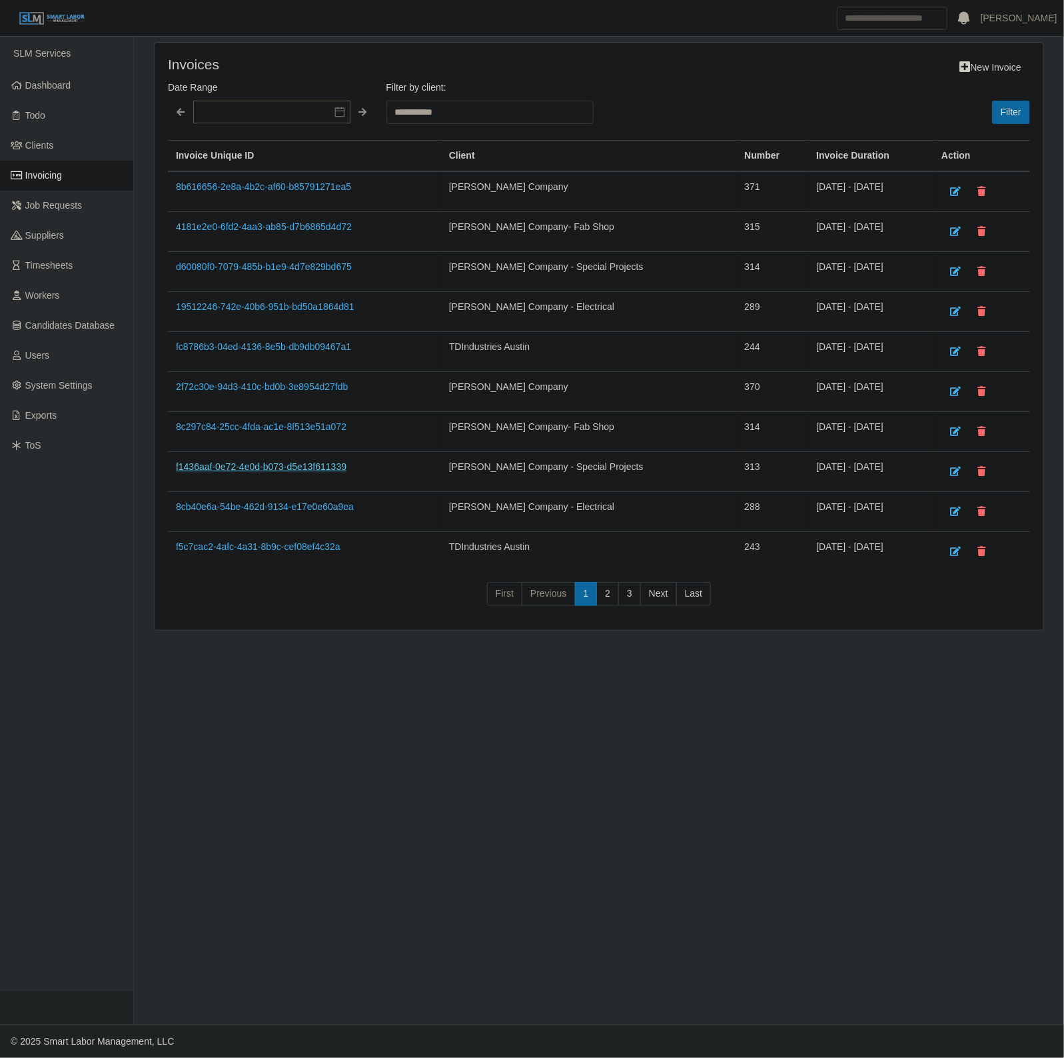
click at [283, 472] on link "f1436aaf-0e72-4e0d-b073-d5e13f611339" at bounding box center [261, 466] width 171 height 11
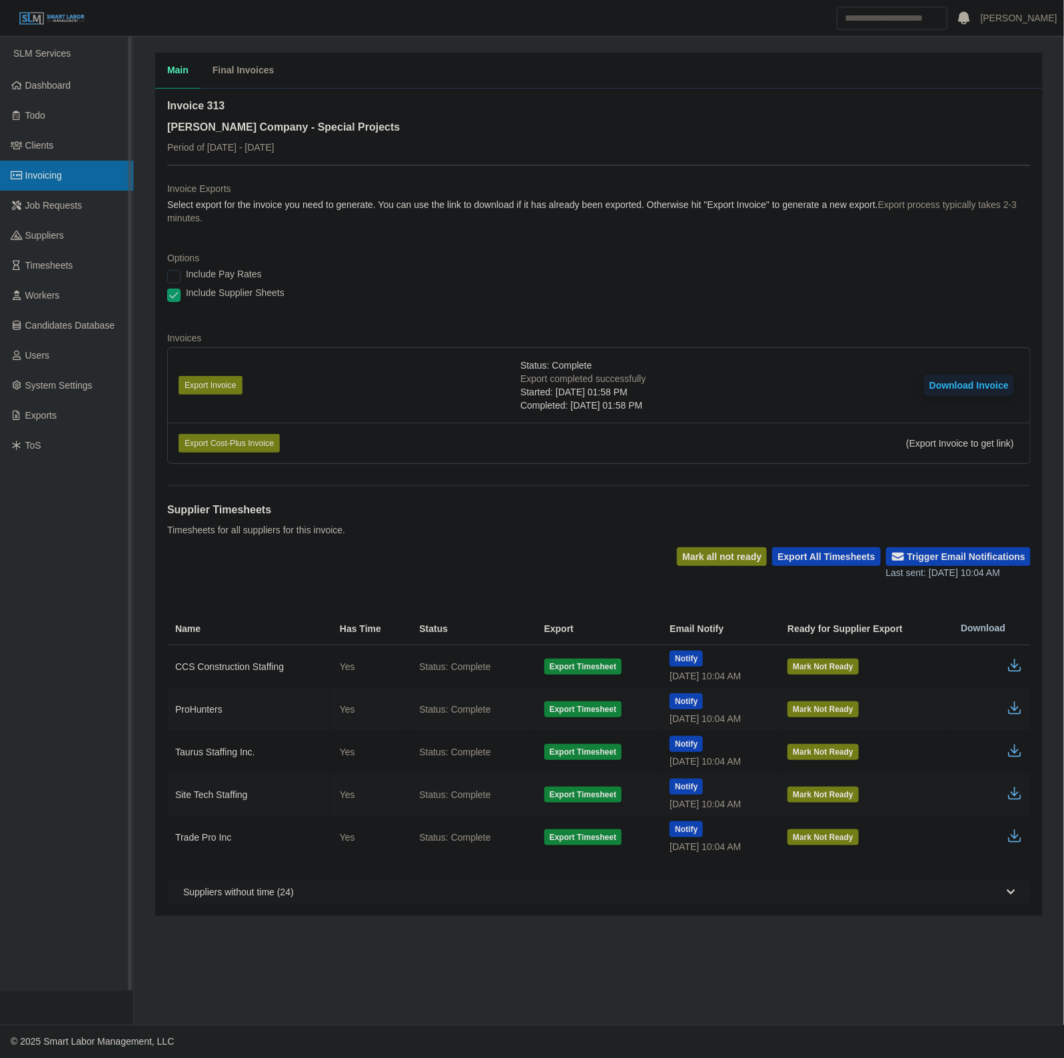
click at [62, 171] on span "Invoicing" at bounding box center [43, 175] width 37 height 11
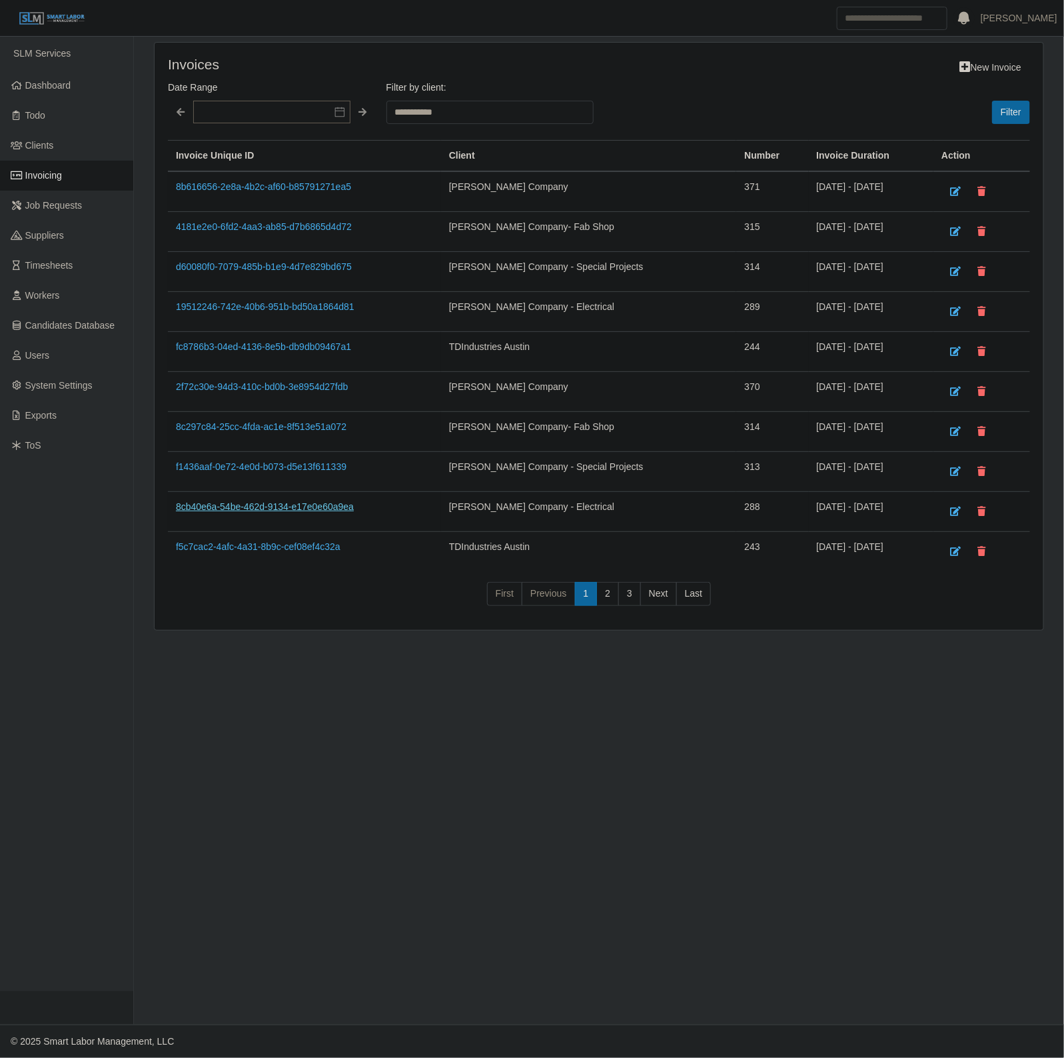
click at [265, 505] on link "8cb40e6a-54be-462d-9134-e17e0e60a9ea" at bounding box center [265, 506] width 178 height 11
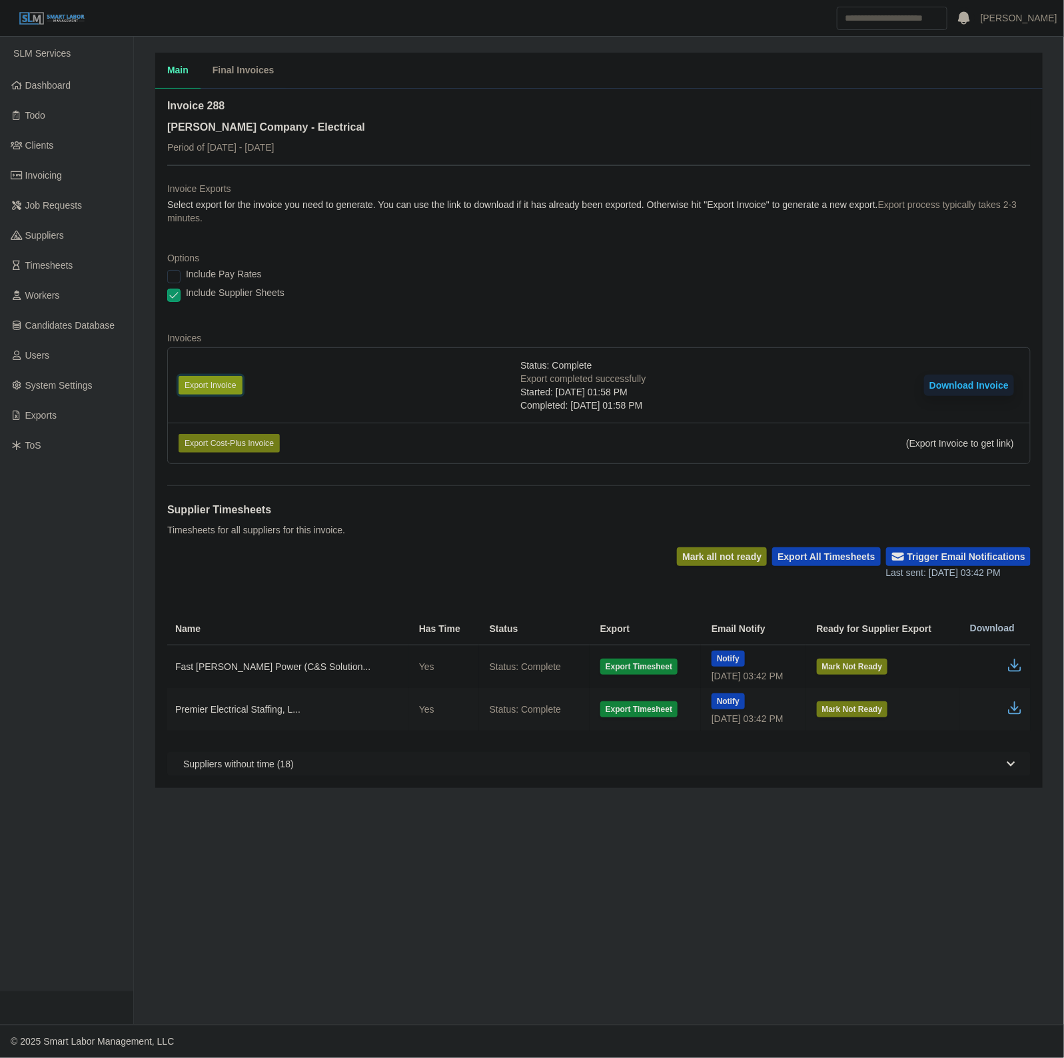
click at [215, 388] on button "Export Invoice" at bounding box center [211, 385] width 64 height 19
click at [824, 241] on dl "Invoice Exports Select export for the invoice you need to generate. You can use…" at bounding box center [599, 328] width 864 height 293
click at [1008, 672] on icon "button" at bounding box center [1015, 665] width 16 height 16
click at [74, 93] on link "Dashboard" at bounding box center [66, 86] width 133 height 30
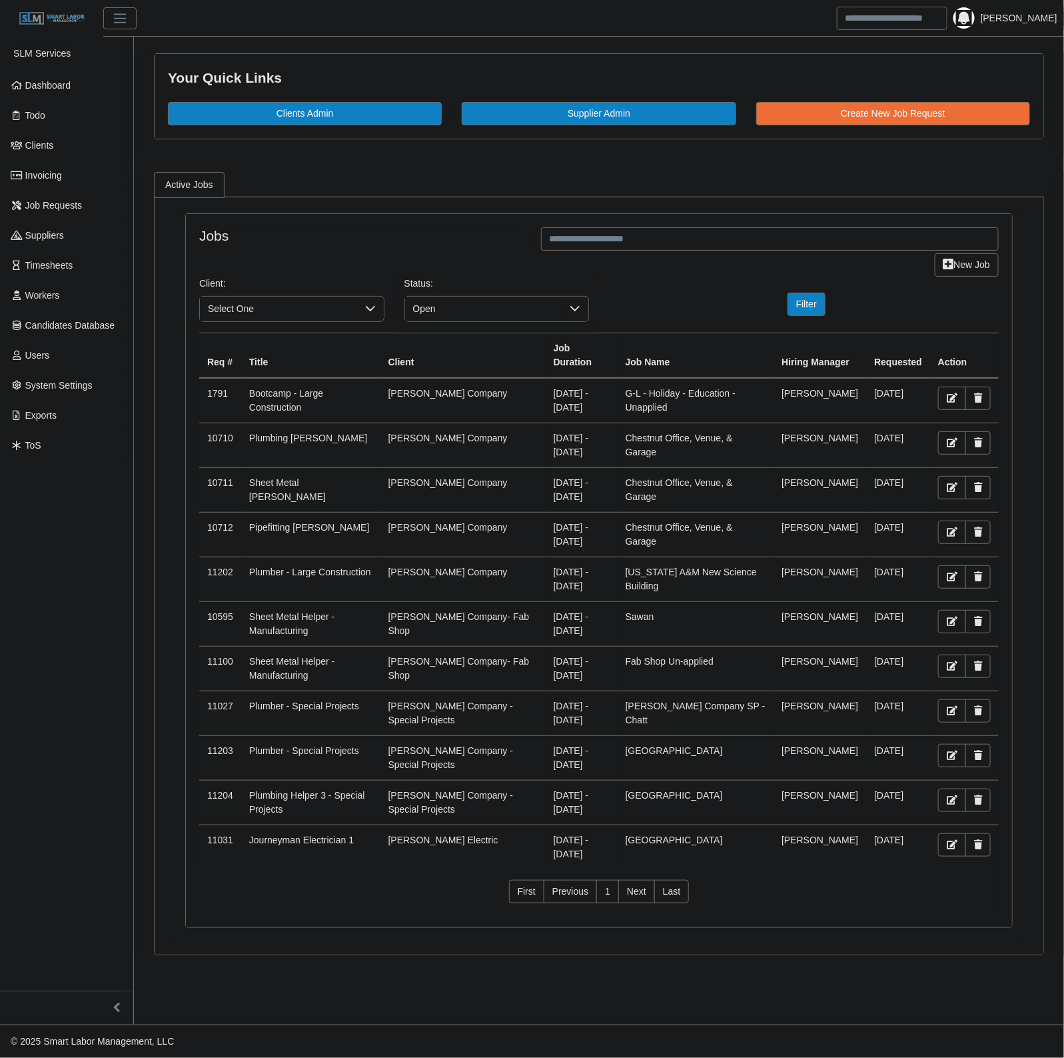
click at [72, 85] on link "Dashboard" at bounding box center [66, 86] width 133 height 30
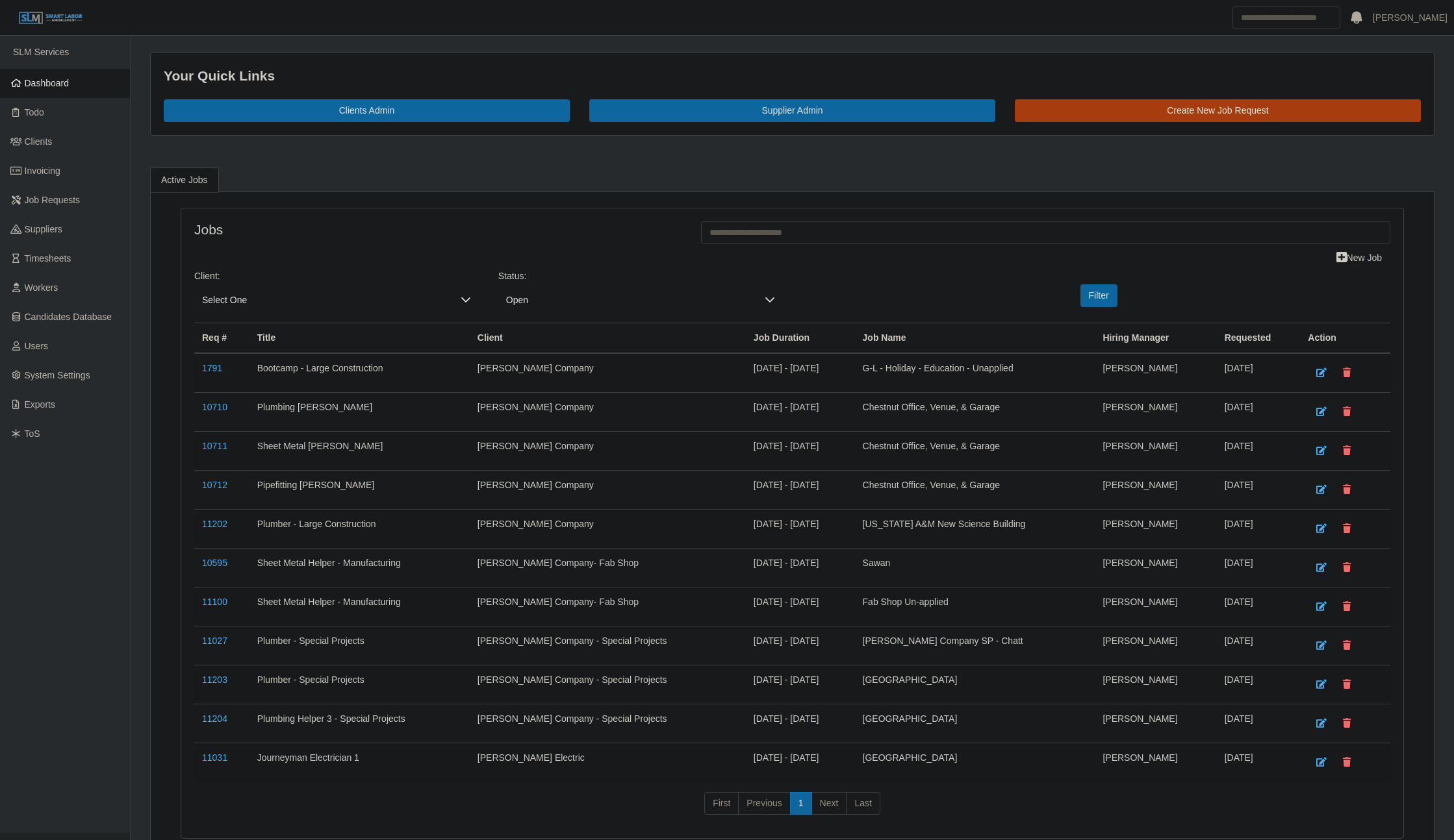
click at [77, 95] on link "Dashboard" at bounding box center [64, 84] width 130 height 29
click at [63, 609] on ul "SLM Services Dashboard Todo Clients Invoicing Job Requests Suppliers Timesheets…" at bounding box center [64, 435] width 130 height 797
click at [73, 74] on link "Dashboard" at bounding box center [64, 84] width 130 height 29
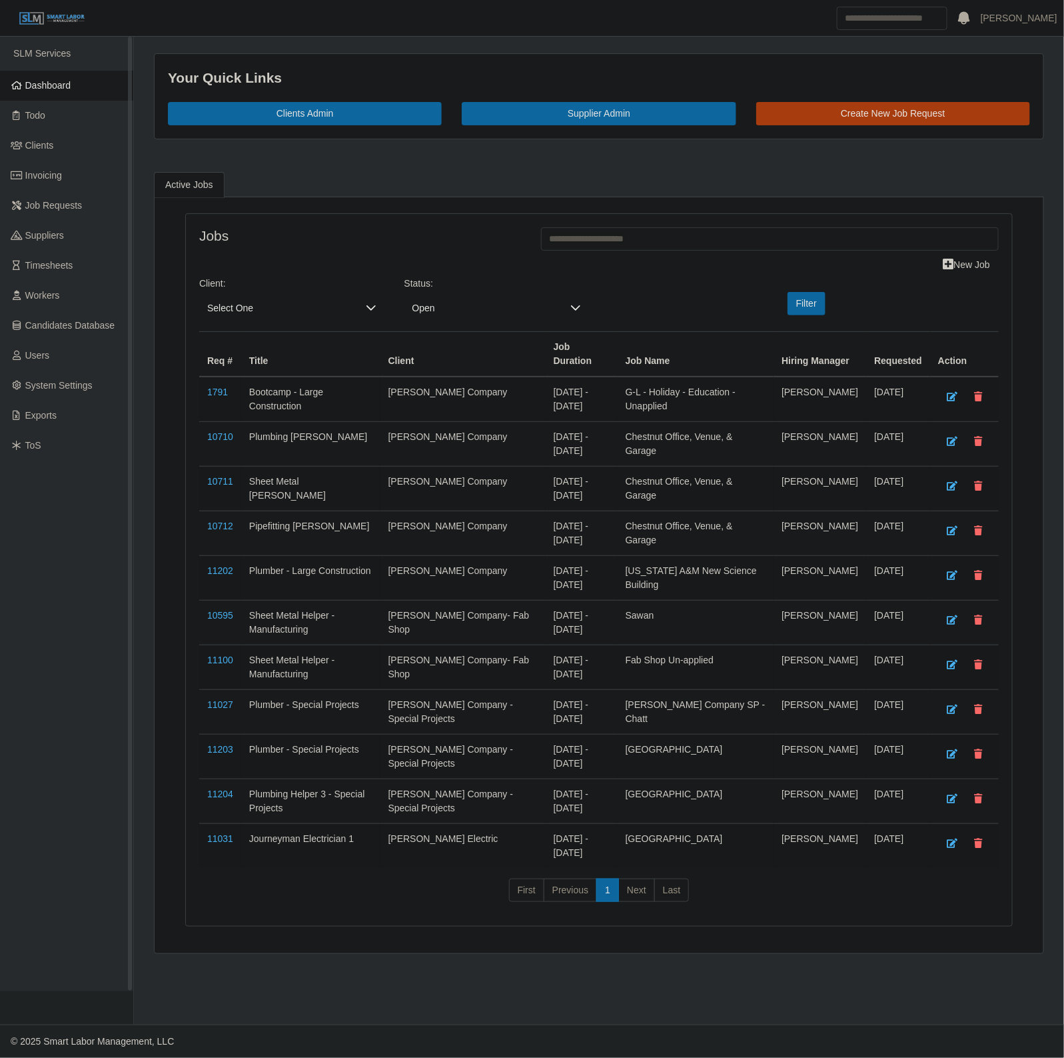
click at [89, 74] on link "Dashboard" at bounding box center [66, 86] width 133 height 30
click at [69, 77] on link "Dashboard" at bounding box center [66, 86] width 133 height 30
click at [524, 57] on div "Your Quick Links Clients Admin Supplier Admin Create New Job Request" at bounding box center [599, 96] width 889 height 85
click at [44, 294] on span "Workers" at bounding box center [42, 295] width 35 height 11
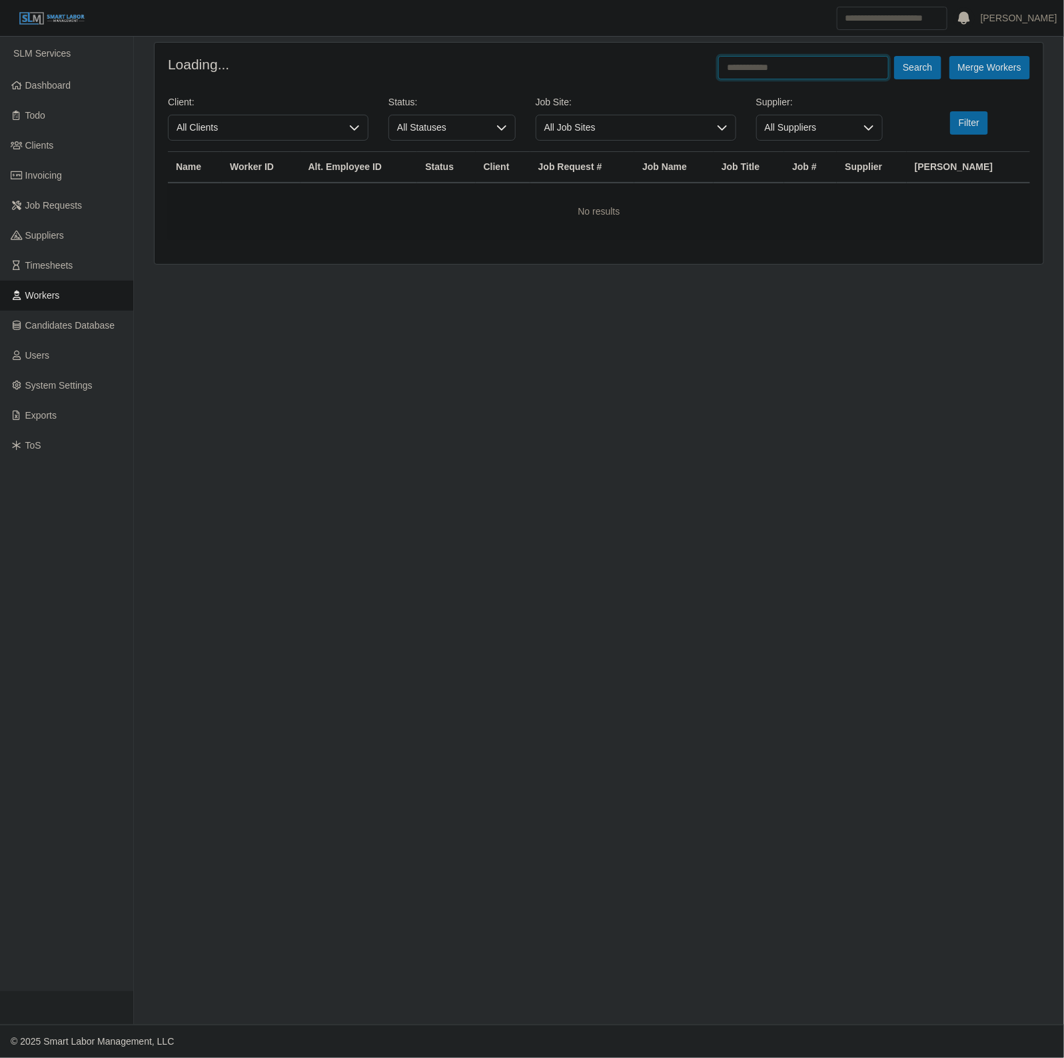
click at [783, 64] on input "text" at bounding box center [804, 67] width 171 height 23
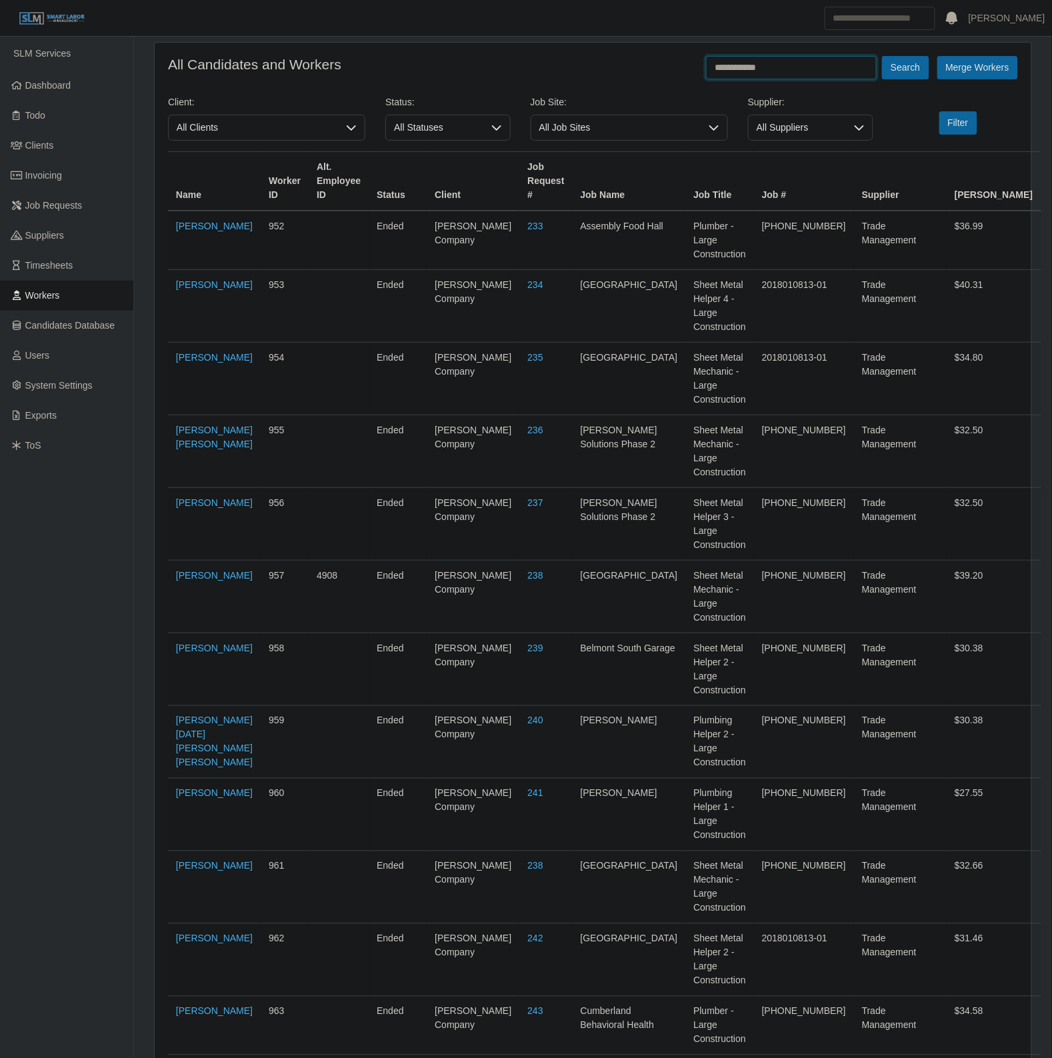
click at [882, 56] on button "Search" at bounding box center [905, 67] width 47 height 23
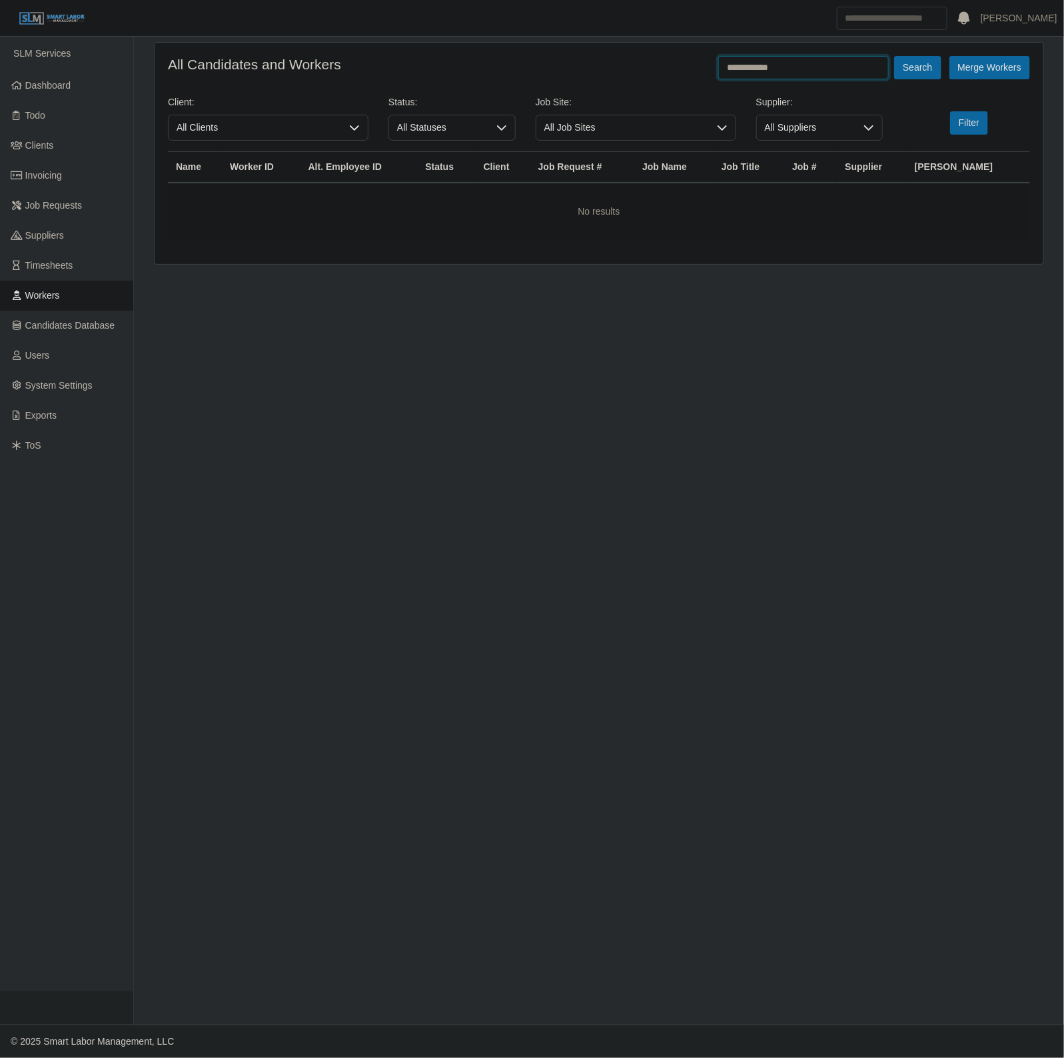
click at [782, 64] on input "**********" at bounding box center [804, 67] width 171 height 23
click at [894, 56] on button "Search" at bounding box center [917, 67] width 47 height 23
click at [782, 64] on input "********" at bounding box center [804, 67] width 171 height 23
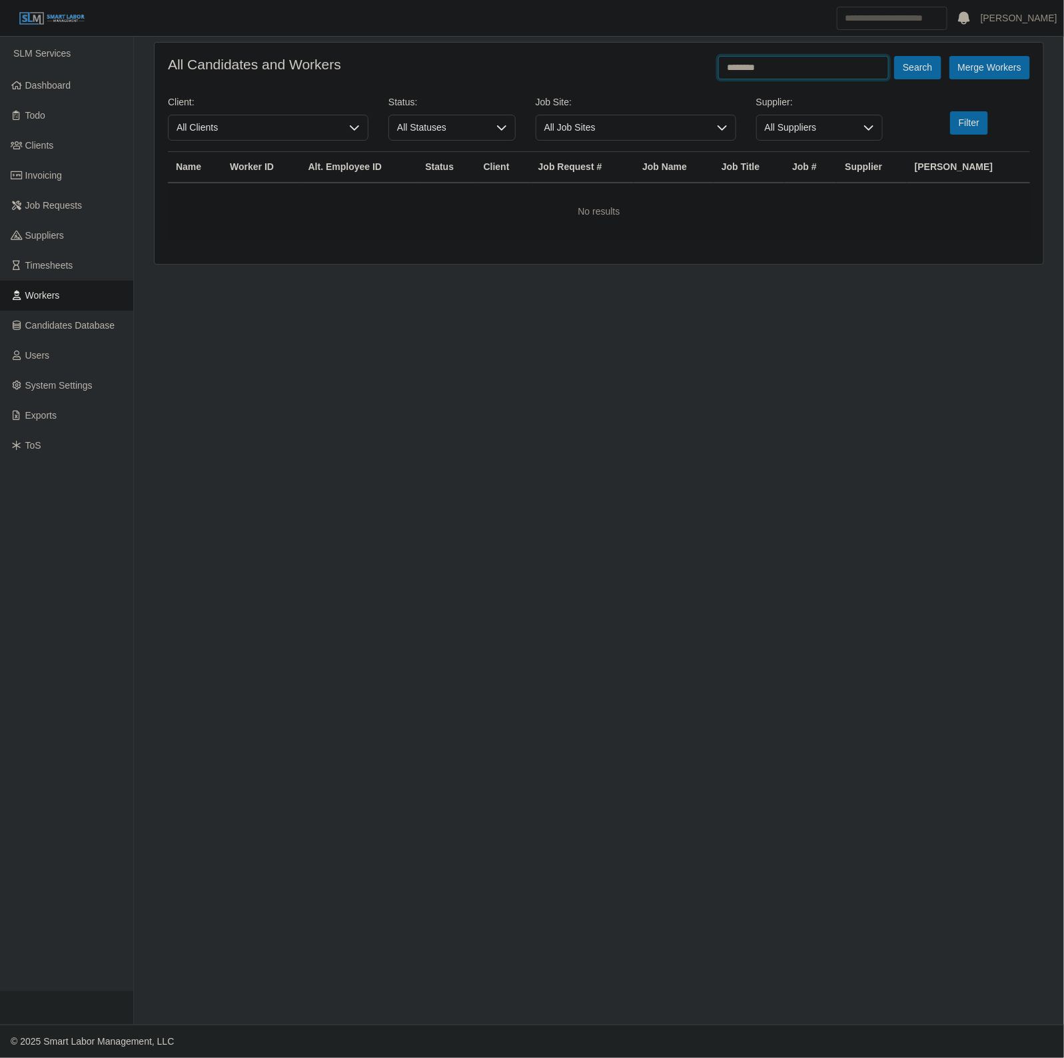
click at [782, 64] on input "********" at bounding box center [804, 67] width 171 height 23
type input "*****"
click at [894, 56] on button "Search" at bounding box center [917, 67] width 47 height 23
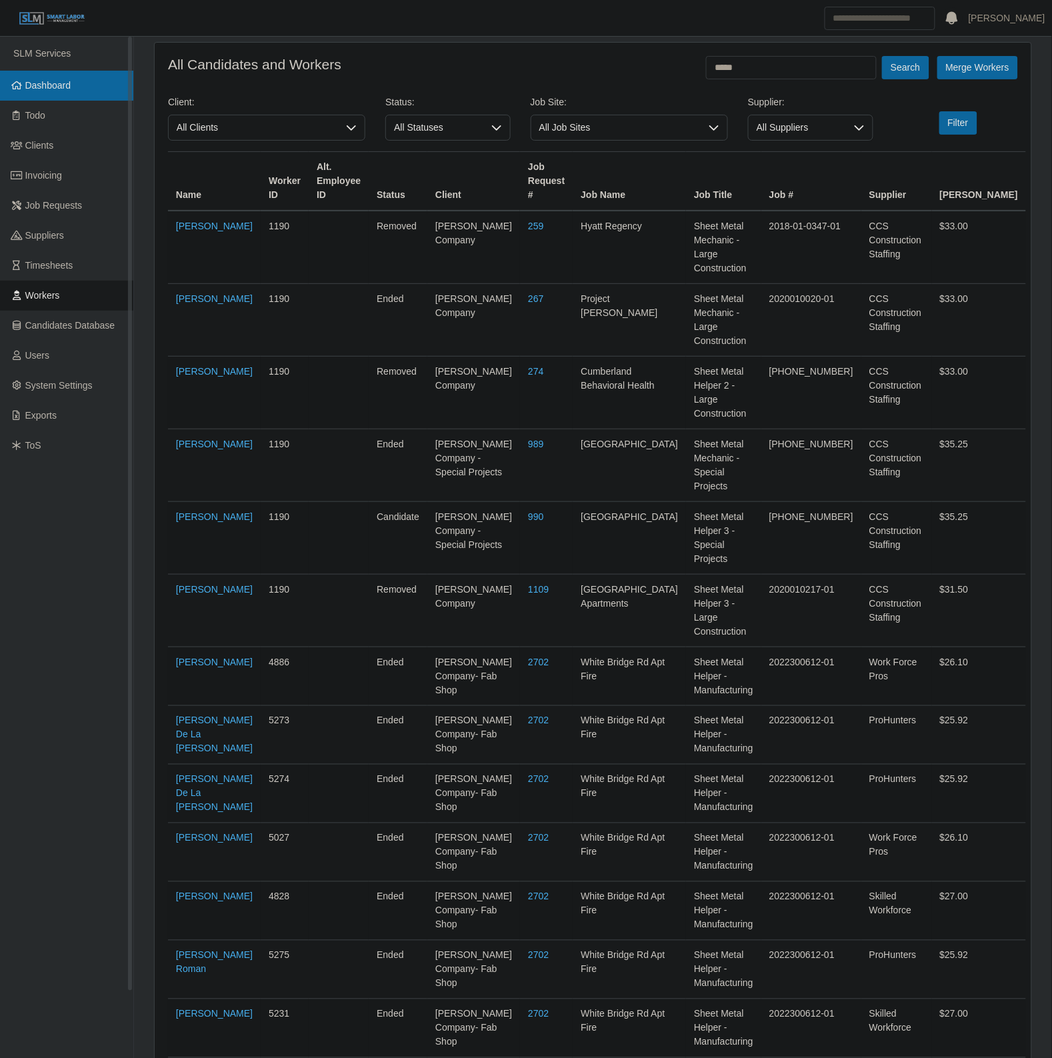
click at [49, 84] on span "Dashboard" at bounding box center [48, 85] width 46 height 11
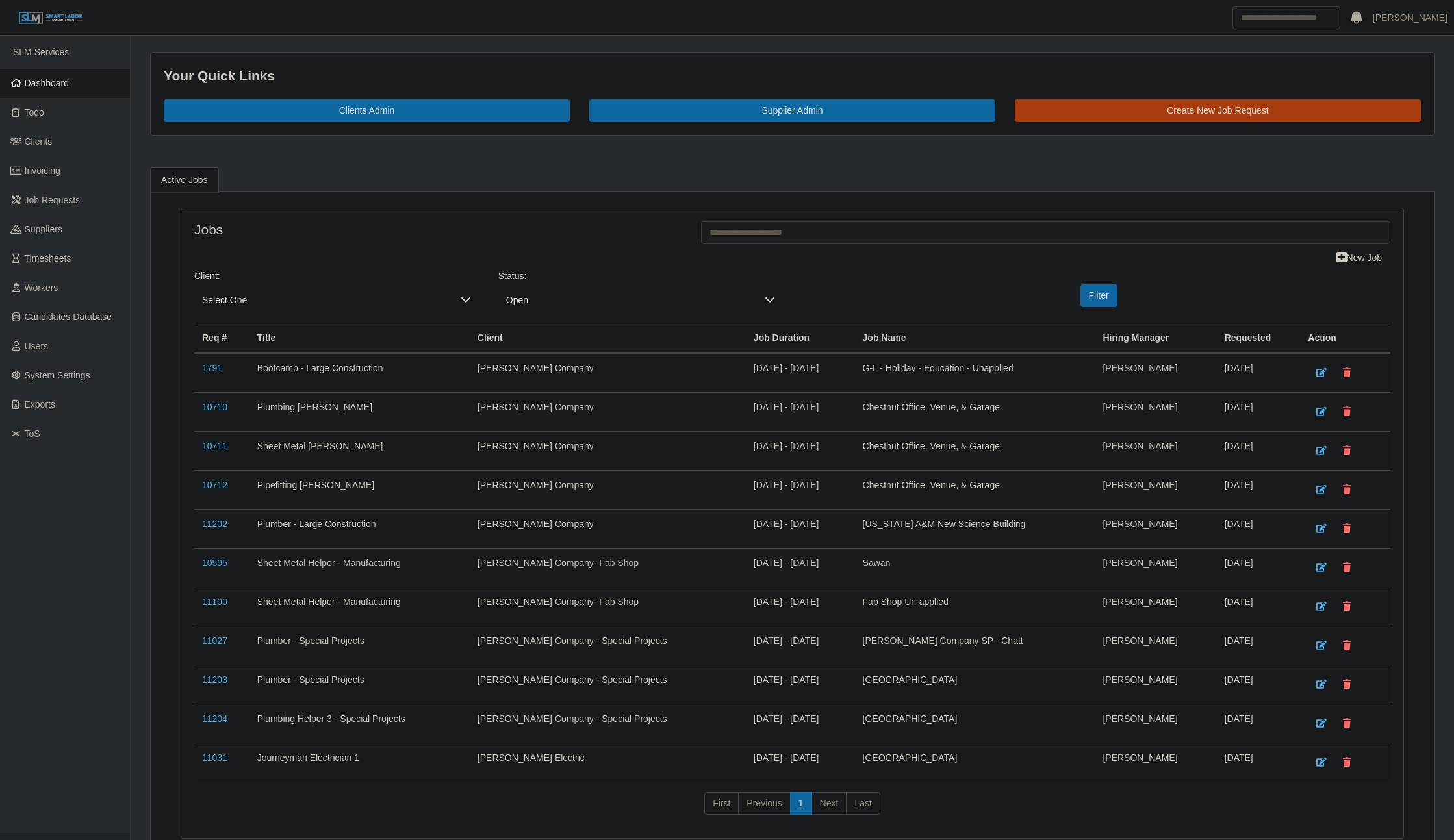
click at [497, 229] on h4 "Jobs" at bounding box center [438, 229] width 487 height 17
drag, startPoint x: 48, startPoint y: 88, endPoint x: 73, endPoint y: 54, distance: 42.2
click at [48, 88] on span "Dashboard" at bounding box center [47, 83] width 45 height 11
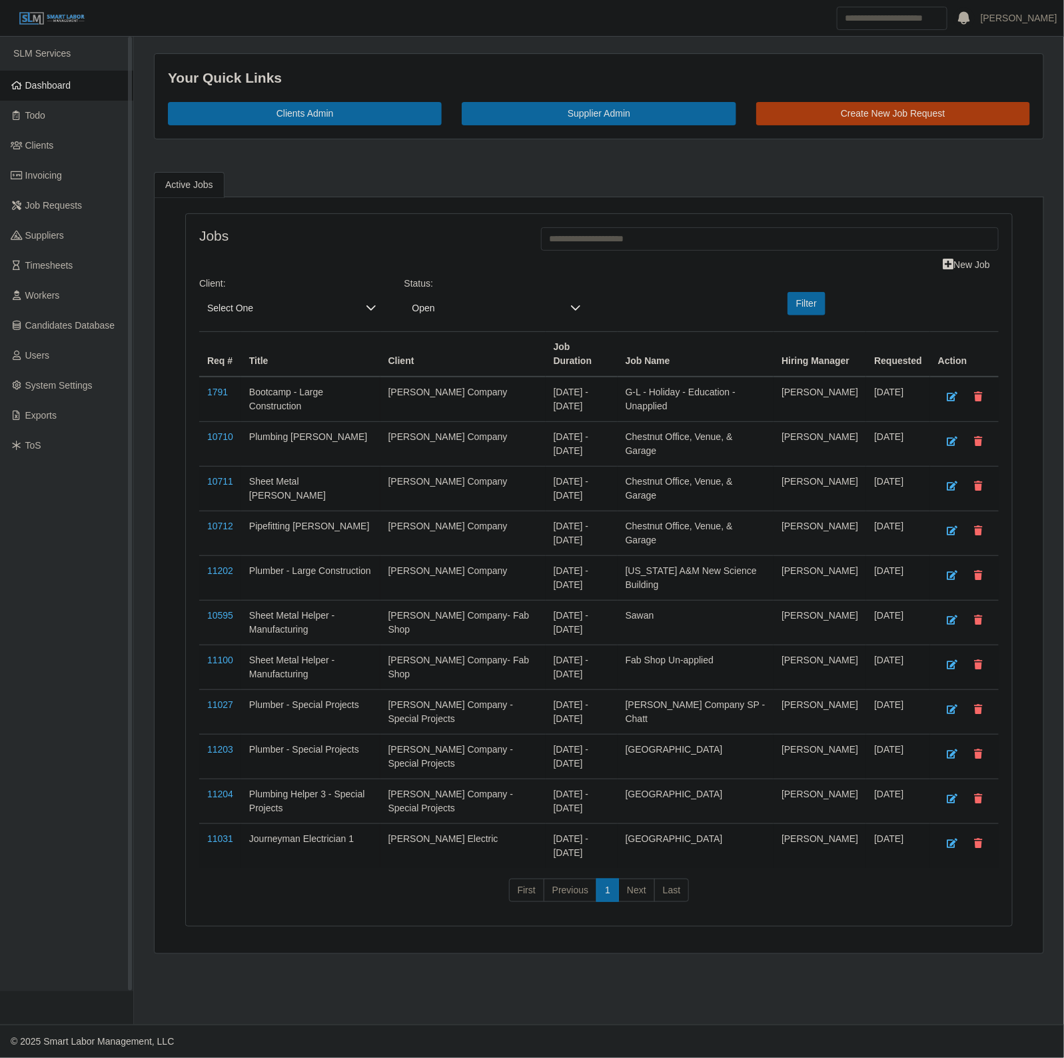
click at [42, 81] on span "Dashboard" at bounding box center [48, 85] width 46 height 11
click at [60, 77] on link "Dashboard" at bounding box center [66, 86] width 133 height 30
click at [400, 222] on div "Jobs New Job Client: Select One Status: Open Filter Req # Title Client Job Dura…" at bounding box center [599, 570] width 826 height 713
click at [75, 92] on link "Dashboard" at bounding box center [66, 86] width 133 height 30
click at [77, 83] on link "Dashboard" at bounding box center [66, 86] width 133 height 30
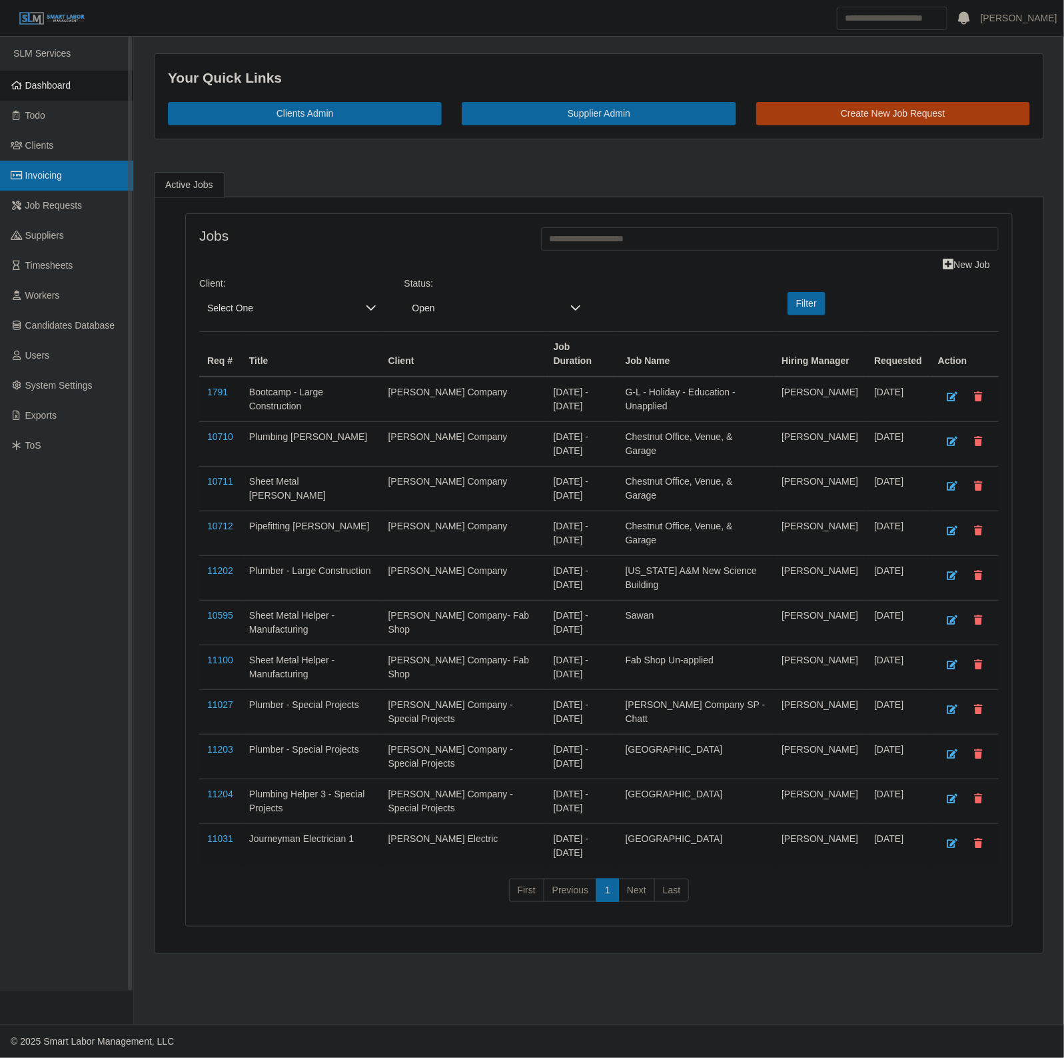
click at [68, 188] on link "Invoicing" at bounding box center [66, 176] width 133 height 30
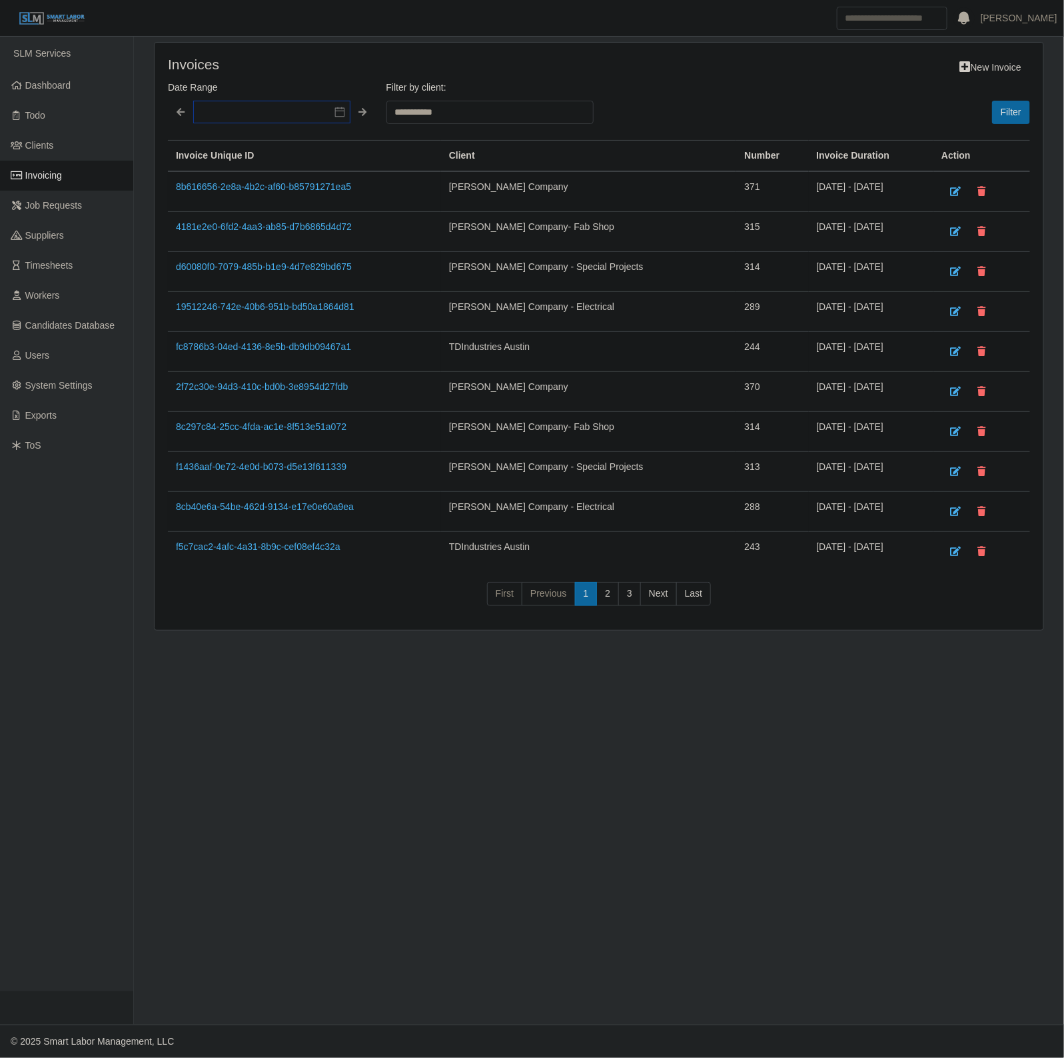
click at [229, 117] on input "text" at bounding box center [271, 112] width 157 height 23
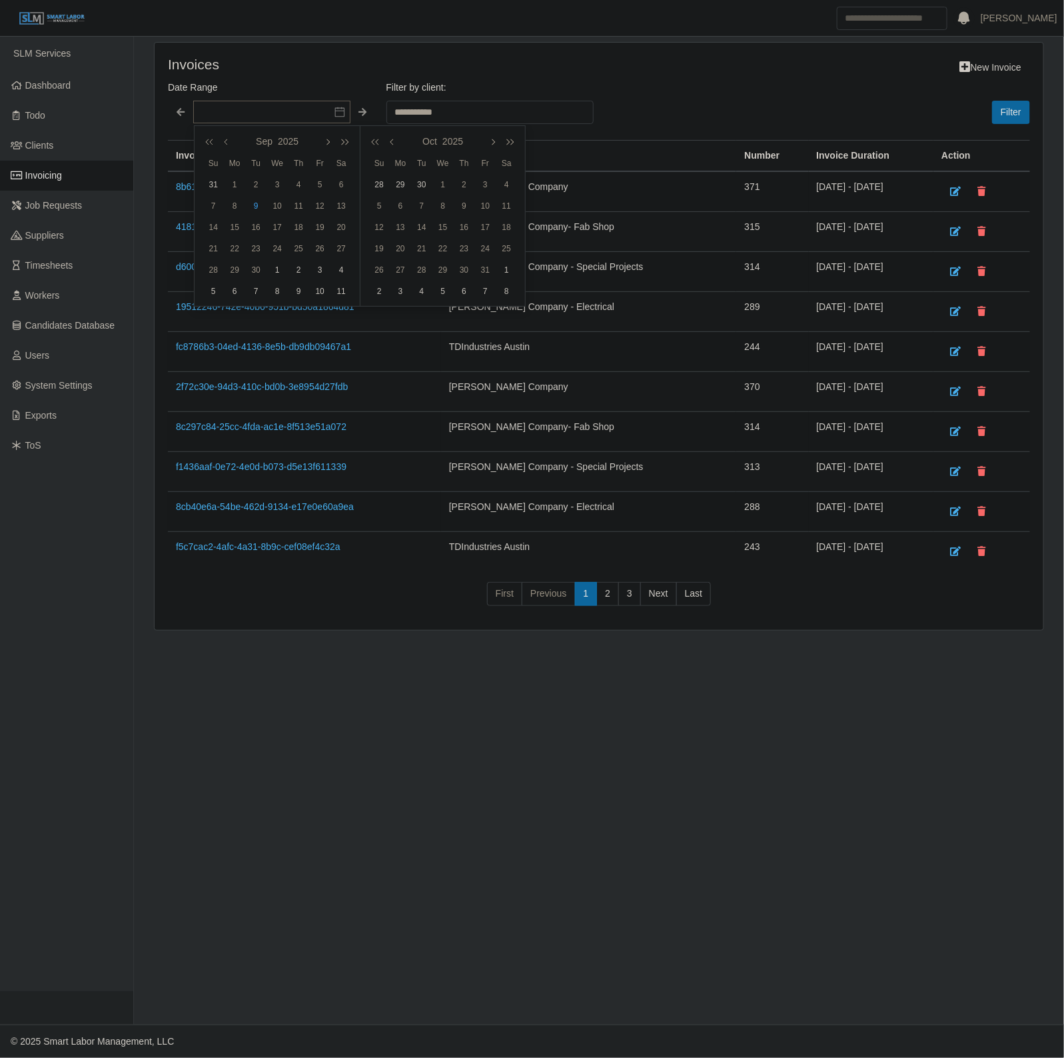
click at [412, 51] on div "**********" at bounding box center [599, 336] width 889 height 587
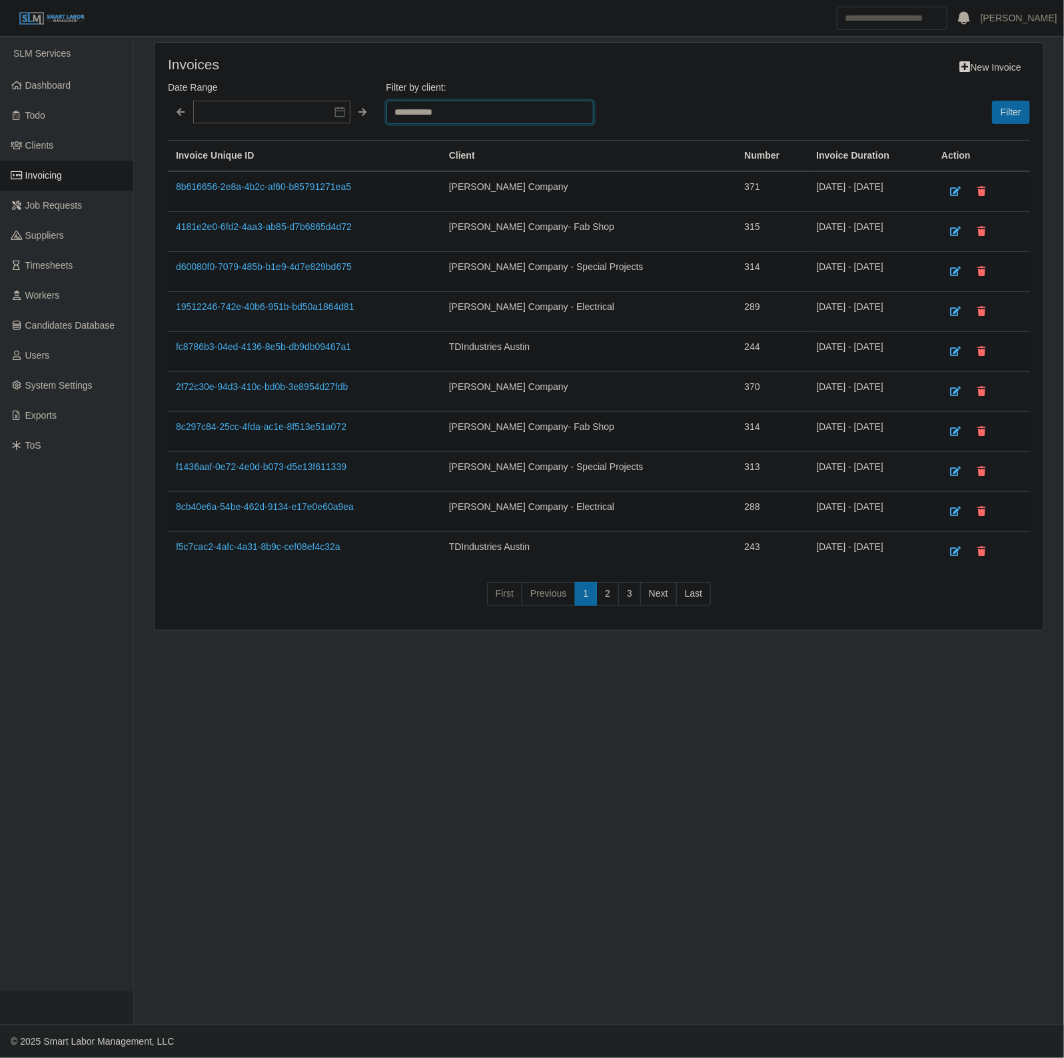
click at [467, 105] on select "**********" at bounding box center [490, 112] width 207 height 23
select select "**********"
click at [387, 101] on select "**********" at bounding box center [490, 112] width 207 height 23
drag, startPoint x: 985, startPoint y: 101, endPoint x: 995, endPoint y: 111, distance: 13.7
click at [993, 107] on div "Filter" at bounding box center [818, 101] width 426 height 45
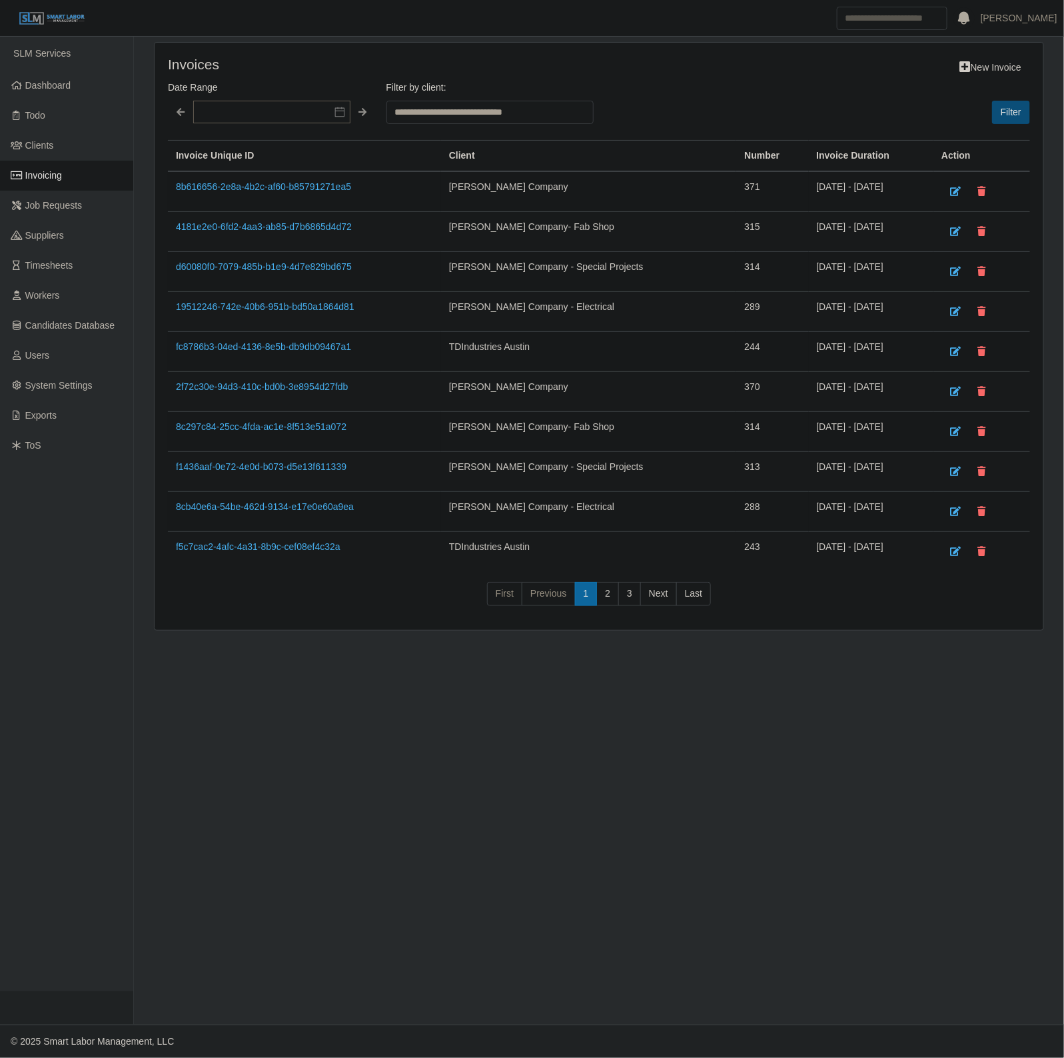
click at [1020, 119] on button "Filter" at bounding box center [1011, 112] width 38 height 23
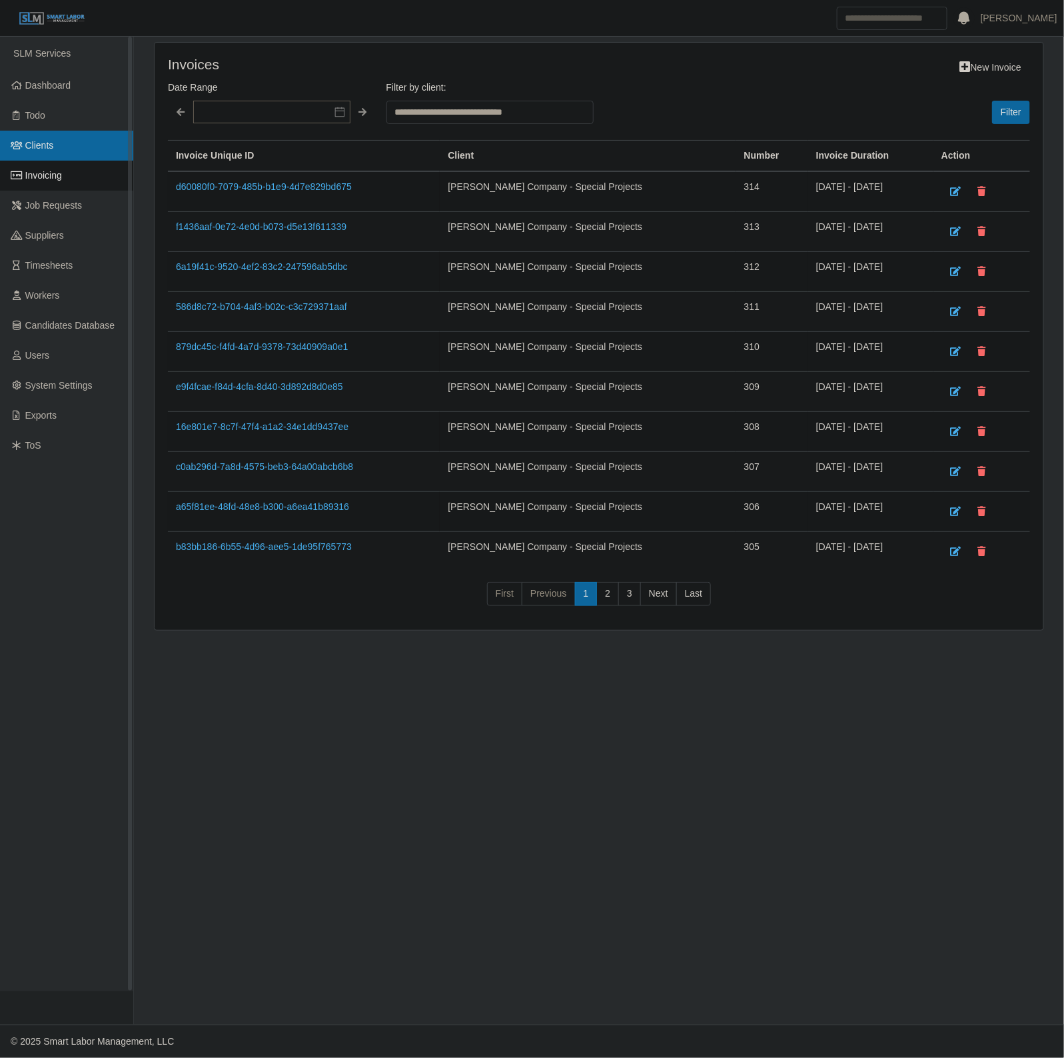
click at [59, 131] on link "Clients" at bounding box center [66, 146] width 133 height 30
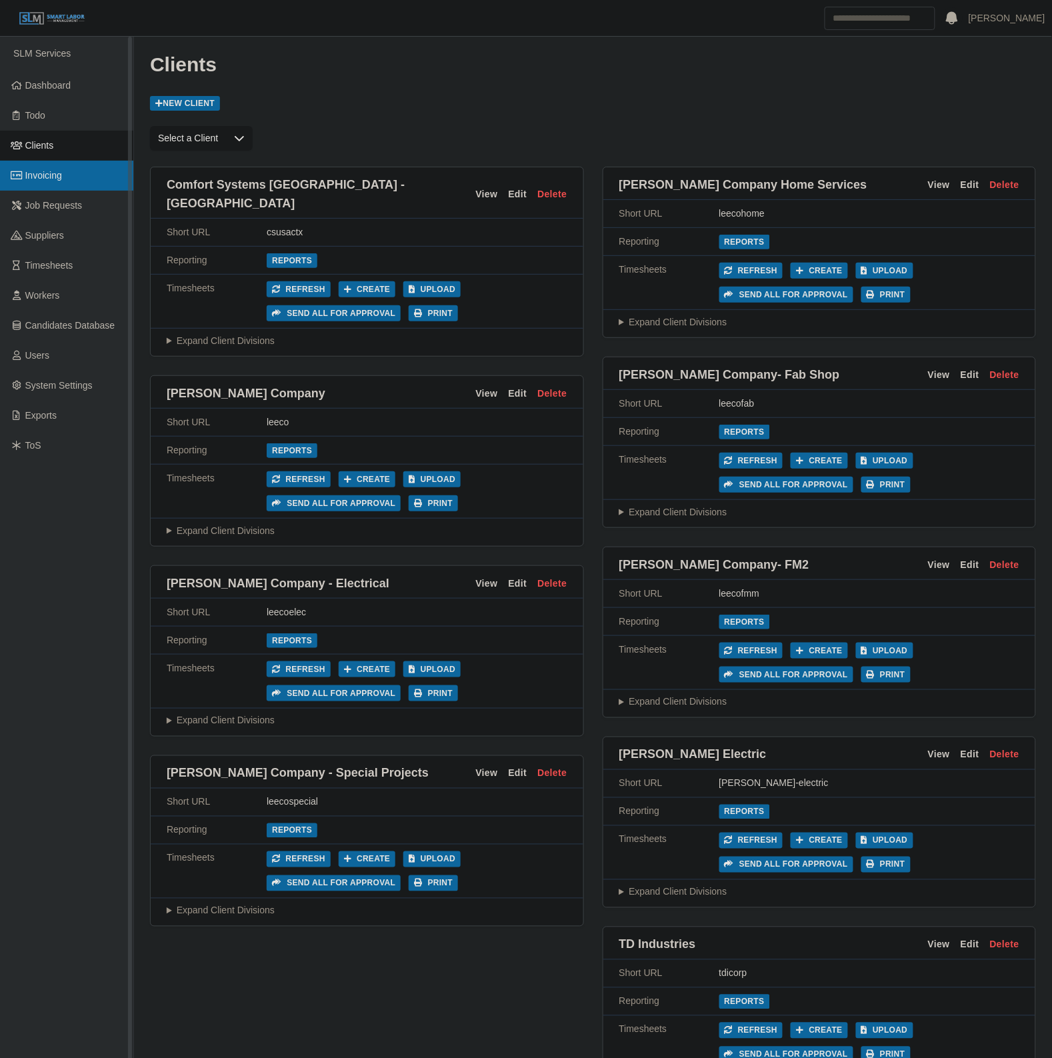
click at [54, 175] on span "Invoicing" at bounding box center [43, 175] width 37 height 11
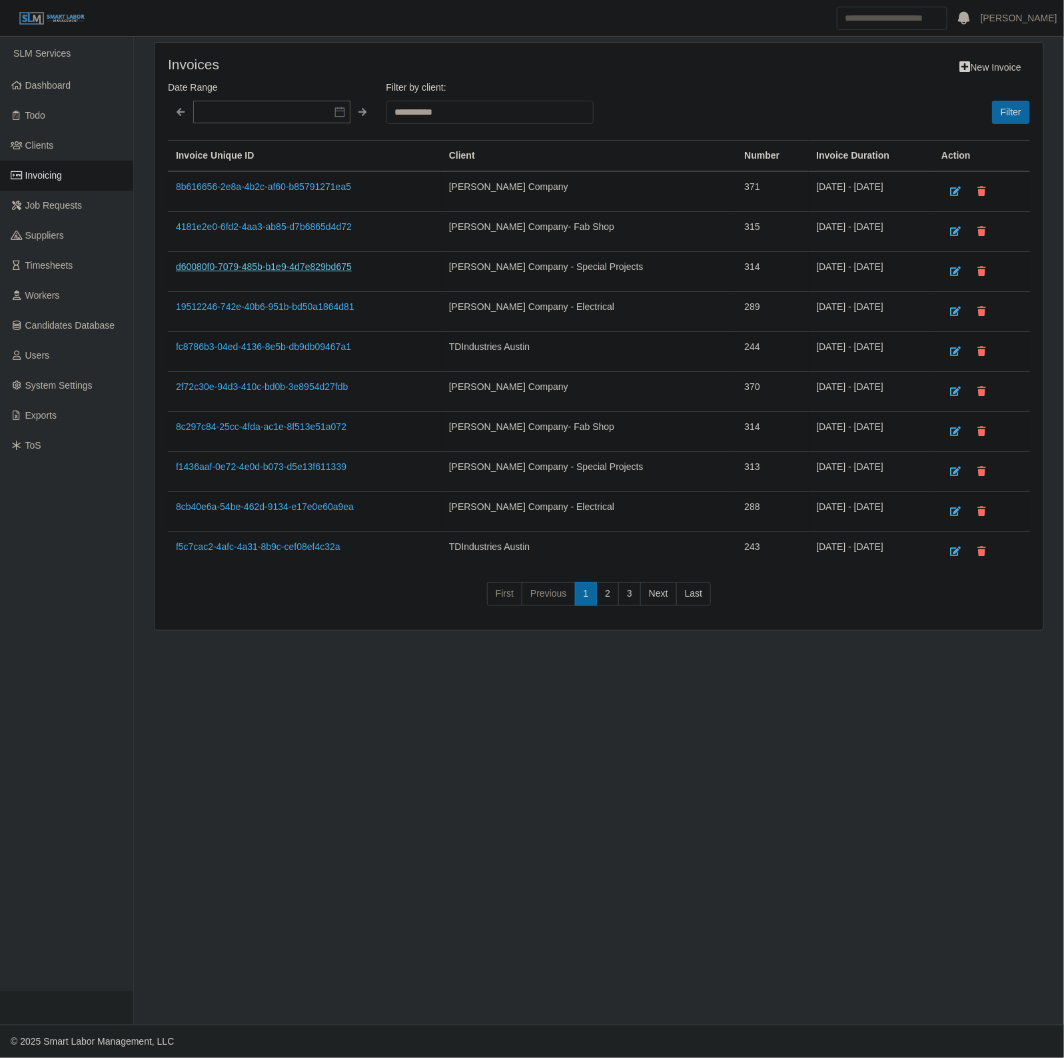
click at [338, 265] on link "d60080f0-7079-485b-b1e9-4d7e829bd675" at bounding box center [264, 266] width 176 height 11
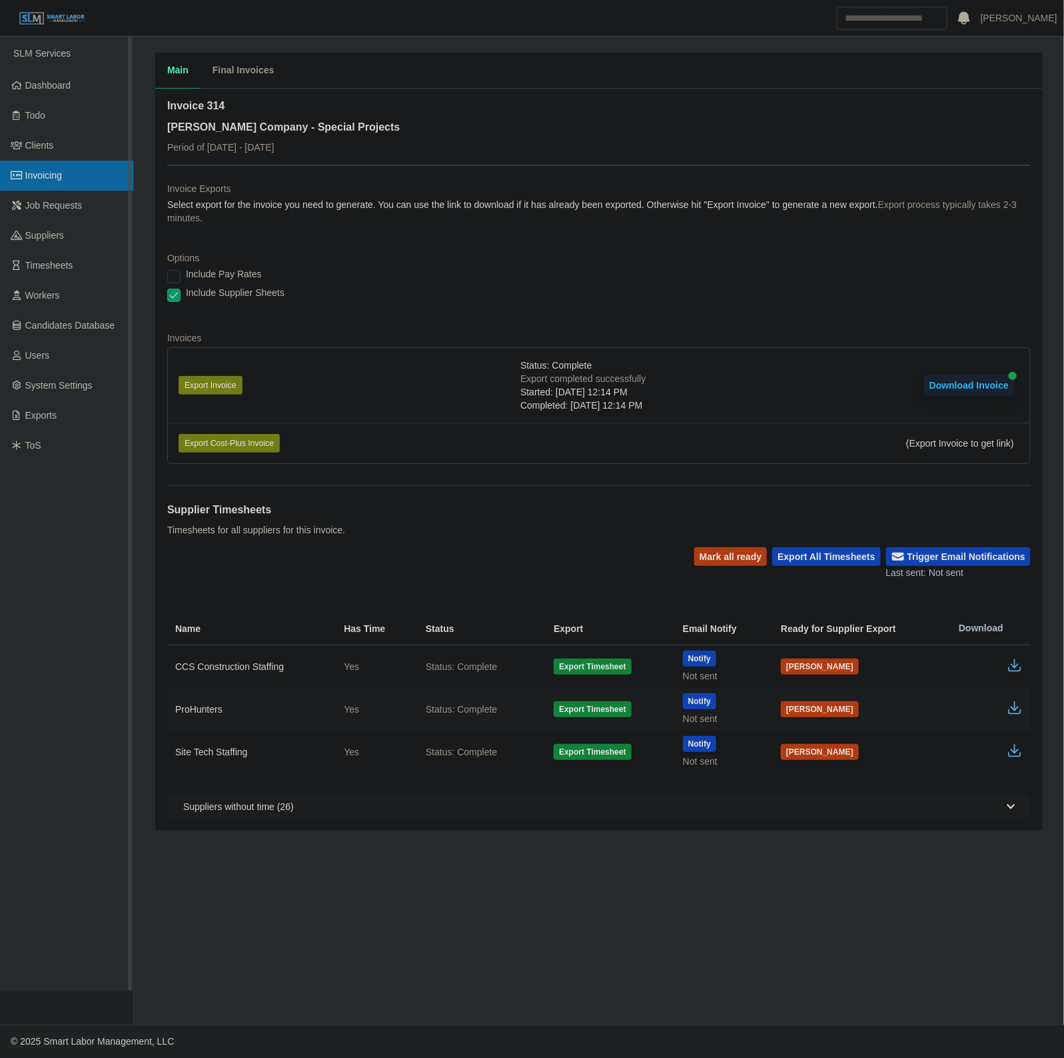
click at [23, 175] on link "Invoicing" at bounding box center [66, 176] width 133 height 30
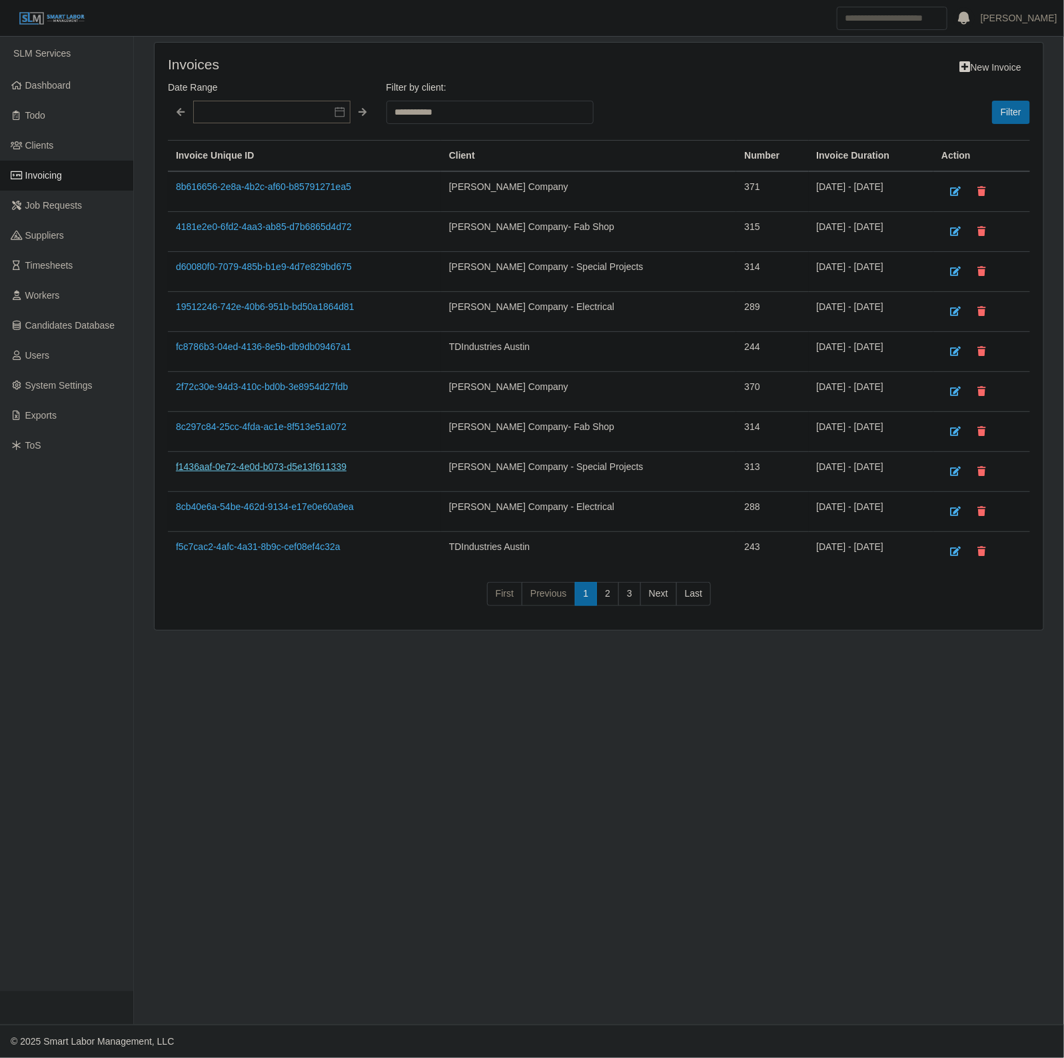
click at [287, 465] on link "f1436aaf-0e72-4e0d-b073-d5e13f611339" at bounding box center [261, 466] width 171 height 11
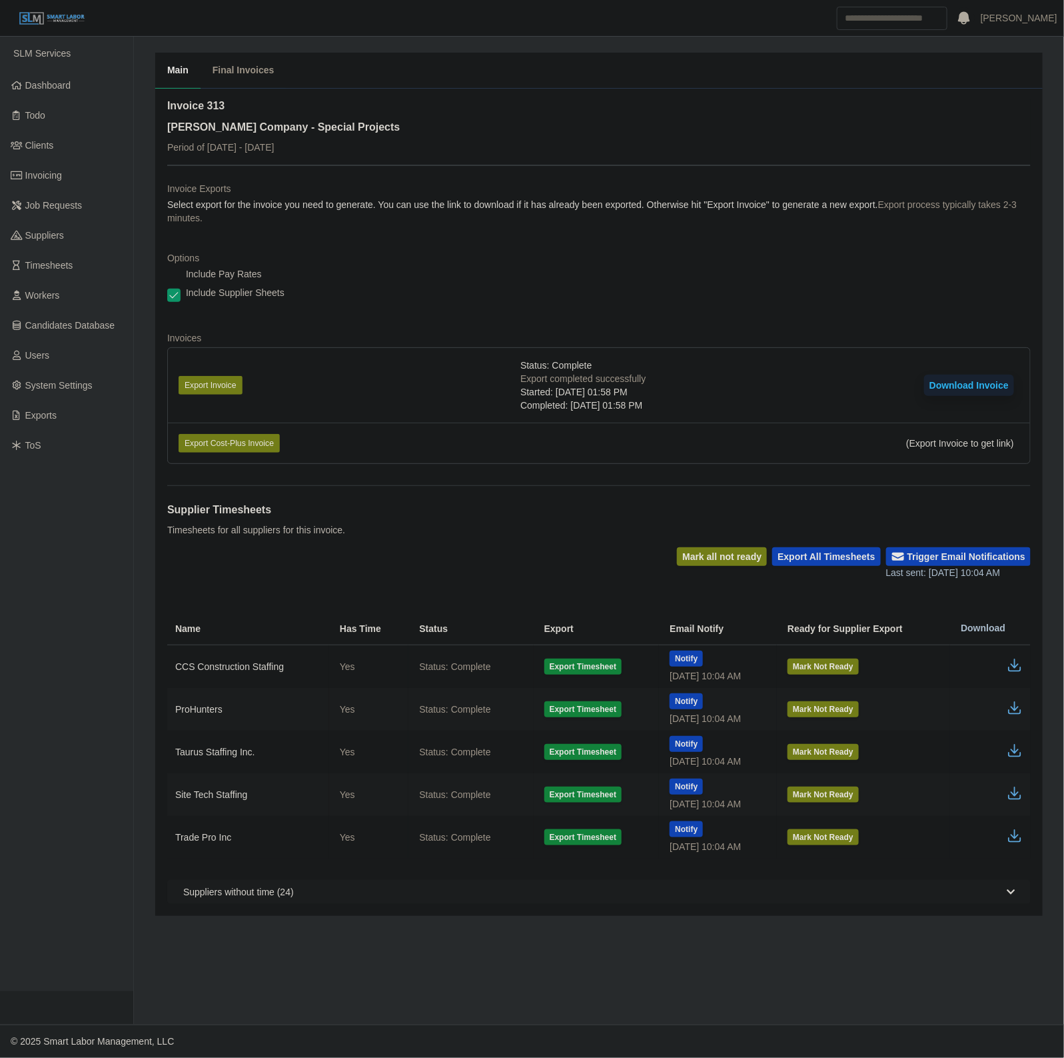
click at [1013, 385] on button "Download Invoice" at bounding box center [969, 385] width 90 height 21
click at [68, 89] on span "Dashboard" at bounding box center [48, 85] width 46 height 11
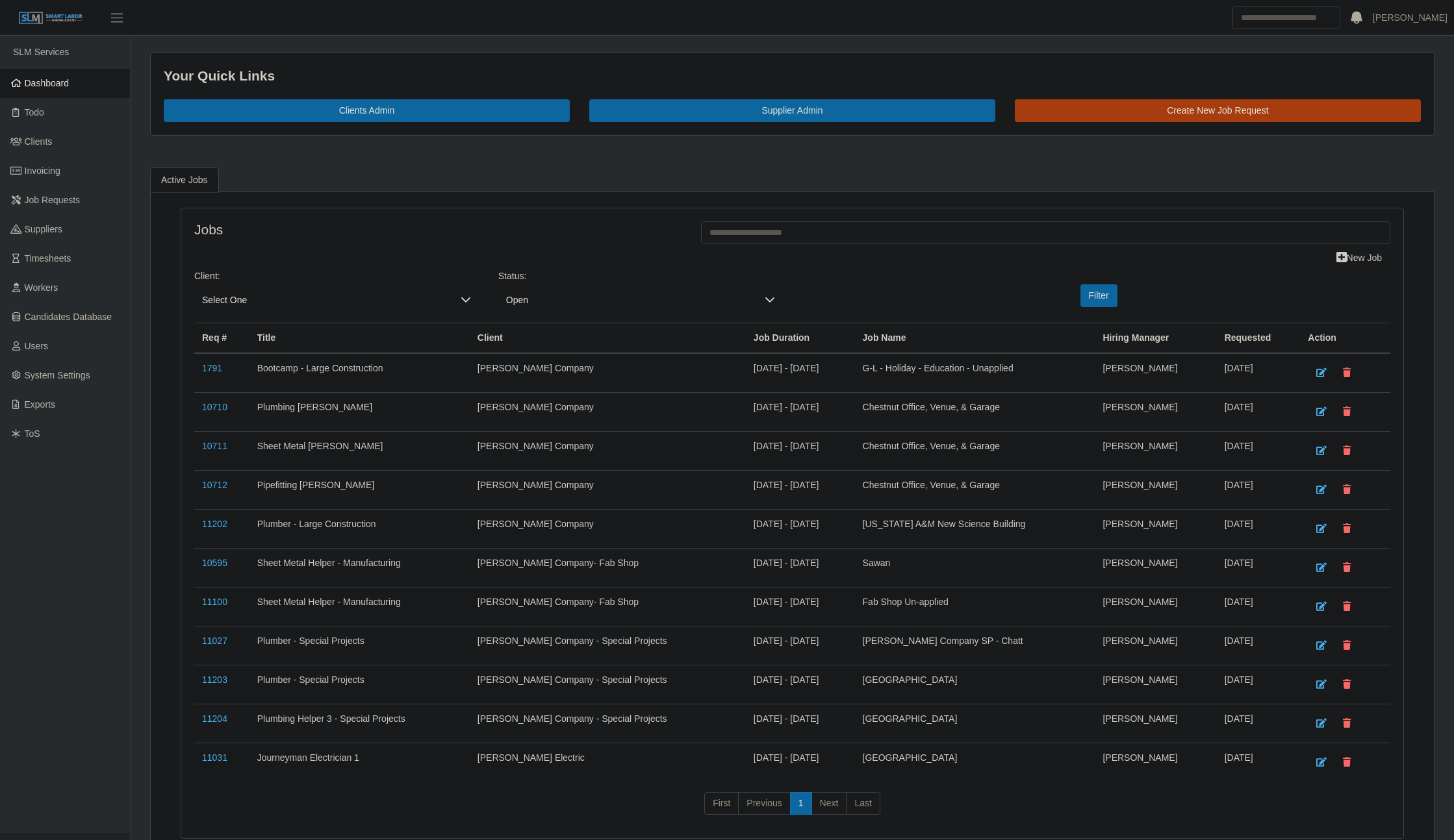
click at [69, 74] on link "Dashboard" at bounding box center [64, 84] width 130 height 29
